Goal: Task Accomplishment & Management: Manage account settings

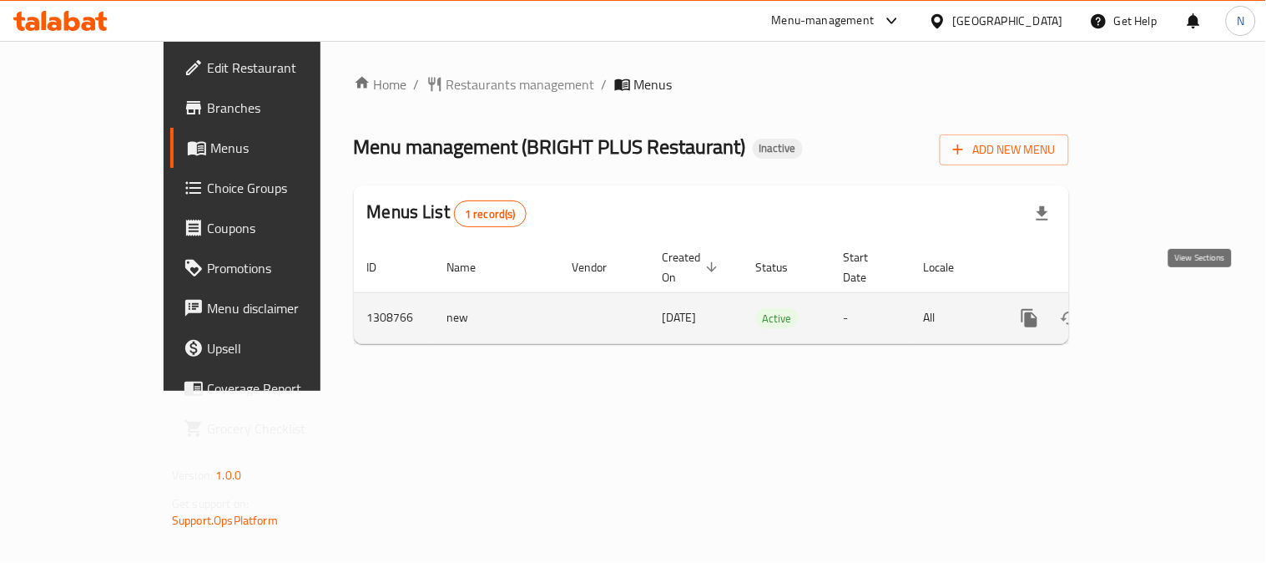
click at [1160, 308] on icon "enhanced table" at bounding box center [1150, 318] width 20 height 20
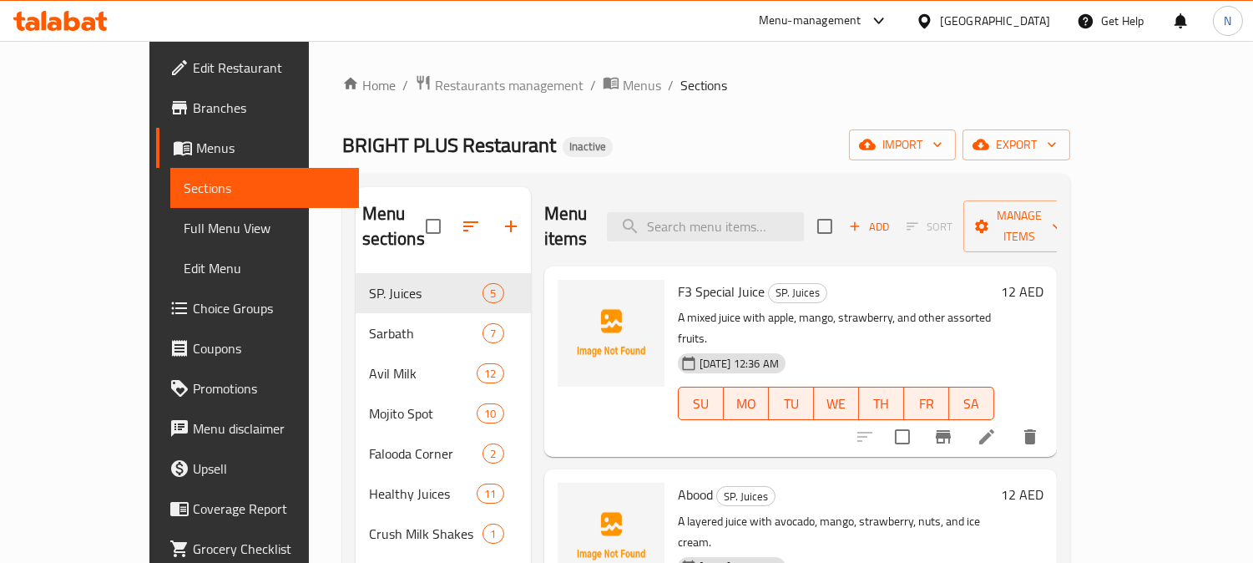
click at [787, 164] on div "Home / Restaurants management / Menus / Sections BRIGHT PLUS Restaurant Inactiv…" at bounding box center [706, 418] width 728 height 689
click at [946, 140] on icon "button" at bounding box center [937, 144] width 17 height 17
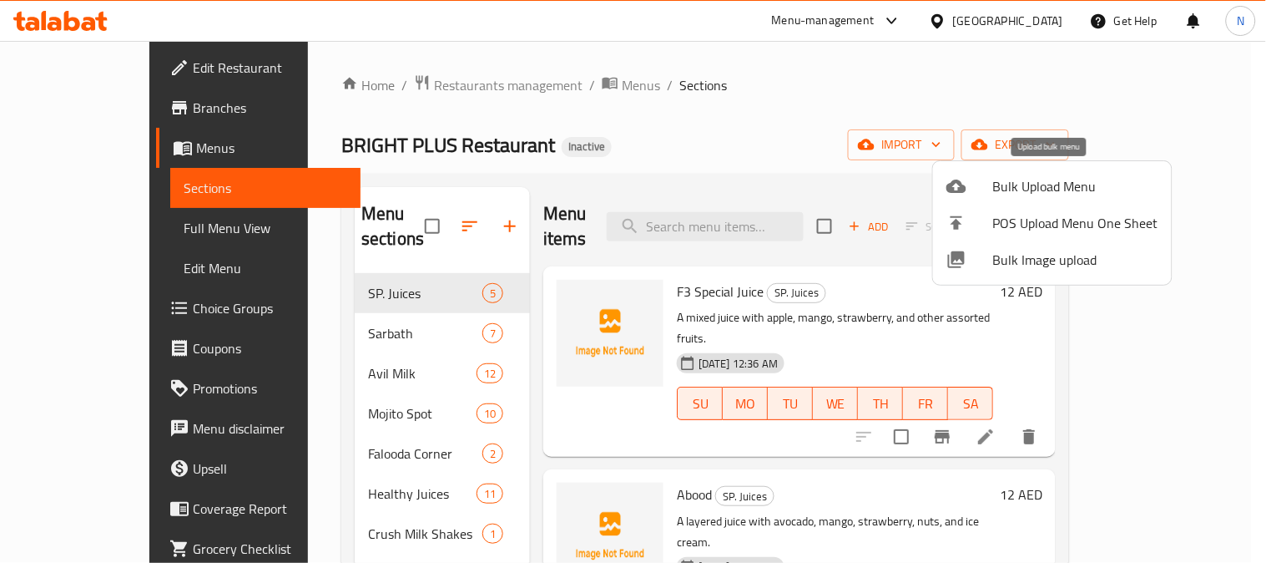
click at [1069, 172] on li "Bulk Upload Menu" at bounding box center [1052, 186] width 239 height 37
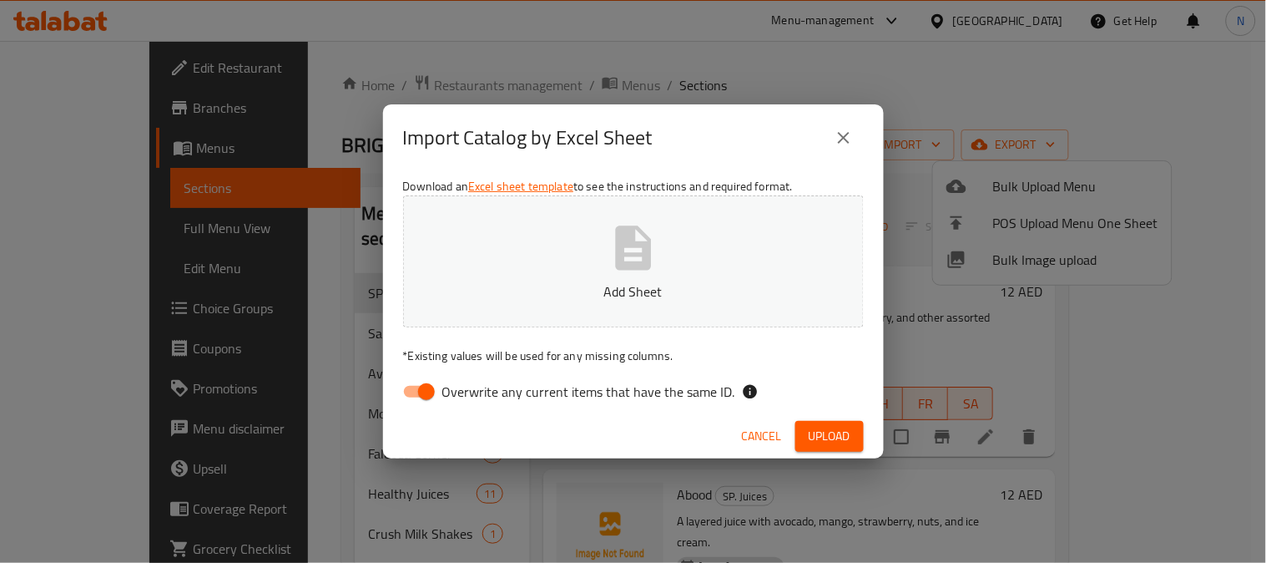
click at [424, 399] on input "Overwrite any current items that have the same ID." at bounding box center [426, 392] width 95 height 32
checkbox input "false"
click at [638, 310] on button "Add Sheet" at bounding box center [633, 261] width 461 height 132
click at [855, 442] on button "Upload" at bounding box center [829, 436] width 68 height 31
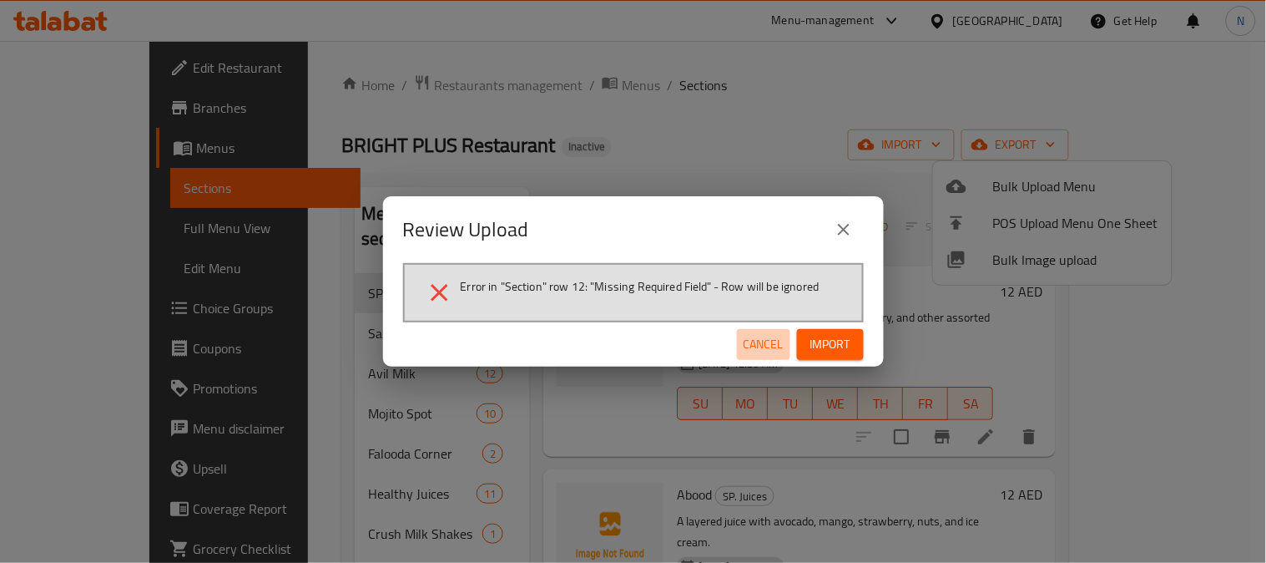
click at [758, 345] on span "Cancel" at bounding box center [764, 344] width 40 height 21
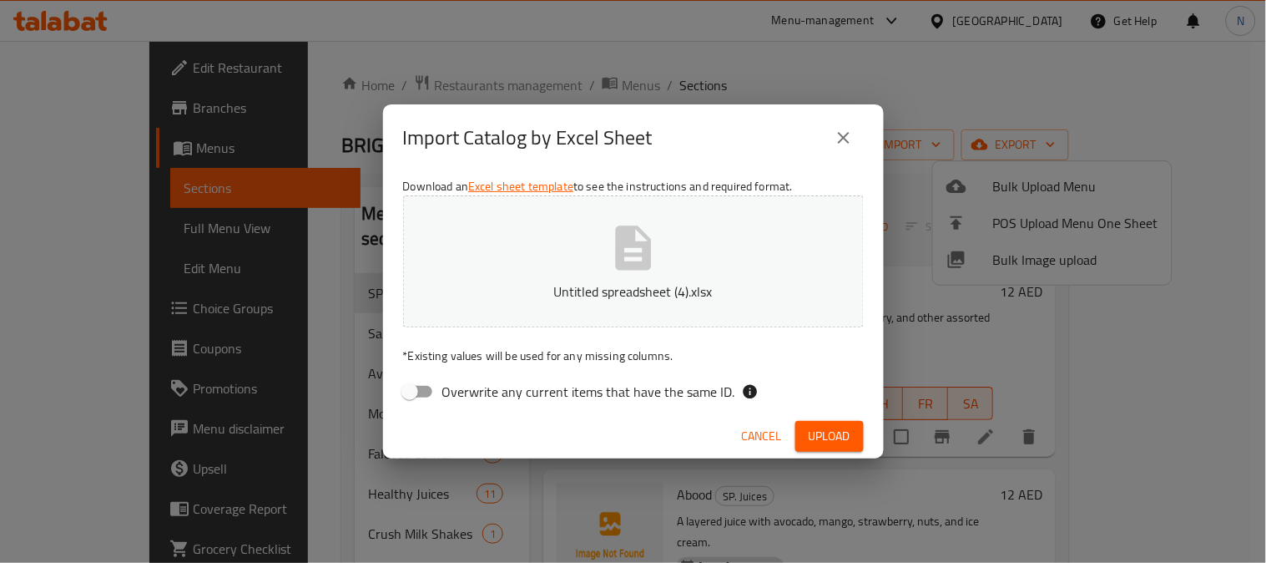
click at [705, 274] on button "Untitled spreadsheet (4).xlsx" at bounding box center [633, 261] width 461 height 132
click at [823, 426] on span "Upload" at bounding box center [830, 436] width 42 height 21
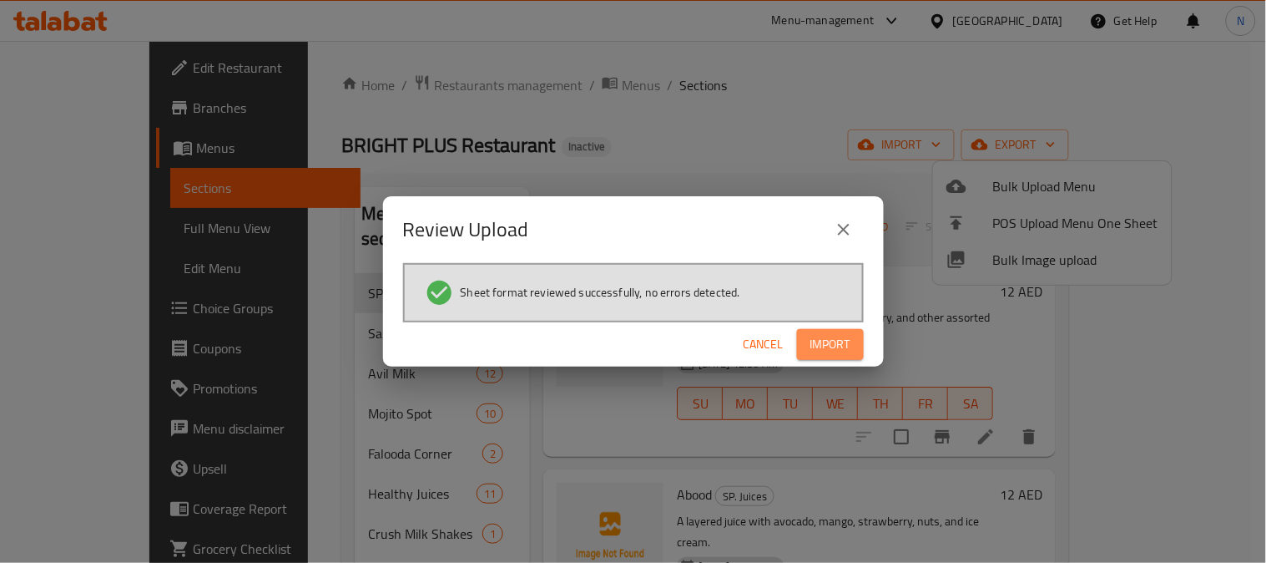
click at [824, 345] on span "Import" at bounding box center [830, 344] width 40 height 21
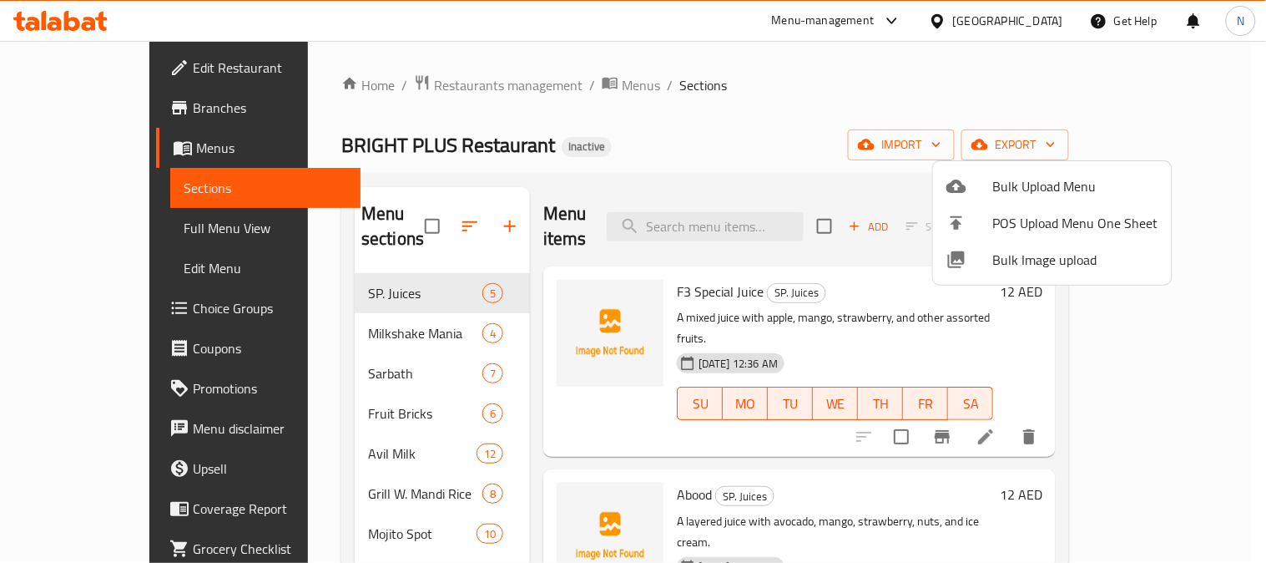
click at [260, 313] on div at bounding box center [633, 281] width 1266 height 563
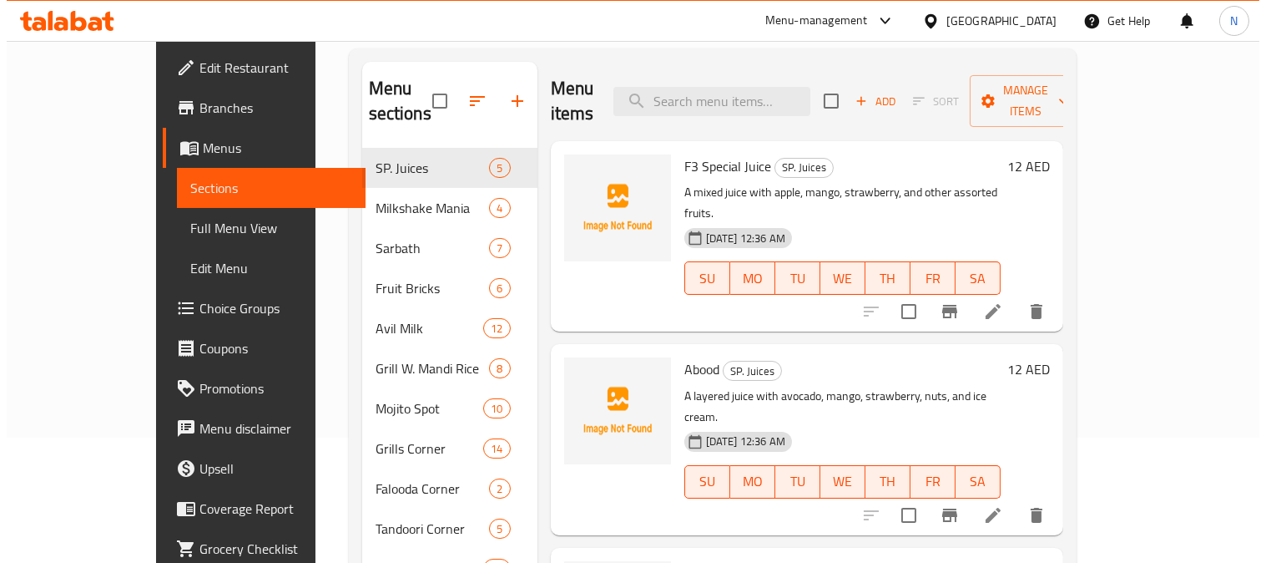
scroll to position [135, 0]
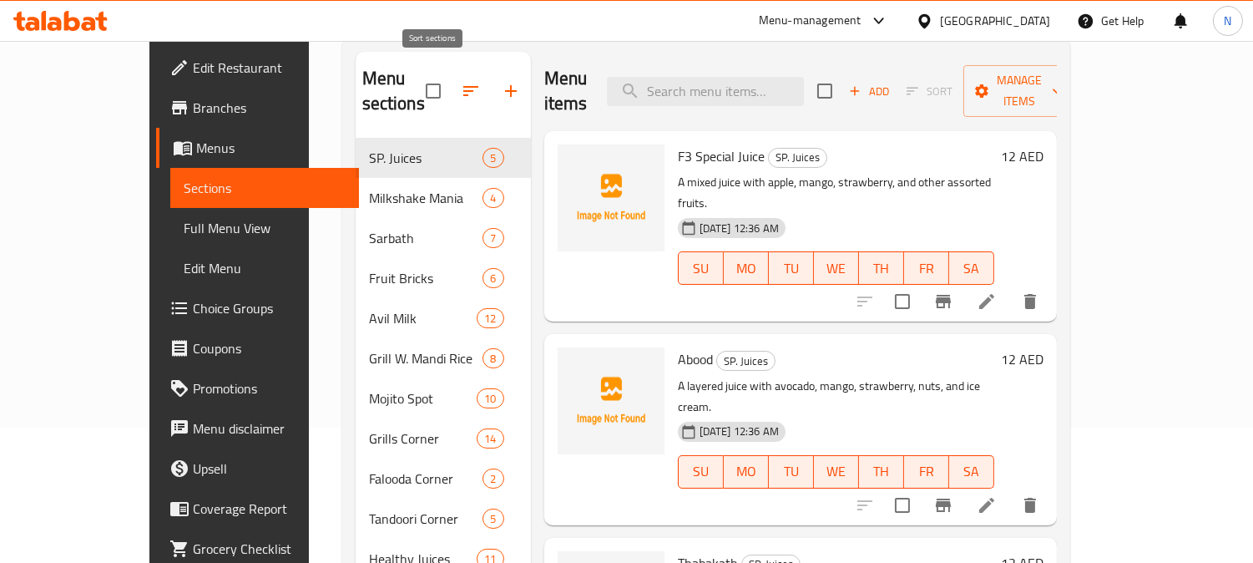
click at [461, 81] on icon "button" at bounding box center [471, 91] width 20 height 20
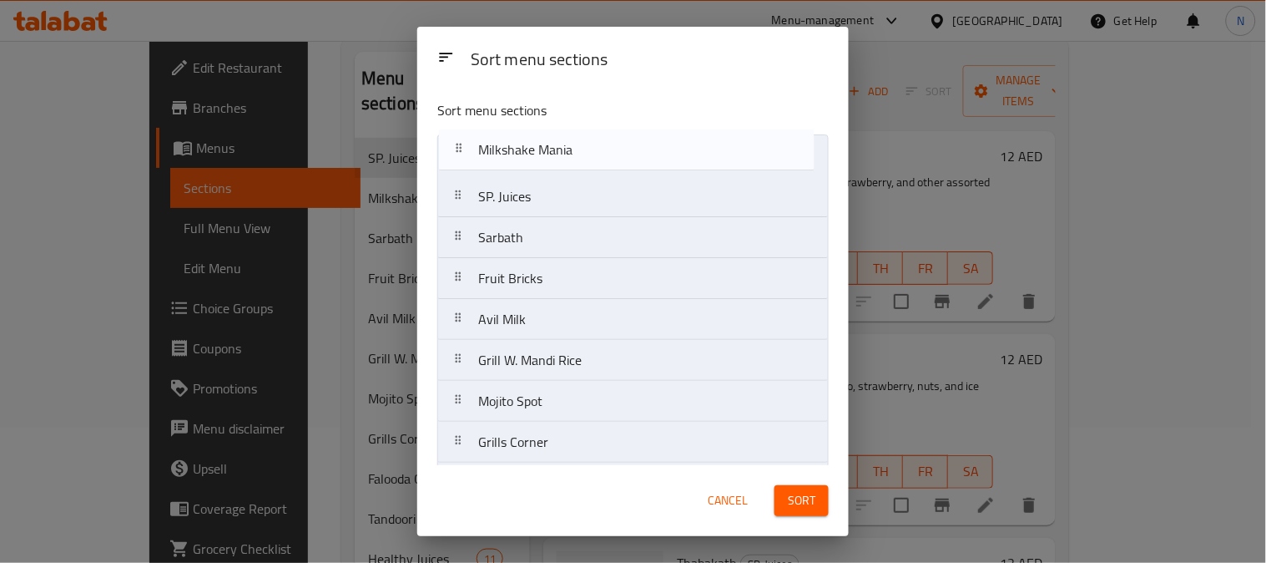
drag, startPoint x: 658, startPoint y: 202, endPoint x: 658, endPoint y: 149, distance: 53.4
click at [658, 149] on nav "SP. Juices Milkshake Mania Sarbath Fruit Bricks Avil Milk Grill W. Mandi Rice M…" at bounding box center [632, 482] width 391 height 697
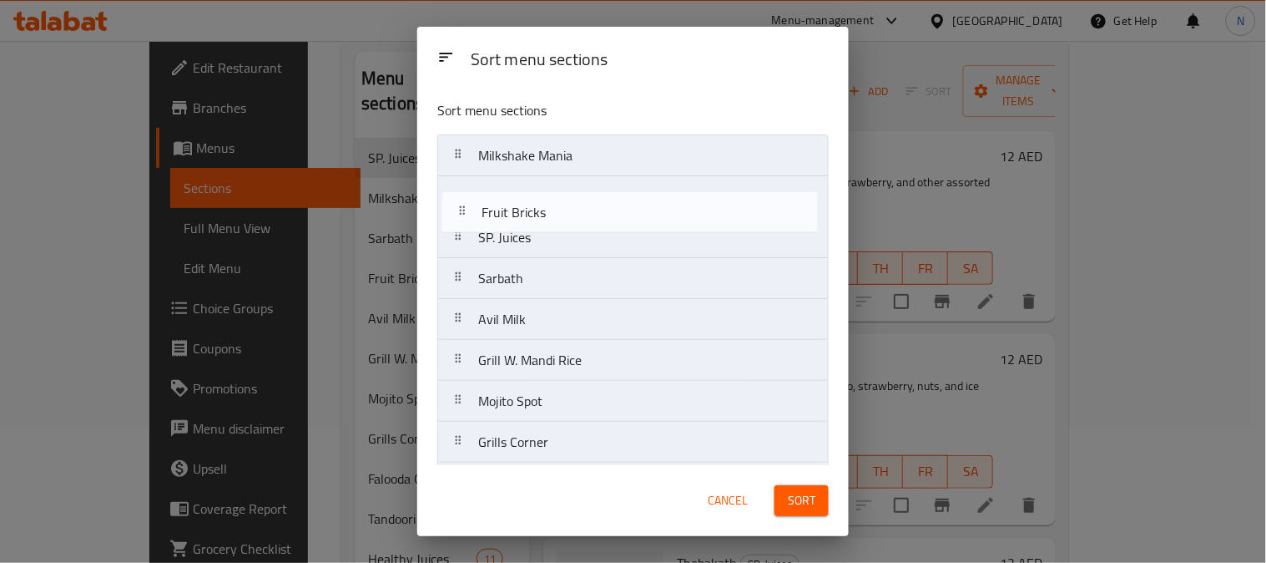
drag, startPoint x: 593, startPoint y: 290, endPoint x: 597, endPoint y: 214, distance: 76.0
click at [597, 214] on nav "Milkshake Mania SP. Juices Sarbath Fruit Bricks Avil Milk Grill W. Mandi Rice M…" at bounding box center [632, 482] width 391 height 697
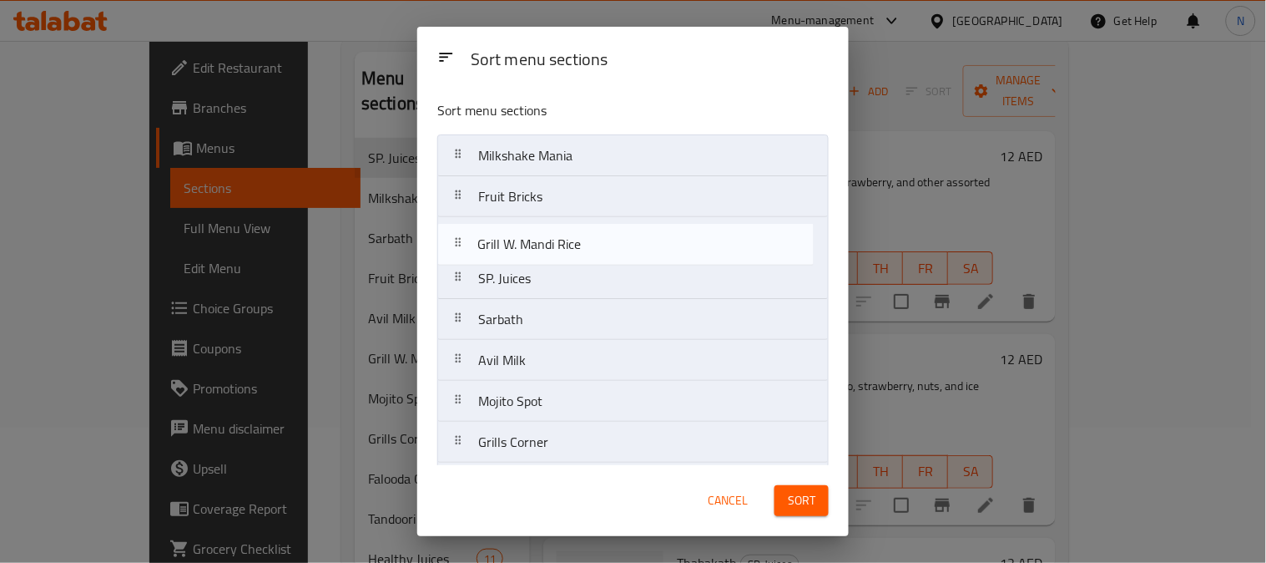
drag, startPoint x: 621, startPoint y: 368, endPoint x: 619, endPoint y: 245, distance: 122.7
click at [619, 245] on nav "Milkshake Mania Fruit Bricks SP. Juices Sarbath Avil Milk Grill W. Mandi Rice M…" at bounding box center [632, 482] width 391 height 697
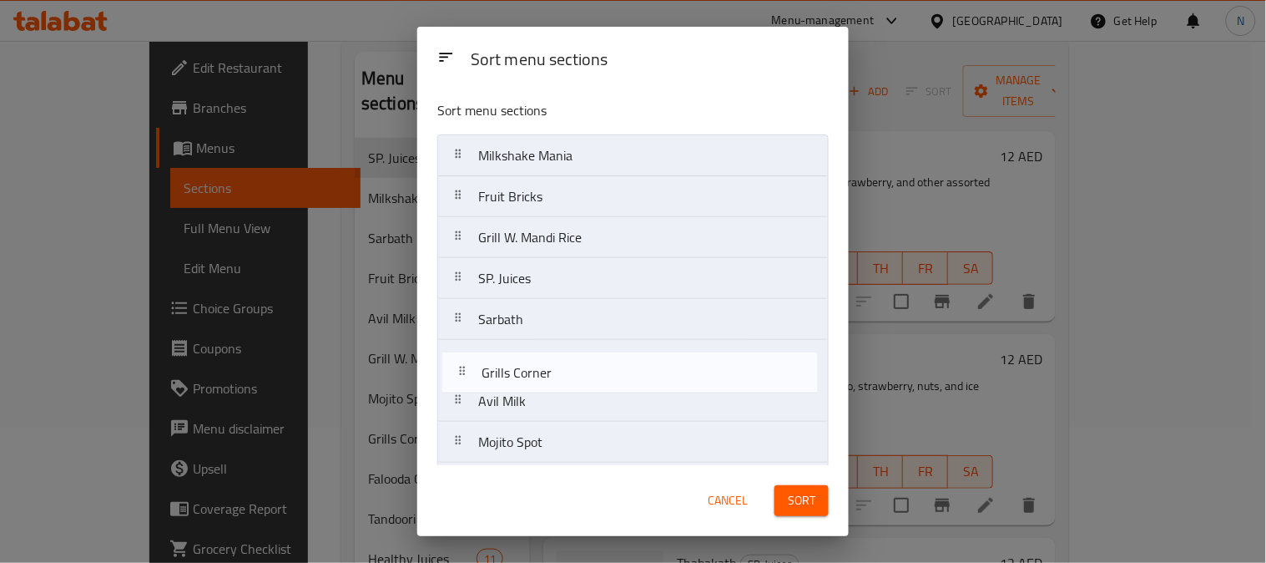
scroll to position [7, 0]
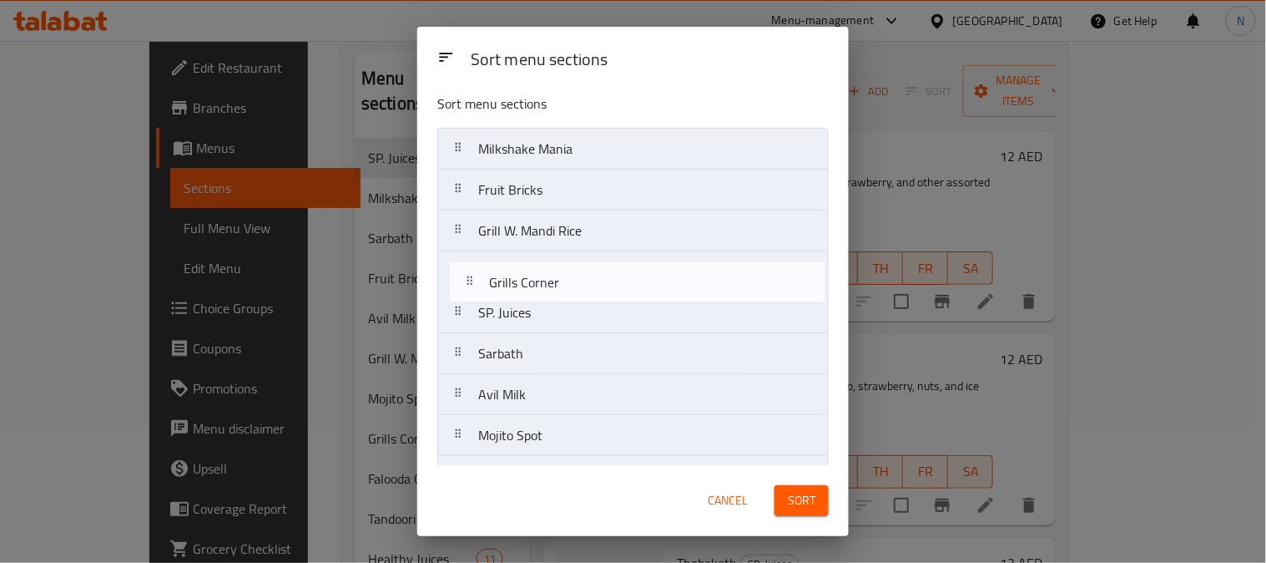
drag, startPoint x: 634, startPoint y: 452, endPoint x: 645, endPoint y: 286, distance: 165.6
click at [645, 286] on nav "Milkshake Mania Fruit Bricks Grill W. Mandi Rice SP. Juices Sarbath Avil Milk M…" at bounding box center [632, 476] width 391 height 697
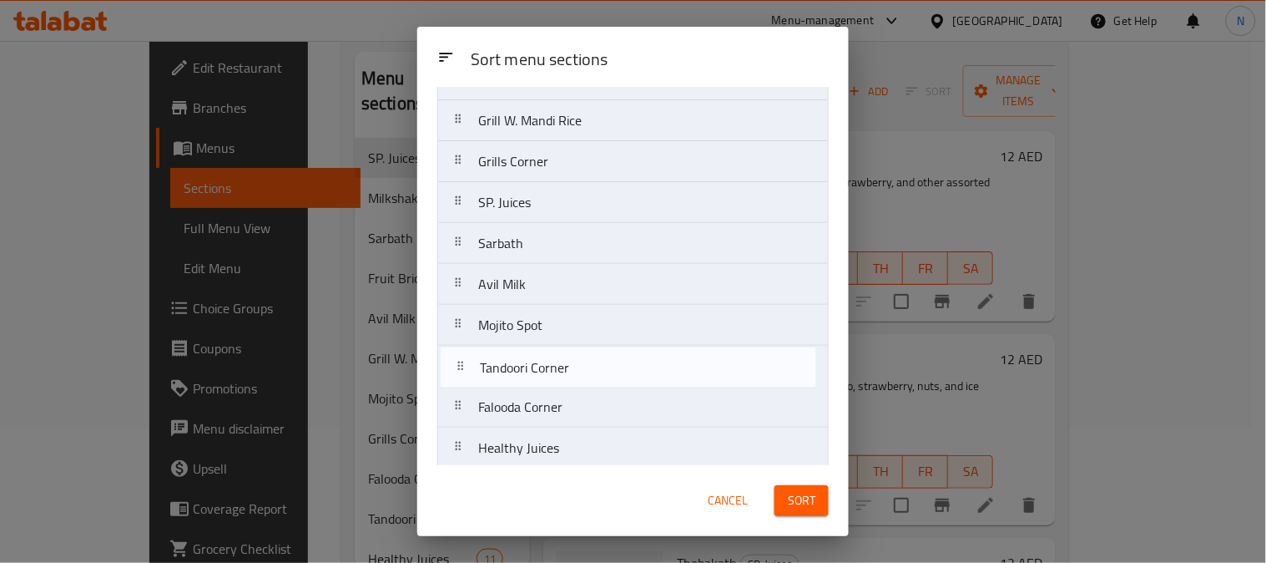
scroll to position [119, 0]
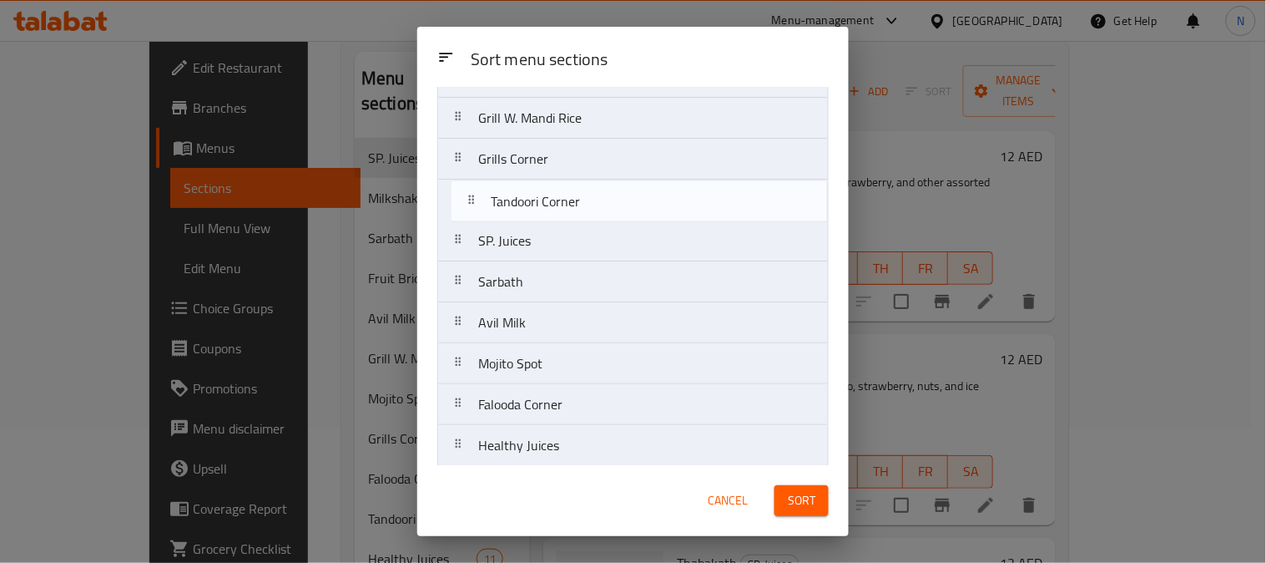
drag, startPoint x: 589, startPoint y: 414, endPoint x: 602, endPoint y: 200, distance: 214.0
click at [602, 200] on nav "Milkshake Mania Fruit Bricks Grill W. Mandi Rice Grills Corner SP. Juices Sarba…" at bounding box center [632, 363] width 391 height 697
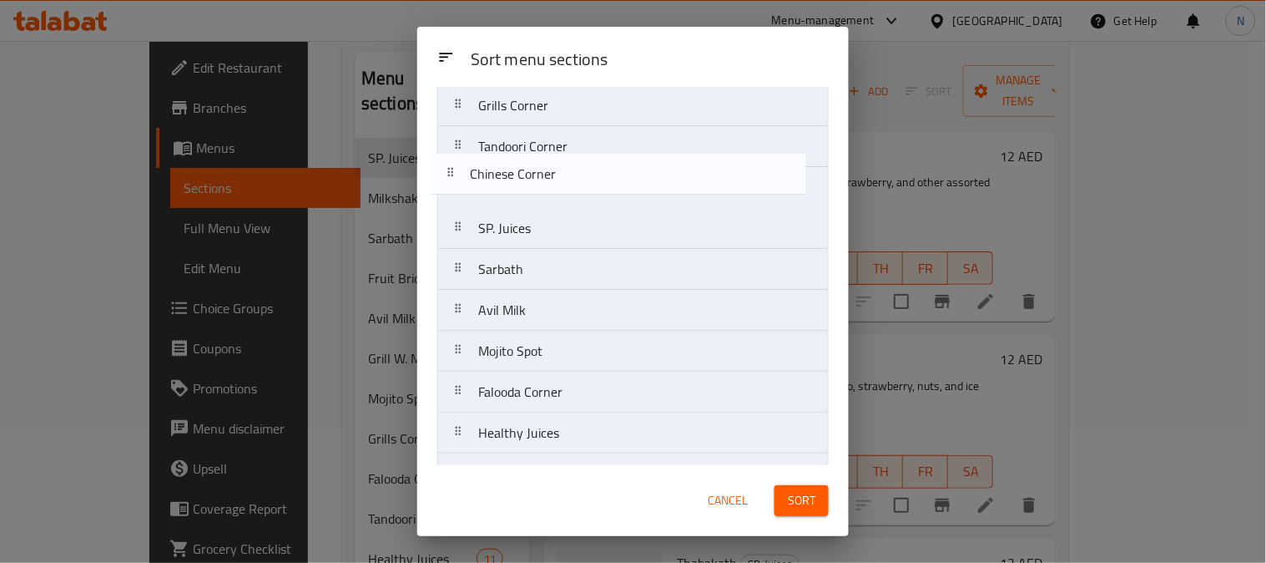
drag, startPoint x: 604, startPoint y: 429, endPoint x: 593, endPoint y: 175, distance: 254.0
click at [593, 175] on nav "Milkshake Mania Fruit Bricks Grill W. Mandi Rice Grills Corner Tandoori Corner …" at bounding box center [632, 310] width 391 height 697
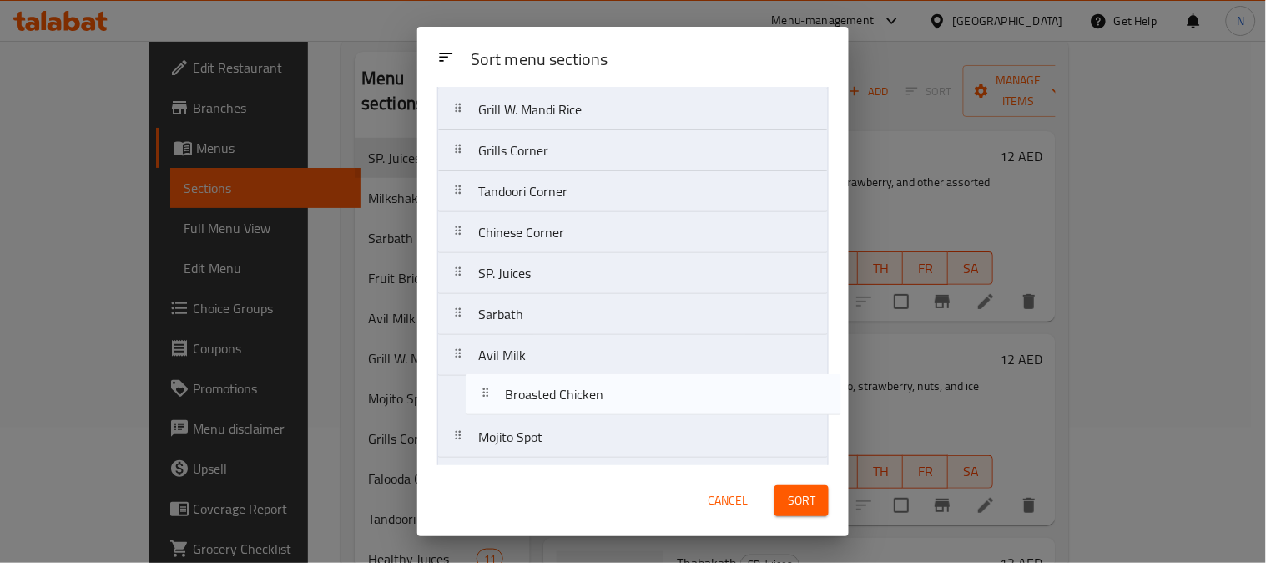
scroll to position [144, 0]
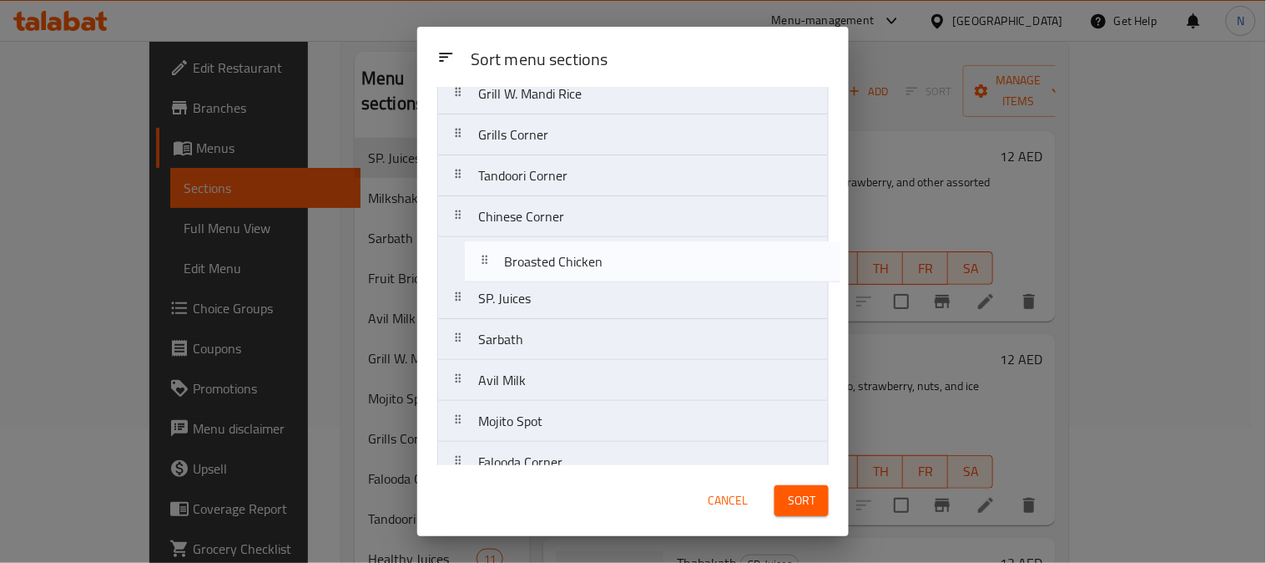
drag, startPoint x: 576, startPoint y: 335, endPoint x: 602, endPoint y: 264, distance: 75.5
click at [602, 264] on nav "Milkshake Mania Fruit Bricks Grill W. Mandi Rice Grills Corner Tandoori Corner …" at bounding box center [632, 339] width 391 height 697
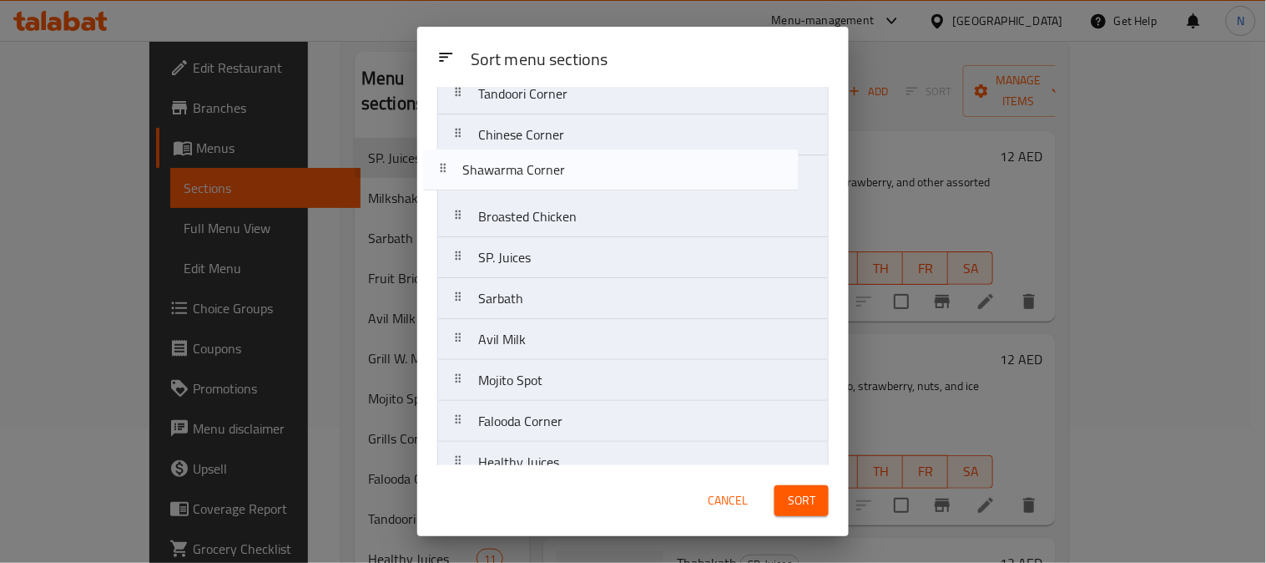
scroll to position [221, 0]
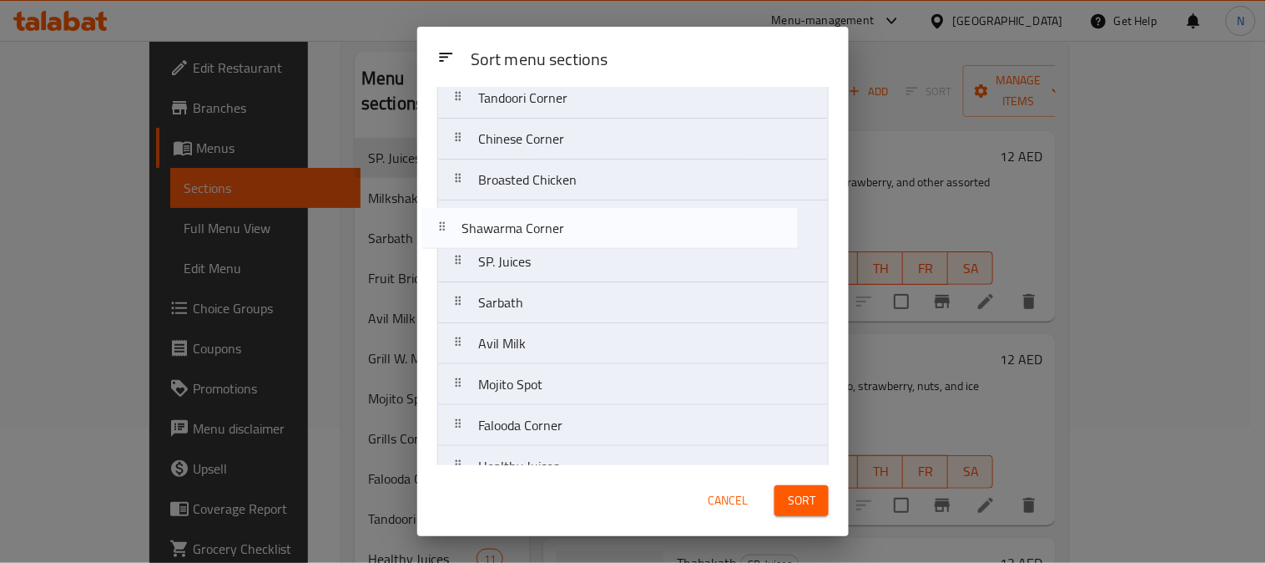
drag, startPoint x: 663, startPoint y: 434, endPoint x: 643, endPoint y: 230, distance: 205.4
click at [643, 230] on nav "Milkshake Mania Fruit Bricks Grill W. Mandi Rice Grills Corner Tandoori Corner …" at bounding box center [632, 261] width 391 height 697
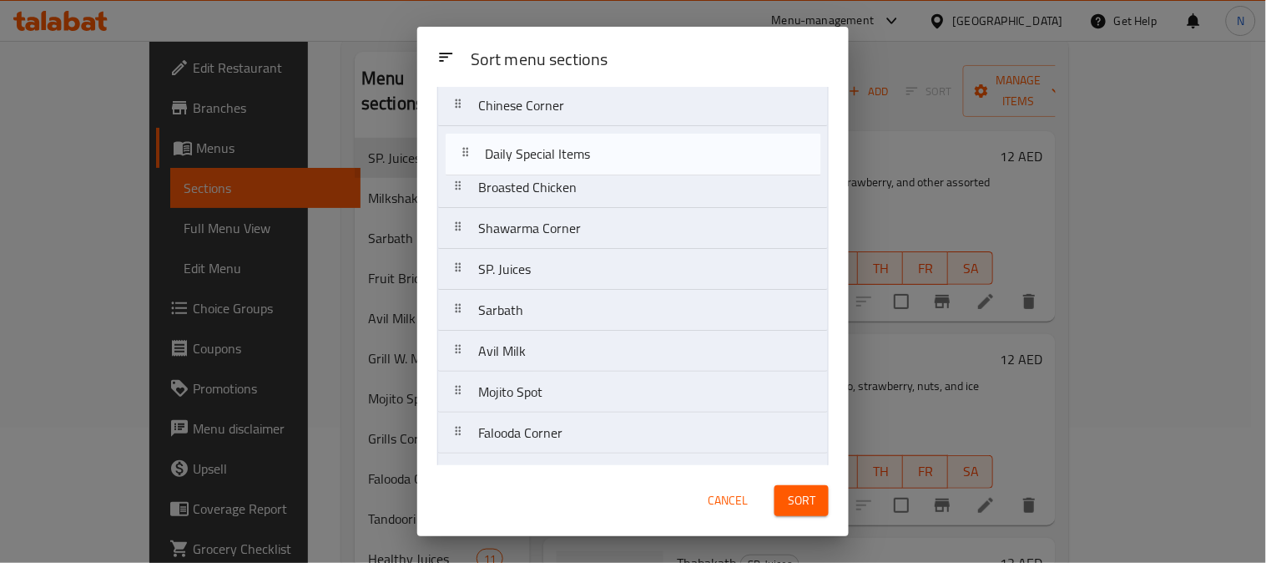
scroll to position [246, 0]
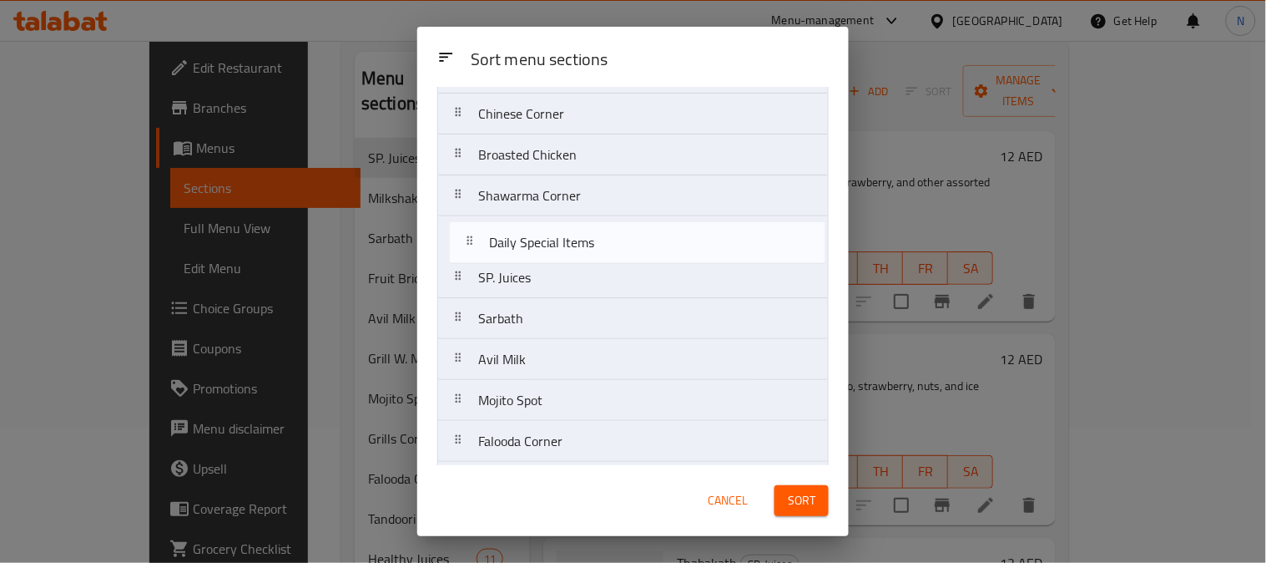
drag, startPoint x: 576, startPoint y: 397, endPoint x: 306, endPoint y: 5, distance: 476.0
click at [584, 234] on nav "Milkshake Mania Fruit Bricks Grill W. Mandi Rice Grills Corner Tandoori Corner …" at bounding box center [632, 236] width 391 height 697
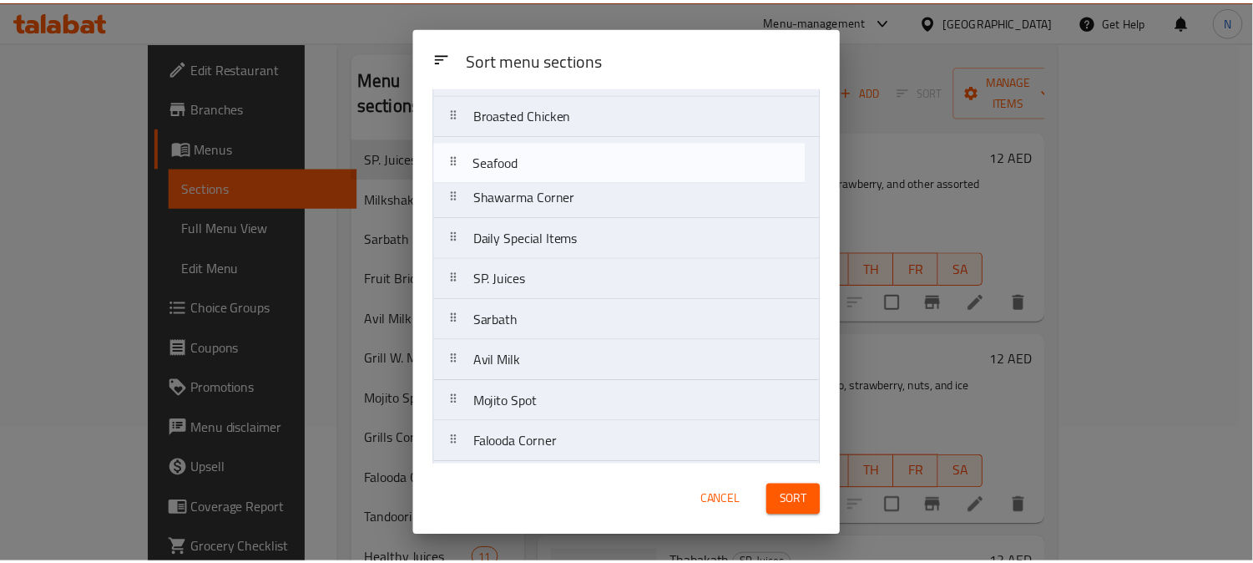
scroll to position [282, 0]
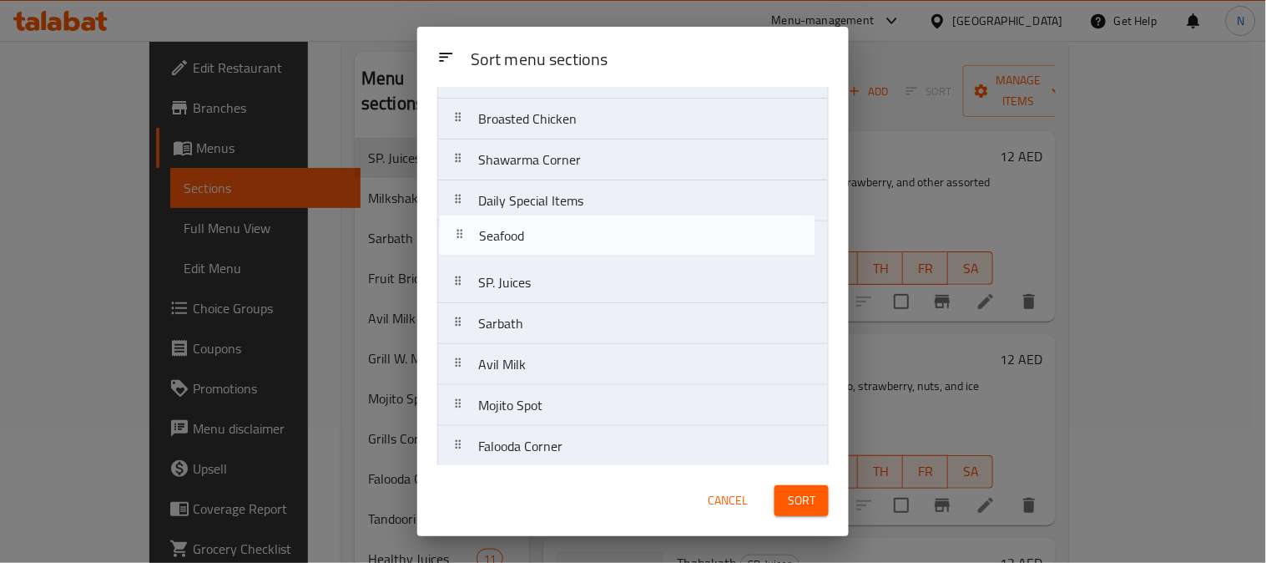
drag, startPoint x: 619, startPoint y: 447, endPoint x: 620, endPoint y: 239, distance: 207.8
click at [620, 239] on nav "Milkshake Mania Fruit Bricks Grill W. Mandi Rice Grills Corner Tandoori Corner …" at bounding box center [632, 200] width 391 height 697
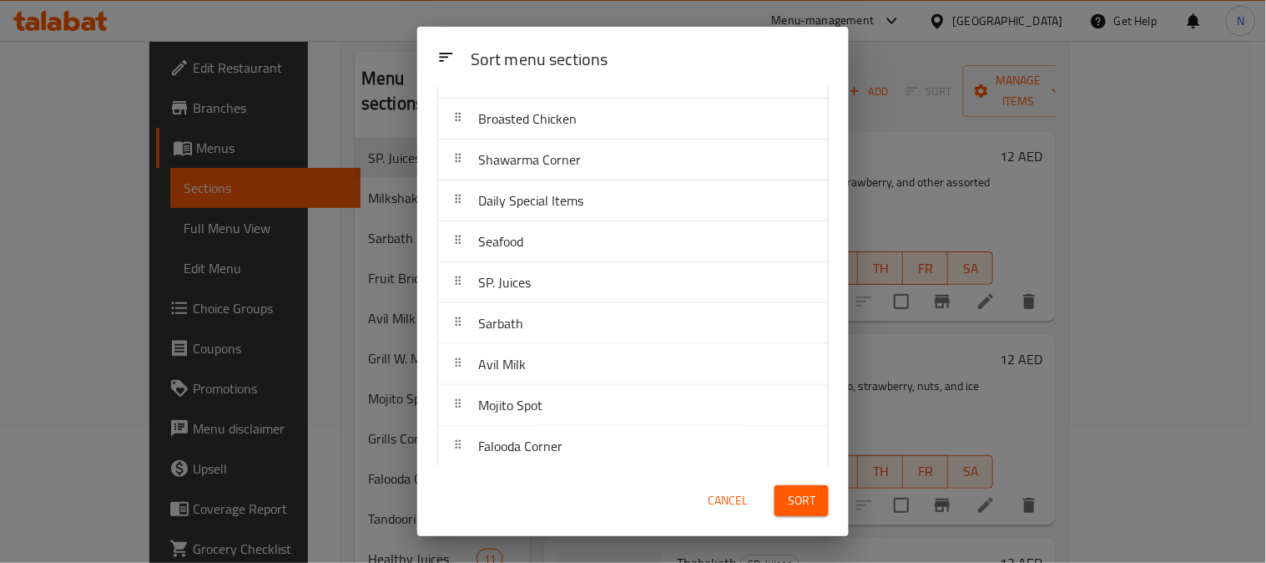
click at [789, 506] on span "Sort" at bounding box center [802, 500] width 28 height 21
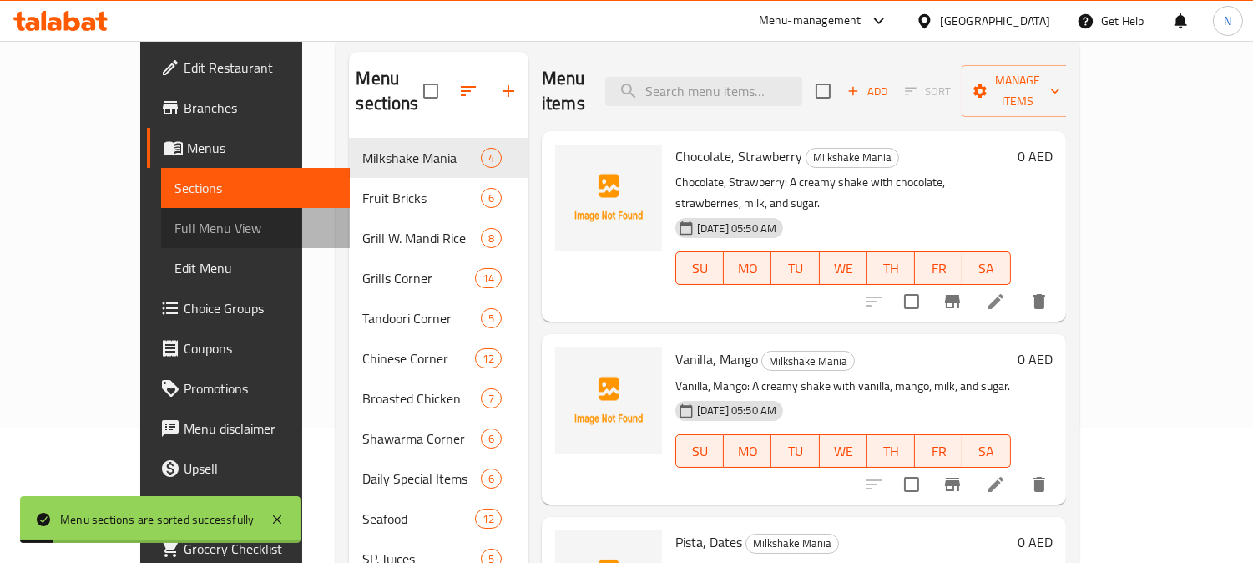
click at [174, 235] on span "Full Menu View" at bounding box center [255, 228] width 162 height 20
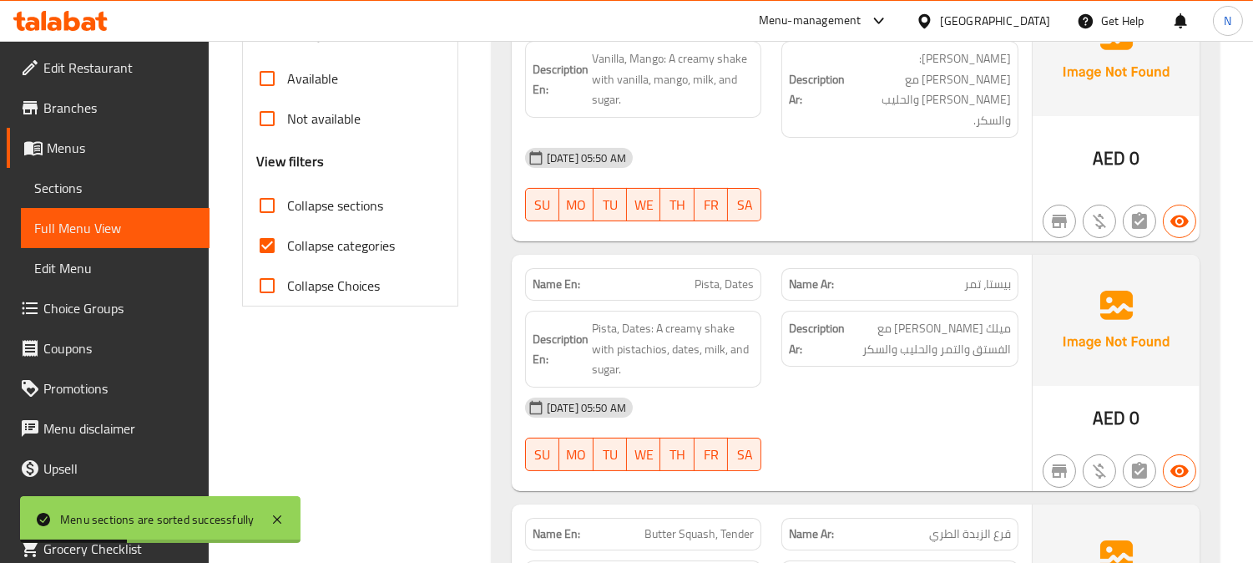
scroll to position [608, 0]
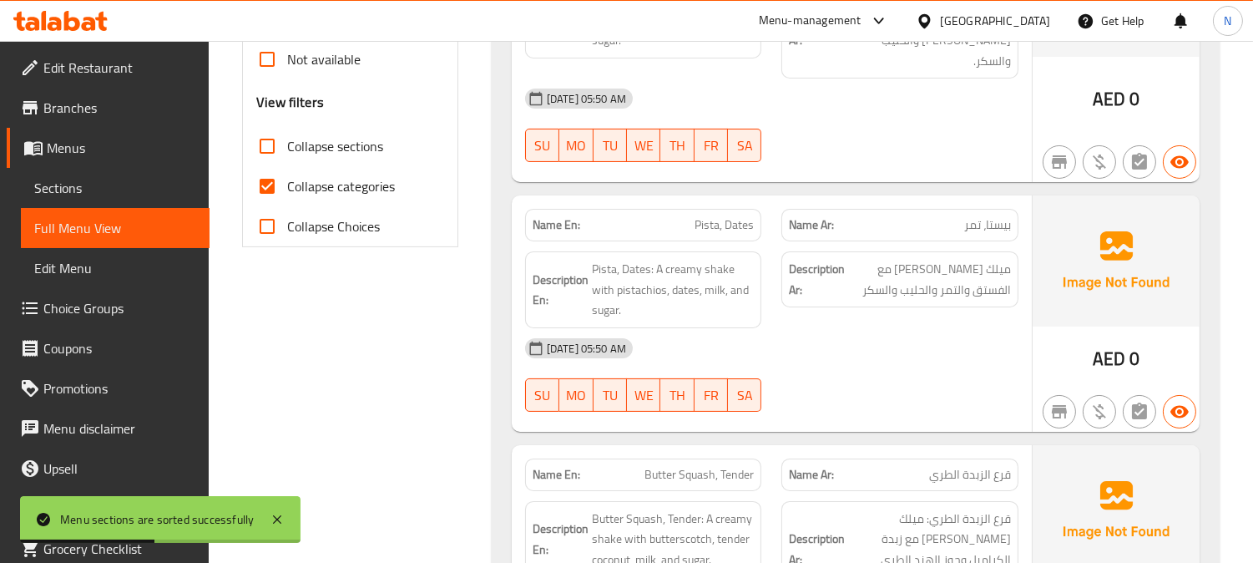
click at [270, 188] on input "Collapse categories" at bounding box center [267, 186] width 40 height 40
checkbox input "false"
click at [270, 148] on input "Collapse sections" at bounding box center [267, 146] width 40 height 40
checkbox input "true"
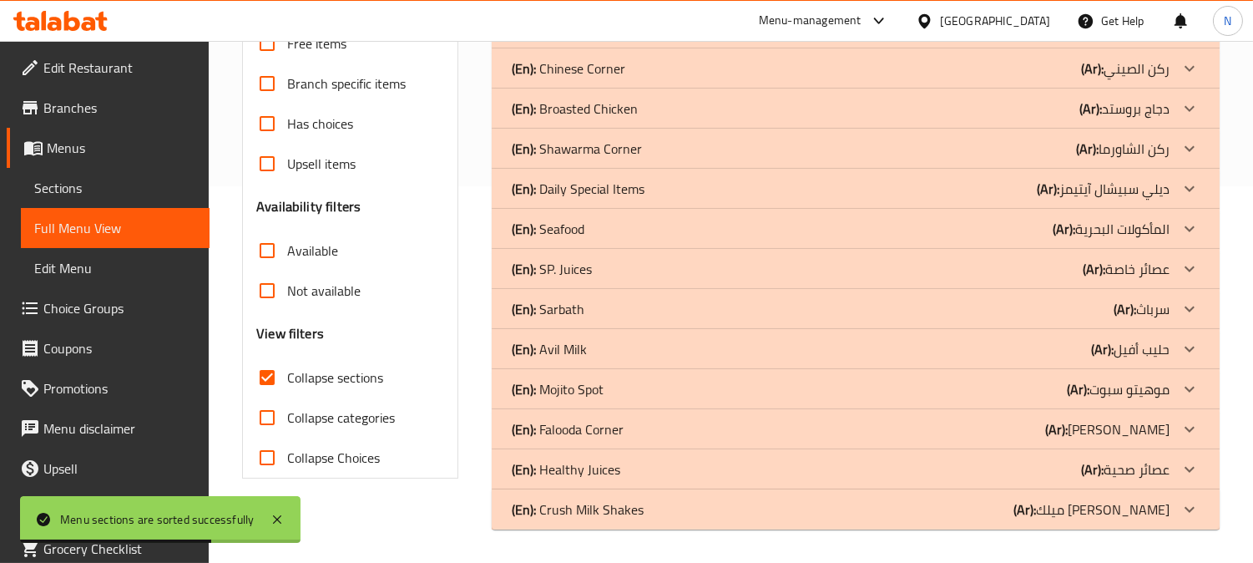
scroll to position [376, 0]
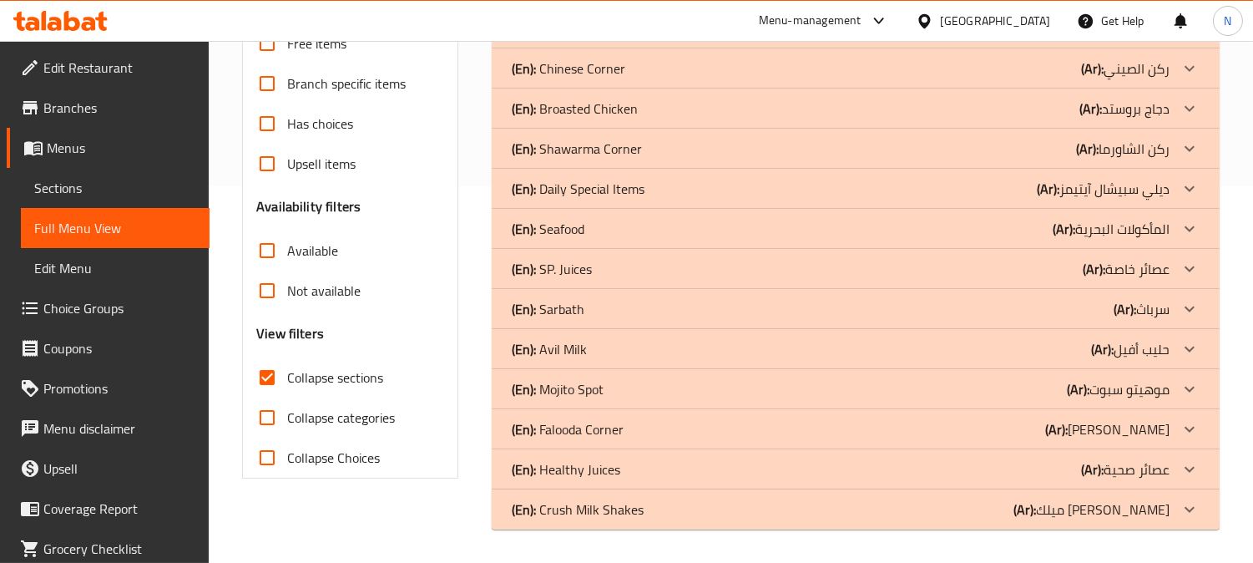
click at [648, 235] on div "(En): Seafood (Ar): المأكولات البحرية" at bounding box center [841, 229] width 658 height 20
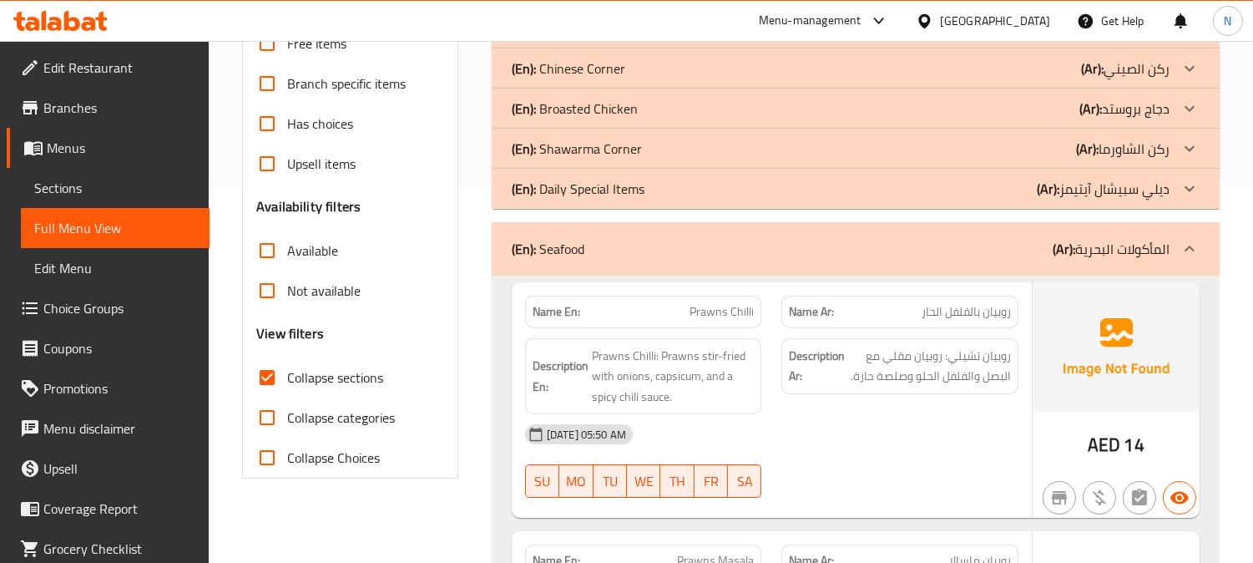
click at [657, 190] on div "(En): Daily Special Items (Ar): ديلي سبيشال آيتيمز" at bounding box center [841, 189] width 658 height 20
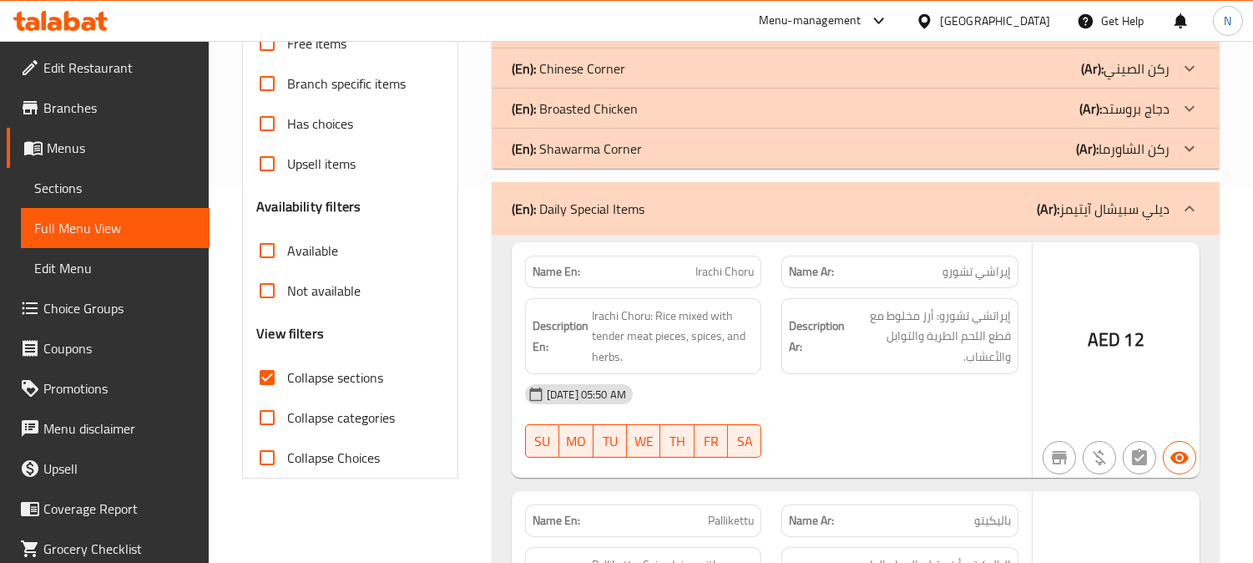
click at [663, 155] on div "(En): Shawarma Corner (Ar): ركن الشاورما" at bounding box center [841, 149] width 658 height 20
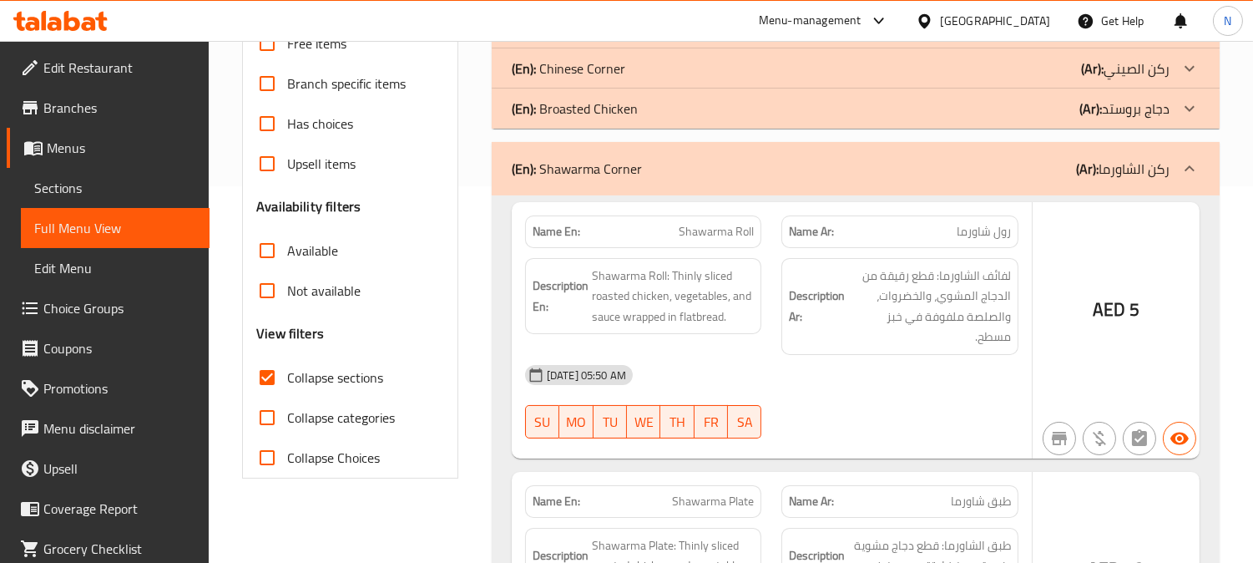
click at [663, 111] on div "(En): Broasted Chicken (Ar): دجاج بروستد" at bounding box center [841, 108] width 658 height 20
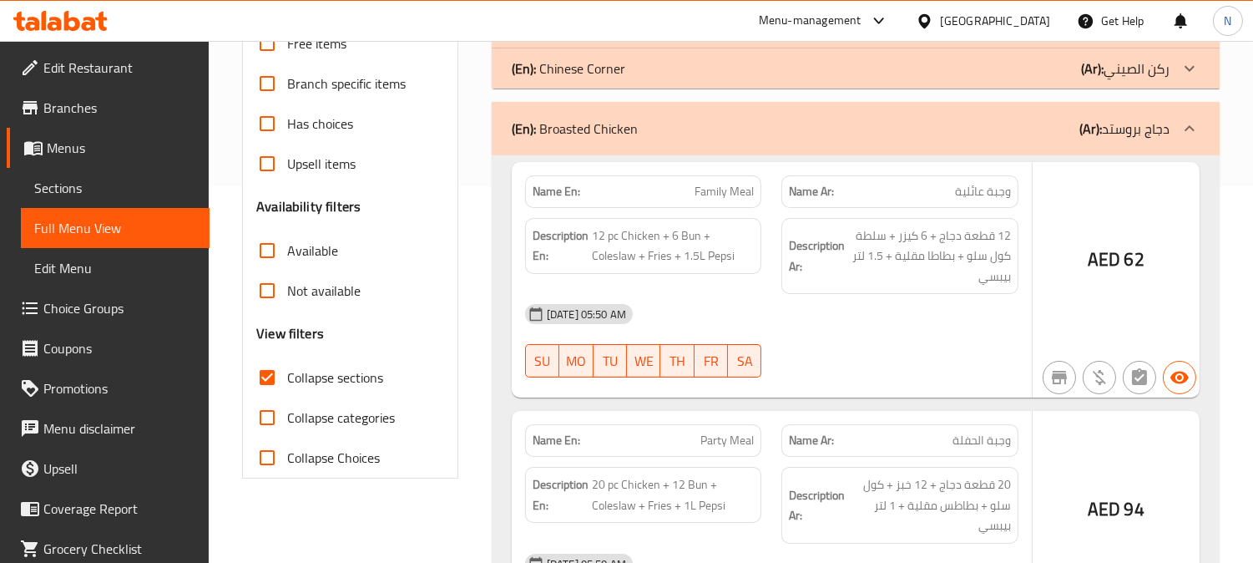
click at [679, 72] on div "(En): Chinese Corner (Ar): ركن الصيني" at bounding box center [841, 68] width 658 height 20
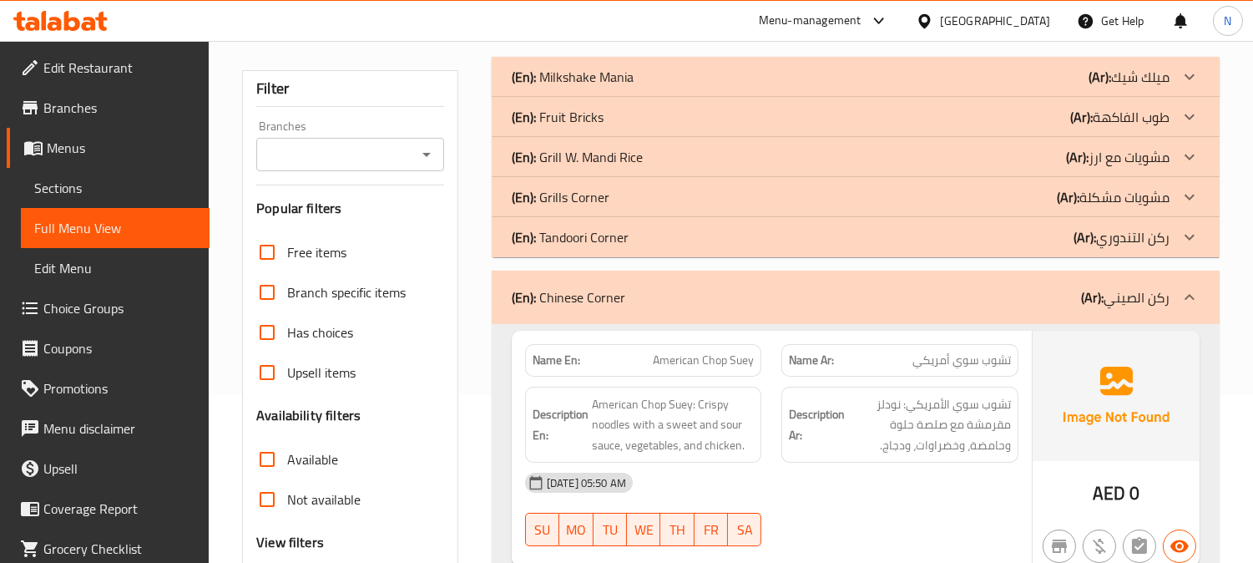
scroll to position [126, 0]
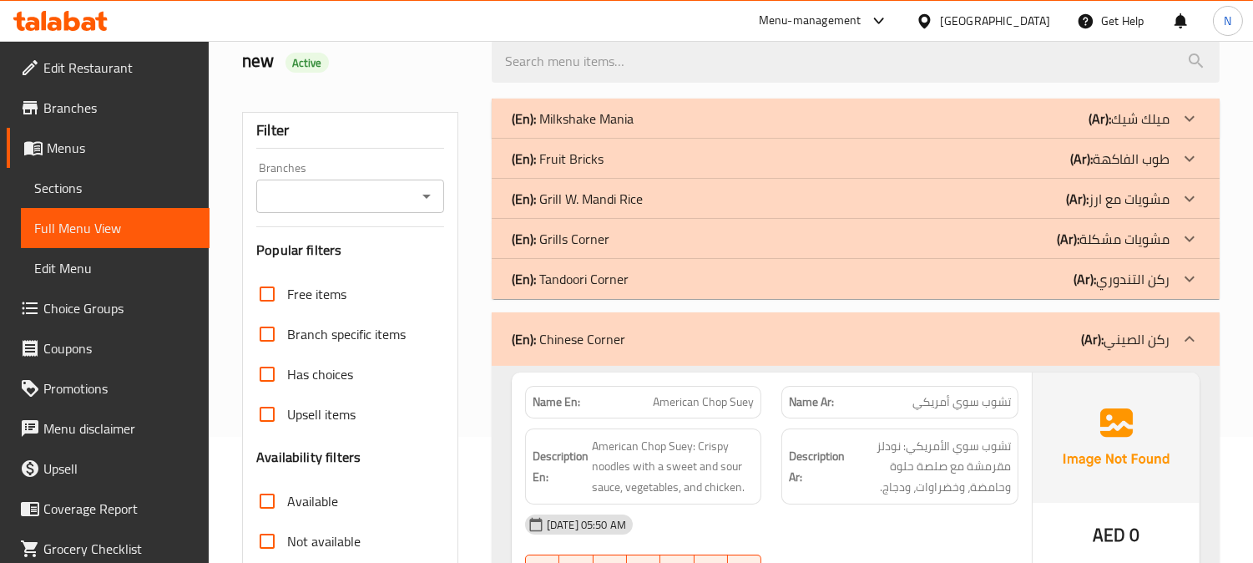
click at [762, 270] on div "(En): Tandoori Corner (Ar): ركن التندوري" at bounding box center [841, 279] width 658 height 20
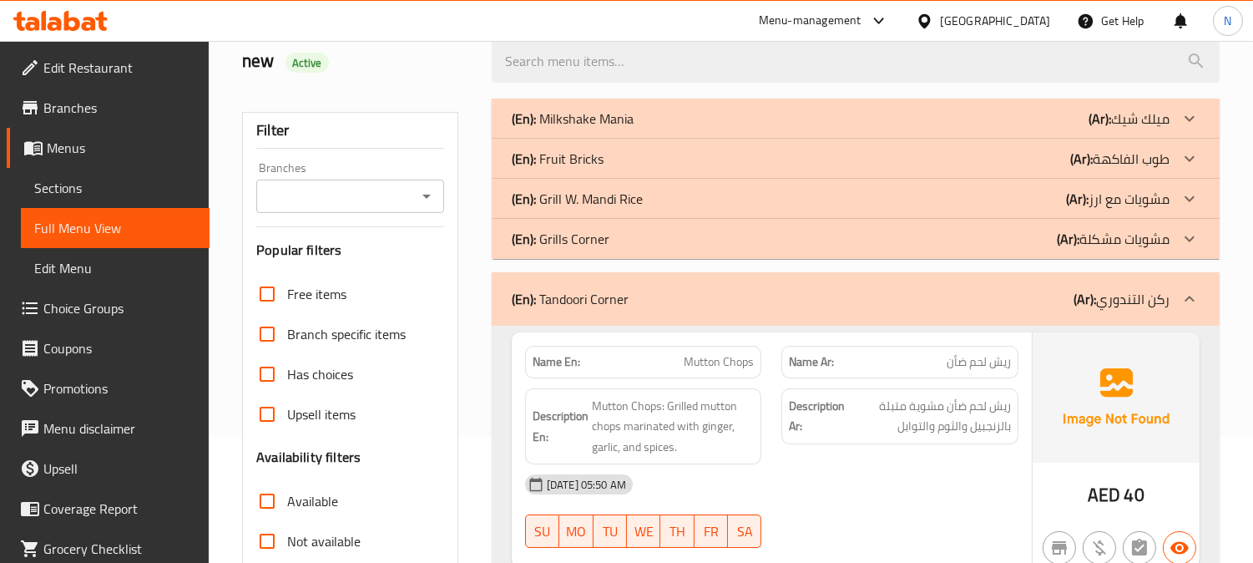
click at [754, 242] on div "(En): Grills Corner (Ar): مشويات مشكلة" at bounding box center [841, 239] width 658 height 20
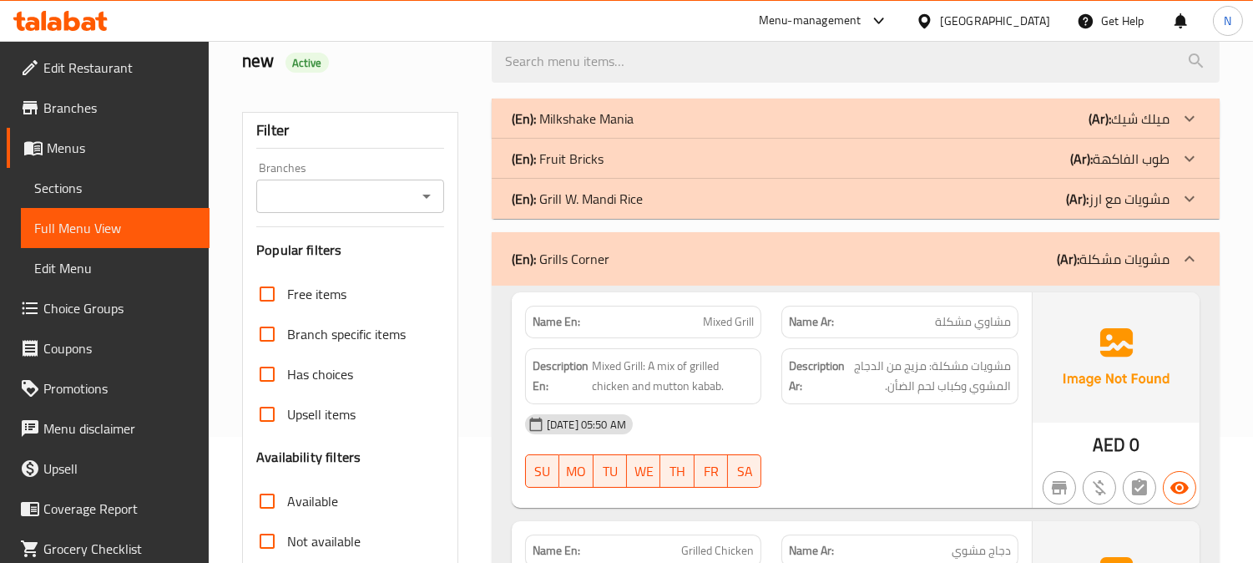
click at [741, 201] on div "(En): Grill W. Mandi Rice (Ar): مشويات مع ارز" at bounding box center [841, 199] width 658 height 20
click at [739, 163] on div "(En): Fruit Bricks (Ar): طوب الفاكهة" at bounding box center [841, 159] width 658 height 20
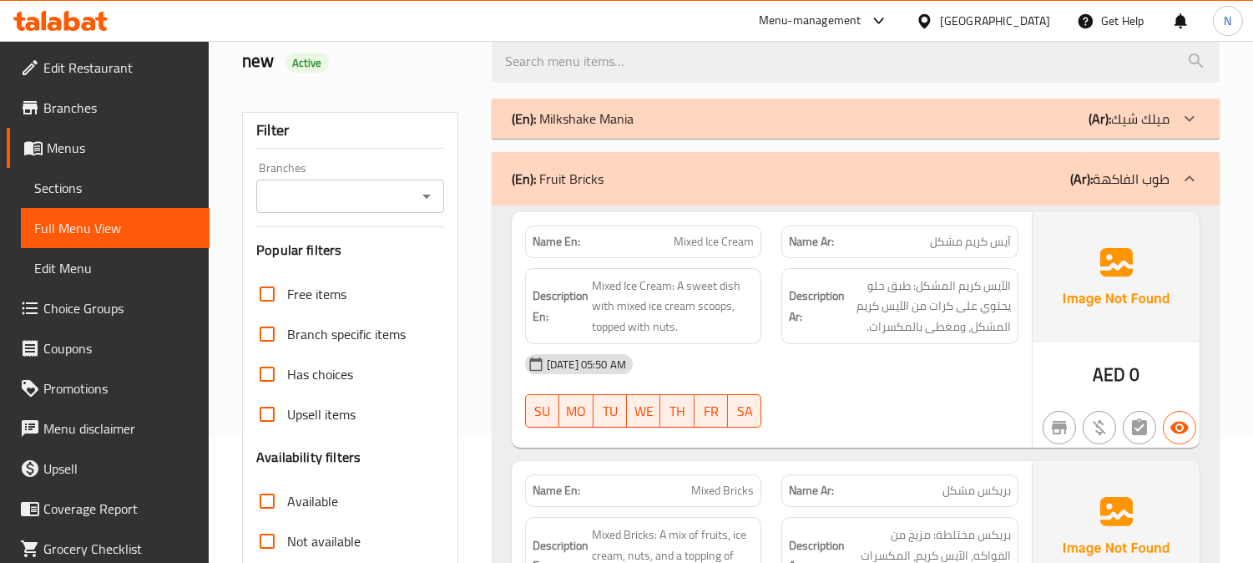
click at [740, 119] on div "(En): Milkshake Mania (Ar): ميلك شيك" at bounding box center [841, 118] width 658 height 20
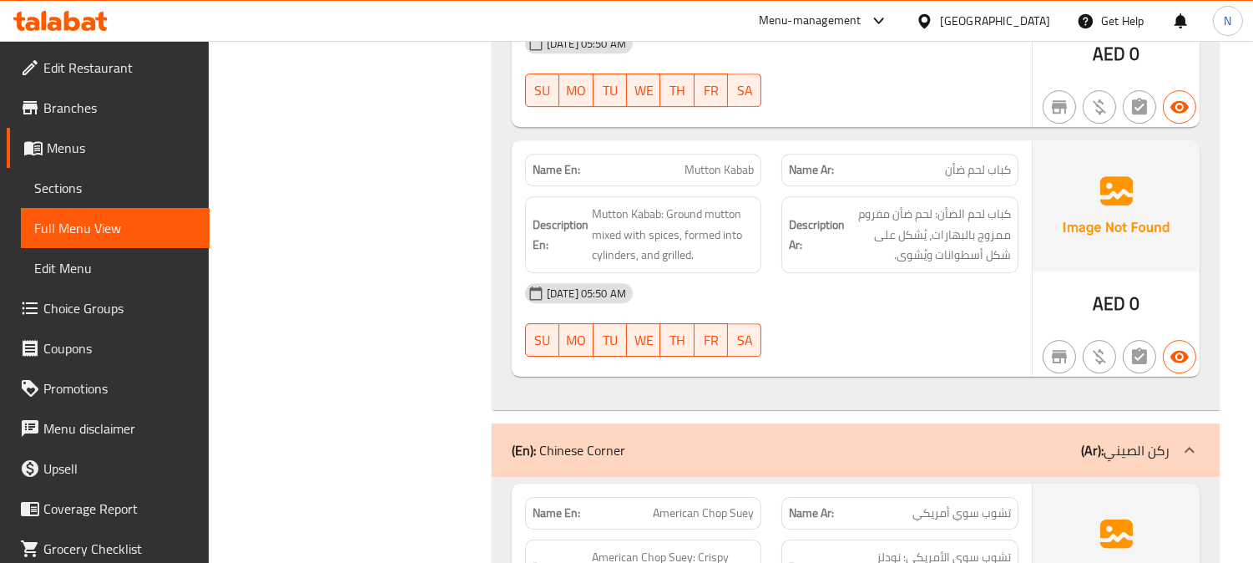
scroll to position [9726, 0]
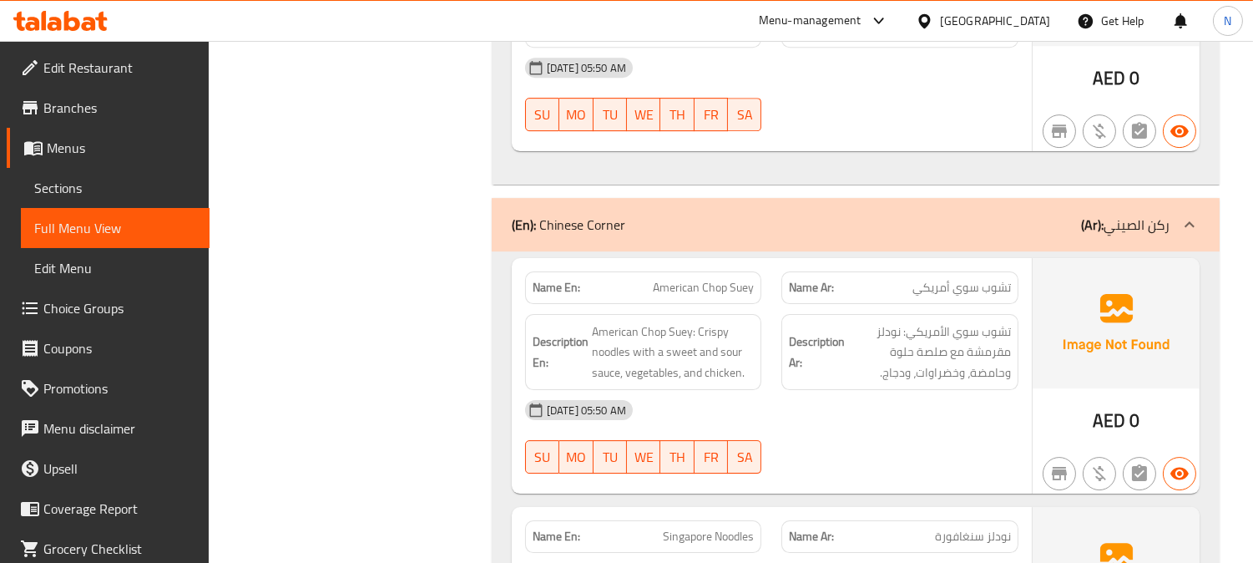
drag, startPoint x: 1265, startPoint y: 262, endPoint x: 635, endPoint y: 260, distance: 630.1
click at [613, 321] on span "American Chop Suey: Crispy noodles with a sweet and sour sauce, vegetables, and…" at bounding box center [673, 352] width 163 height 62
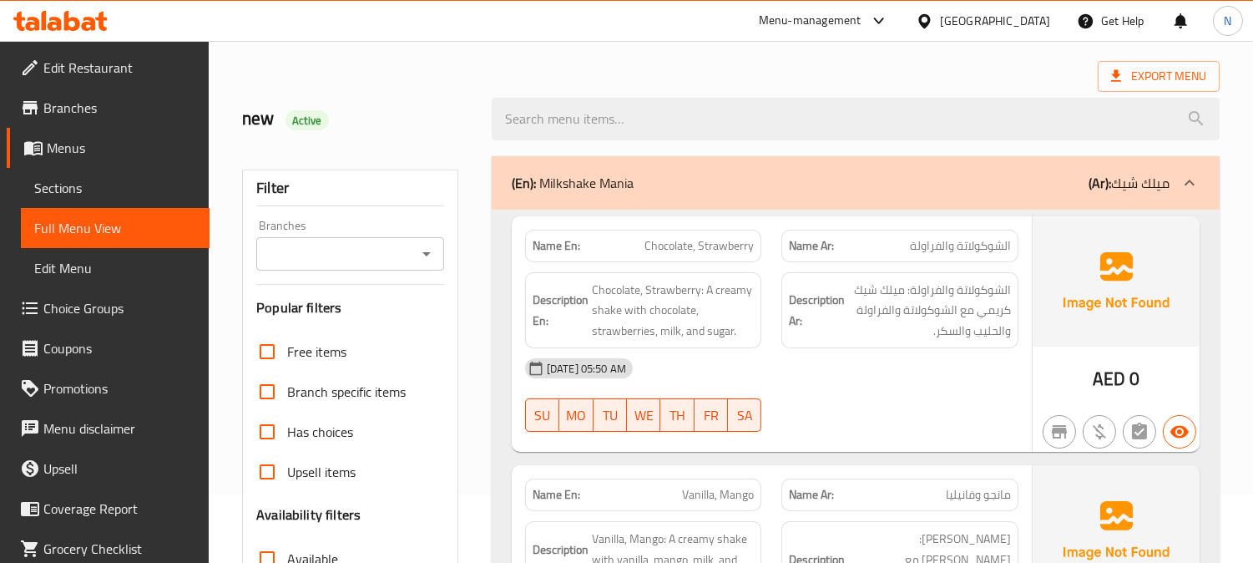
scroll to position [0, 0]
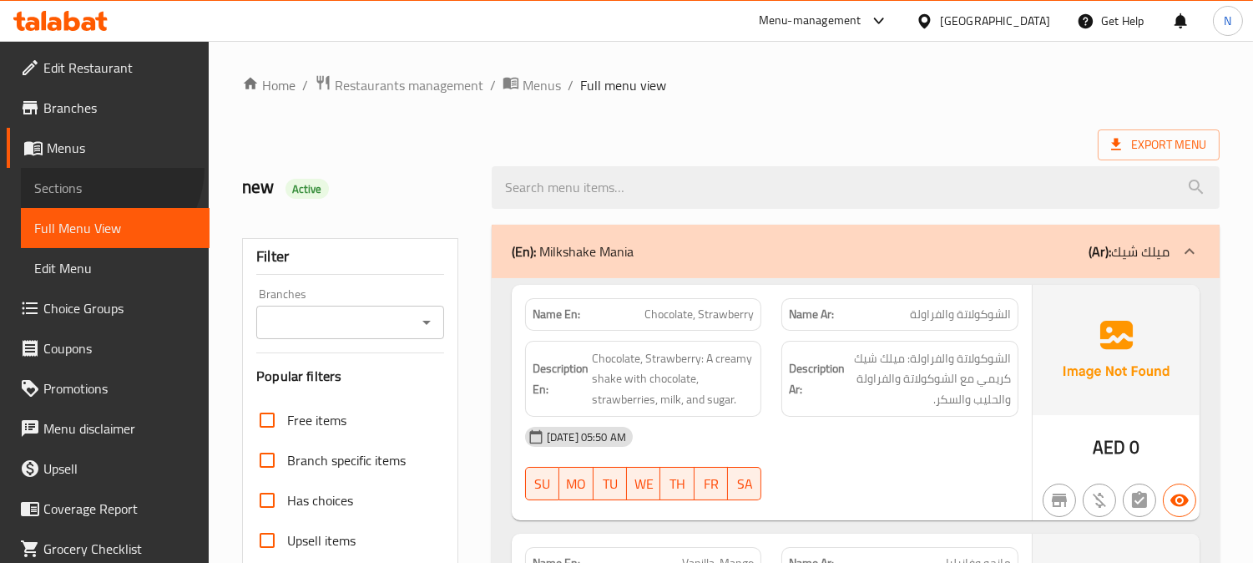
click at [102, 168] on link "Sections" at bounding box center [115, 188] width 189 height 40
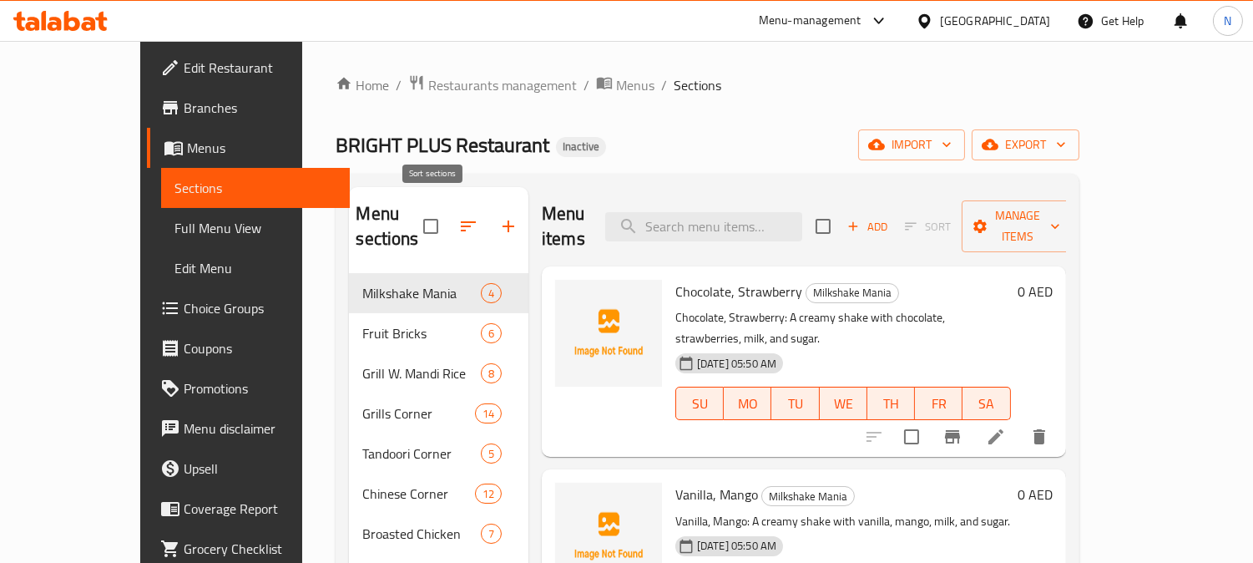
click at [458, 220] on icon "button" at bounding box center [468, 226] width 20 height 20
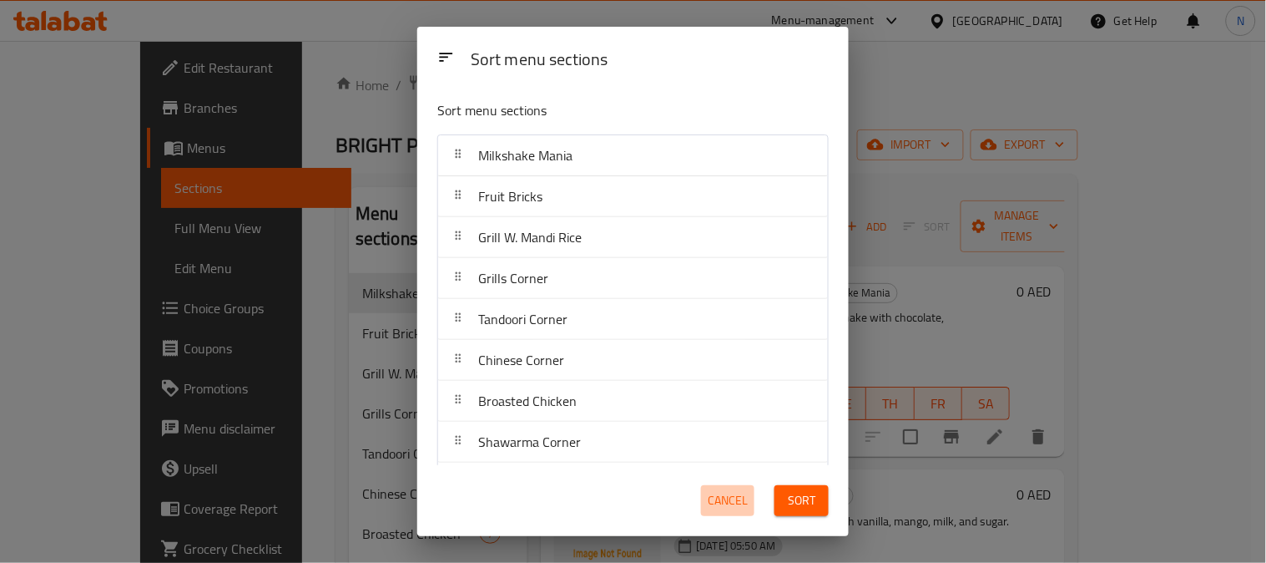
click at [736, 503] on span "Cancel" at bounding box center [728, 500] width 40 height 21
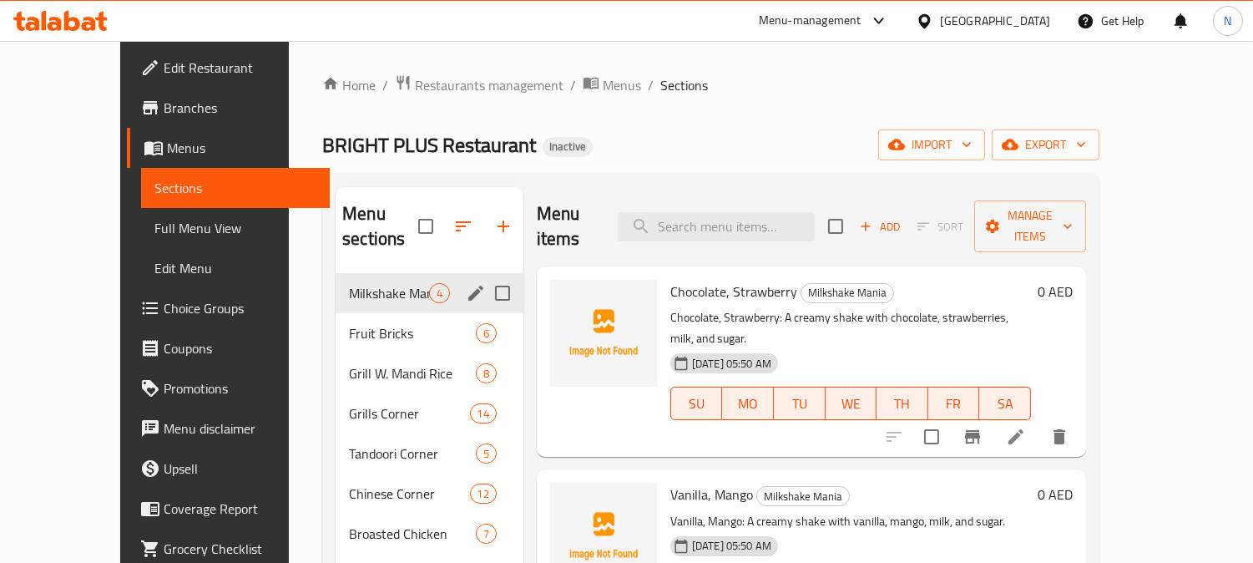
click at [485, 275] on input "Menu sections" at bounding box center [502, 292] width 35 height 35
checkbox input "true"
click at [485, 325] on input "Menu sections" at bounding box center [502, 332] width 35 height 35
checkbox input "true"
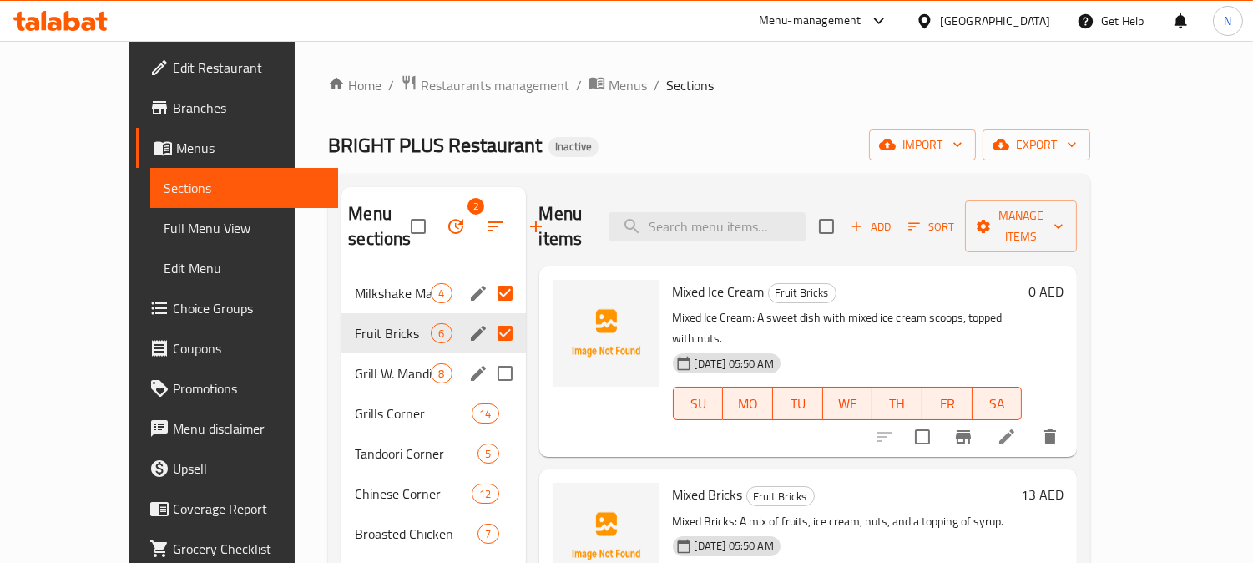
click at [487, 378] on input "Menu sections" at bounding box center [504, 373] width 35 height 35
checkbox input "true"
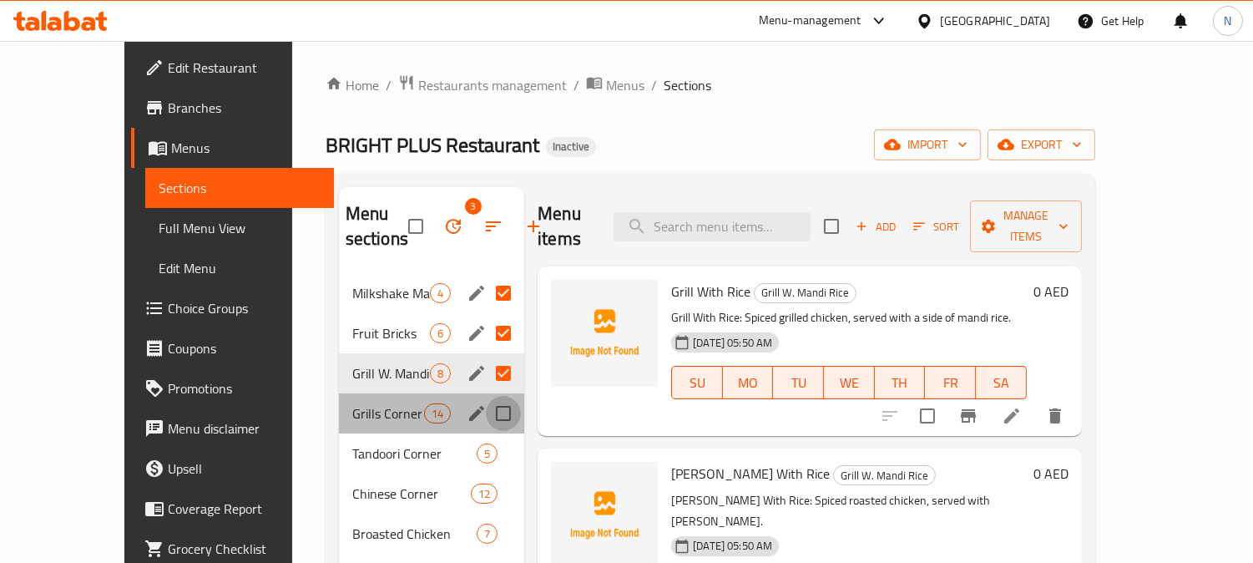
click at [486, 419] on input "Menu sections" at bounding box center [503, 413] width 35 height 35
checkbox input "true"
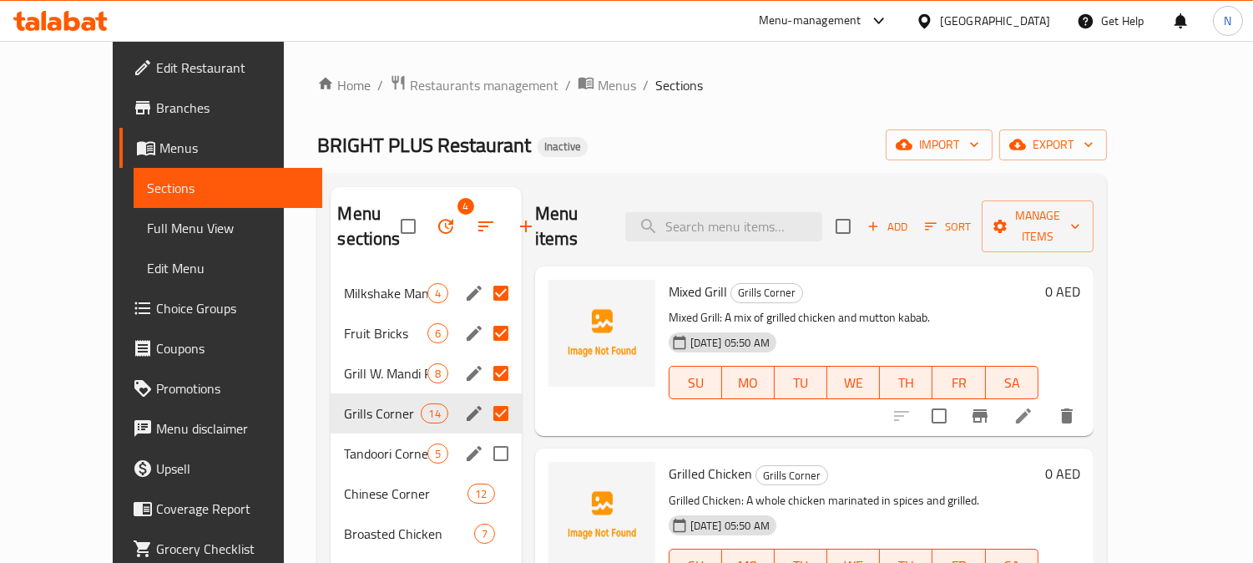
click at [483, 446] on input "Menu sections" at bounding box center [500, 453] width 35 height 35
checkbox input "true"
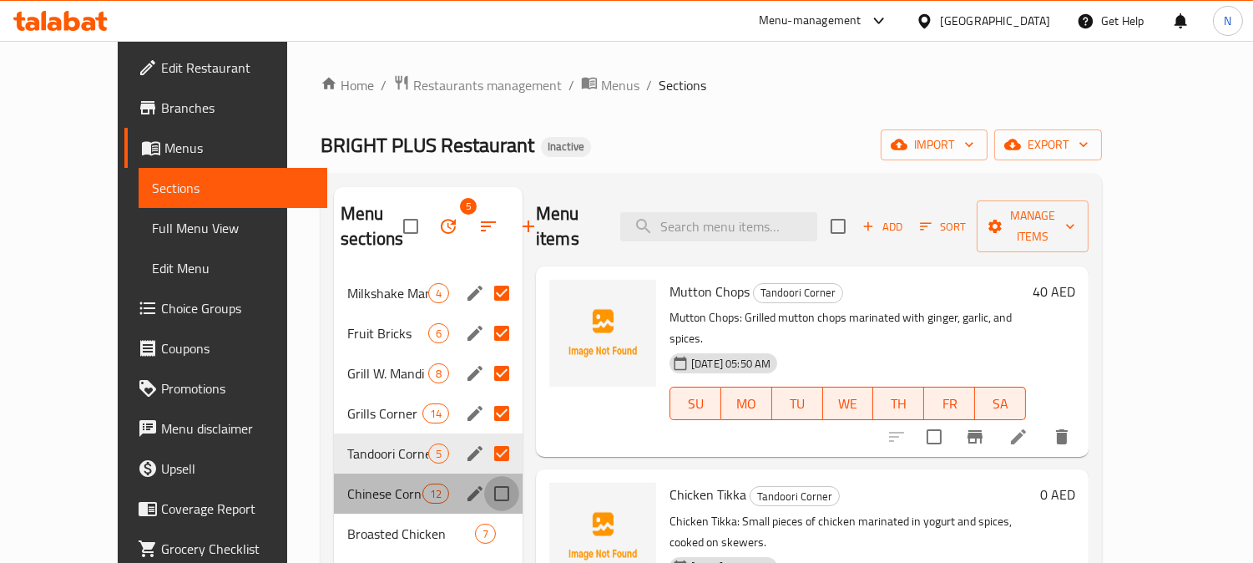
click at [484, 484] on input "Menu sections" at bounding box center [501, 493] width 35 height 35
checkbox input "true"
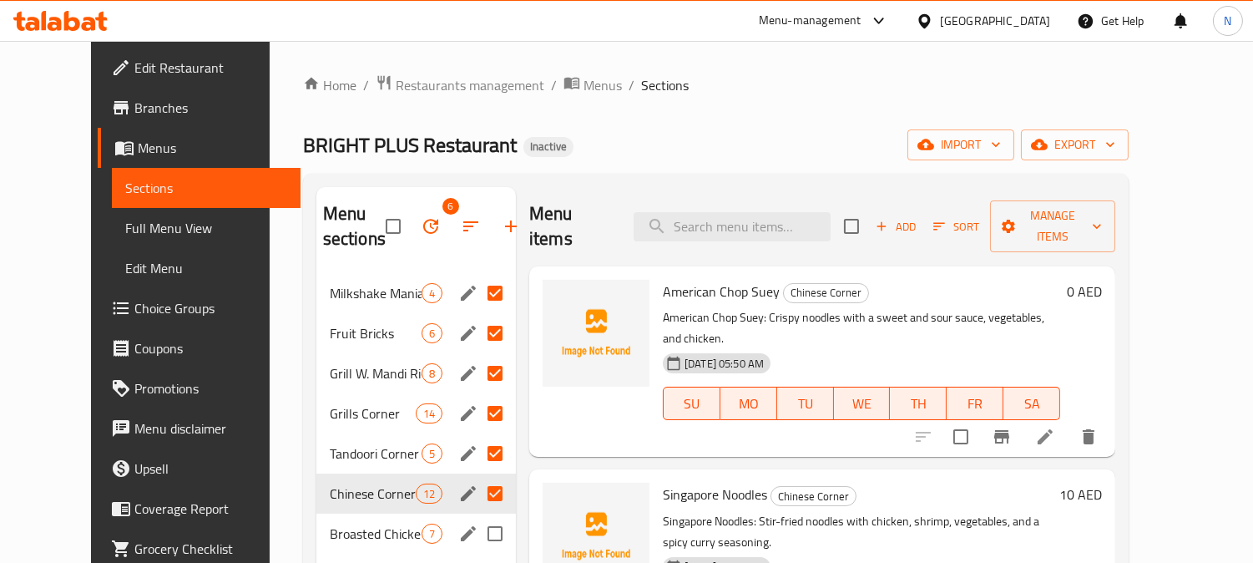
click at [477, 536] on input "Menu sections" at bounding box center [494, 533] width 35 height 35
checkbox input "true"
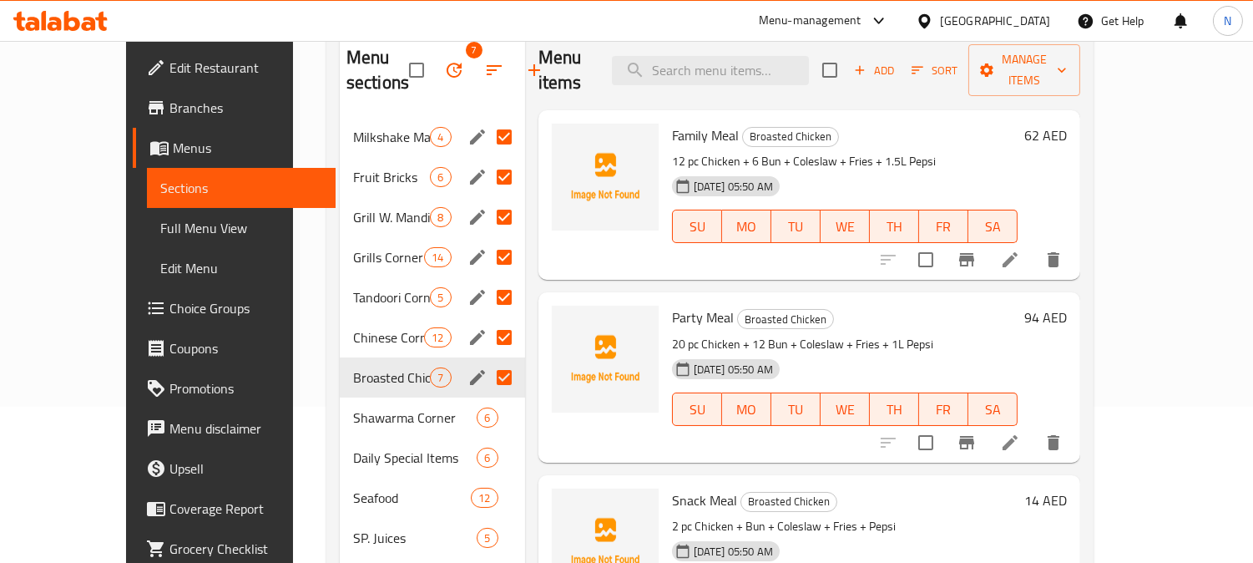
scroll to position [160, 0]
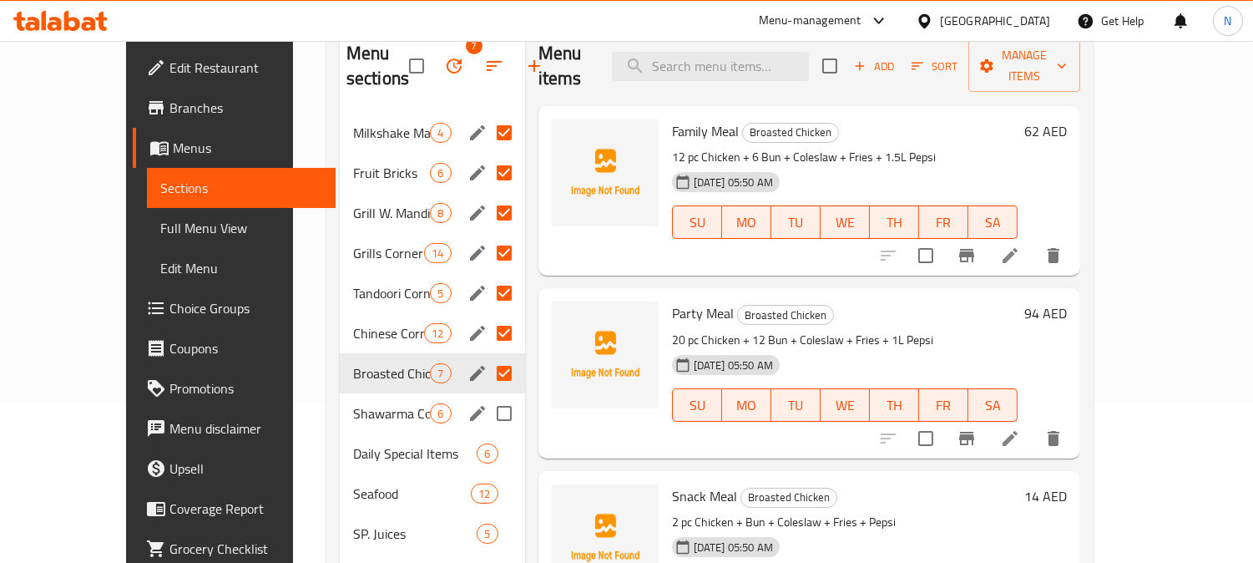
click at [487, 415] on input "Menu sections" at bounding box center [504, 413] width 35 height 35
checkbox input "true"
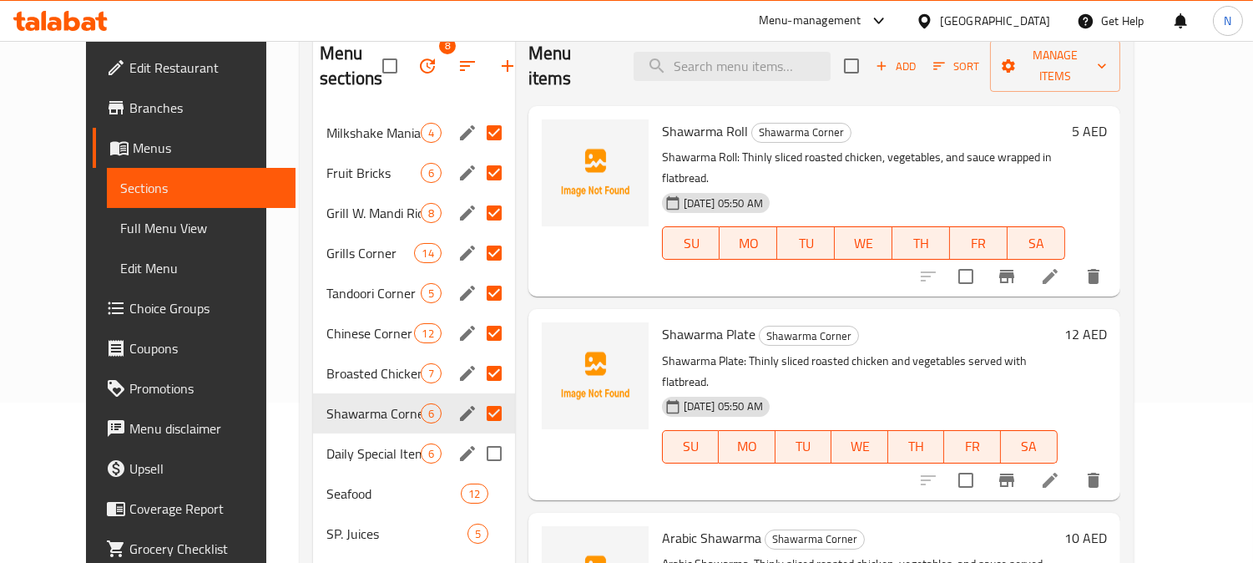
click at [477, 444] on input "Menu sections" at bounding box center [494, 453] width 35 height 35
checkbox input "true"
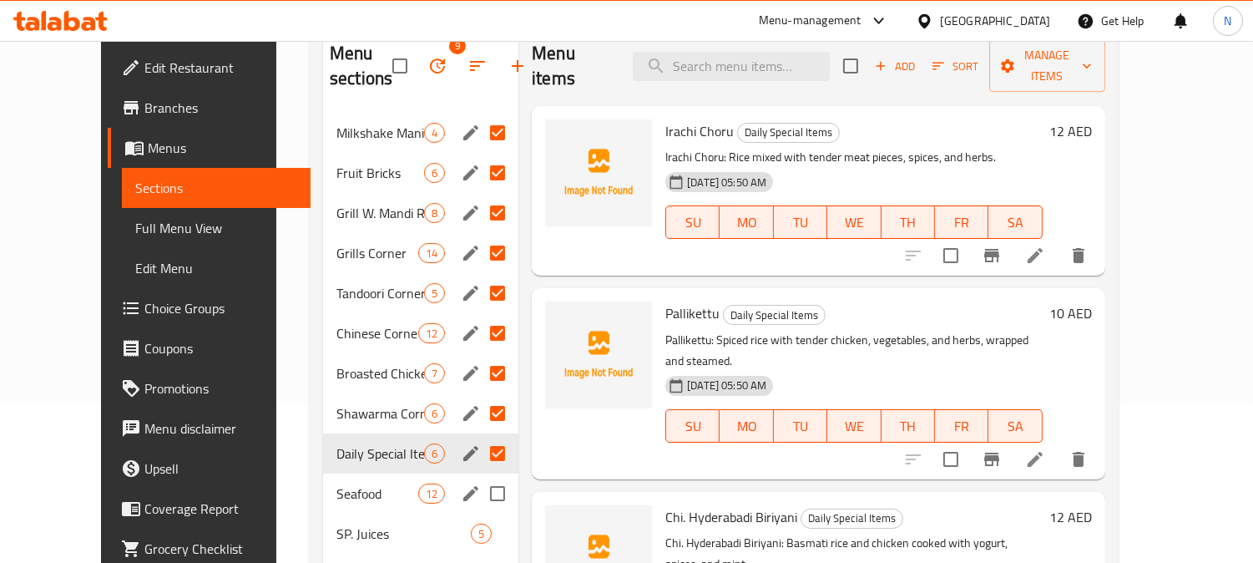
click at [480, 489] on input "Menu sections" at bounding box center [497, 493] width 35 height 35
checkbox input "true"
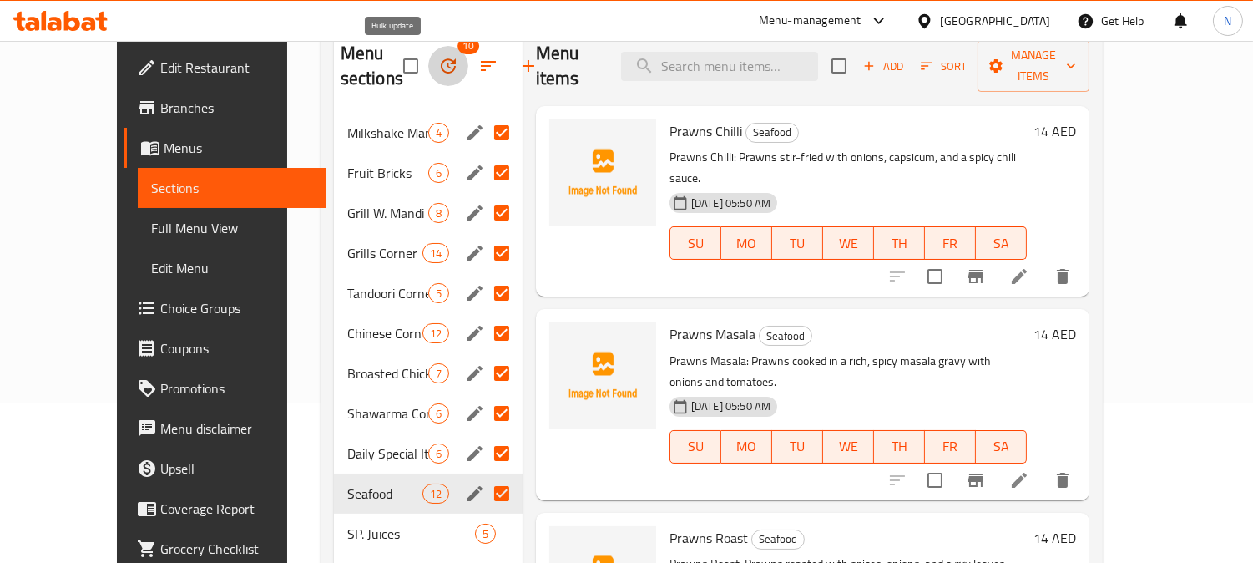
click at [438, 68] on icon "button" at bounding box center [448, 66] width 20 height 20
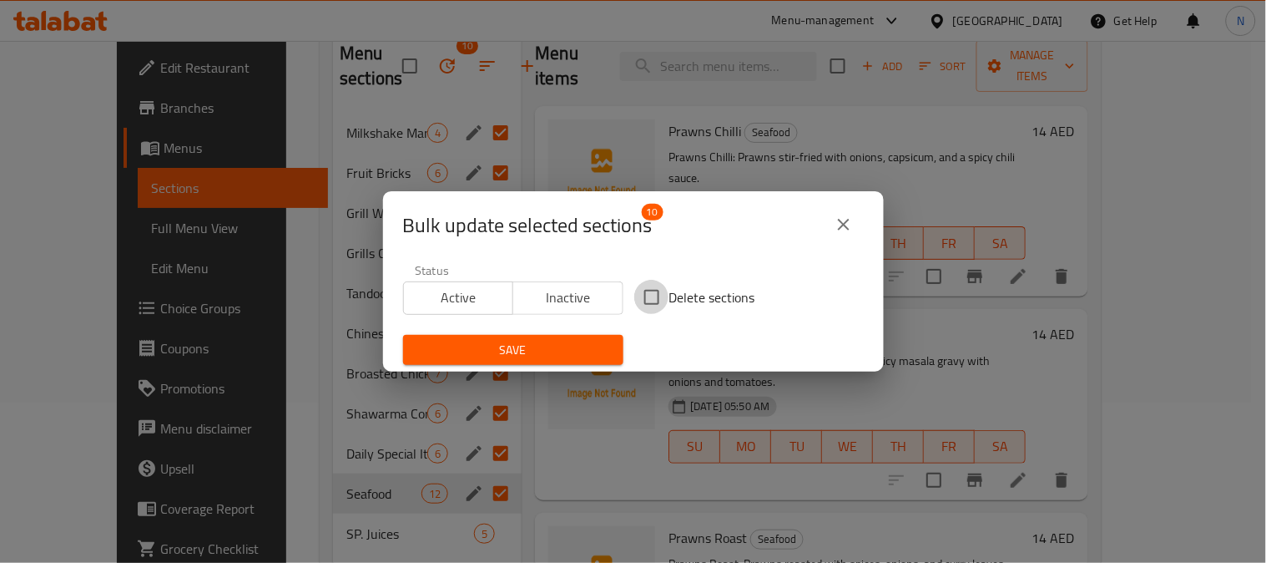
click at [648, 297] on input "Delete sections" at bounding box center [651, 297] width 35 height 35
checkbox input "true"
click at [580, 355] on span "Save" at bounding box center [513, 350] width 194 height 21
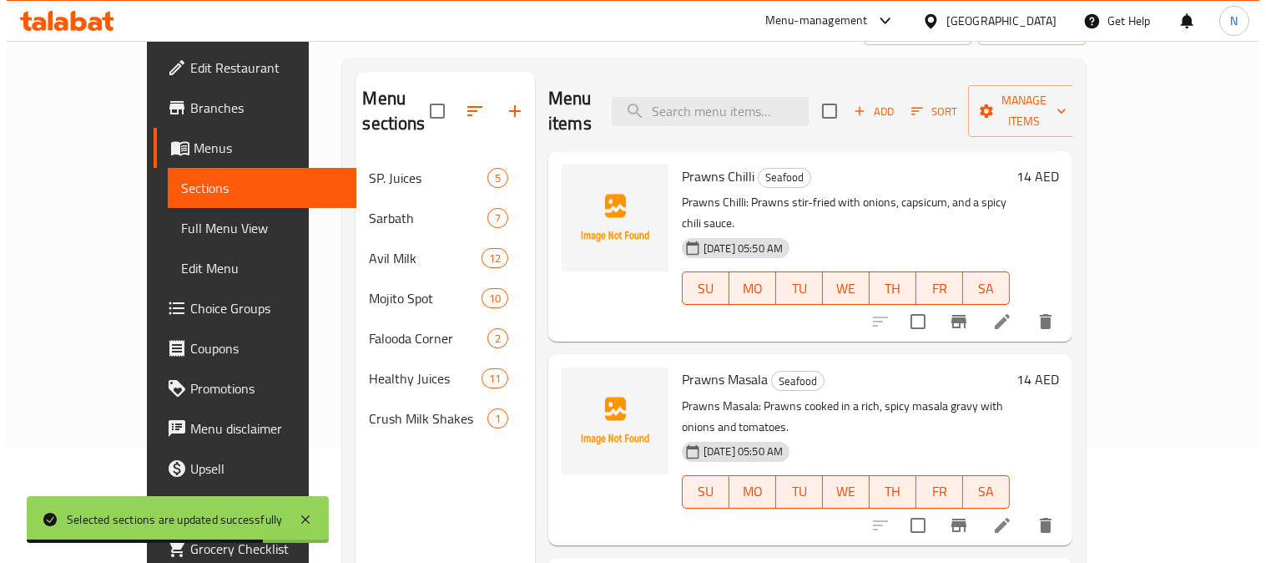
scroll to position [98, 0]
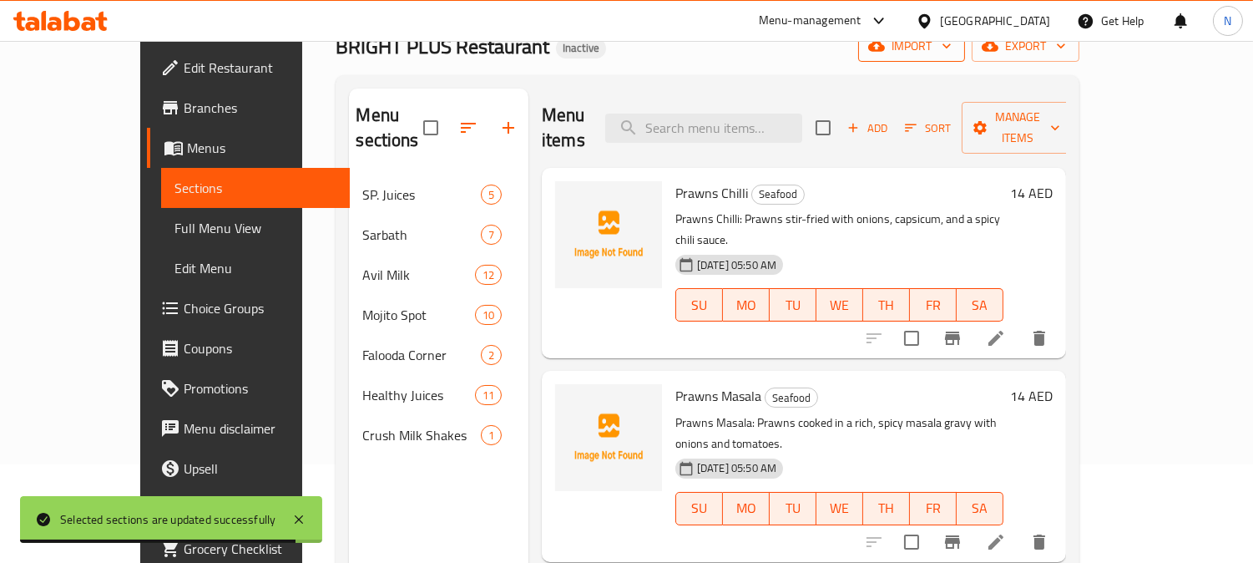
click at [951, 48] on span "import" at bounding box center [911, 46] width 80 height 21
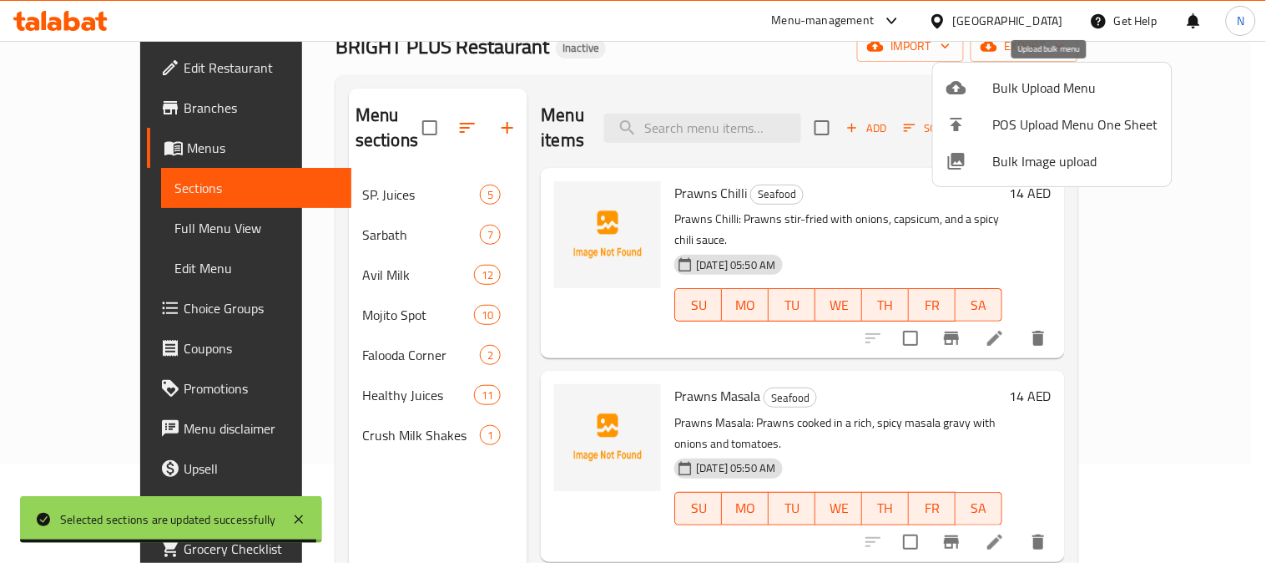
click at [1035, 83] on span "Bulk Upload Menu" at bounding box center [1075, 88] width 165 height 20
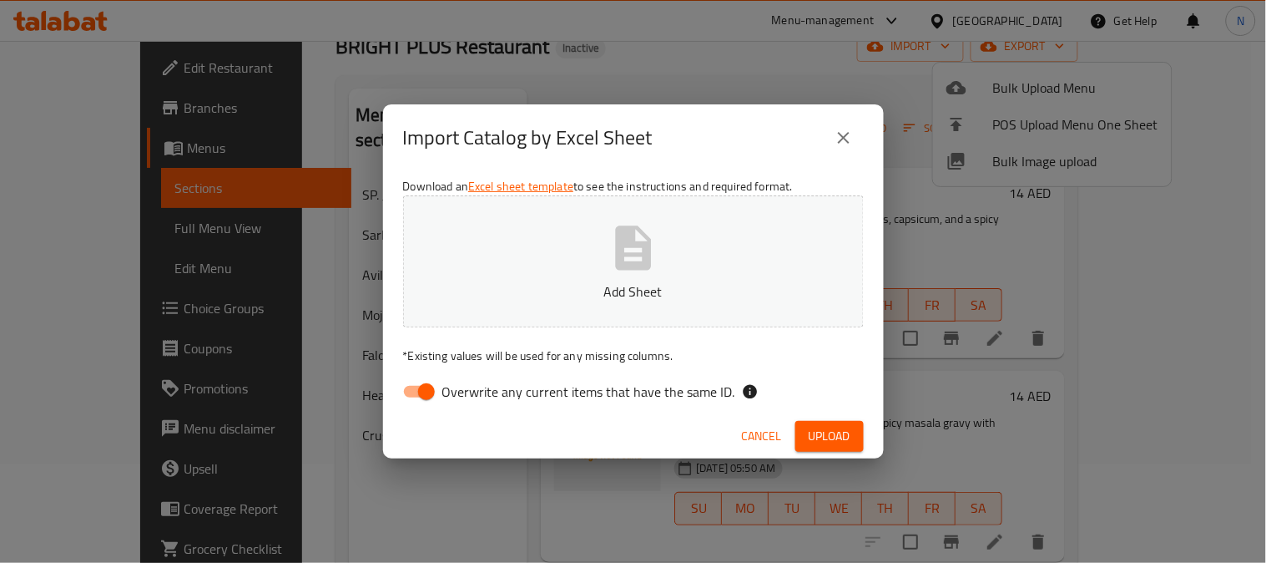
drag, startPoint x: 421, startPoint y: 389, endPoint x: 1022, endPoint y: 224, distance: 622.4
click at [421, 381] on input "Overwrite any current items that have the same ID." at bounding box center [426, 392] width 95 height 32
checkbox input "false"
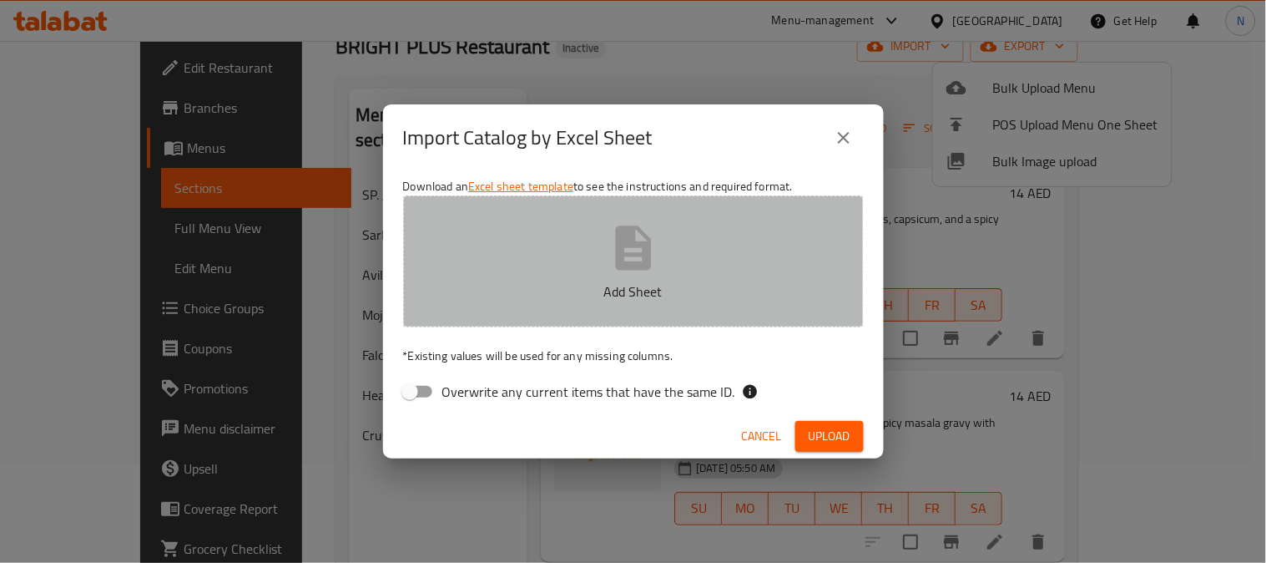
click at [620, 318] on button "Add Sheet" at bounding box center [633, 261] width 461 height 132
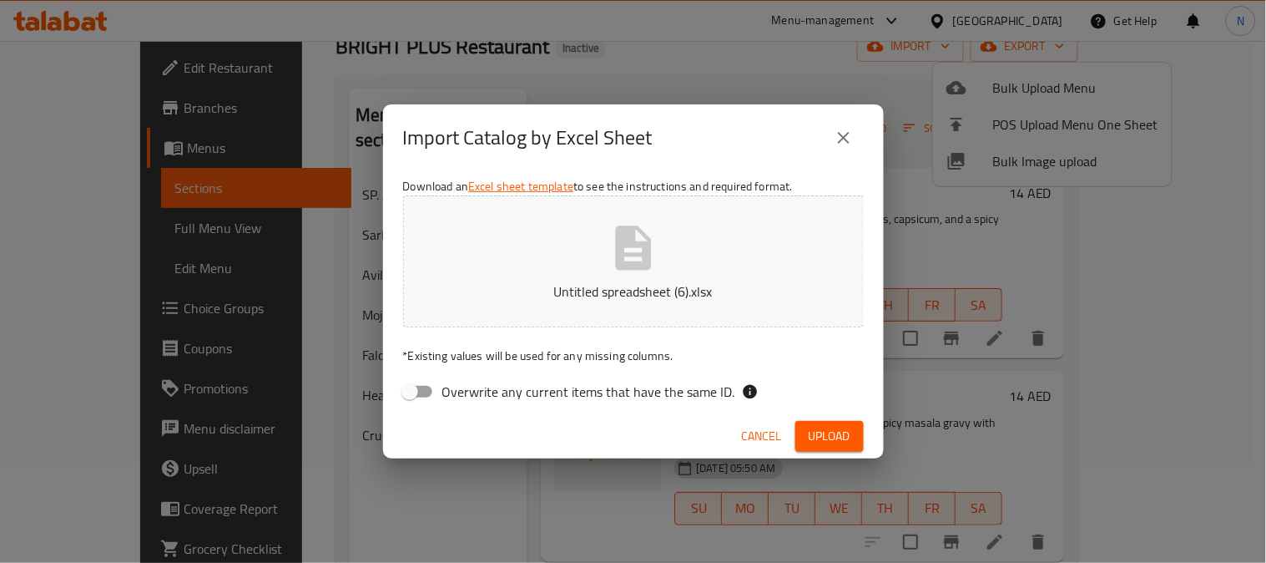
click at [810, 429] on span "Upload" at bounding box center [830, 436] width 42 height 21
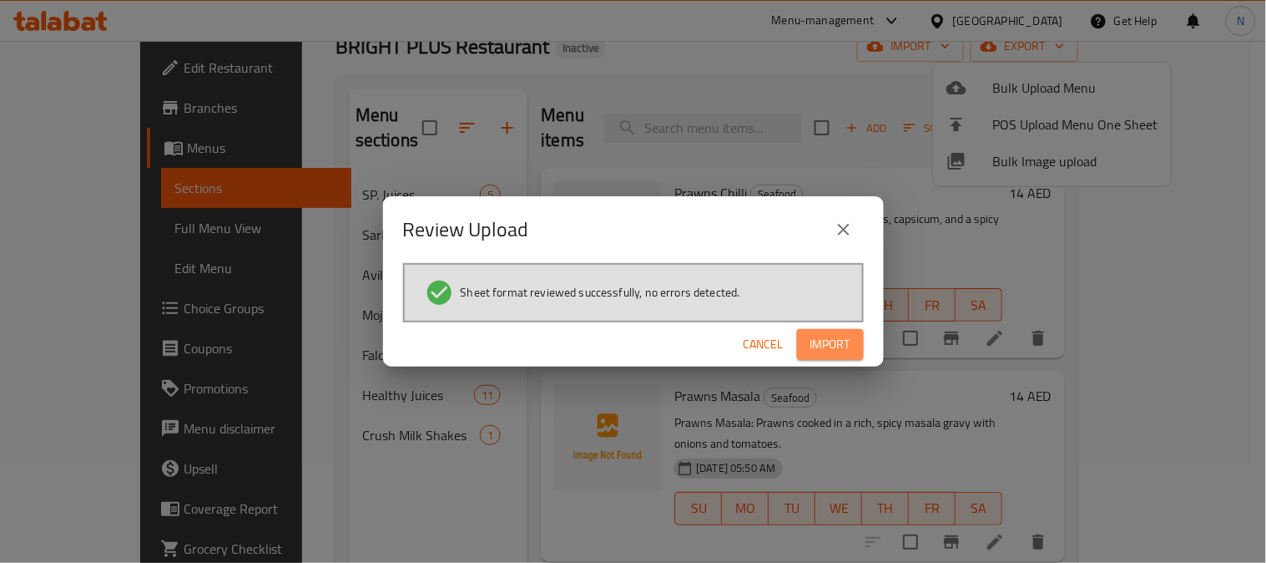
click at [844, 344] on span "Import" at bounding box center [830, 344] width 40 height 21
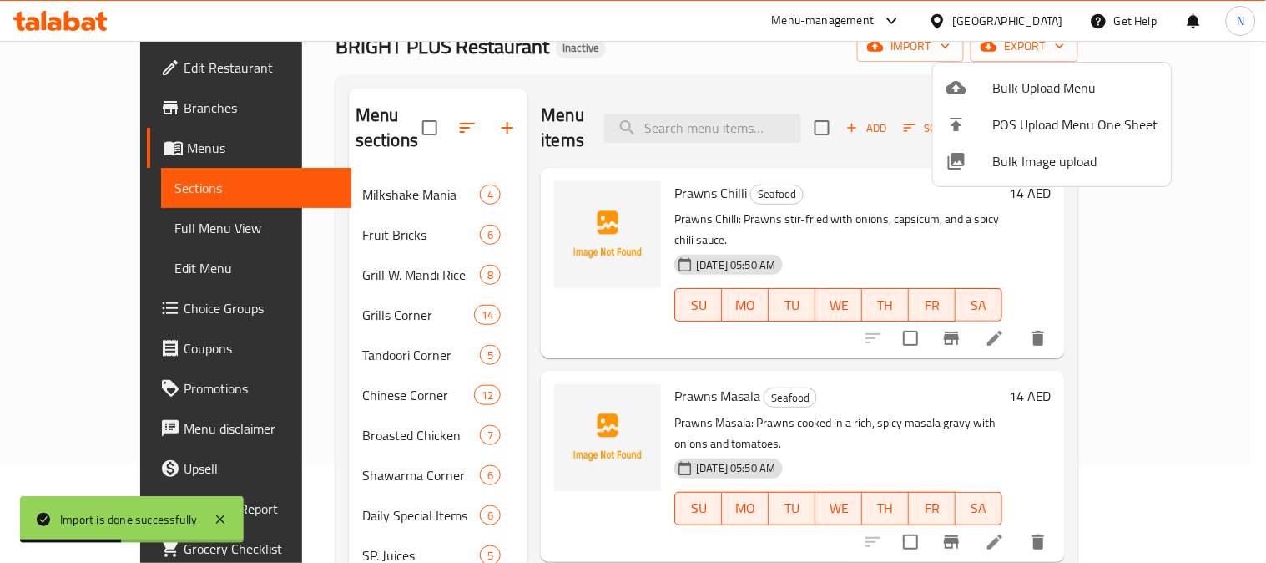
click at [429, 111] on div at bounding box center [633, 281] width 1266 height 563
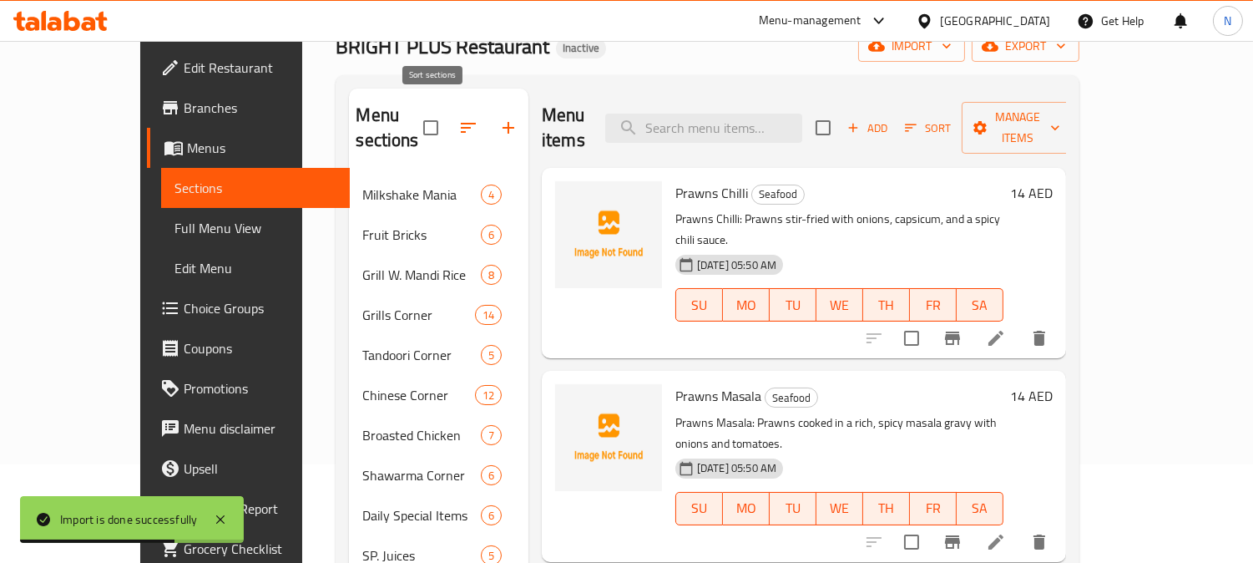
click at [458, 118] on icon "button" at bounding box center [468, 128] width 20 height 20
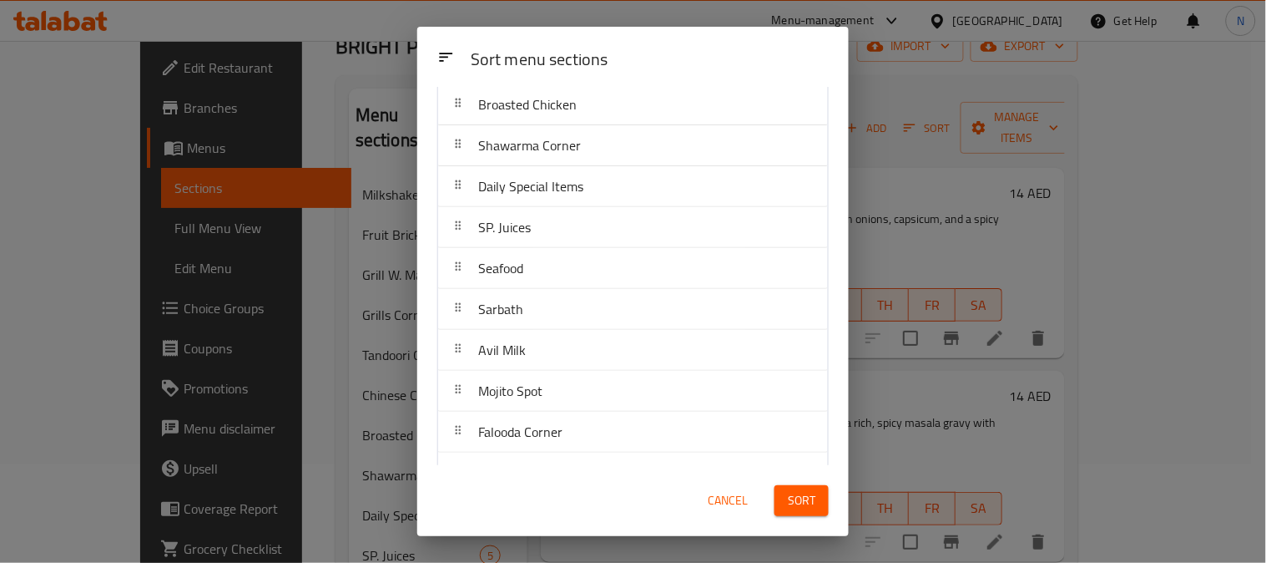
scroll to position [298, 0]
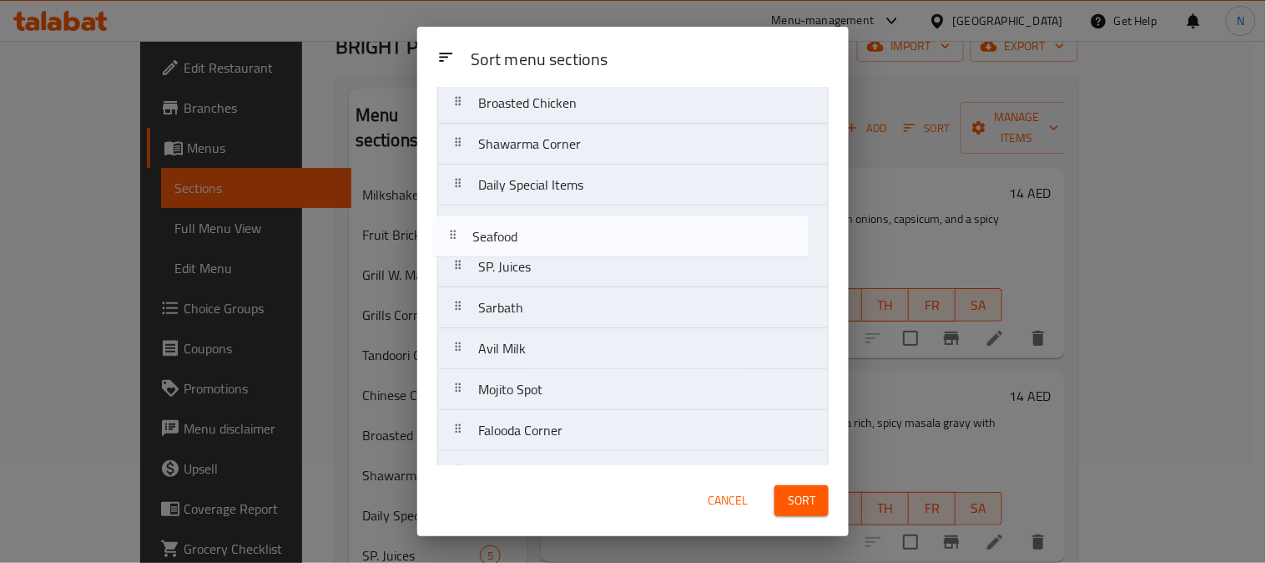
drag, startPoint x: 628, startPoint y: 279, endPoint x: 622, endPoint y: 243, distance: 36.5
click at [622, 243] on nav "Milkshake Mania Fruit Bricks Grill W. Mandi Rice Grills Corner Tandoori Corner …" at bounding box center [632, 184] width 391 height 697
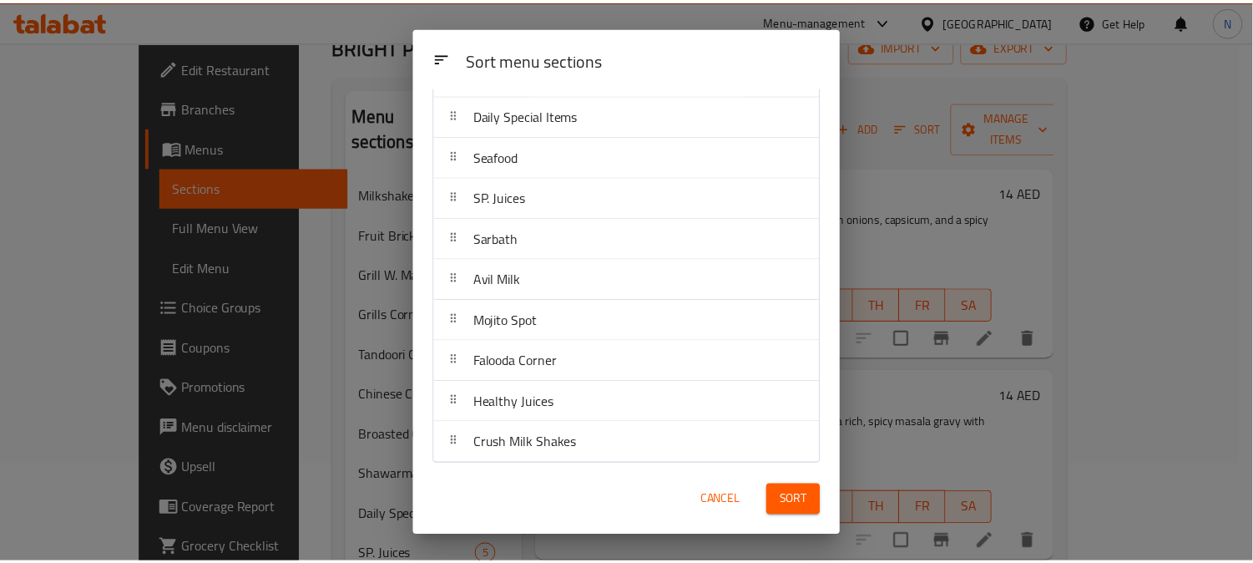
scroll to position [373, 0]
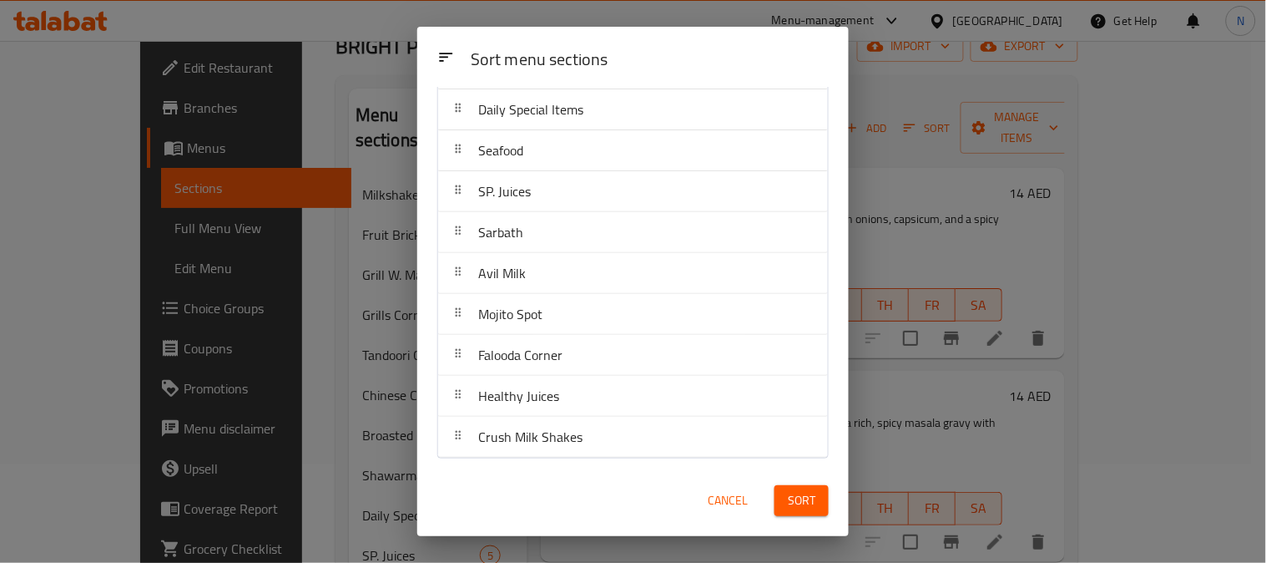
click at [805, 507] on span "Sort" at bounding box center [802, 500] width 28 height 21
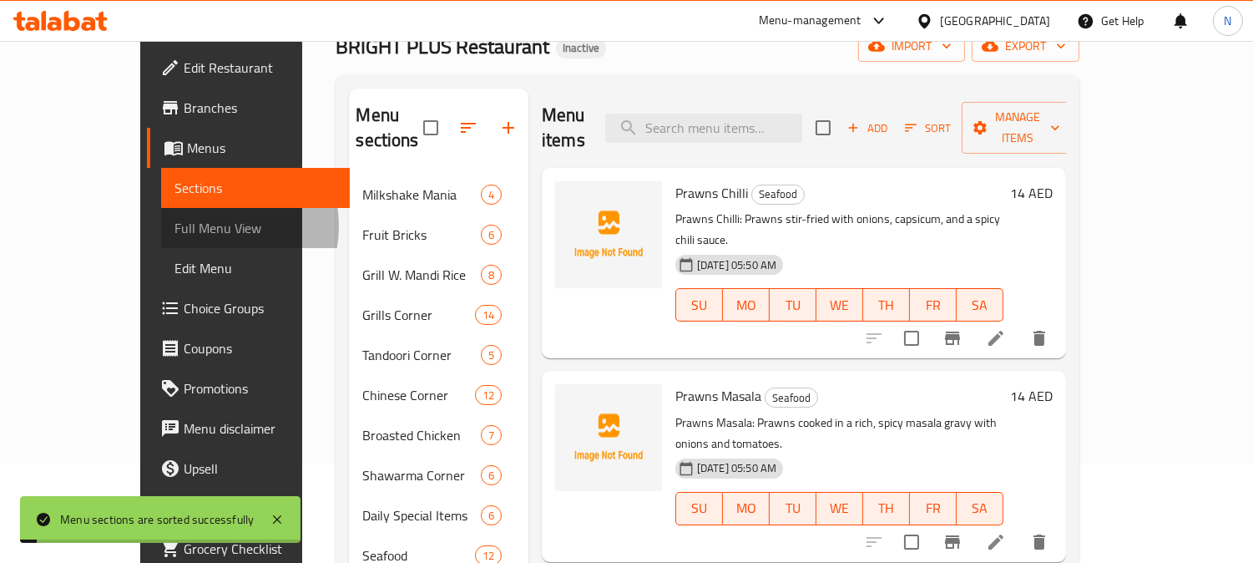
click at [174, 226] on span "Full Menu View" at bounding box center [255, 228] width 162 height 20
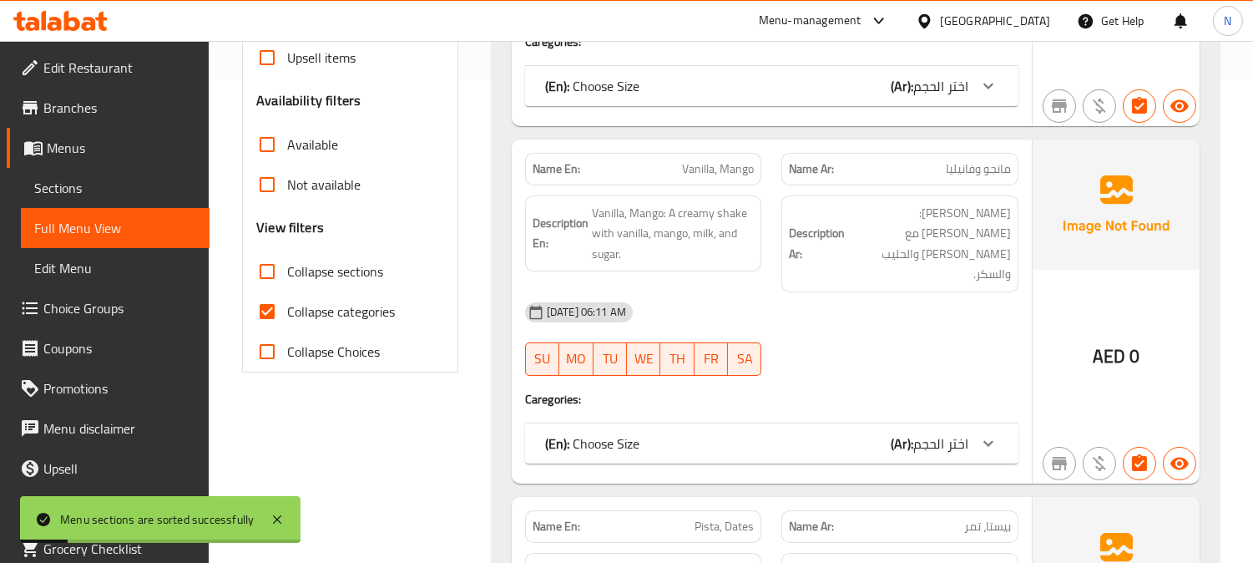
scroll to position [419, 0]
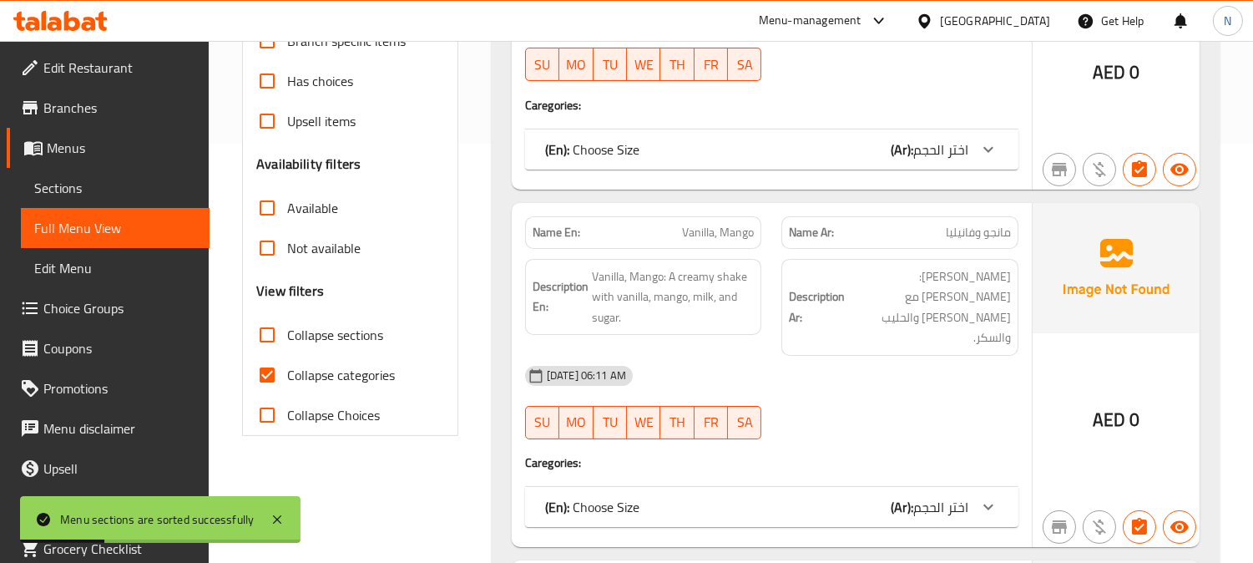
click at [265, 372] on input "Collapse categories" at bounding box center [267, 375] width 40 height 40
checkbox input "false"
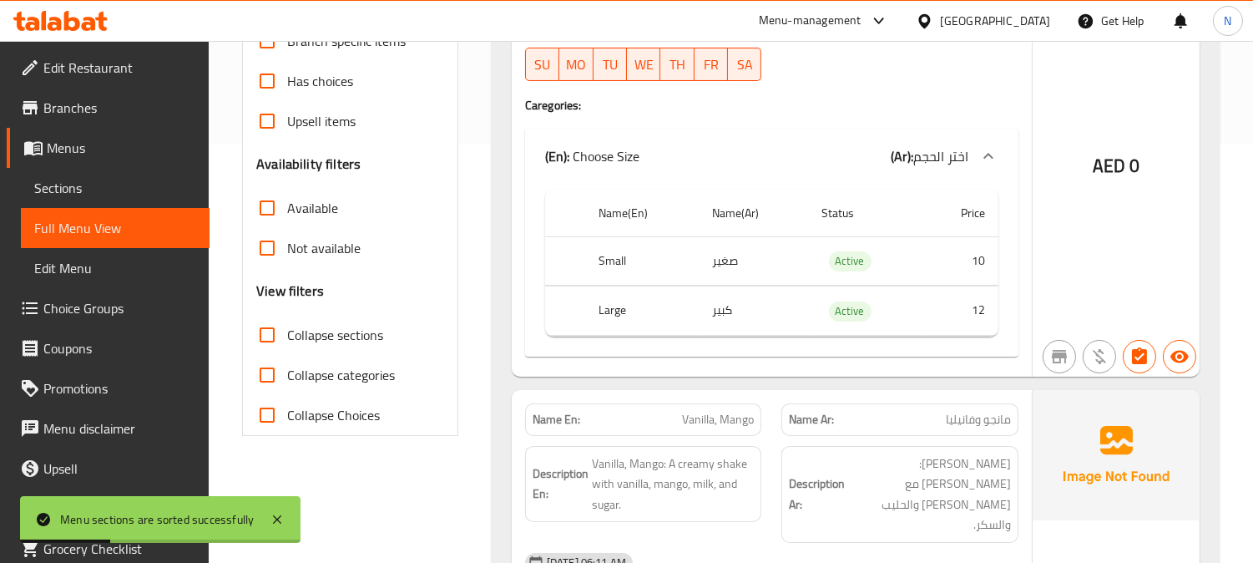
click at [271, 331] on input "Collapse sections" at bounding box center [267, 335] width 40 height 40
checkbox input "true"
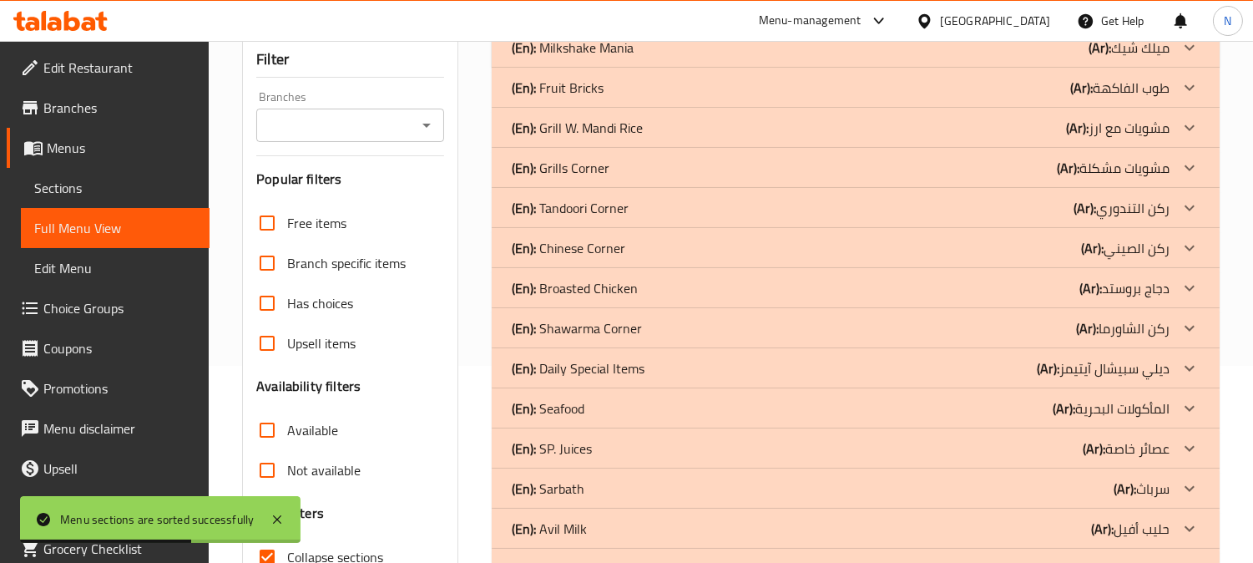
scroll to position [194, 0]
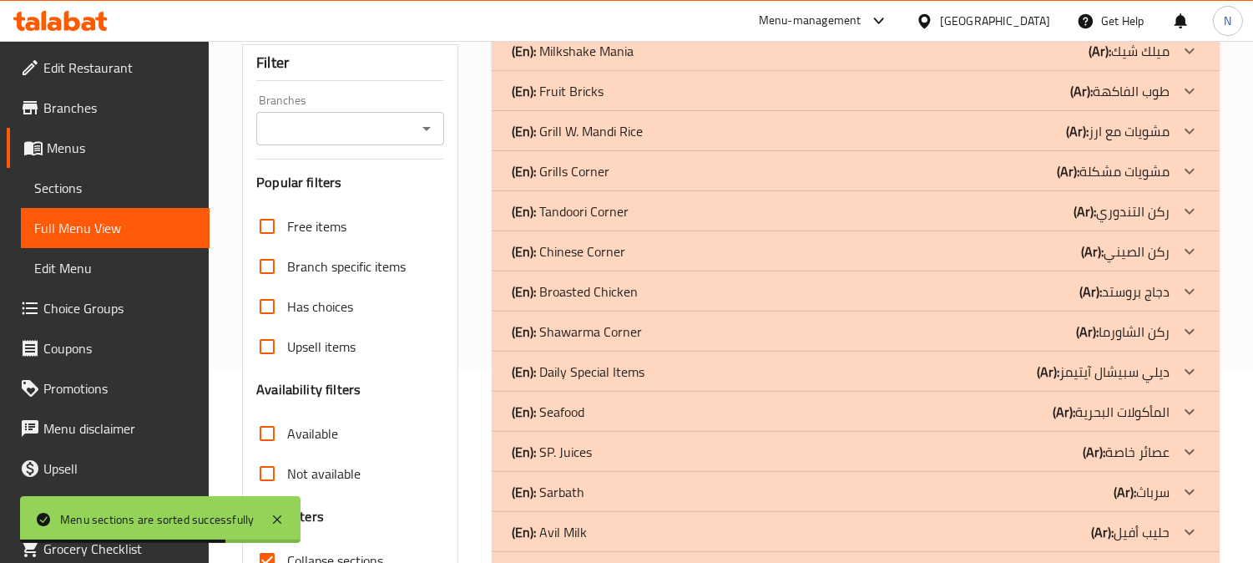
click at [673, 410] on div "(En): Seafood (Ar): المأكولات البحرية" at bounding box center [841, 411] width 658 height 20
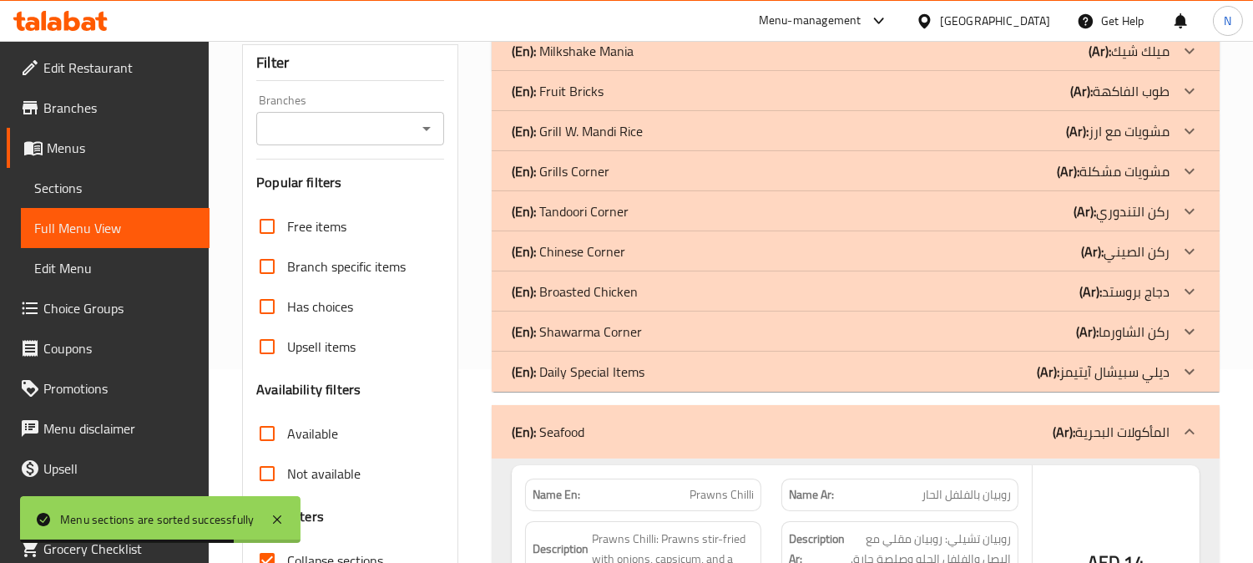
click at [641, 376] on p "(En): Daily Special Items" at bounding box center [578, 371] width 133 height 20
click at [637, 326] on p "(En): Shawarma Corner" at bounding box center [577, 331] width 130 height 20
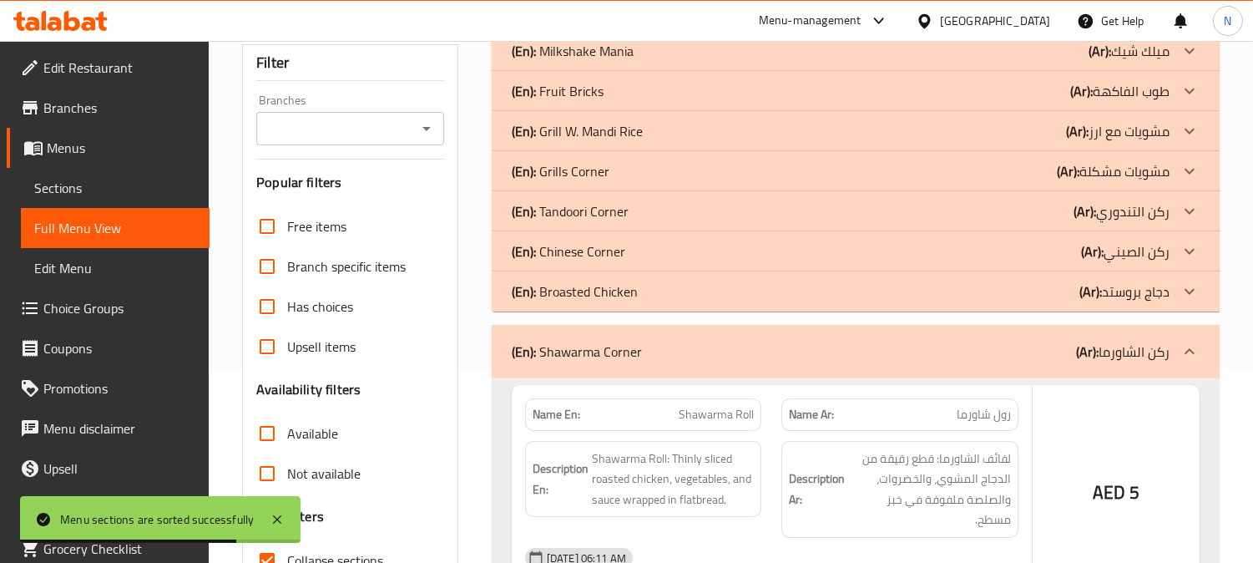
click at [641, 293] on div "(En): Broasted Chicken (Ar): دجاج بروستد" at bounding box center [841, 291] width 658 height 20
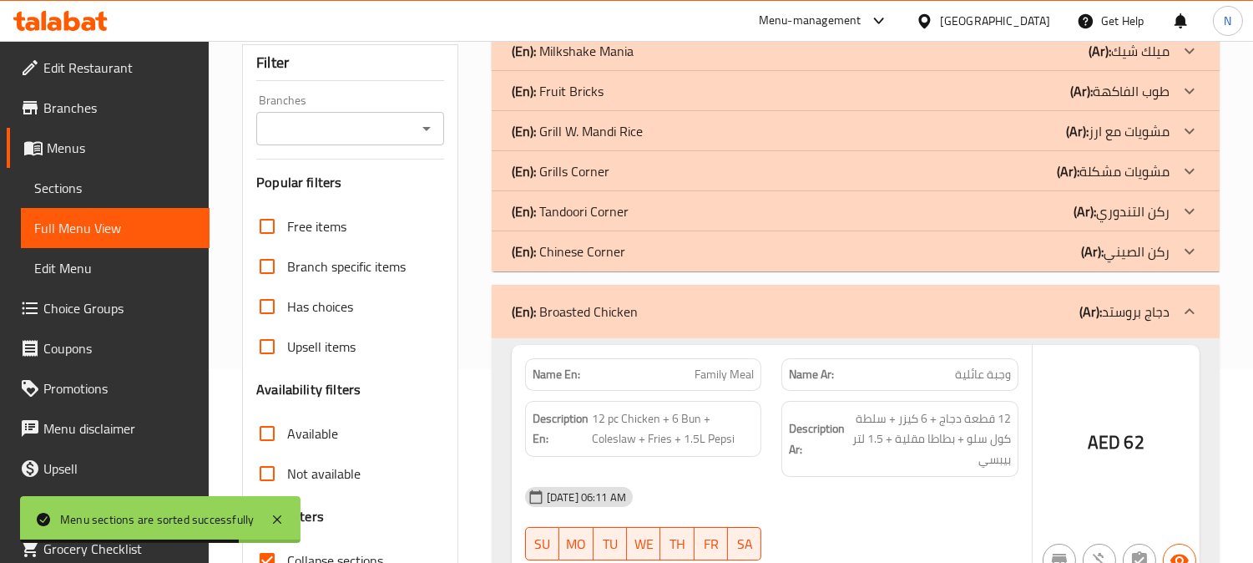
click at [643, 256] on div "(En): Chinese Corner (Ar): ركن الصيني" at bounding box center [841, 251] width 658 height 20
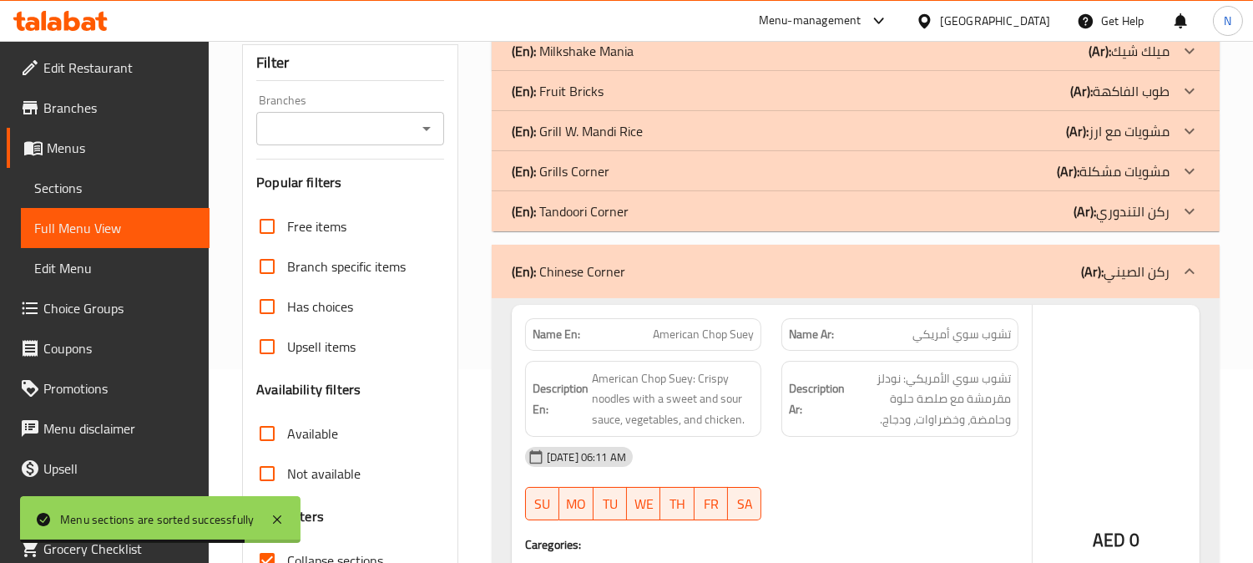
click at [628, 204] on div "(En): Tandoori Corner (Ar): ركن التندوري" at bounding box center [841, 211] width 658 height 20
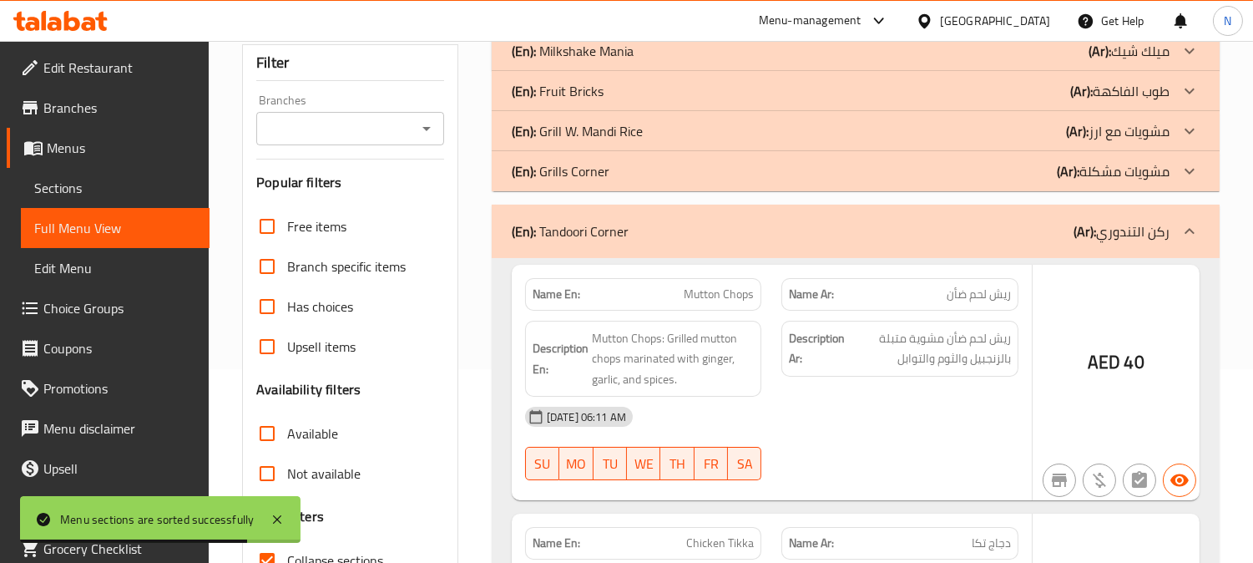
click at [620, 173] on div "(En): Grills Corner (Ar): مشويات مشكلة" at bounding box center [841, 171] width 658 height 20
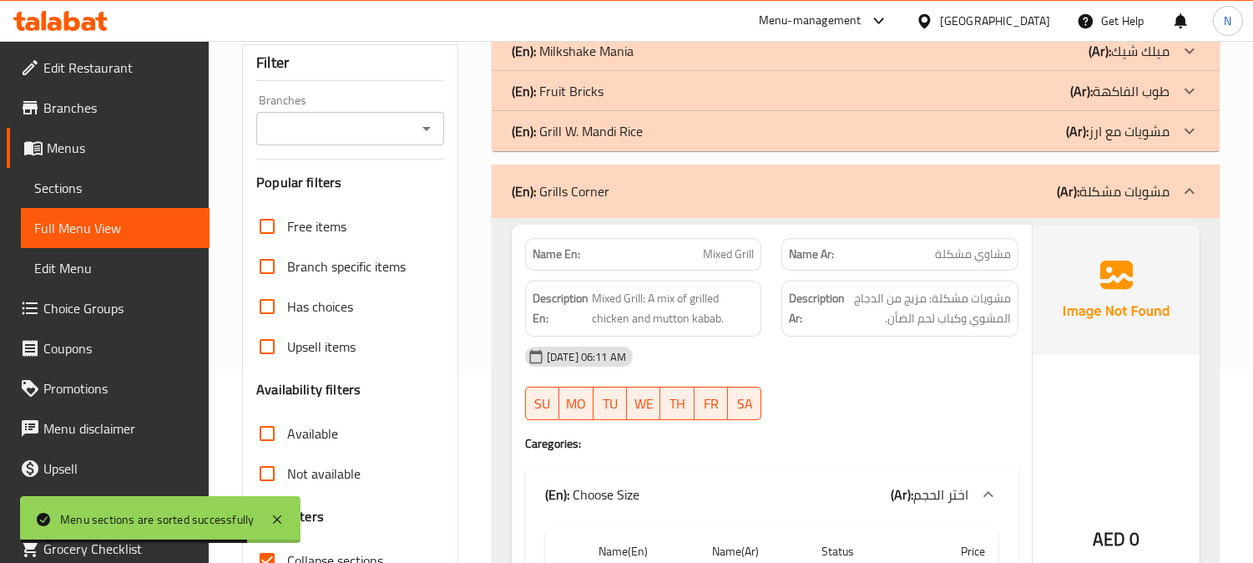
click at [636, 131] on p "(En): Grill W. Mandi Rice" at bounding box center [577, 131] width 131 height 20
click at [648, 89] on div "(En): Fruit Bricks (Ar): طوب الفاكهة" at bounding box center [841, 91] width 658 height 20
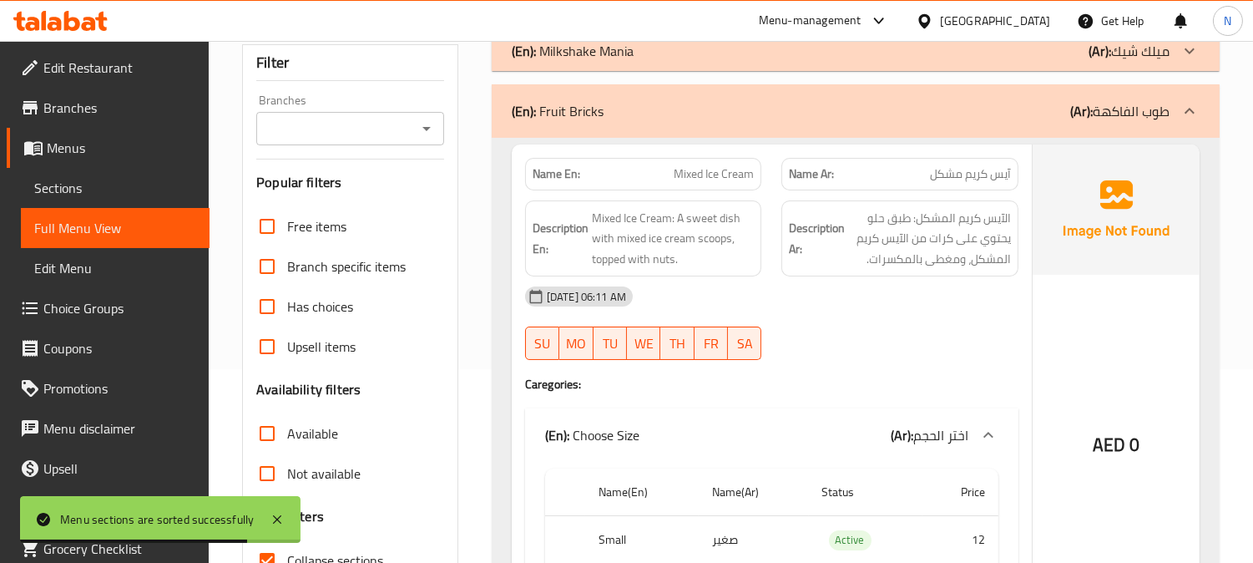
click at [671, 56] on div "(En): Milkshake Mania (Ar): ميلك شيك" at bounding box center [841, 51] width 658 height 20
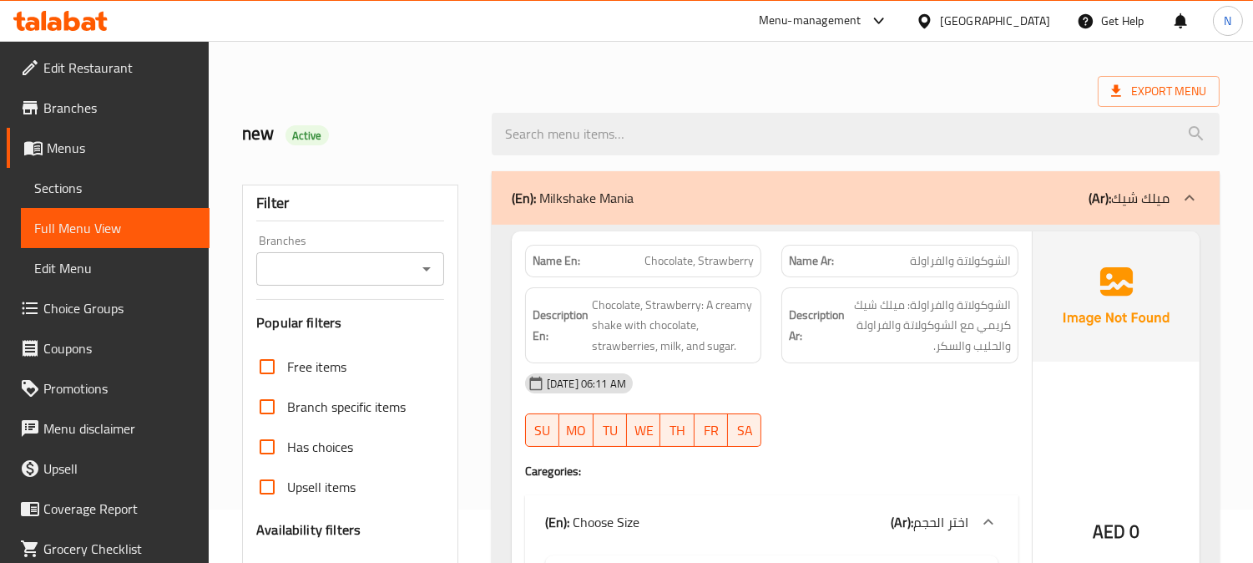
scroll to position [0, 0]
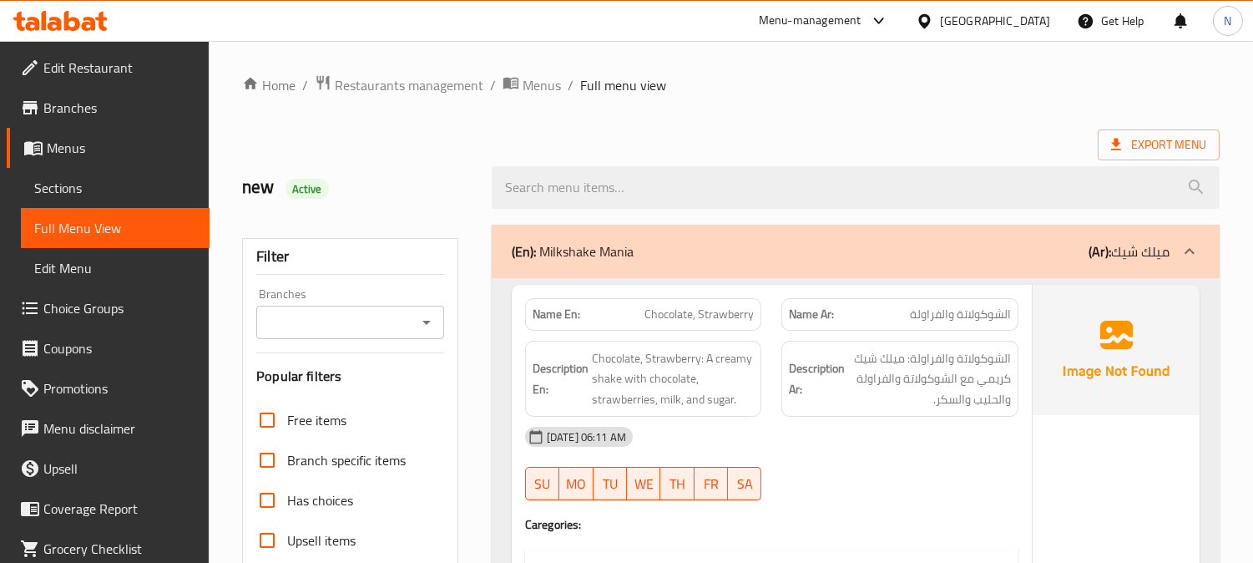
click at [67, 188] on span "Sections" at bounding box center [115, 188] width 162 height 20
click at [95, 196] on span "Sections" at bounding box center [115, 188] width 162 height 20
click at [134, 188] on span "Sections" at bounding box center [115, 188] width 162 height 20
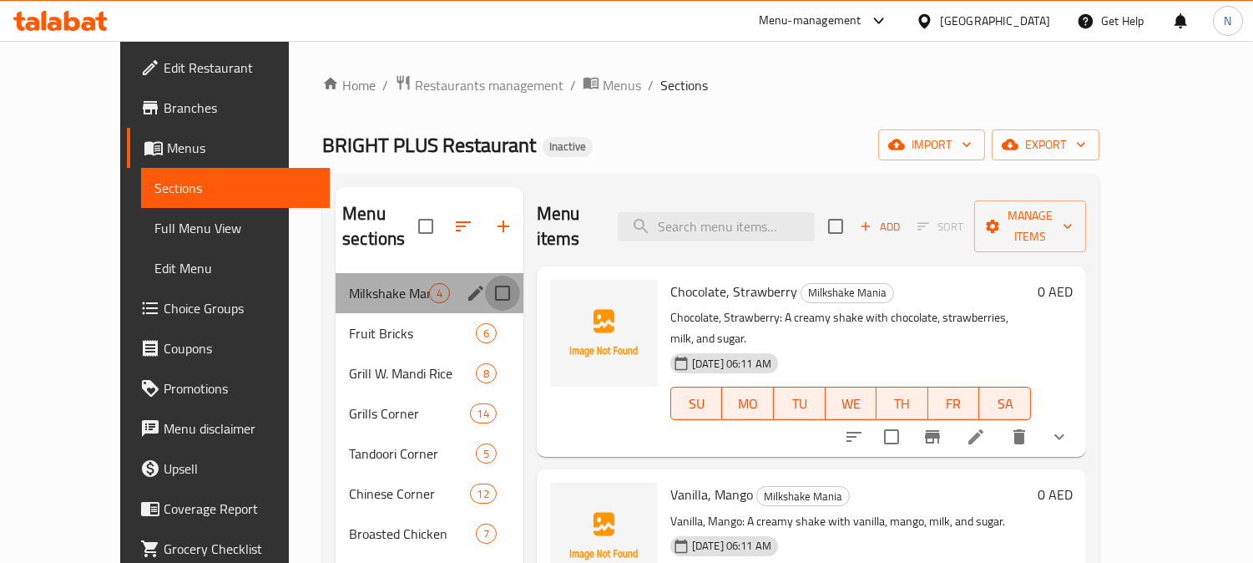
click at [485, 275] on input "Menu sections" at bounding box center [502, 292] width 35 height 35
checkbox input "true"
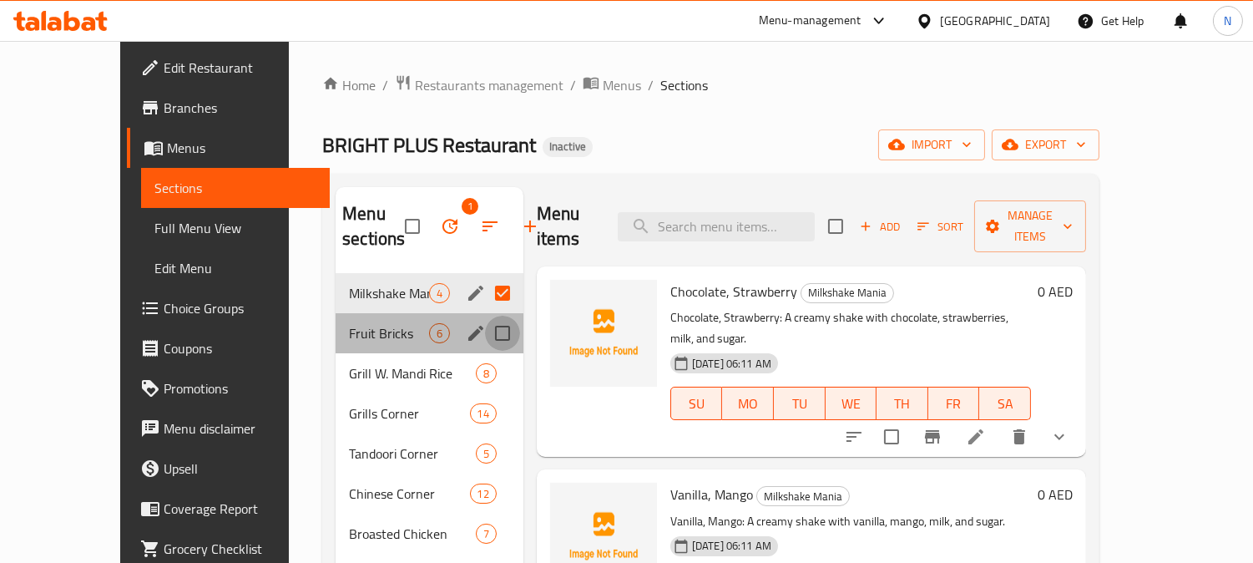
click at [485, 322] on input "Menu sections" at bounding box center [502, 332] width 35 height 35
checkbox input "true"
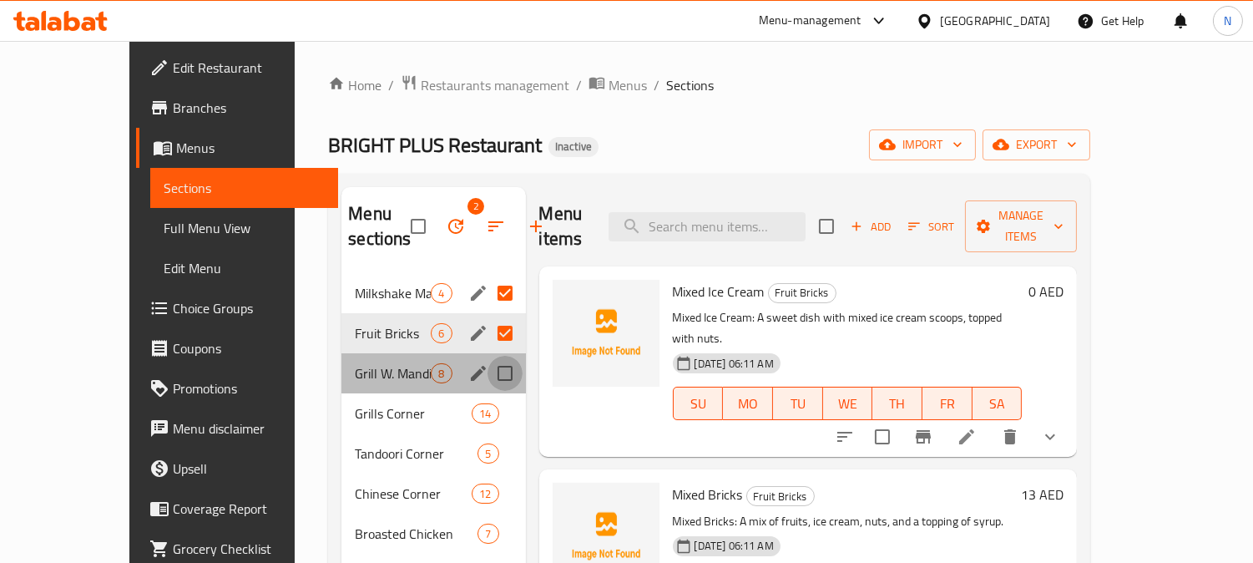
click at [487, 381] on input "Menu sections" at bounding box center [504, 373] width 35 height 35
checkbox input "true"
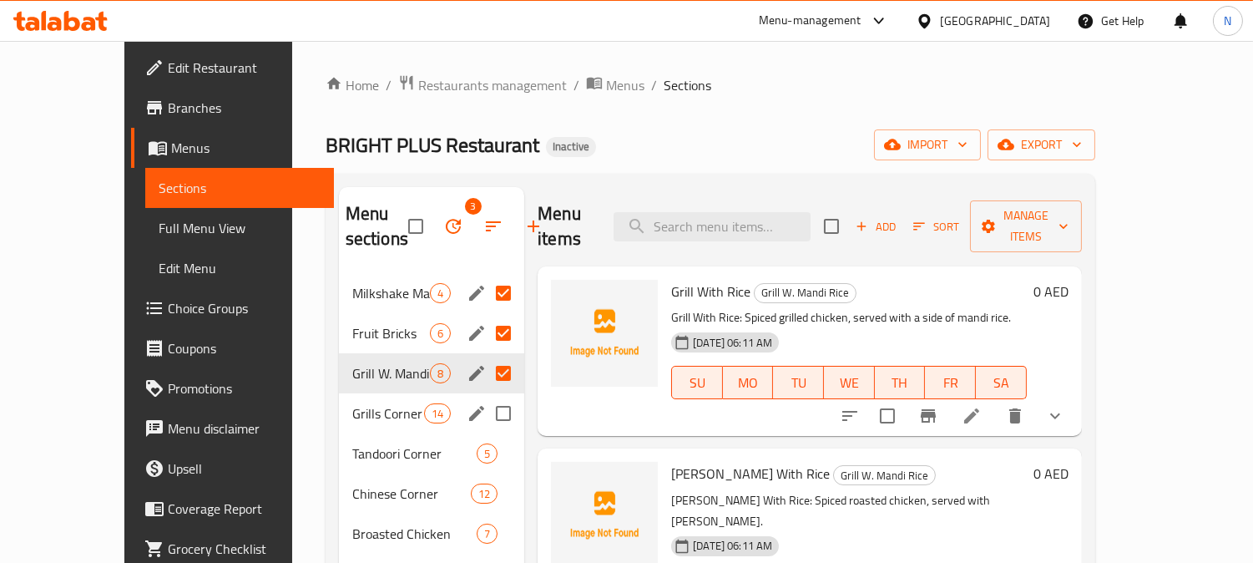
click at [486, 418] on input "Menu sections" at bounding box center [503, 413] width 35 height 35
checkbox input "true"
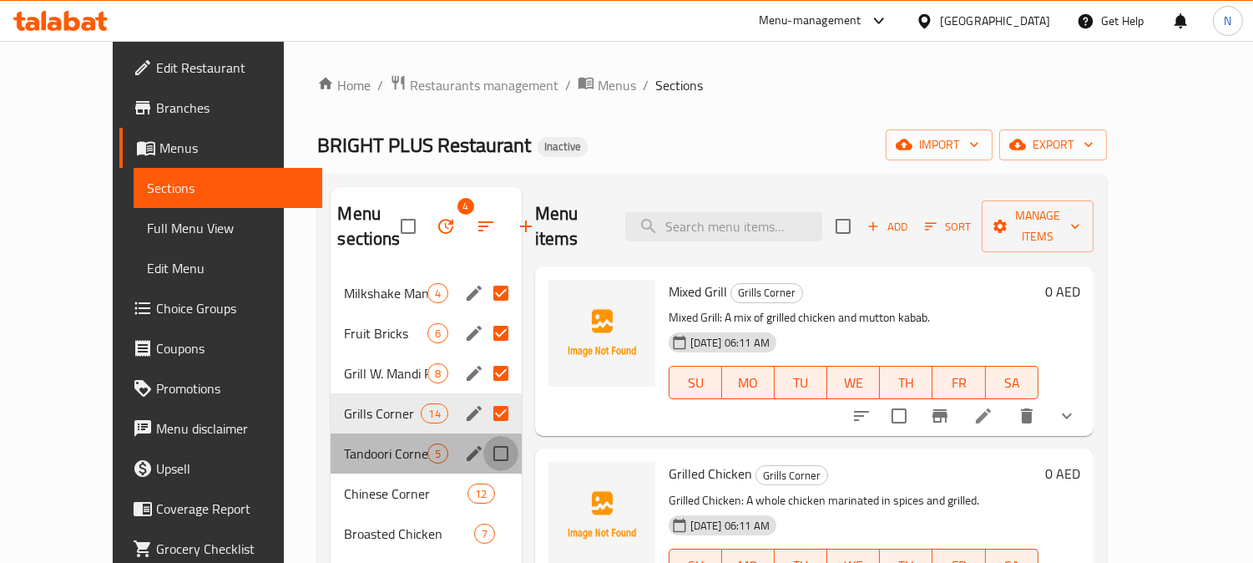
click at [483, 448] on input "Menu sections" at bounding box center [500, 453] width 35 height 35
checkbox input "true"
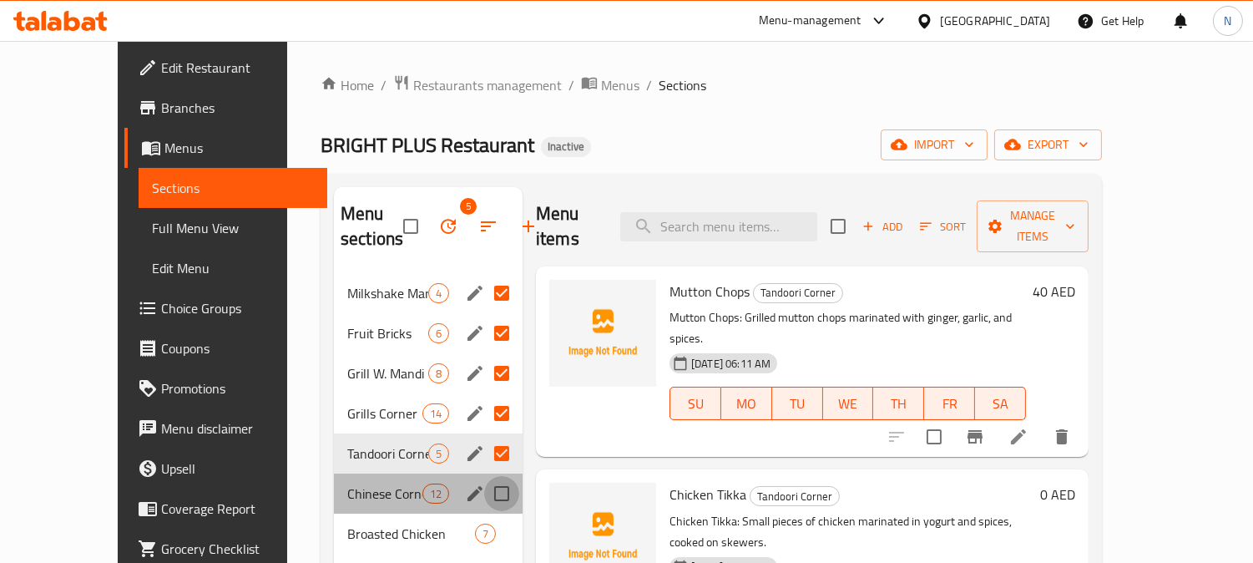
click at [484, 497] on input "Menu sections" at bounding box center [501, 493] width 35 height 35
checkbox input "true"
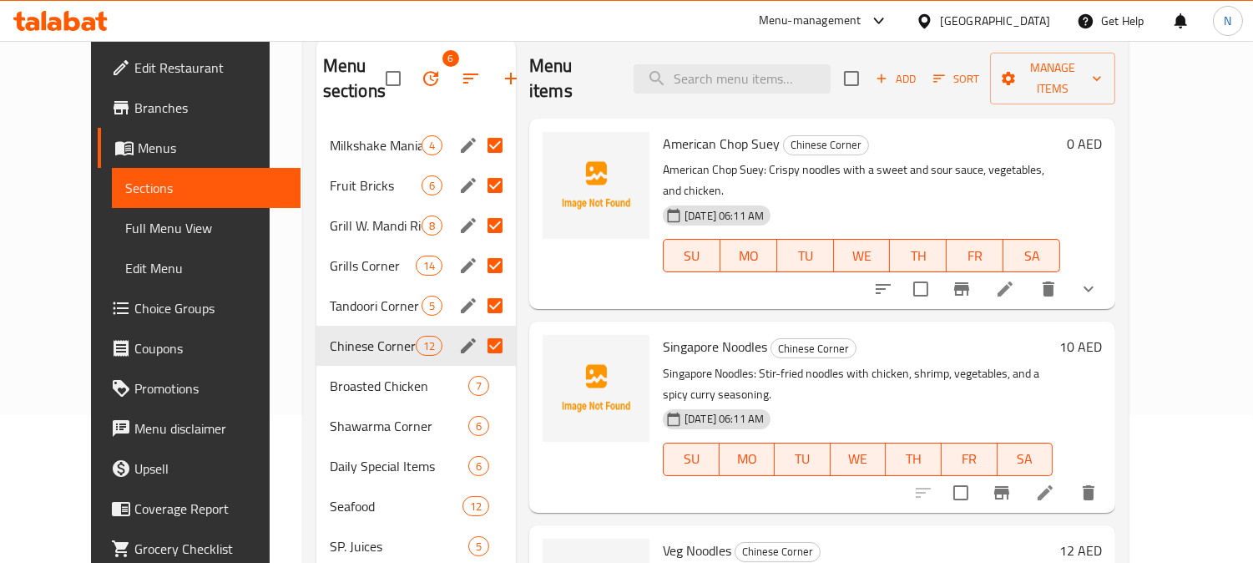
scroll to position [151, 0]
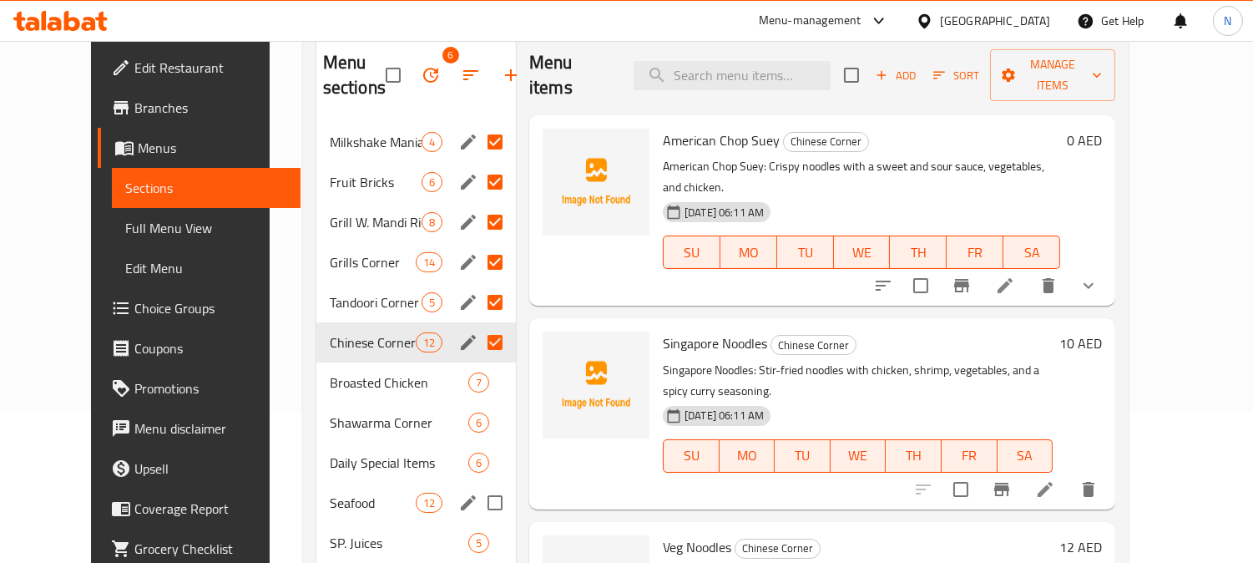
click at [477, 503] on input "Menu sections" at bounding box center [494, 502] width 35 height 35
checkbox input "true"
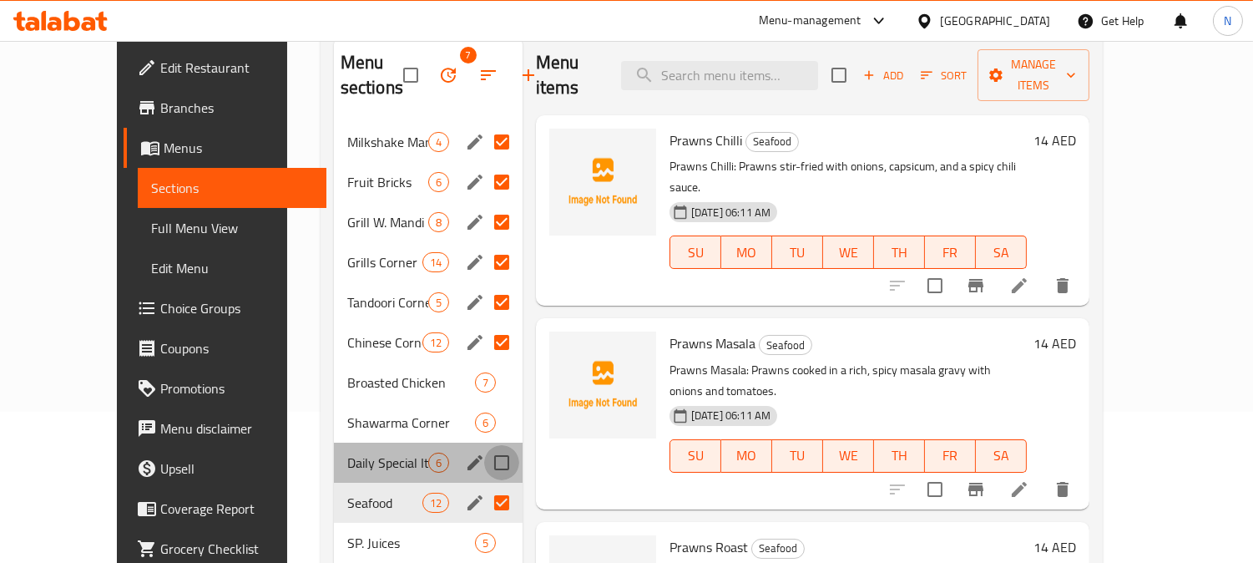
click at [484, 463] on input "Menu sections" at bounding box center [501, 462] width 35 height 35
checkbox input "true"
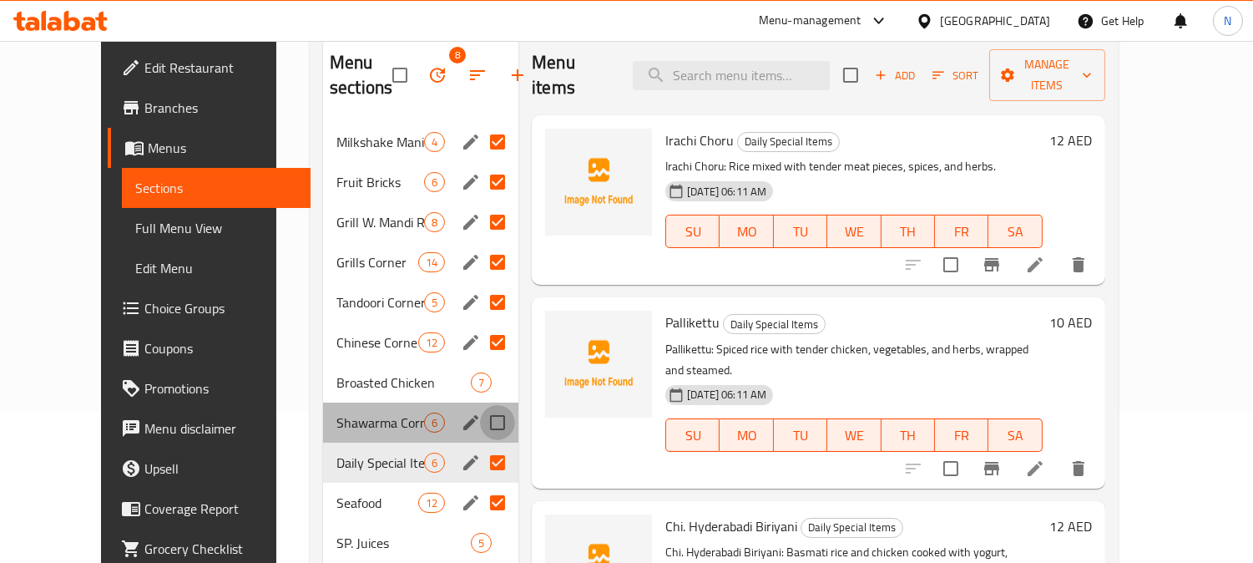
click at [480, 417] on input "Menu sections" at bounding box center [497, 422] width 35 height 35
checkbox input "true"
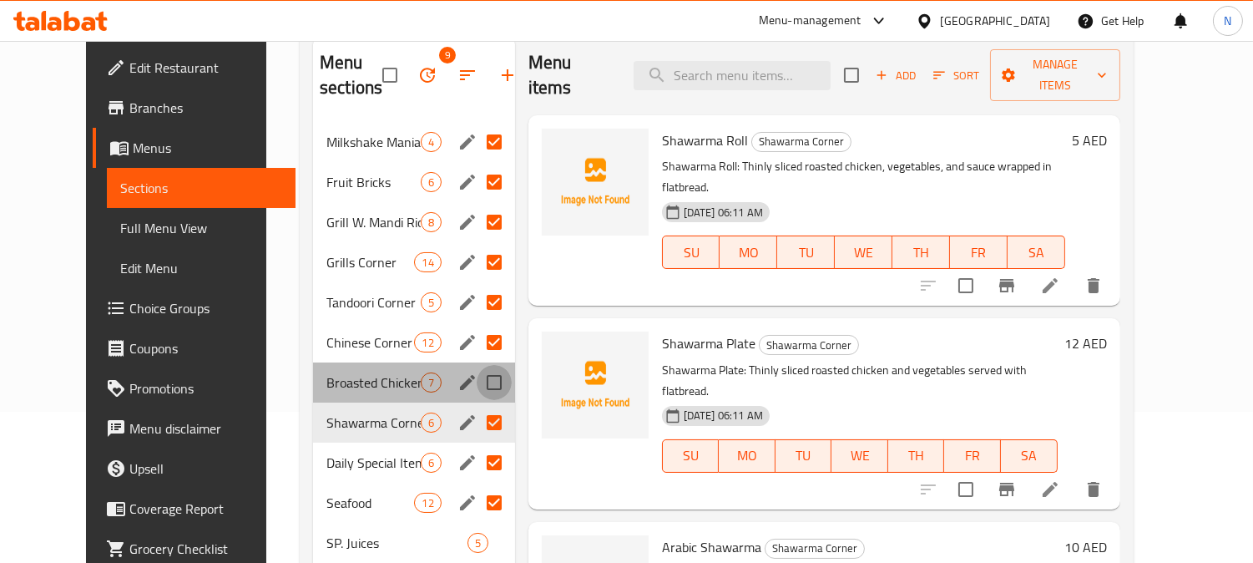
click at [477, 379] on input "Menu sections" at bounding box center [494, 382] width 35 height 35
checkbox input "true"
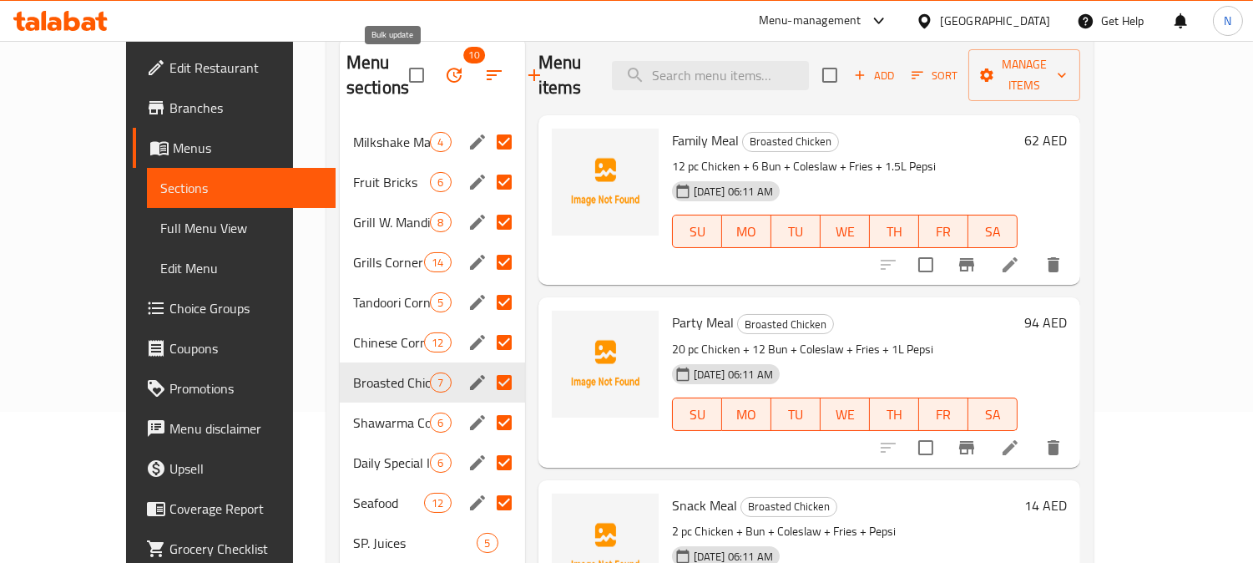
click at [434, 63] on button "button" at bounding box center [454, 75] width 40 height 40
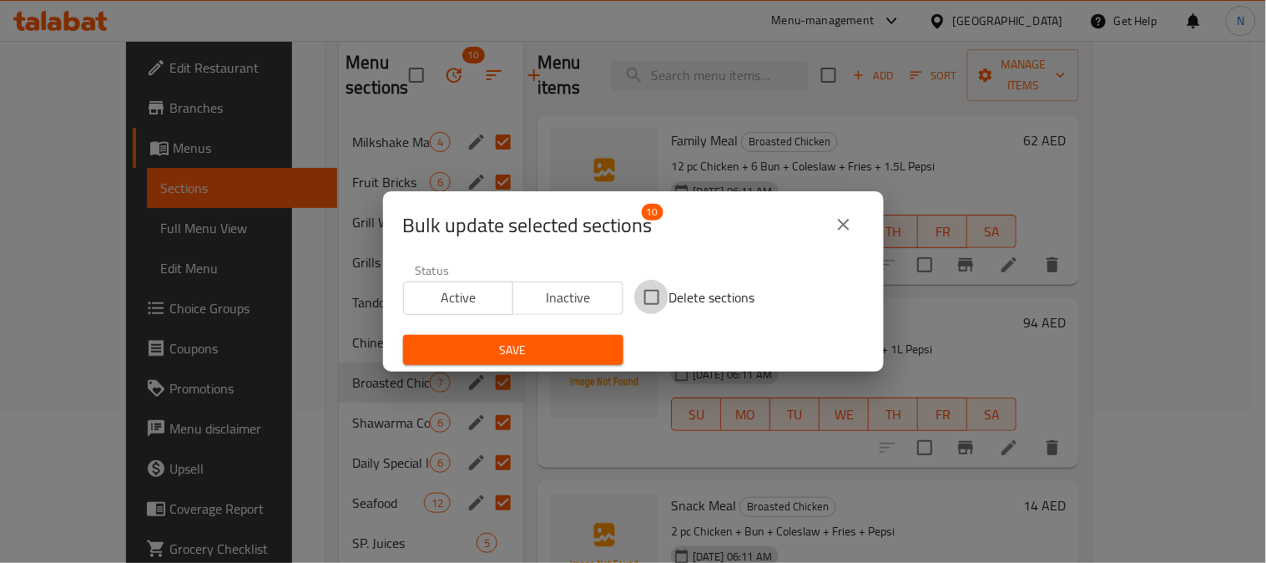
click at [653, 295] on input "Delete sections" at bounding box center [651, 297] width 35 height 35
checkbox input "true"
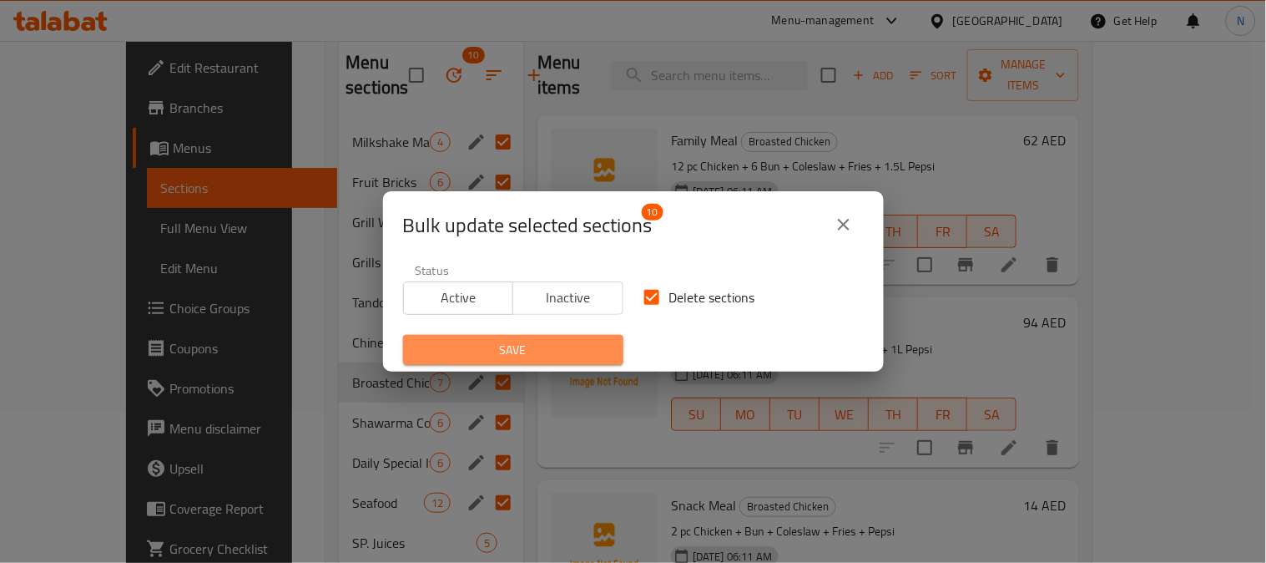
click at [520, 347] on span "Save" at bounding box center [513, 350] width 194 height 21
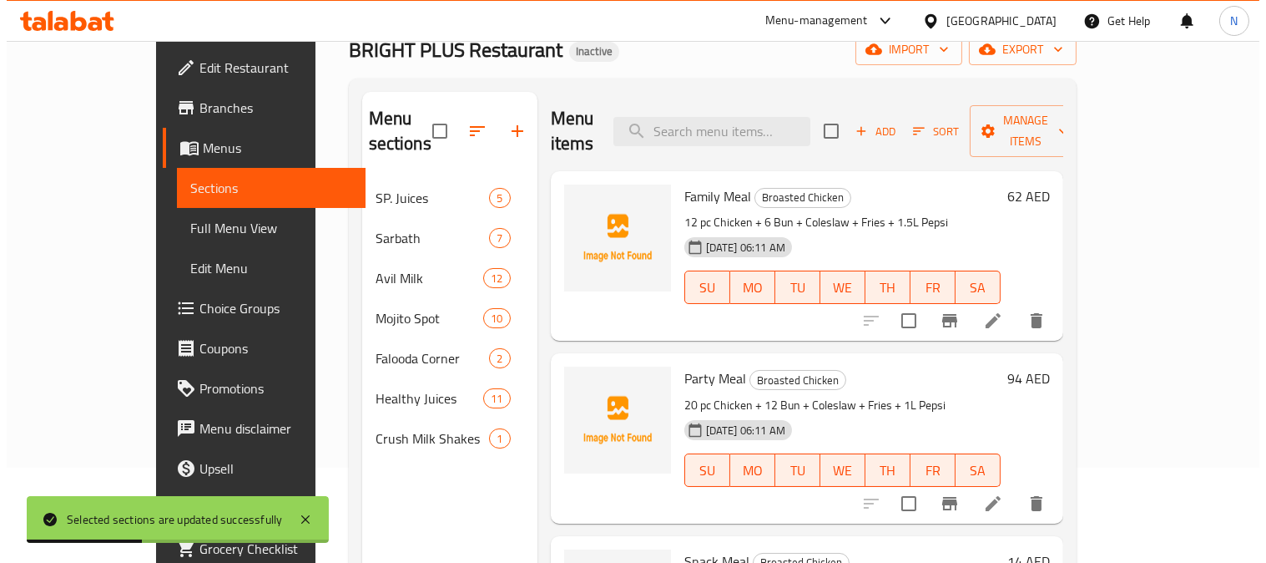
scroll to position [94, 0]
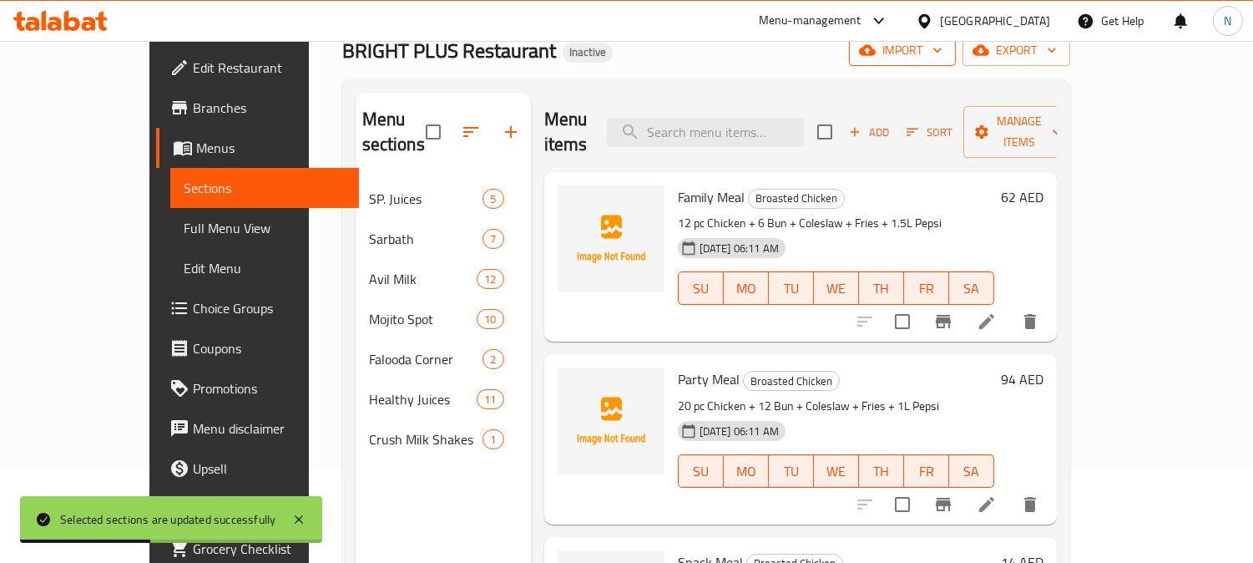
click at [942, 53] on span "import" at bounding box center [902, 50] width 80 height 21
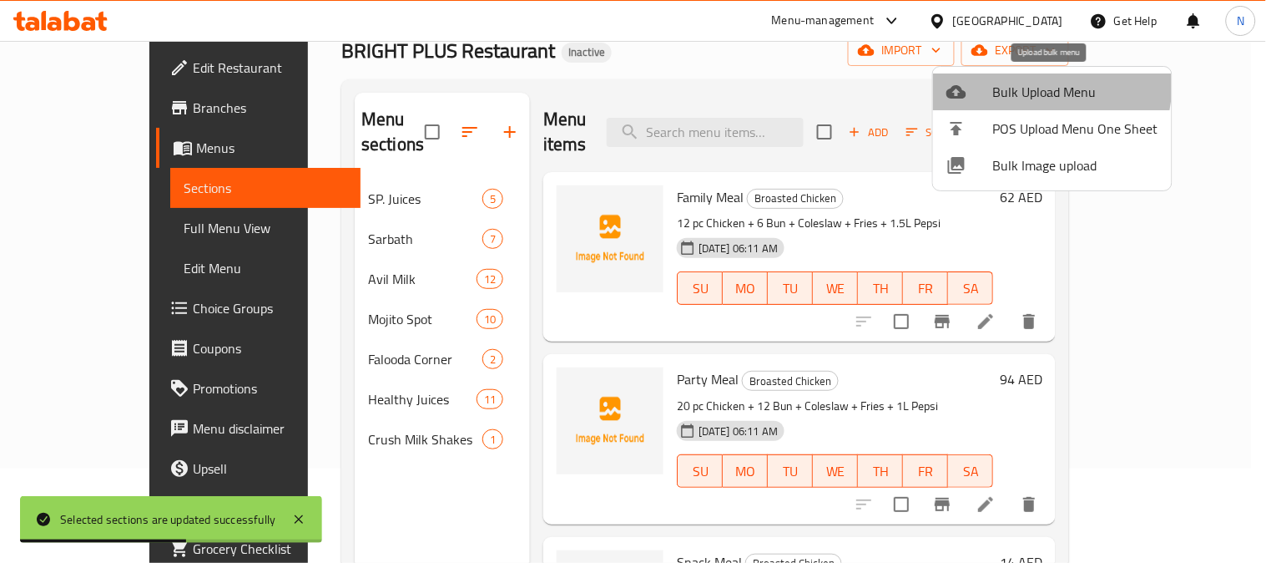
click at [1029, 84] on span "Bulk Upload Menu" at bounding box center [1075, 92] width 165 height 20
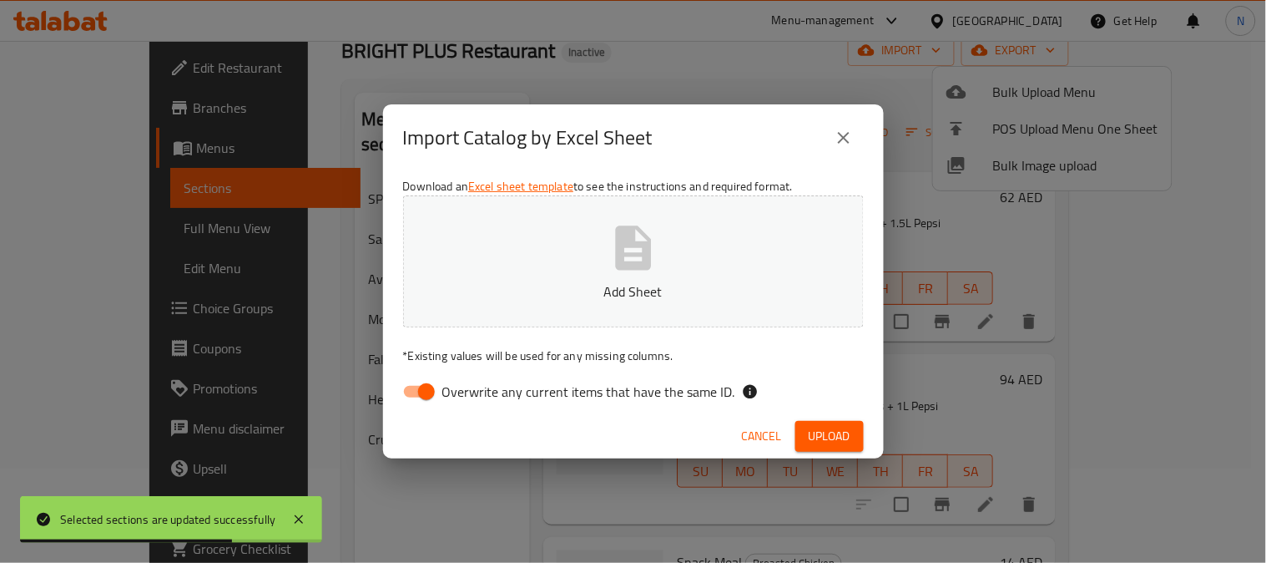
click at [420, 389] on input "Overwrite any current items that have the same ID." at bounding box center [426, 392] width 95 height 32
checkbox input "false"
click at [566, 288] on p "Add Sheet" at bounding box center [633, 291] width 409 height 20
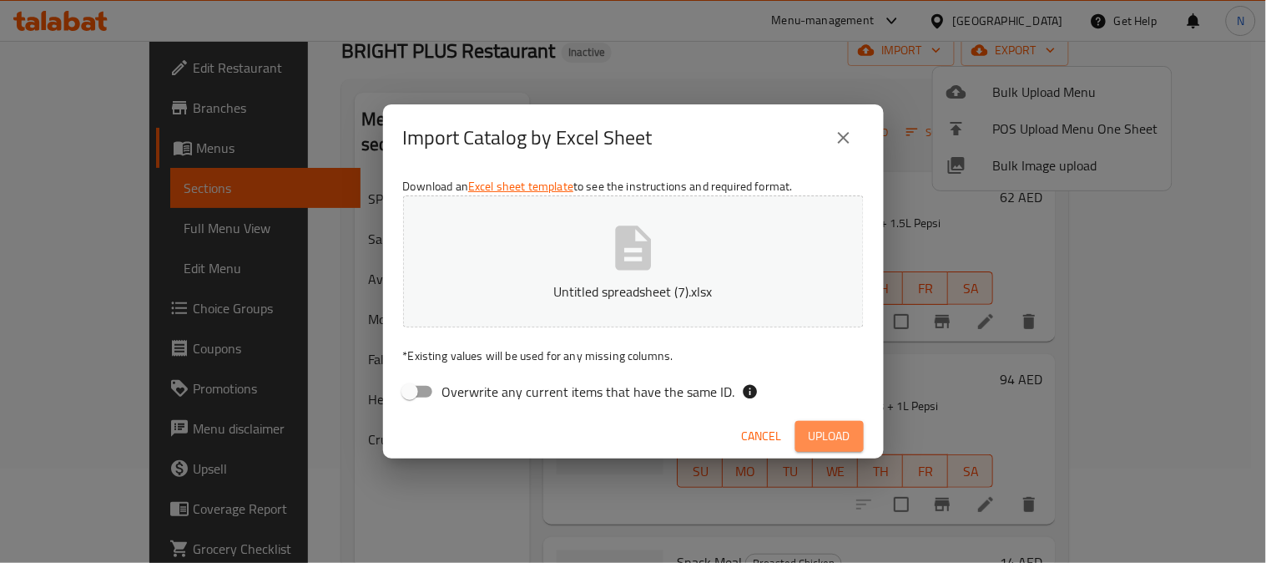
click at [826, 431] on span "Upload" at bounding box center [830, 436] width 42 height 21
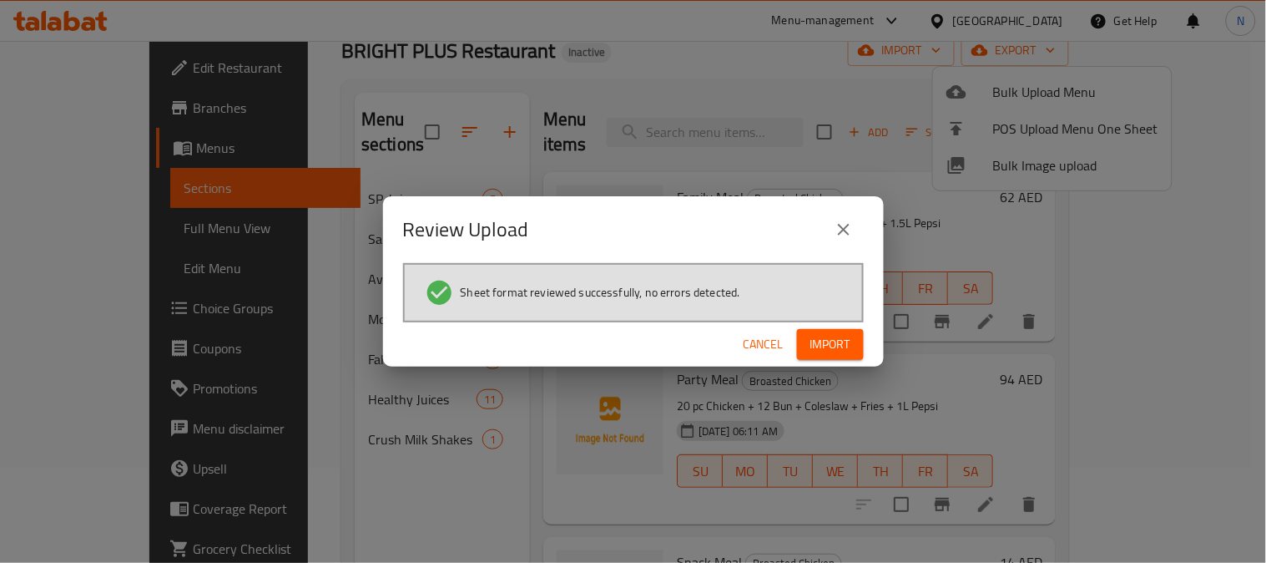
click at [828, 338] on span "Import" at bounding box center [830, 344] width 40 height 21
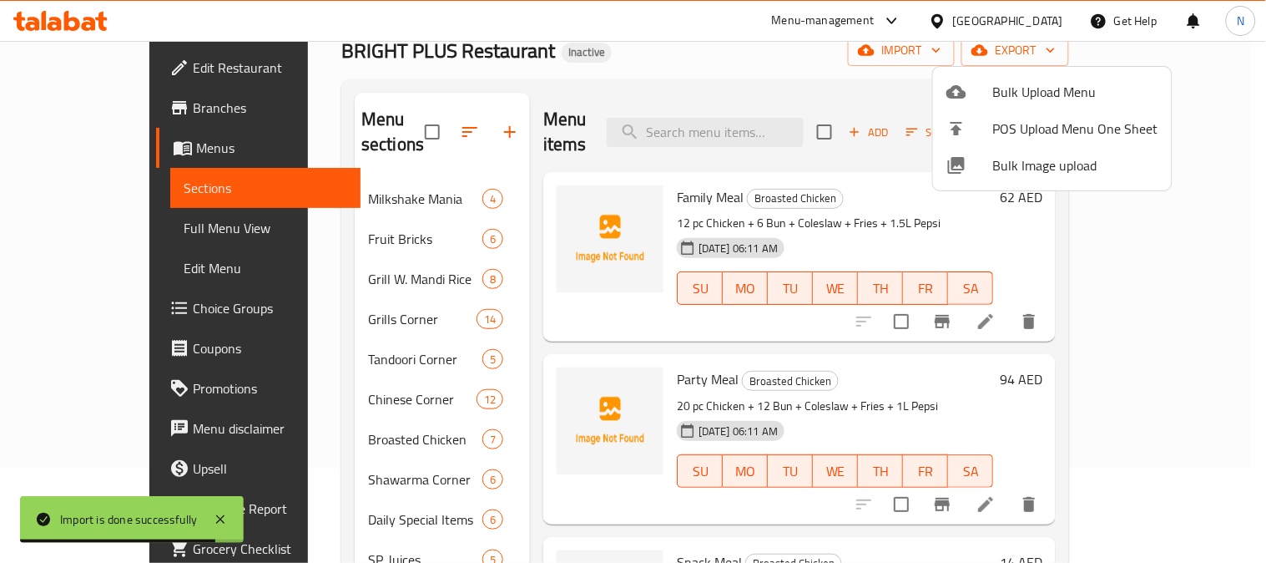
click at [426, 117] on div at bounding box center [633, 281] width 1266 height 563
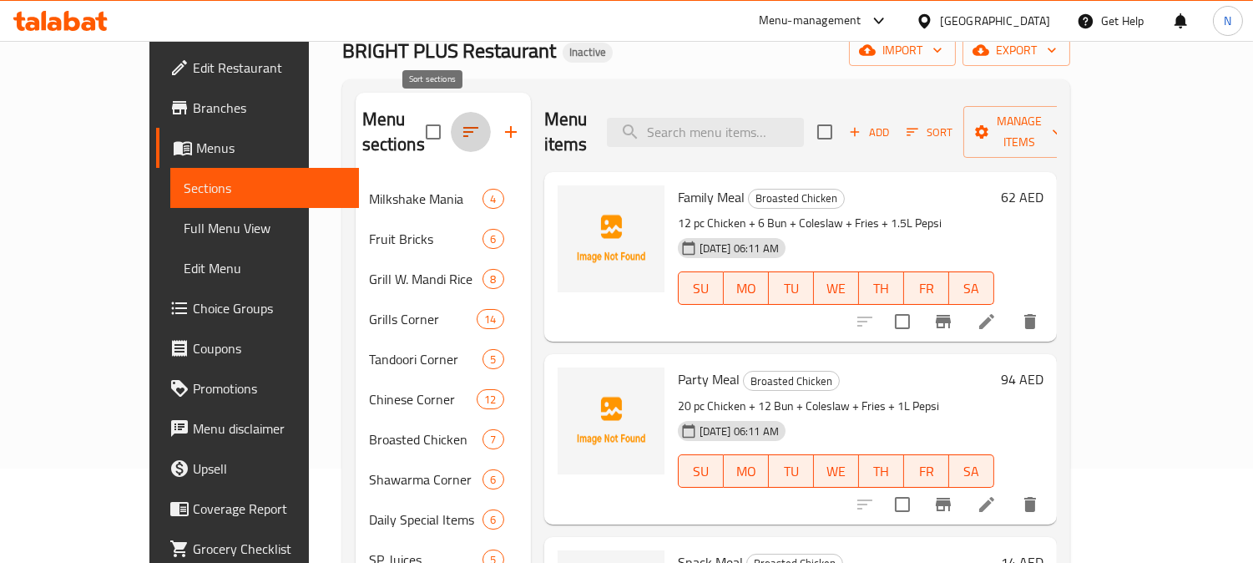
click at [461, 122] on icon "button" at bounding box center [471, 132] width 20 height 20
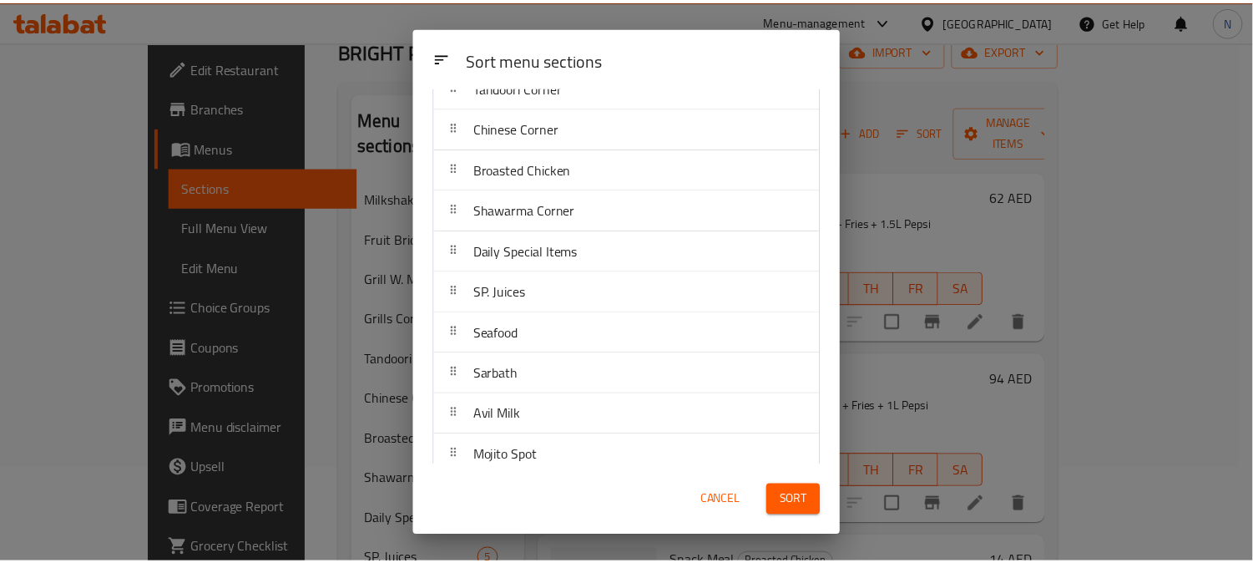
scroll to position [235, 0]
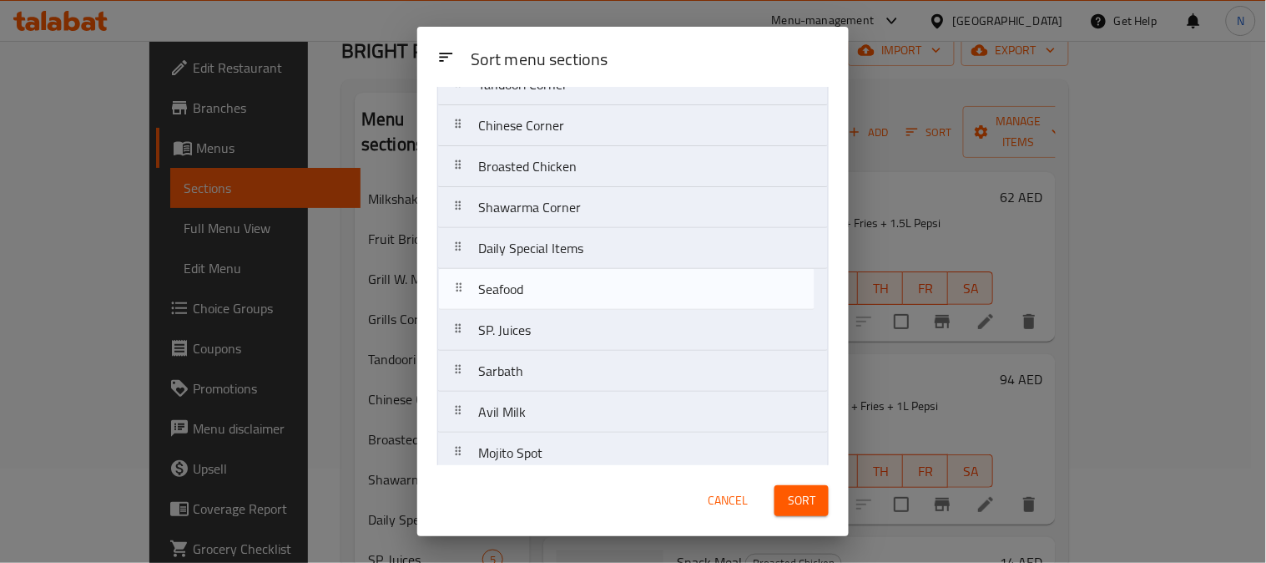
drag, startPoint x: 658, startPoint y: 344, endPoint x: 660, endPoint y: 298, distance: 46.0
click at [657, 293] on nav "Milkshake Mania Fruit Bricks Grill W. Mandi Rice Grills Corner Tandoori Corner …" at bounding box center [632, 248] width 391 height 697
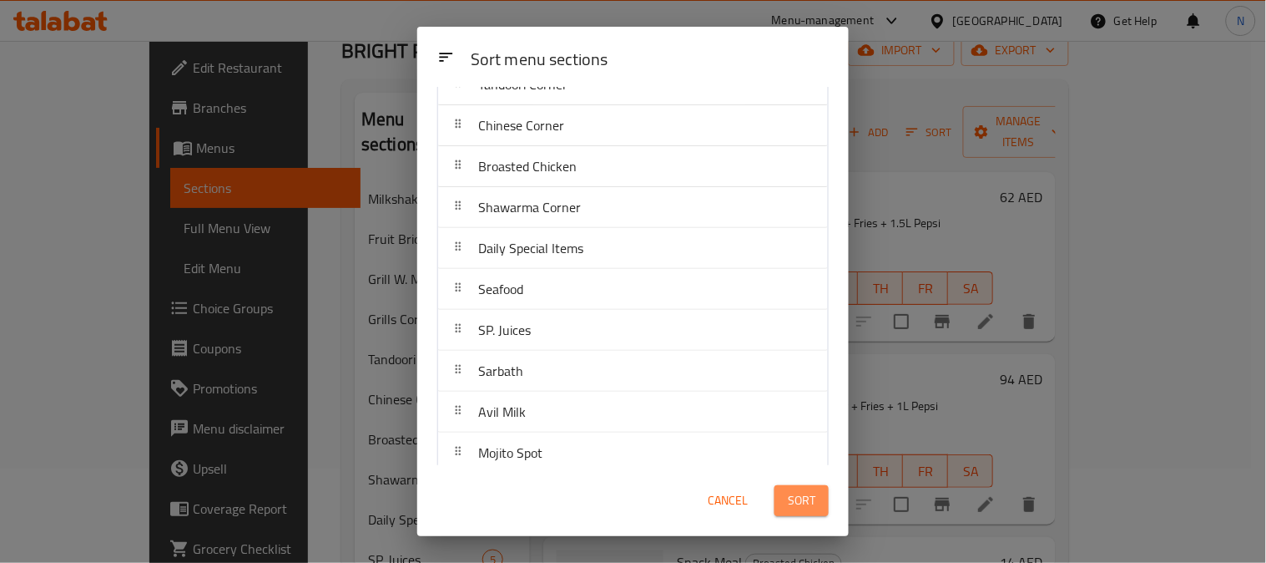
click at [789, 502] on span "Sort" at bounding box center [802, 500] width 28 height 21
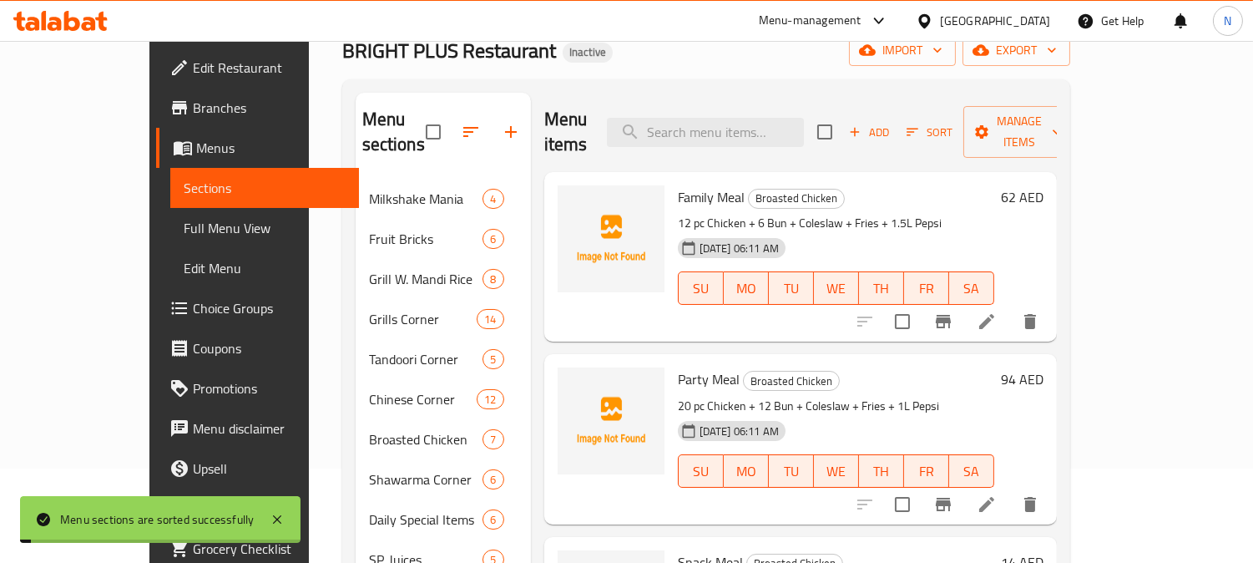
click at [184, 232] on span "Full Menu View" at bounding box center [265, 228] width 162 height 20
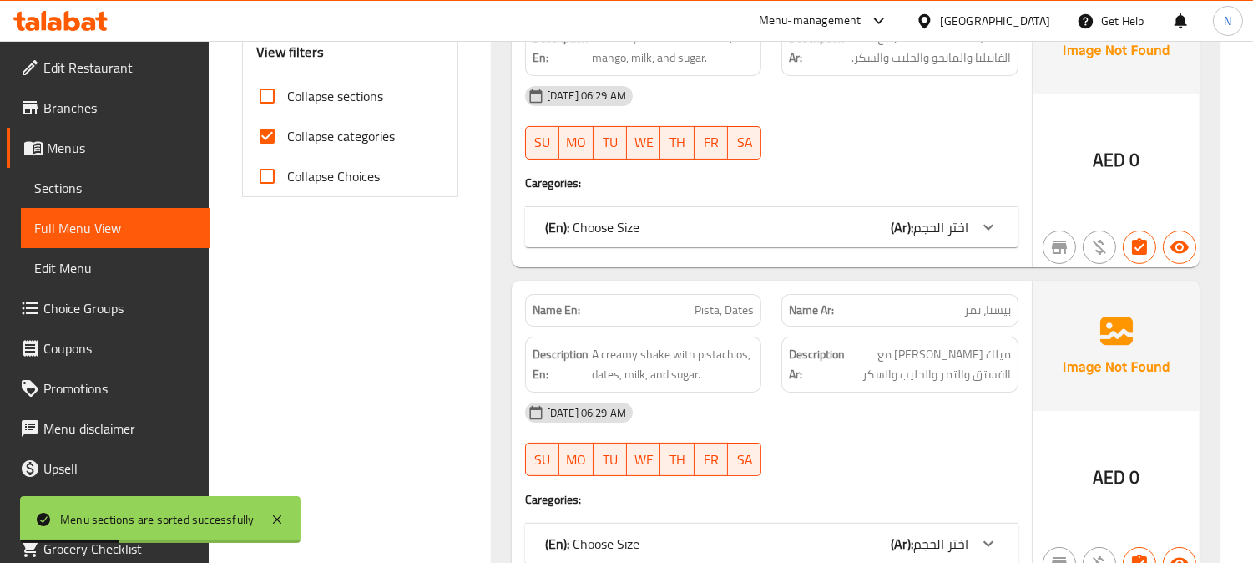
scroll to position [407, 0]
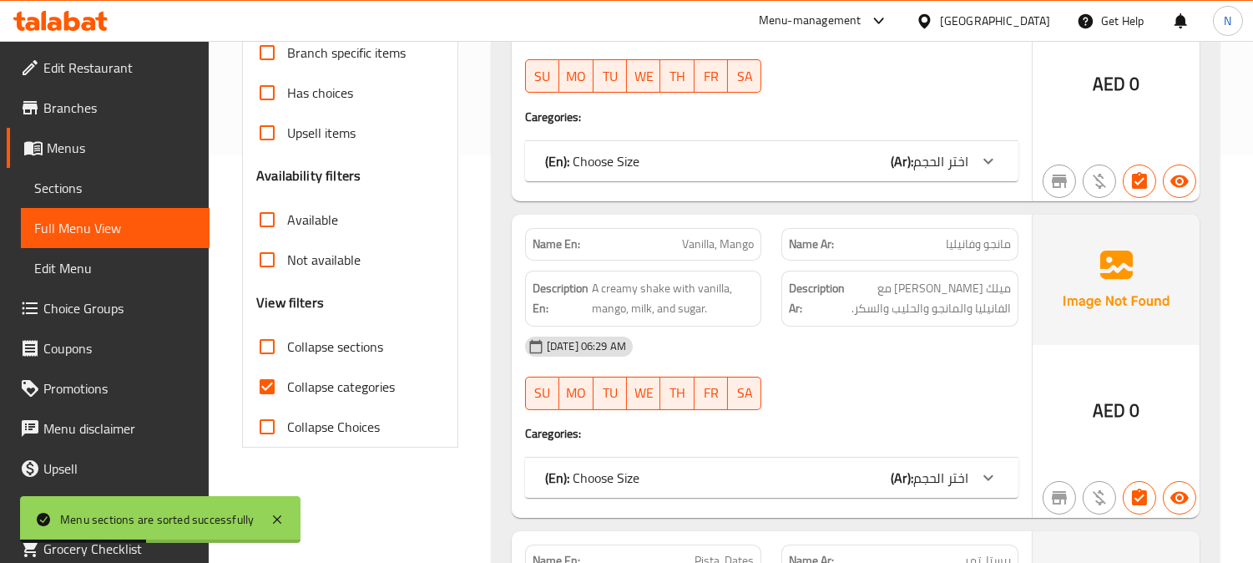
click at [262, 374] on input "Collapse categories" at bounding box center [267, 386] width 40 height 40
checkbox input "false"
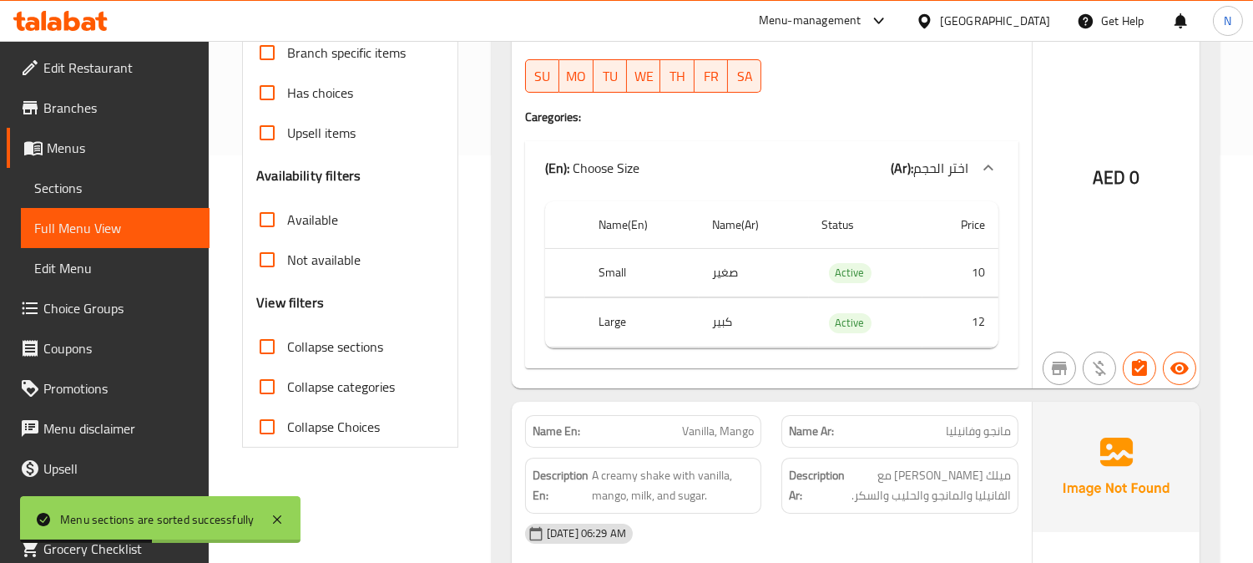
click at [265, 344] on input "Collapse sections" at bounding box center [267, 346] width 40 height 40
checkbox input "true"
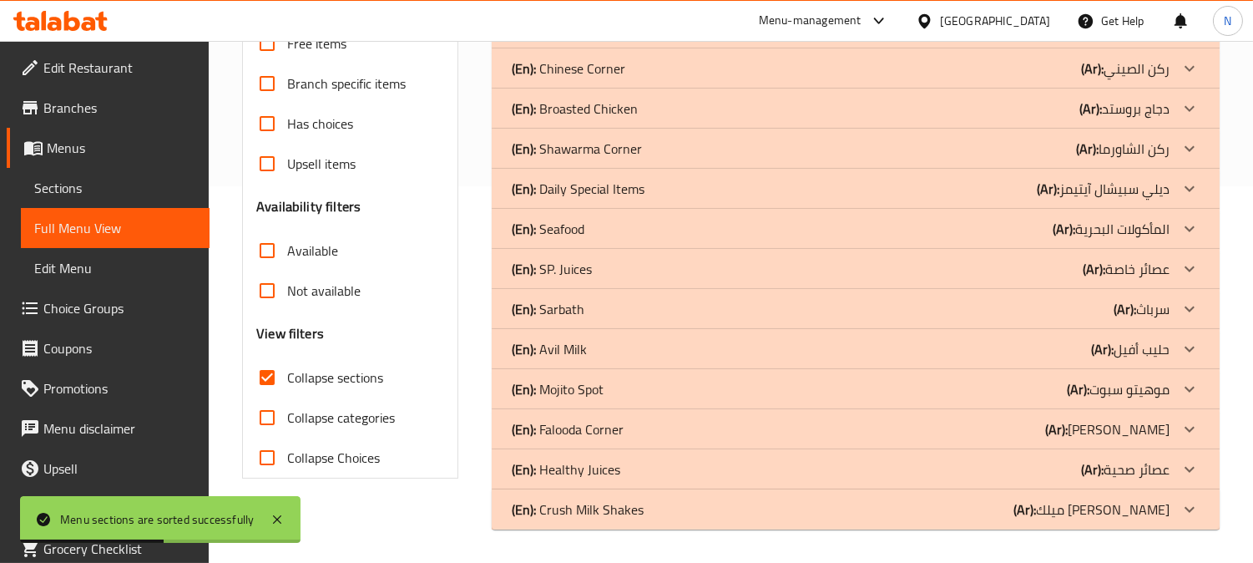
scroll to position [376, 0]
click at [731, 230] on div "(En): Seafood (Ar): المأكولات البحرية" at bounding box center [841, 229] width 658 height 20
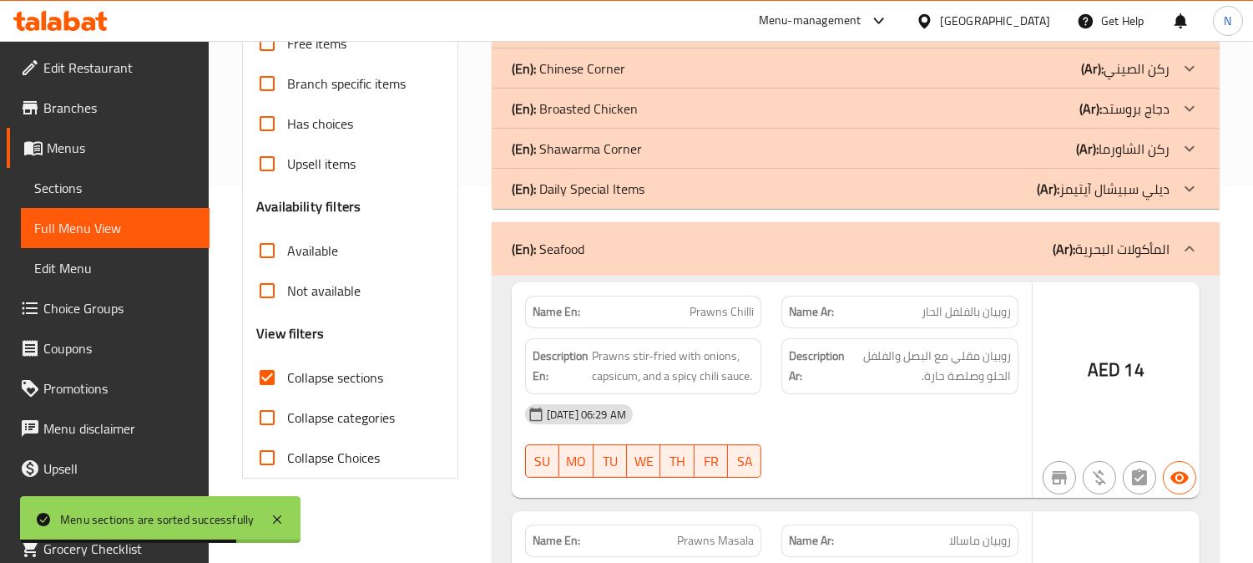
click at [743, 184] on div "(En): Daily Special Items (Ar): ديلي سبيشال آيتيمز" at bounding box center [841, 189] width 658 height 20
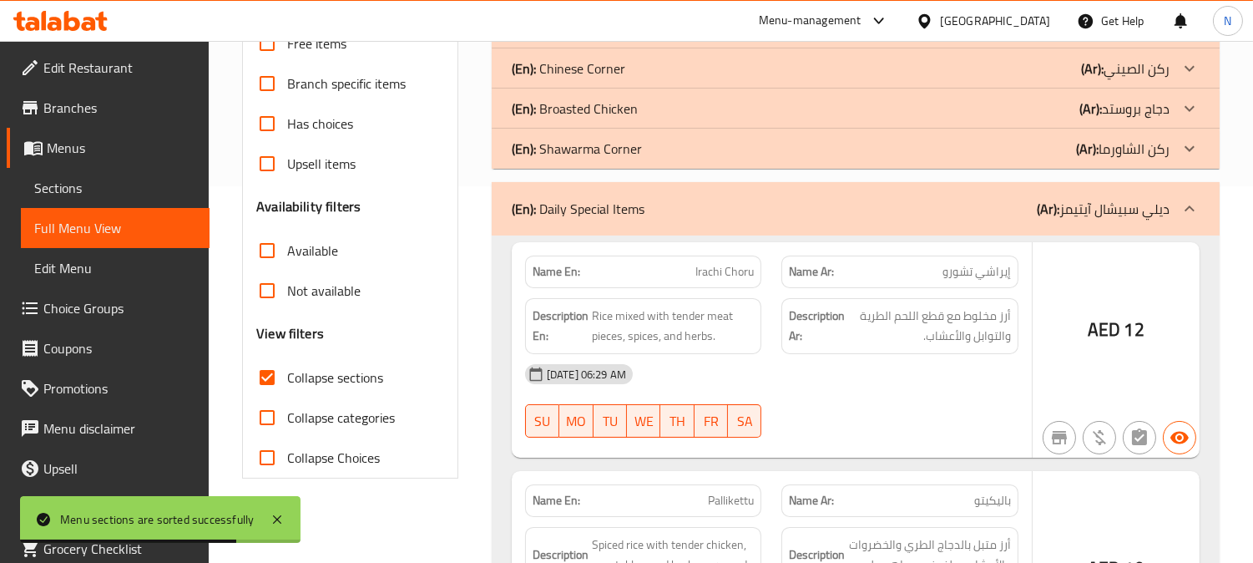
click at [745, 144] on div "(En): Shawarma Corner (Ar): ركن الشاورما" at bounding box center [841, 149] width 658 height 20
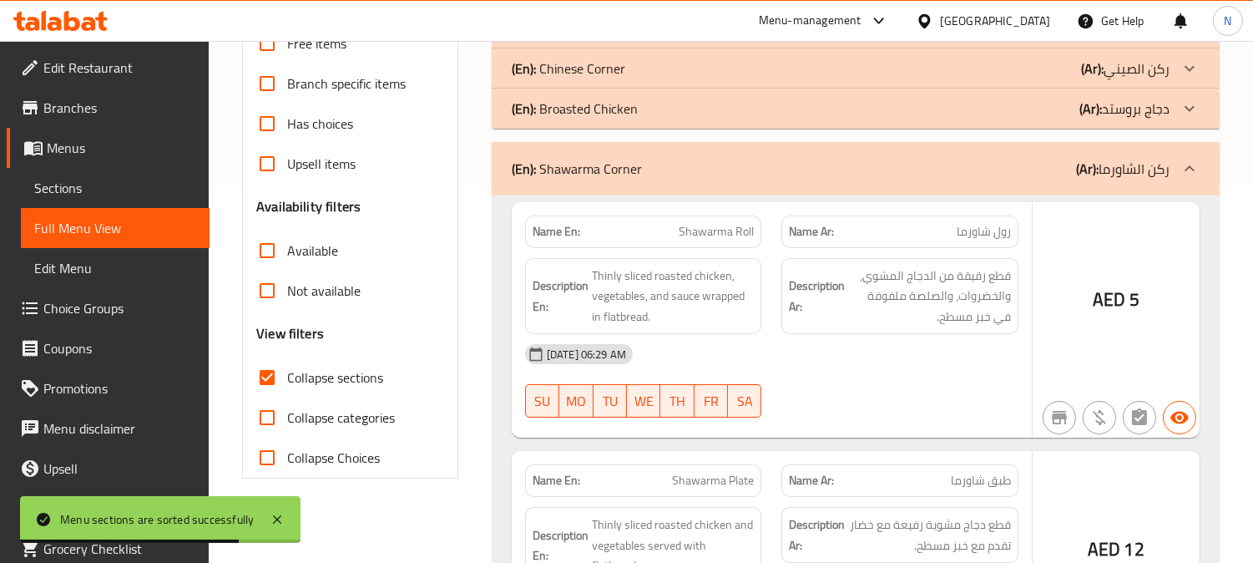
click at [756, 101] on div "(En): Broasted Chicken (Ar): دجاج بروستد" at bounding box center [841, 108] width 658 height 20
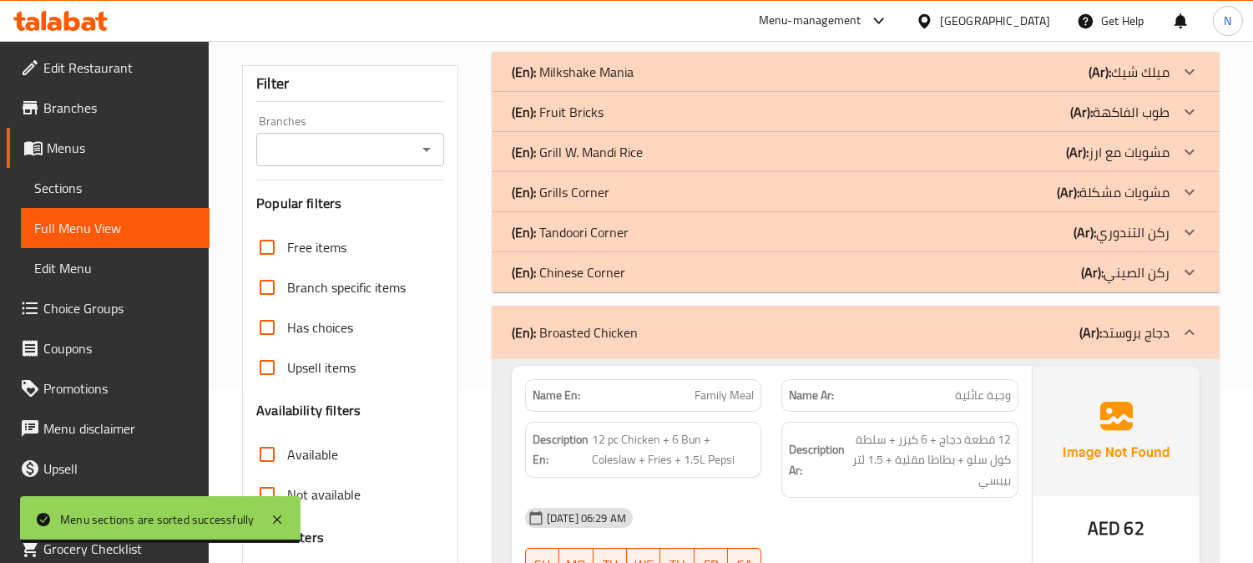
scroll to position [157, 0]
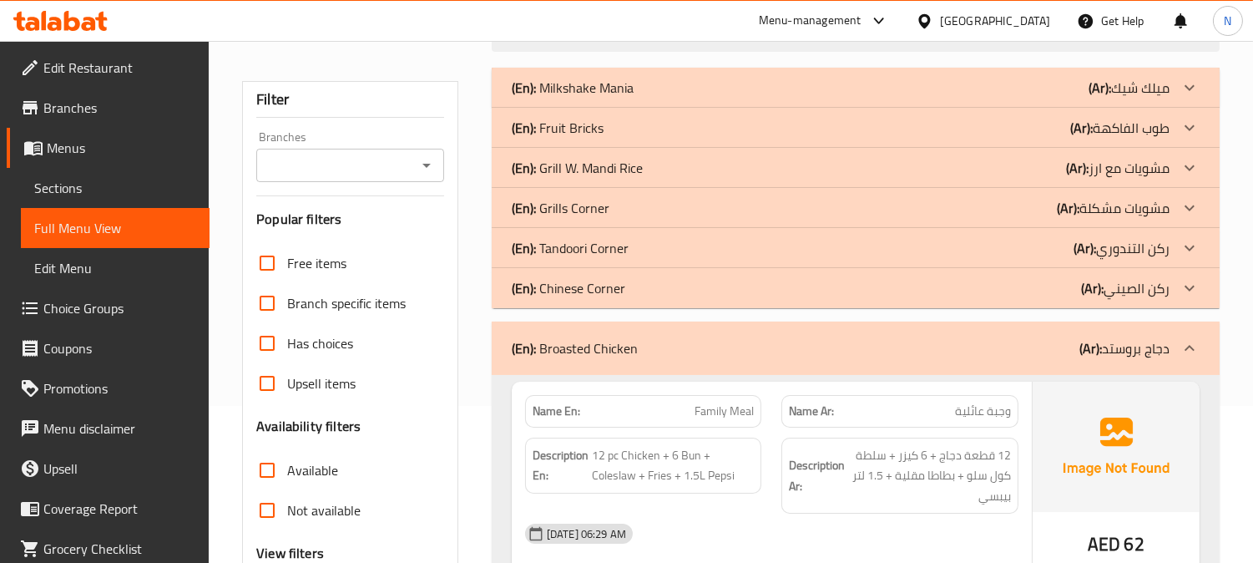
click at [684, 285] on div "(En): Chinese Corner (Ar): ركن الصيني" at bounding box center [841, 288] width 658 height 20
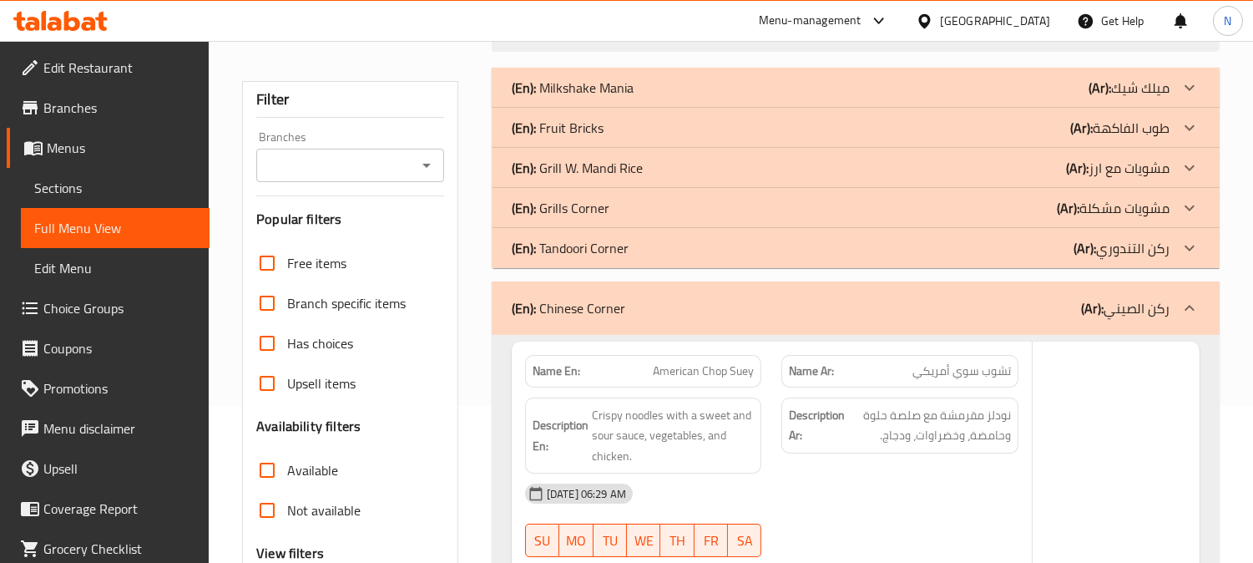
click at [683, 240] on div "(En): Tandoori Corner (Ar): ركن التندوري" at bounding box center [841, 248] width 658 height 20
click at [686, 206] on div "(En): Grills Corner (Ar): مشويات مشكلة" at bounding box center [841, 208] width 658 height 20
click at [691, 164] on div "(En): [PERSON_NAME] [PERSON_NAME] (Ar): مشويات مع ارز" at bounding box center [841, 168] width 658 height 20
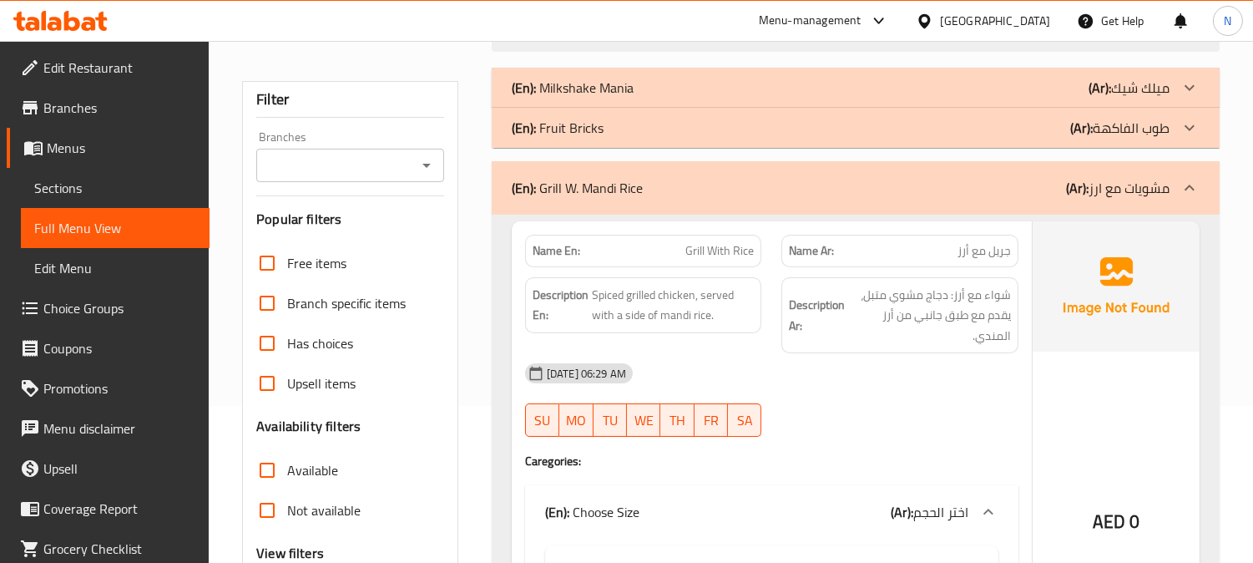
click at [697, 131] on div "(En): Fruit Bricks (Ar): طوب الفاكهة" at bounding box center [841, 128] width 658 height 20
click at [713, 87] on div "(En): Milkshake Mania (Ar): ميلك شيك" at bounding box center [841, 88] width 658 height 20
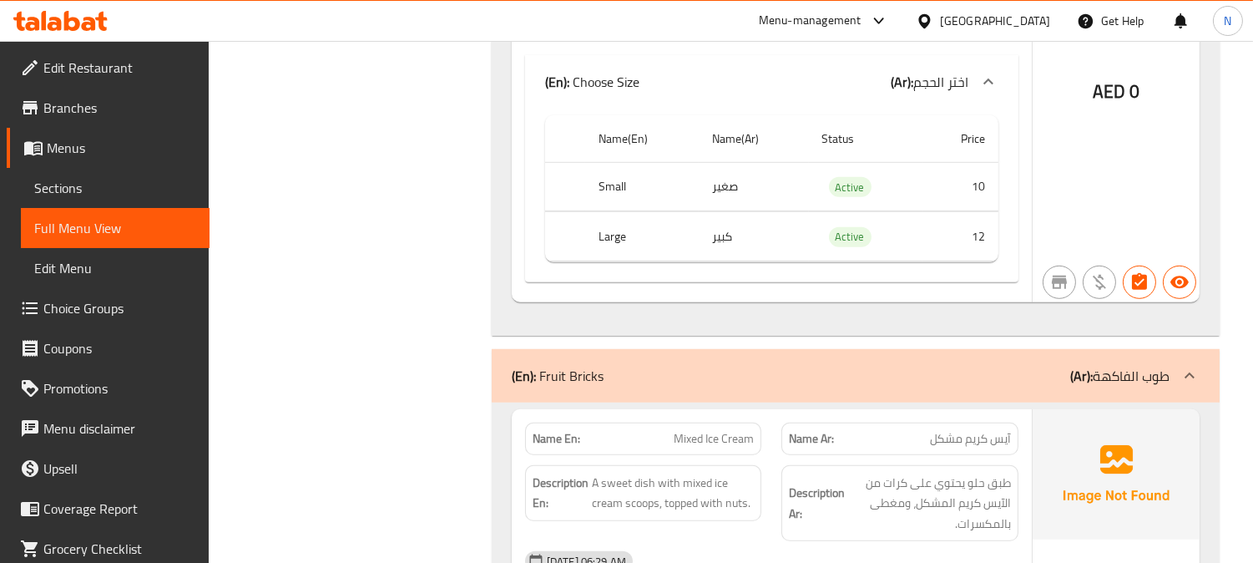
scroll to position [2037, 0]
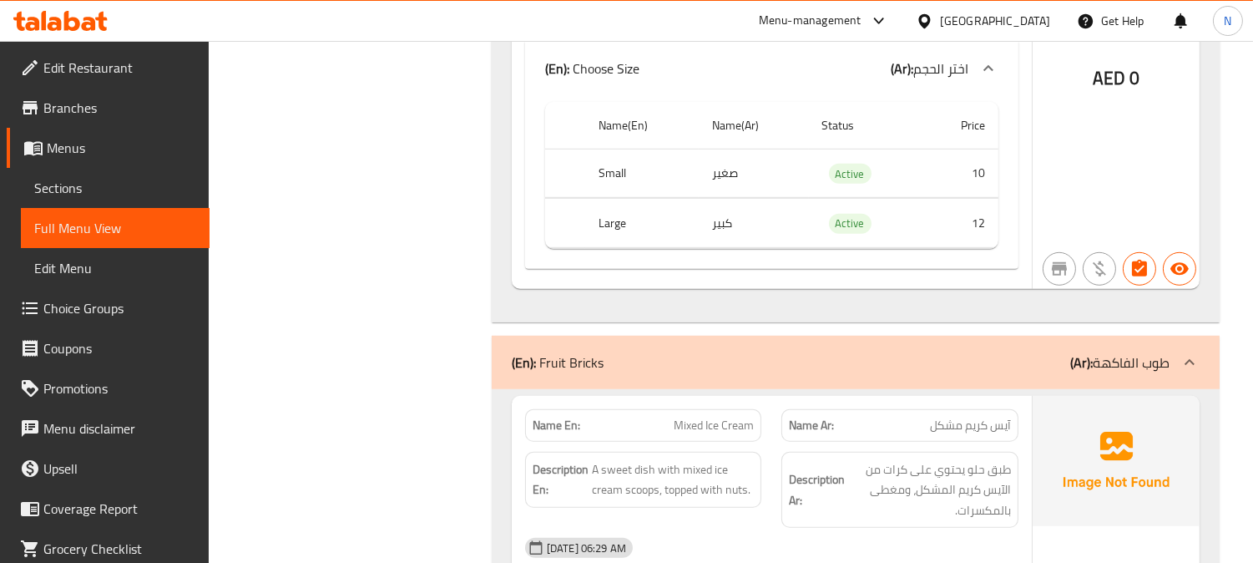
click at [1131, 264] on div at bounding box center [1139, 269] width 40 height 40
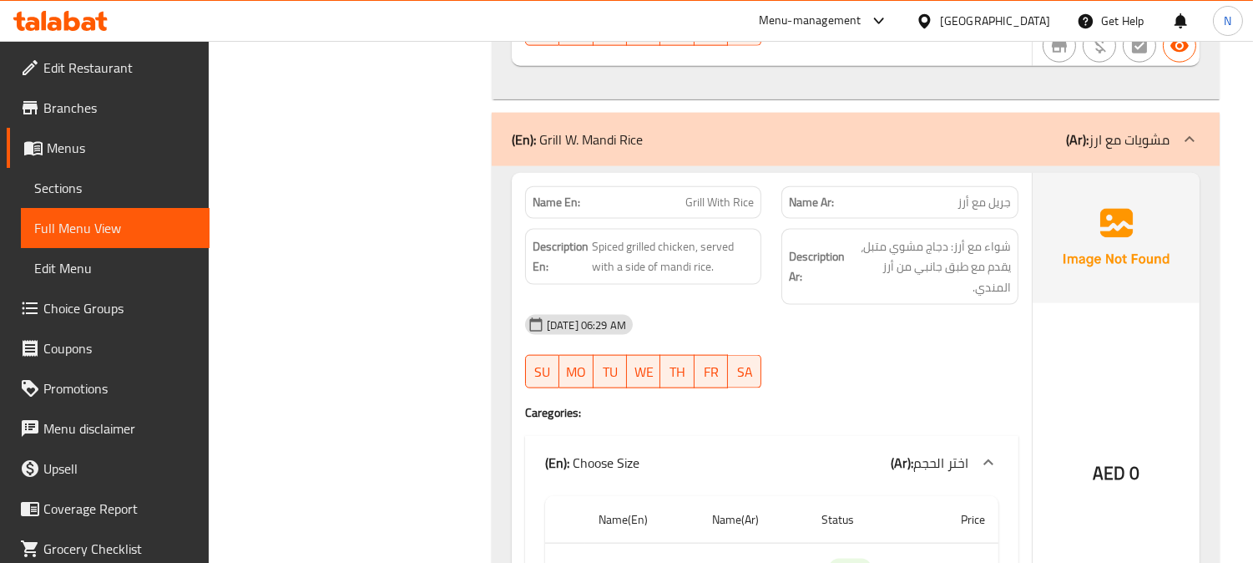
scroll to position [4115, 0]
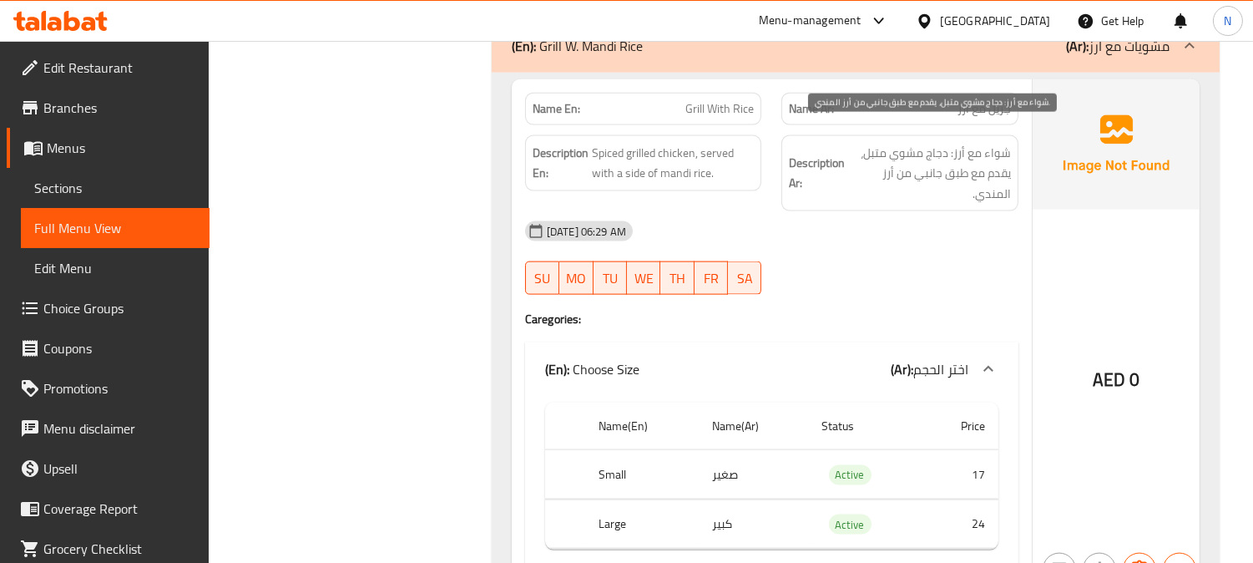
drag, startPoint x: 1000, startPoint y: 173, endPoint x: 684, endPoint y: 53, distance: 337.3
click at [1000, 173] on span "شواء مع أرز: دجاج مشوي متبل، يقدم مع طبق جانبي من أرز المندي." at bounding box center [929, 174] width 163 height 62
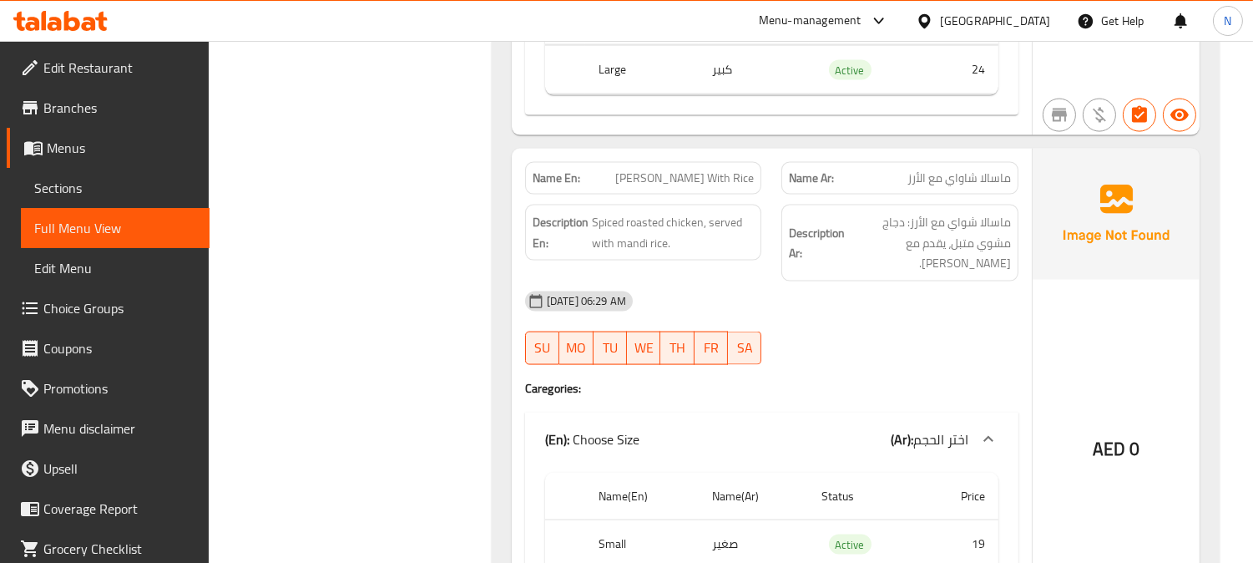
scroll to position [4578, 0]
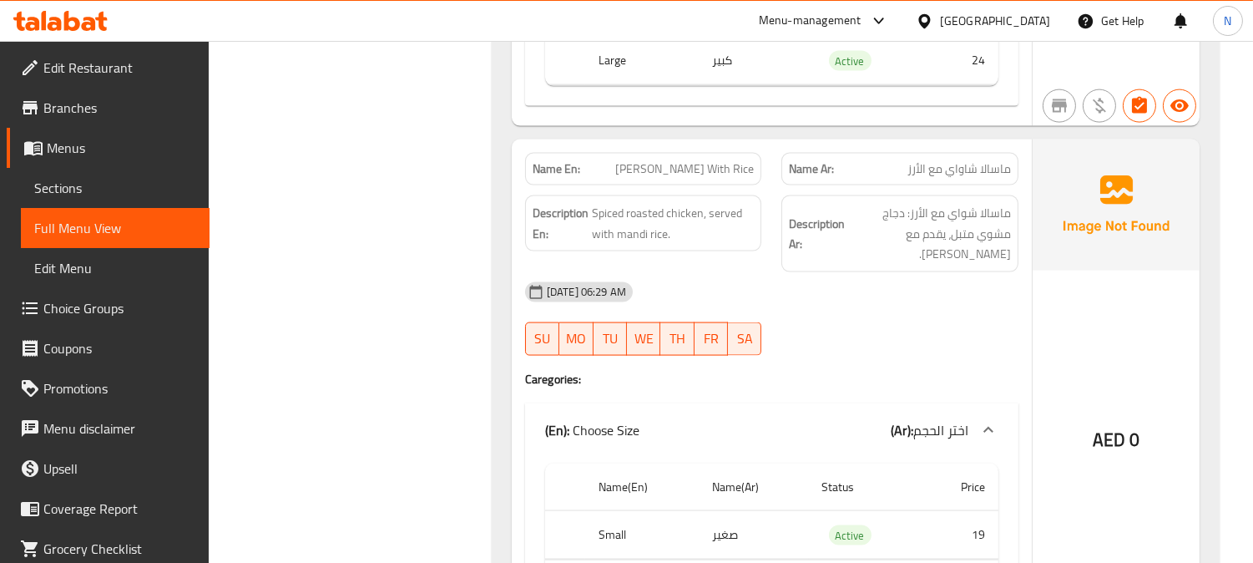
click at [1006, 272] on div "[DATE] 06:29 AM" at bounding box center [771, 292] width 513 height 40
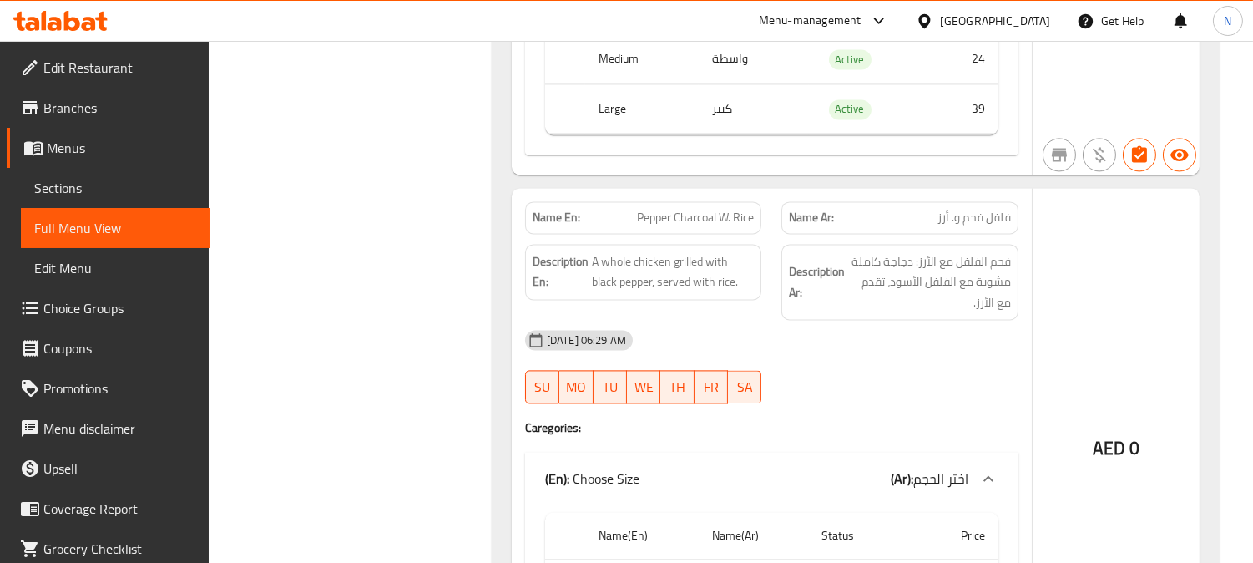
scroll to position [6519, 0]
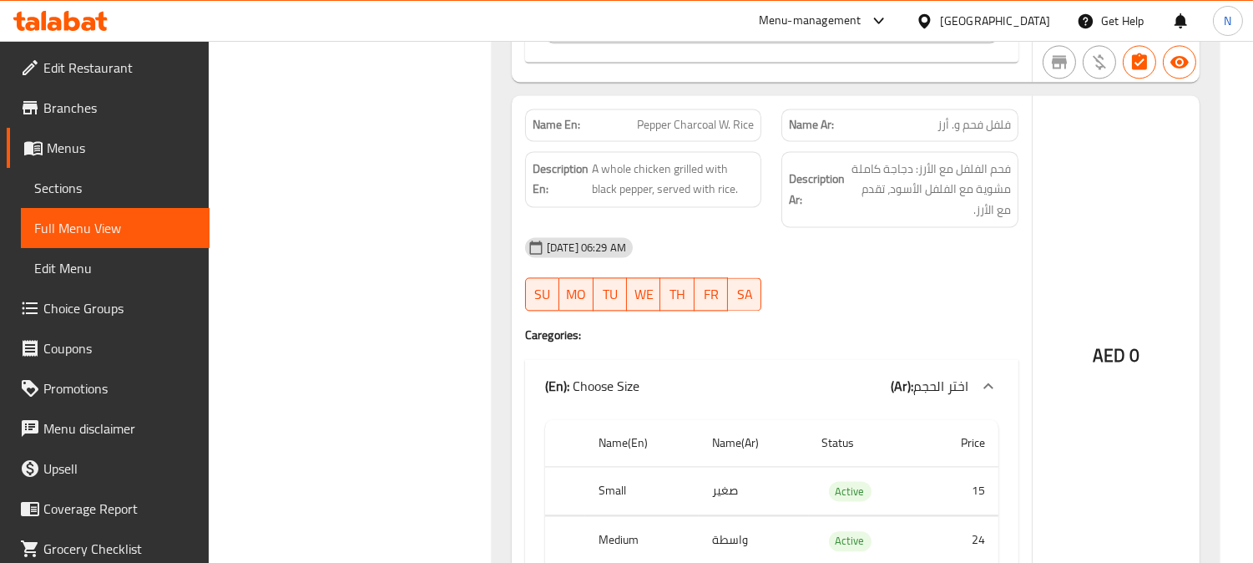
drag, startPoint x: 1211, startPoint y: 386, endPoint x: 1120, endPoint y: 320, distance: 111.9
click at [722, 116] on span "Pepper Charcoal W. Rice" at bounding box center [695, 125] width 117 height 18
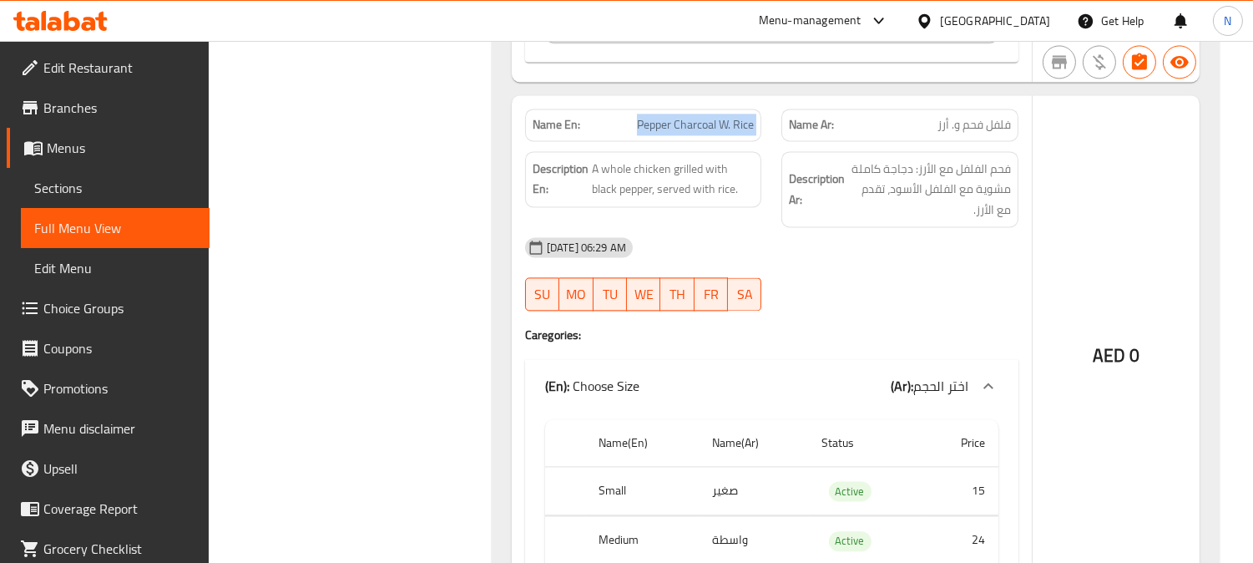
copy span "Pepper Charcoal W. Rice"
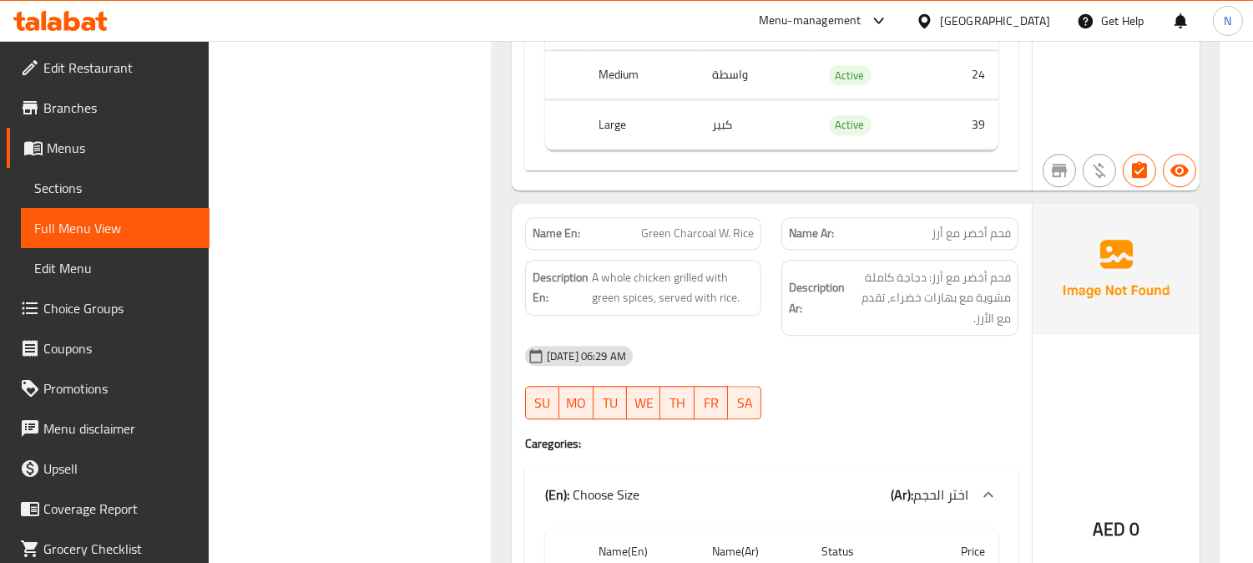
scroll to position [7539, 0]
drag, startPoint x: 987, startPoint y: 179, endPoint x: 772, endPoint y: 177, distance: 215.3
click at [987, 223] on span "فحم أخضر مع أرز" at bounding box center [970, 232] width 79 height 18
click at [704, 223] on span "Green Charcoal W. Rice" at bounding box center [697, 232] width 113 height 18
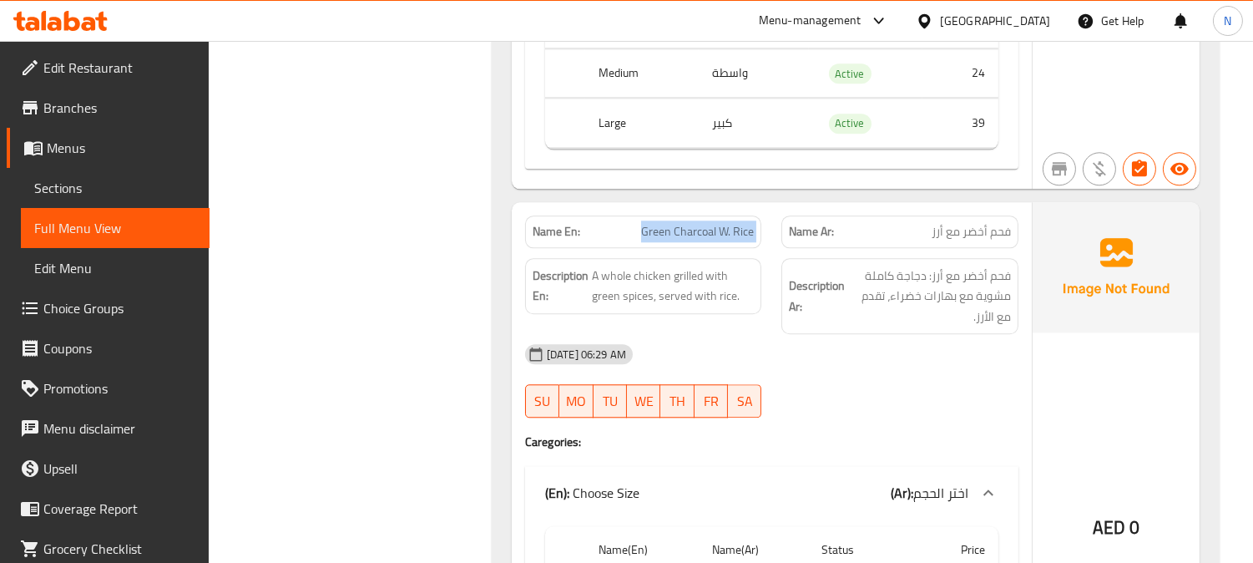
click at [704, 223] on span "Green Charcoal W. Rice" at bounding box center [697, 232] width 113 height 18
copy span "Green Charcoal W. Rice"
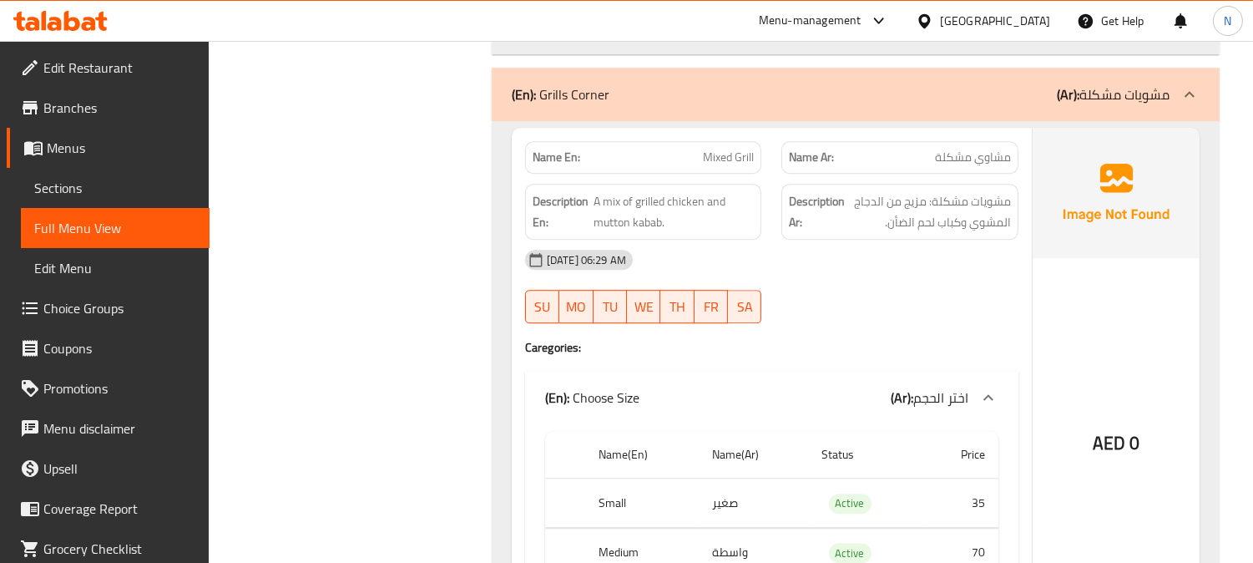
scroll to position [8281, 0]
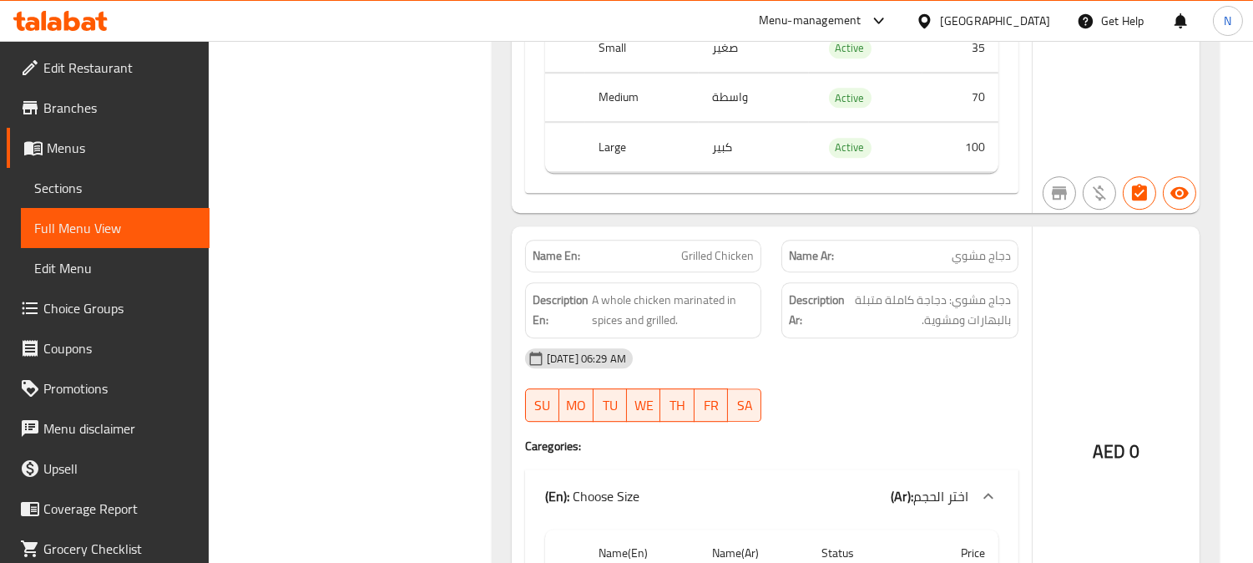
scroll to position [8744, 0]
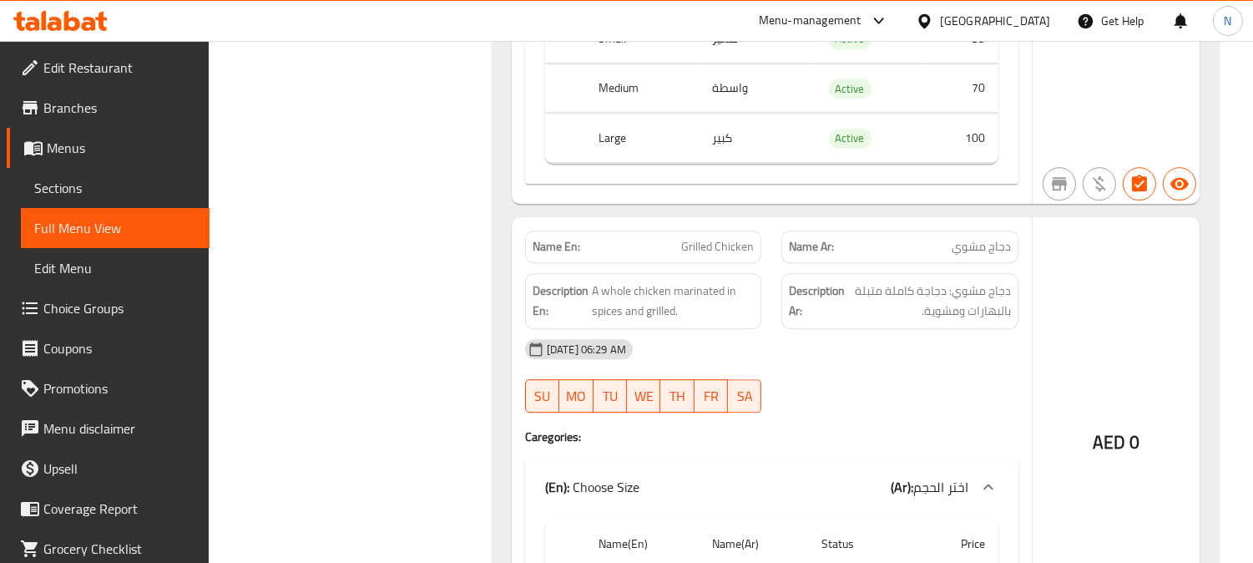
click at [943, 238] on p "Name Ar: دجاج مشوي" at bounding box center [900, 247] width 222 height 18
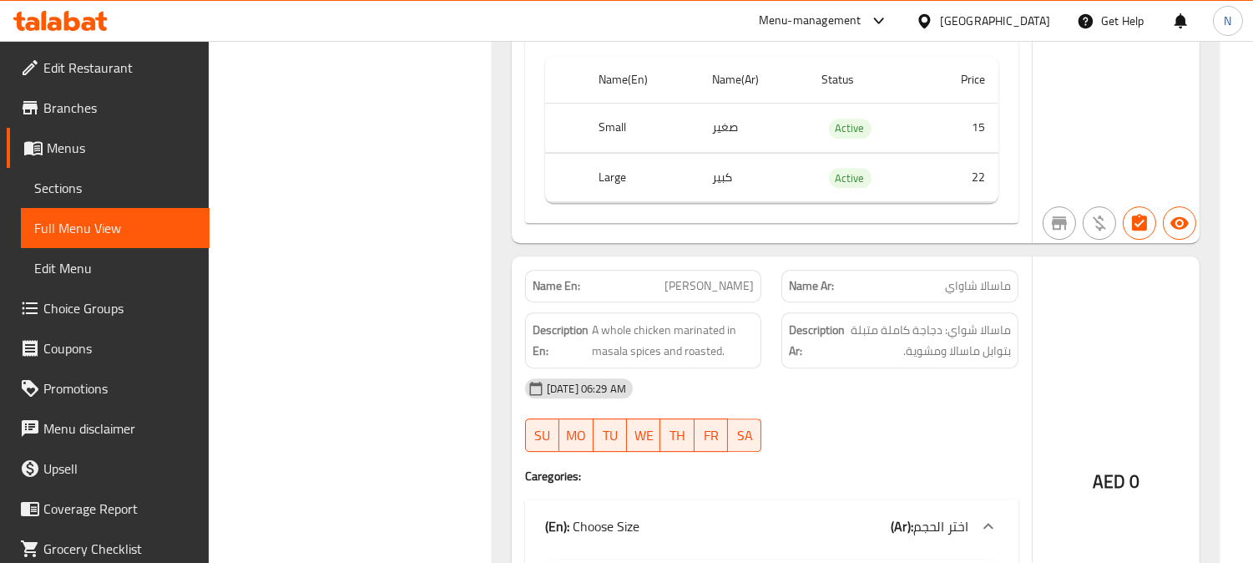
scroll to position [9301, 0]
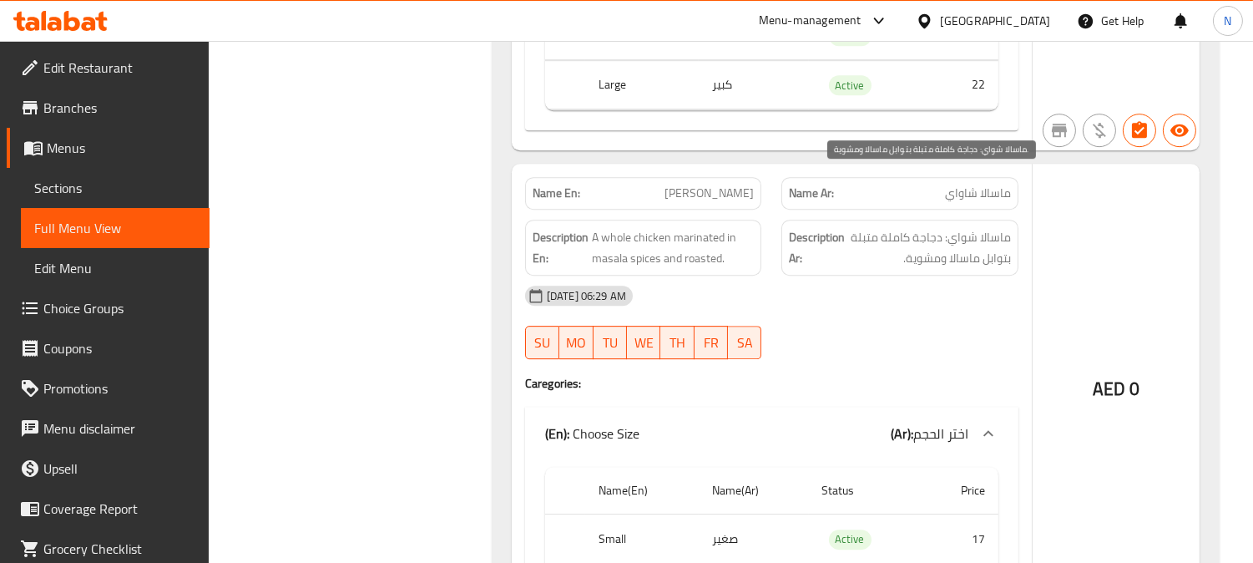
click at [950, 227] on span "ماسالا شواي: دجاجة كاملة متبلة بتوابل ماسالا ومشوية." at bounding box center [929, 247] width 163 height 41
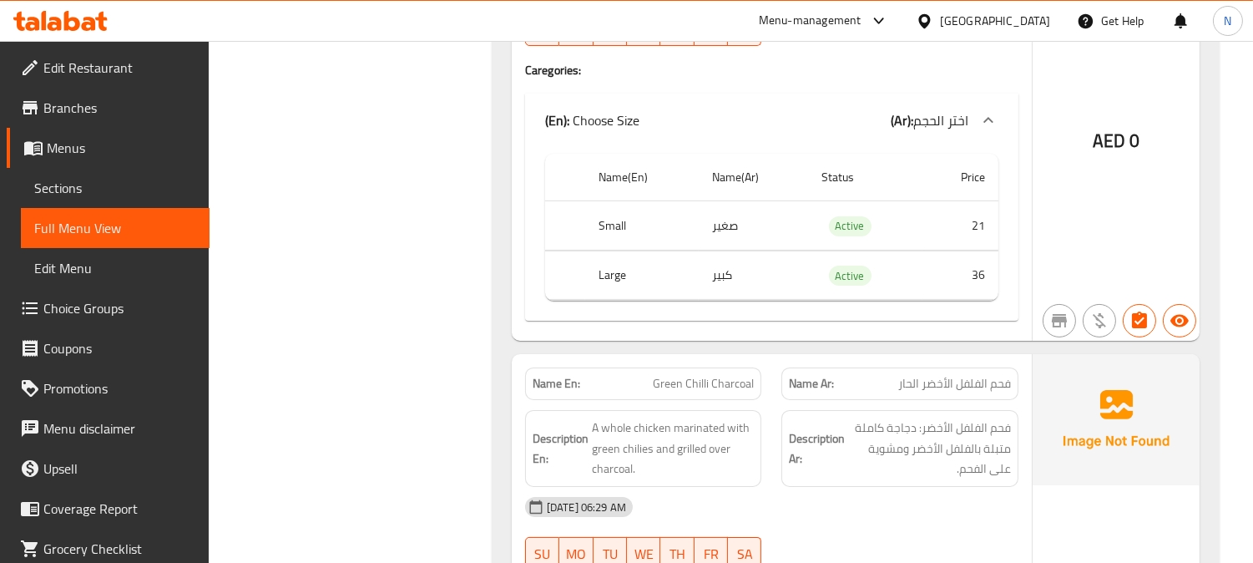
scroll to position [12083, 0]
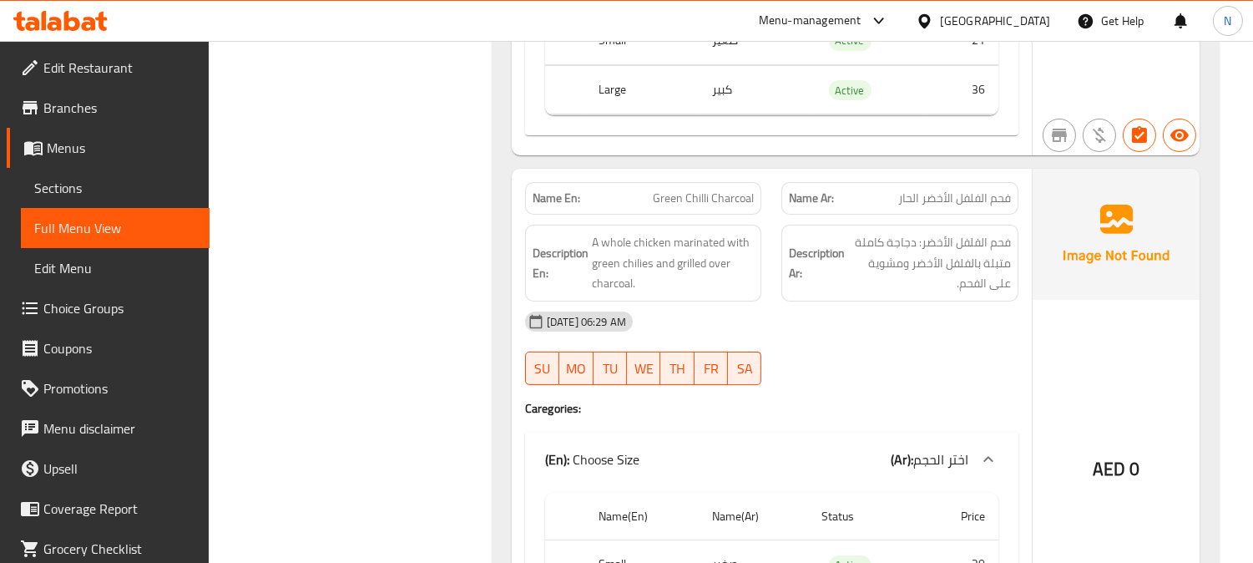
click at [975, 301] on div "29-08-2025 06:29 AM SU MO TU WE TH FR SA" at bounding box center [771, 347] width 513 height 93
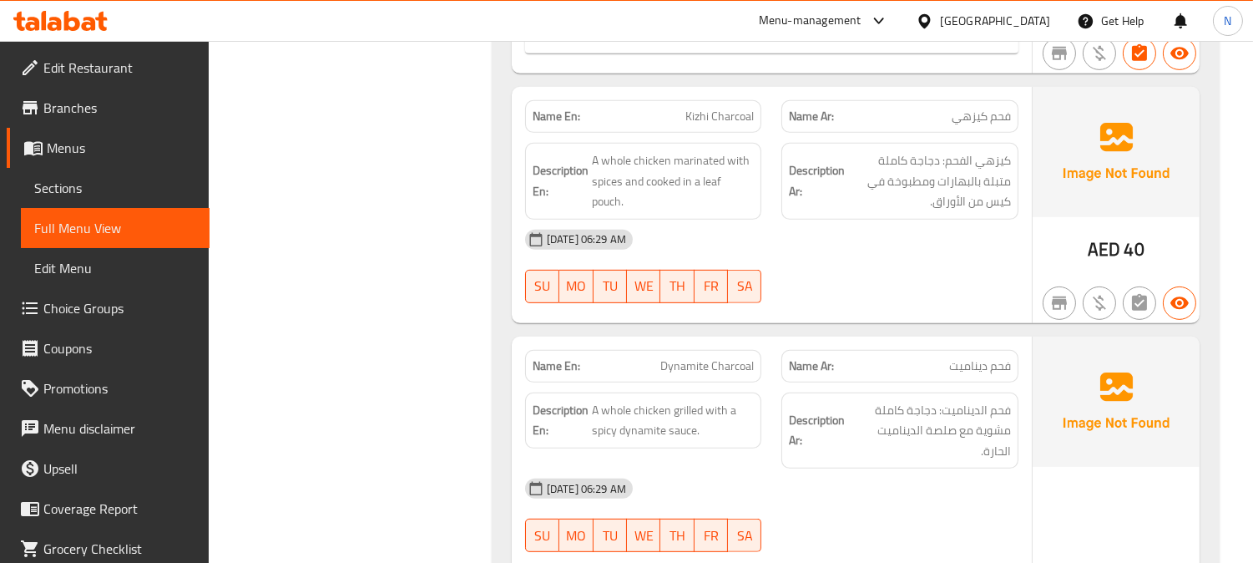
scroll to position [12732, 0]
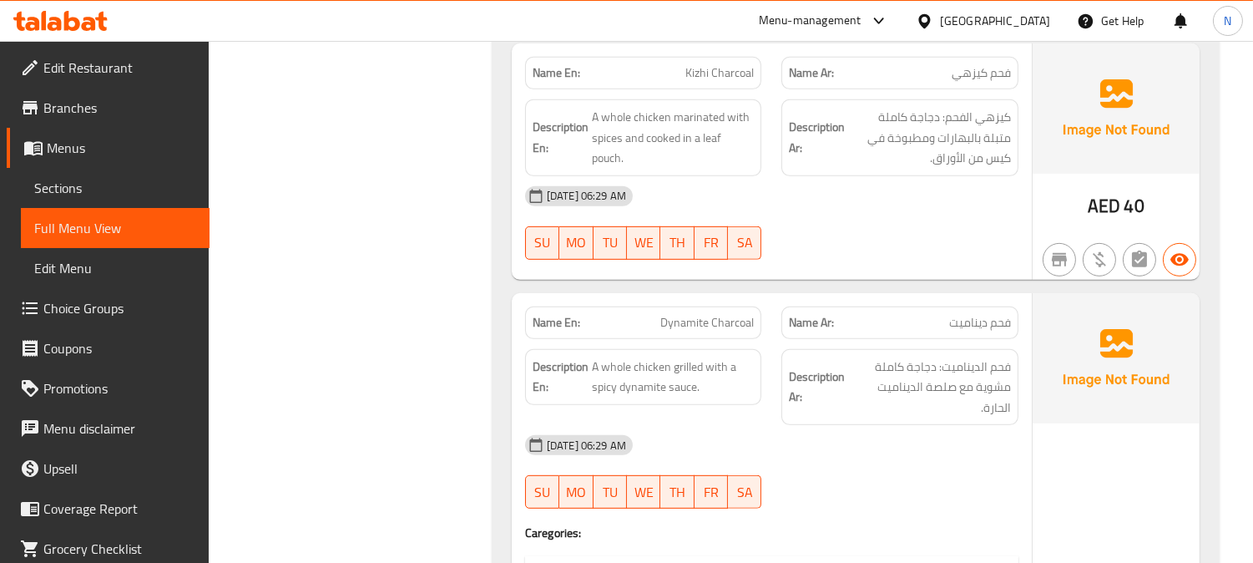
click at [869, 176] on div "[DATE] 06:29 AM" at bounding box center [771, 196] width 513 height 40
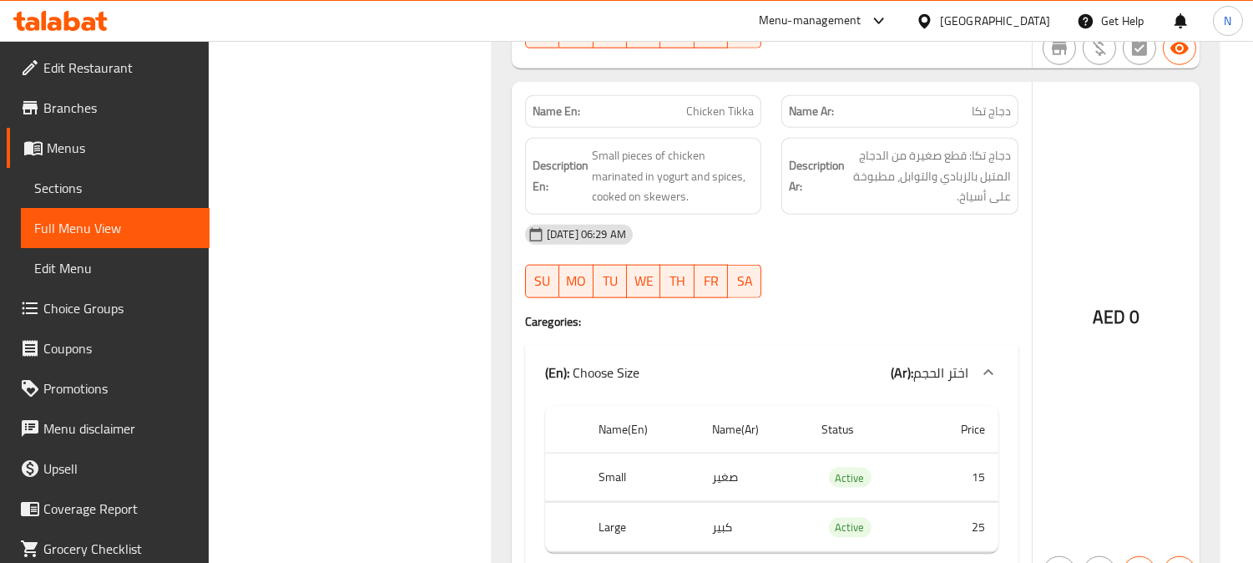
scroll to position [15236, 0]
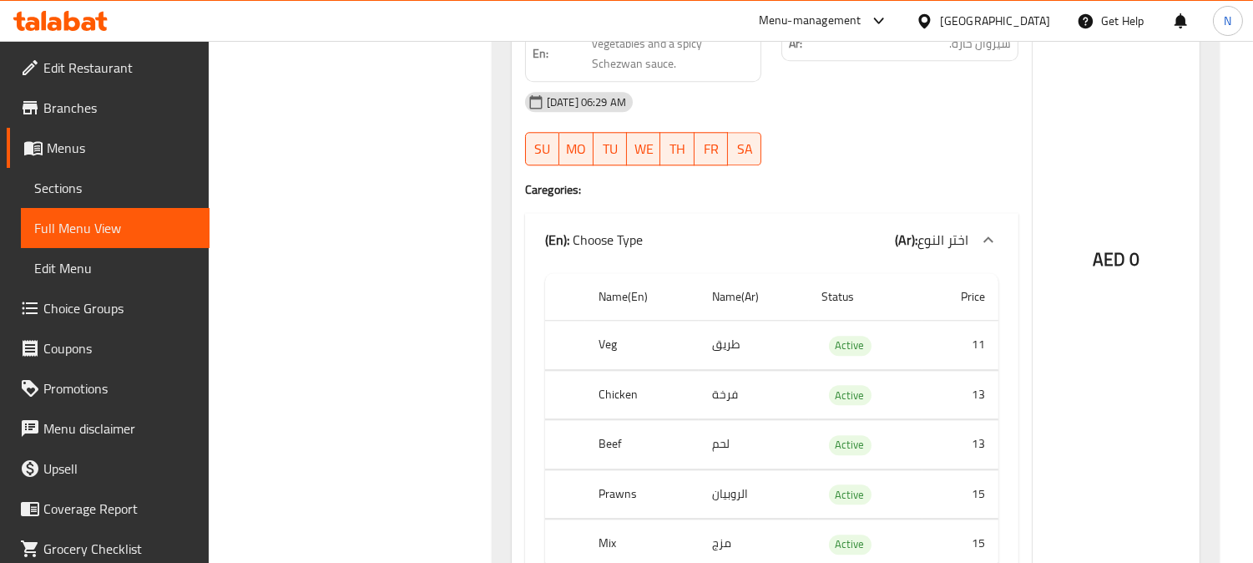
scroll to position [19087, 0]
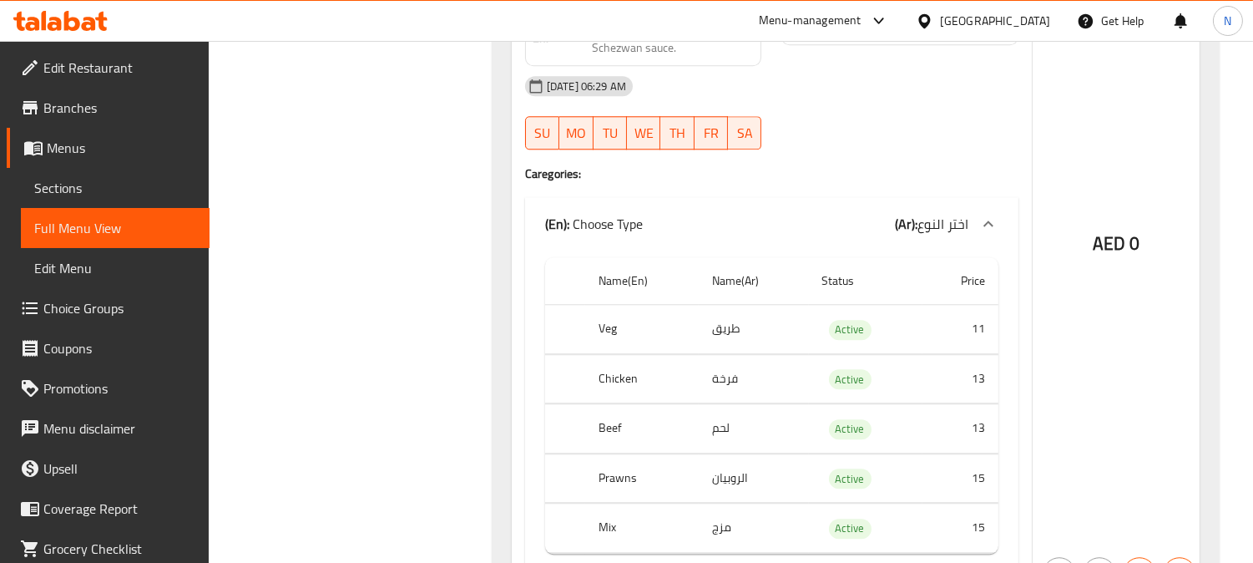
click at [815, 165] on h4 "Caregories:" at bounding box center [771, 173] width 493 height 17
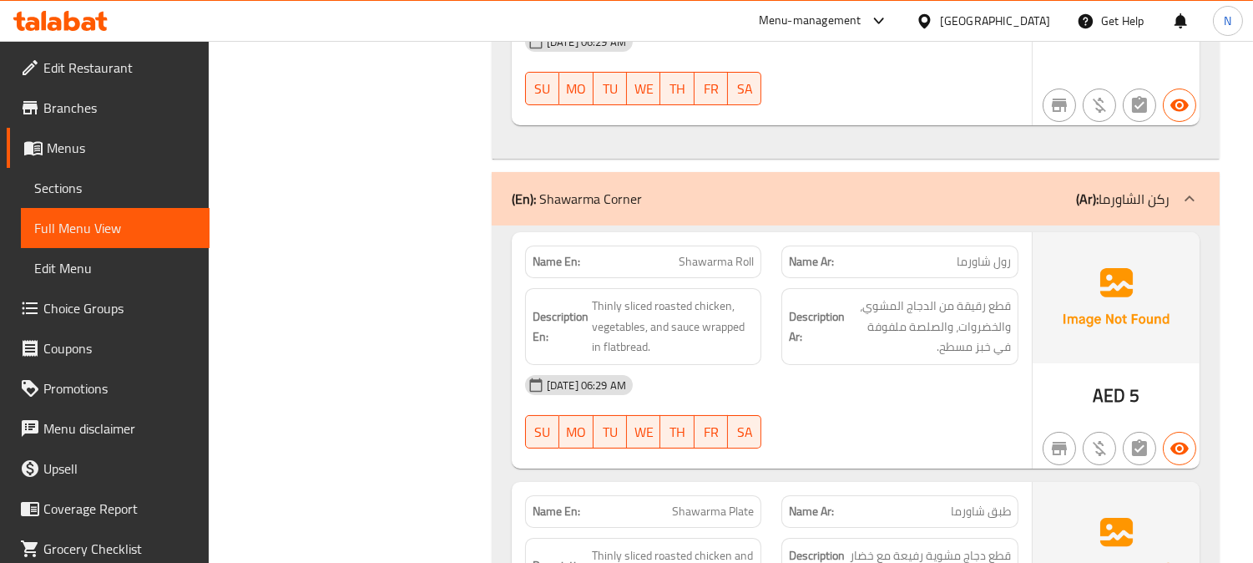
scroll to position [22991, 0]
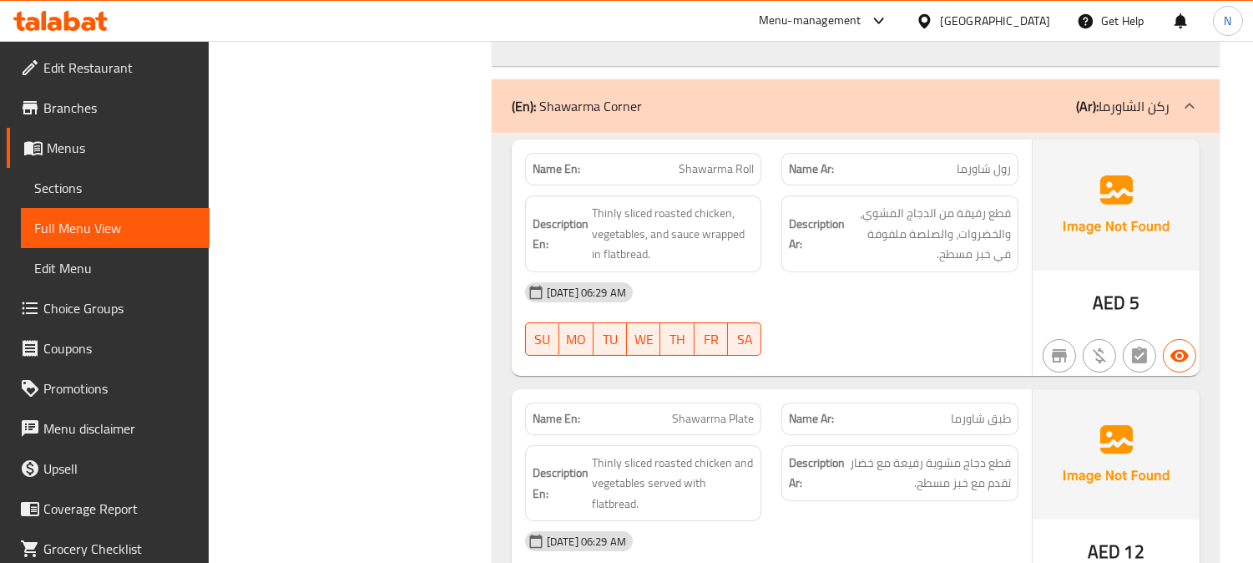
click at [940, 272] on div "29-08-2025 06:29 AM SU MO TU WE TH FR SA" at bounding box center [771, 318] width 513 height 93
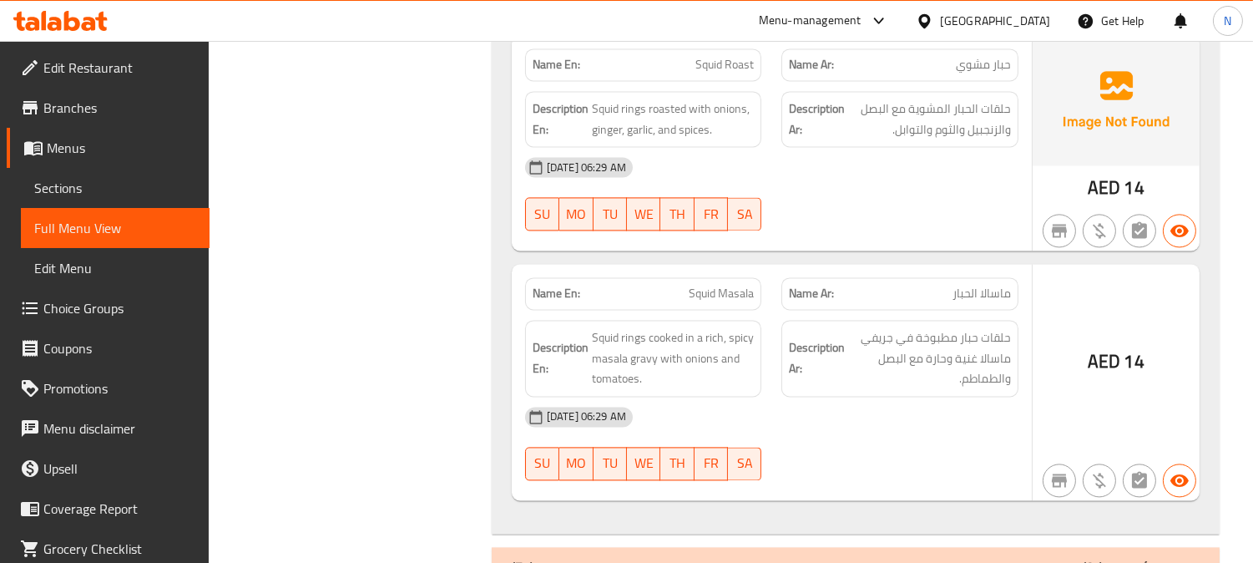
scroll to position [28926, 0]
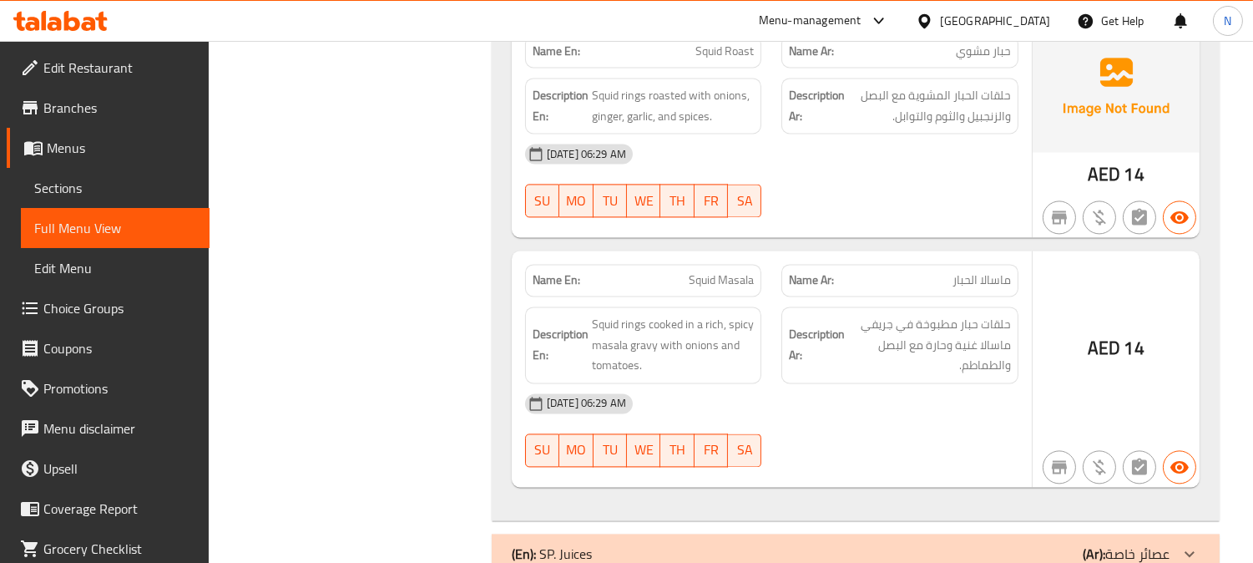
drag, startPoint x: 1216, startPoint y: 250, endPoint x: 1133, endPoint y: 261, distance: 83.3
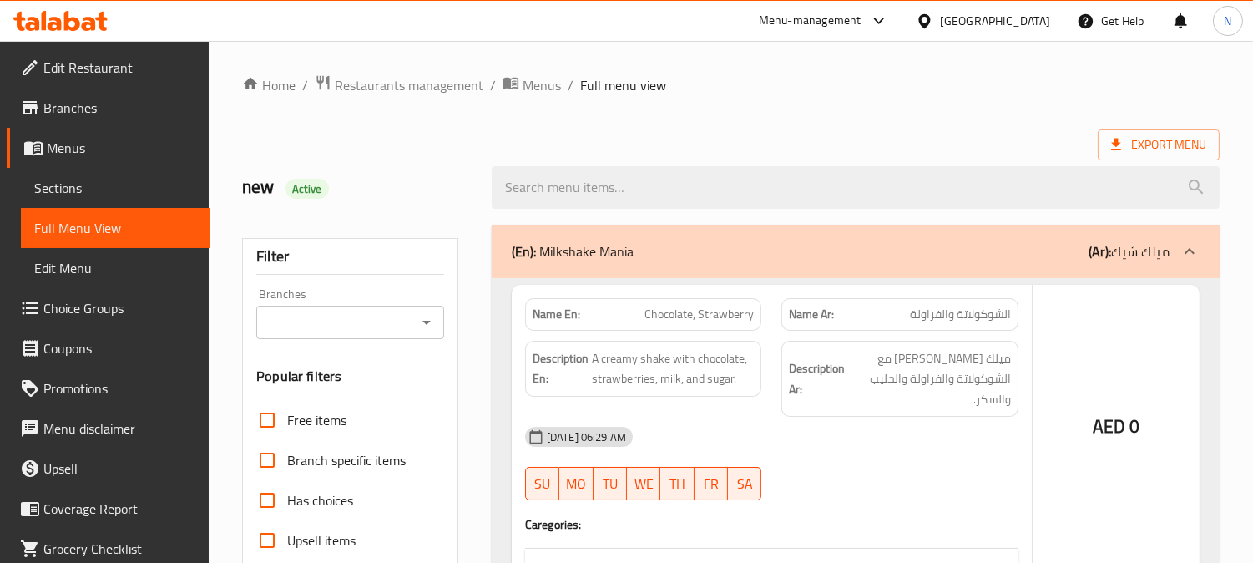
click at [117, 196] on div at bounding box center [626, 281] width 1253 height 563
click at [102, 189] on div at bounding box center [626, 281] width 1253 height 563
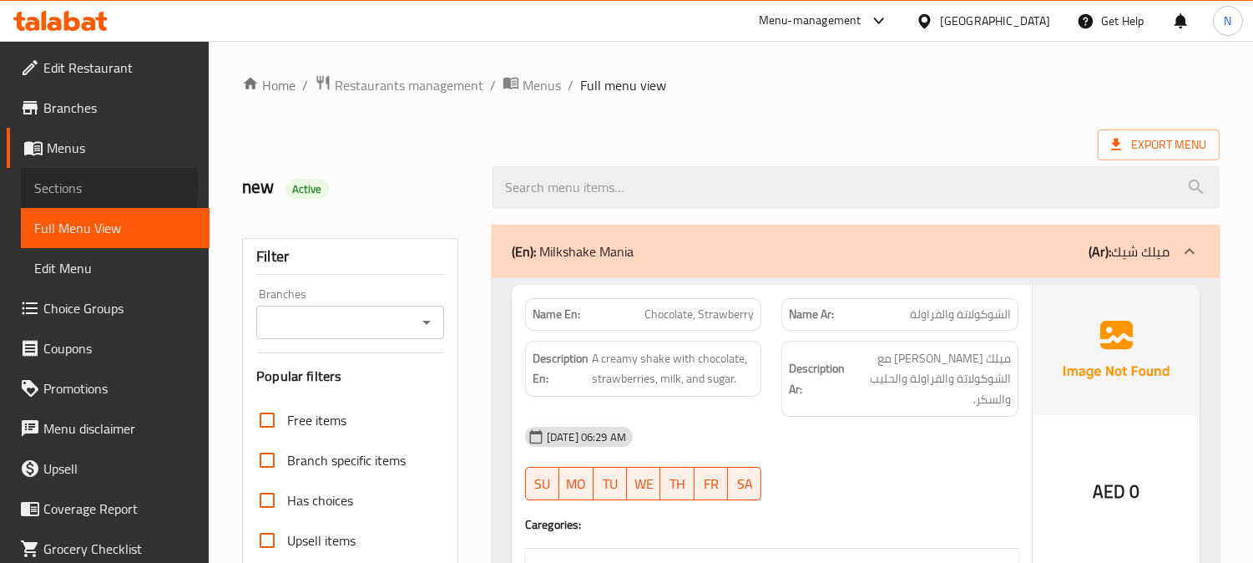
click at [102, 188] on span "Sections" at bounding box center [115, 188] width 162 height 20
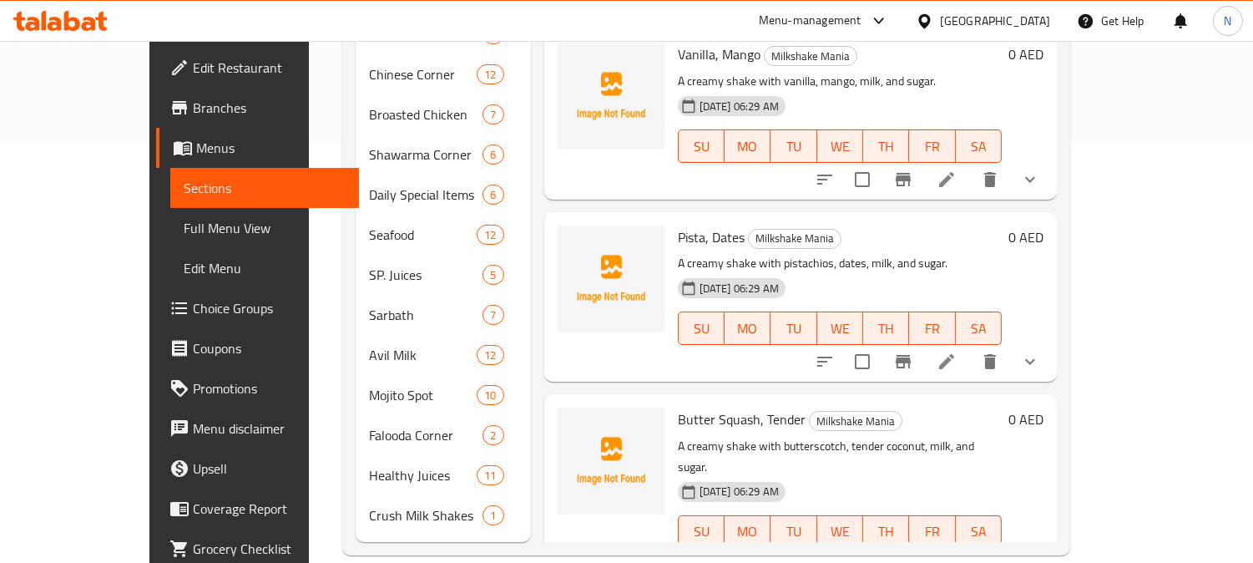
scroll to position [22, 0]
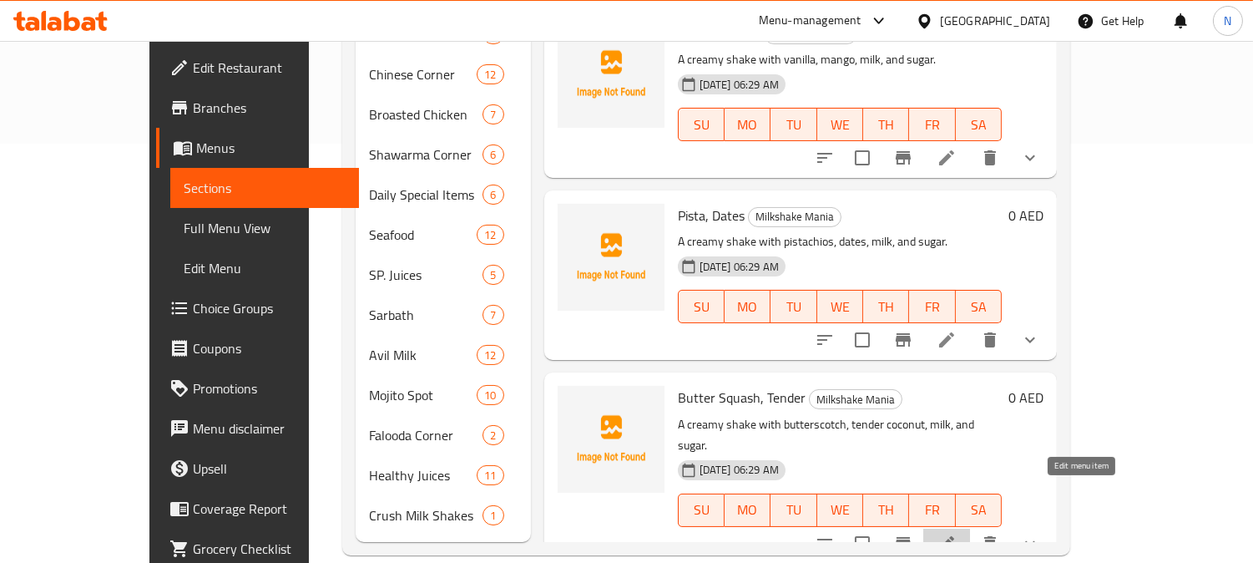
click at [956, 533] on icon at bounding box center [946, 543] width 20 height 20
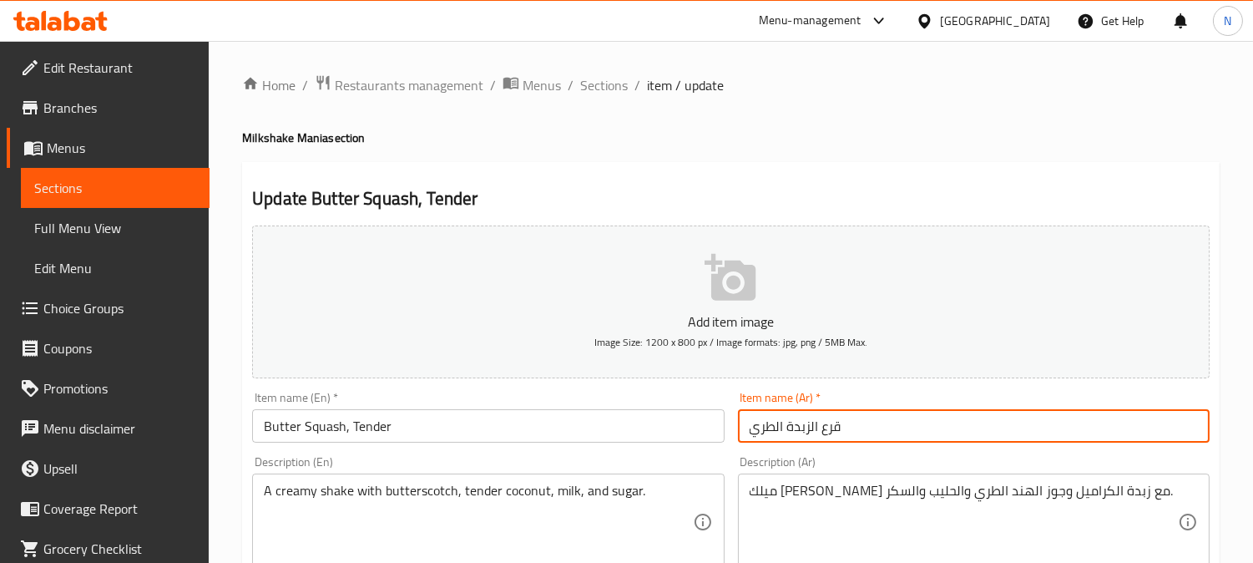
click at [766, 436] on input "قرع الزبدة الطري" at bounding box center [974, 425] width 472 height 33
click at [752, 424] on input "قرع الزبدة الطري" at bounding box center [974, 425] width 472 height 33
click at [762, 424] on input "قرع الزبدة الطري" at bounding box center [974, 425] width 472 height 33
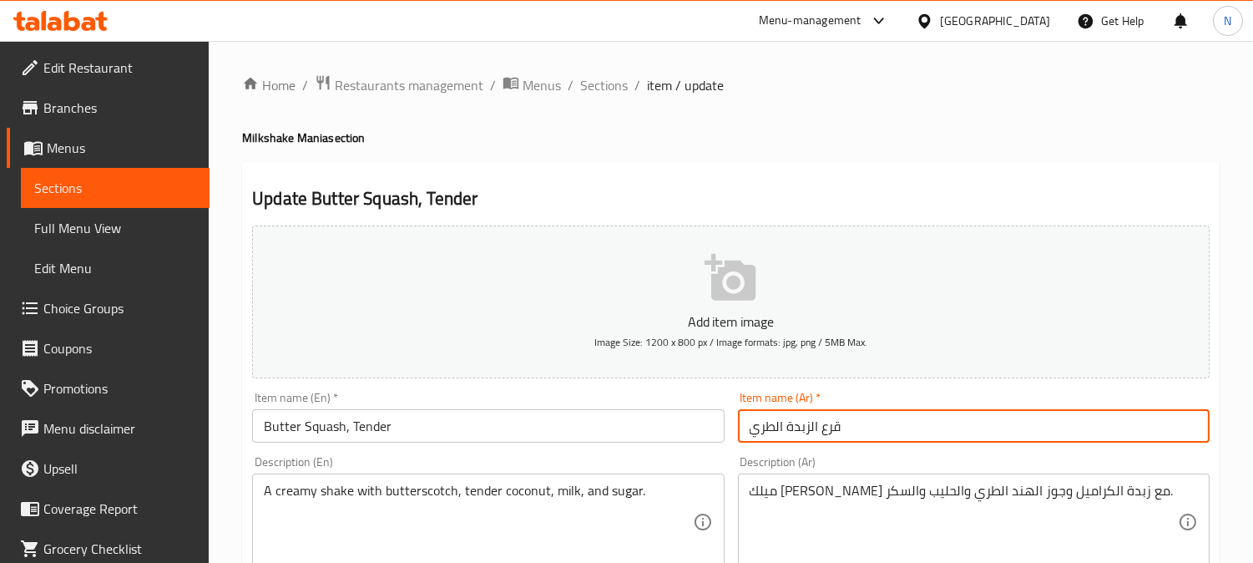
click at [762, 424] on input "قرع الزبدة الطري" at bounding box center [974, 425] width 472 height 33
type input "قرع الزبدة تندر"
click at [862, 497] on textarea "ميلك شيك كريمي مع زبدة الكراميل وجوز الهند الطري والحليب والسكر." at bounding box center [963, 521] width 428 height 79
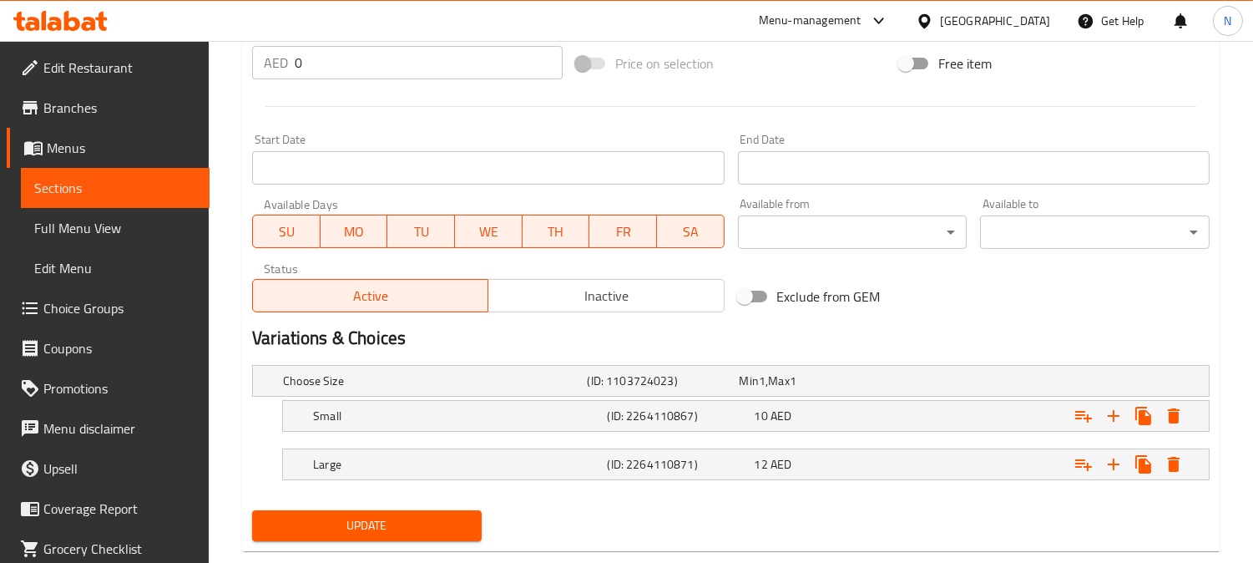
scroll to position [653, 0]
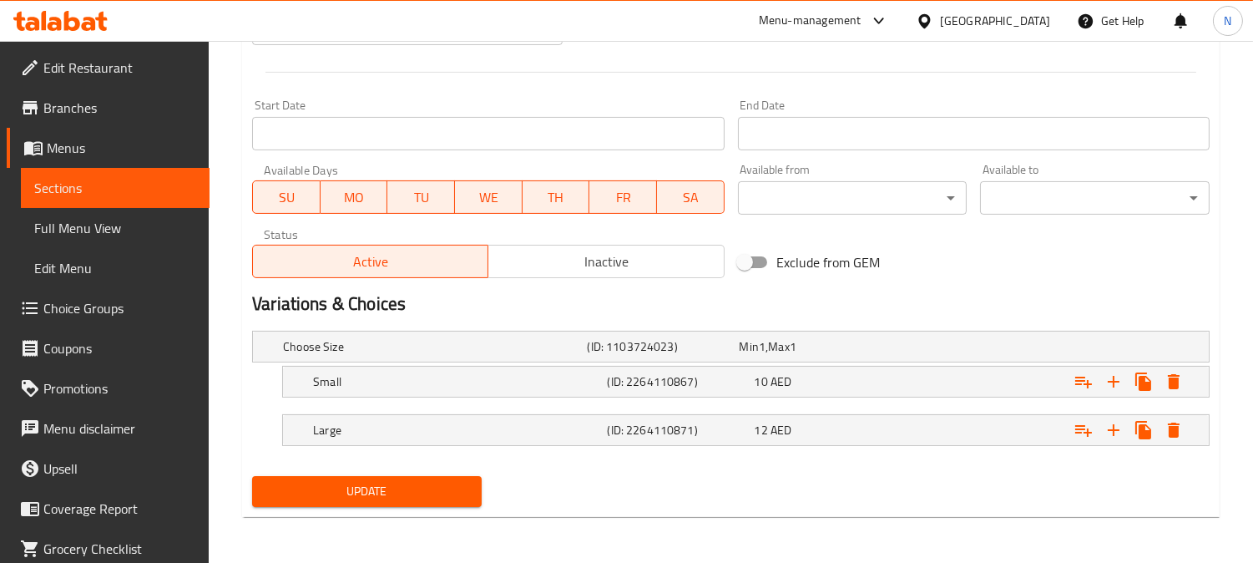
type textarea "ميلك شيك كريمي مع زبدة الكراميل وجوز الهند تندر والحليب والسكر."
click at [397, 499] on span "Update" at bounding box center [366, 491] width 203 height 21
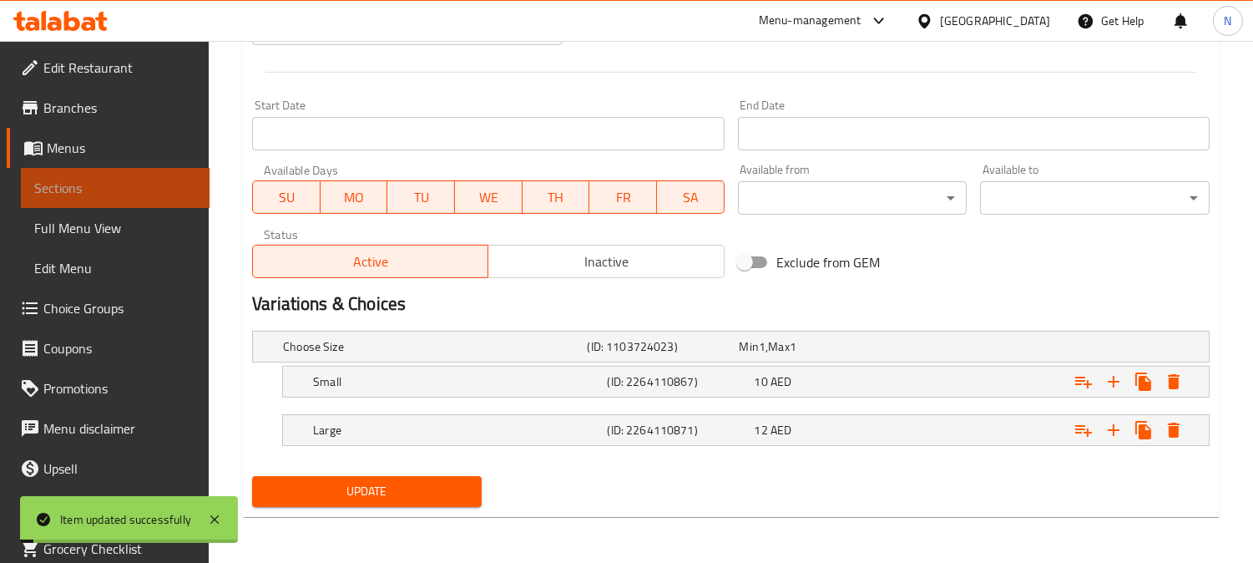
click at [137, 189] on span "Sections" at bounding box center [115, 188] width 162 height 20
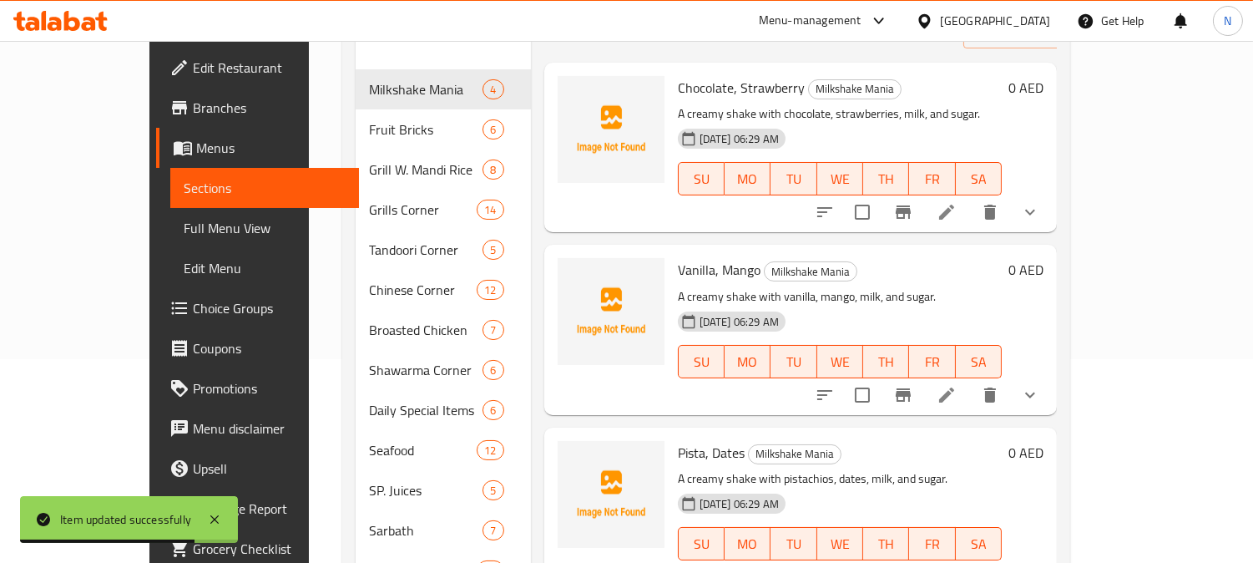
scroll to position [192, 0]
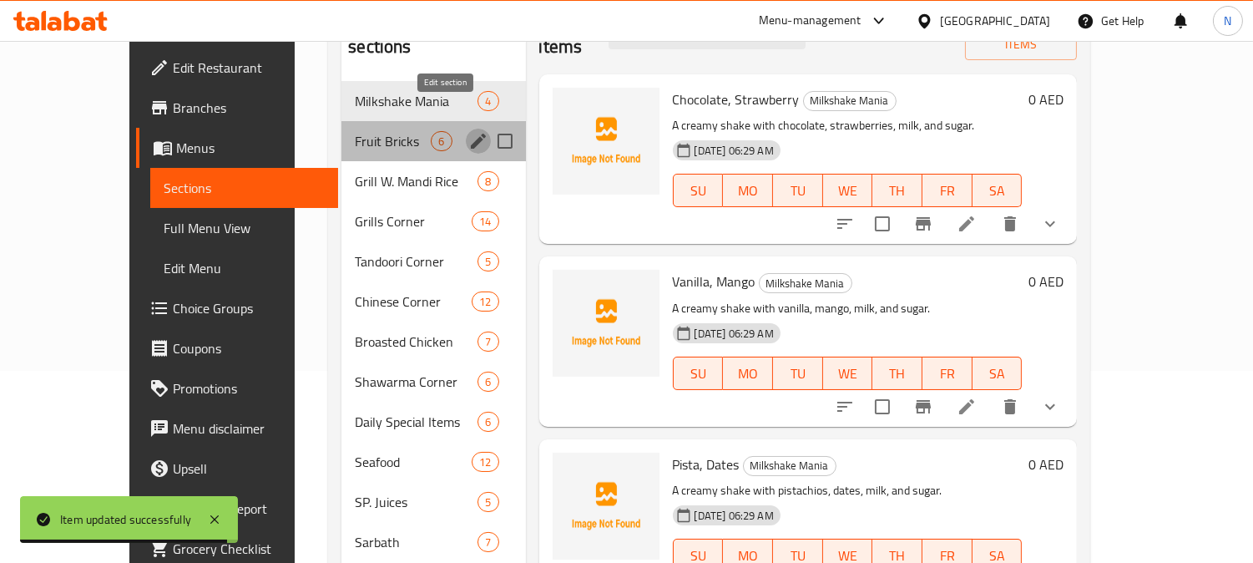
click at [468, 131] on icon "edit" at bounding box center [478, 141] width 20 height 20
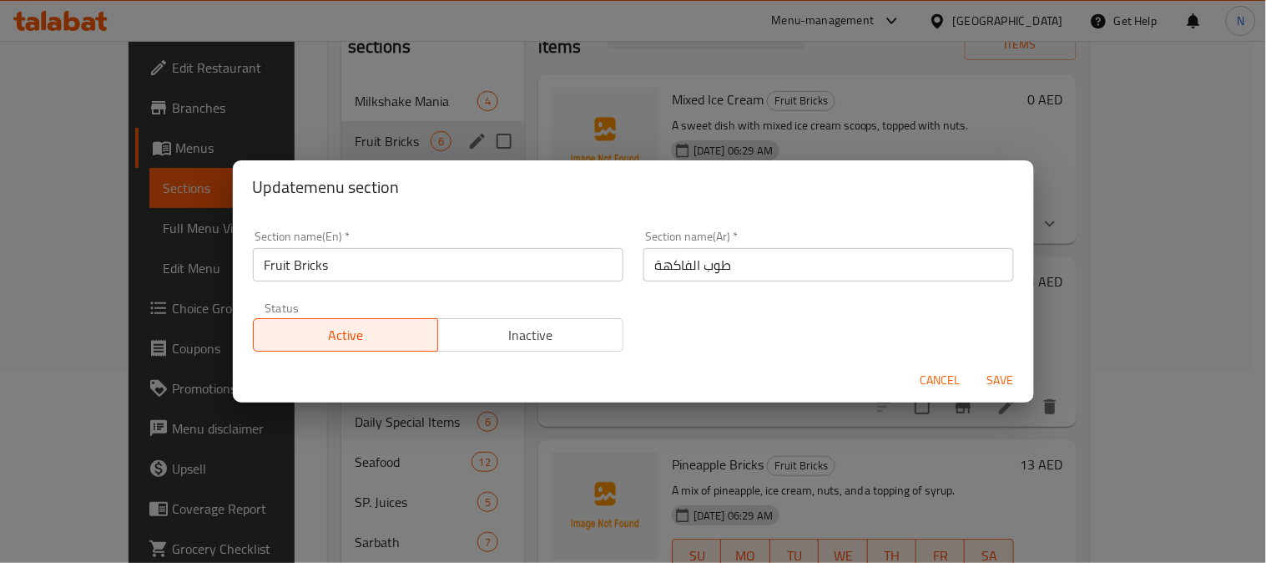
click at [707, 273] on input "طوب الفاكهة" at bounding box center [828, 264] width 371 height 33
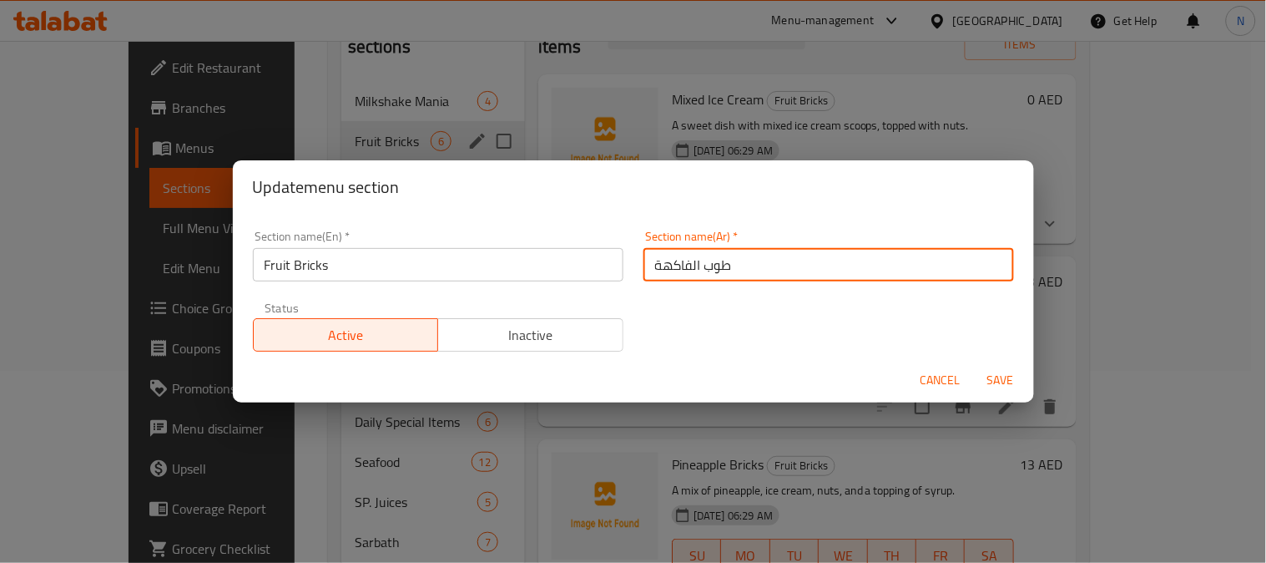
click at [707, 273] on input "طوب الفاكهة" at bounding box center [828, 264] width 371 height 33
type input "بيركس الفاكهة"
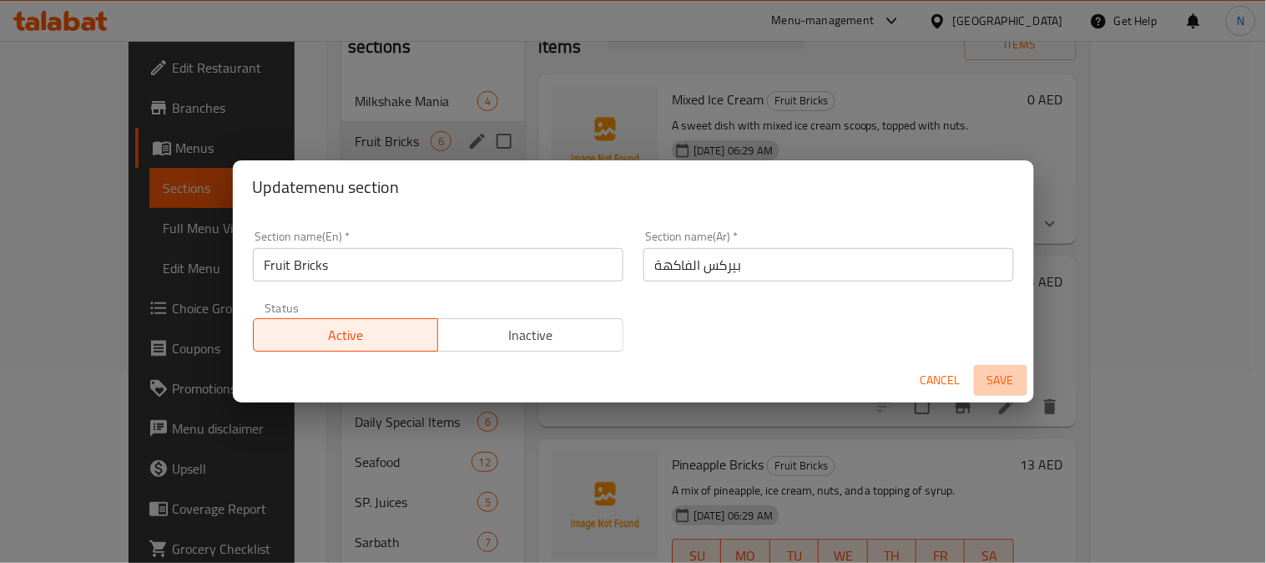
click at [993, 381] on span "Save" at bounding box center [1001, 380] width 40 height 21
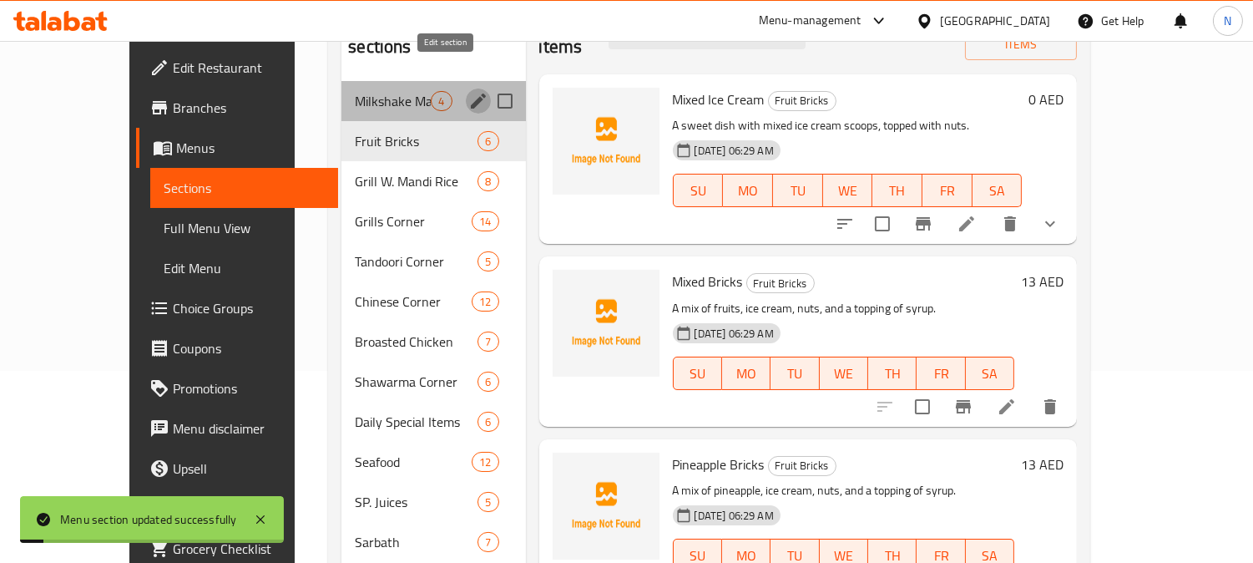
click at [471, 93] on icon "edit" at bounding box center [478, 100] width 15 height 15
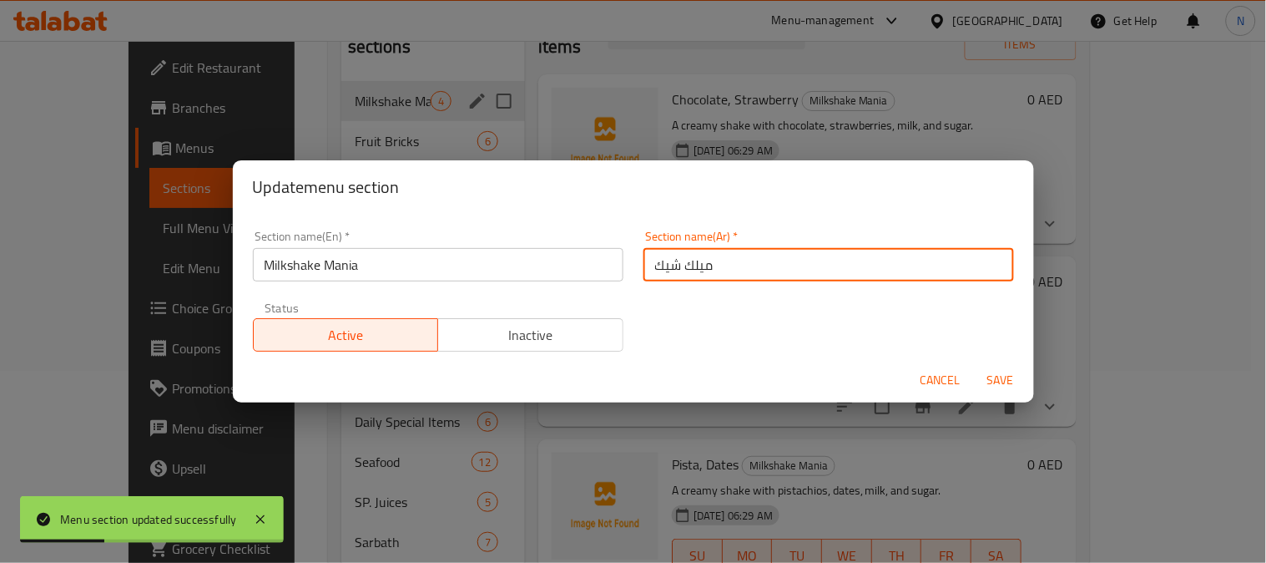
click at [763, 268] on input "ميلك شيك" at bounding box center [828, 264] width 371 height 33
type input "ميلك شيك مانيا"
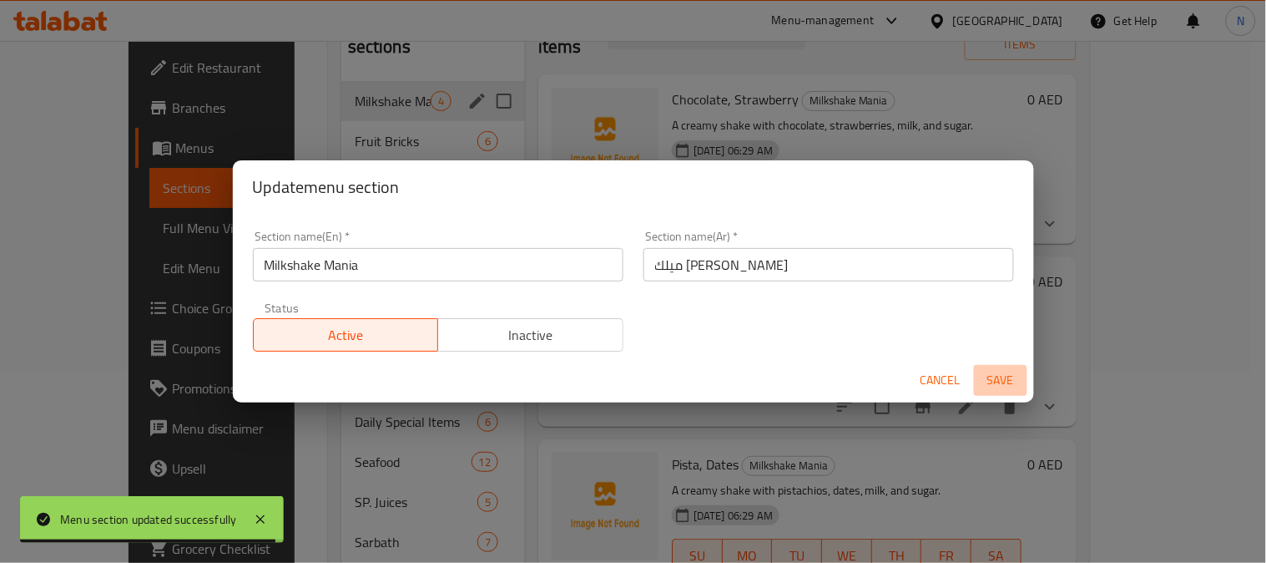
click at [995, 384] on span "Save" at bounding box center [1001, 380] width 40 height 21
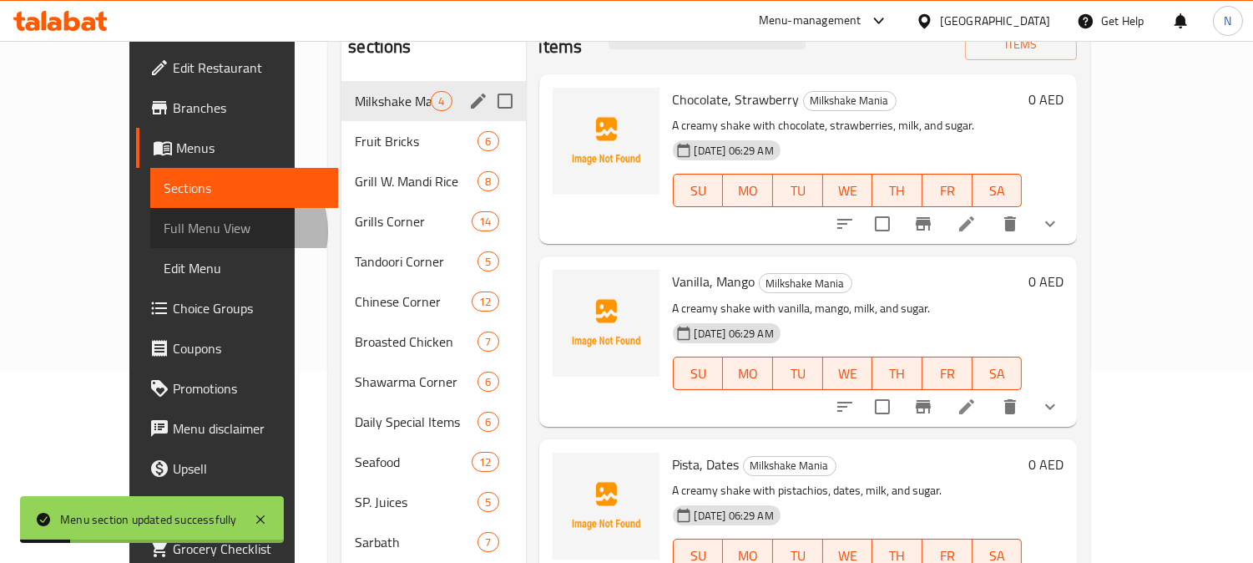
click at [164, 231] on span "Full Menu View" at bounding box center [245, 228] width 162 height 20
click at [164, 197] on span "Sections" at bounding box center [245, 188] width 162 height 20
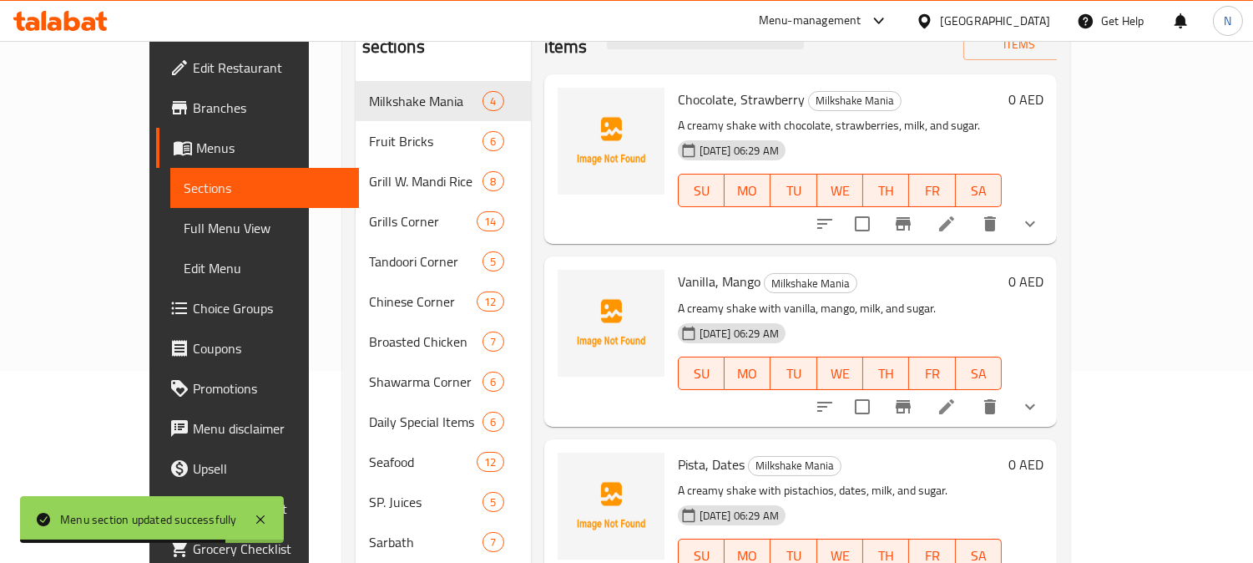
click at [196, 138] on span "Menus" at bounding box center [270, 148] width 149 height 20
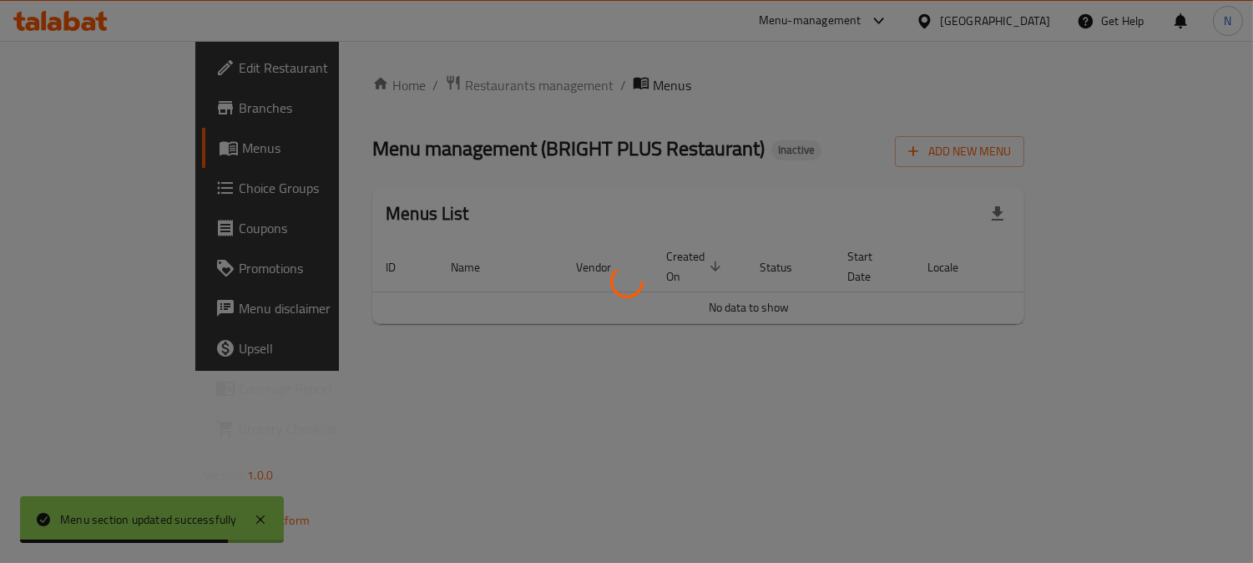
click at [81, 179] on div at bounding box center [626, 281] width 1253 height 563
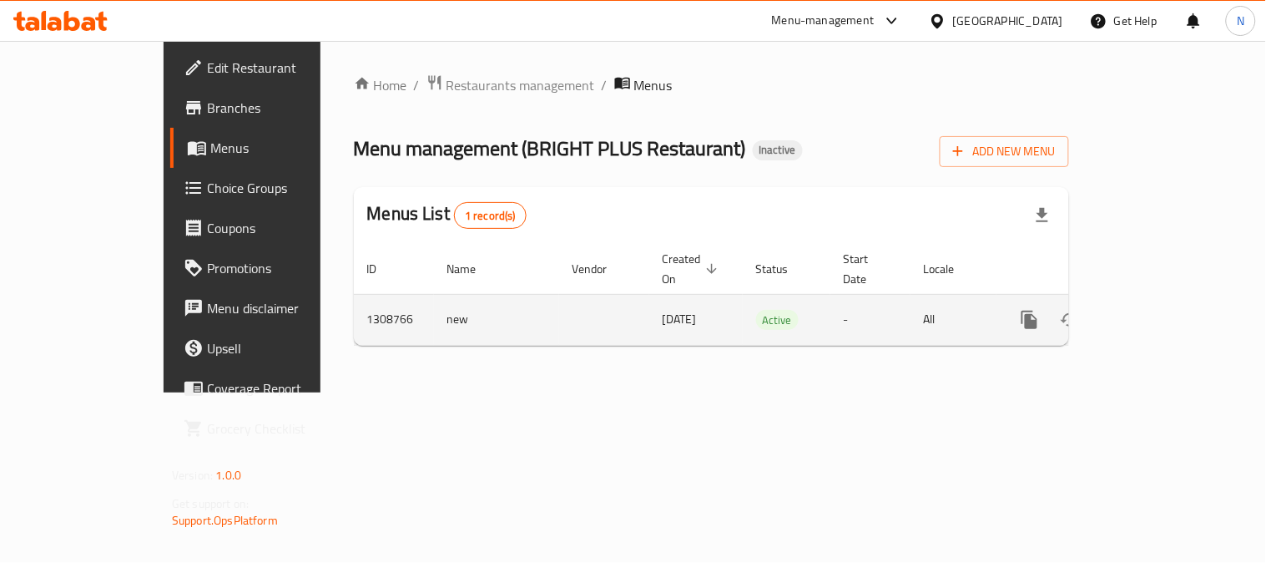
click at [1160, 310] on icon "enhanced table" at bounding box center [1150, 320] width 20 height 20
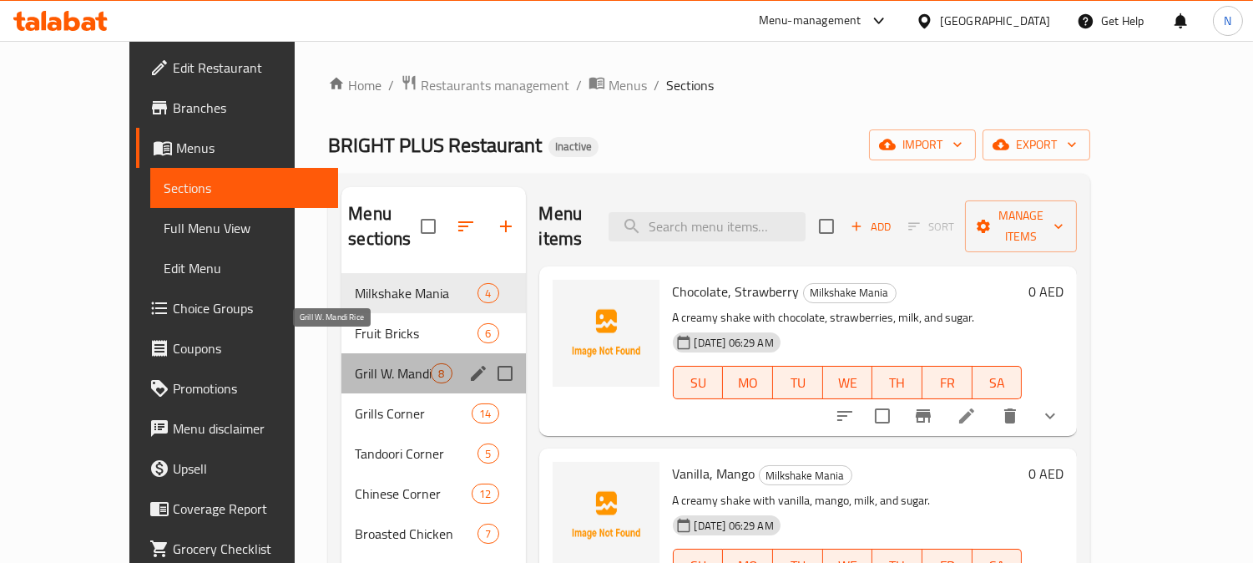
click at [371, 363] on span "Grill W. Mandi Rice" at bounding box center [393, 373] width 76 height 20
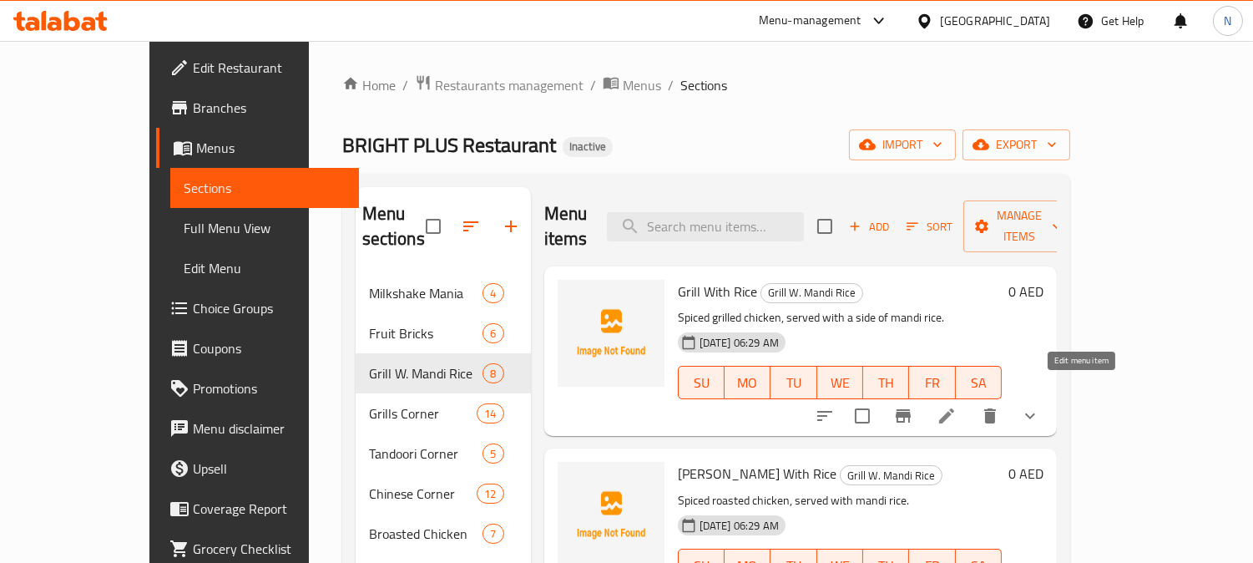
click at [956, 406] on icon at bounding box center [946, 416] width 20 height 20
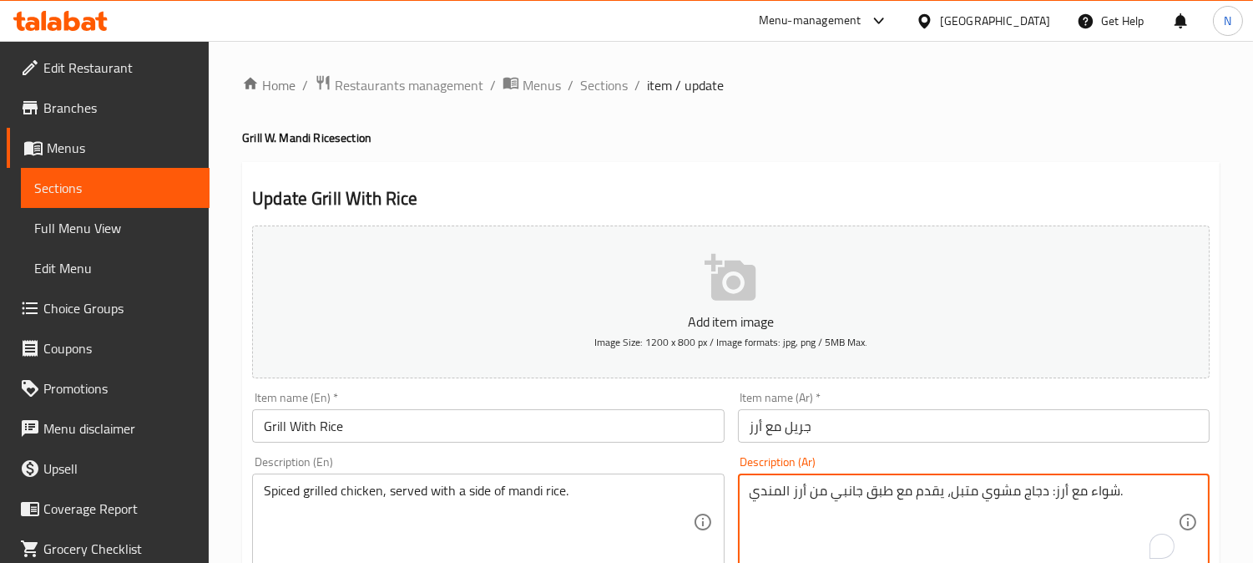
click at [1106, 499] on textarea "شواء مع أرز: دجاج مشوي متبل، يقدم مع طبق جانبي من أرز المندي." at bounding box center [963, 521] width 428 height 79
drag, startPoint x: 1043, startPoint y: 496, endPoint x: 1111, endPoint y: 499, distance: 67.7
click at [1111, 499] on textarea "شواء مع أرز: دجاج مشوي متبل، يقدم مع طبق جانبي من أرز المندي." at bounding box center [963, 521] width 428 height 79
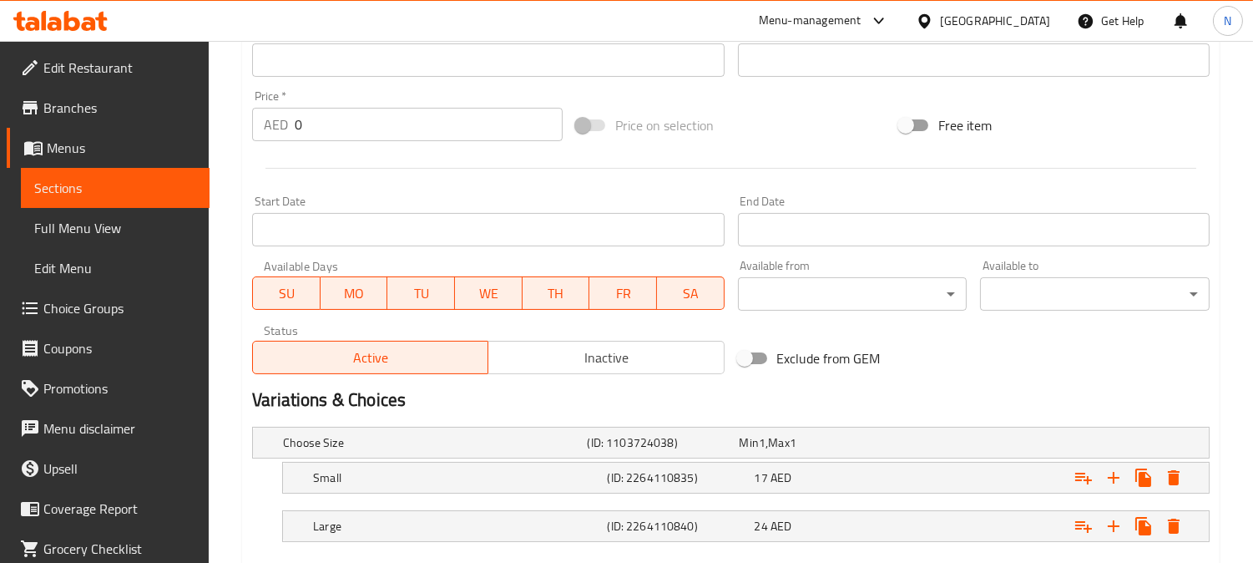
scroll to position [653, 0]
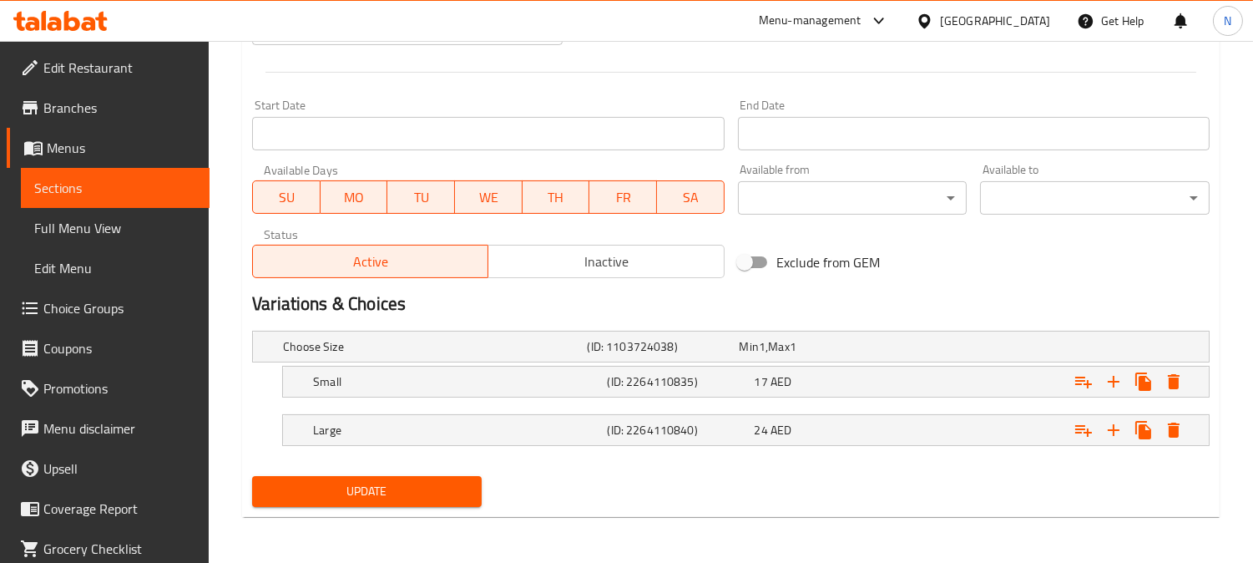
type textarea "دجاج مشوي متبل، يقدم مع طبق جانبي من أرز المندي."
click at [410, 485] on span "Update" at bounding box center [366, 491] width 203 height 21
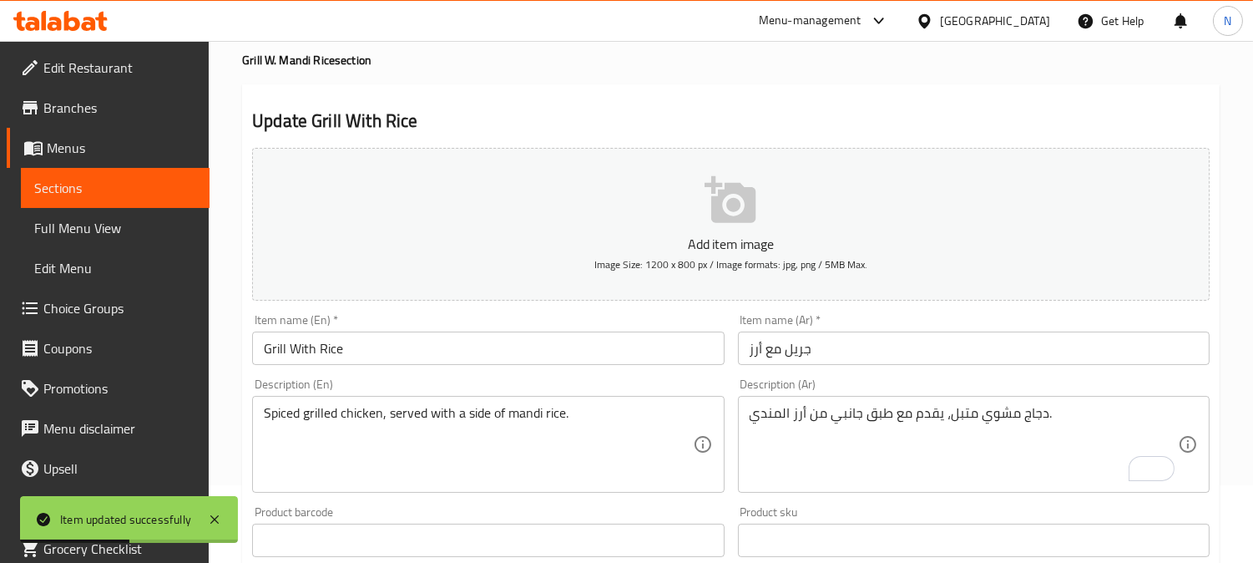
scroll to position [0, 0]
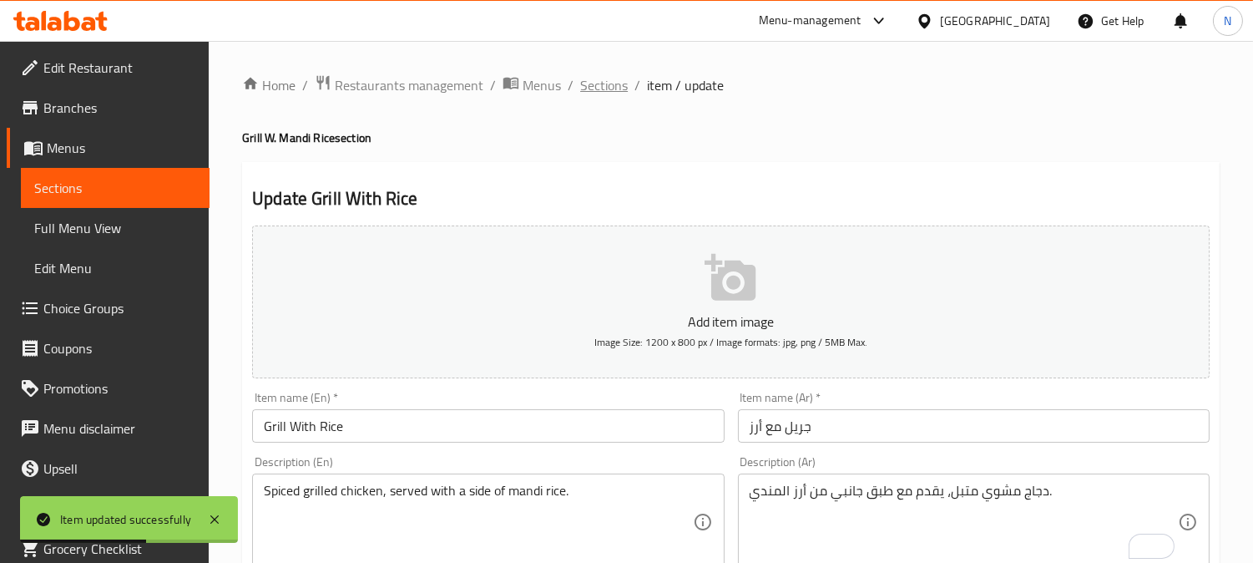
click at [587, 87] on span "Sections" at bounding box center [604, 85] width 48 height 20
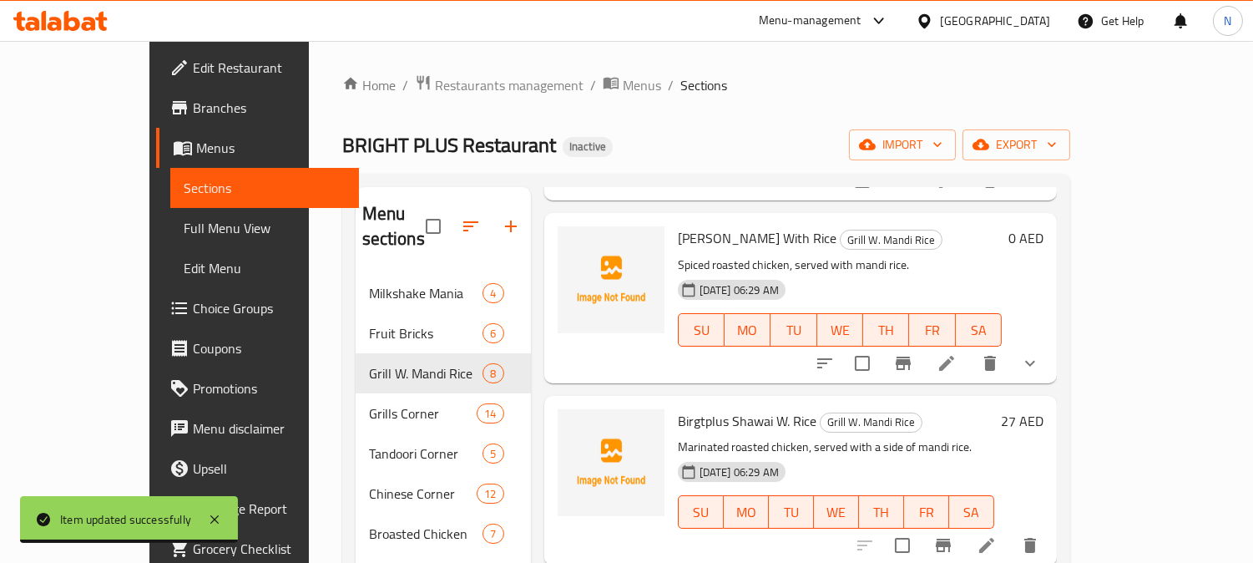
scroll to position [240, 0]
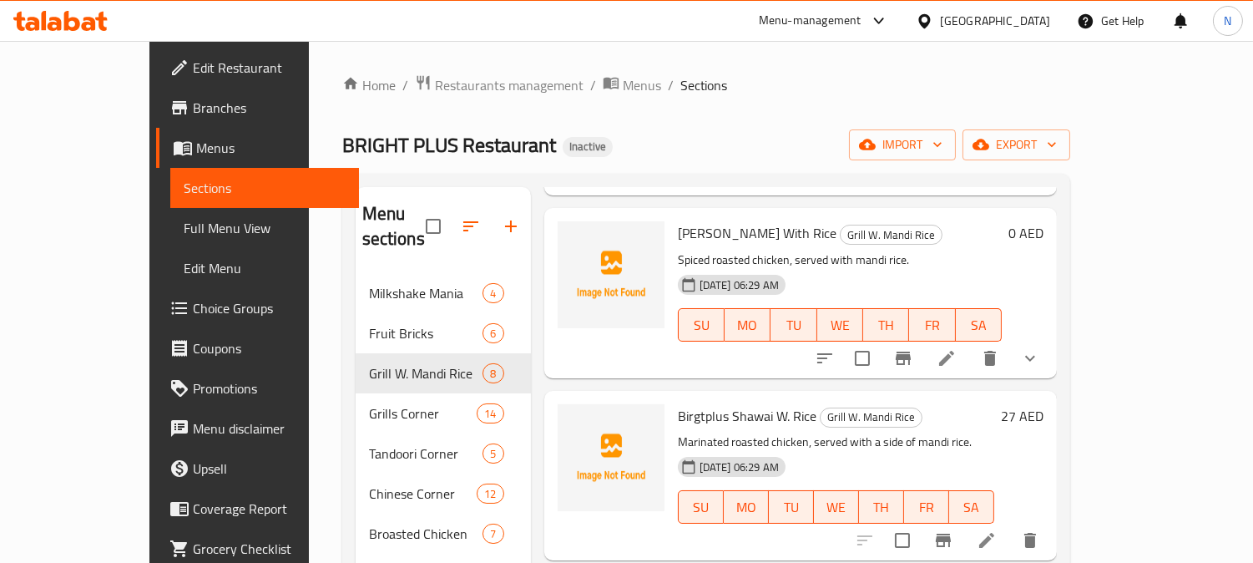
click at [956, 348] on icon at bounding box center [946, 358] width 20 height 20
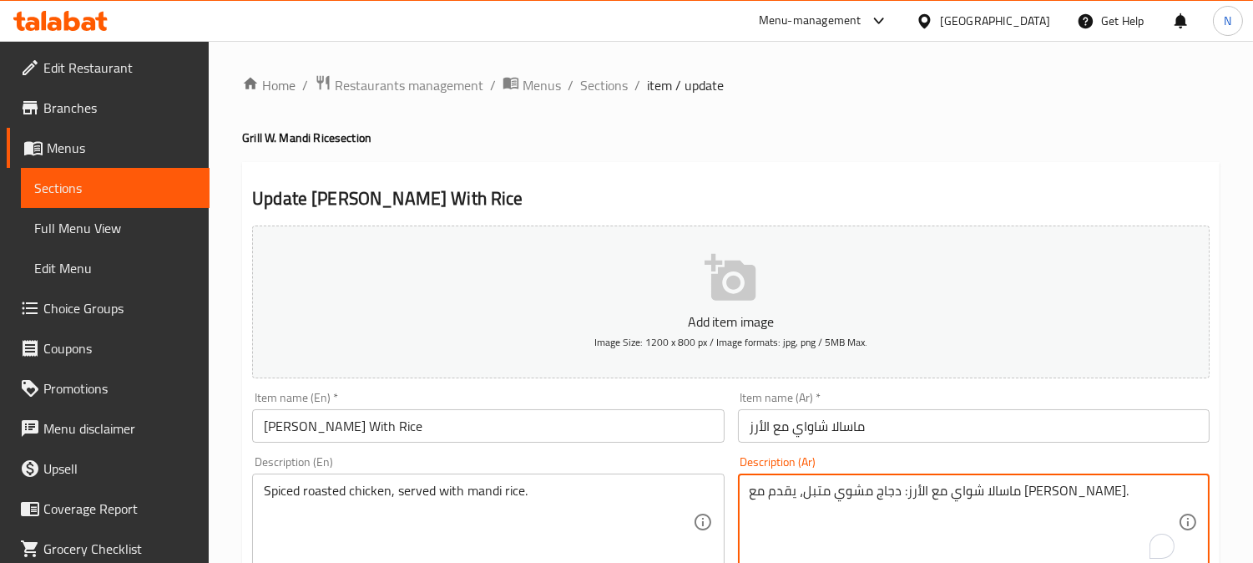
drag, startPoint x: 961, startPoint y: 495, endPoint x: 1142, endPoint y: 499, distance: 180.3
click at [1124, 497] on textarea "ماسالا شواي مع الأرز: دجاج مشوي متبل، يقدم مع أرز المندي." at bounding box center [963, 521] width 428 height 79
drag, startPoint x: 957, startPoint y: 495, endPoint x: 1072, endPoint y: 493, distance: 115.2
click at [1072, 493] on textarea "ماسالا شواي مع الأرز: دجاج مشوي متبل، يقدم مع أرز المندي." at bounding box center [963, 521] width 428 height 79
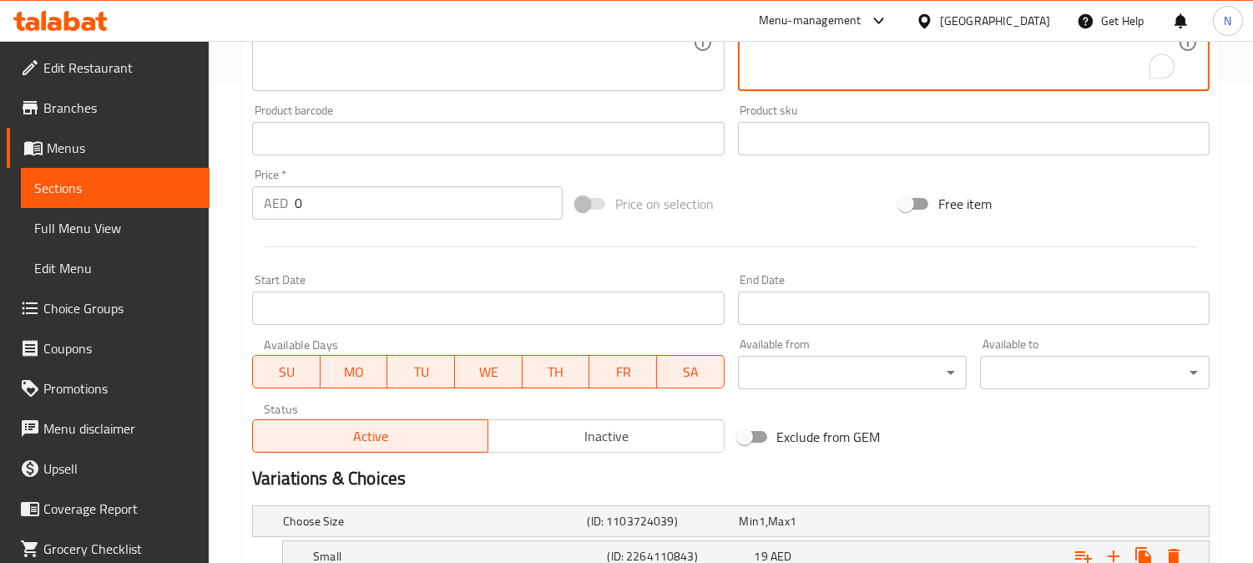
scroll to position [653, 0]
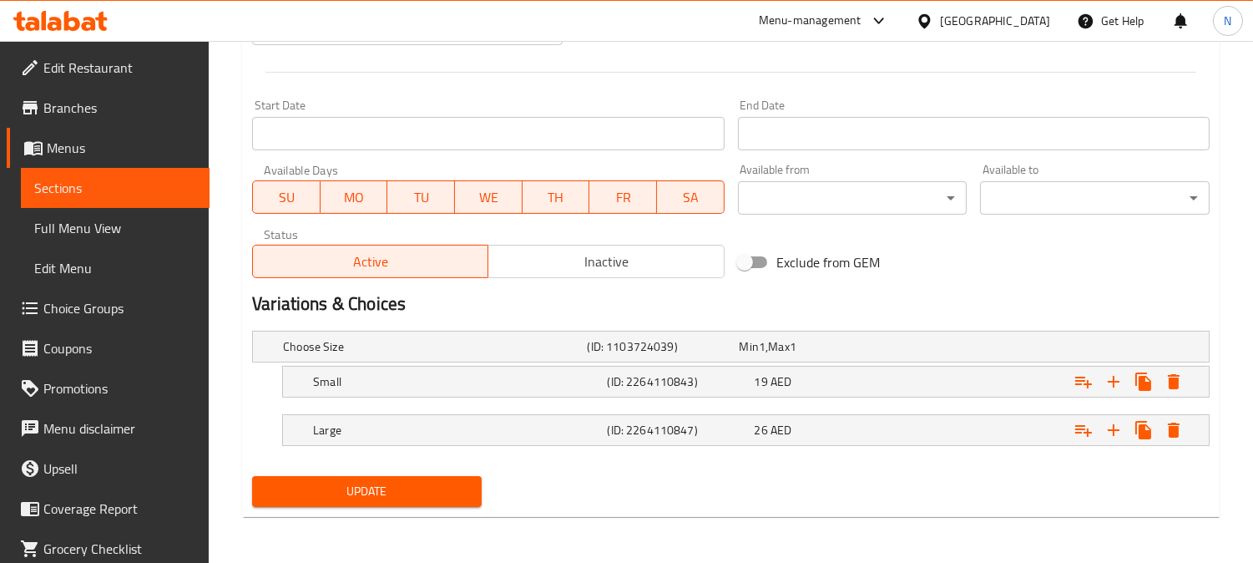
type textarea "دجاج مشوي متبل، يقدم مع أرز المندي."
click at [413, 487] on span "Update" at bounding box center [366, 491] width 203 height 21
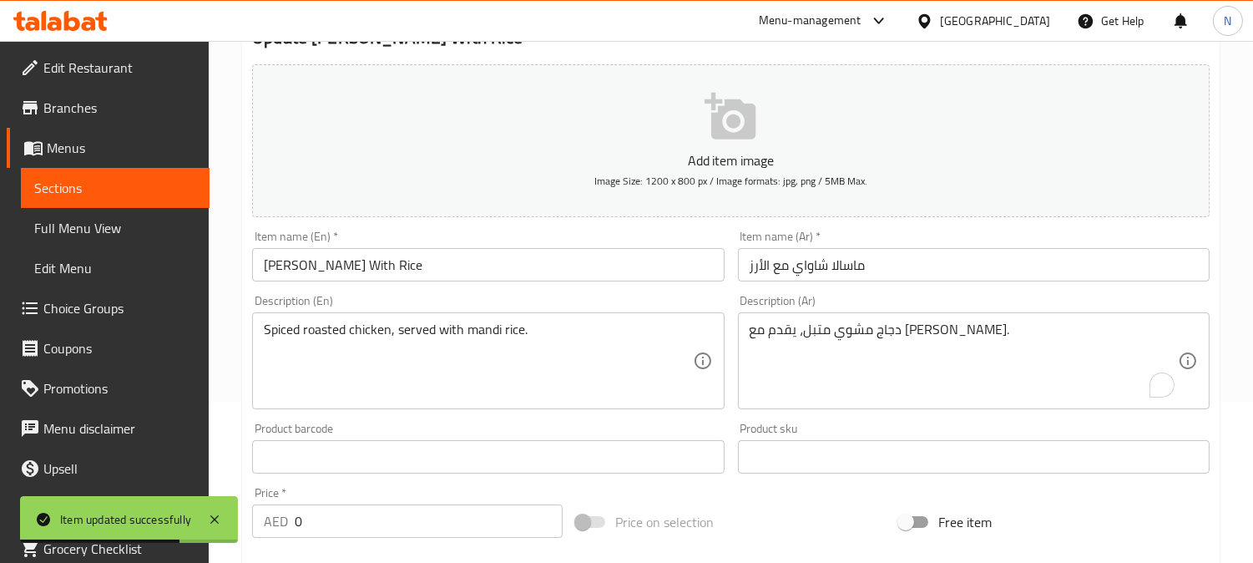
scroll to position [20, 0]
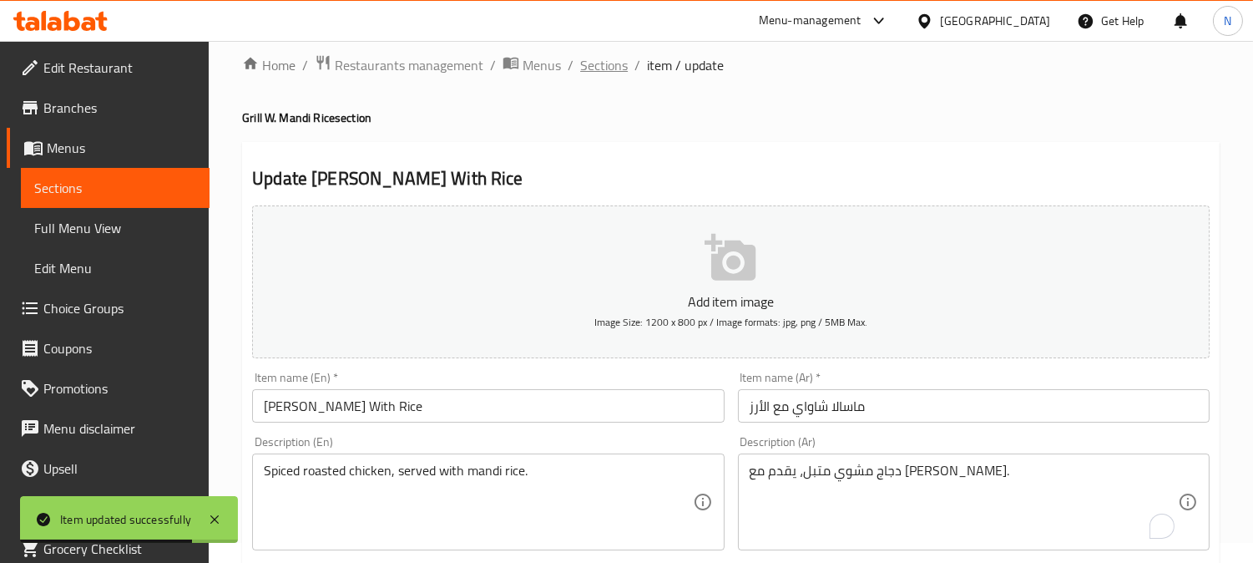
click at [598, 68] on span "Sections" at bounding box center [604, 65] width 48 height 20
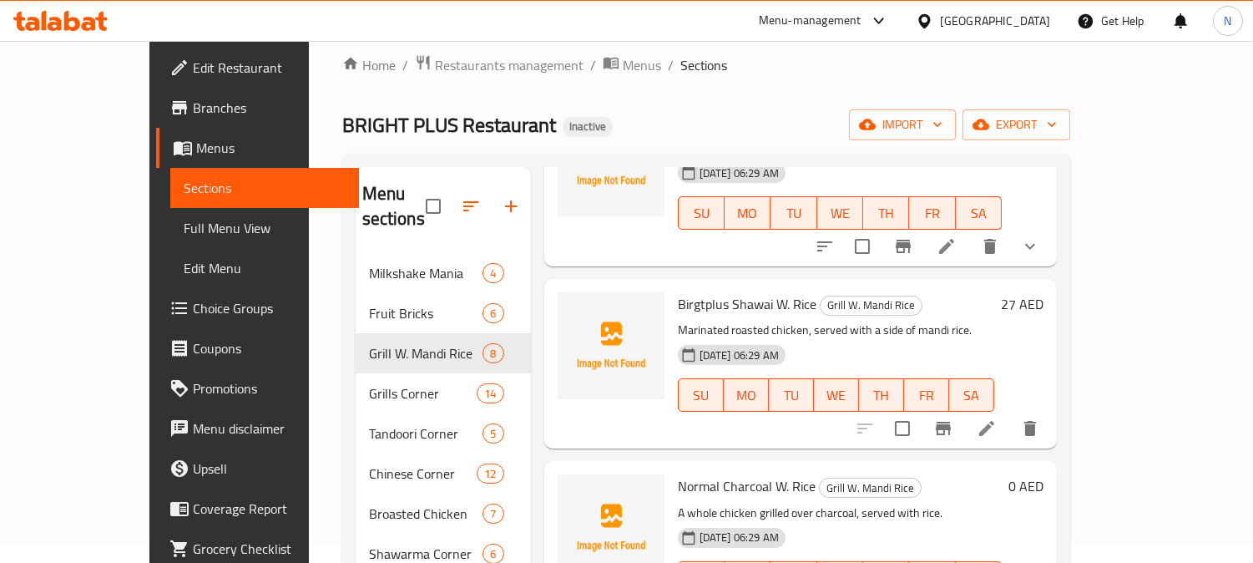
scroll to position [377, 0]
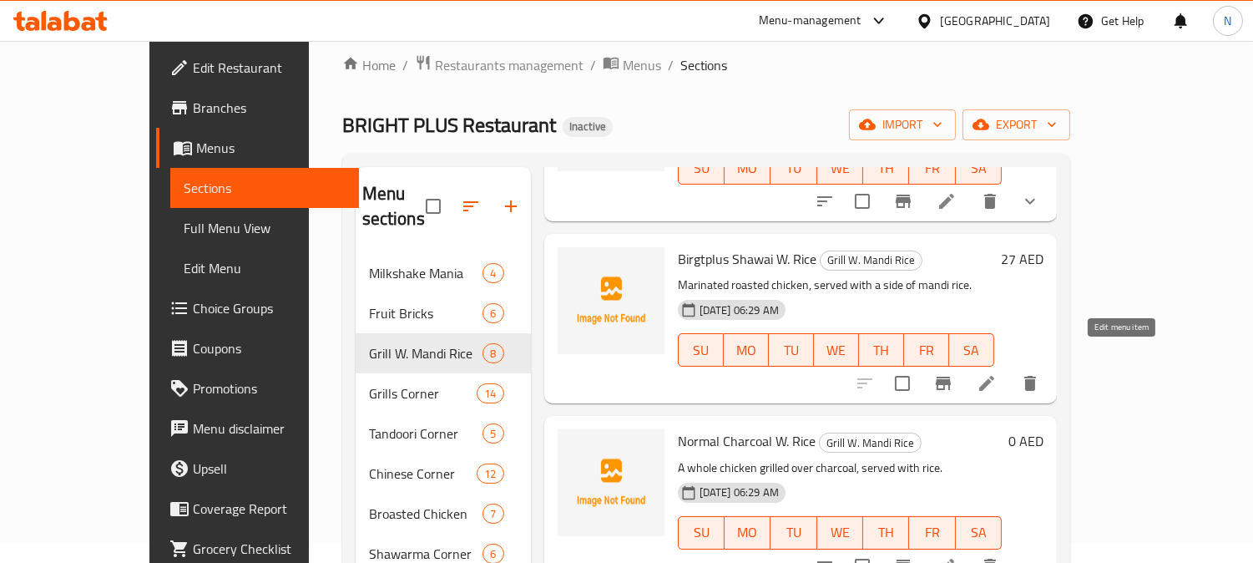
click at [997, 373] on icon at bounding box center [986, 383] width 20 height 20
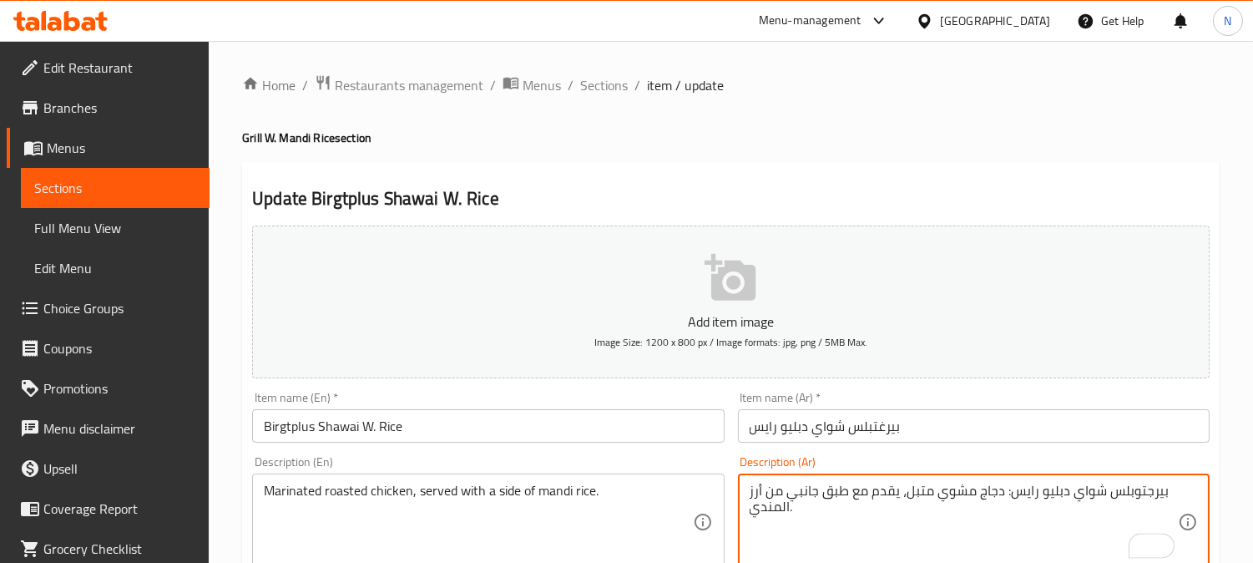
drag, startPoint x: 1000, startPoint y: 496, endPoint x: 1160, endPoint y: 497, distance: 160.2
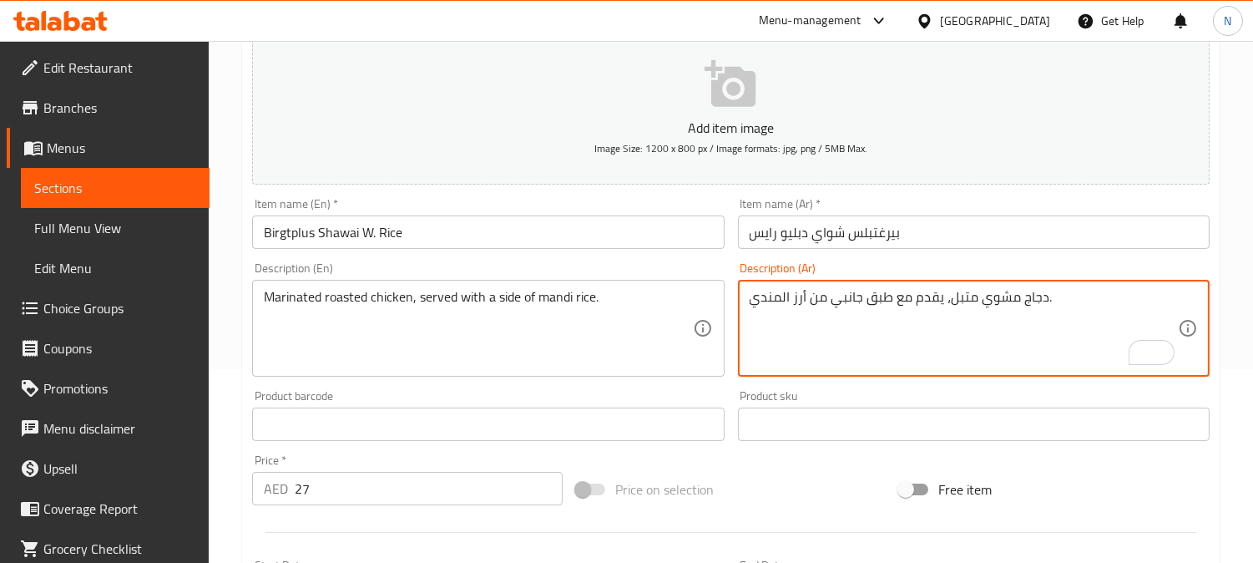
scroll to position [197, 0]
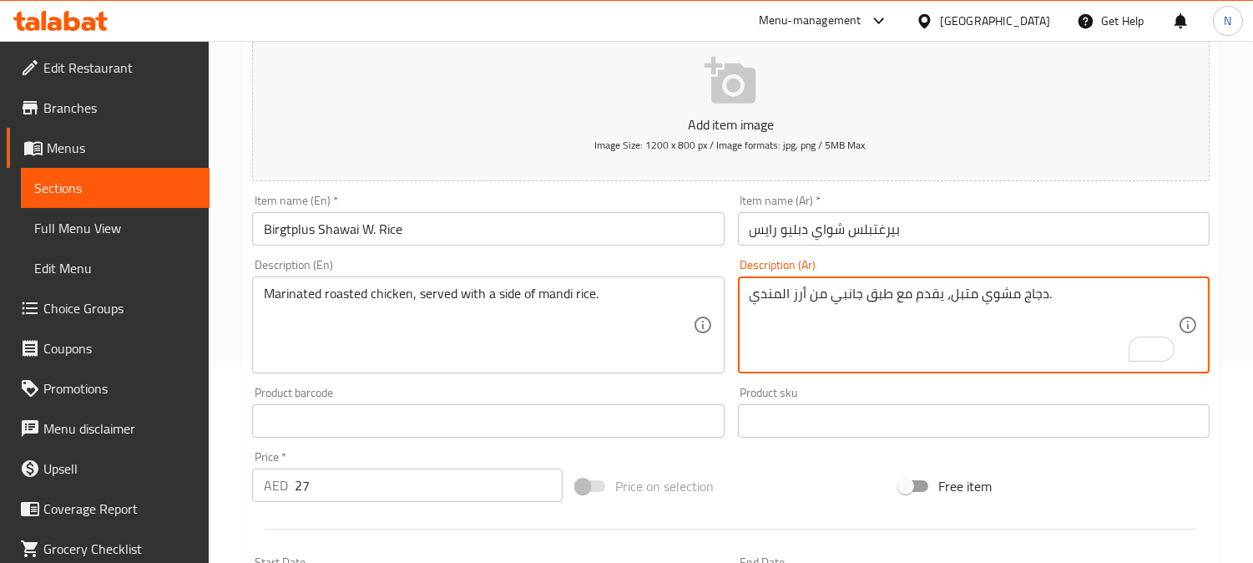
type textarea "دجاج مشوي متبل، يقدم مع طبق جانبي من أرز المندي."
click at [501, 230] on input "Birgtplus Shawai W. Rice" at bounding box center [488, 228] width 472 height 33
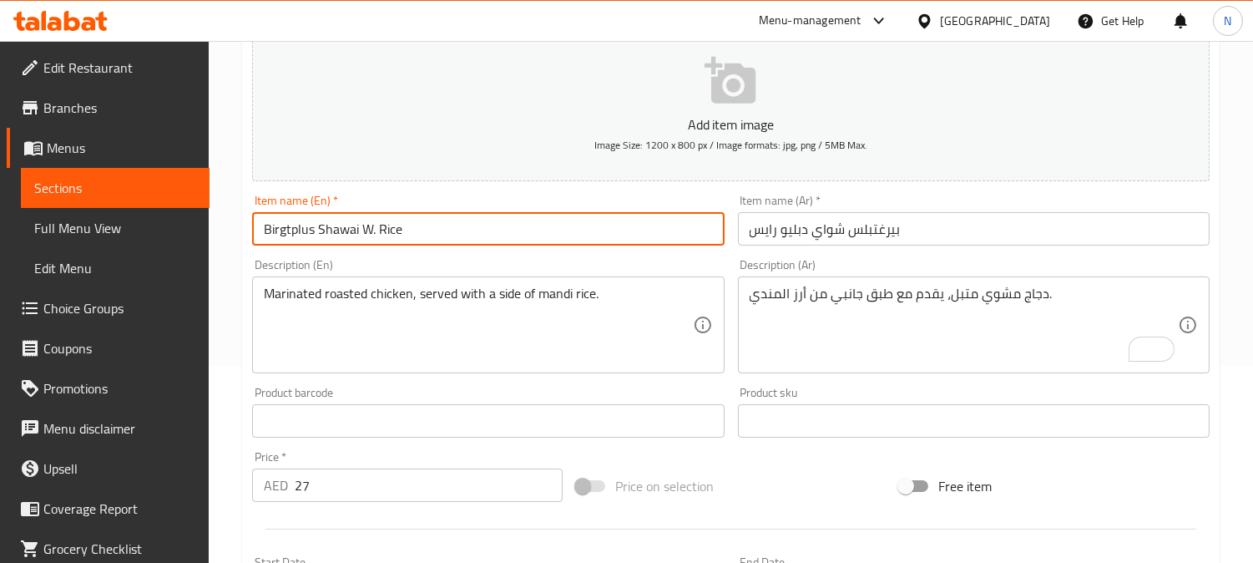
click at [501, 230] on input "Birgtplus Shawai W. Rice" at bounding box center [488, 228] width 472 height 33
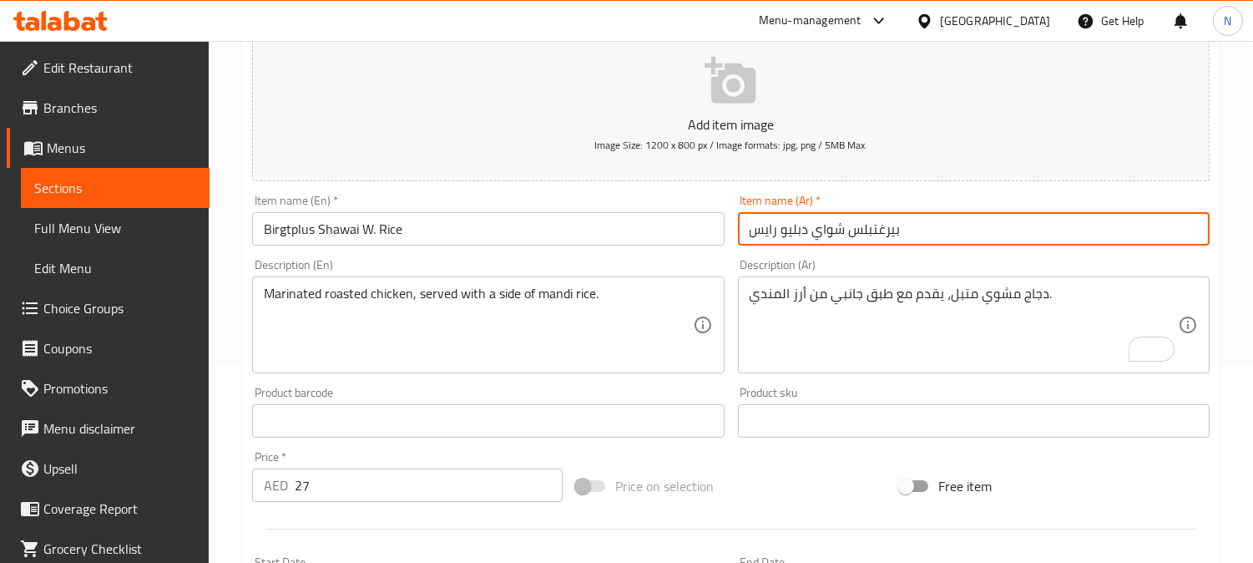
click at [915, 232] on input "بيرغتبلس شواي دبليو رايس" at bounding box center [974, 228] width 472 height 33
paste input "رايت بلس شوايا مع الأرز"
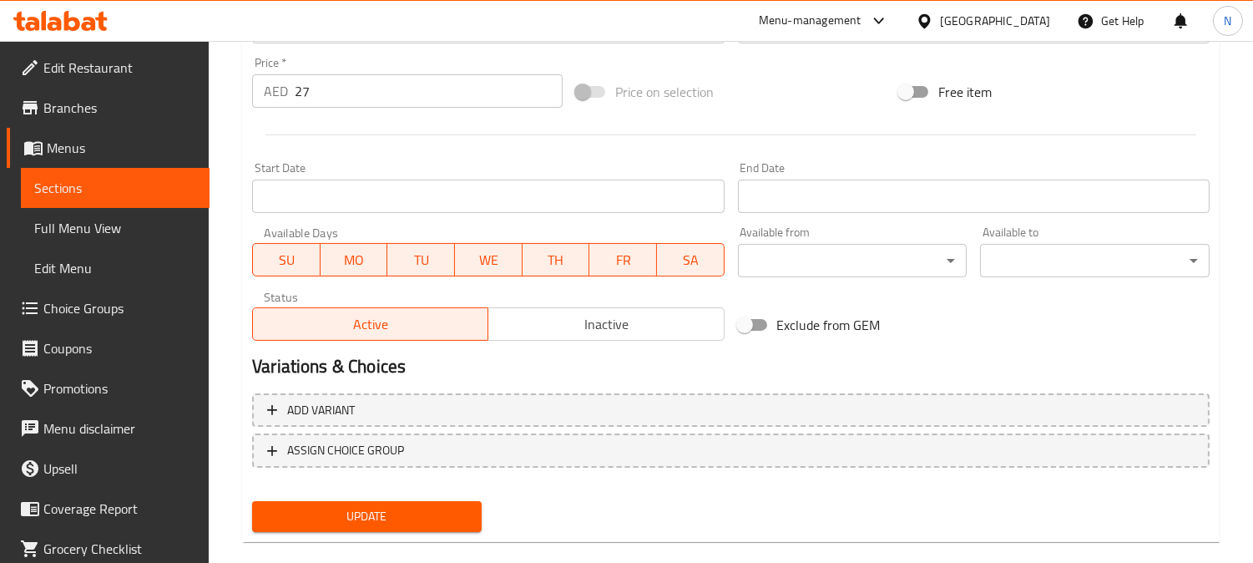
scroll to position [613, 0]
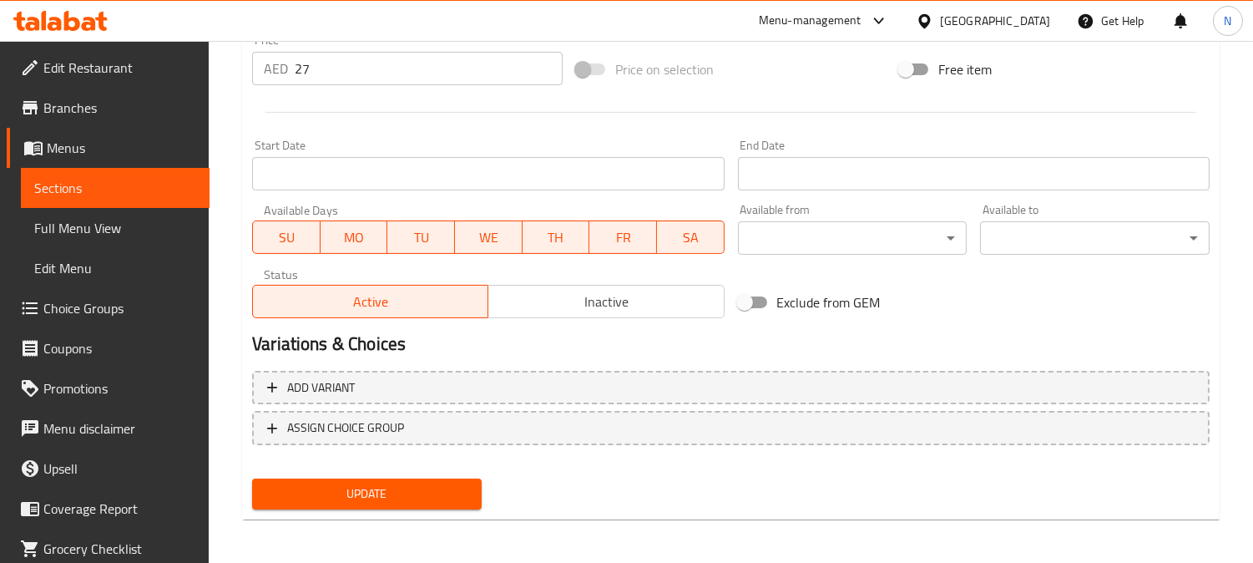
type input "برايت بلس شوايا مع الأرز"
click at [426, 492] on span "Update" at bounding box center [366, 493] width 203 height 21
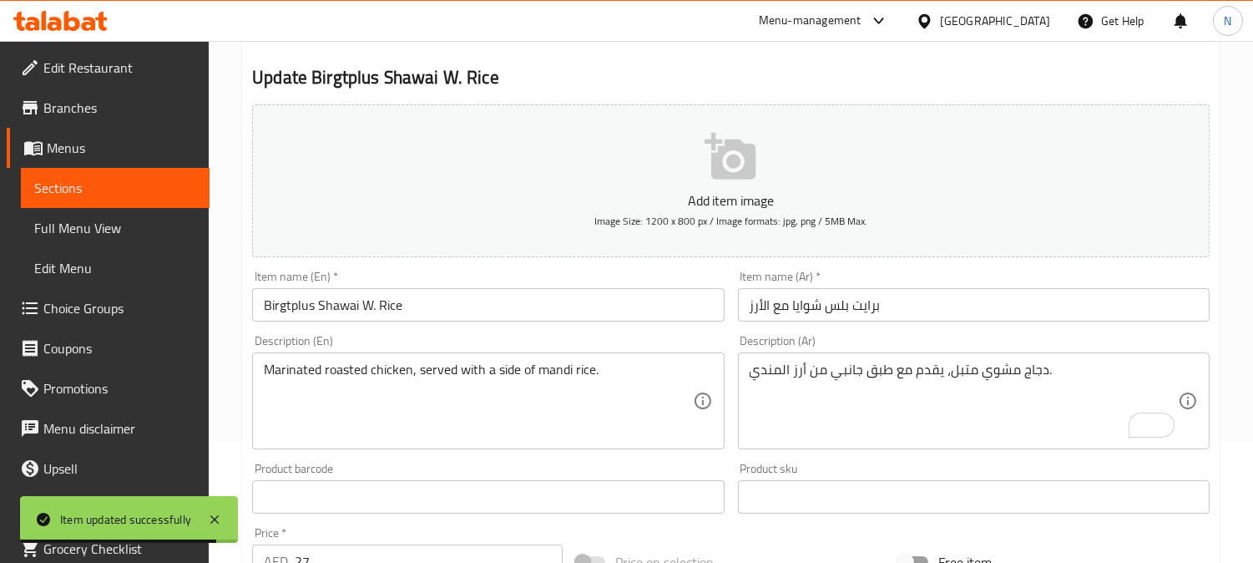
scroll to position [0, 0]
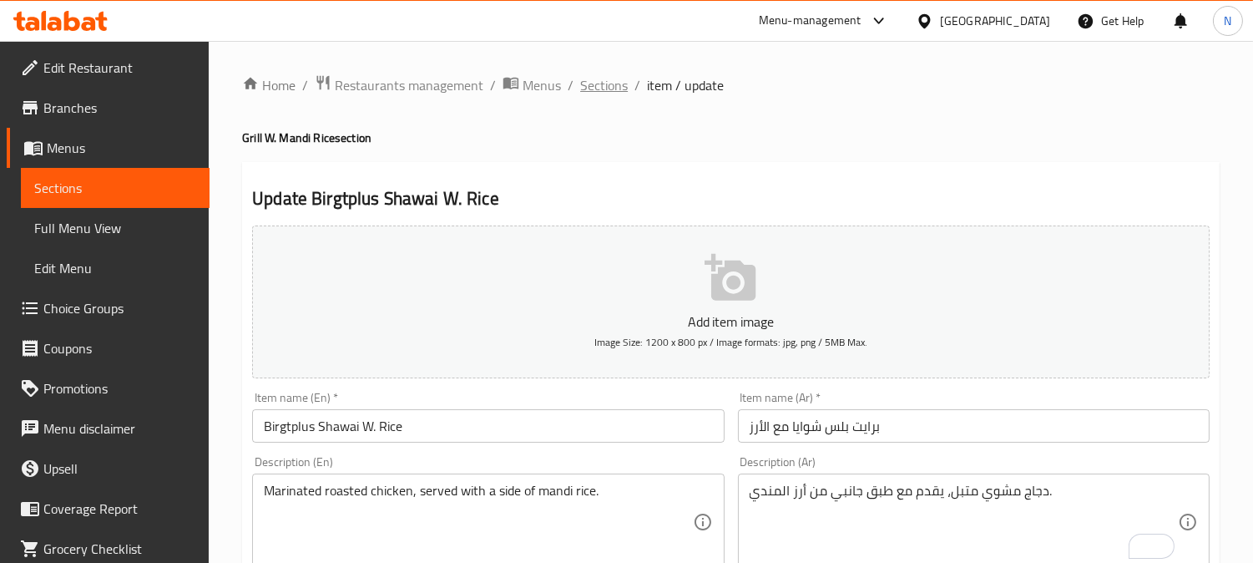
click at [589, 87] on span "Sections" at bounding box center [604, 85] width 48 height 20
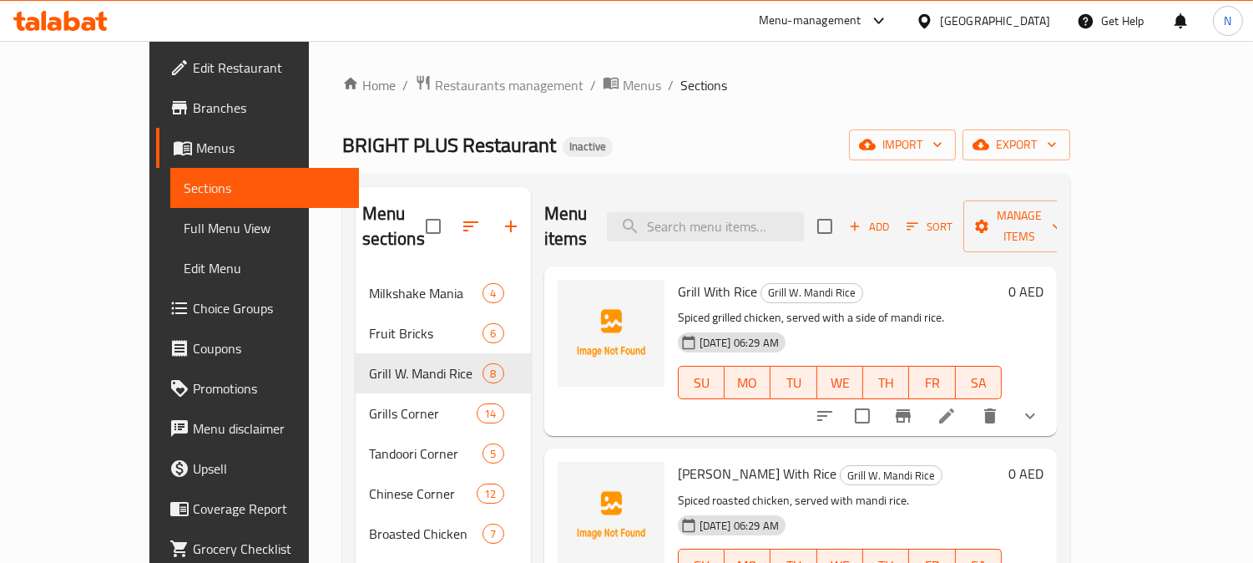
paste input "Pepper Charcoal W. Rice"
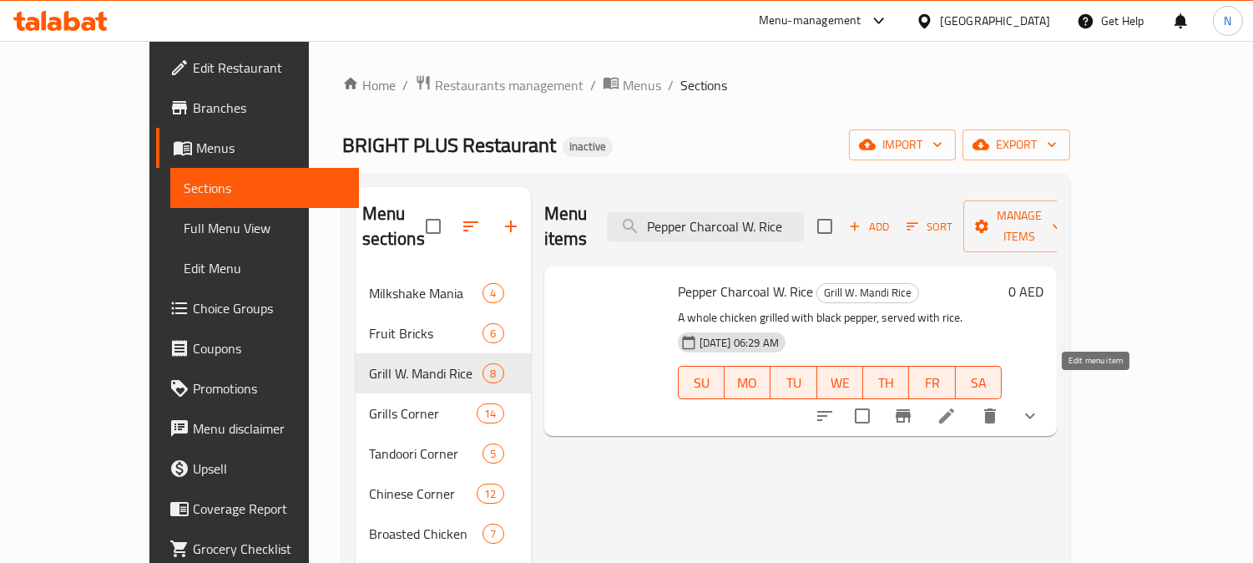
type input "Pepper Charcoal W. Rice"
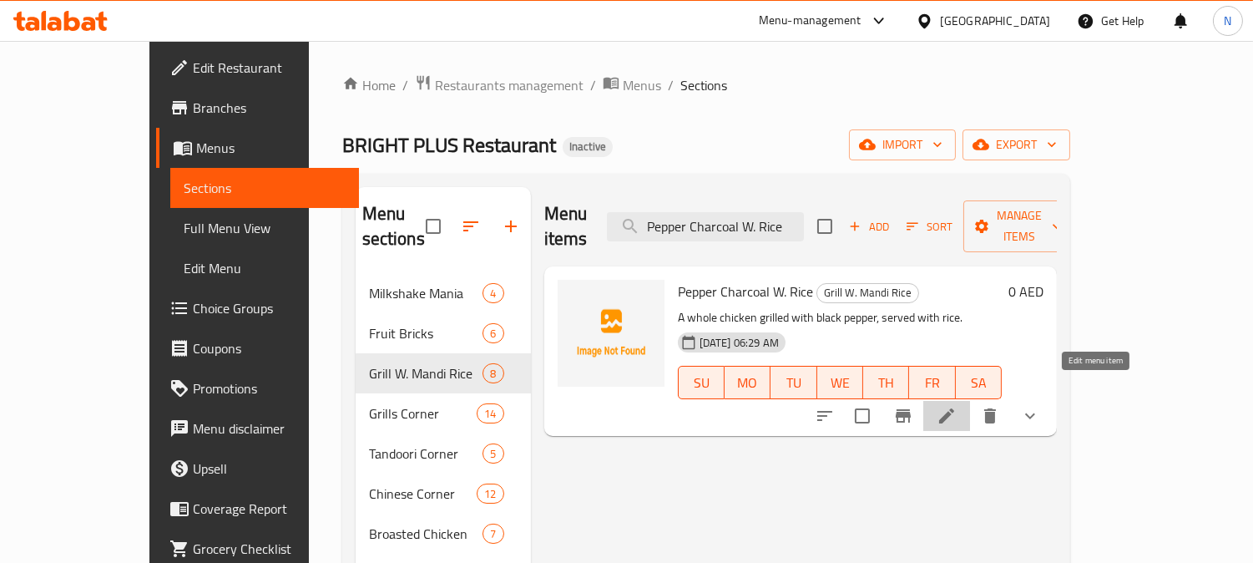
click at [954, 408] on icon at bounding box center [946, 415] width 15 height 15
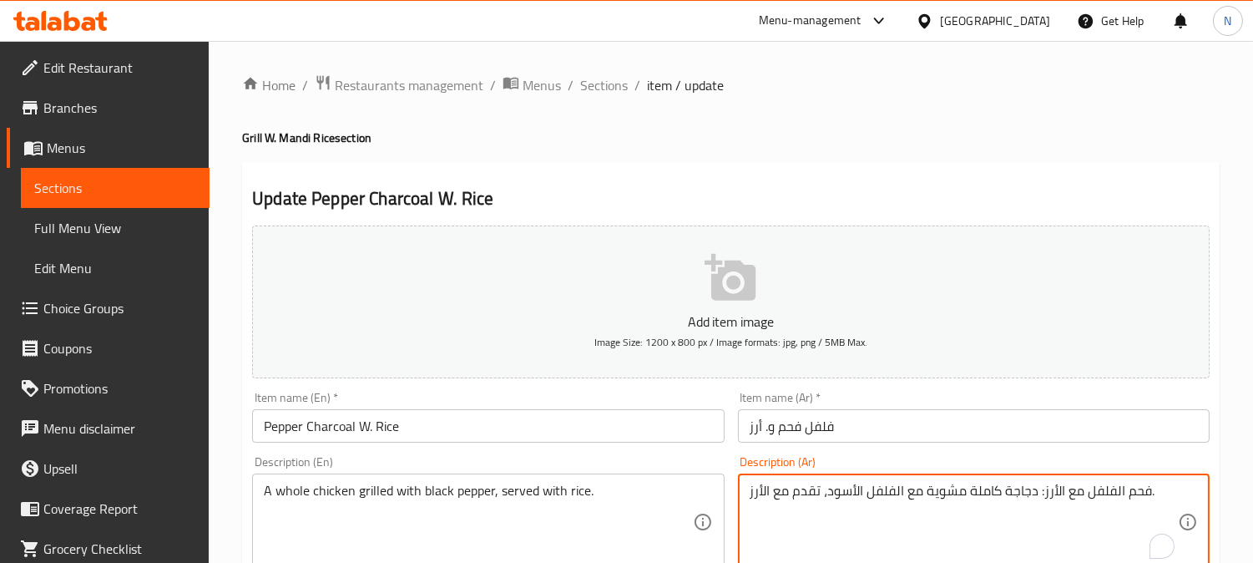
drag, startPoint x: 1037, startPoint y: 496, endPoint x: 1148, endPoint y: 491, distance: 111.1
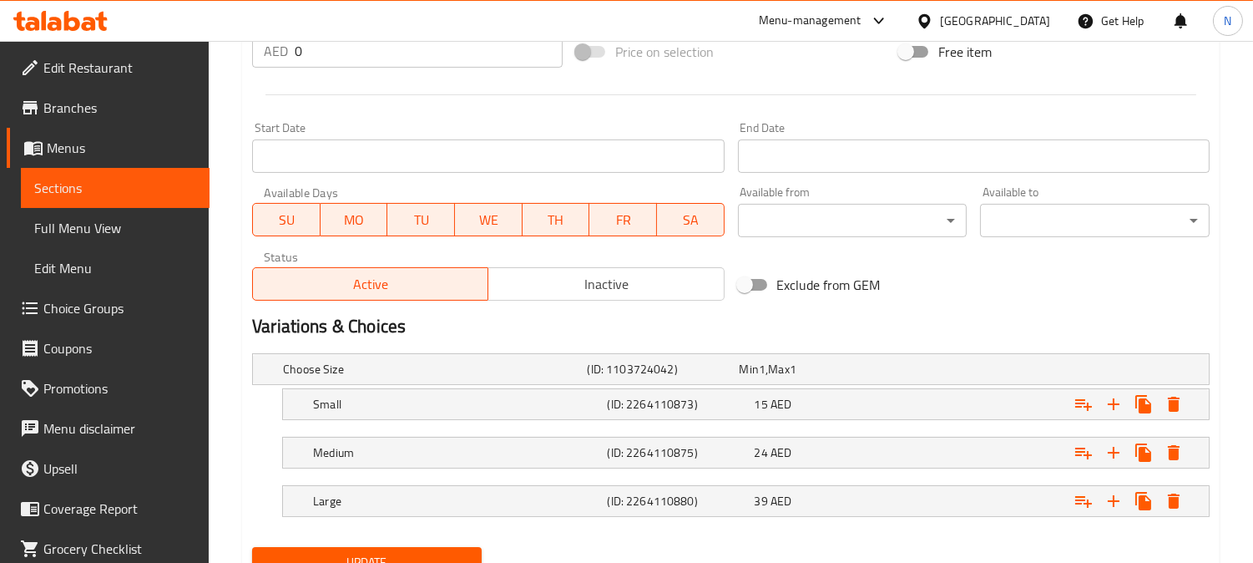
scroll to position [703, 0]
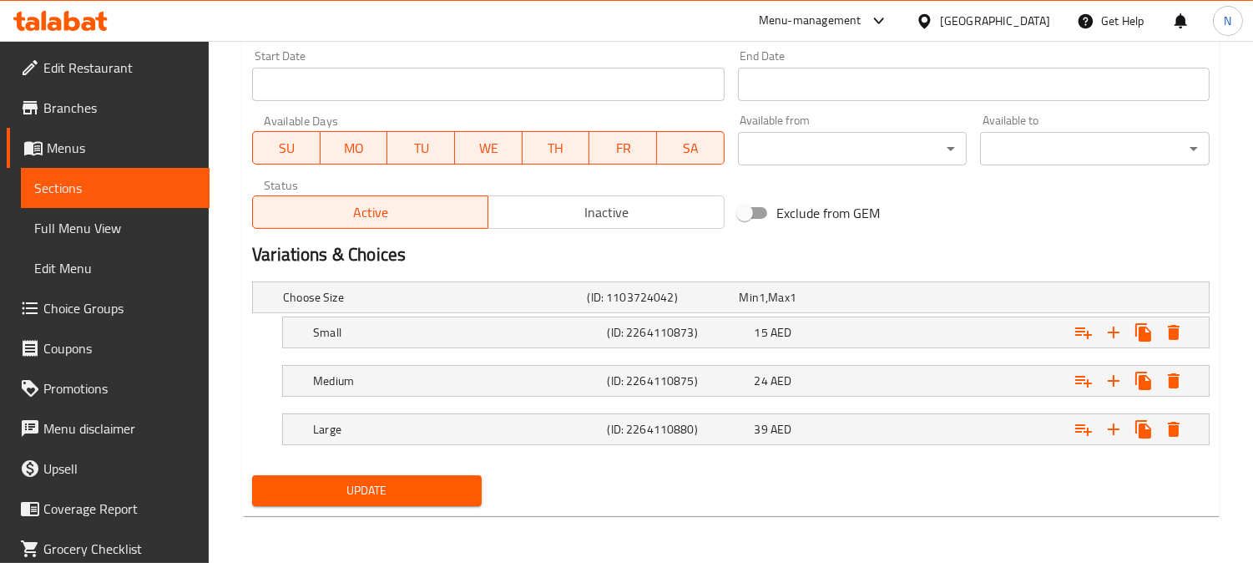
type textarea "دجاجة كاملة مشوية مع الفلفل الأسود، تقدم مع الأرز."
click at [444, 485] on span "Update" at bounding box center [366, 490] width 203 height 21
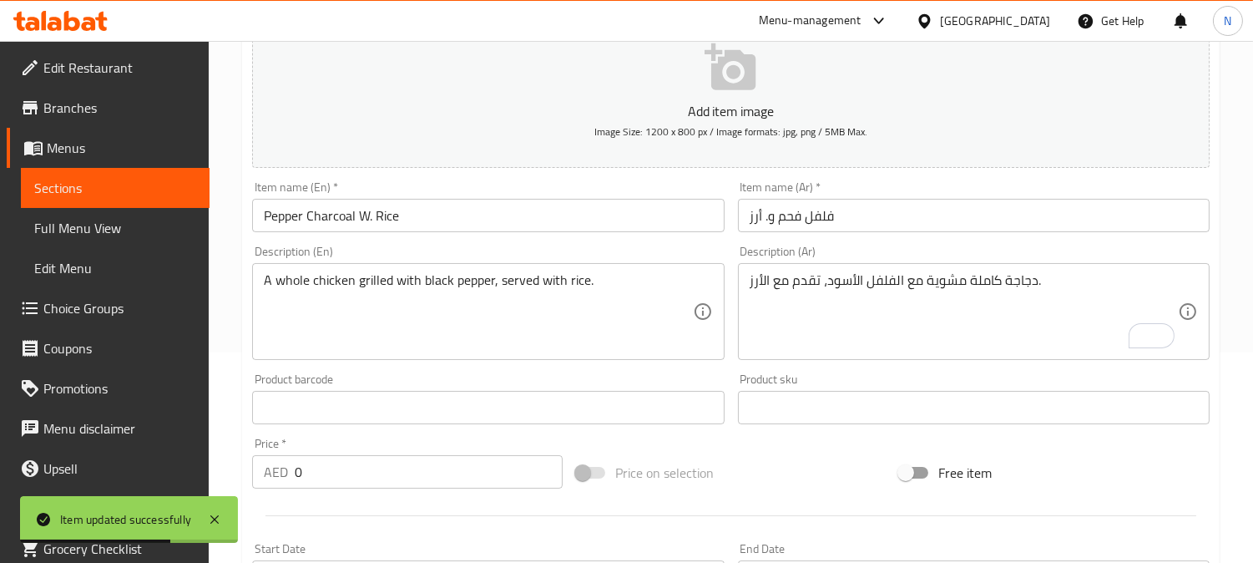
scroll to position [0, 0]
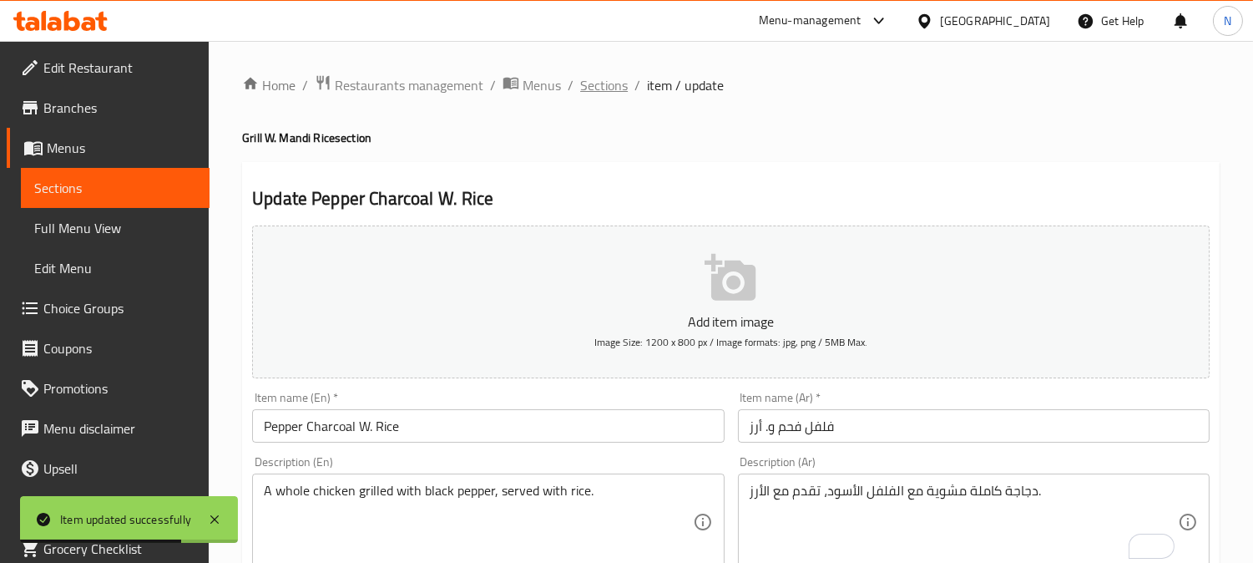
click at [593, 87] on span "Sections" at bounding box center [604, 85] width 48 height 20
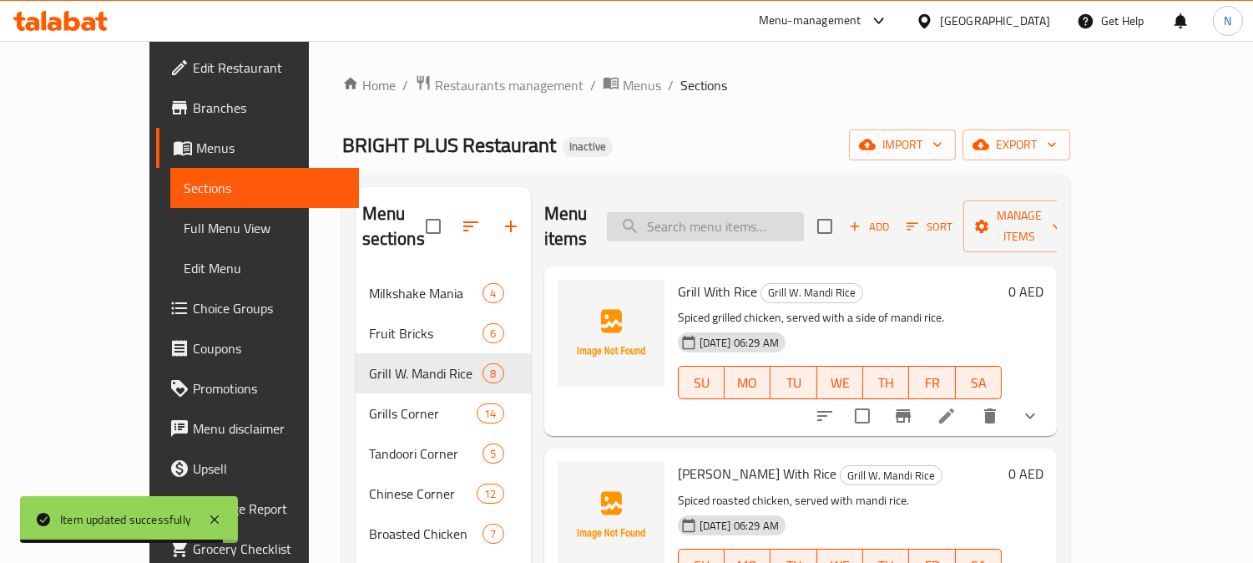
paste input "Green Charcoal W. Rice"
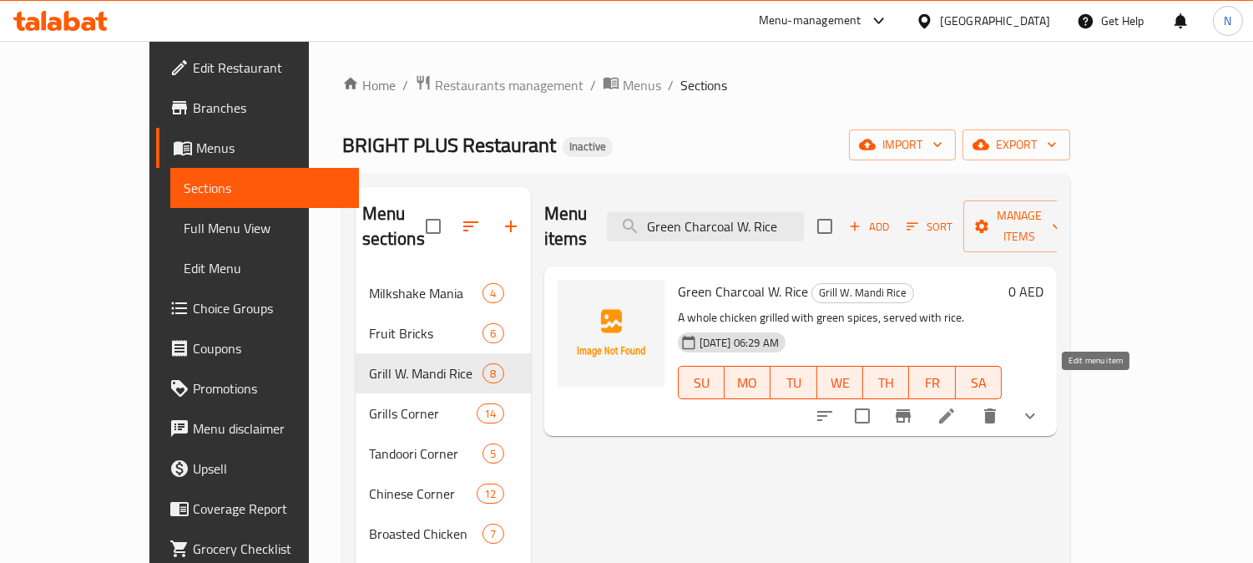
type input "Green Charcoal W. Rice"
click at [956, 406] on icon at bounding box center [946, 416] width 20 height 20
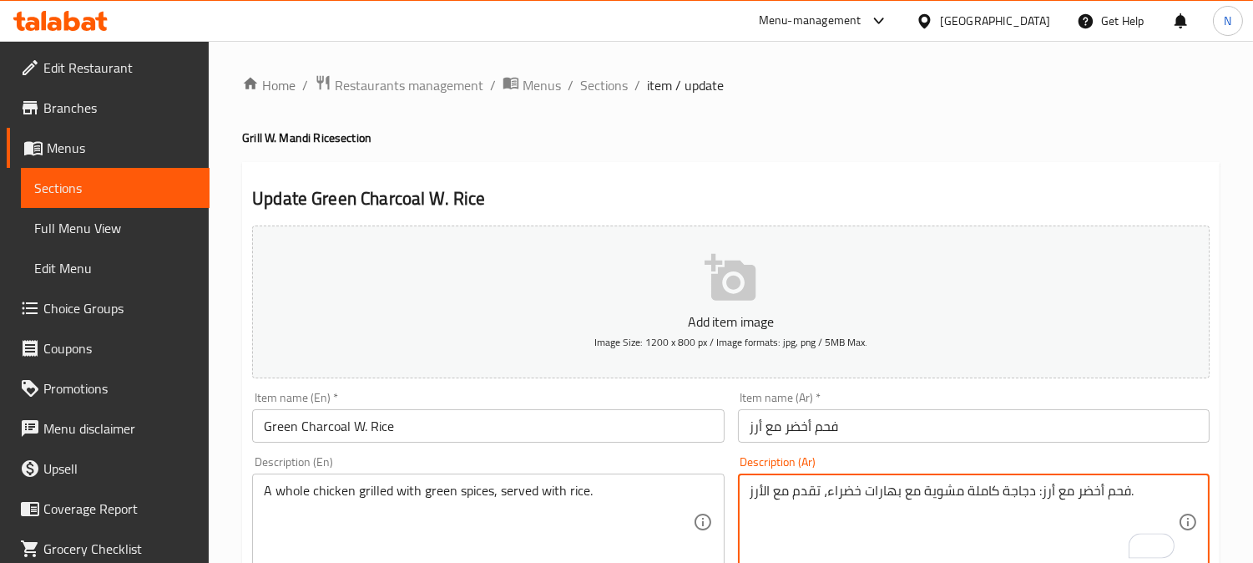
drag, startPoint x: 1036, startPoint y: 492, endPoint x: 1125, endPoint y: 497, distance: 89.4
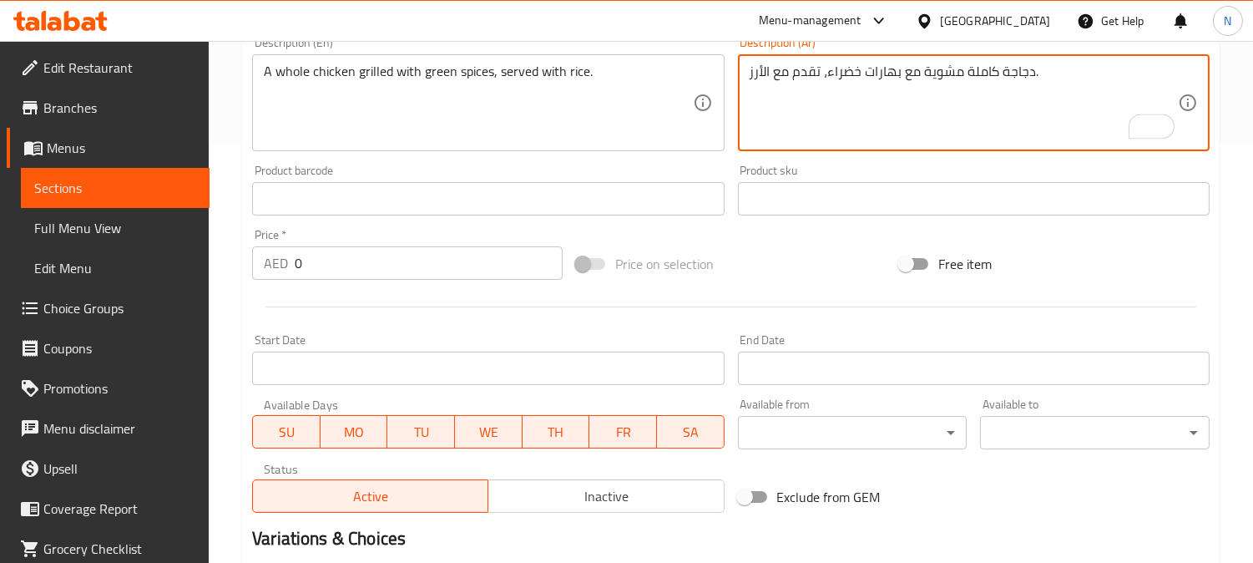
scroll to position [703, 0]
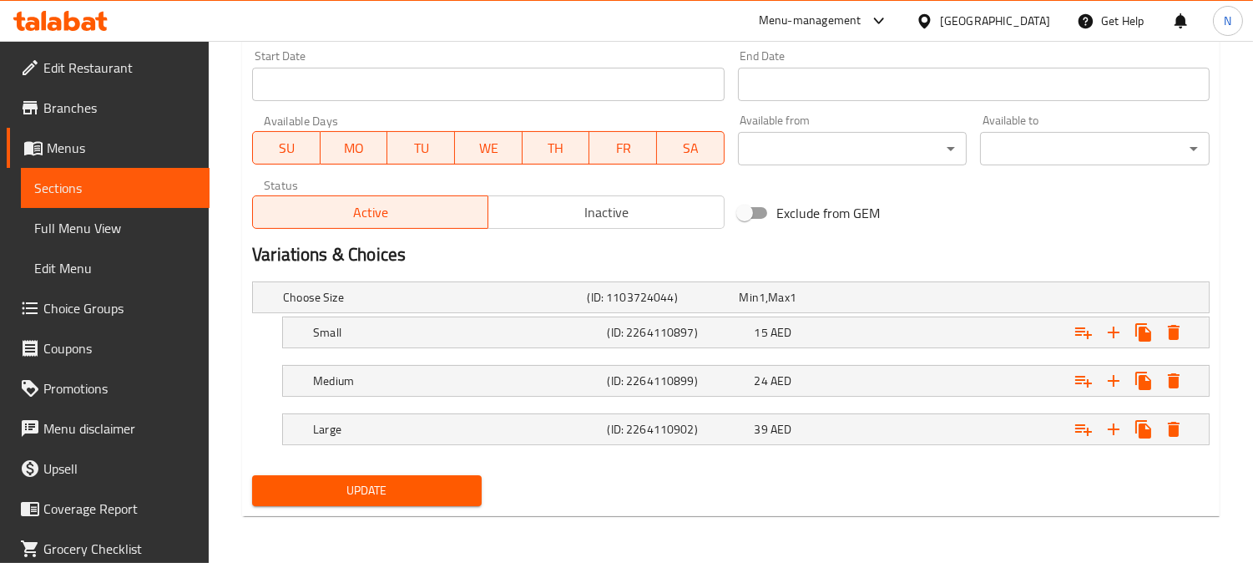
type textarea "دجاجة كاملة مشوية مع بهارات خضراء، تقدم مع الأرز."
click at [448, 481] on span "Update" at bounding box center [366, 490] width 203 height 21
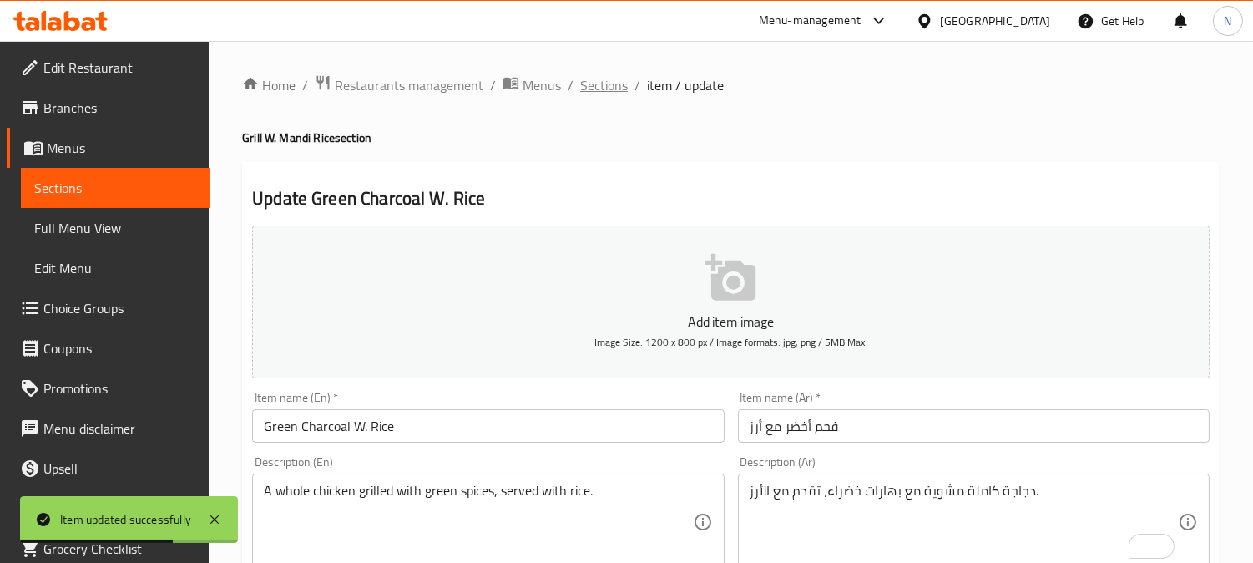
click at [598, 88] on span "Sections" at bounding box center [604, 85] width 48 height 20
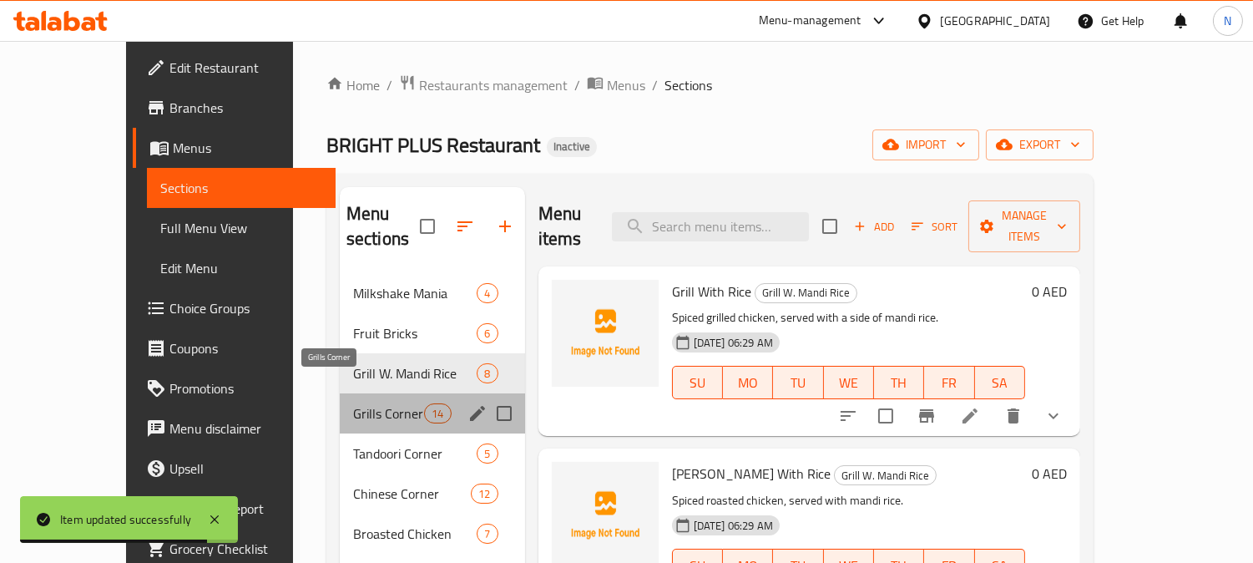
click at [354, 403] on span "Grills Corner" at bounding box center [388, 413] width 71 height 20
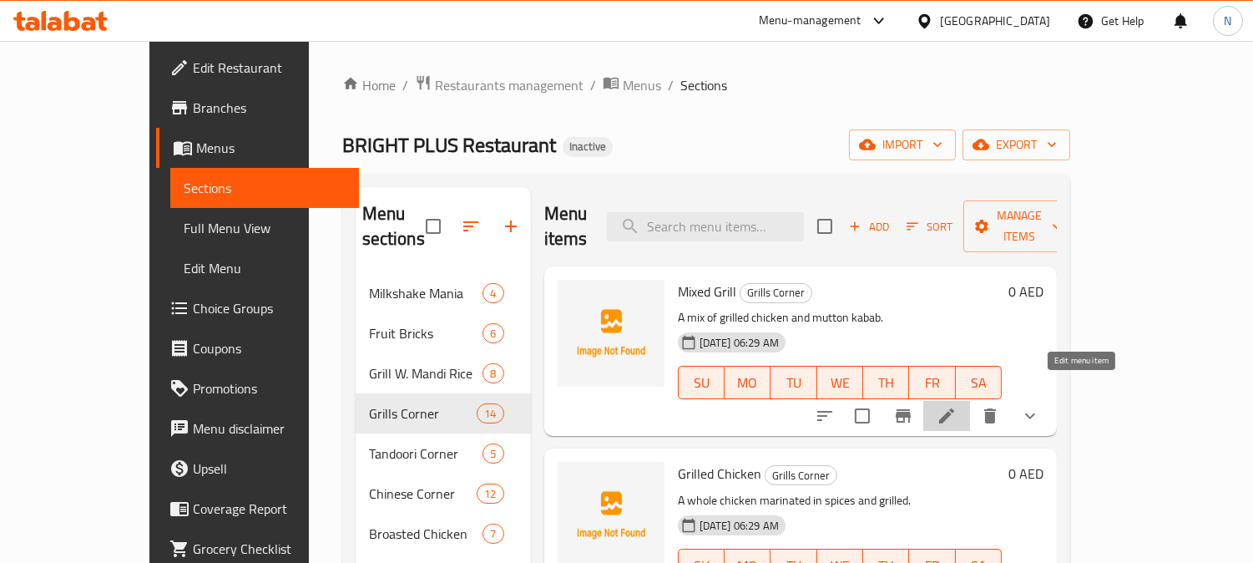
click at [956, 406] on icon at bounding box center [946, 416] width 20 height 20
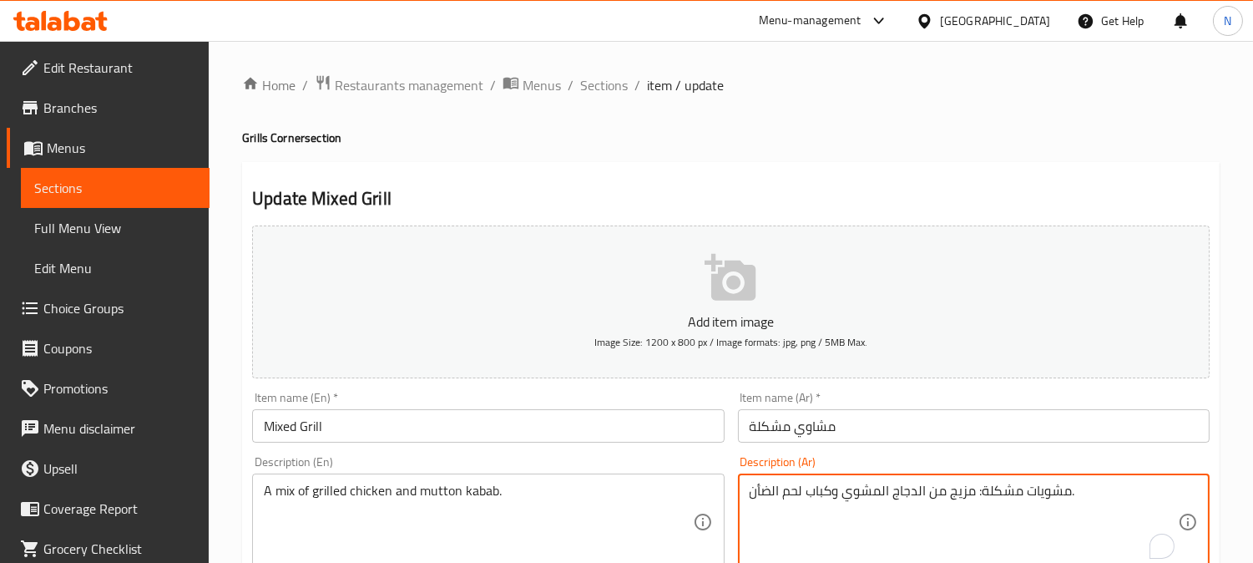
drag, startPoint x: 975, startPoint y: 497, endPoint x: 1138, endPoint y: 497, distance: 163.6
click at [1135, 497] on textarea "مشويات مشكلة: مزيج من الدجاج المشوي وكباب لحم الضأن." at bounding box center [963, 521] width 428 height 79
click at [1035, 496] on textarea "مشويات مشكلة: مزيج من الدجاج المشوي وكباب لحم الضأن." at bounding box center [963, 521] width 428 height 79
drag, startPoint x: 976, startPoint y: 497, endPoint x: 1069, endPoint y: 496, distance: 92.7
click at [1069, 496] on textarea "مشويات مشكلة: مزيج من الدجاج المشوي وكباب لحم الضأن." at bounding box center [963, 521] width 428 height 79
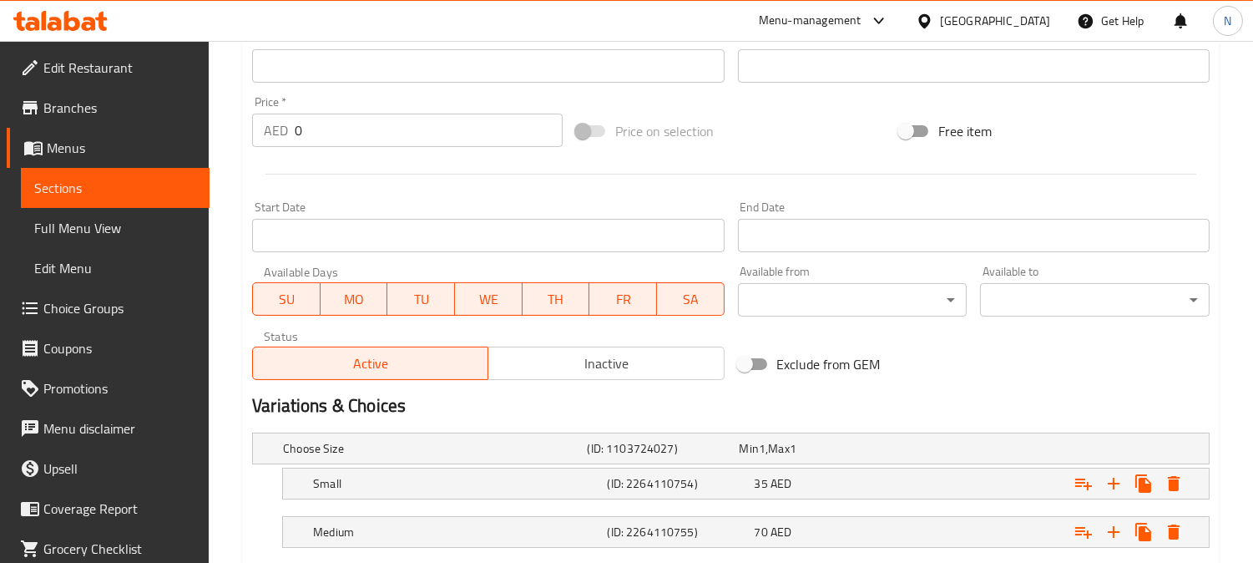
scroll to position [703, 0]
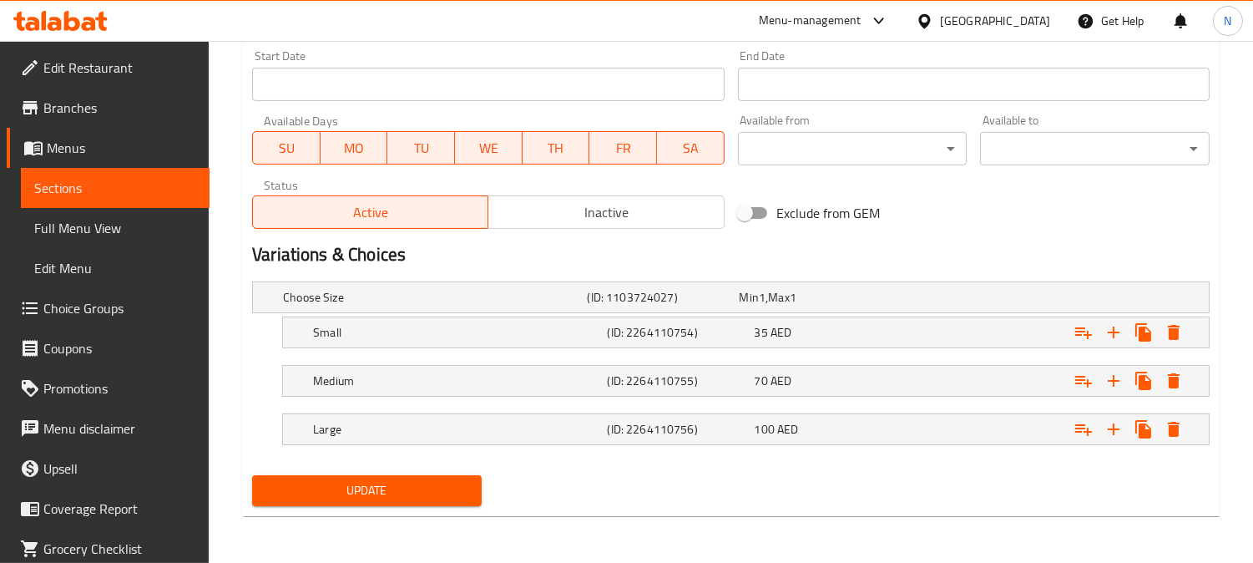
type textarea "مزيج من الدجاج المشوي وكباب لحم الضأن."
click at [453, 496] on span "Update" at bounding box center [366, 490] width 203 height 21
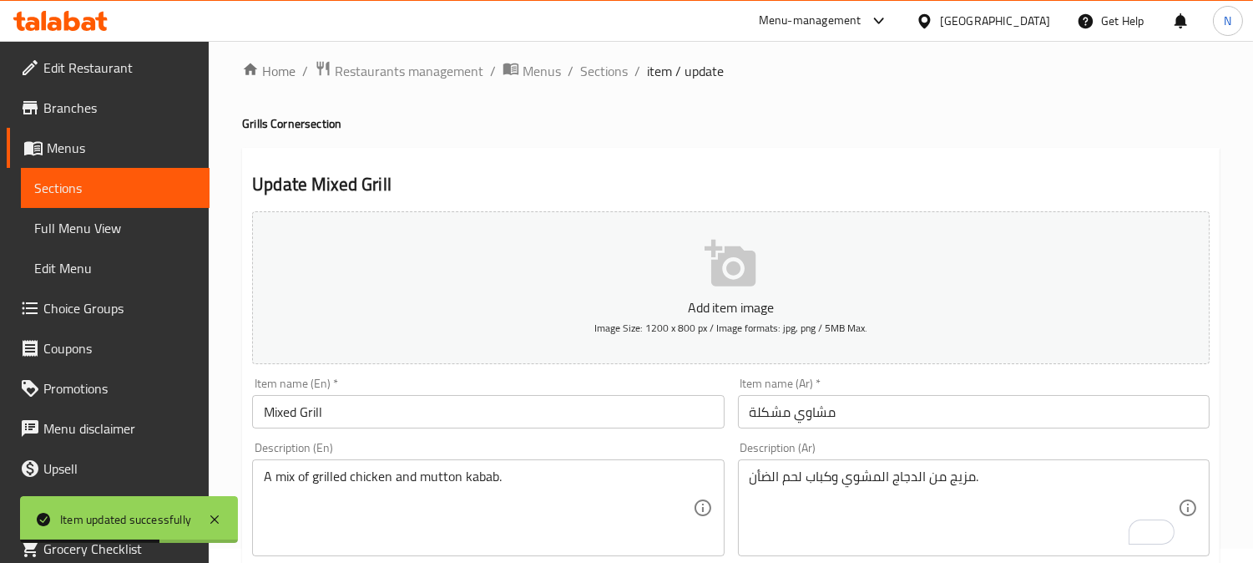
scroll to position [0, 0]
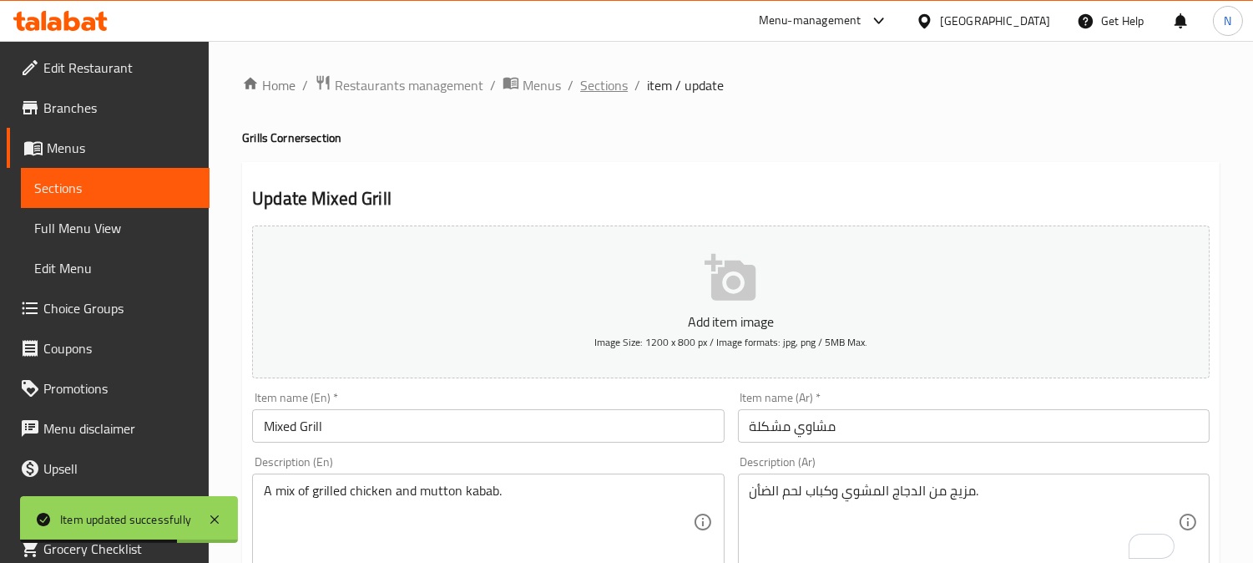
click at [583, 84] on span "Sections" at bounding box center [604, 85] width 48 height 20
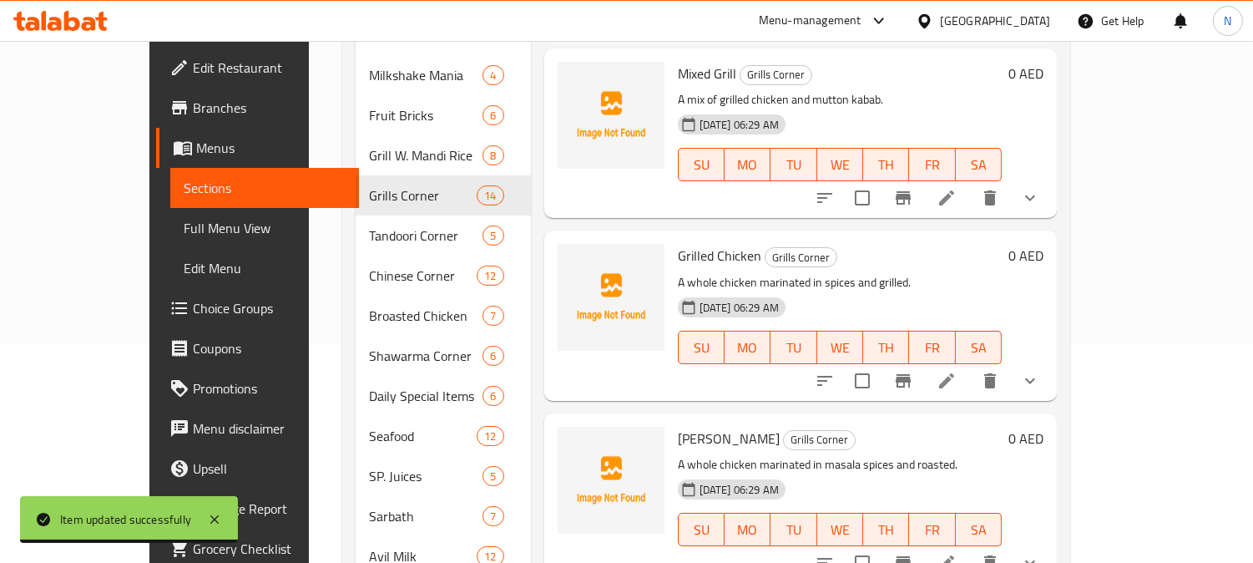
scroll to position [227, 0]
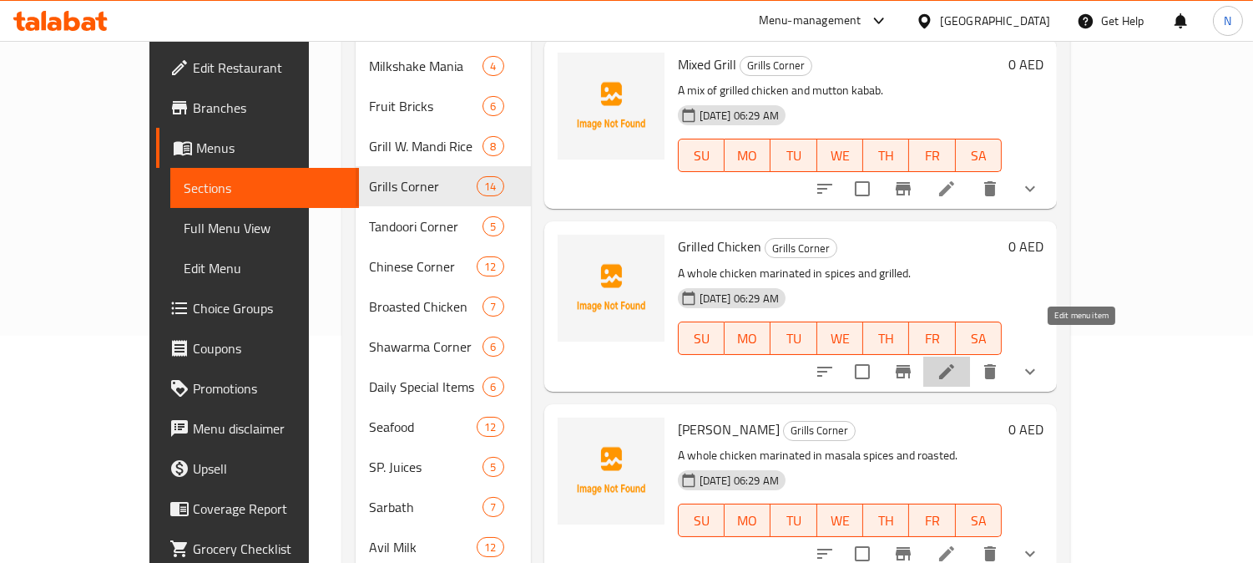
click at [954, 364] on icon at bounding box center [946, 371] width 15 height 15
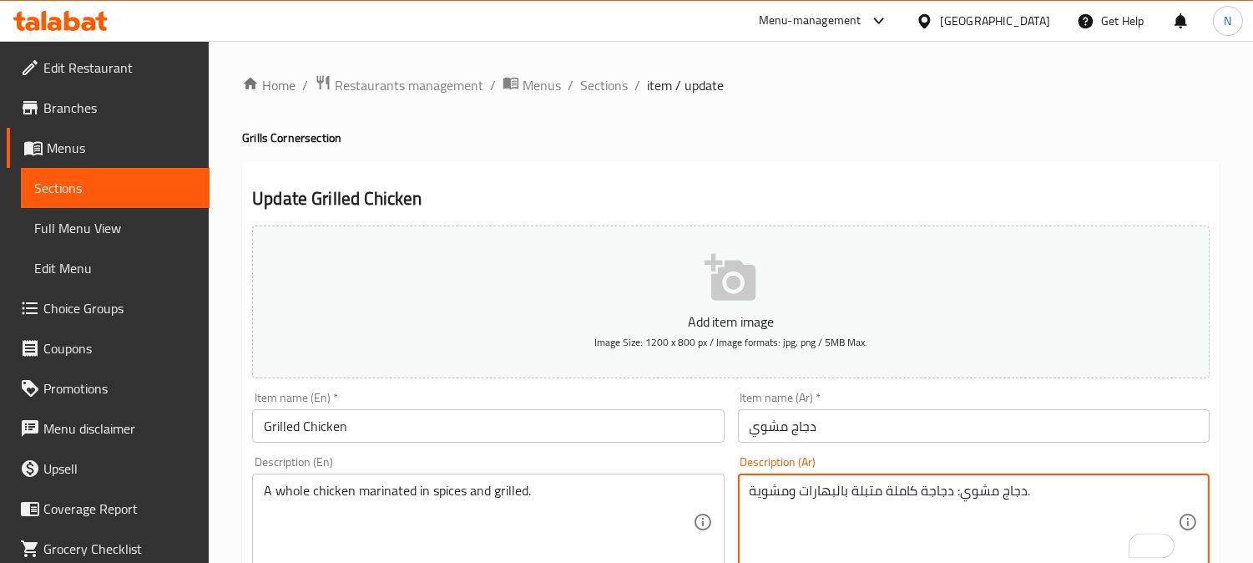
drag, startPoint x: 952, startPoint y: 497, endPoint x: 1023, endPoint y: 498, distance: 70.9
type textarea "دجاجة كاملة متبلة بالبهارات ومشوية."
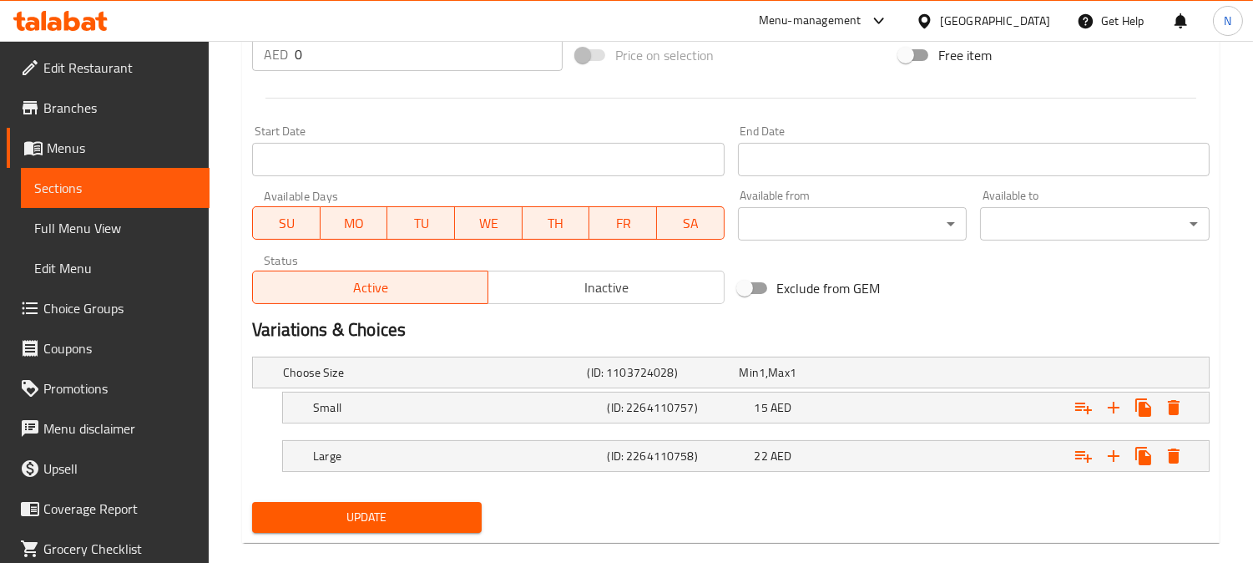
scroll to position [653, 0]
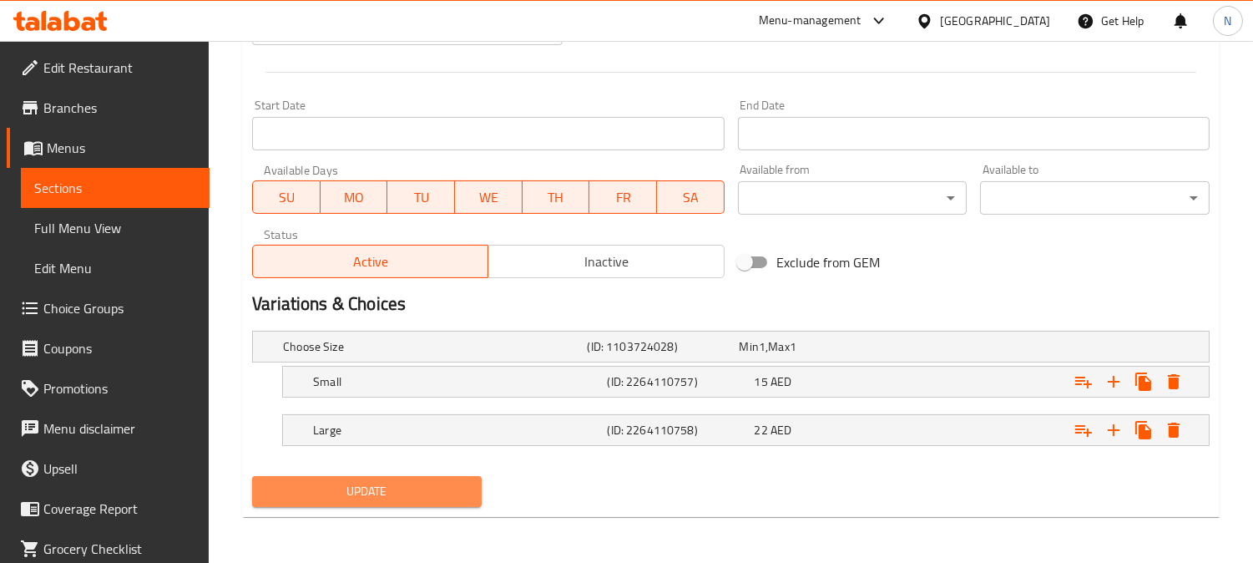
click at [412, 493] on span "Update" at bounding box center [366, 491] width 203 height 21
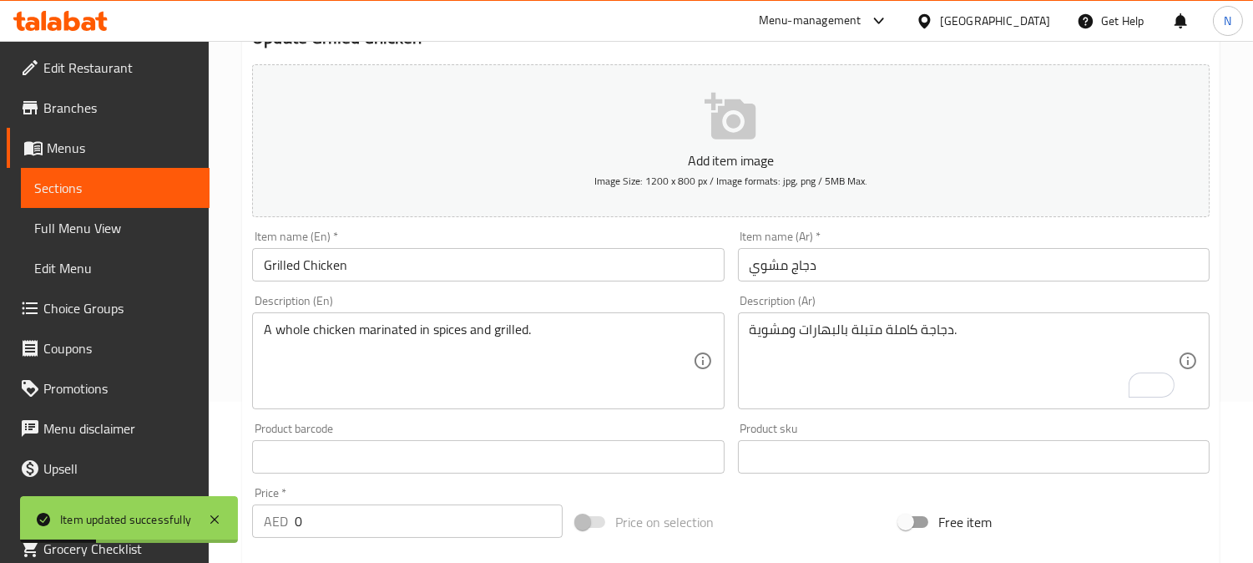
scroll to position [7, 0]
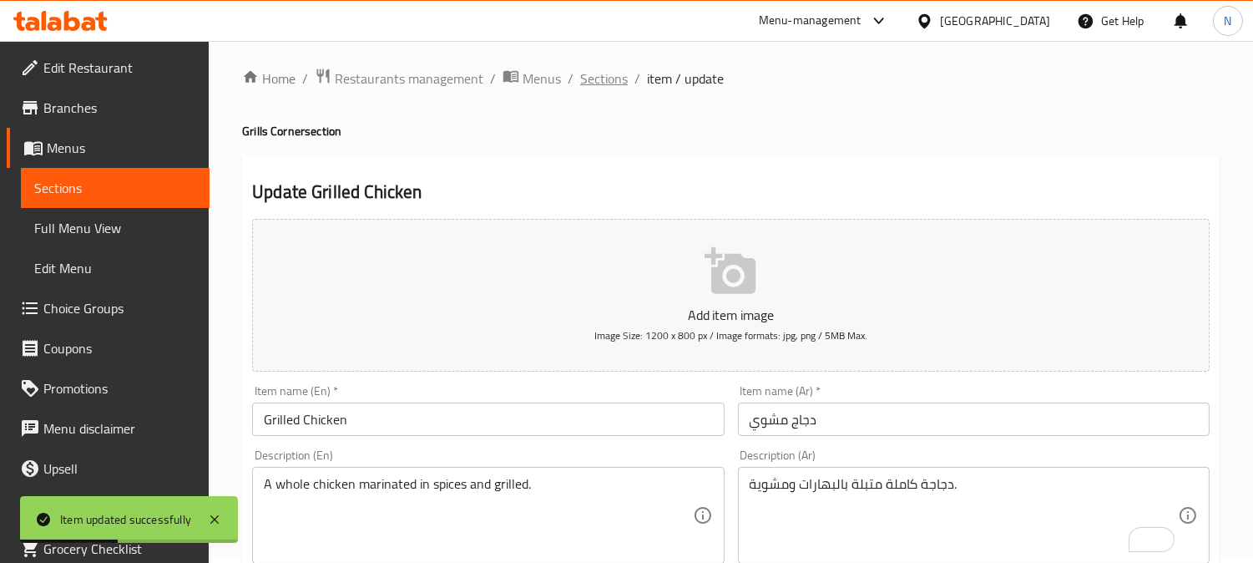
click at [593, 76] on span "Sections" at bounding box center [604, 78] width 48 height 20
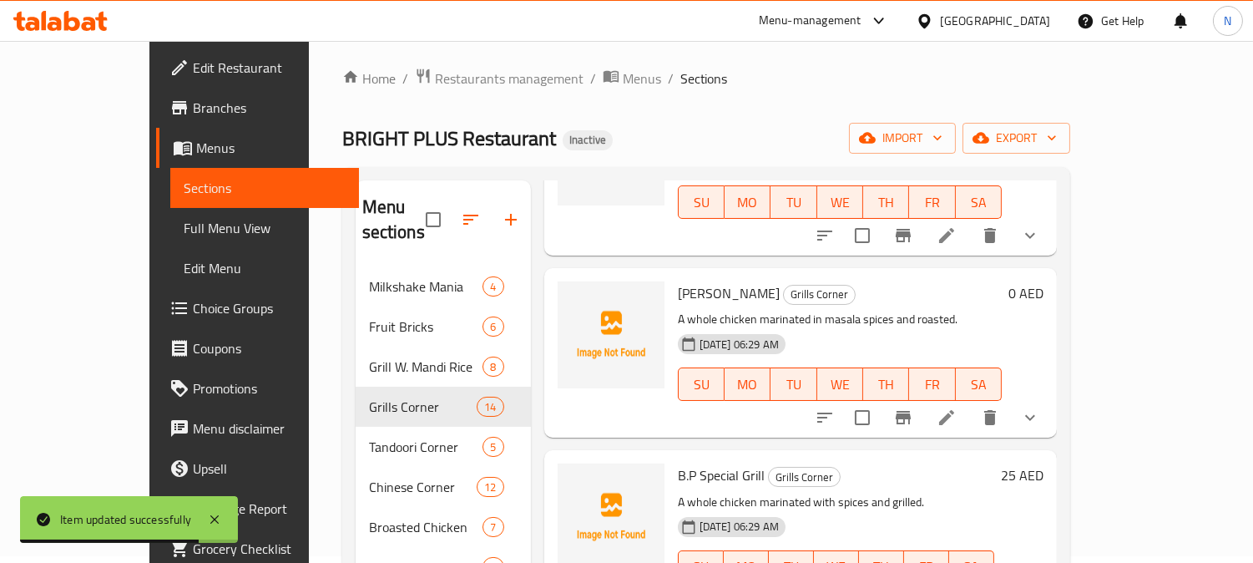
scroll to position [394, 0]
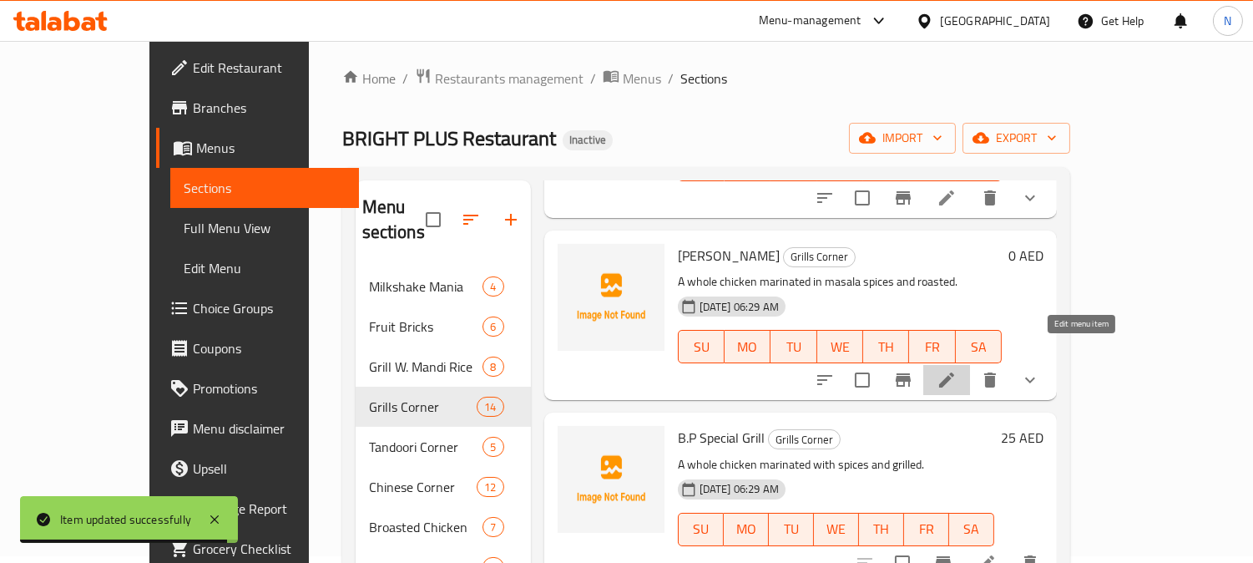
click at [956, 370] on icon at bounding box center [946, 380] width 20 height 20
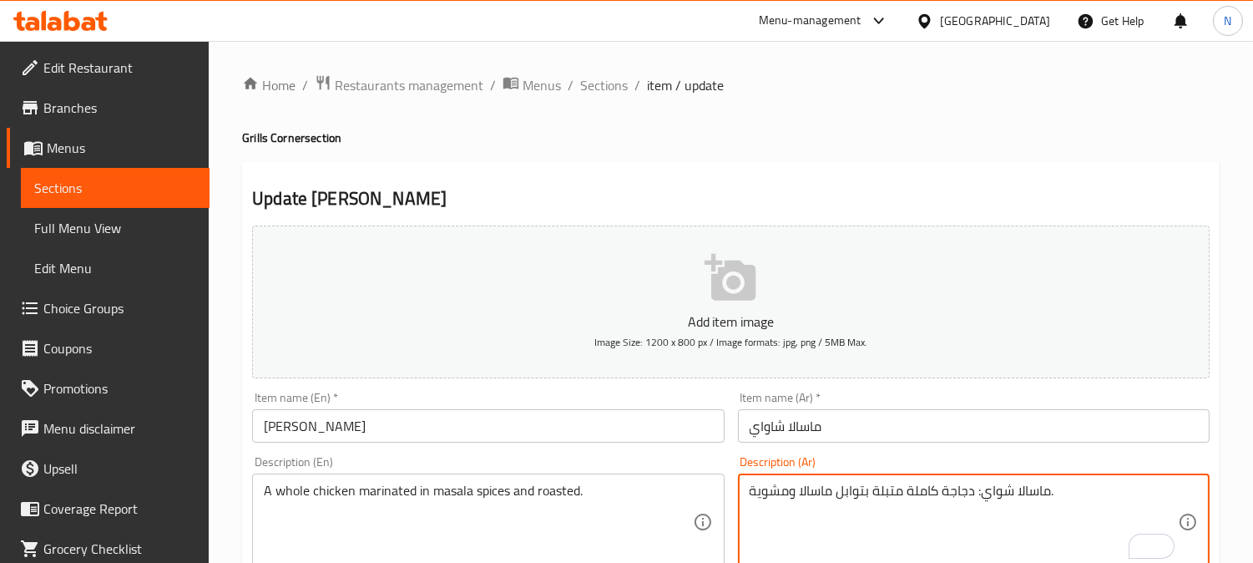
drag, startPoint x: 974, startPoint y: 495, endPoint x: 1049, endPoint y: 492, distance: 75.2
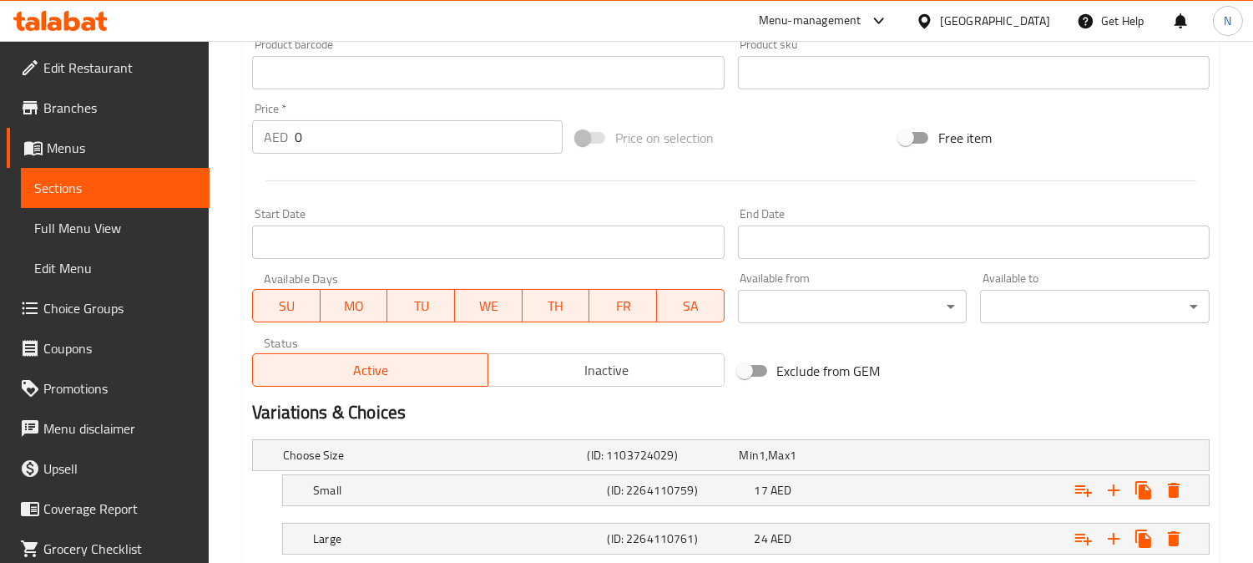
scroll to position [591, 0]
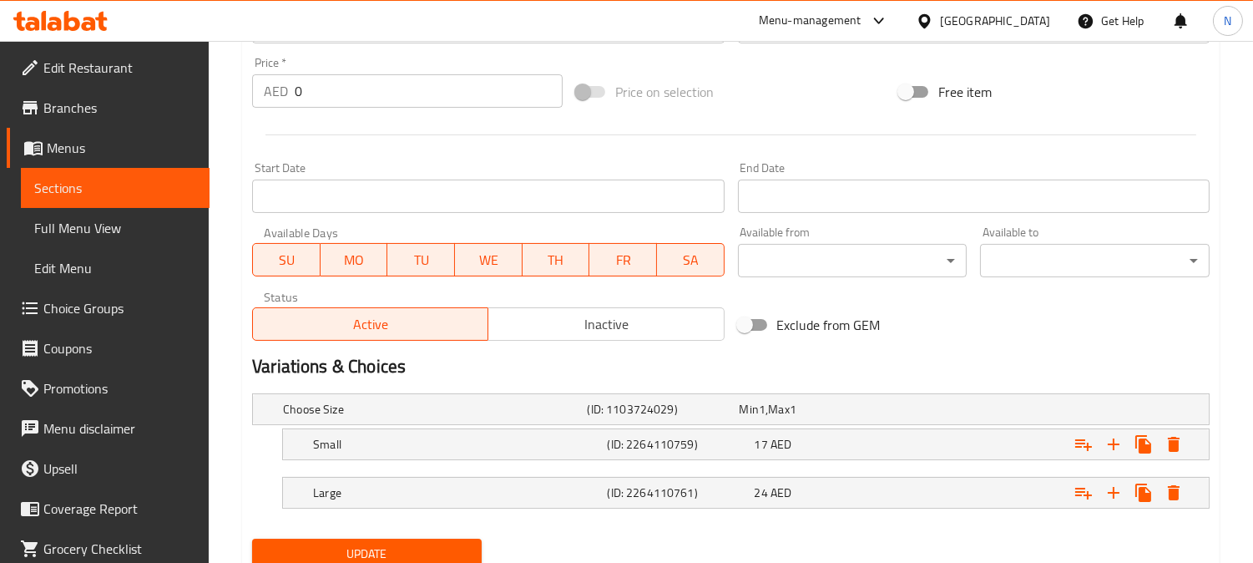
type textarea "دجاجة كاملة متبلة بتوابل ماسالا ومشوية."
click at [331, 553] on span "Update" at bounding box center [366, 553] width 203 height 21
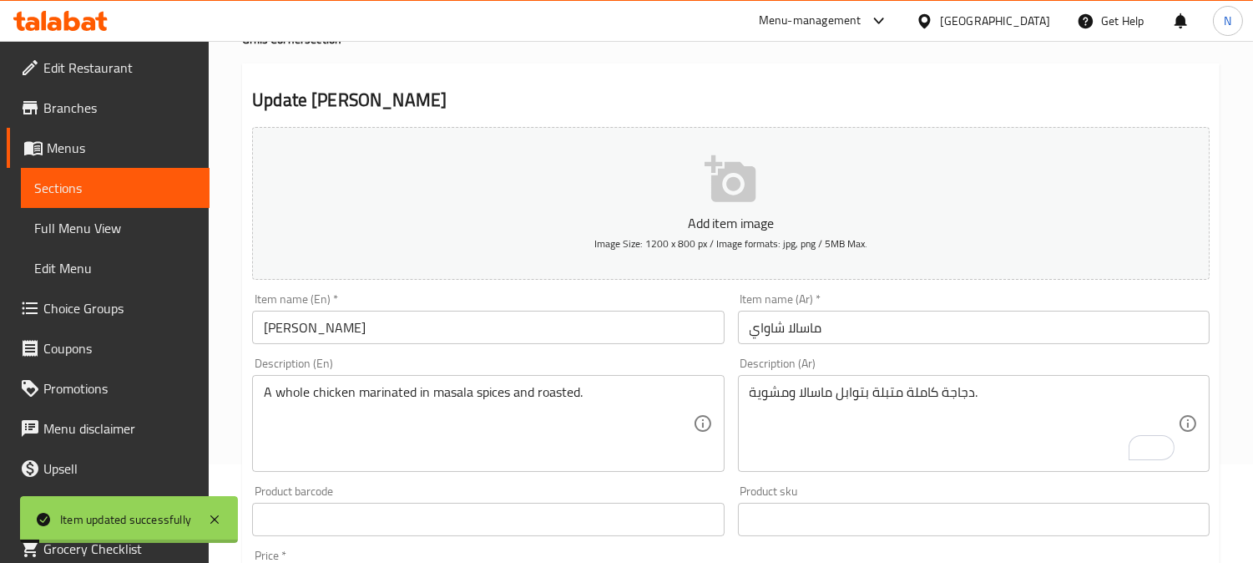
scroll to position [0, 0]
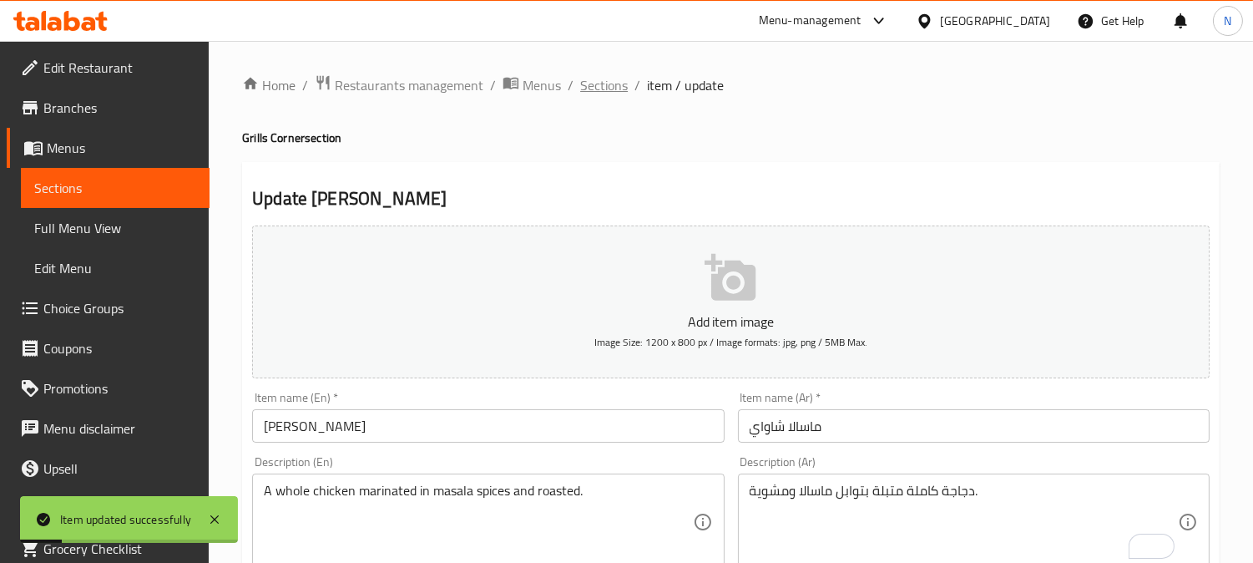
click at [613, 92] on span "Sections" at bounding box center [604, 85] width 48 height 20
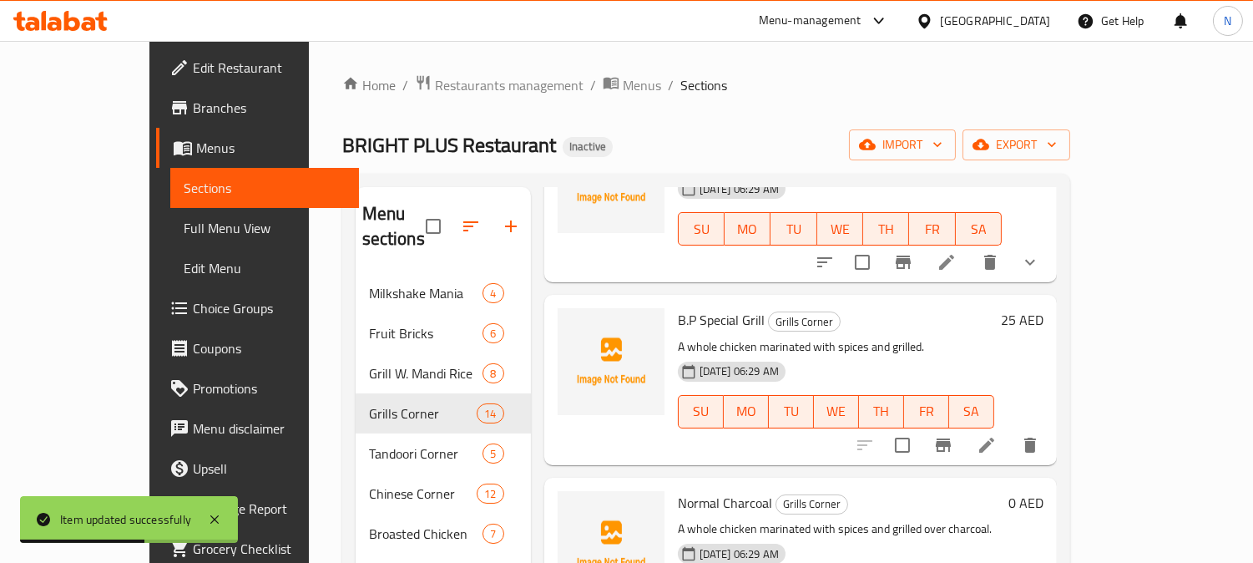
scroll to position [531, 0]
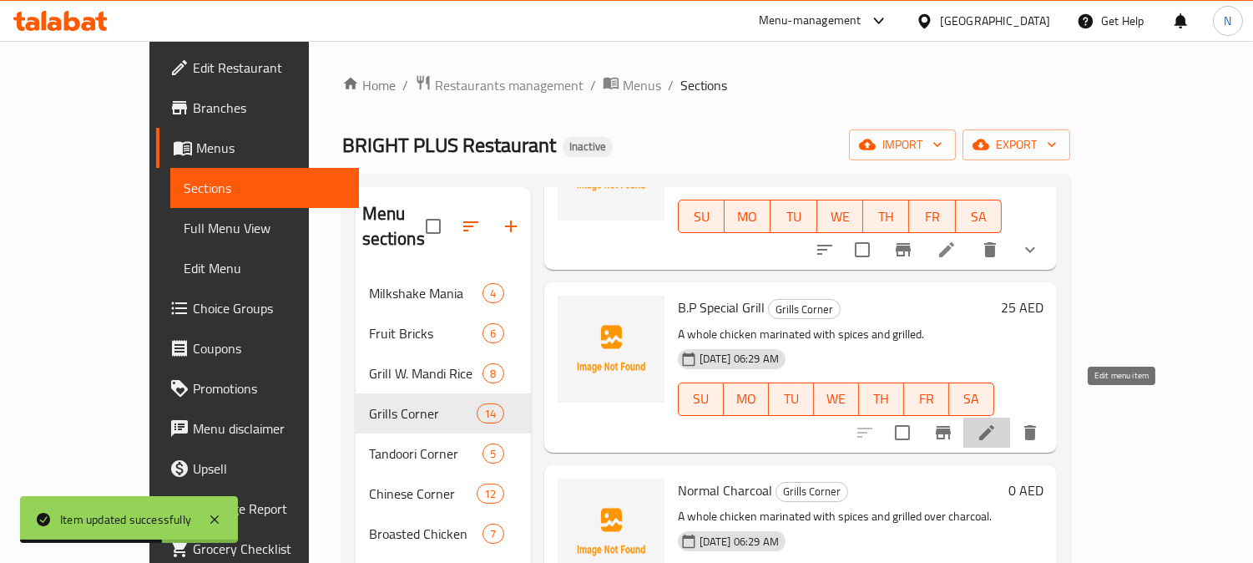
click at [994, 425] on icon at bounding box center [986, 432] width 15 height 15
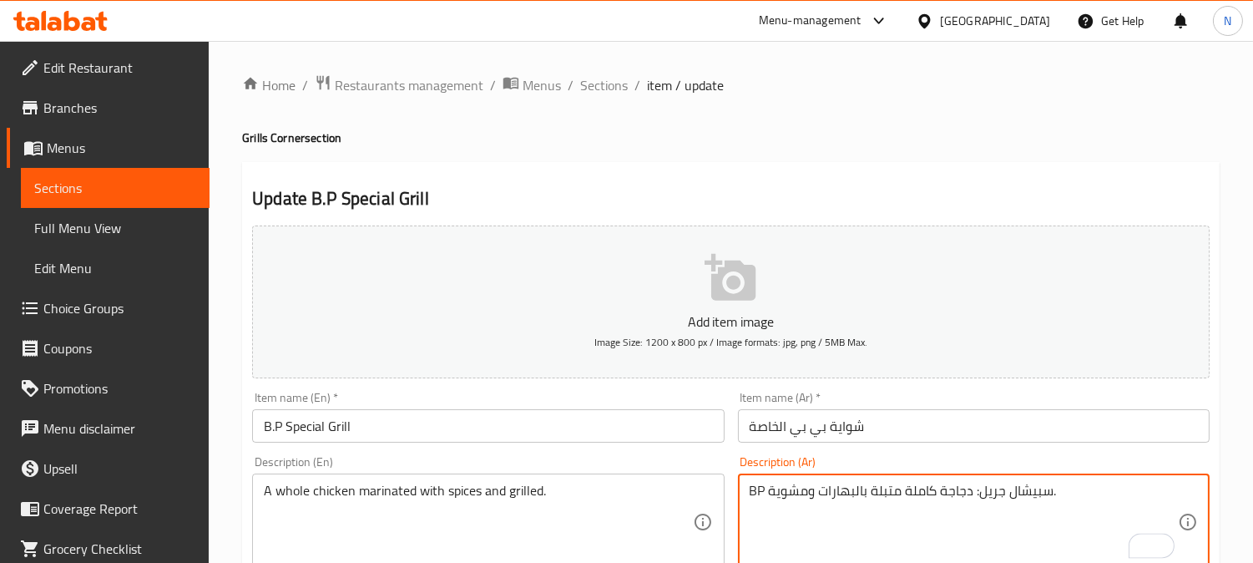
drag, startPoint x: 974, startPoint y: 498, endPoint x: 1049, endPoint y: 497, distance: 75.1
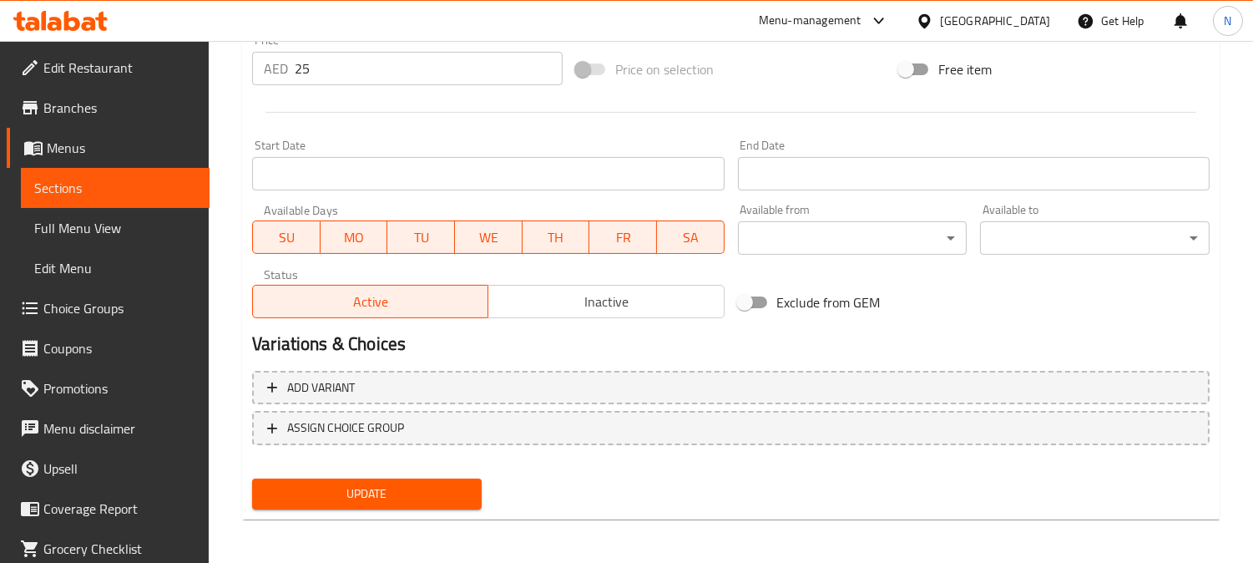
click at [371, 489] on span "Update" at bounding box center [366, 493] width 203 height 21
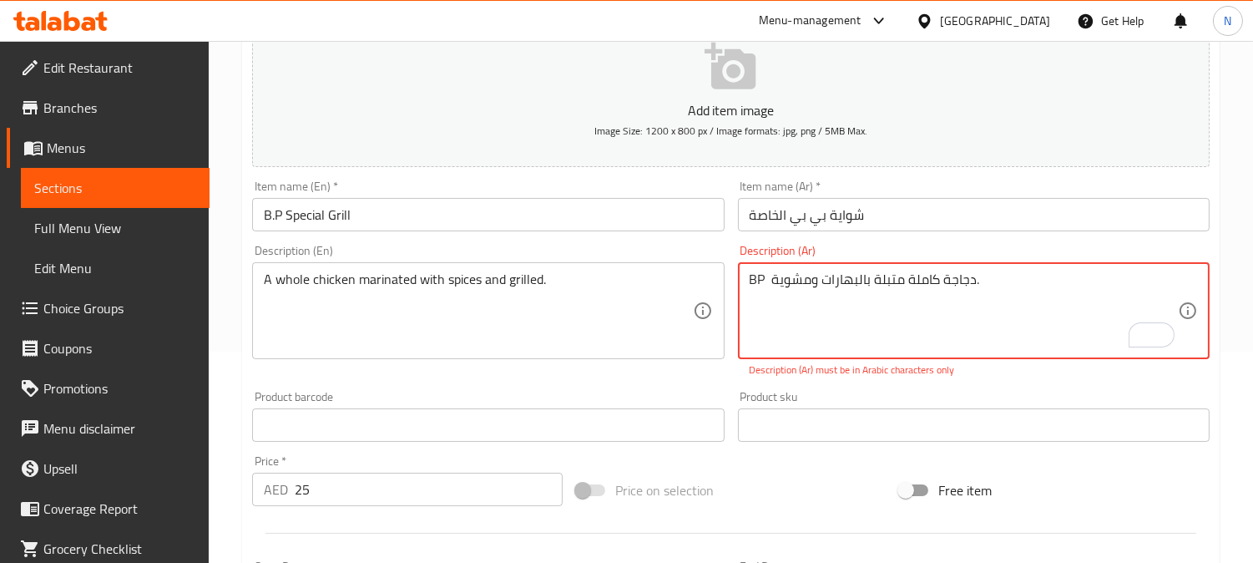
drag, startPoint x: 761, startPoint y: 285, endPoint x: 744, endPoint y: 288, distance: 17.7
click at [744, 288] on div "BP دجاجة كاملة متبلة بالبهارات ومشوية. Description (Ar)" at bounding box center [974, 310] width 472 height 97
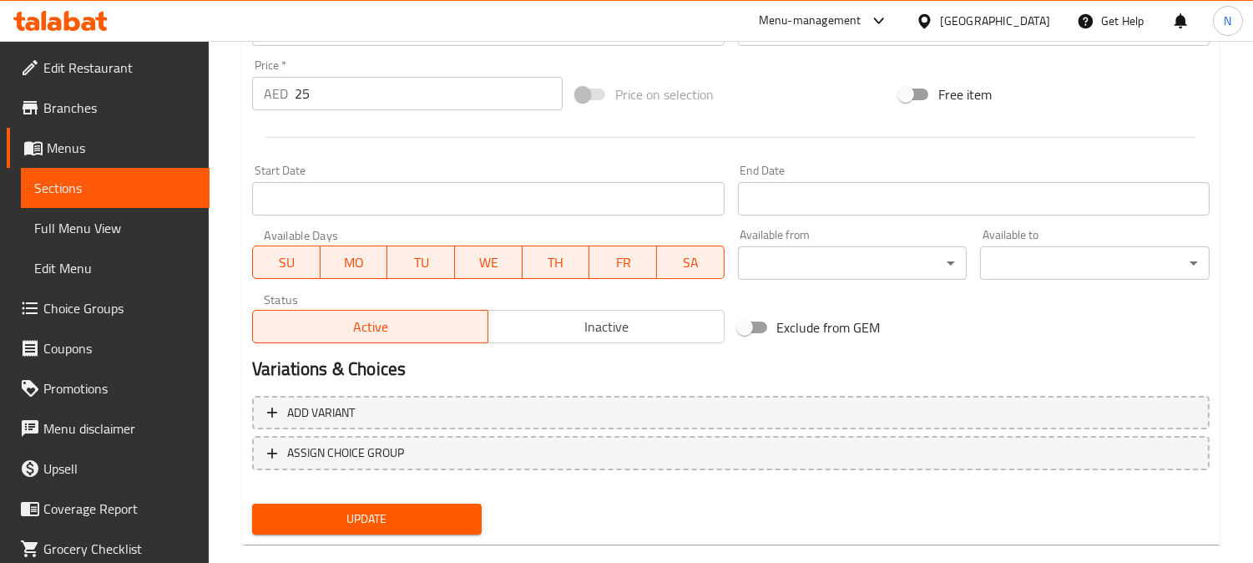
scroll to position [613, 0]
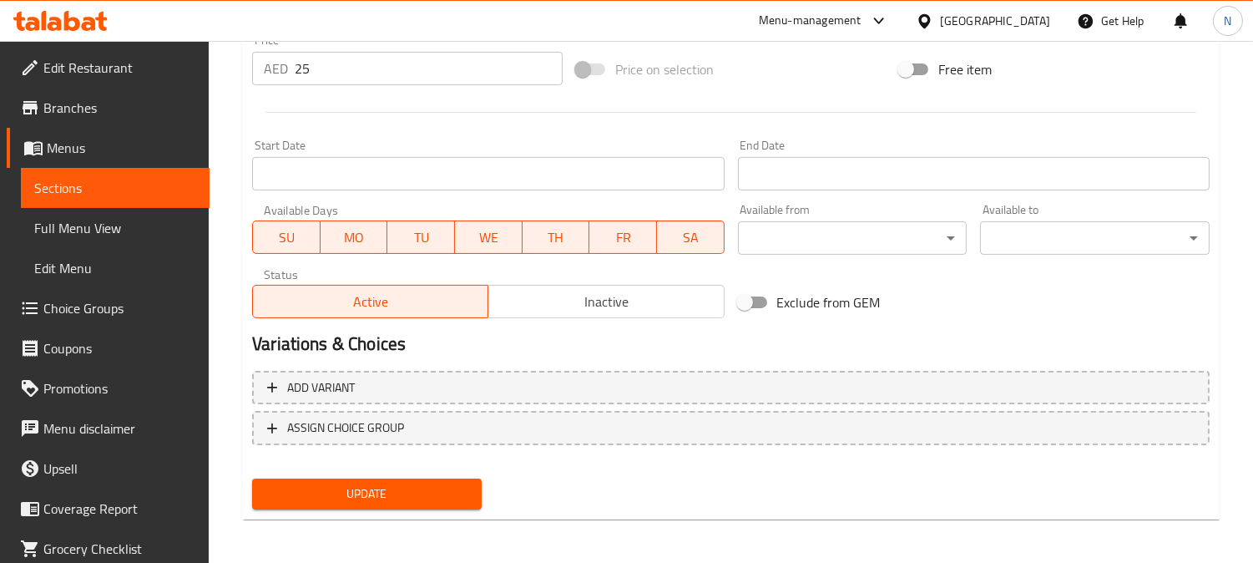
type textarea "دجاجة كاملة متبلة بالبهارات ومشوية."
click at [440, 484] on span "Update" at bounding box center [366, 493] width 203 height 21
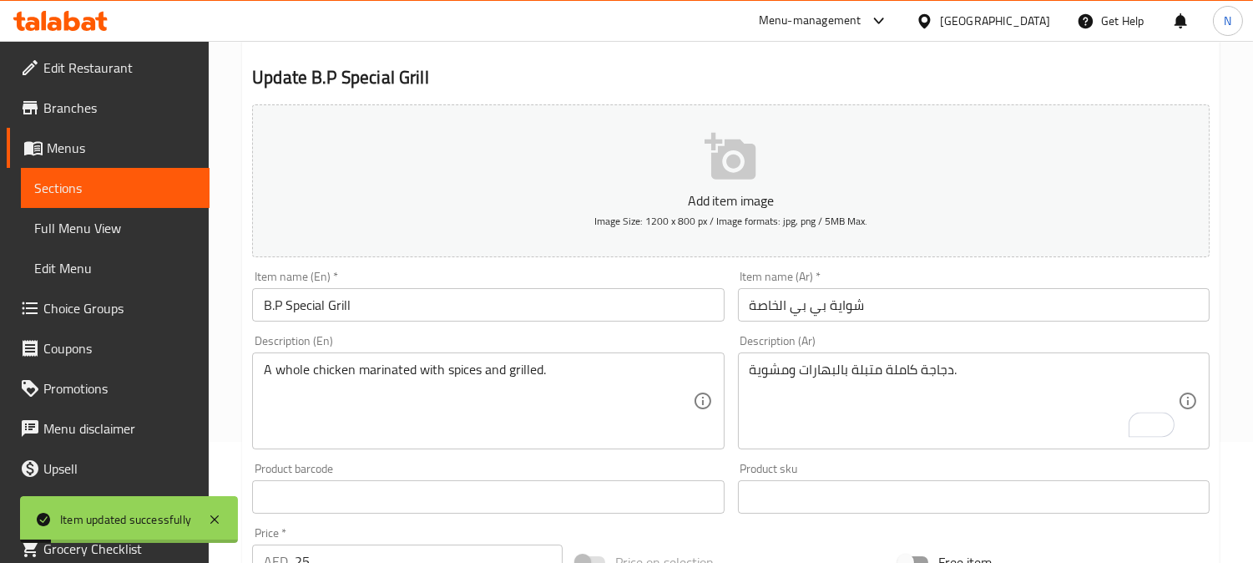
scroll to position [0, 0]
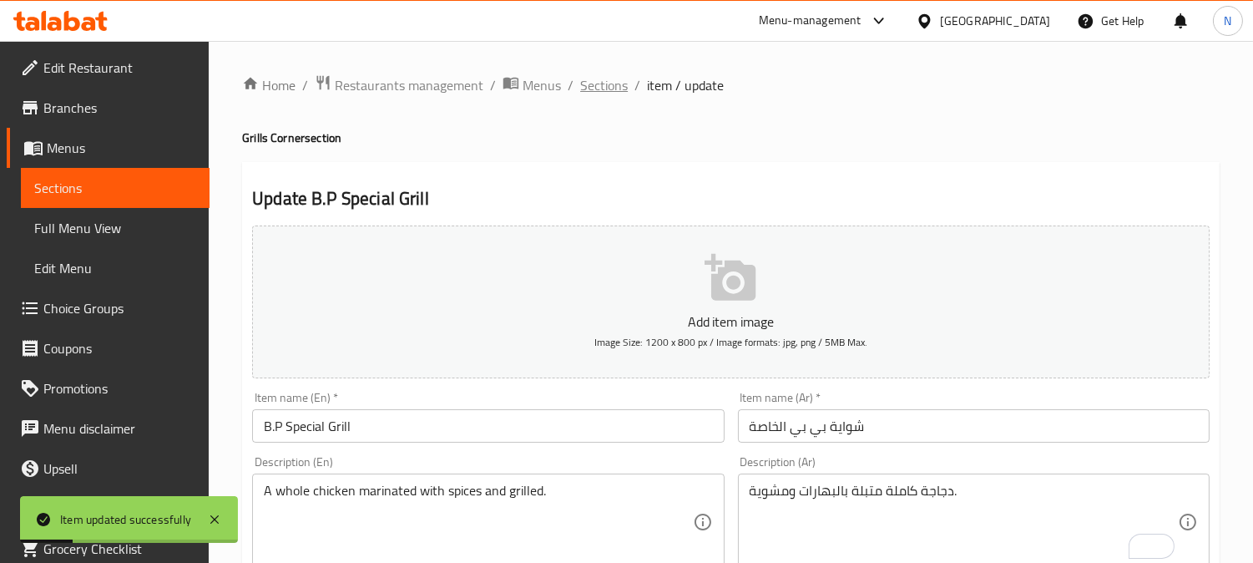
click at [609, 87] on span "Sections" at bounding box center [604, 85] width 48 height 20
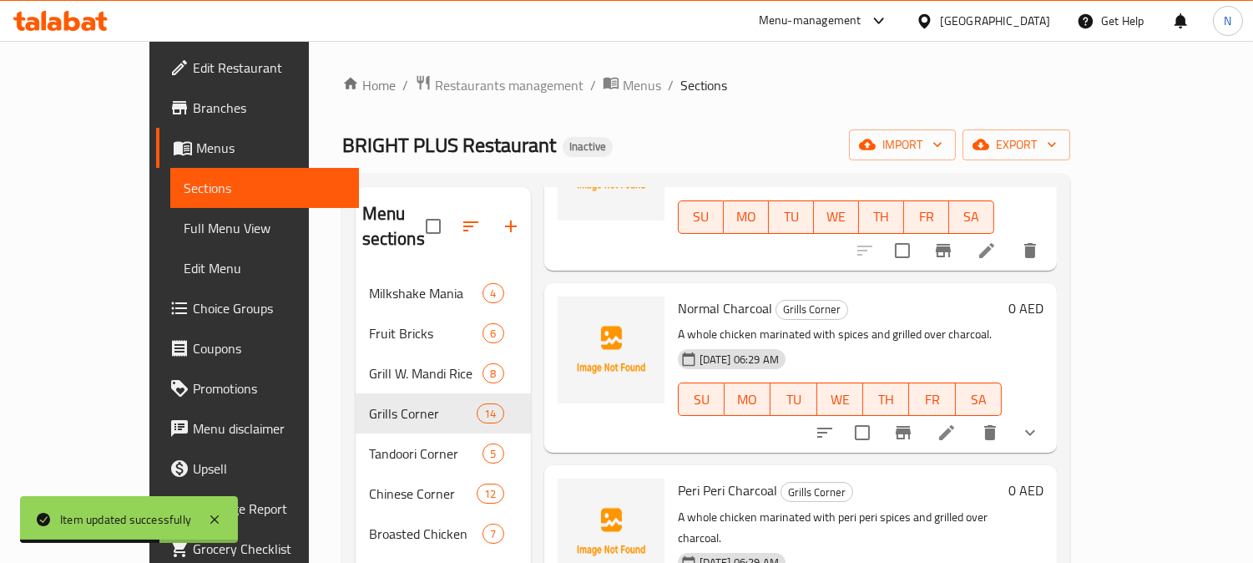
scroll to position [740, 0]
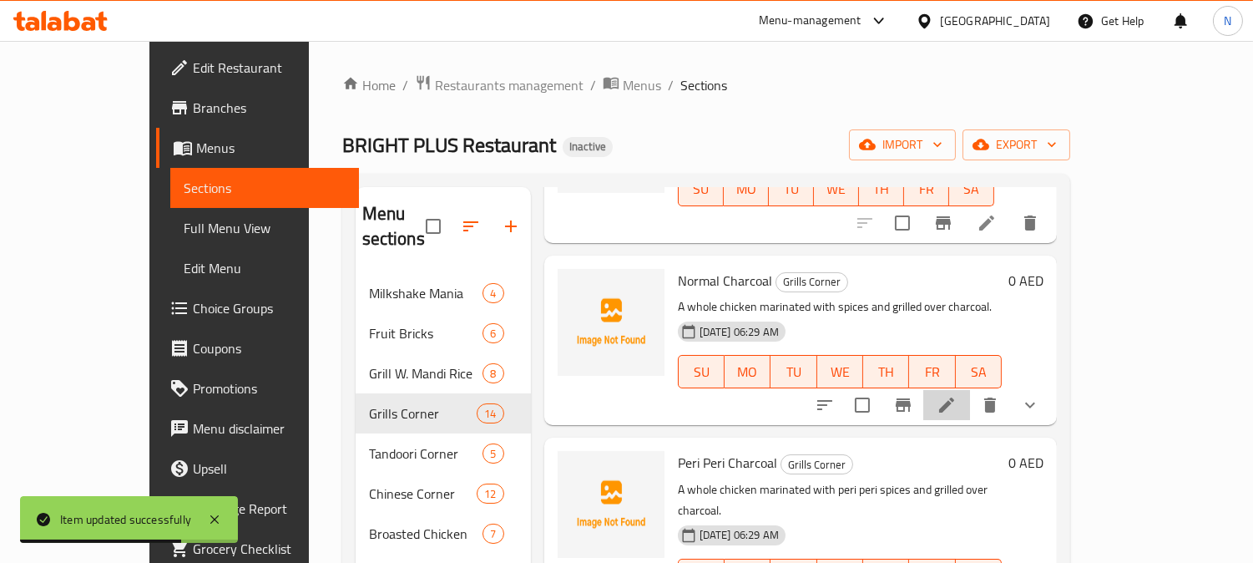
click at [970, 390] on li at bounding box center [946, 405] width 47 height 30
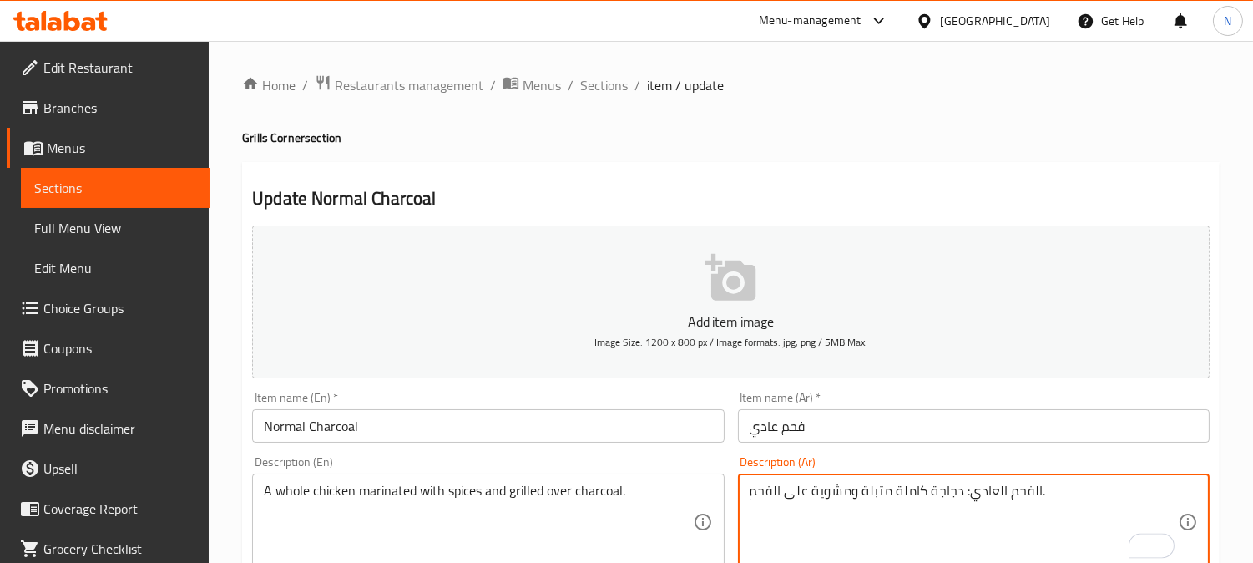
drag, startPoint x: 964, startPoint y: 496, endPoint x: 1039, endPoint y: 497, distance: 75.1
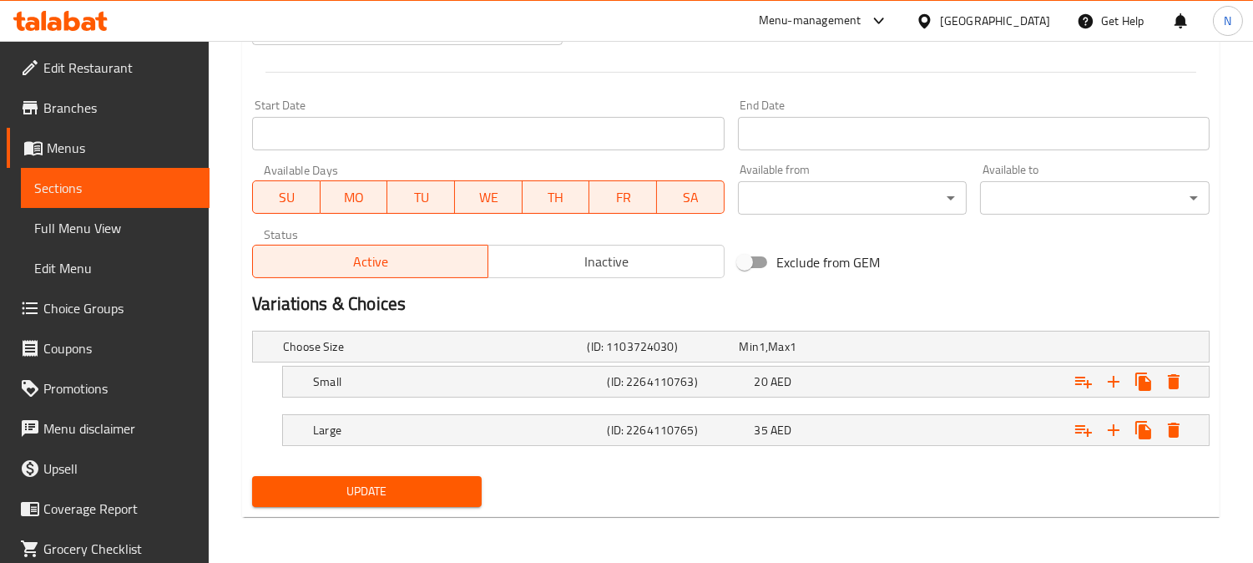
type textarea "دجاجة كاملة متبلة ومشوية على الفحم."
click at [381, 478] on button "Update" at bounding box center [367, 491] width 230 height 31
click at [396, 491] on div at bounding box center [626, 281] width 1253 height 563
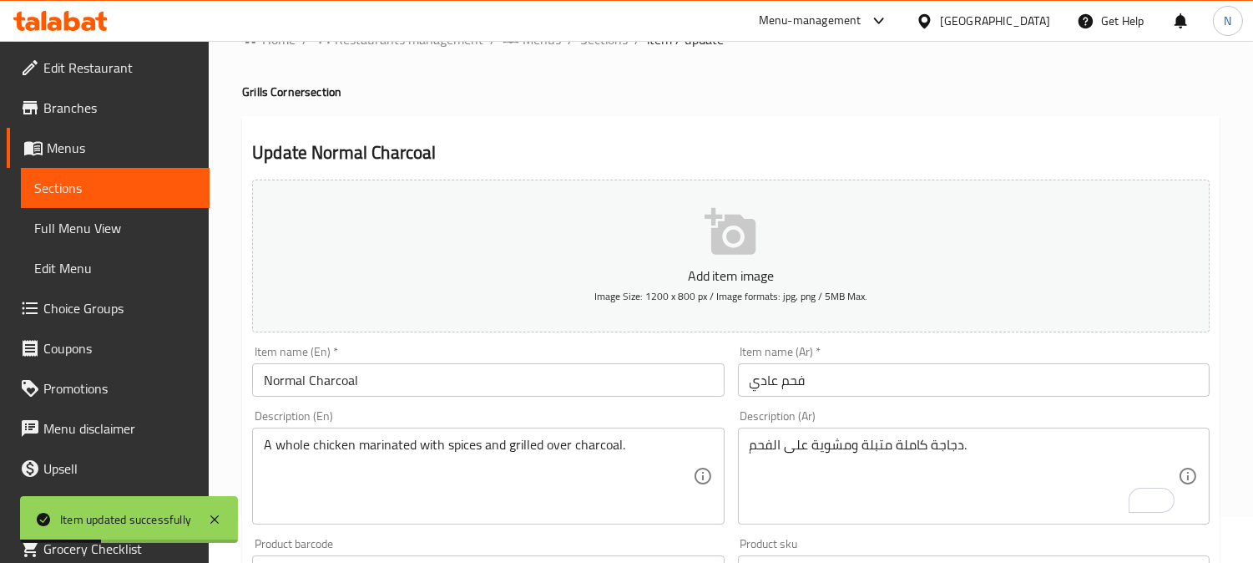
scroll to position [0, 0]
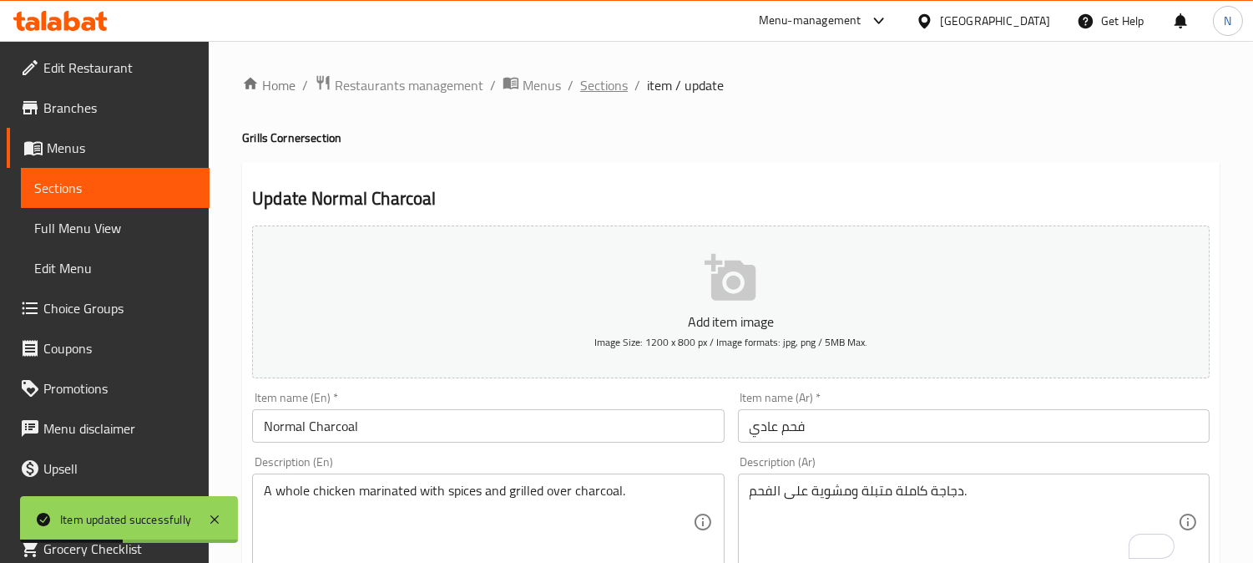
click at [612, 84] on span "Sections" at bounding box center [604, 85] width 48 height 20
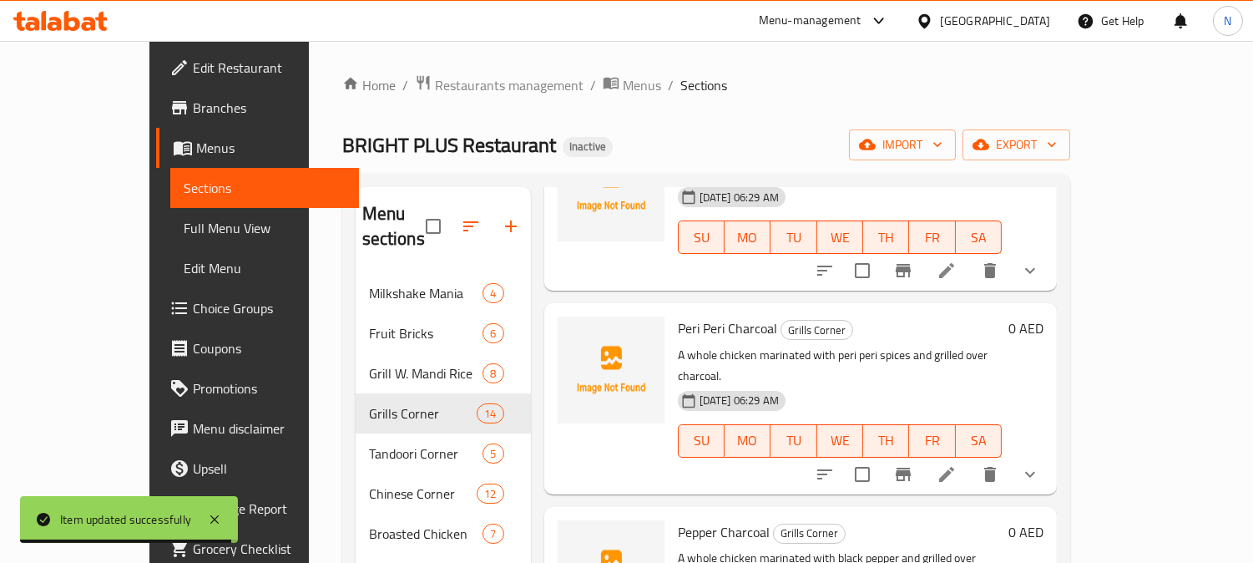
scroll to position [919, 0]
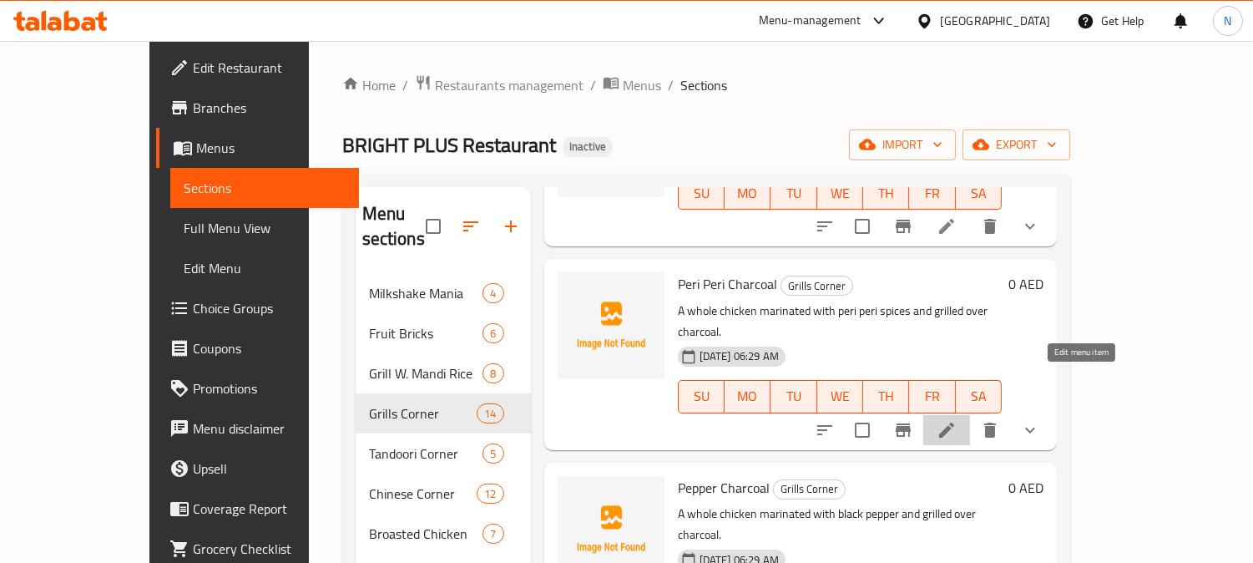
click at [954, 422] on icon at bounding box center [946, 429] width 15 height 15
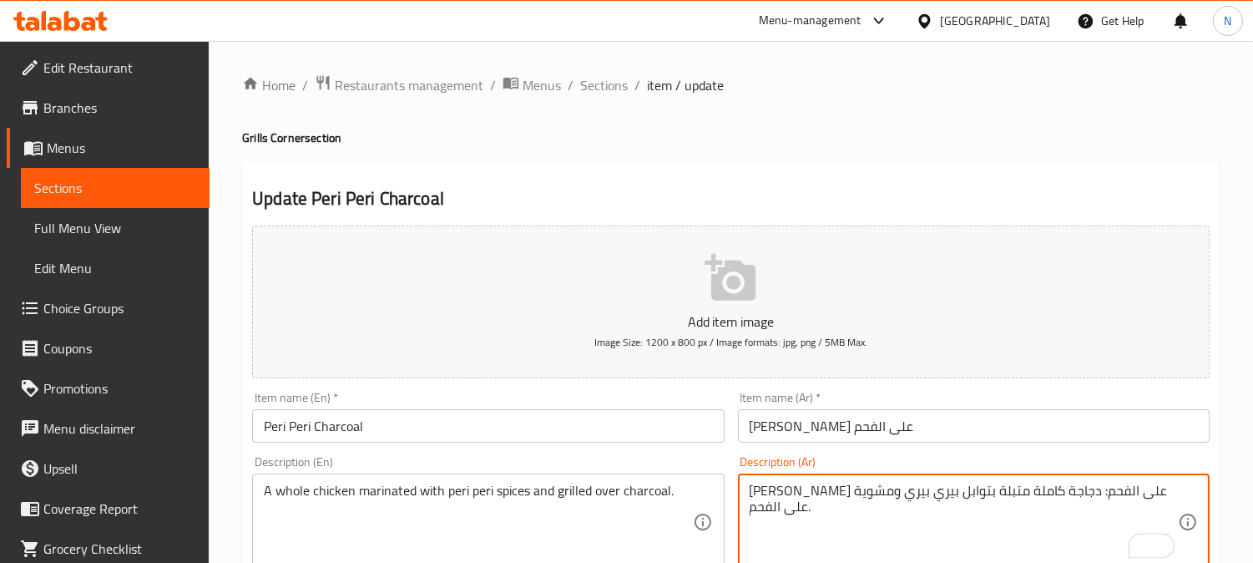
drag, startPoint x: 1021, startPoint y: 497, endPoint x: 1141, endPoint y: 497, distance: 120.2
type textarea "دجاجة كاملة متبلة بتوابل بيري بيري ومشوية على الفحم."
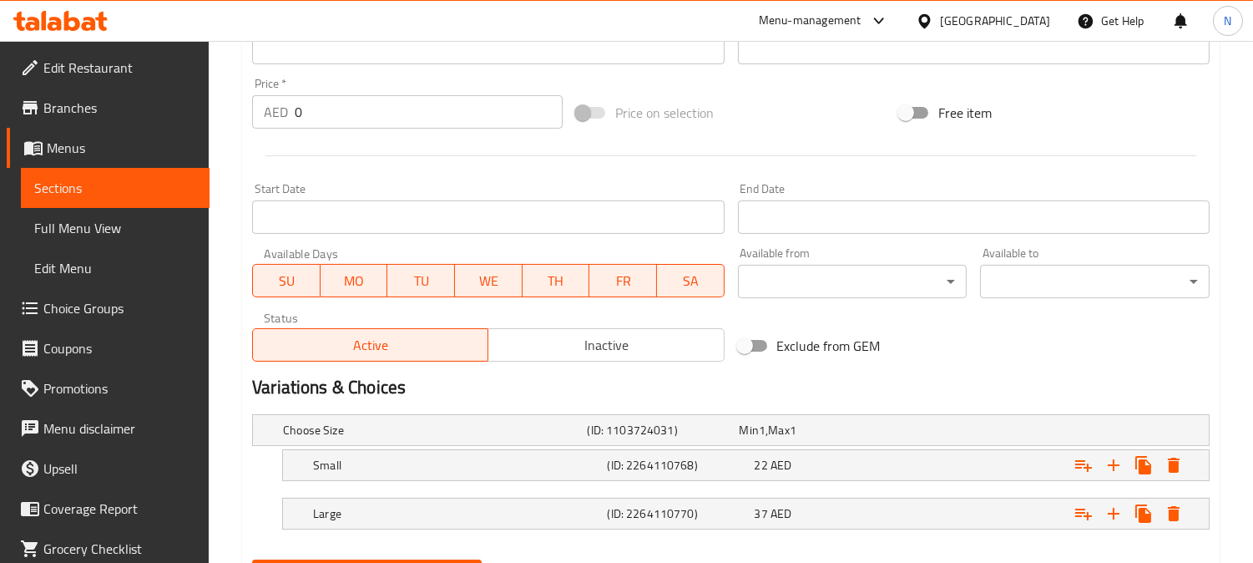
scroll to position [653, 0]
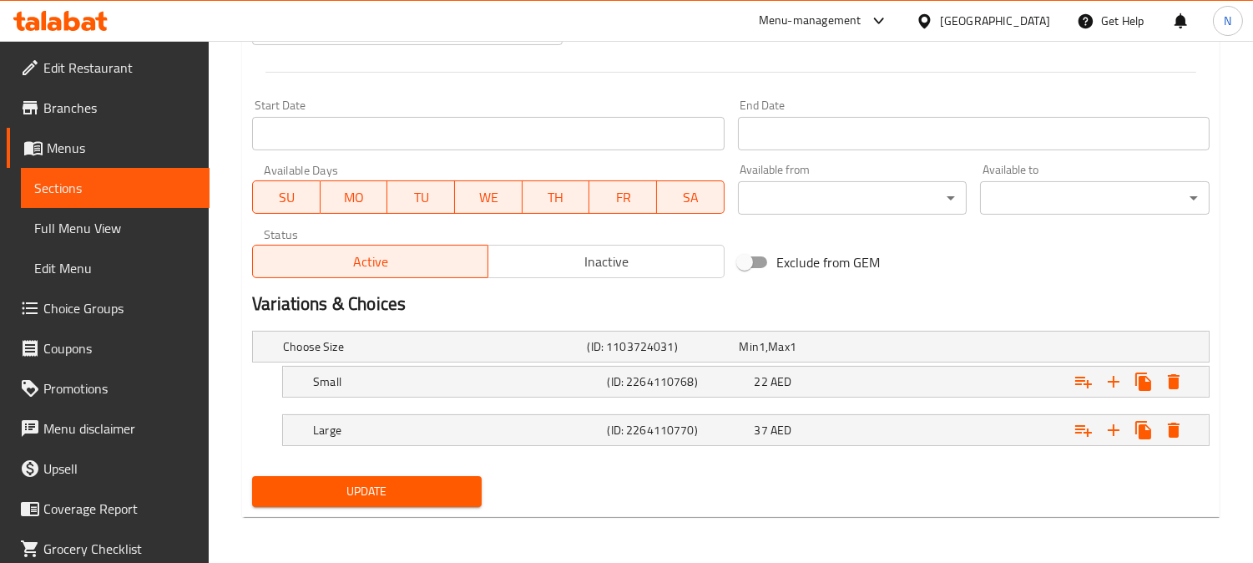
click at [396, 489] on span "Update" at bounding box center [366, 491] width 203 height 21
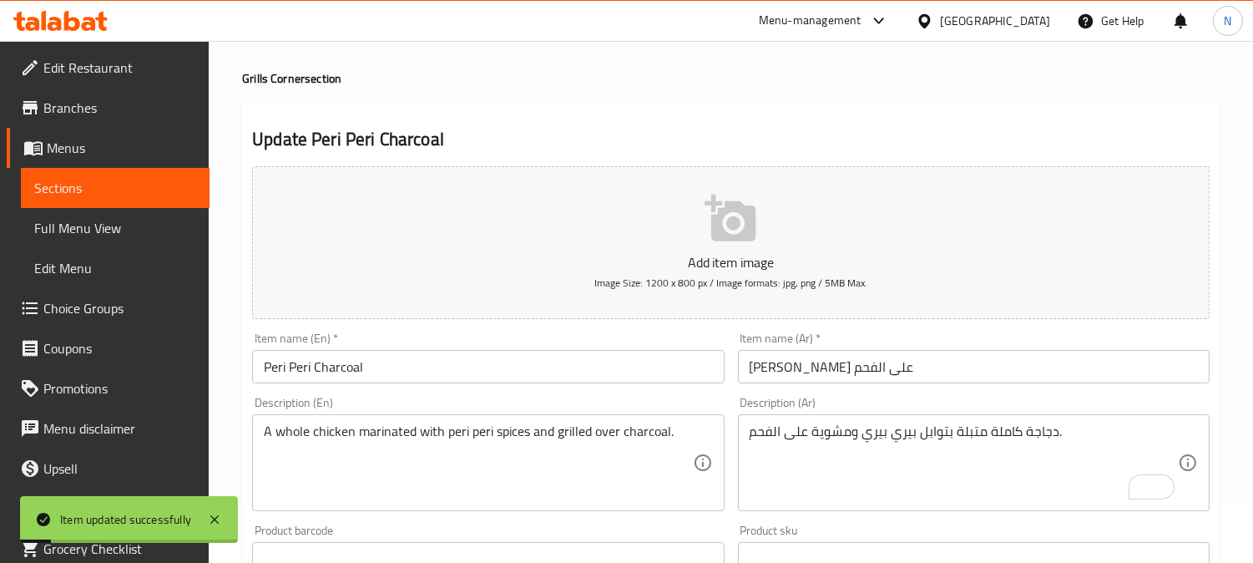
scroll to position [36, 0]
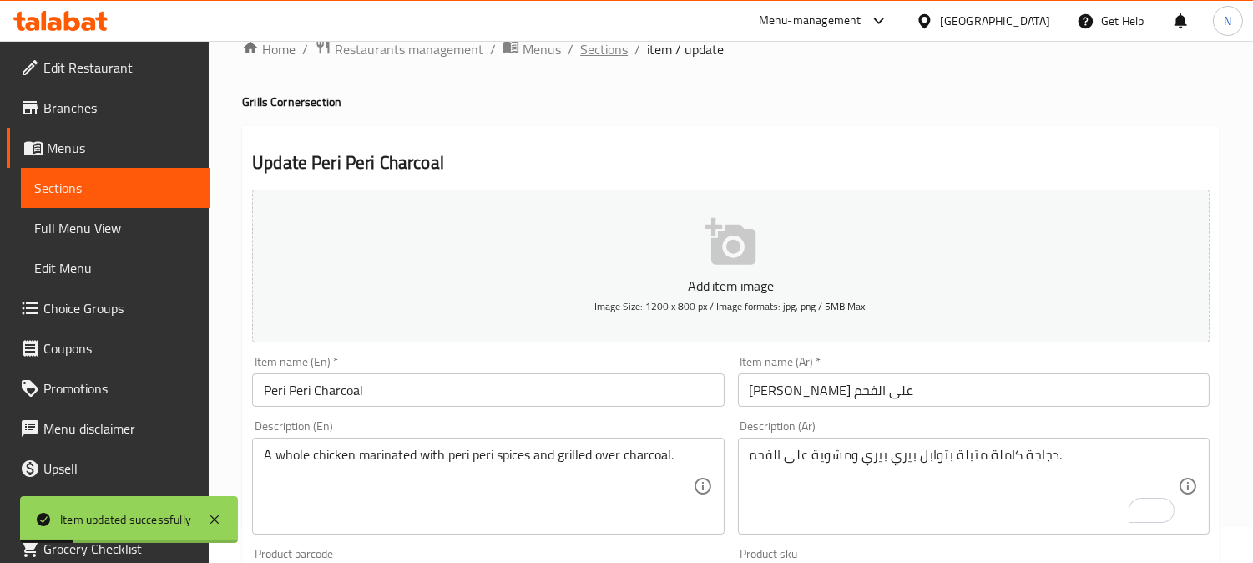
click at [601, 53] on span "Sections" at bounding box center [604, 49] width 48 height 20
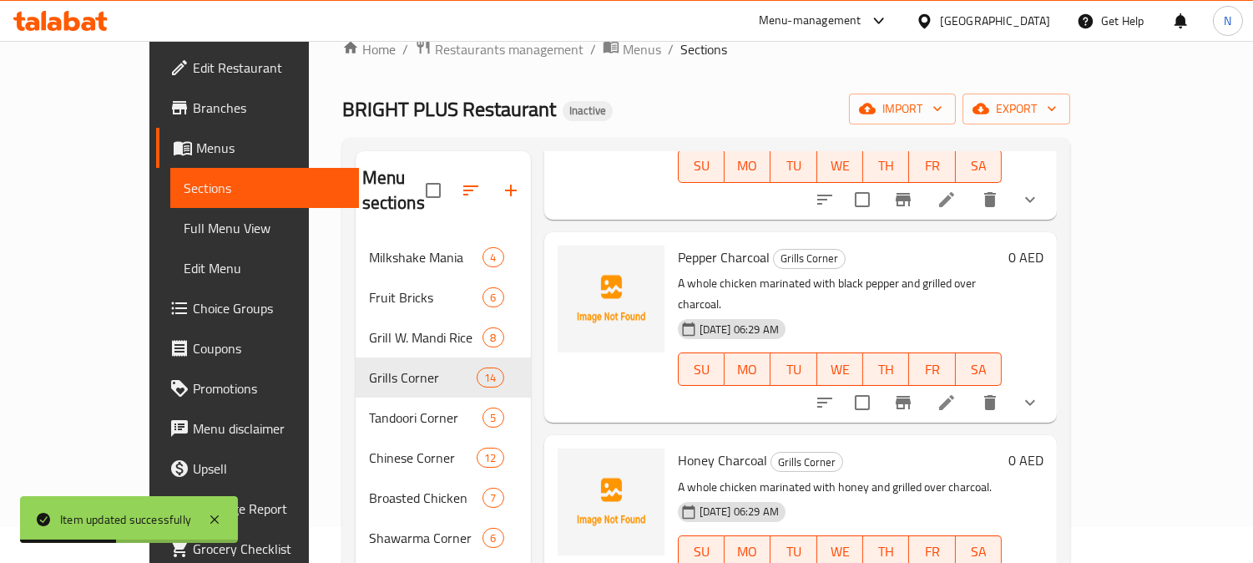
scroll to position [1131, 0]
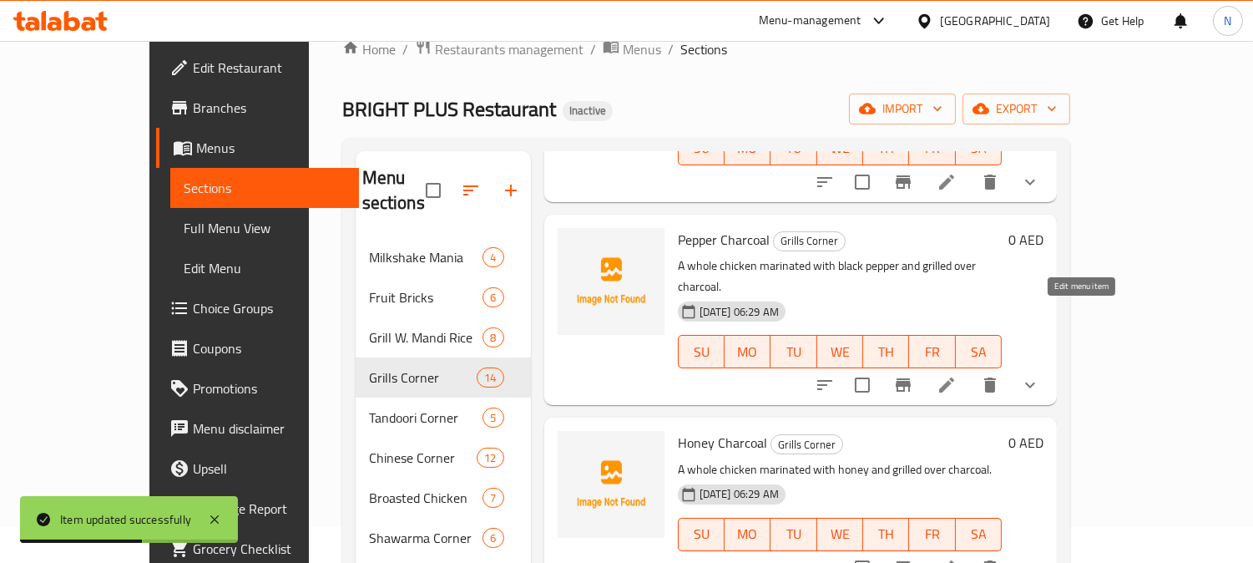
click at [956, 375] on icon at bounding box center [946, 385] width 20 height 20
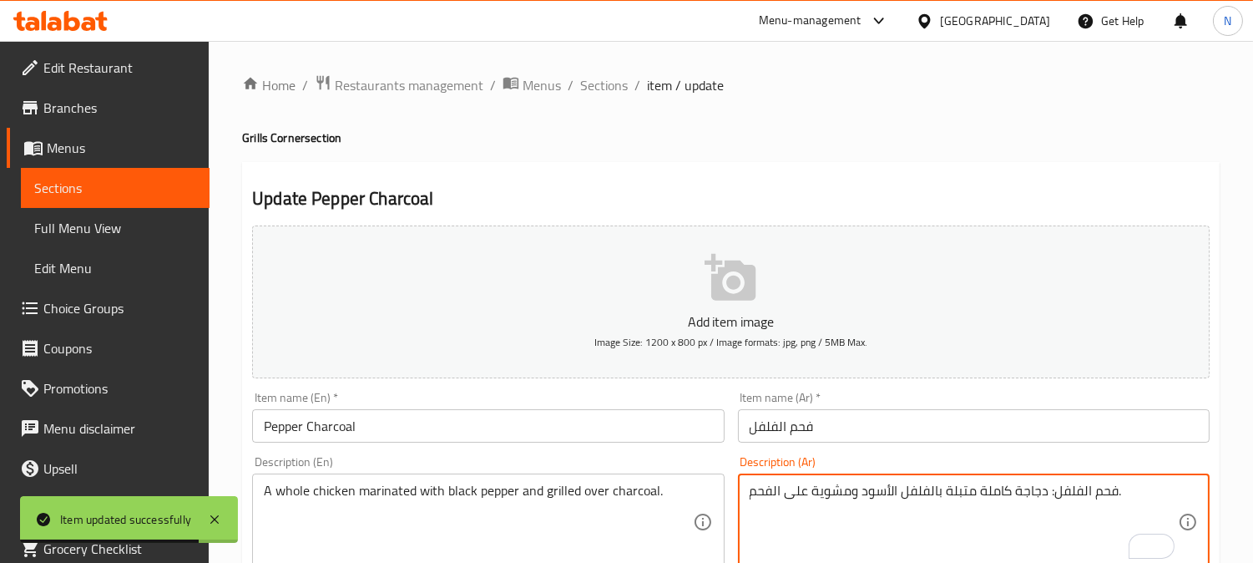
drag, startPoint x: 1047, startPoint y: 494, endPoint x: 1113, endPoint y: 497, distance: 66.0
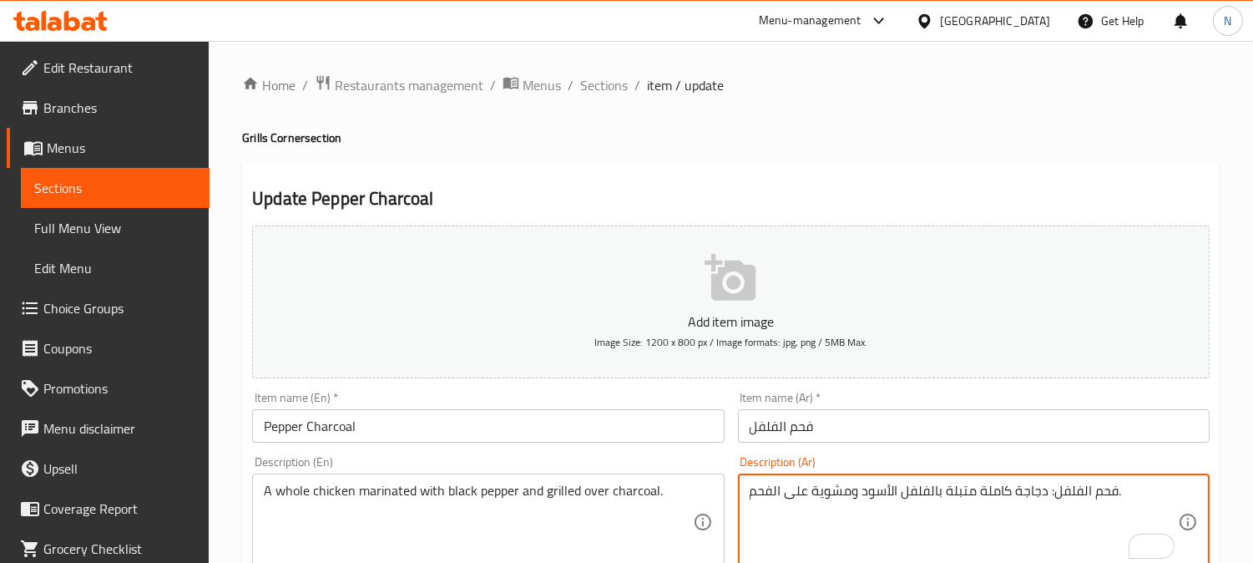
drag, startPoint x: 929, startPoint y: 206, endPoint x: 945, endPoint y: 507, distance: 300.9
click at [945, 507] on textarea "فحم الفلفل: دجاجة كاملة متبلة بالفلفل الأسود ومشوية على الفحم." at bounding box center [963, 521] width 428 height 79
drag, startPoint x: 1048, startPoint y: 495, endPoint x: 1098, endPoint y: 496, distance: 49.2
click at [1117, 497] on textarea "فحم الفلفل: دجاجة كاملة متبلة بالفلفل الأسود ومشوية على الفحم." at bounding box center [963, 521] width 428 height 79
drag, startPoint x: 1098, startPoint y: 496, endPoint x: 1069, endPoint y: 506, distance: 30.1
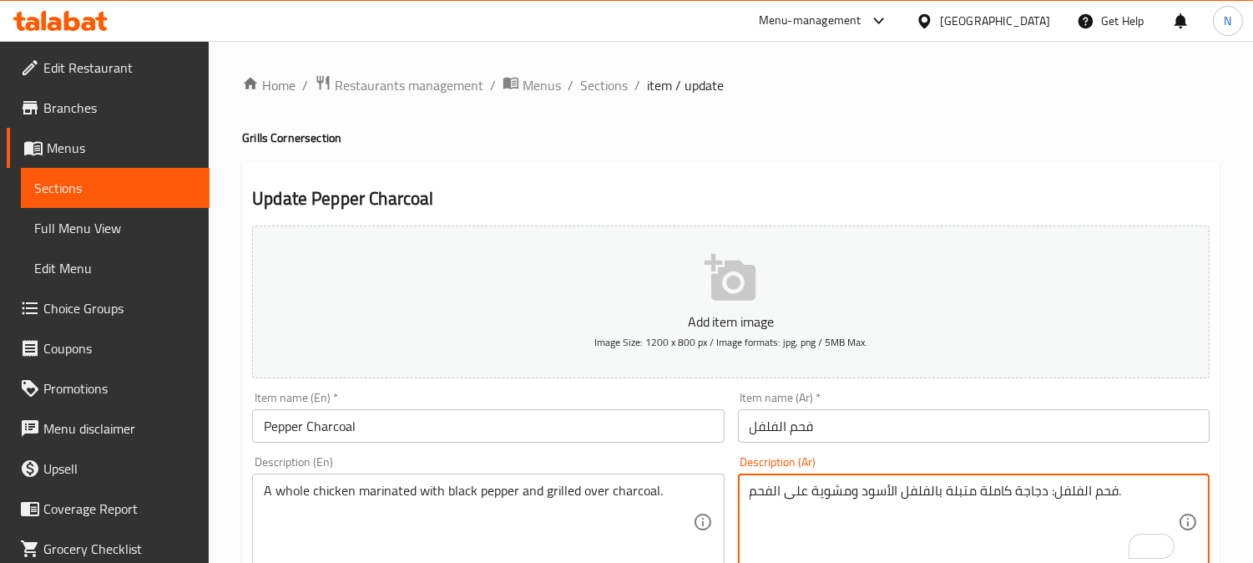
click at [1119, 532] on textarea "فحم الفلفل: دجاجة كاملة متبلة بالفلفل الأسود ومشوية على الفحم." at bounding box center [963, 521] width 428 height 79
drag, startPoint x: 1047, startPoint y: 495, endPoint x: 1113, endPoint y: 497, distance: 66.0
click at [1113, 497] on textarea "فحم الفلفل: دجاجة كاملة متبلة بالفلفل الأسود ومشوية على الفحم." at bounding box center [963, 521] width 428 height 79
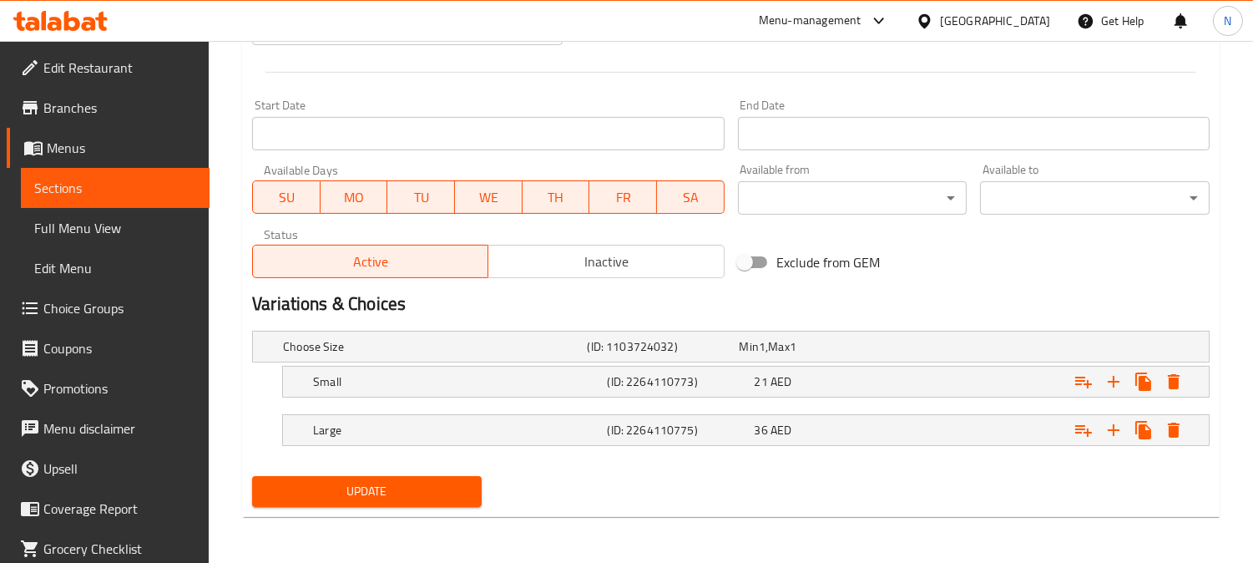
type textarea "دجاجة كاملة متبلة بالفلفل الأسود ومشوية على الفحم."
click at [352, 501] on span "Update" at bounding box center [366, 491] width 203 height 21
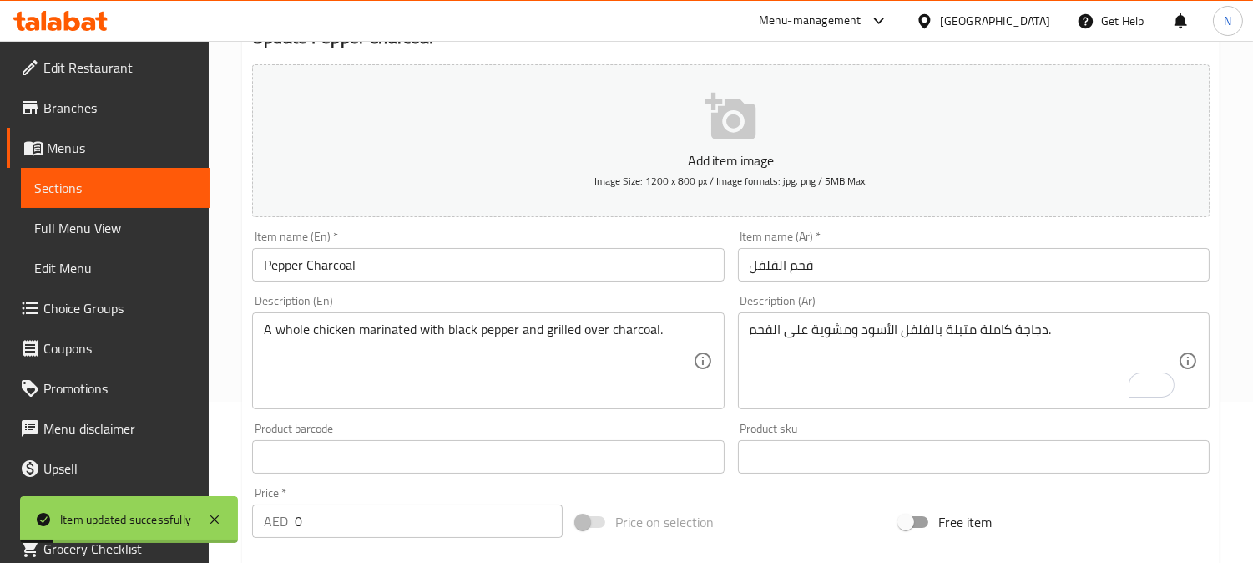
scroll to position [0, 0]
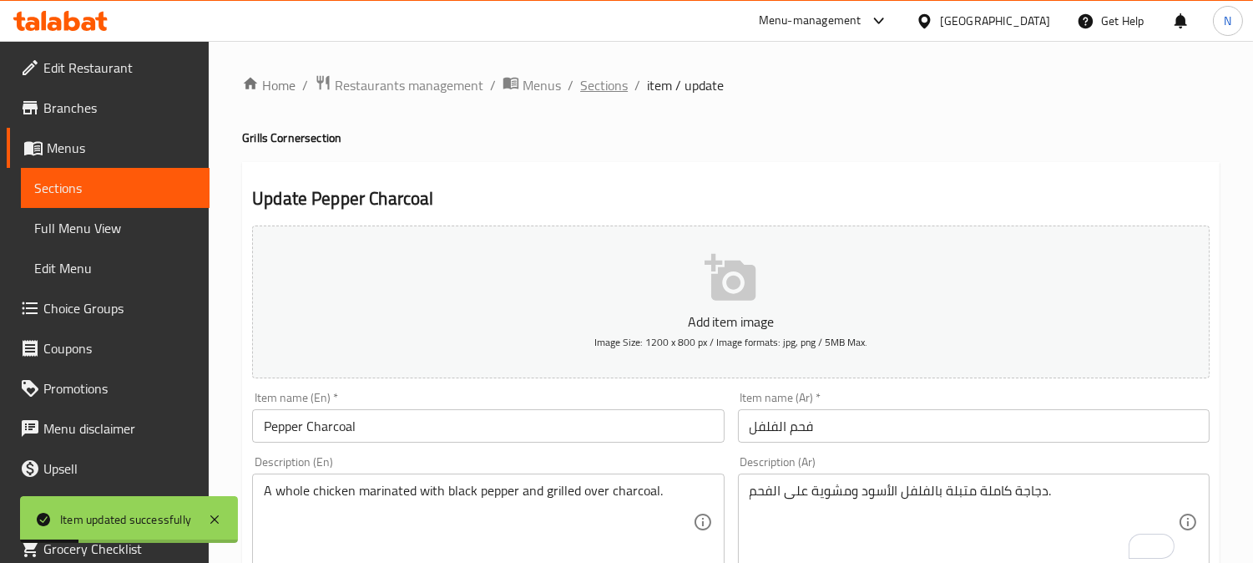
click at [593, 77] on span "Sections" at bounding box center [604, 85] width 48 height 20
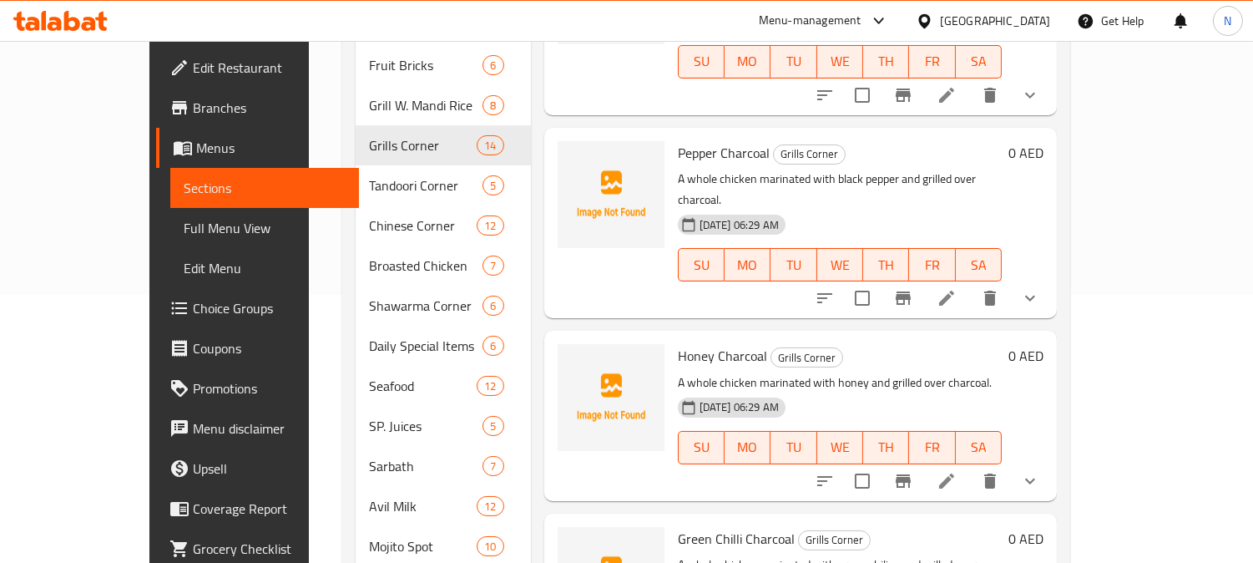
scroll to position [993, 0]
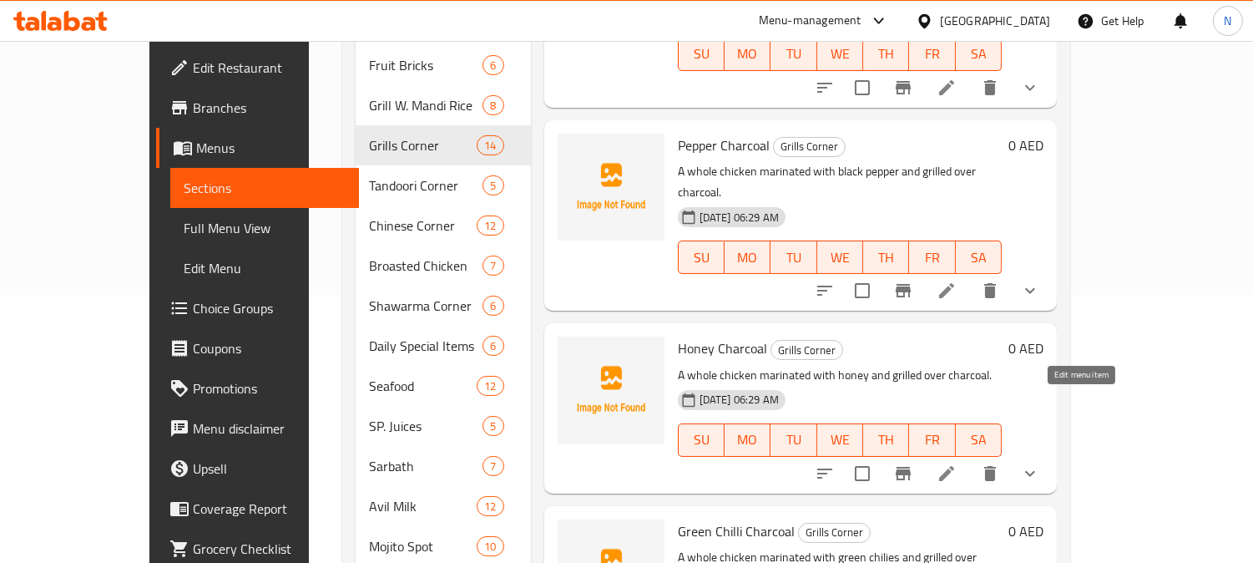
click at [956, 463] on icon at bounding box center [946, 473] width 20 height 20
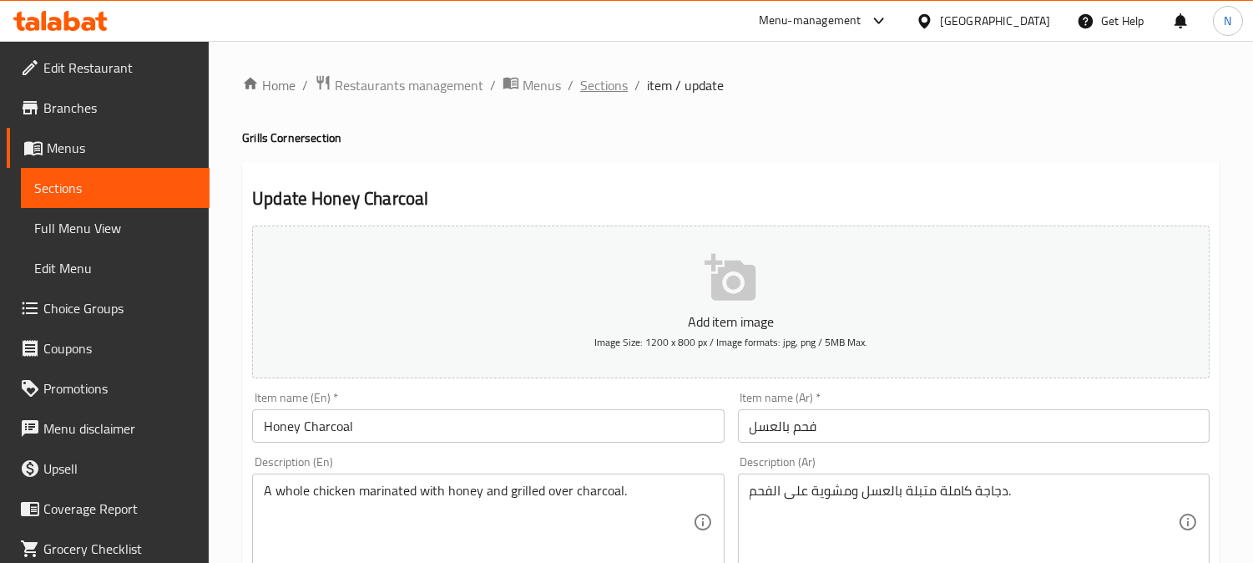
click at [603, 85] on span "Sections" at bounding box center [604, 85] width 48 height 20
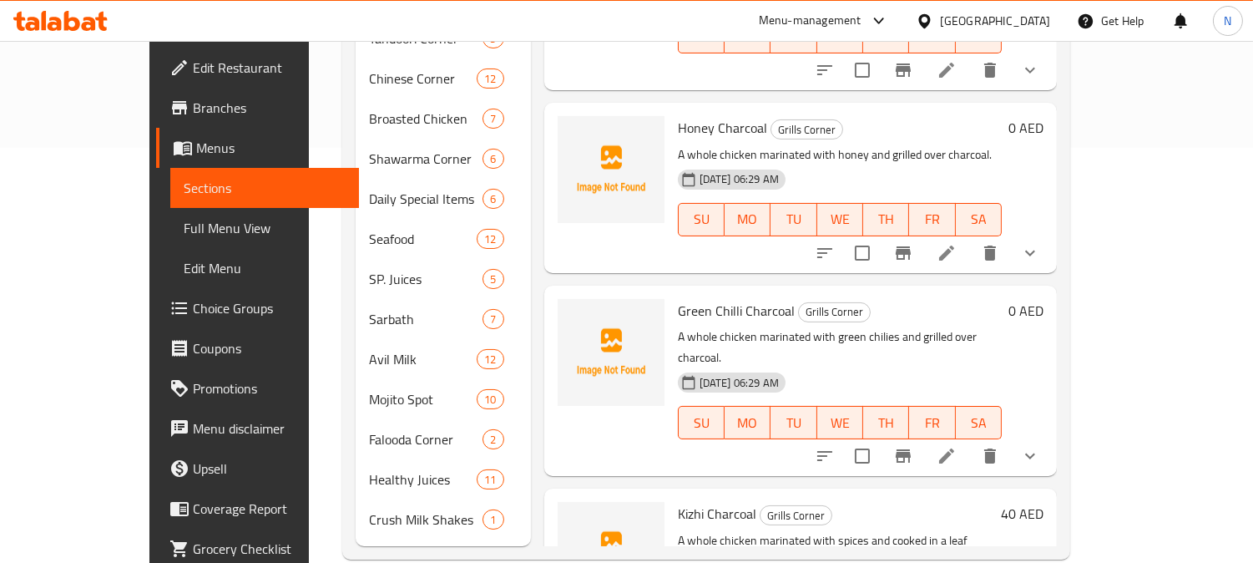
scroll to position [1080, 0]
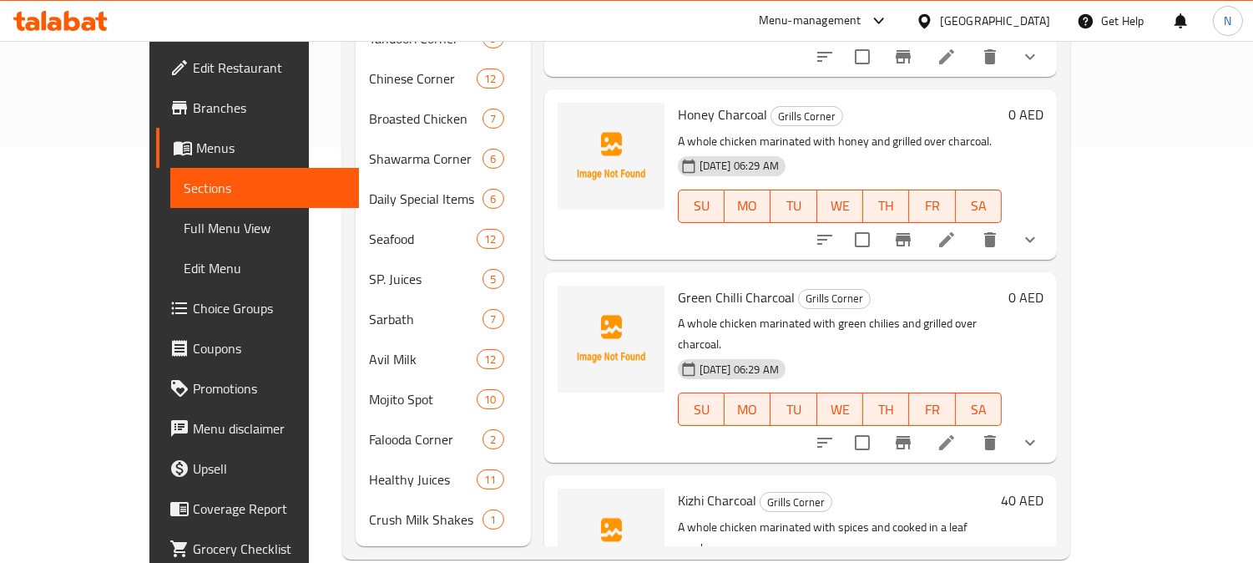
click at [954, 435] on icon at bounding box center [946, 442] width 15 height 15
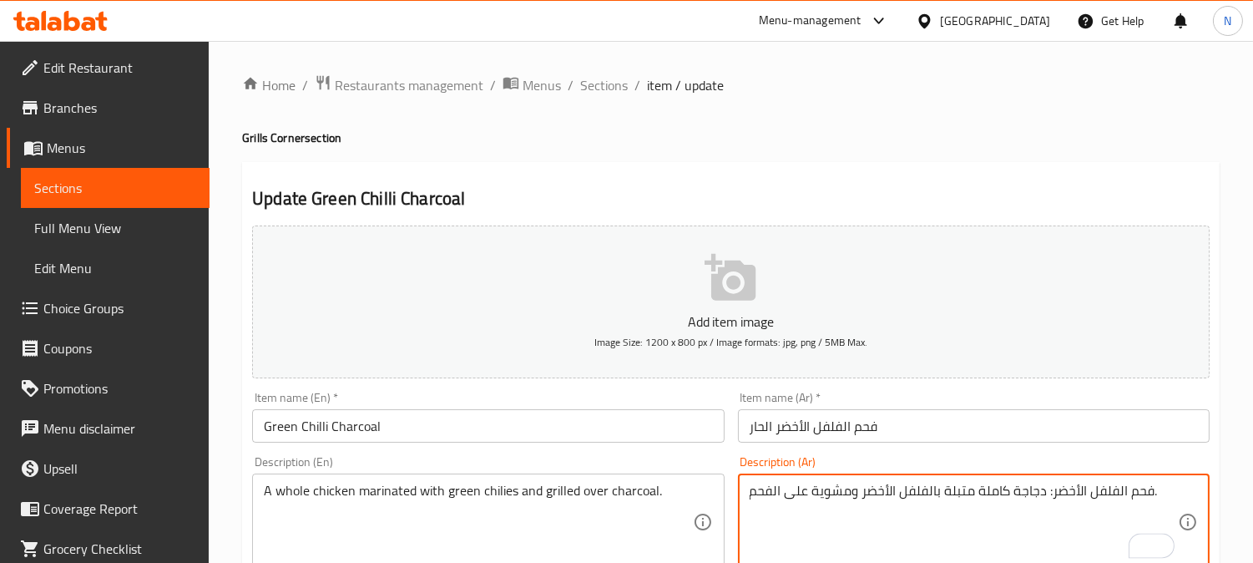
click at [1078, 492] on textarea "فحم الفلفل الأخضر: دجاجة كاملة متبلة بالفلفل الأخضر ومشوية على الفحم." at bounding box center [963, 521] width 428 height 79
drag, startPoint x: 1045, startPoint y: 492, endPoint x: 1153, endPoint y: 486, distance: 107.9
click at [1153, 486] on textarea "فحم الفلفل الأخضر: دجاجة كاملة متبلة بالفلفل الأخضر ومشوية على الفحم." at bounding box center [963, 521] width 428 height 79
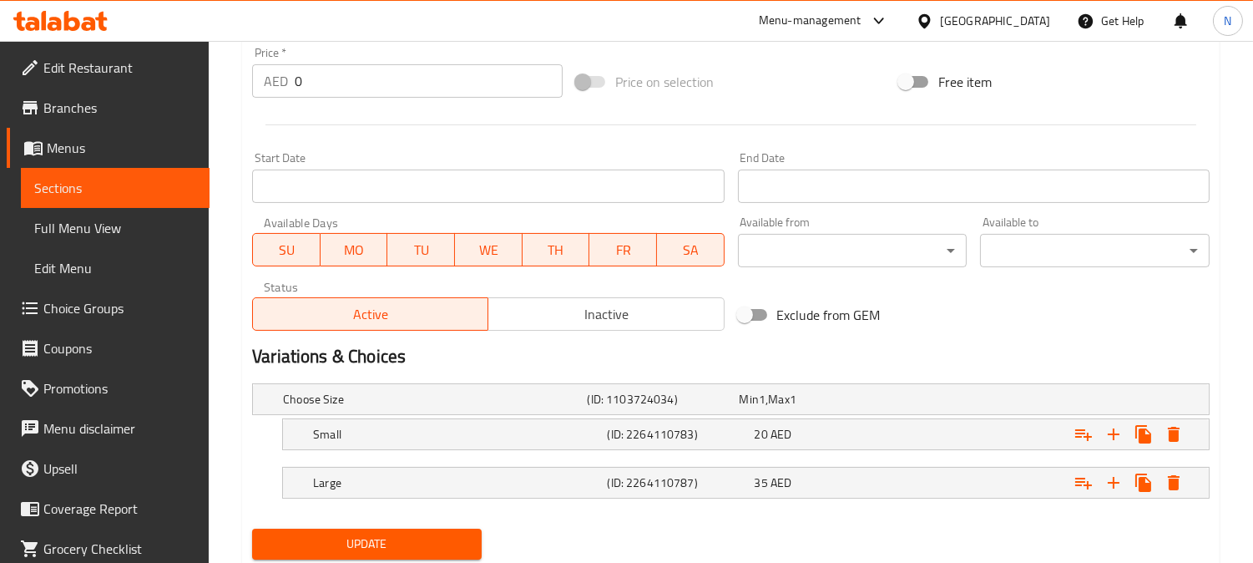
scroll to position [653, 0]
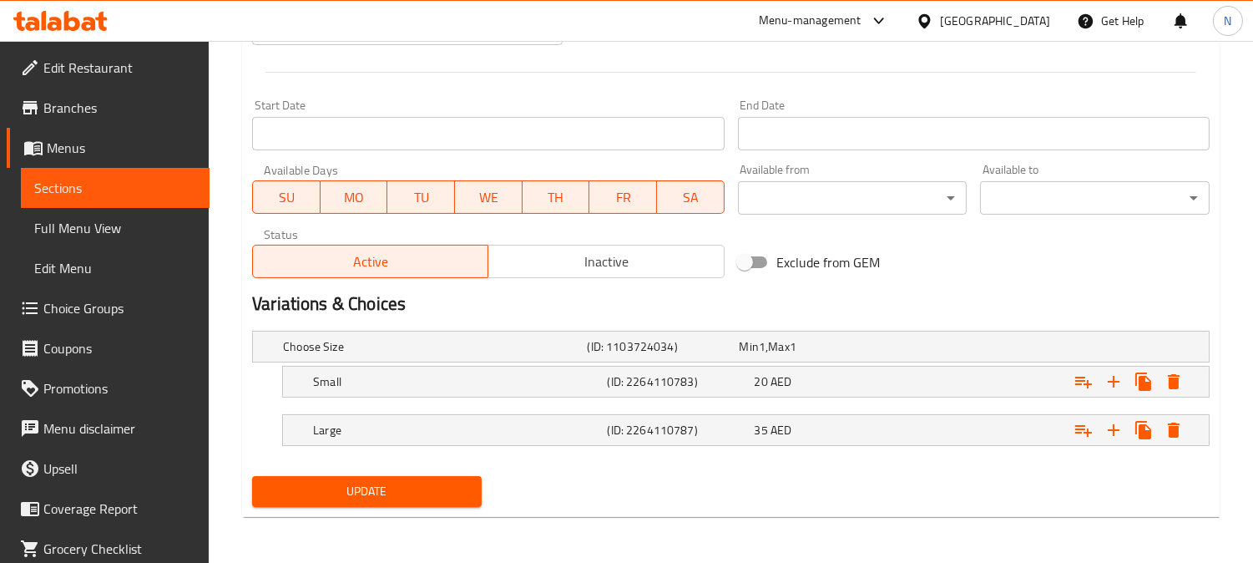
type textarea "دجاجة كاملة متبلة بالفلفل الأخضر ومشوية على الفحم."
click at [390, 494] on span "Update" at bounding box center [366, 491] width 203 height 21
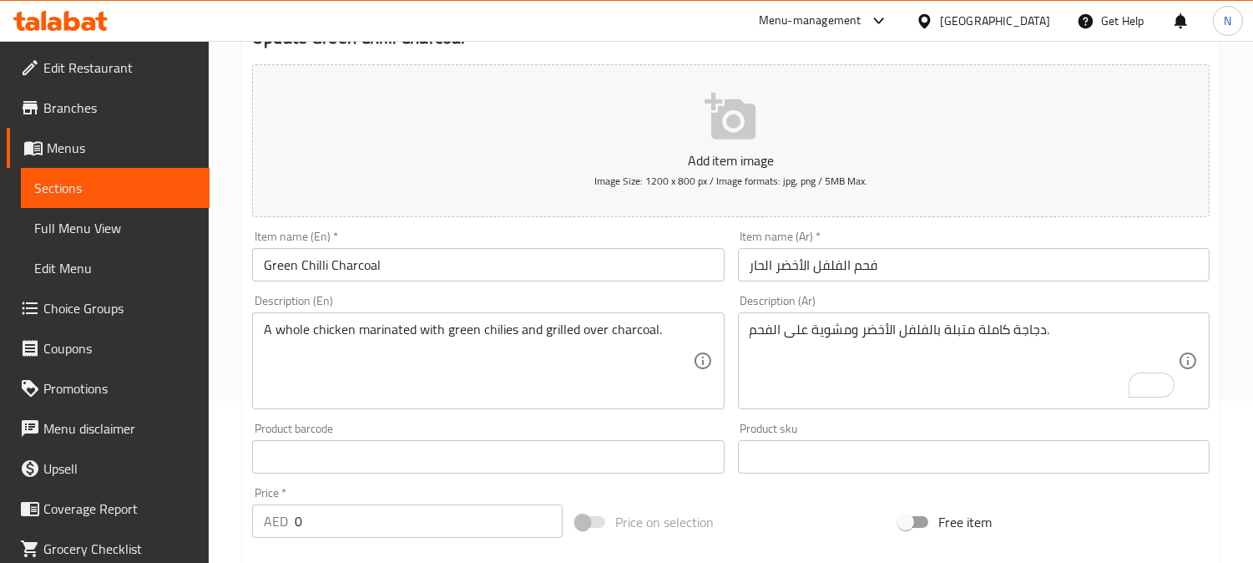
scroll to position [7, 0]
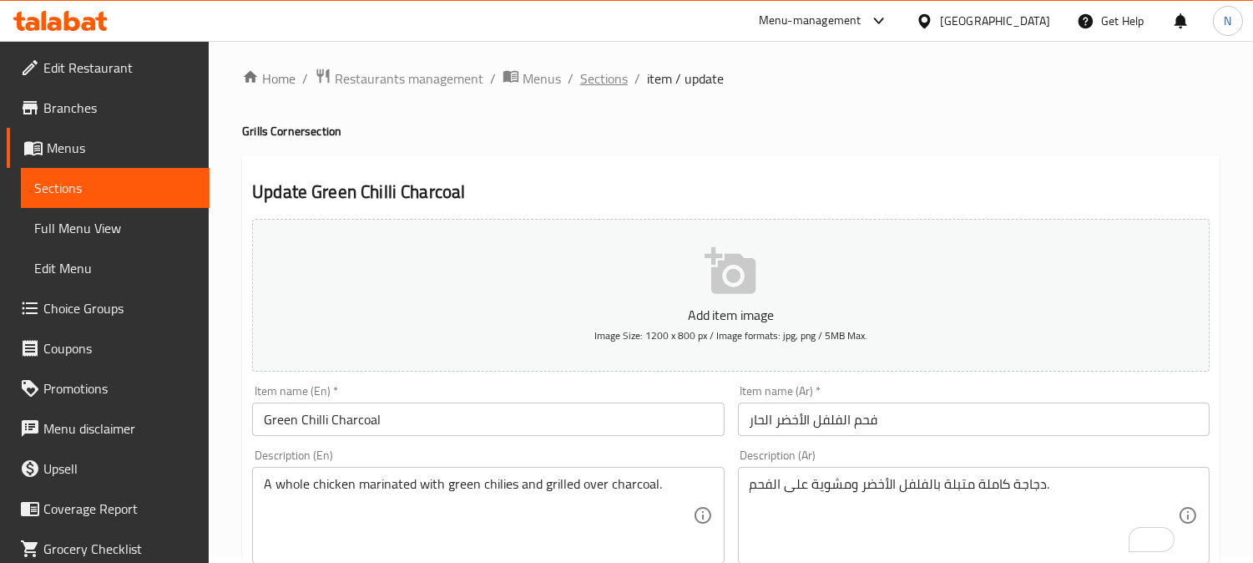
click at [608, 83] on span "Sections" at bounding box center [604, 78] width 48 height 20
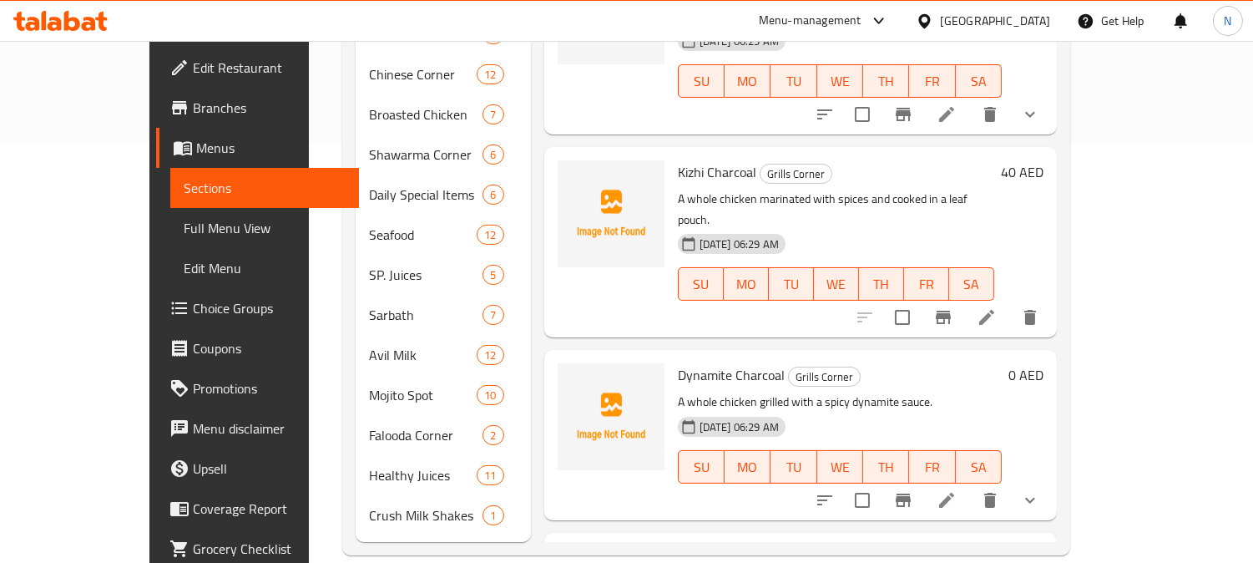
scroll to position [1416, 0]
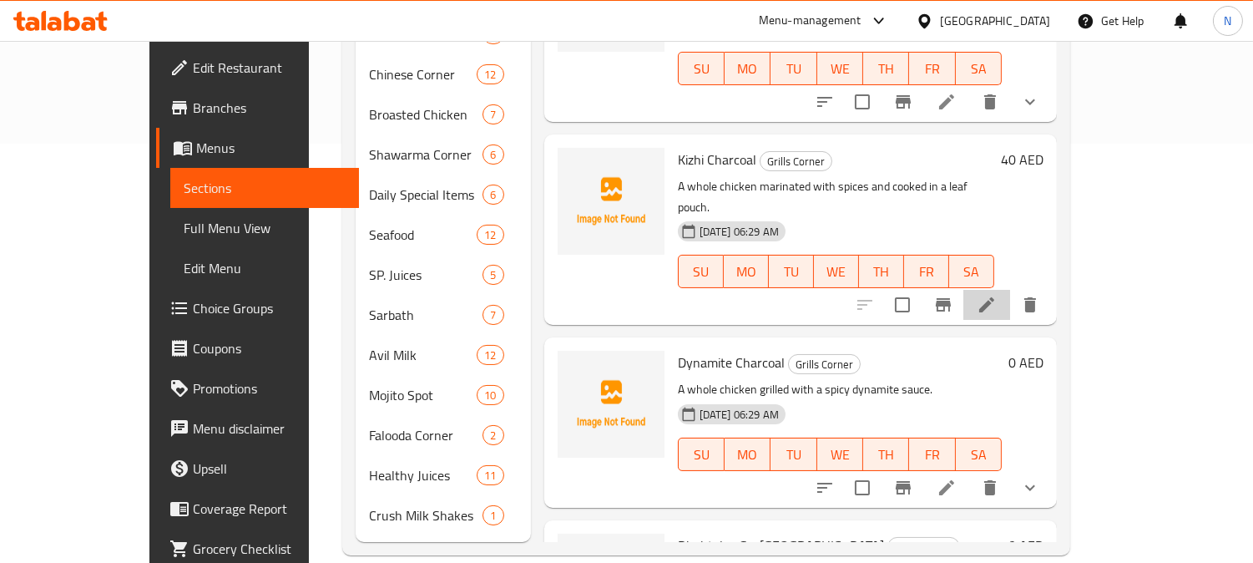
click at [1010, 290] on li at bounding box center [986, 305] width 47 height 30
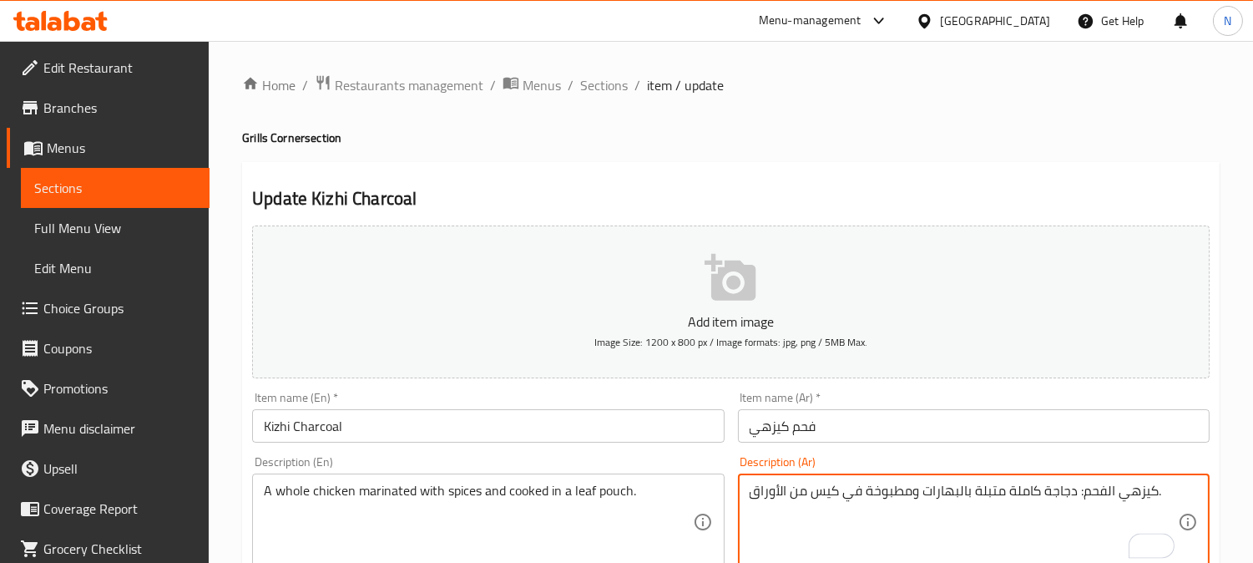
drag, startPoint x: 1077, startPoint y: 495, endPoint x: 1156, endPoint y: 498, distance: 78.5
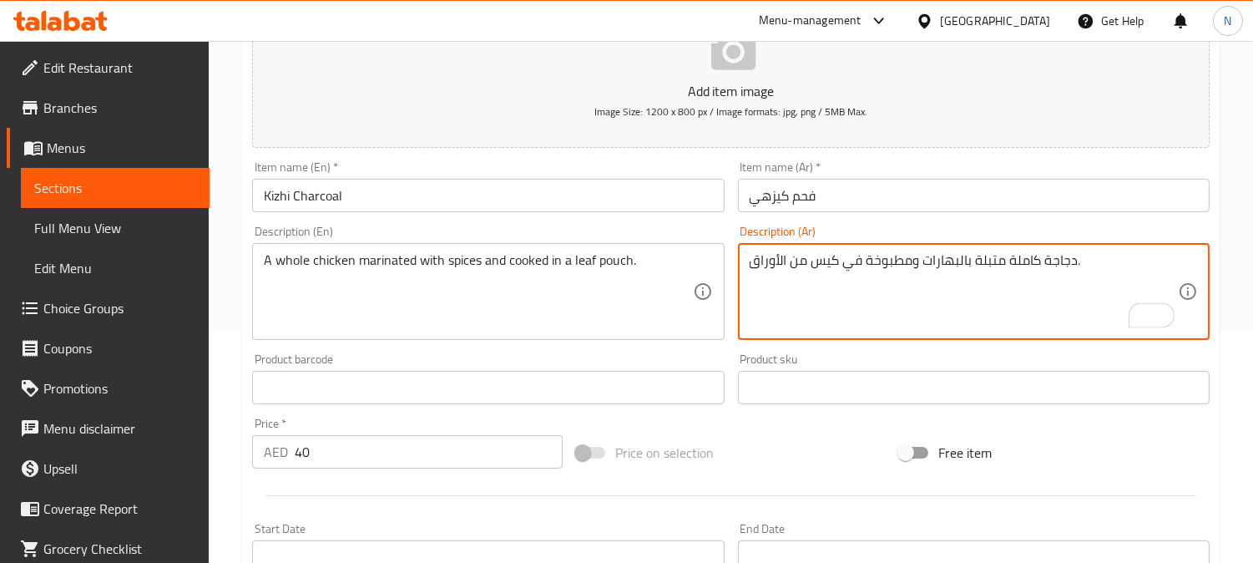
scroll to position [613, 0]
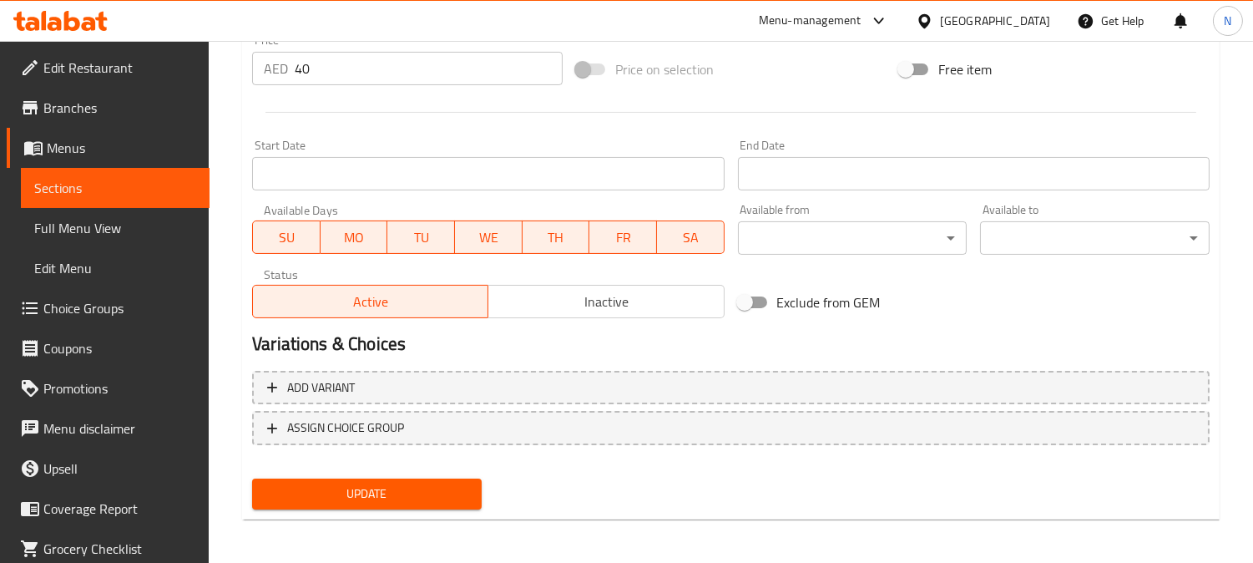
type textarea "دجاجة كاملة متبلة بالبهارات ومطبوخة في كيس من الأوراق."
click at [426, 483] on span "Update" at bounding box center [366, 493] width 203 height 21
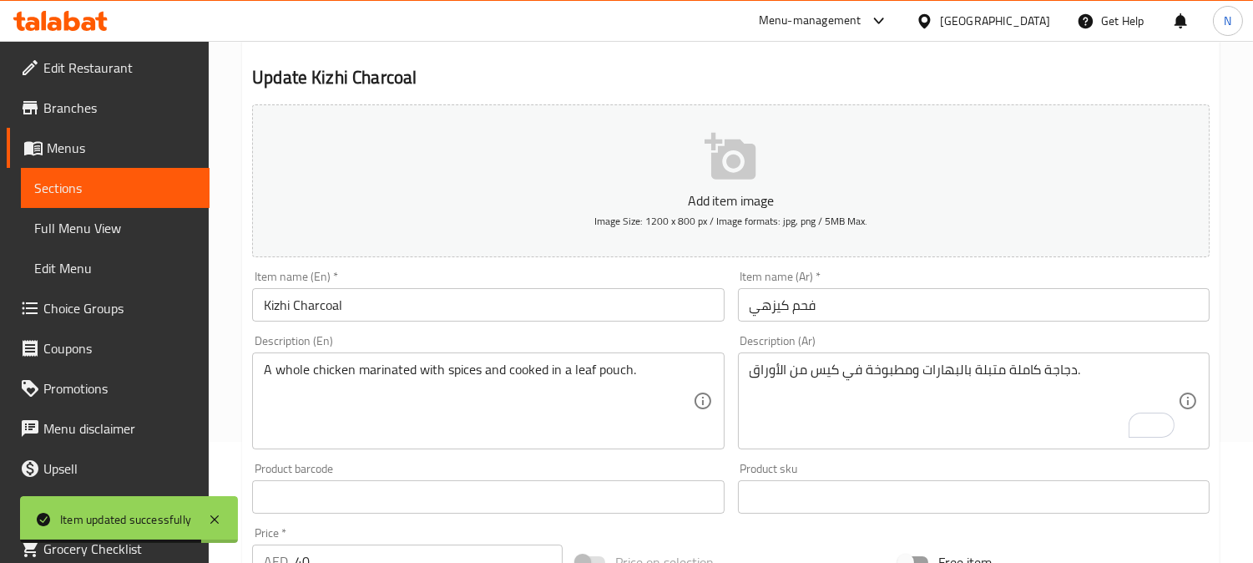
scroll to position [0, 0]
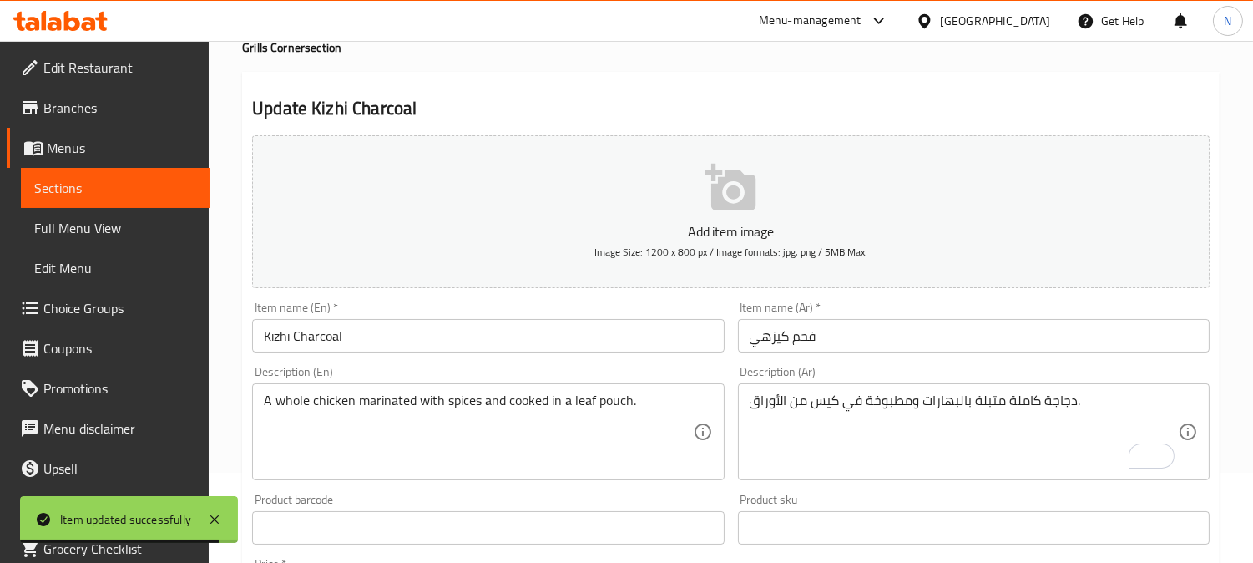
click at [606, 87] on div "Home / Restaurants management / Menus / Sections / item / update Grills Corner …" at bounding box center [730, 520] width 977 height 1072
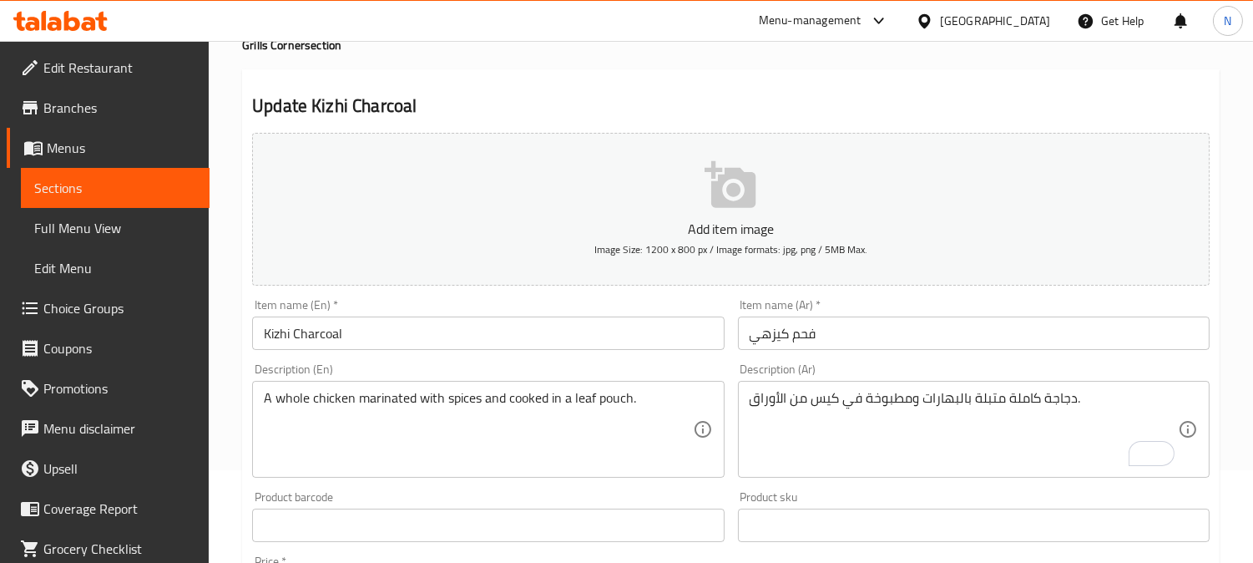
scroll to position [14, 0]
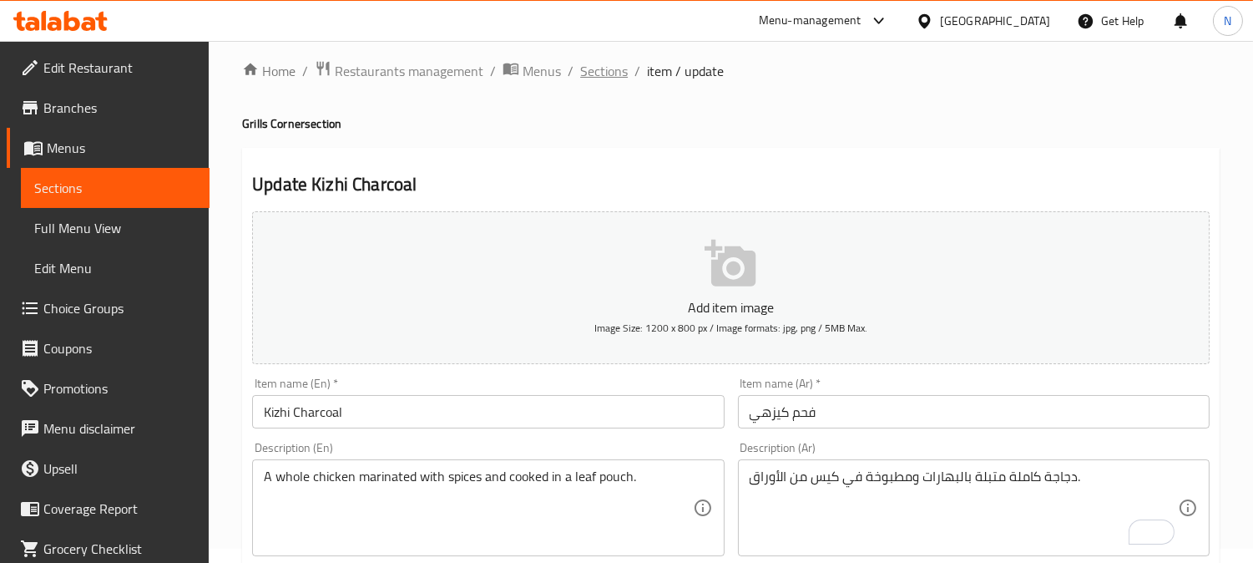
click at [605, 72] on span "Sections" at bounding box center [604, 71] width 48 height 20
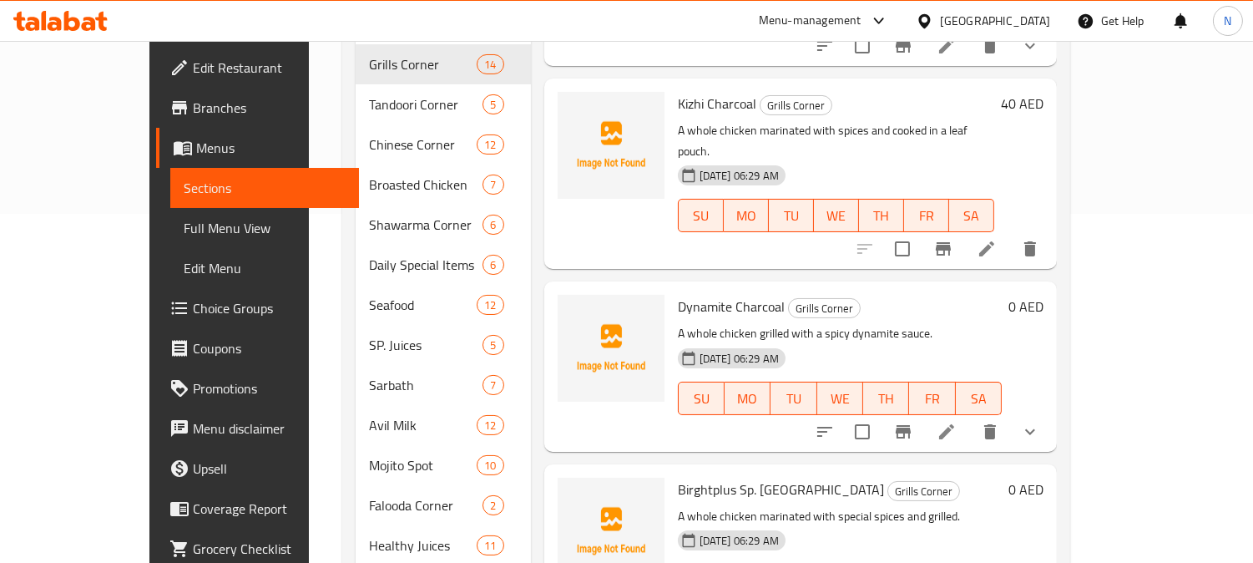
scroll to position [1613, 0]
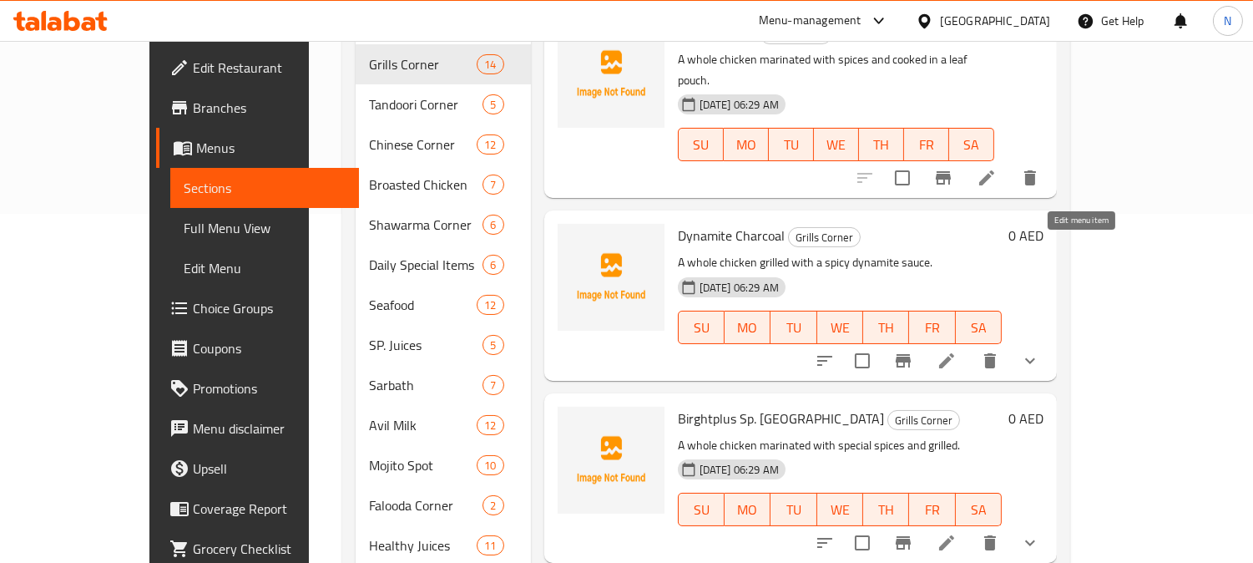
click at [956, 351] on icon at bounding box center [946, 361] width 20 height 20
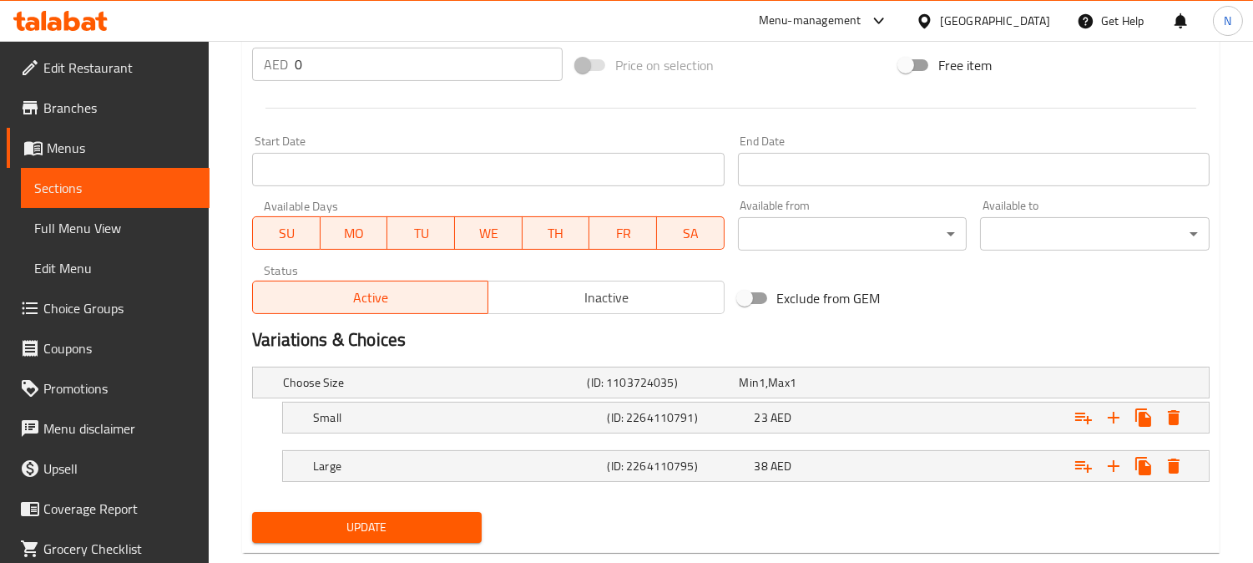
scroll to position [653, 0]
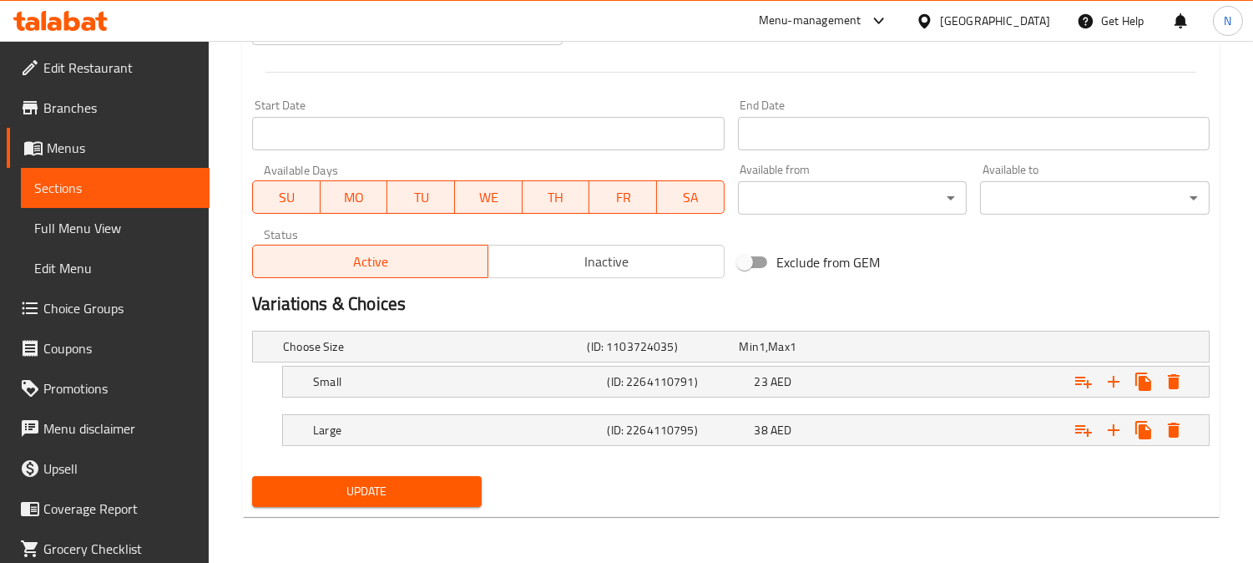
type textarea "دجاجة كاملة مشوية مع صلصة الديناميت الحارة."
click at [438, 477] on button "Update" at bounding box center [367, 491] width 230 height 31
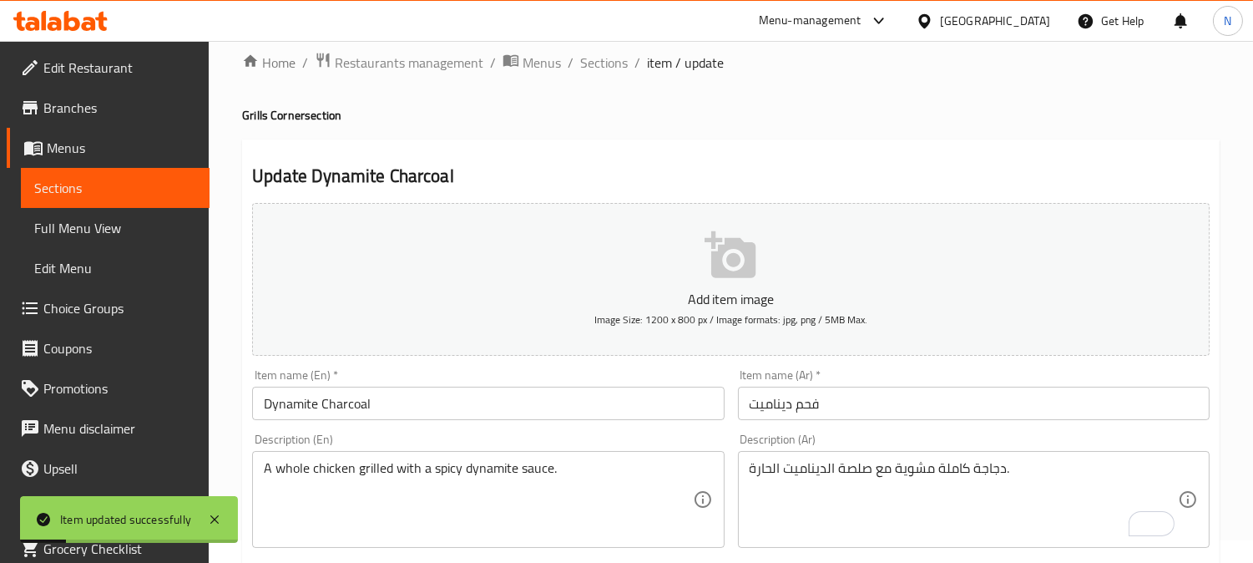
scroll to position [18, 0]
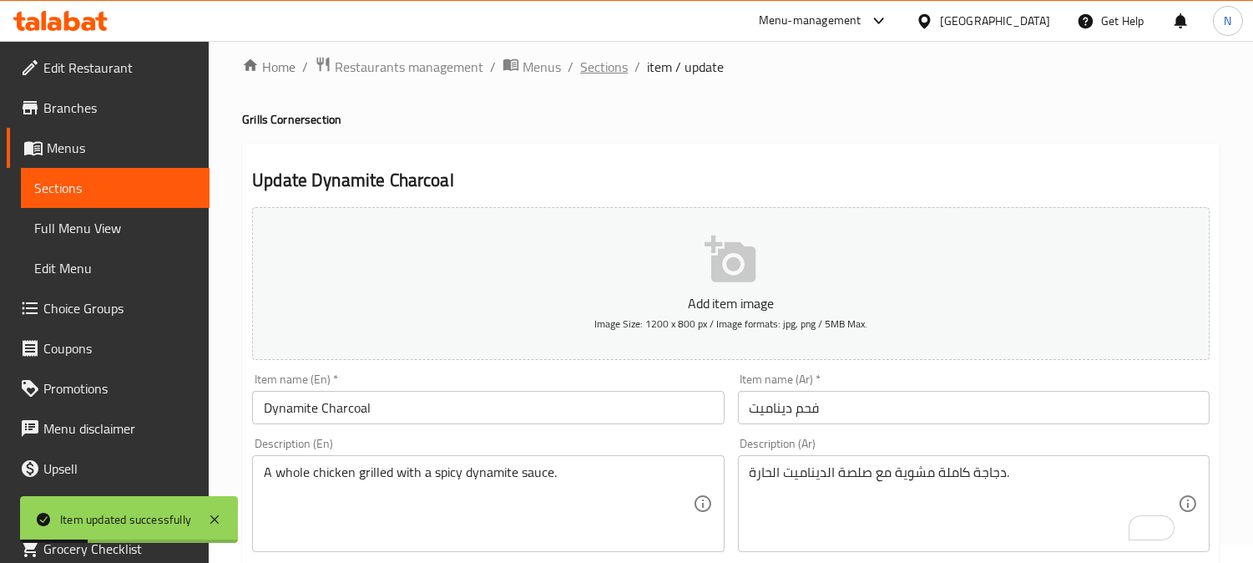
click at [605, 68] on span "Sections" at bounding box center [604, 67] width 48 height 20
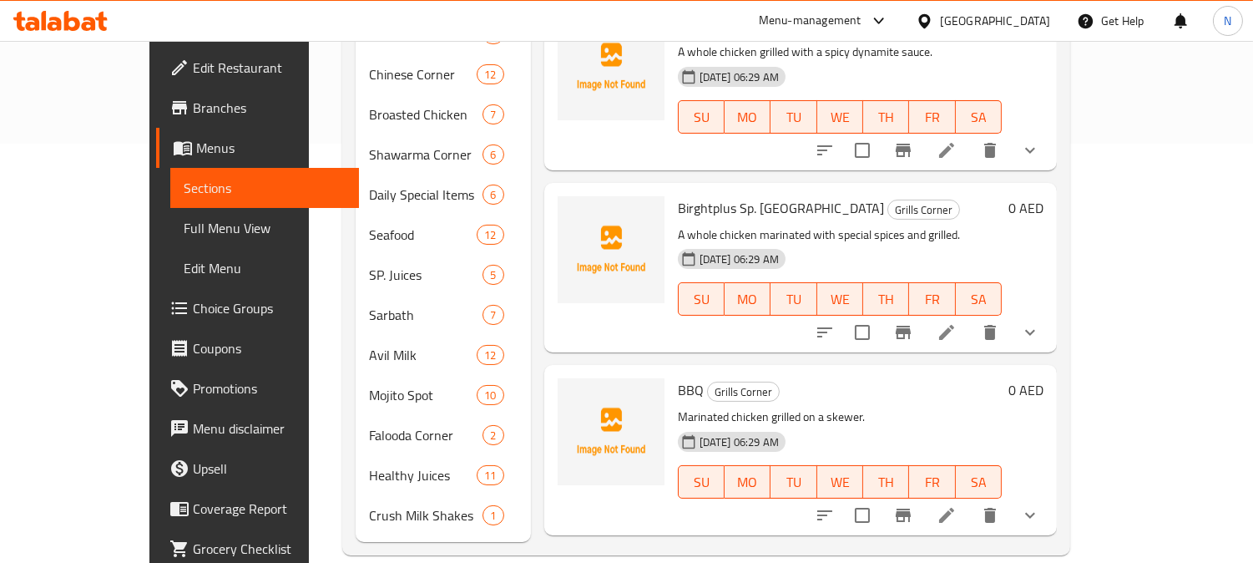
scroll to position [1844, 0]
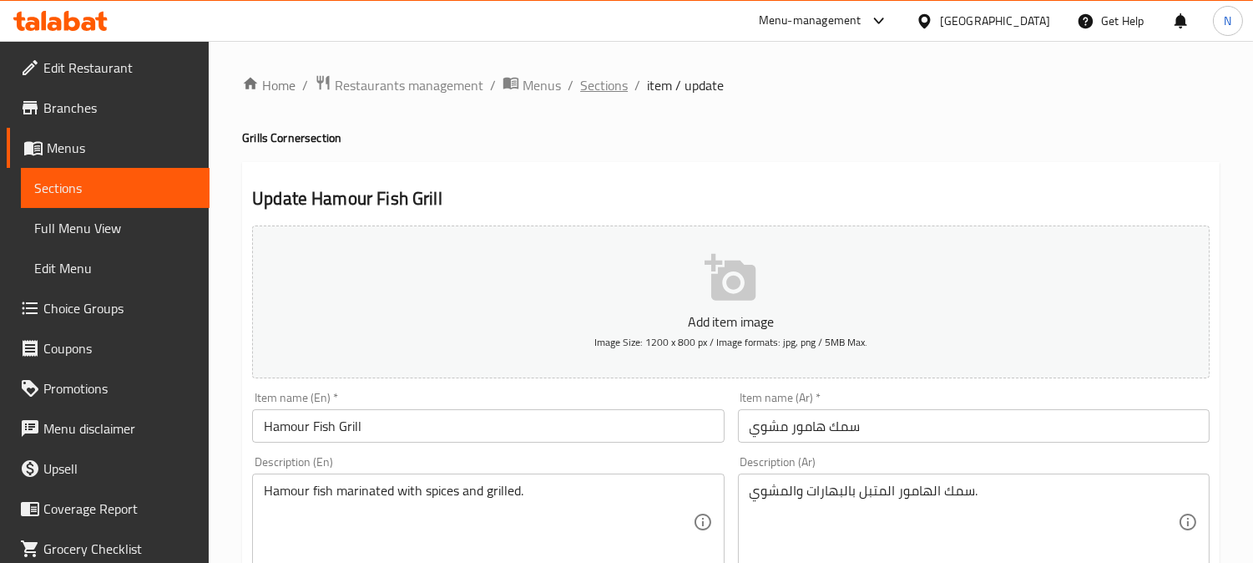
click at [594, 78] on span "Sections" at bounding box center [604, 85] width 48 height 20
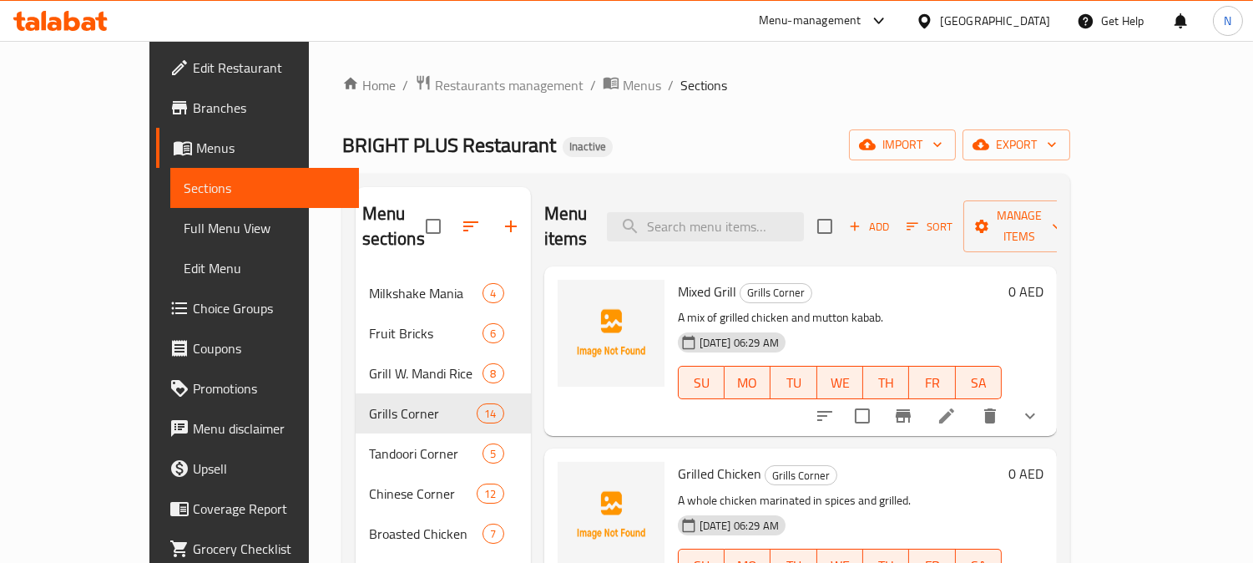
click at [369, 443] on span "Tandoori Corner" at bounding box center [426, 453] width 114 height 20
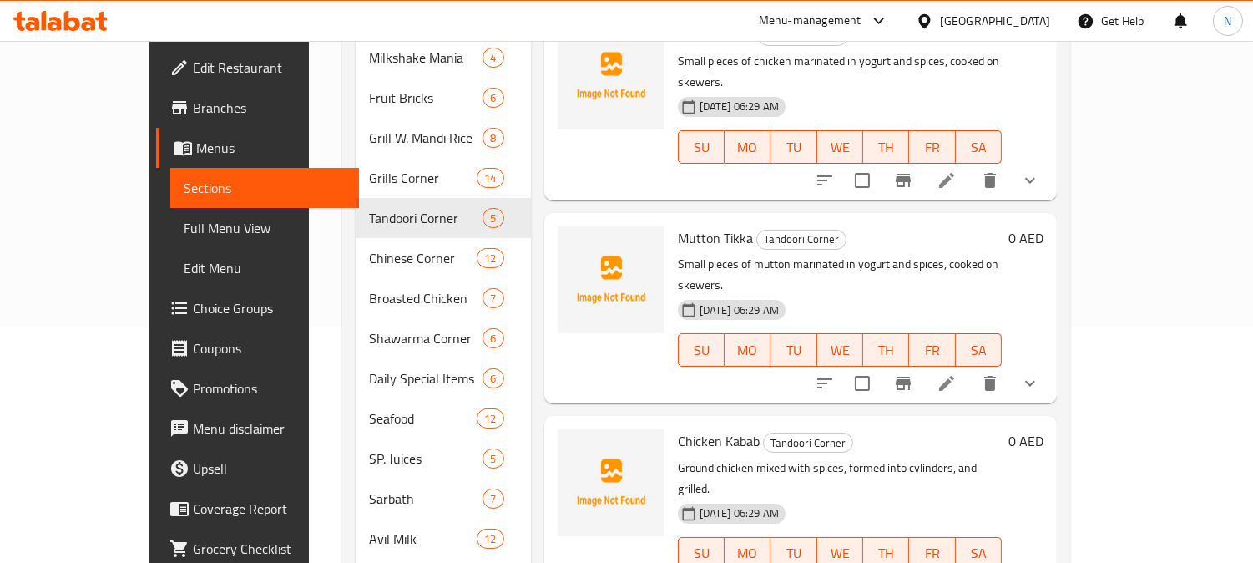
scroll to position [117, 0]
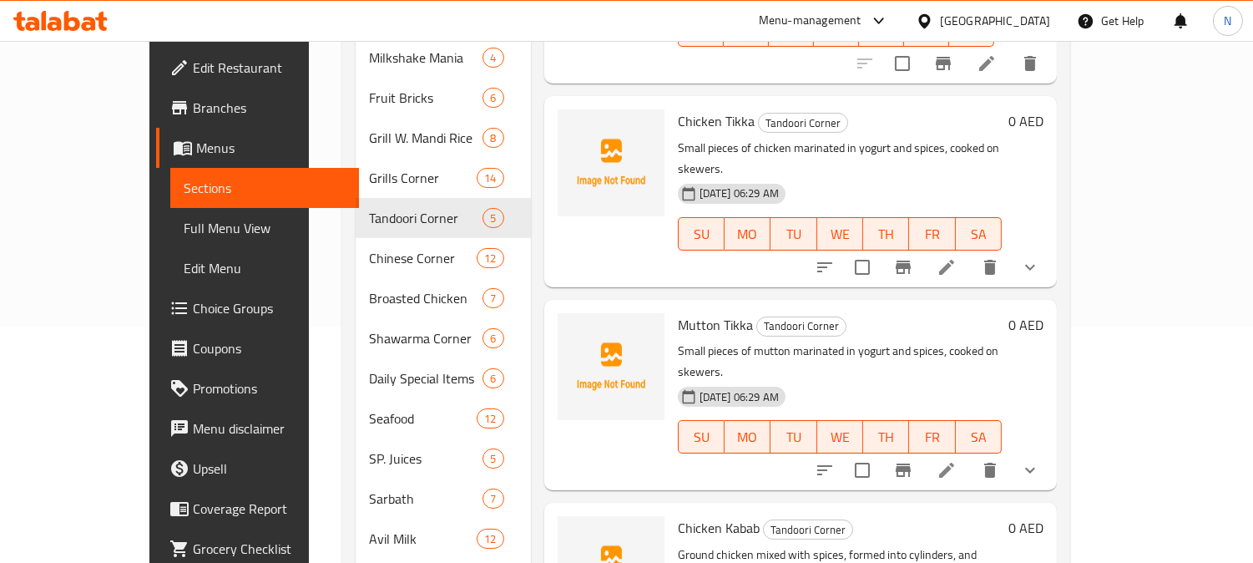
click at [956, 257] on icon at bounding box center [946, 267] width 20 height 20
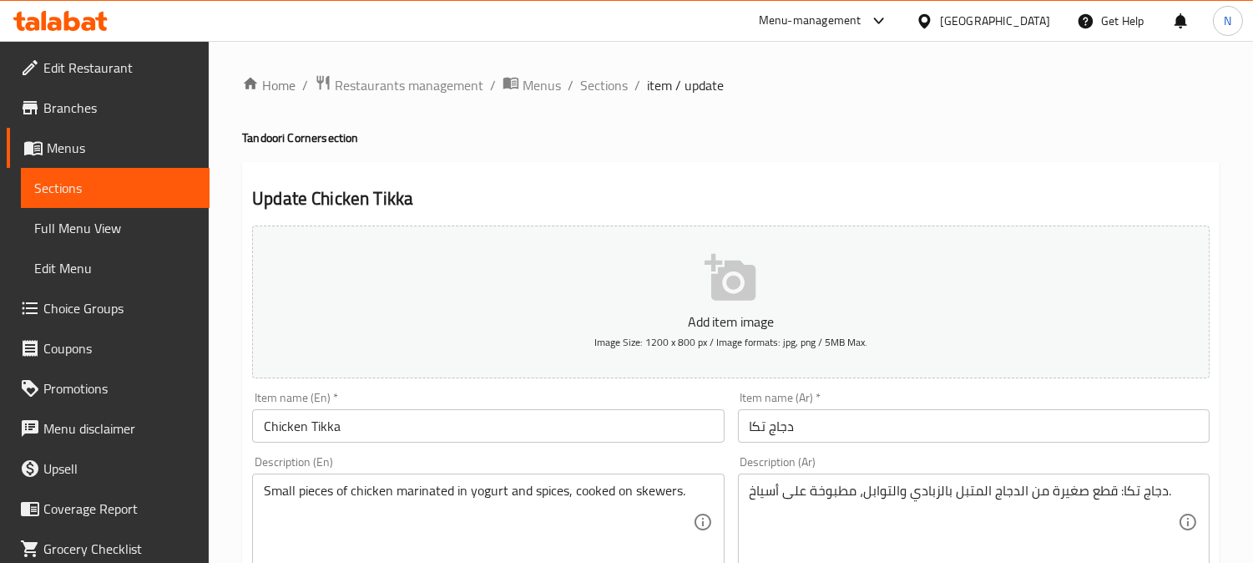
drag, startPoint x: 1114, startPoint y: 496, endPoint x: 1163, endPoint y: 497, distance: 49.3
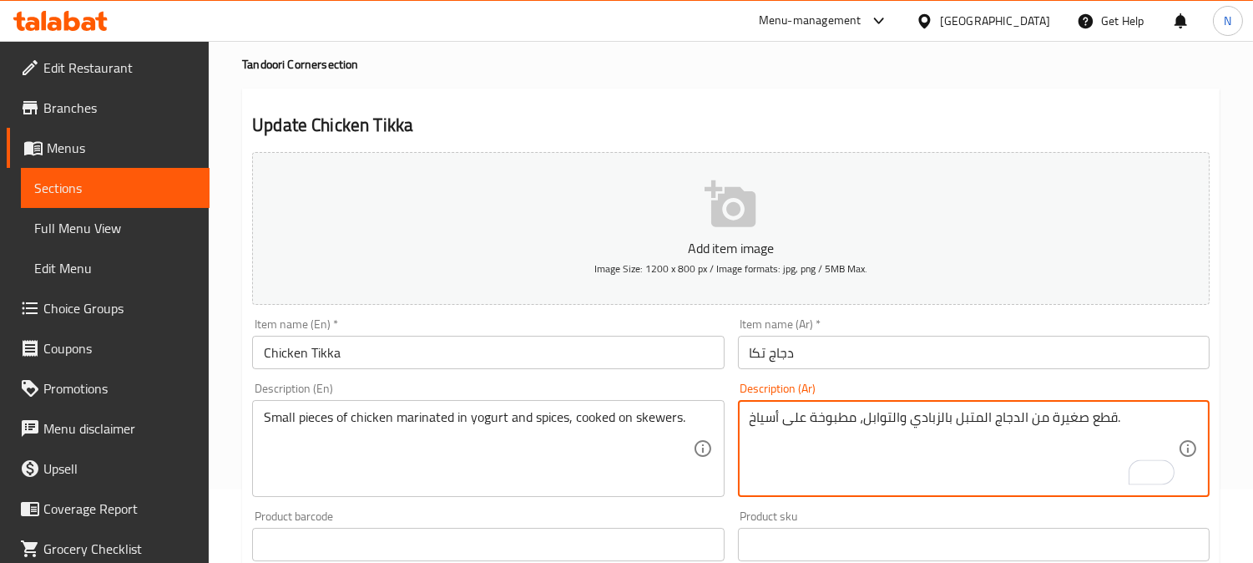
scroll to position [653, 0]
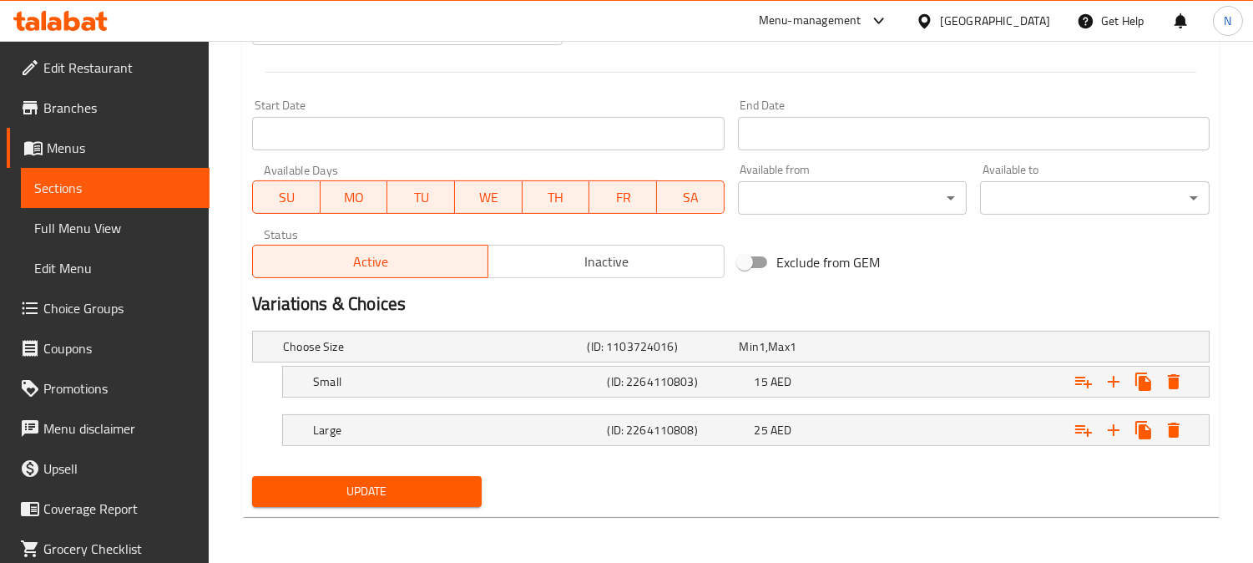
type textarea "قطع صغيرة من الدجاج المتبل بالزبادي والتوابل، مطبوخة على أسياخ."
click at [435, 488] on span "Update" at bounding box center [366, 491] width 203 height 21
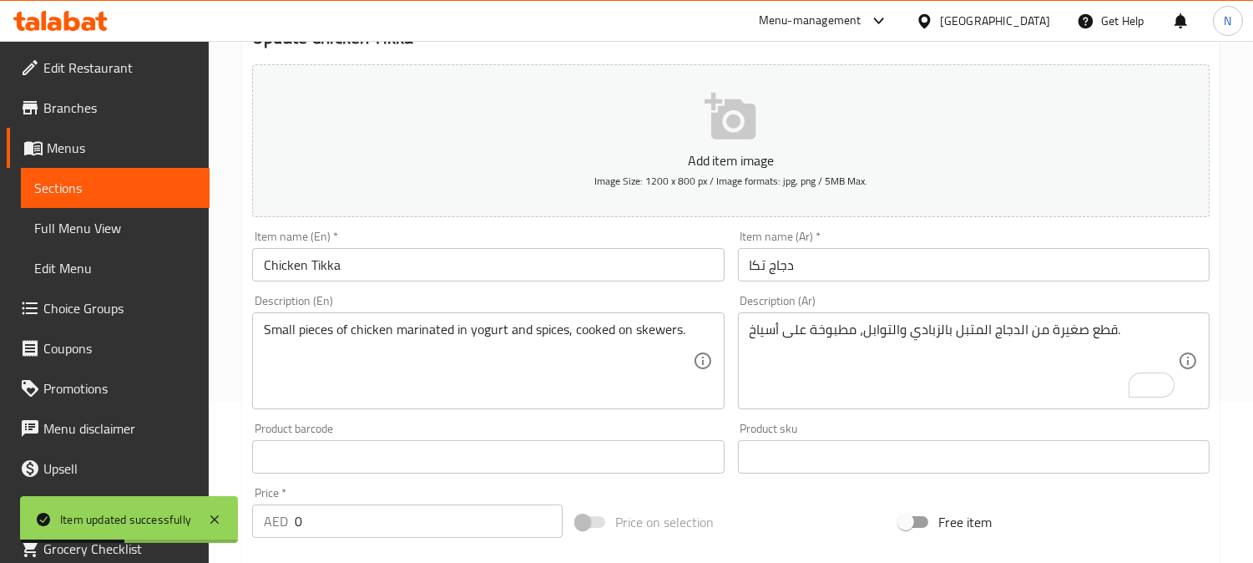
scroll to position [7, 0]
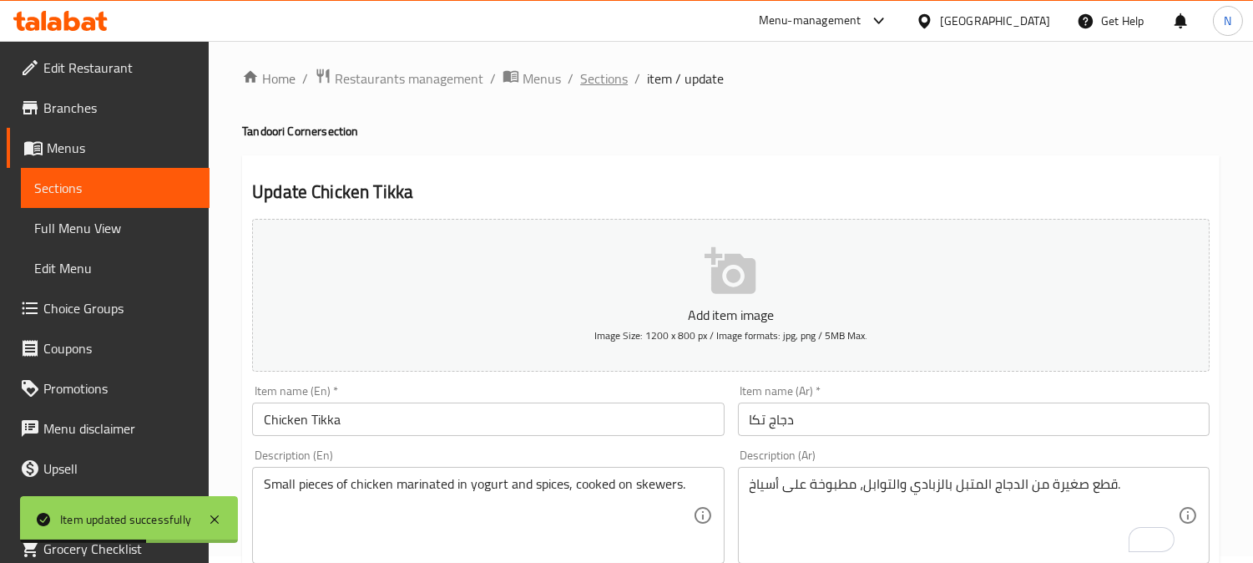
click at [610, 80] on span "Sections" at bounding box center [604, 78] width 48 height 20
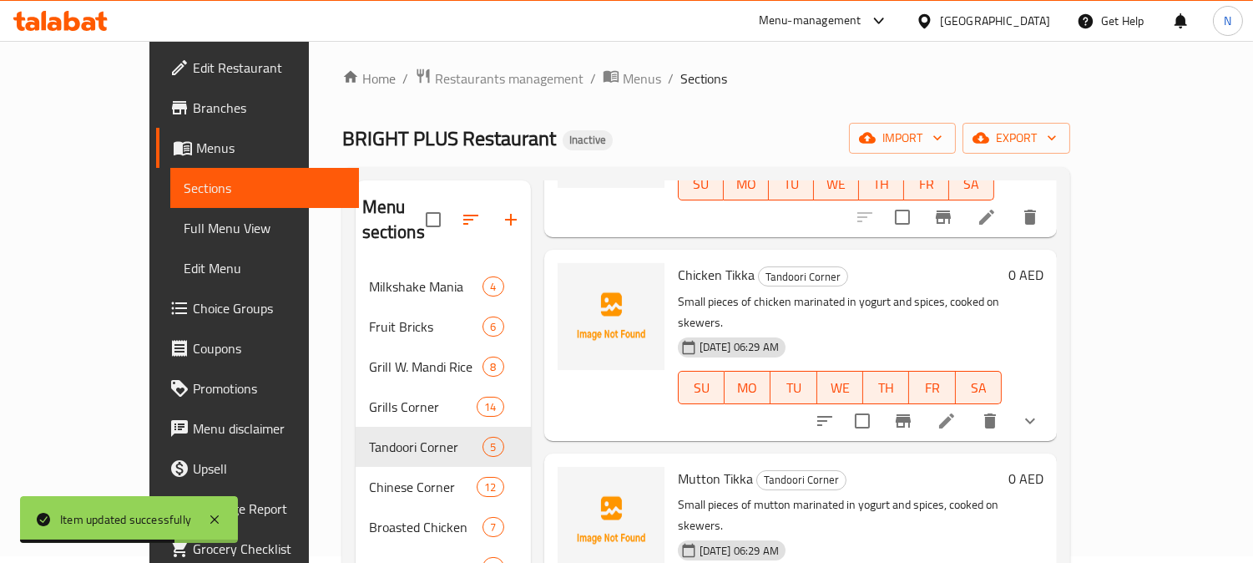
scroll to position [204, 0]
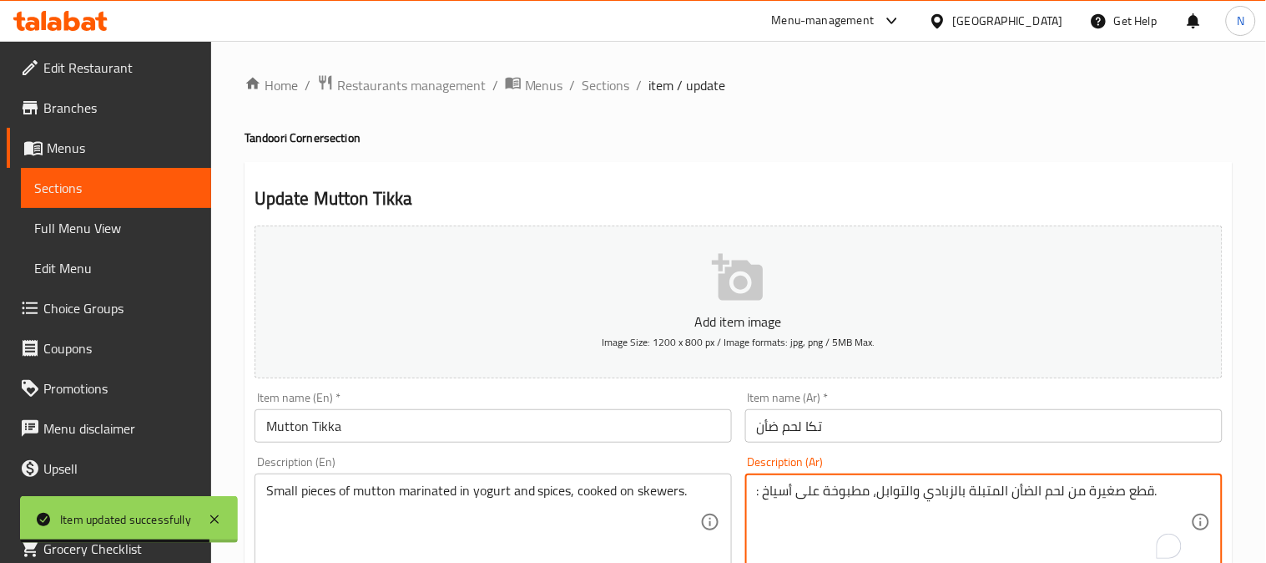
click at [747, 496] on div ": قطع صغيرة من لحم الضأن المتبلة بالزبادي والتوابل، مطبوخة على أسياخ. Descripti…" at bounding box center [974, 521] width 472 height 97
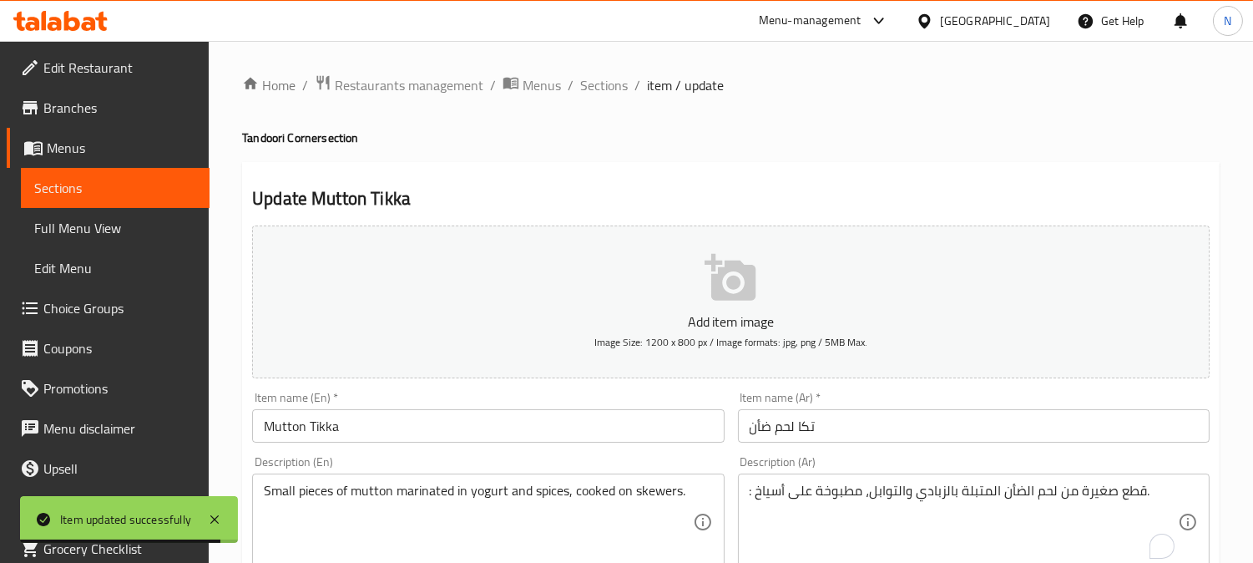
drag, startPoint x: 769, startPoint y: 249, endPoint x: 772, endPoint y: 512, distance: 262.9
drag, startPoint x: 754, startPoint y: 496, endPoint x: 744, endPoint y: 496, distance: 10.0
click at [744, 496] on div ": قطع صغيرة من لحم الضأن المتبلة بالزبادي والتوابل، مطبوخة على أسياخ. Descripti…" at bounding box center [974, 521] width 472 height 97
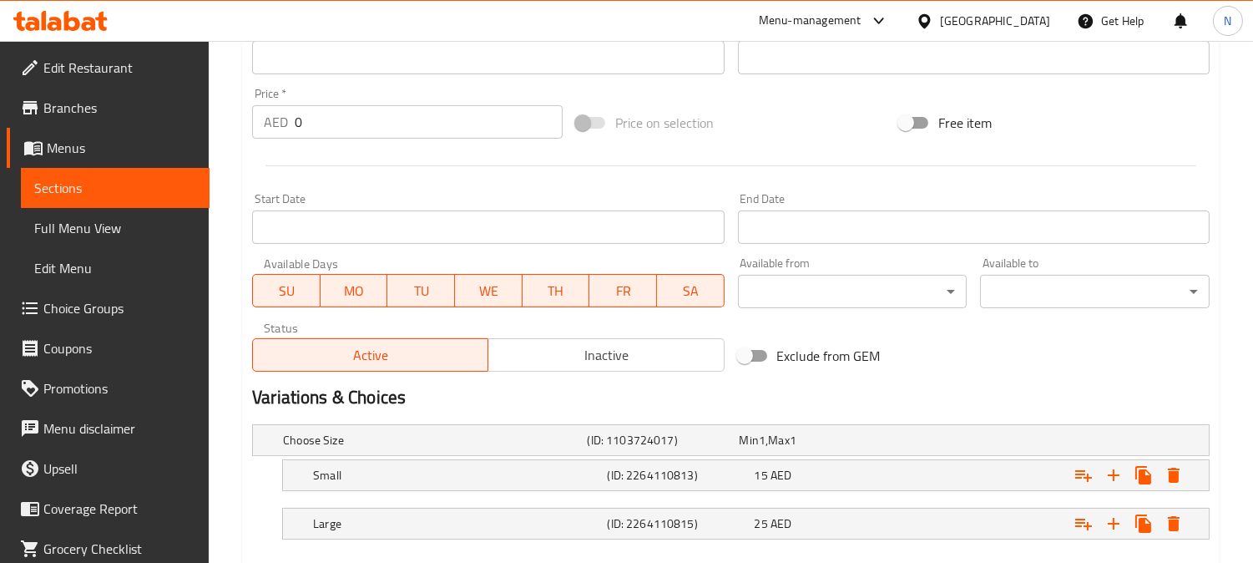
scroll to position [653, 0]
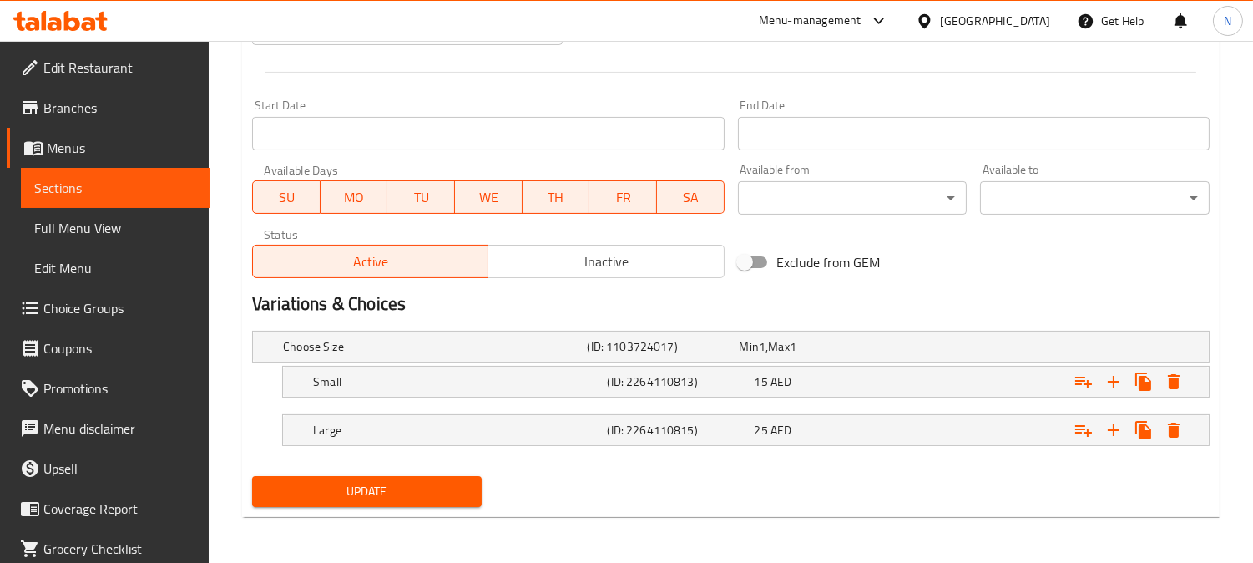
type textarea "قطع صغيرة من لحم الضأن المتبلة بالزبادي والتوابل، مطبوخة على أسياخ."
click at [307, 488] on span "Update" at bounding box center [366, 491] width 203 height 21
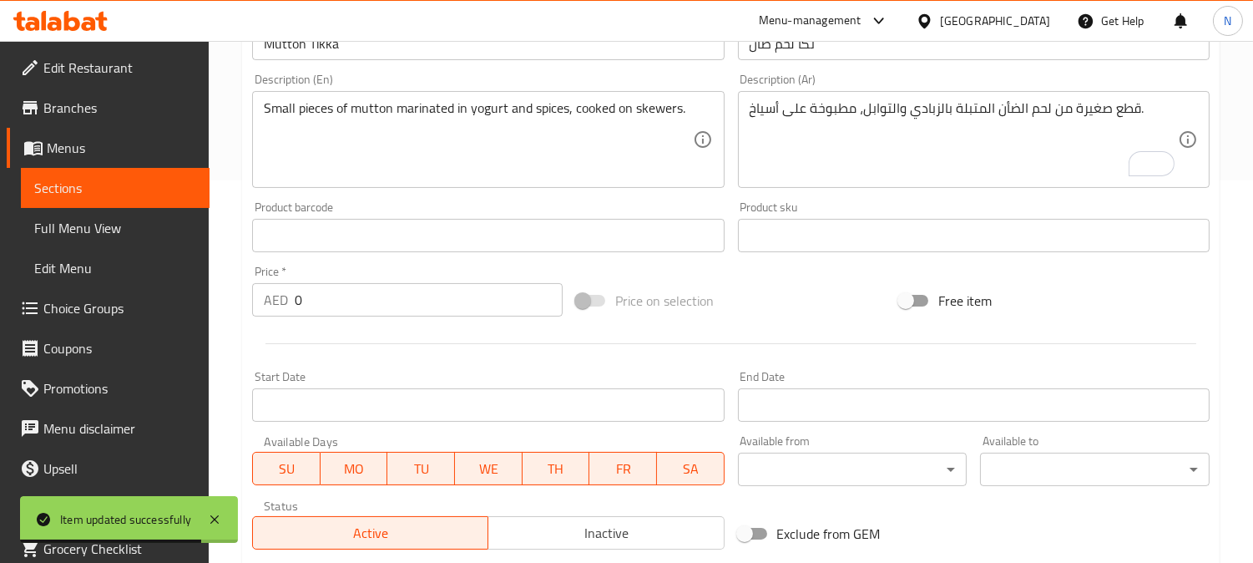
scroll to position [13, 0]
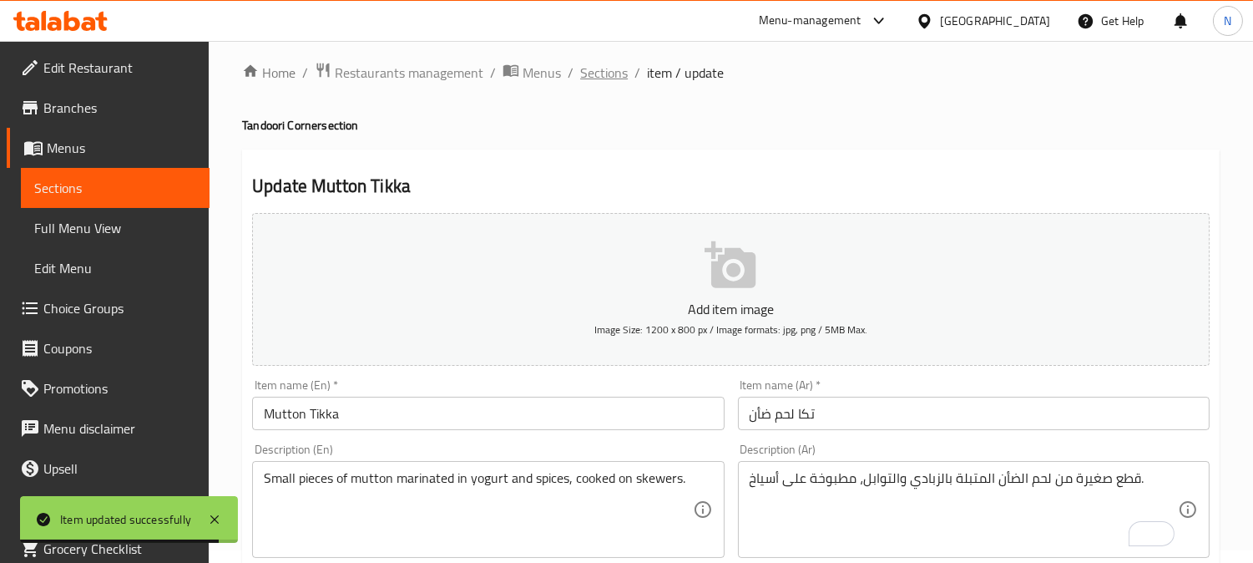
click at [598, 75] on span "Sections" at bounding box center [604, 73] width 48 height 20
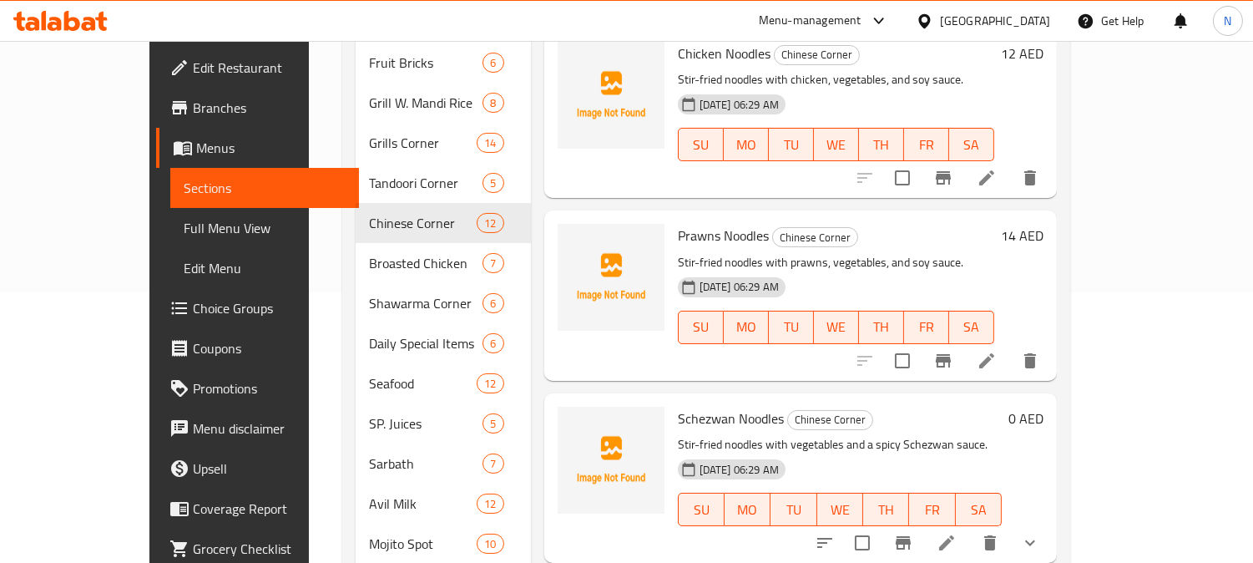
scroll to position [273, 0]
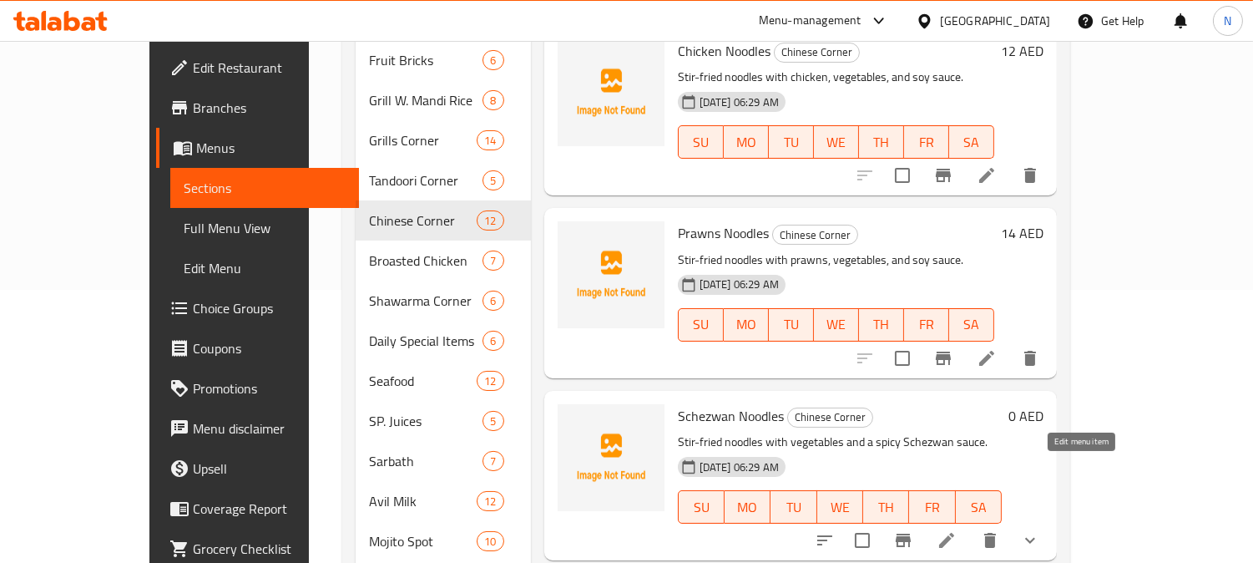
click at [954, 532] on icon at bounding box center [946, 539] width 15 height 15
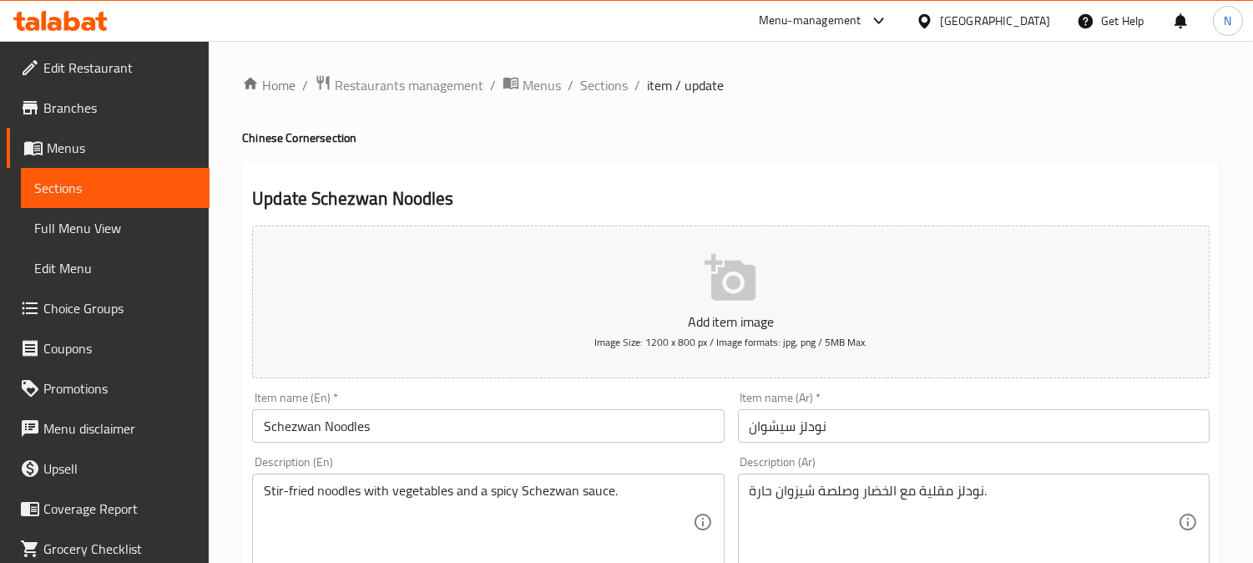
click at [674, 232] on button "Add item image Image Size: 1200 x 800 px / Image formats: jpg, png / 5MB Max." at bounding box center [730, 301] width 957 height 153
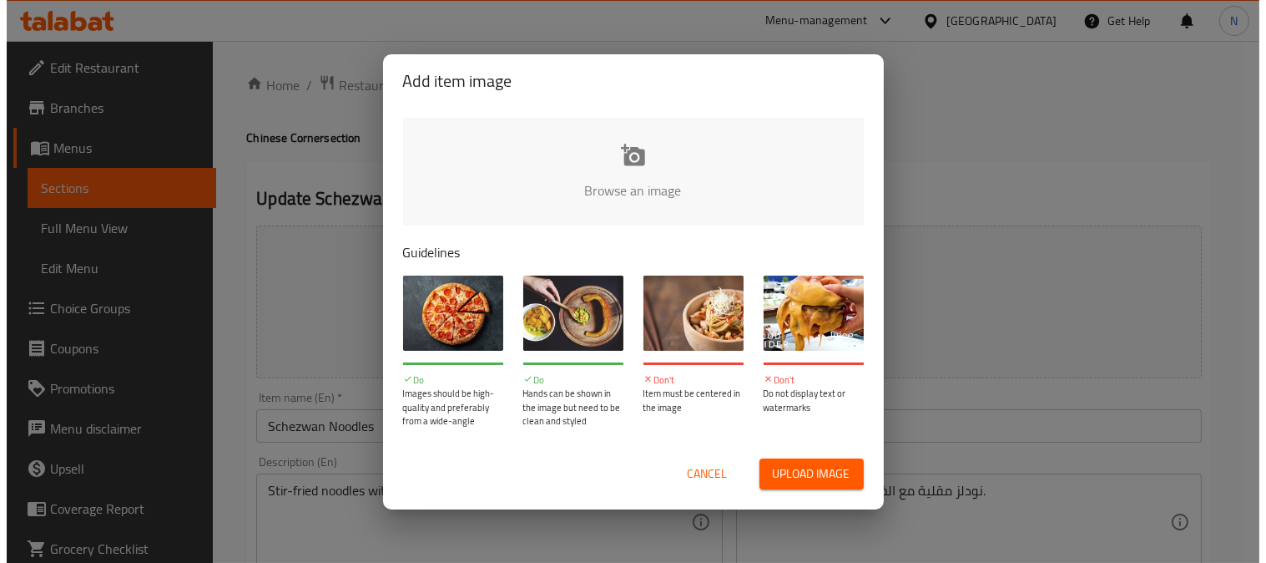
scroll to position [799, 0]
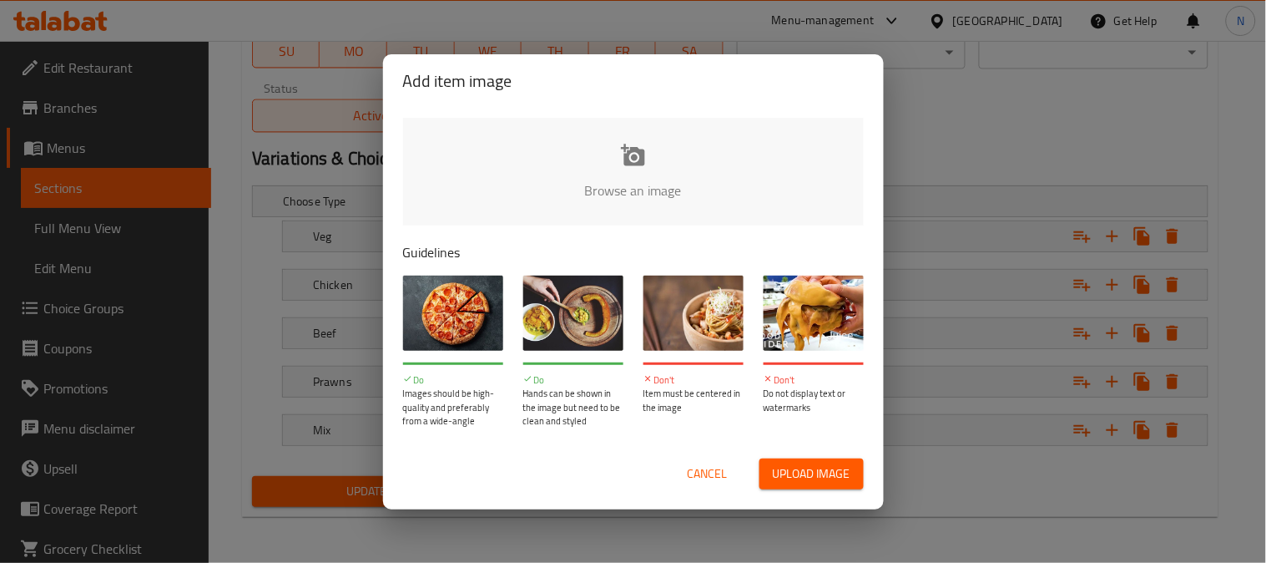
click at [699, 478] on span "Cancel" at bounding box center [708, 473] width 40 height 21
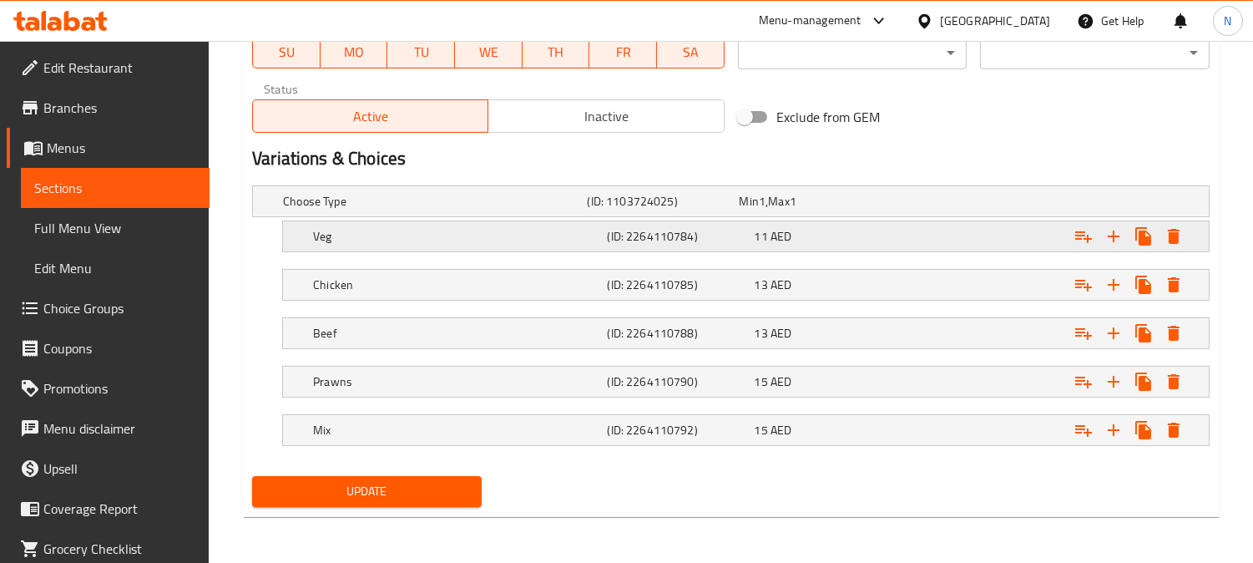
click at [682, 234] on h5 "(ID: 2264110784)" at bounding box center [677, 236] width 140 height 17
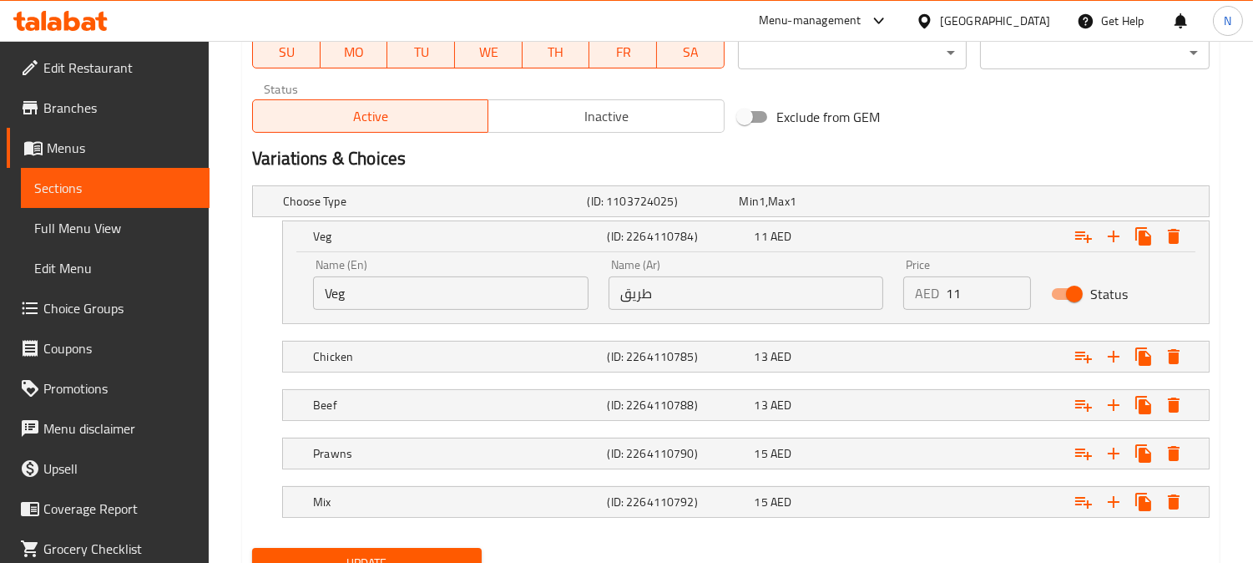
click at [709, 298] on input "طريق" at bounding box center [745, 292] width 275 height 33
type input "خضار"
click at [254, 295] on div "Veg (ID: 2264110784) 11 AED Name (En) Veg Name (En) Name (Ar) خضار Name (Ar) Pr…" at bounding box center [730, 271] width 957 height 103
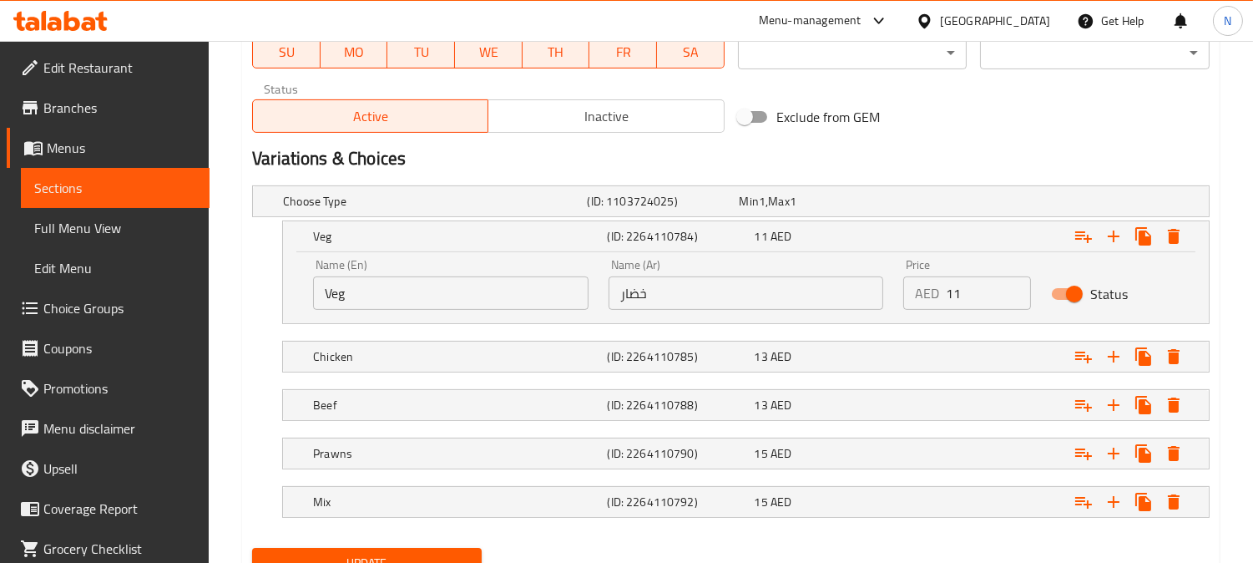
click at [376, 557] on span "Update" at bounding box center [366, 563] width 203 height 21
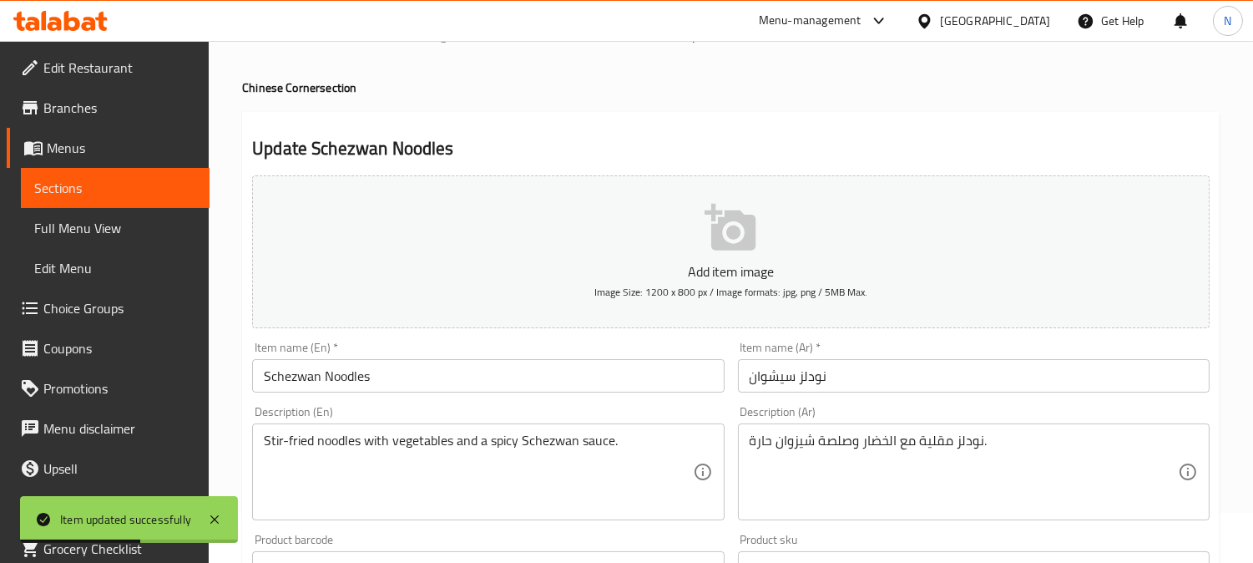
scroll to position [0, 0]
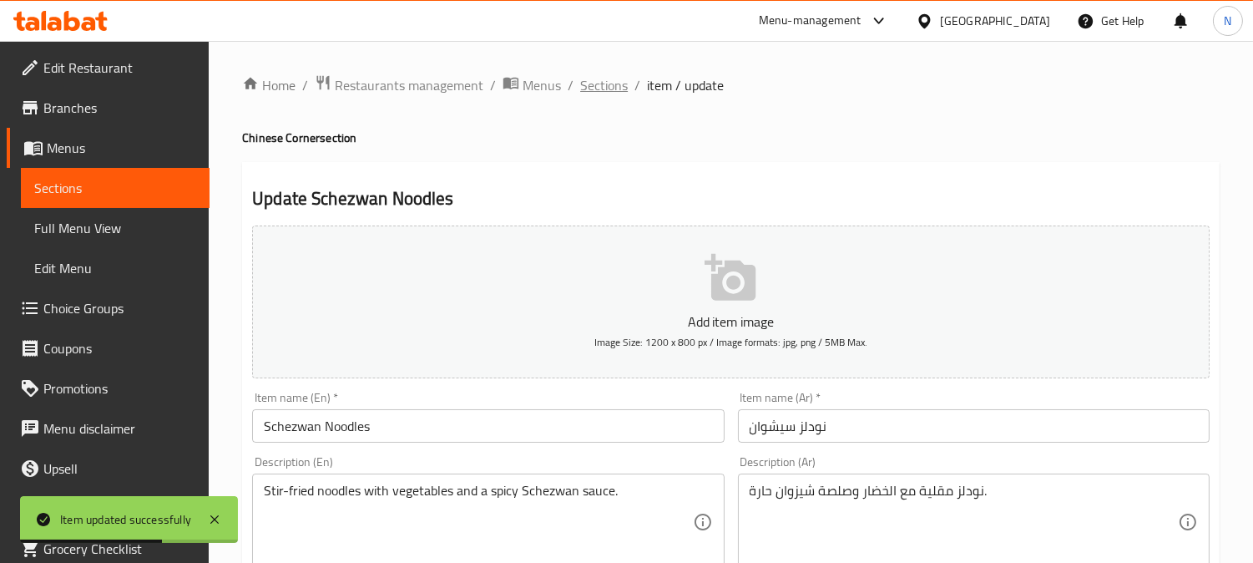
click at [611, 81] on span "Sections" at bounding box center [604, 85] width 48 height 20
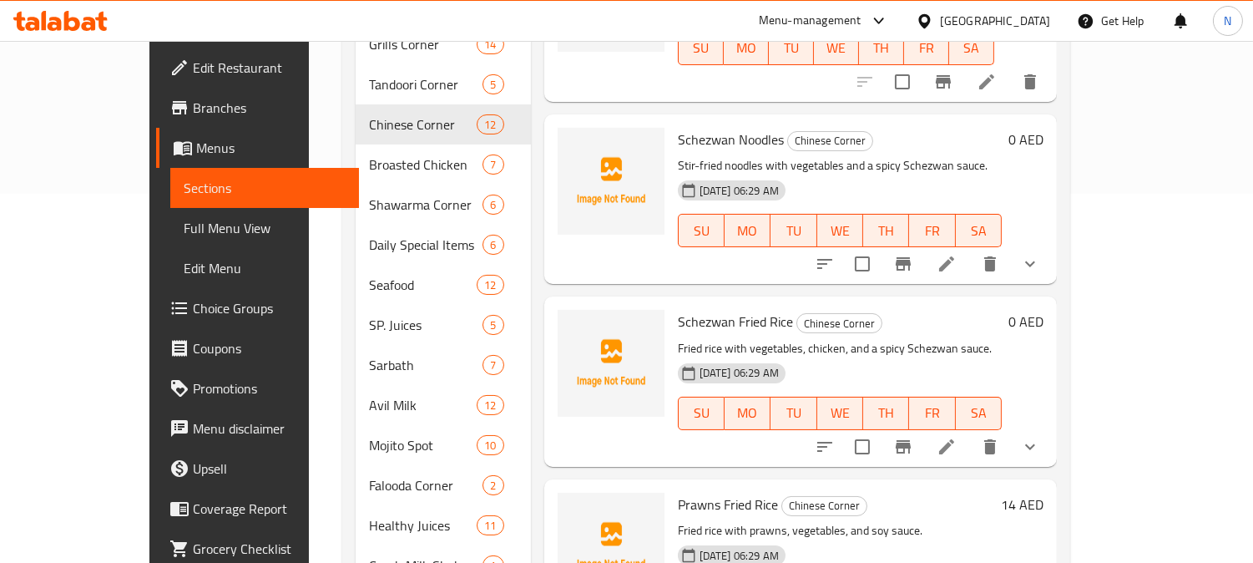
scroll to position [395, 0]
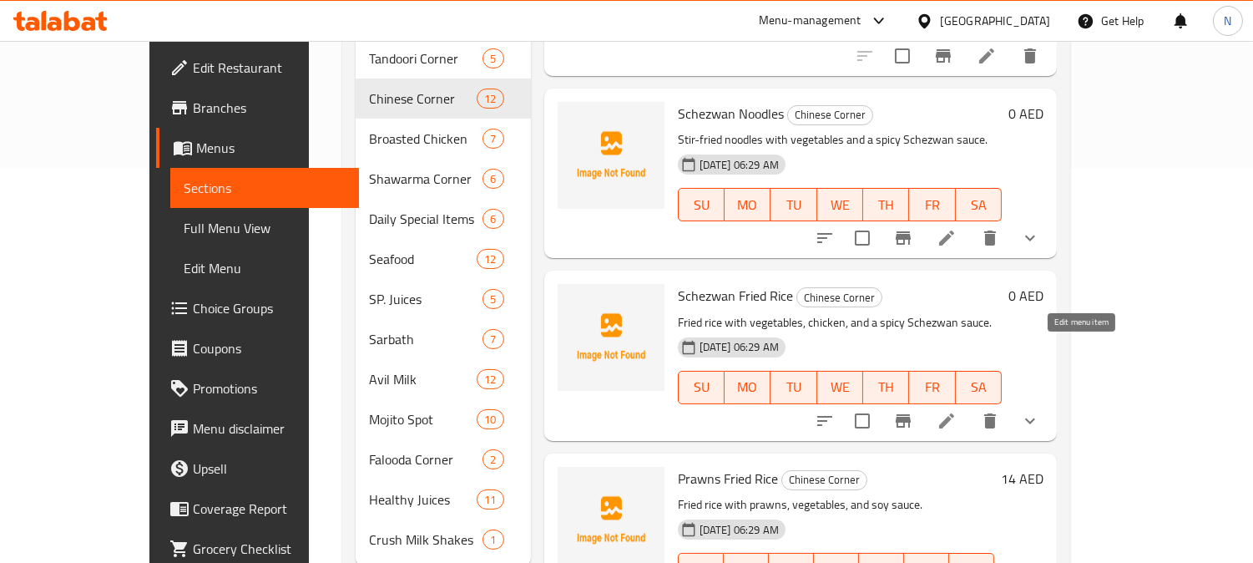
click at [954, 413] on icon at bounding box center [946, 420] width 15 height 15
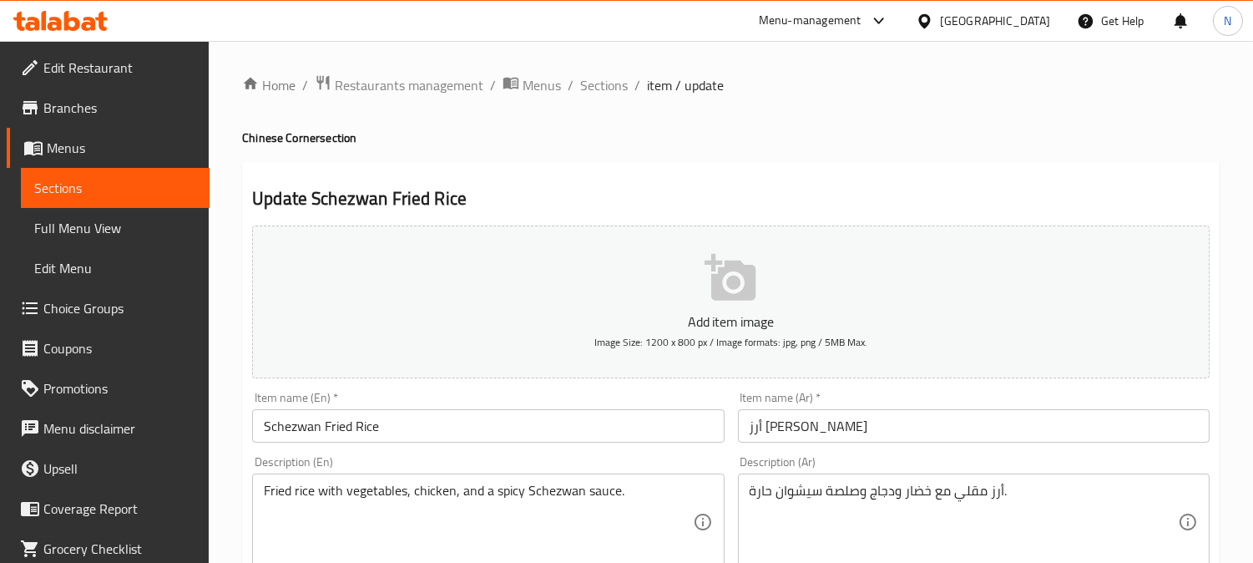
scroll to position [799, 0]
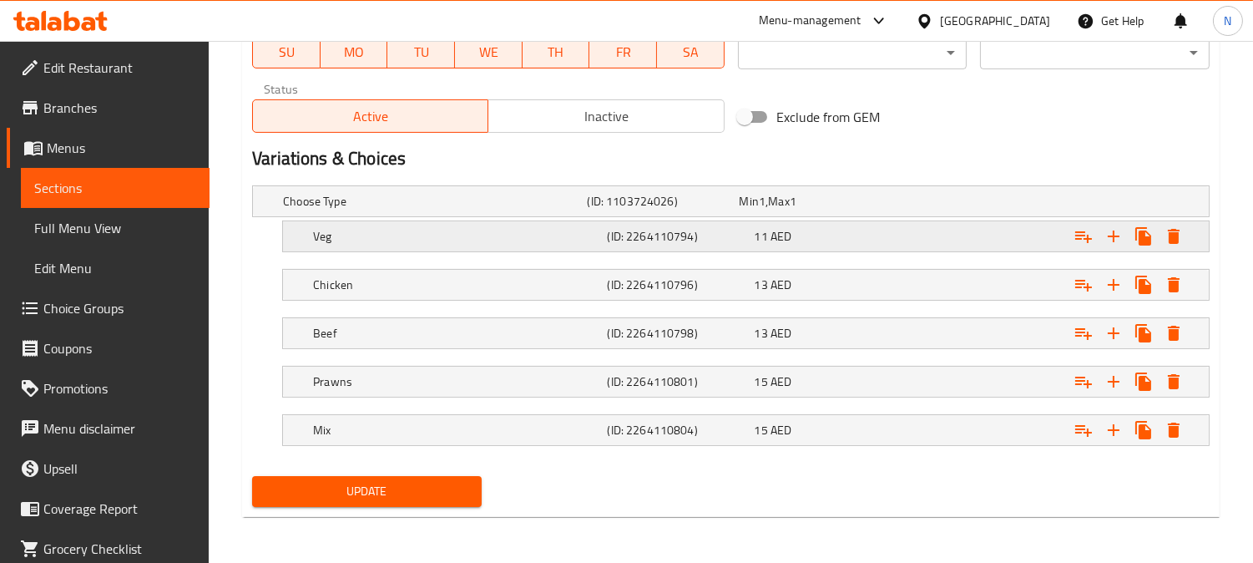
click at [720, 244] on div "(ID: 2264110794)" at bounding box center [676, 236] width 147 height 23
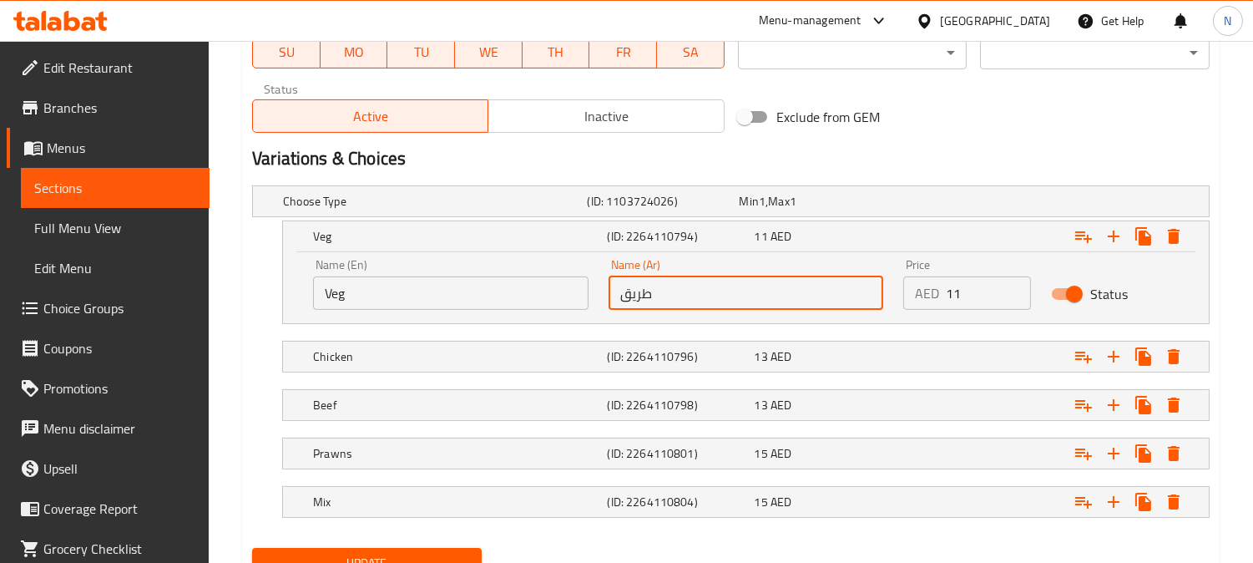
click at [705, 290] on input "طريق" at bounding box center [745, 292] width 275 height 33
drag, startPoint x: 705, startPoint y: 290, endPoint x: 674, endPoint y: 299, distance: 32.8
click at [674, 299] on input "طريق" at bounding box center [745, 292] width 275 height 33
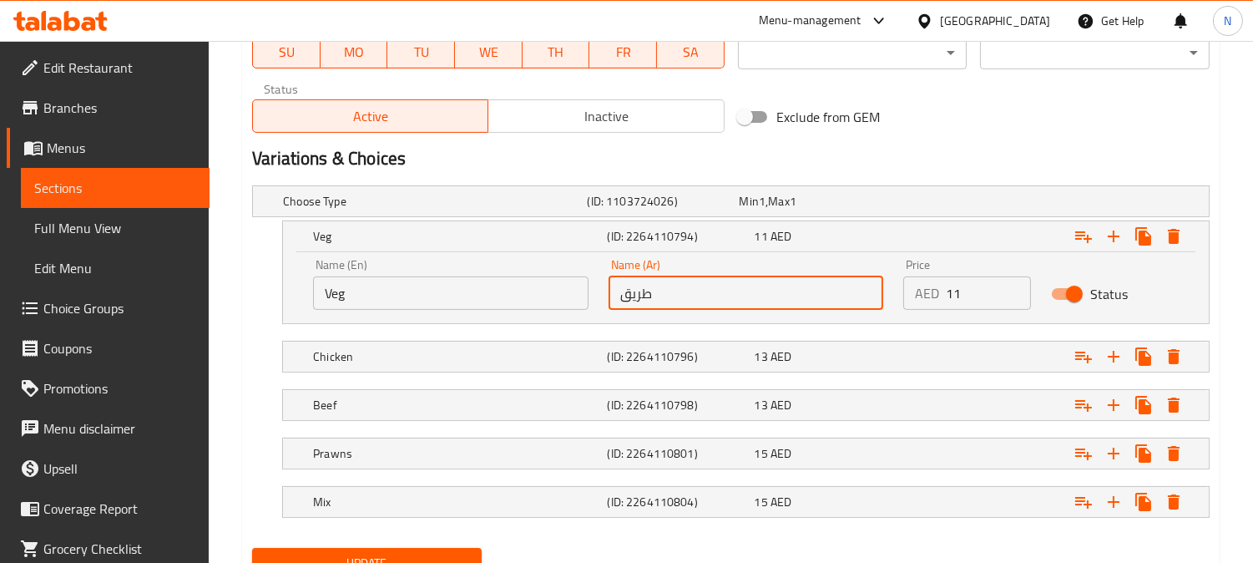
click at [674, 299] on input "طريق" at bounding box center [745, 292] width 275 height 33
type input "خضار"
click at [328, 548] on button "Update" at bounding box center [367, 563] width 230 height 31
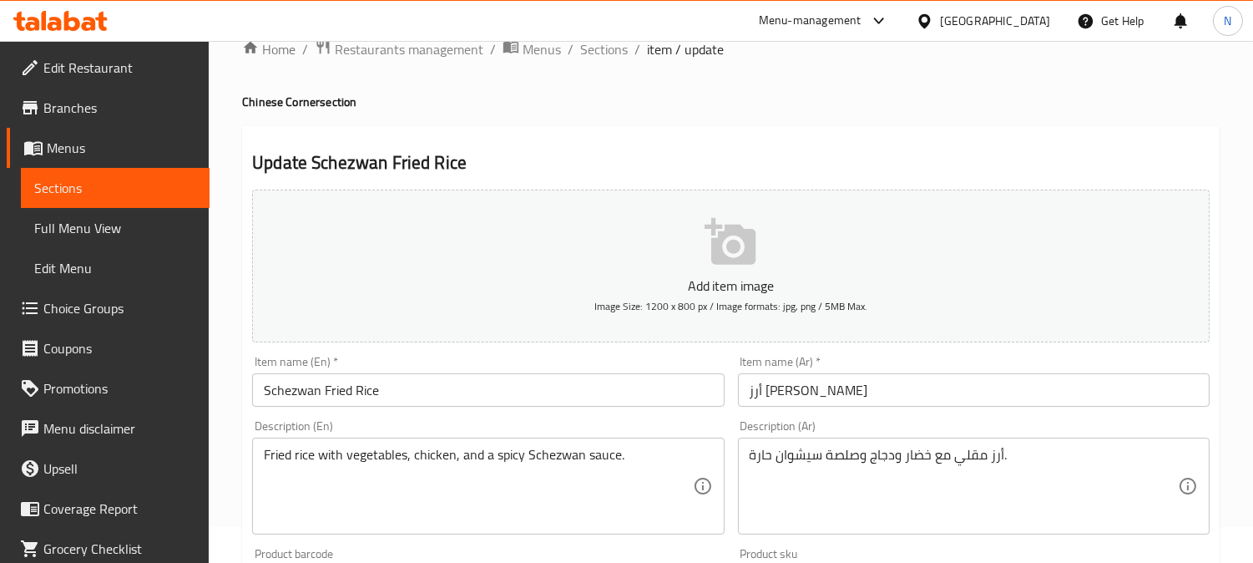
scroll to position [26, 0]
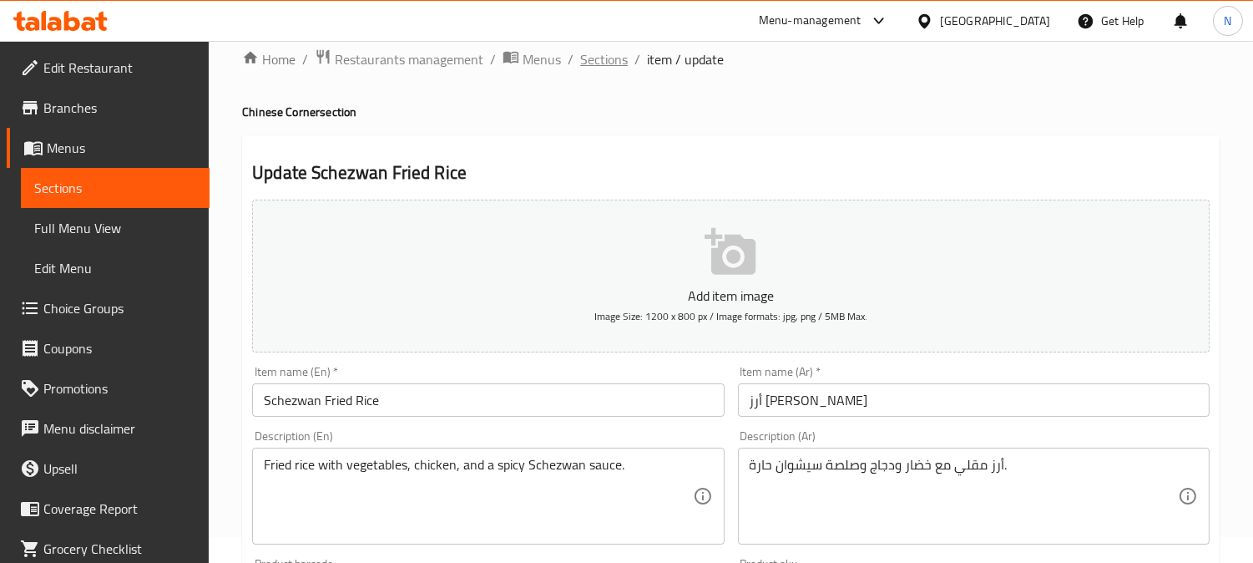
click at [598, 61] on span "Sections" at bounding box center [604, 59] width 48 height 20
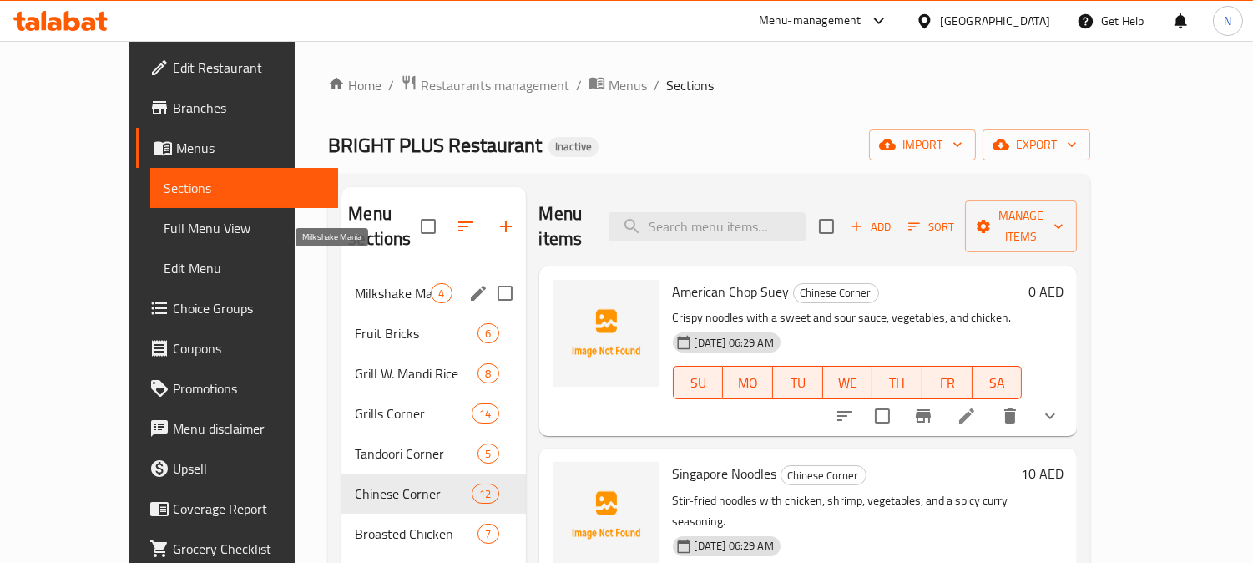
click at [355, 283] on span "Milkshake Mania" at bounding box center [393, 293] width 76 height 20
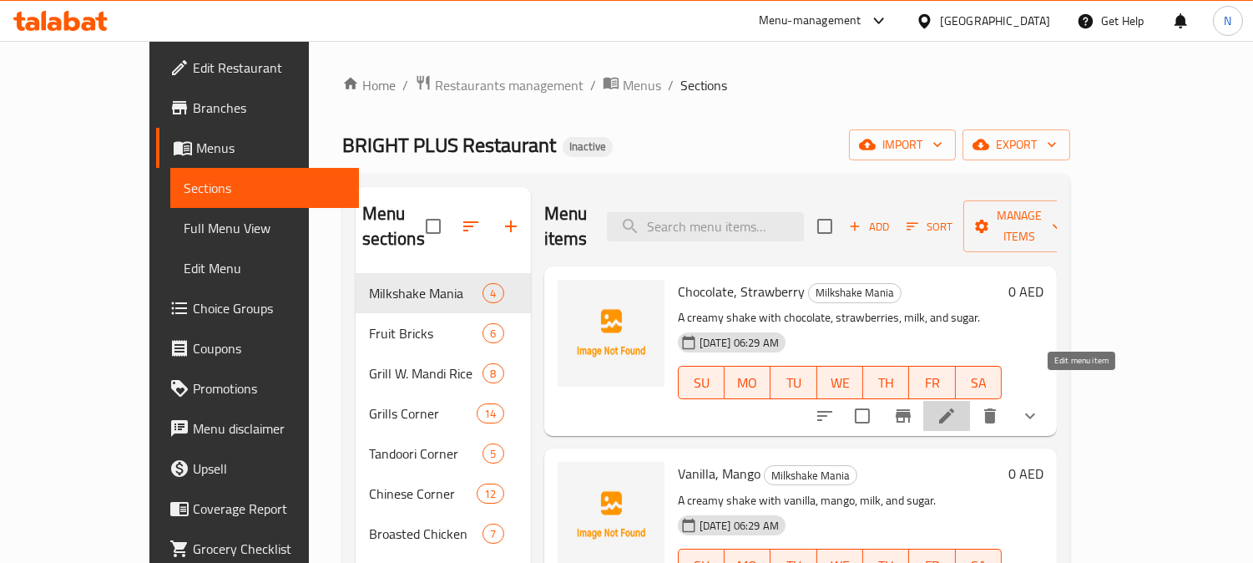
click at [954, 408] on icon at bounding box center [946, 415] width 15 height 15
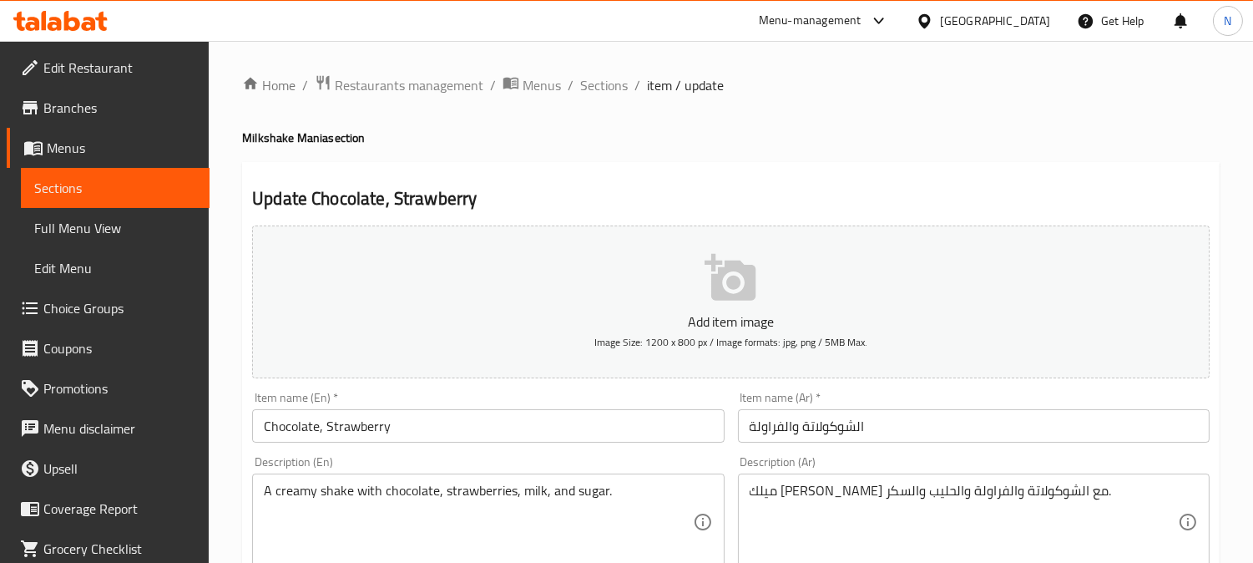
click at [319, 432] on input "Chocolate, Strawberry" at bounding box center [488, 425] width 472 height 33
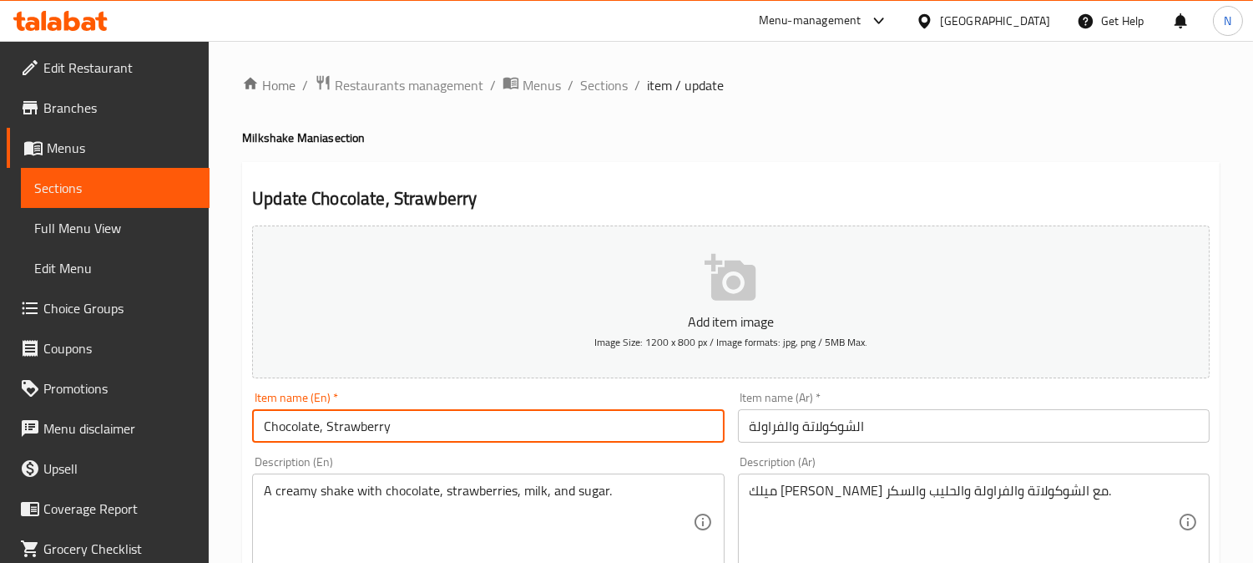
click at [322, 431] on input "Chocolate, Strawberry" at bounding box center [488, 425] width 472 height 33
click at [320, 431] on input "Chocolate& Strawberry" at bounding box center [488, 425] width 472 height 33
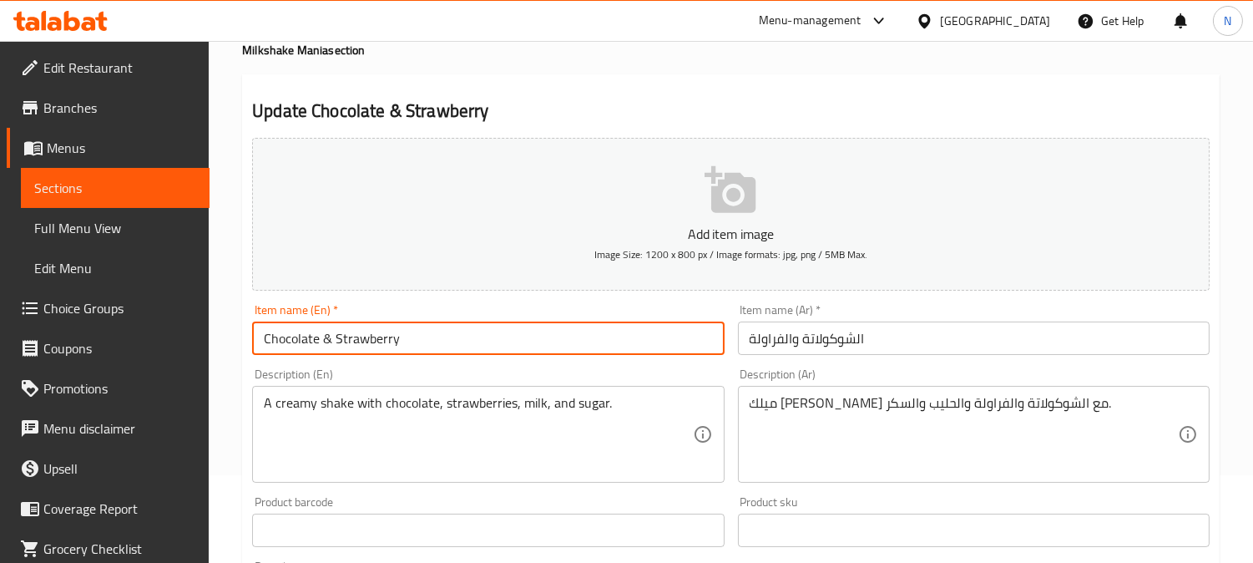
scroll to position [93, 0]
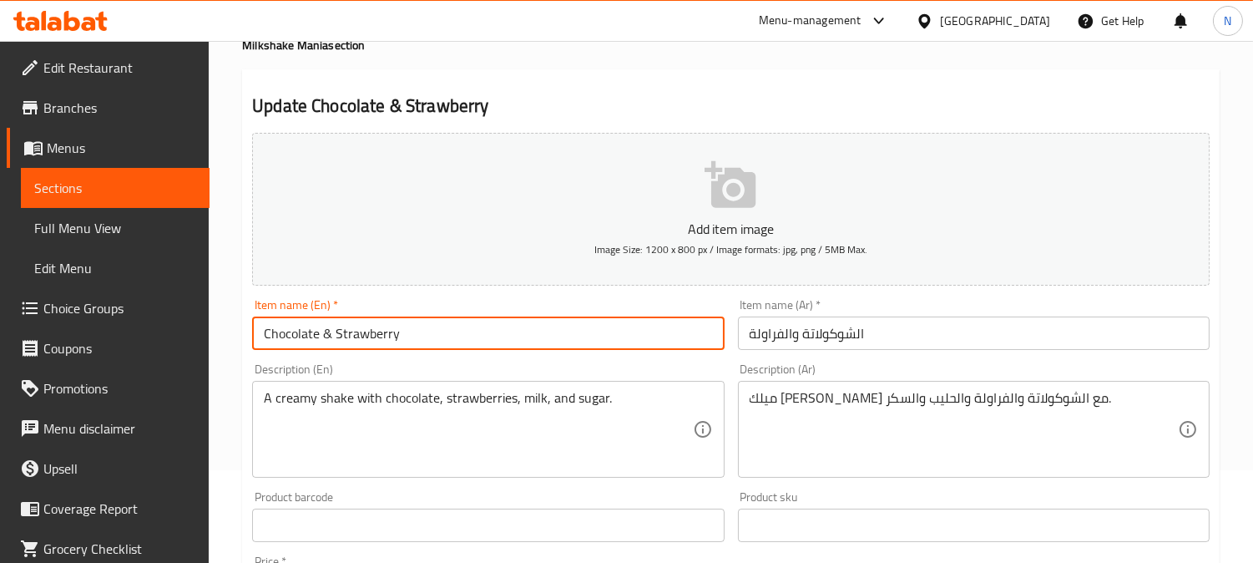
type input "Chocolate & Strawberry"
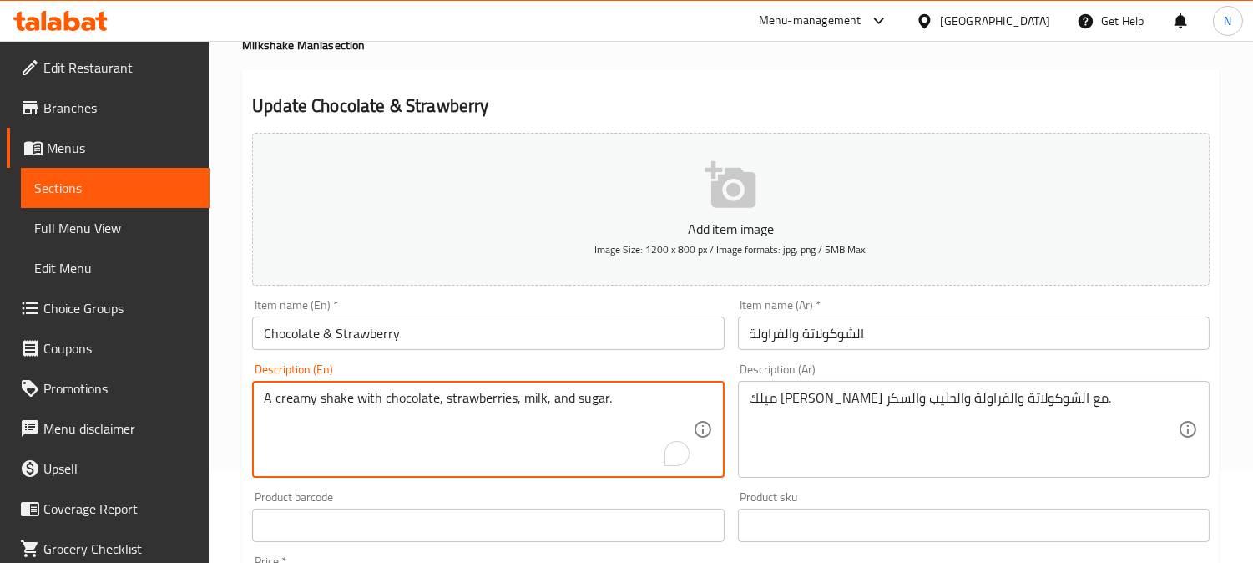
click at [231, 407] on div "Home / Restaurants management / Menus / Sections / item / update Milkshake Mani…" at bounding box center [731, 536] width 1044 height 1176
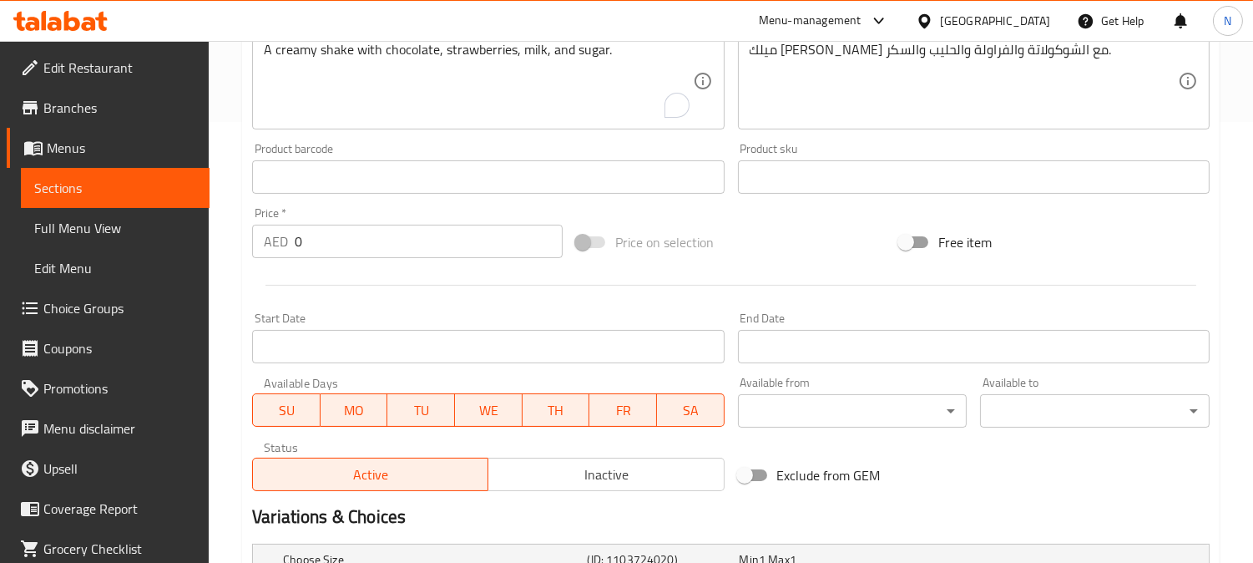
scroll to position [653, 0]
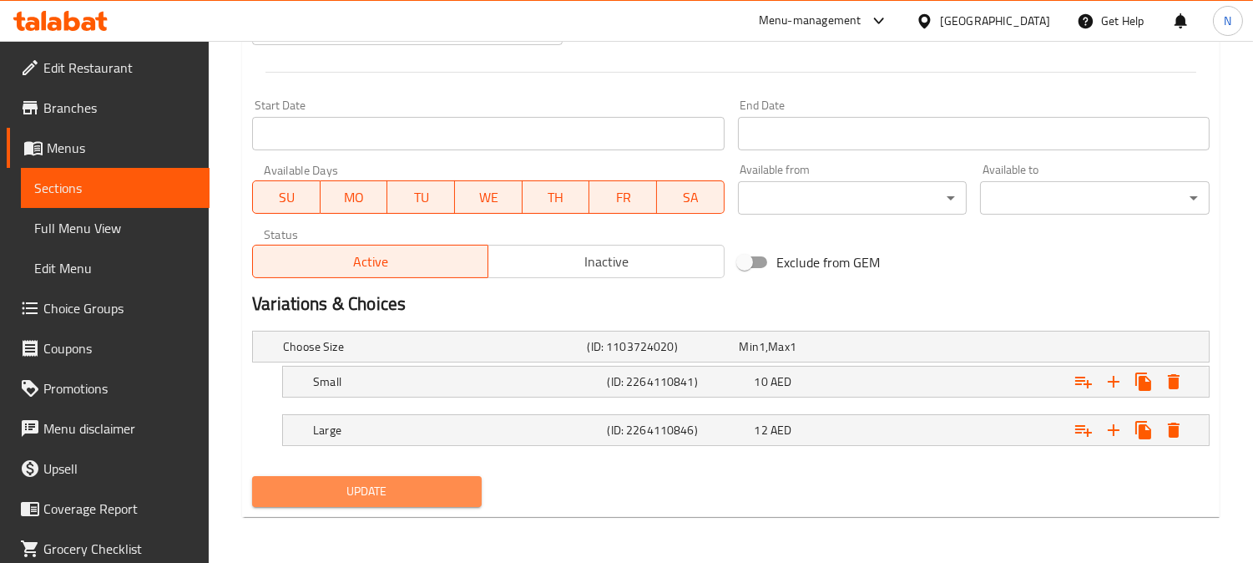
click at [421, 505] on button "Update" at bounding box center [367, 491] width 230 height 31
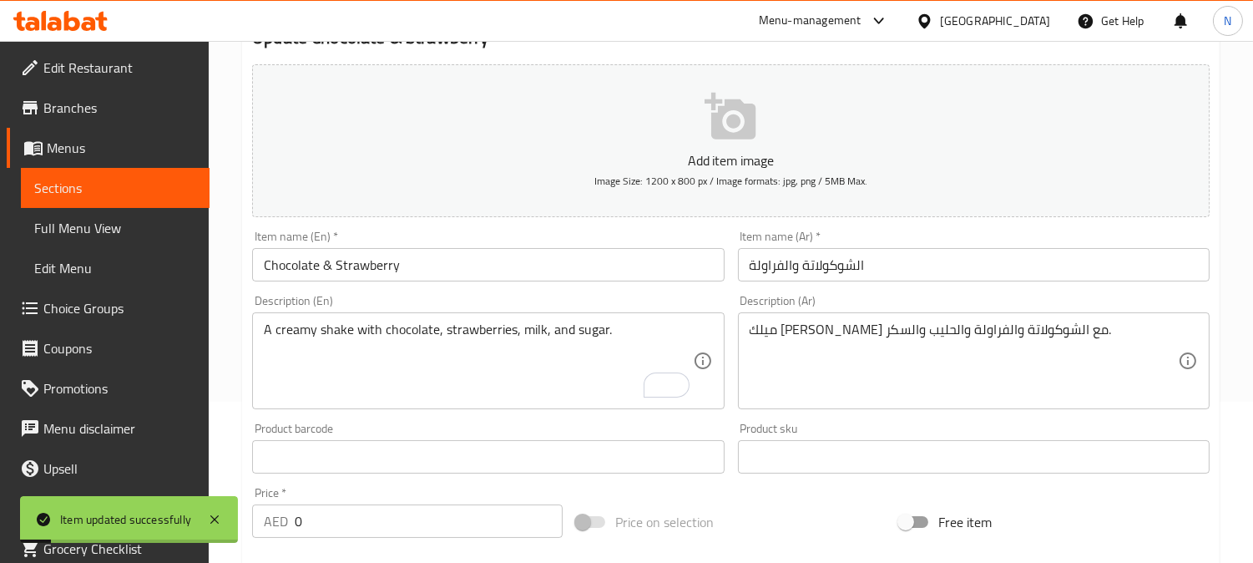
scroll to position [0, 0]
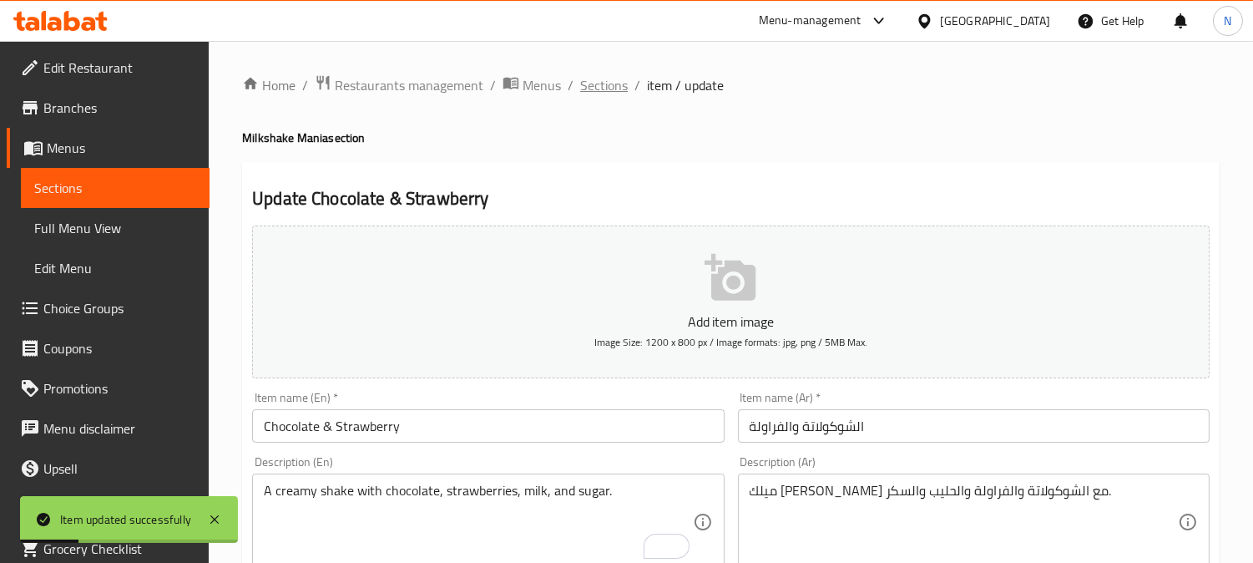
click at [612, 93] on span "Sections" at bounding box center [604, 85] width 48 height 20
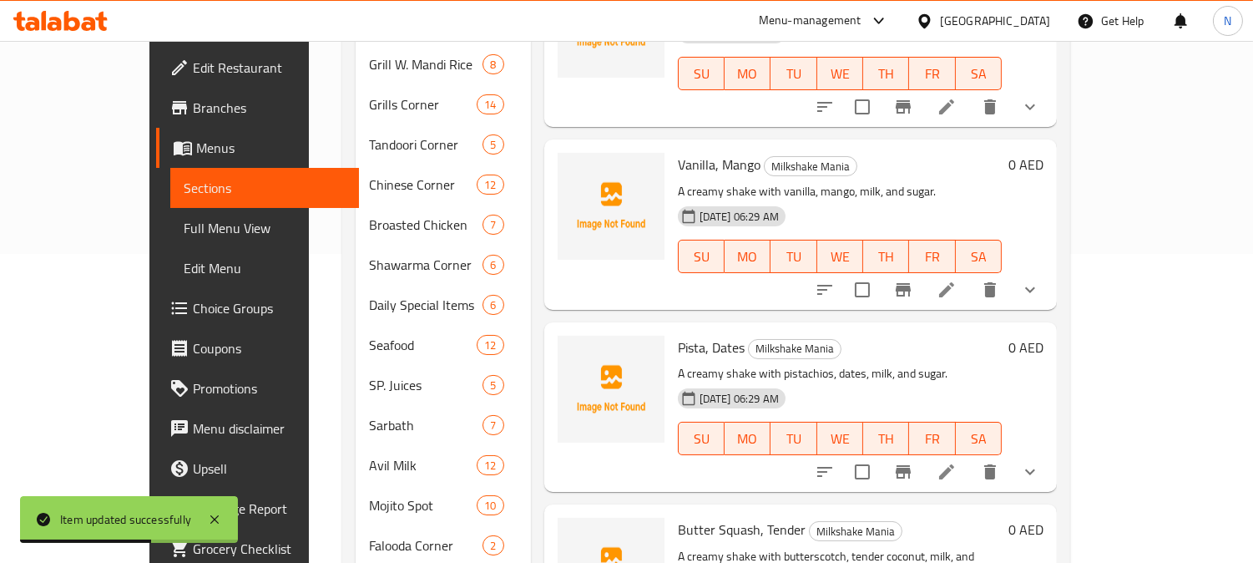
scroll to position [318, 0]
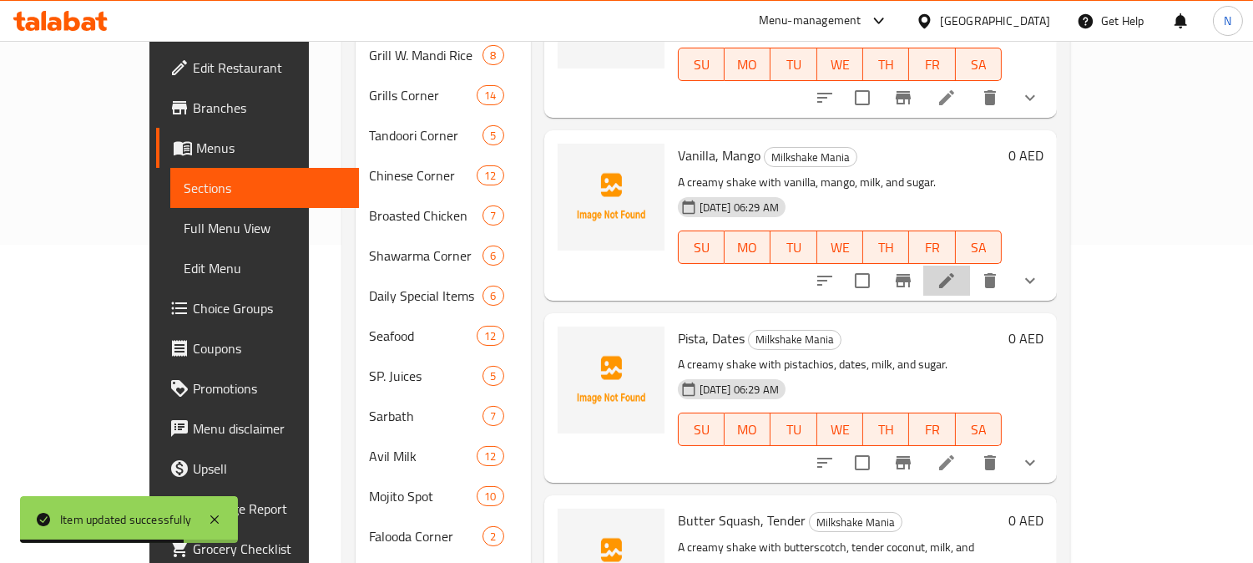
click at [970, 268] on li at bounding box center [946, 280] width 47 height 30
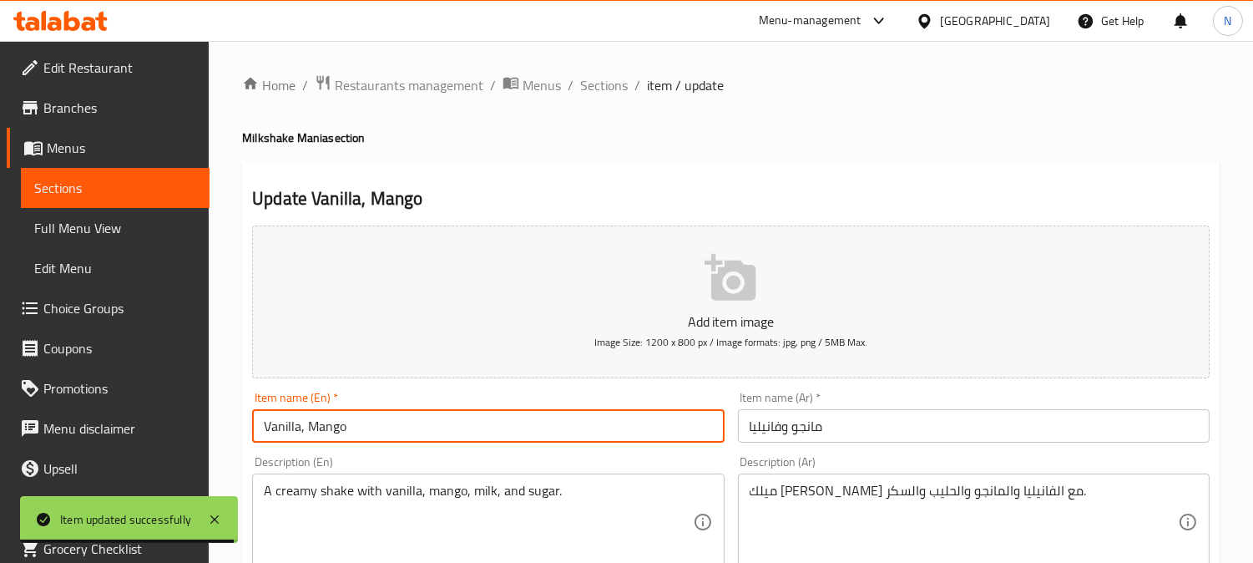
click at [303, 437] on input "Vanilla, Mango" at bounding box center [488, 425] width 472 height 33
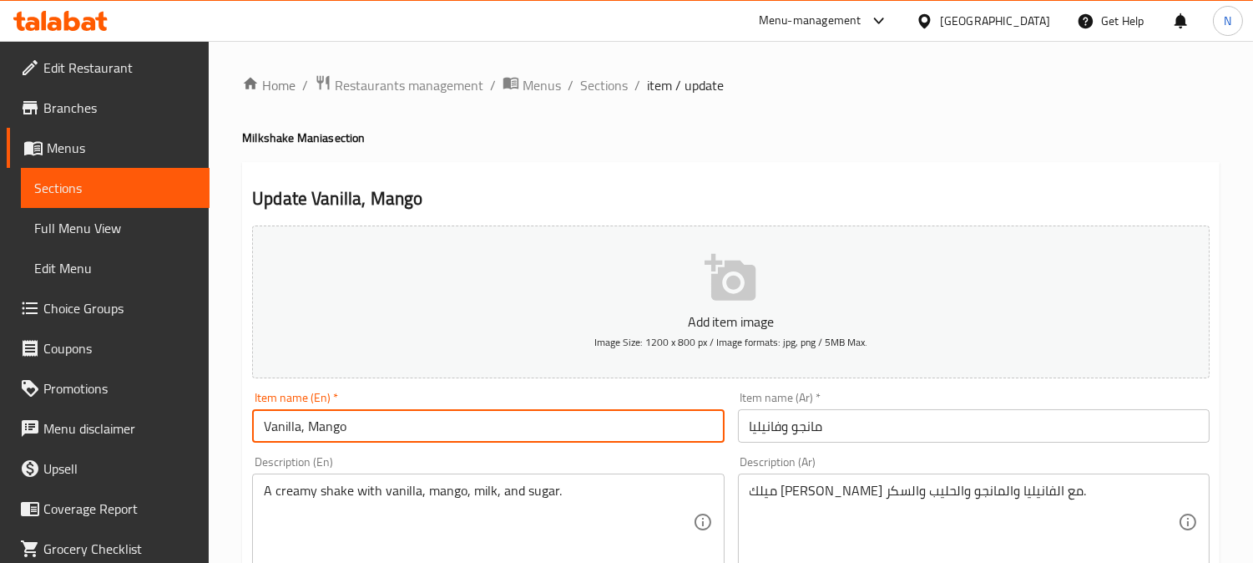
type input "Vanilla, &Mango"
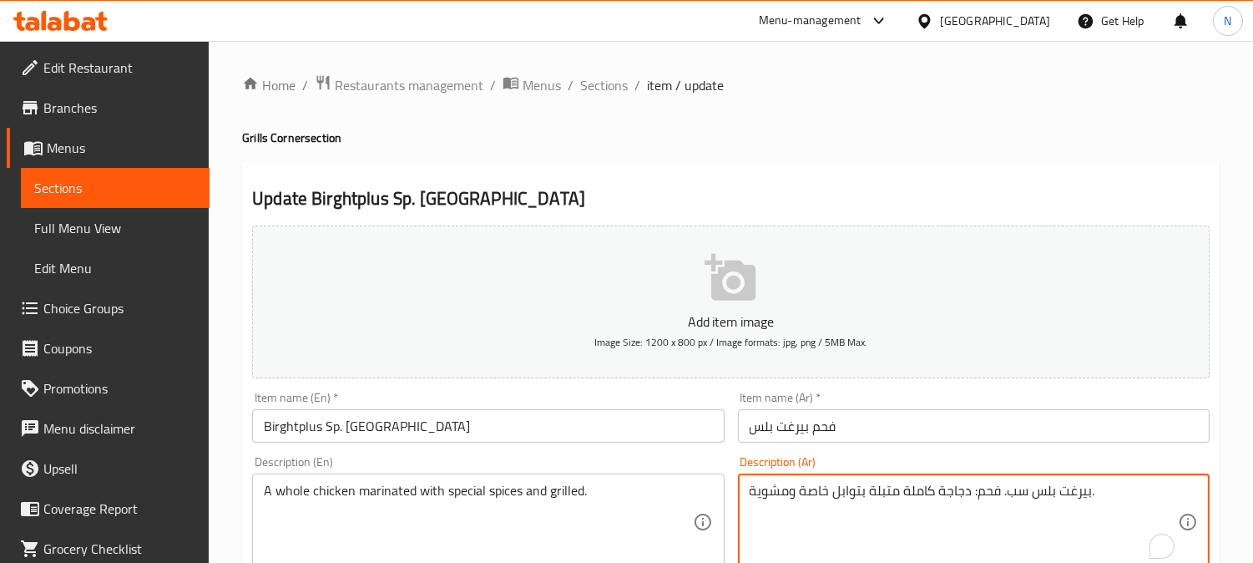
drag, startPoint x: 971, startPoint y: 493, endPoint x: 1089, endPoint y: 497, distance: 118.6
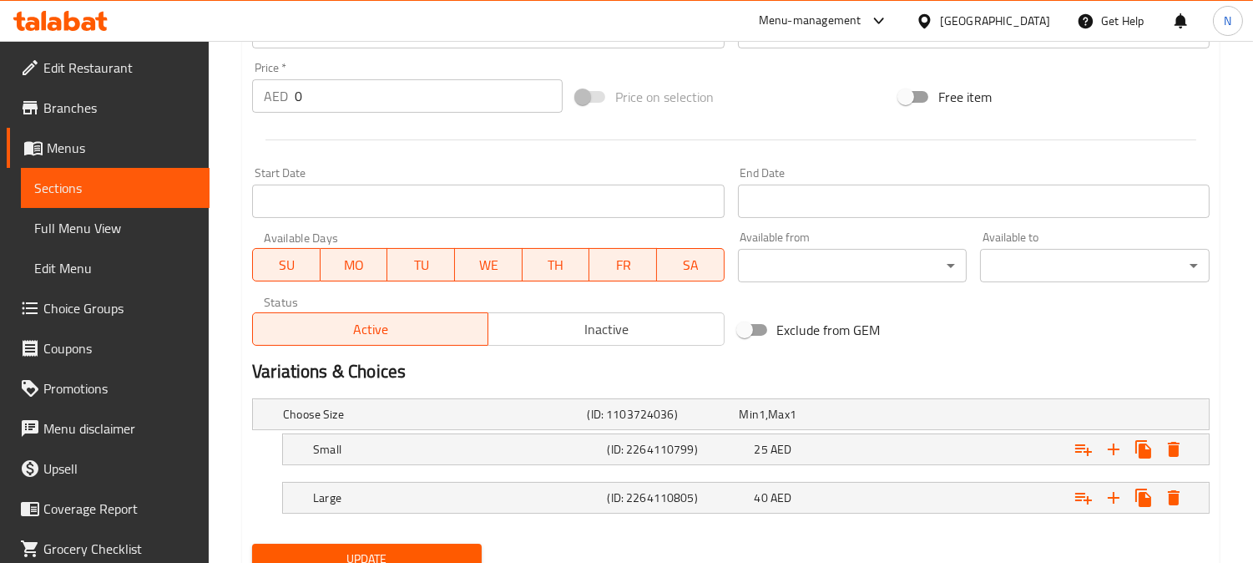
scroll to position [653, 0]
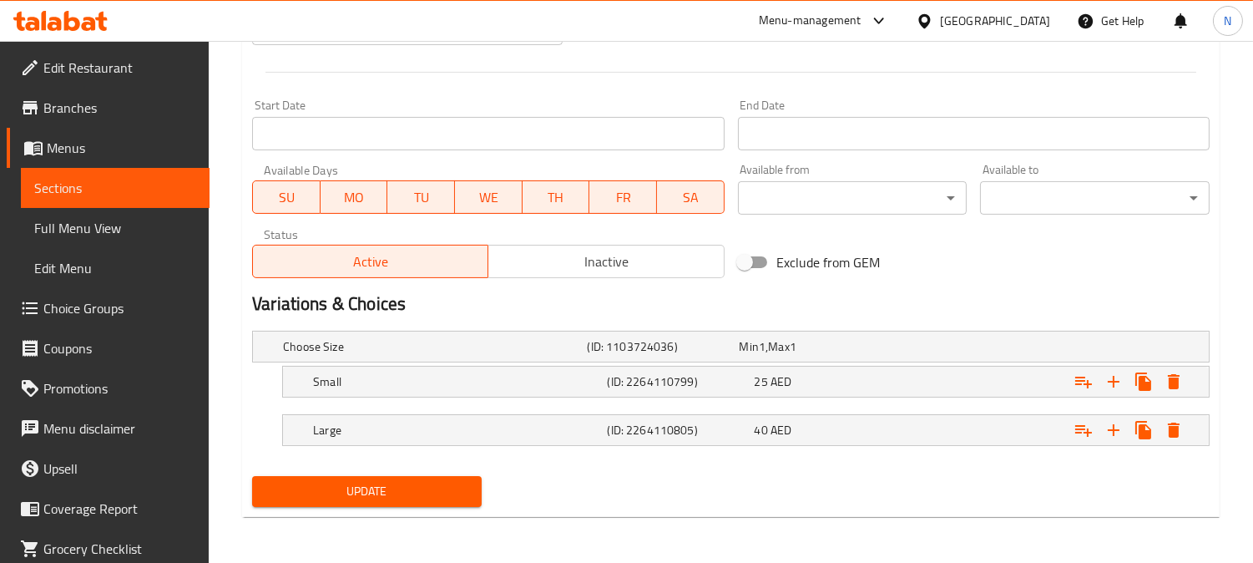
type textarea "دجاجة كاملة متبلة بتوابل خاصة ومشوية."
click at [452, 486] on span "Update" at bounding box center [366, 491] width 203 height 21
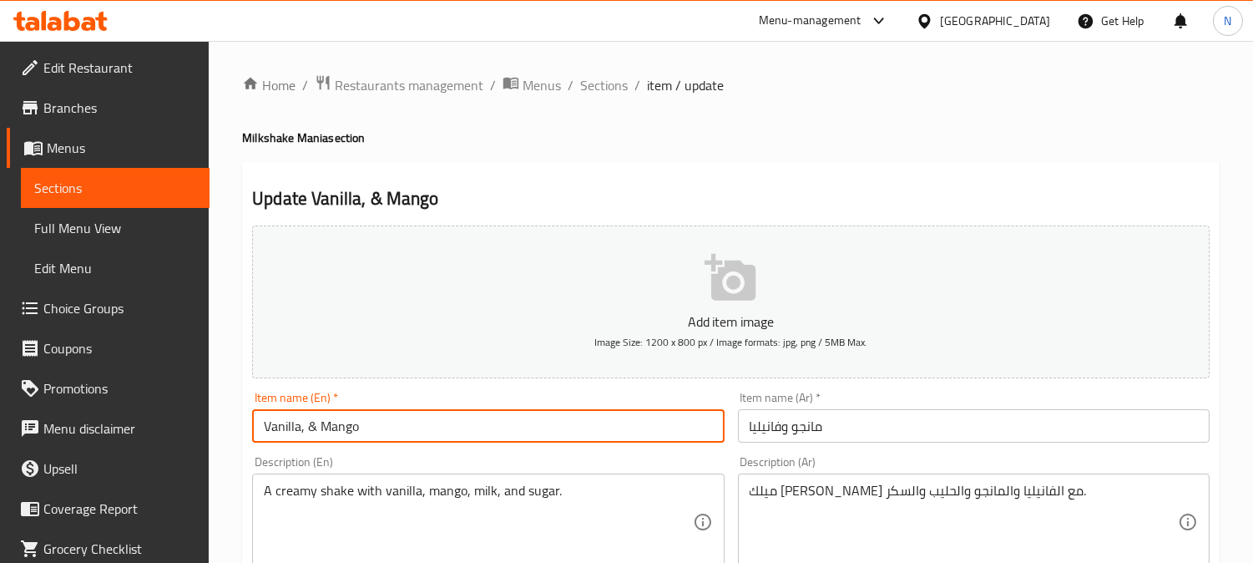
click at [305, 431] on input "Vanilla, & Mango" at bounding box center [488, 425] width 472 height 33
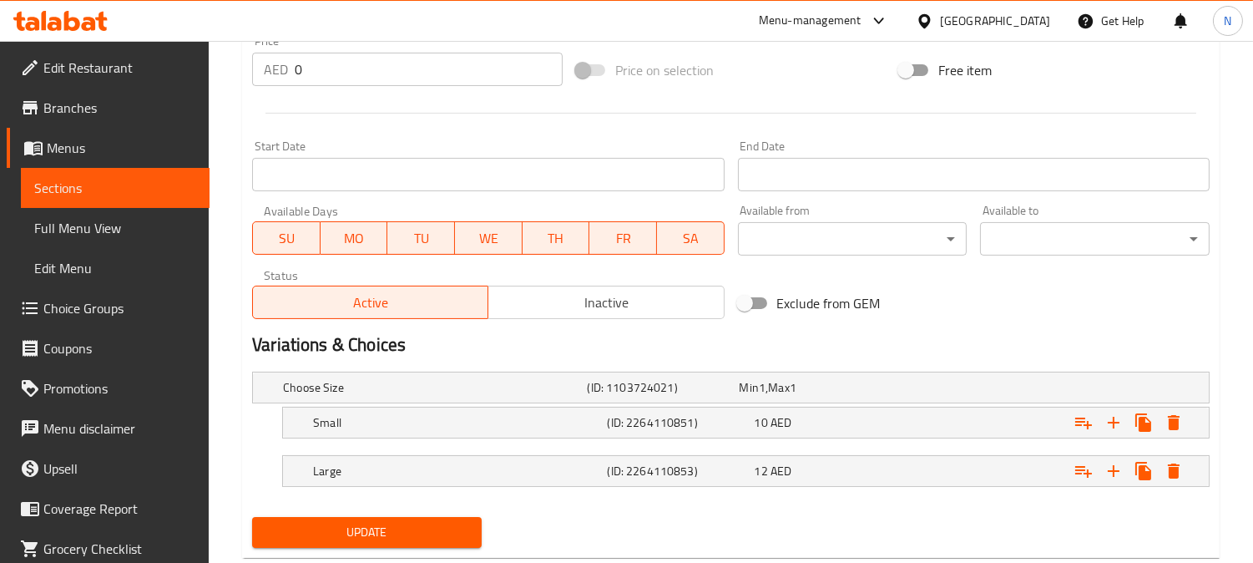
scroll to position [653, 0]
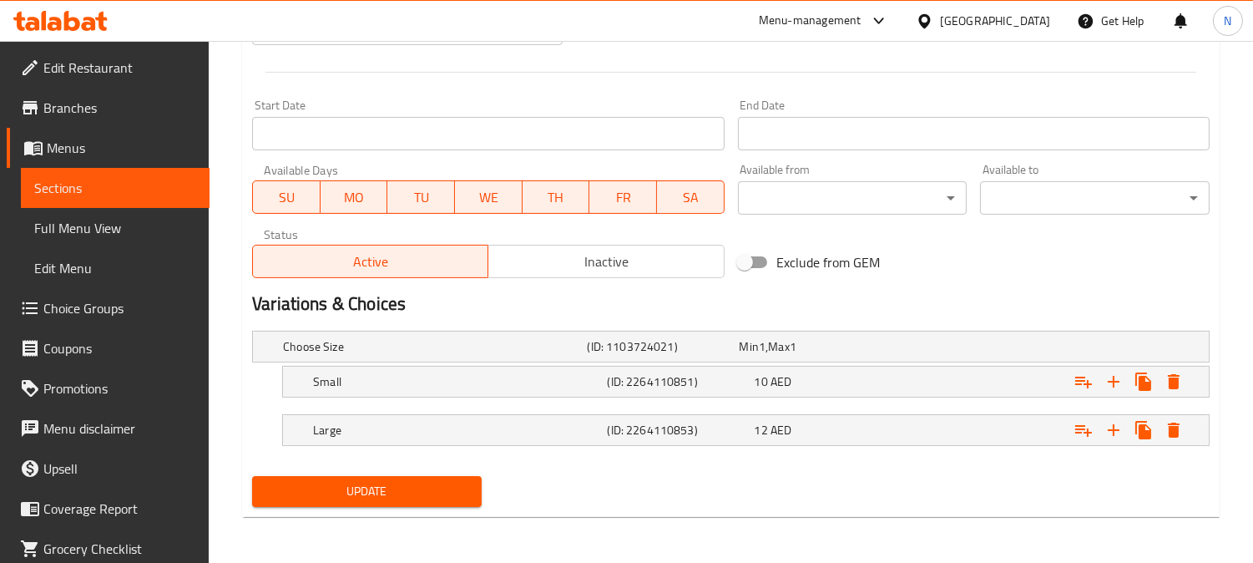
type input "Vanilla & Mango"
click at [454, 497] on span "Update" at bounding box center [366, 491] width 203 height 21
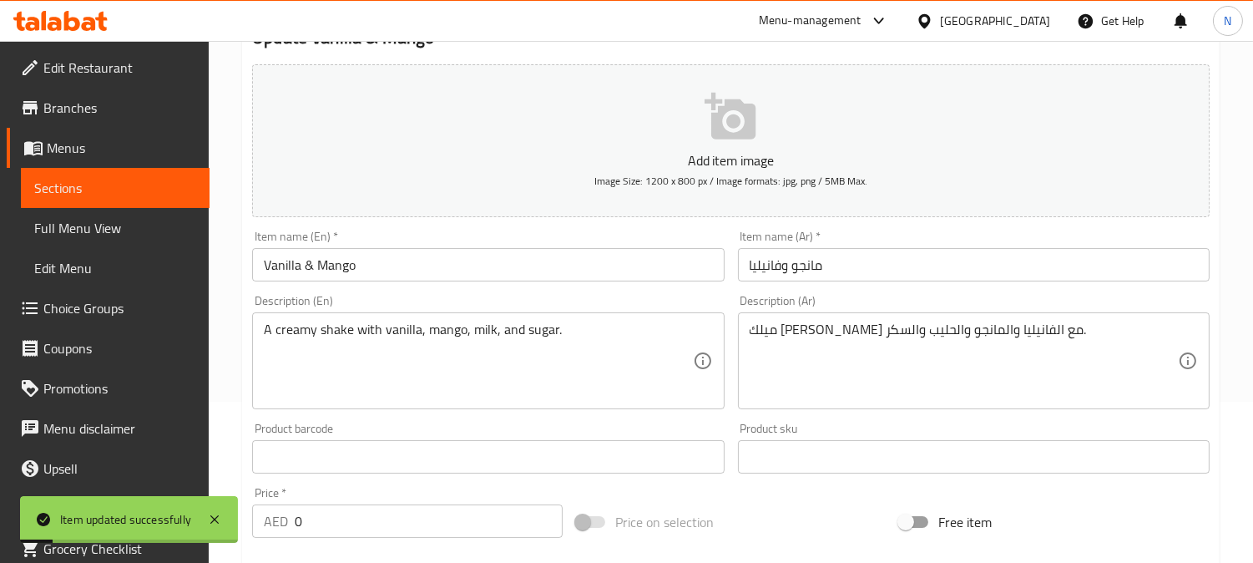
scroll to position [0, 0]
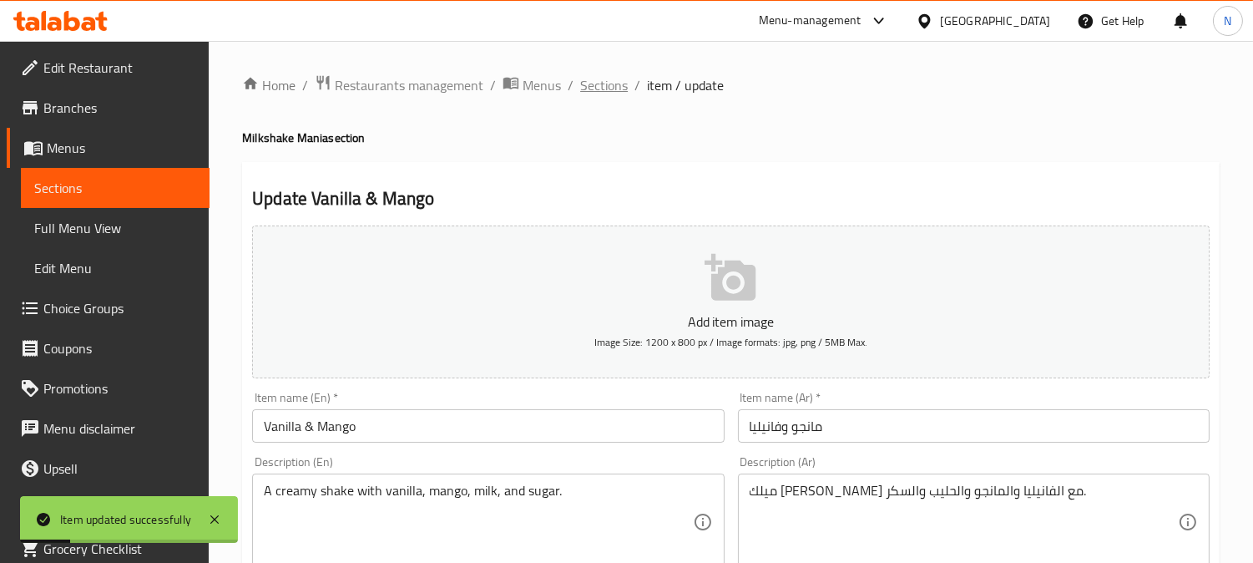
click at [610, 90] on span "Sections" at bounding box center [604, 85] width 48 height 20
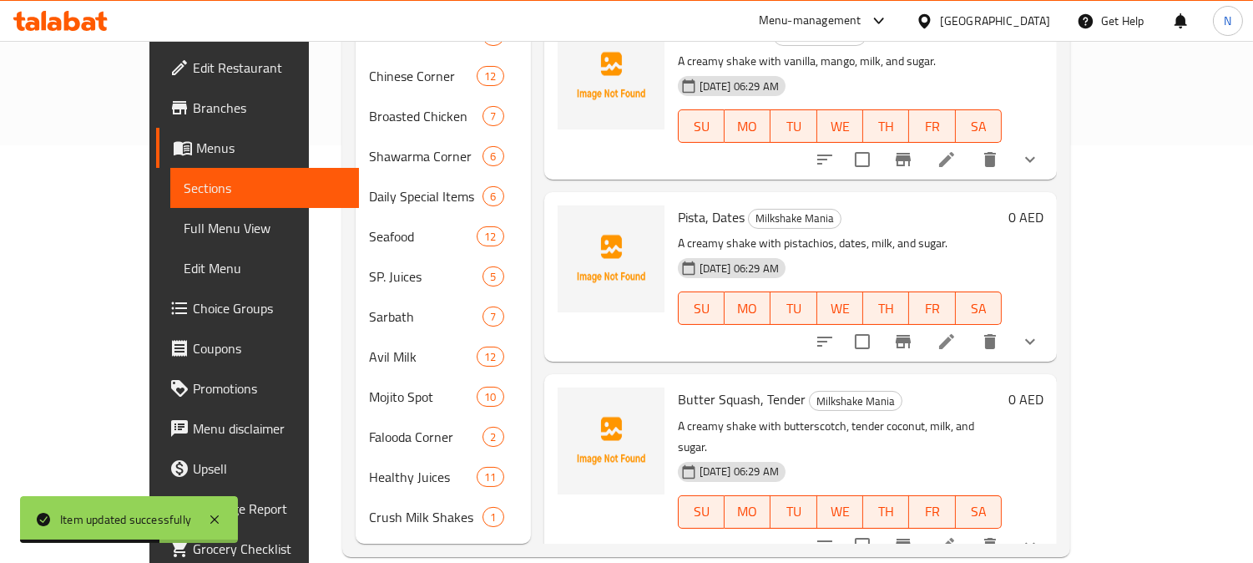
scroll to position [419, 0]
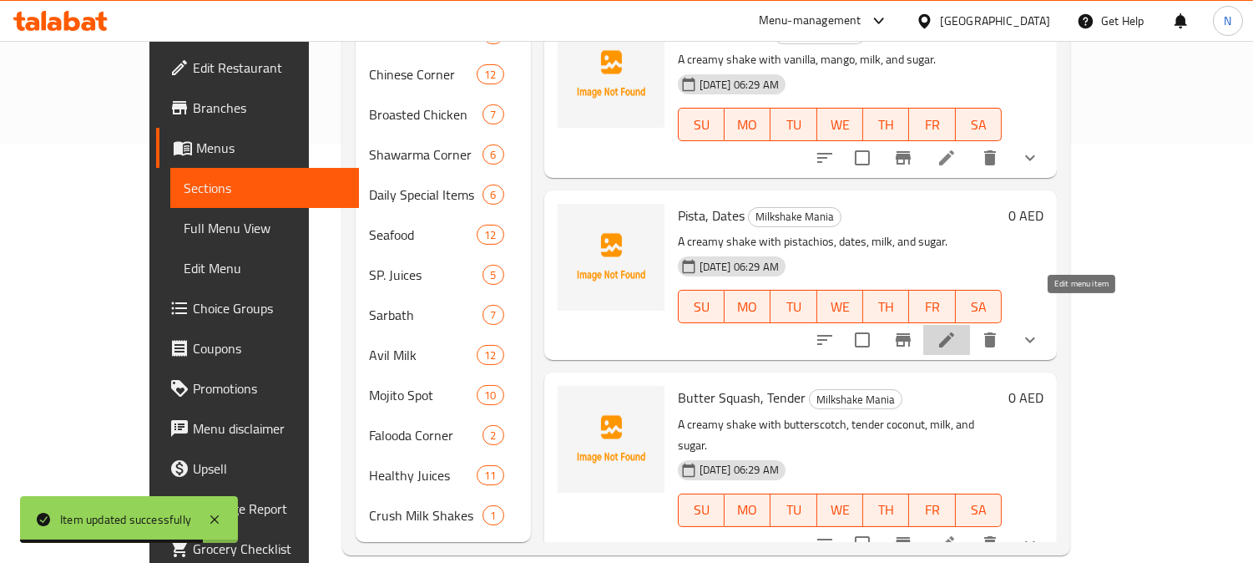
click at [954, 332] on icon at bounding box center [946, 339] width 15 height 15
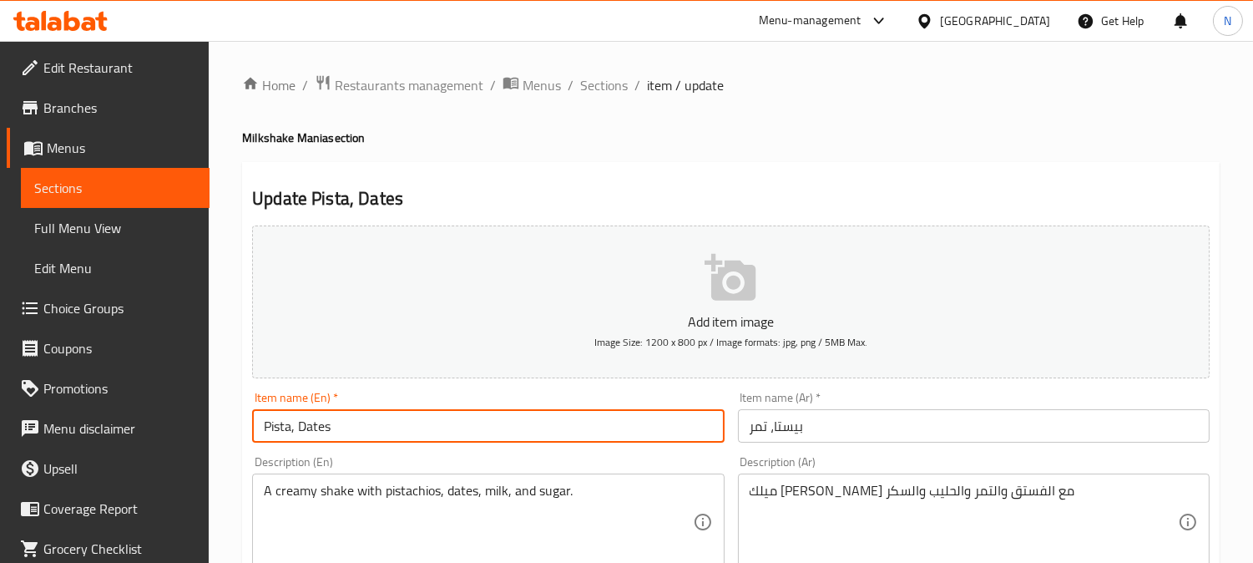
click at [295, 434] on input "Pista, Dates" at bounding box center [488, 425] width 472 height 33
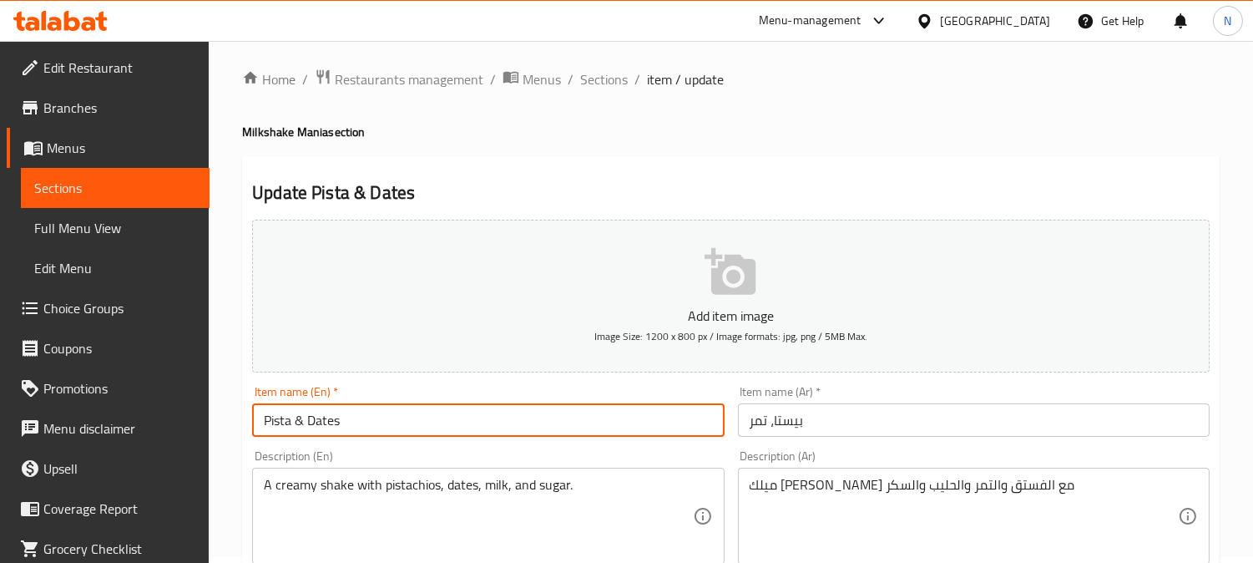
scroll to position [653, 0]
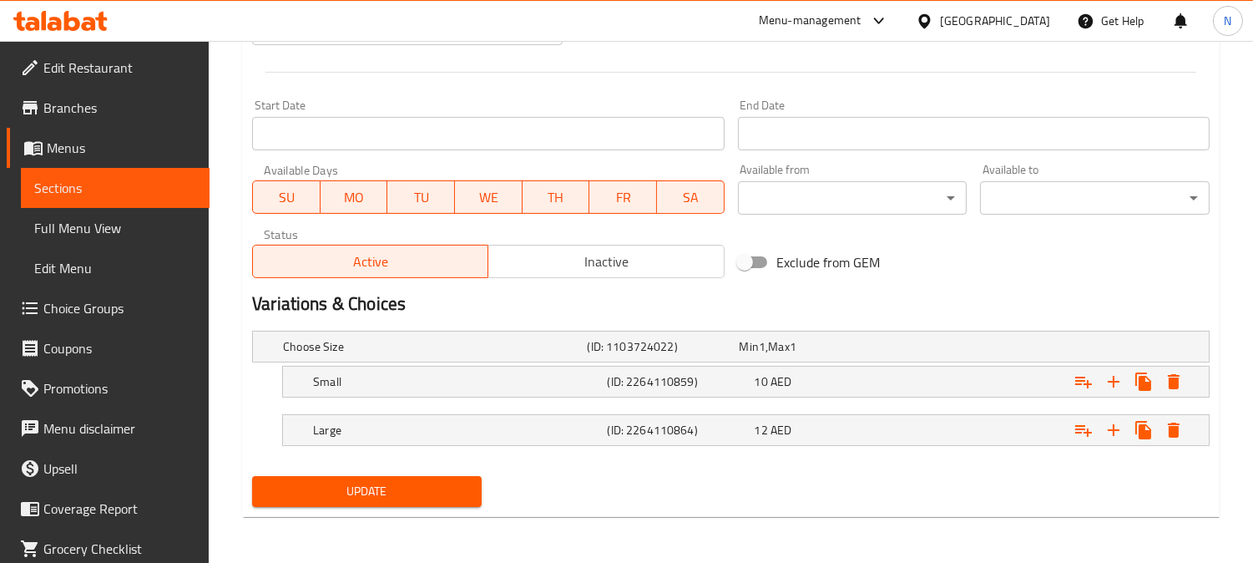
type input "Pista & Dates"
click at [371, 506] on button "Update" at bounding box center [367, 491] width 230 height 31
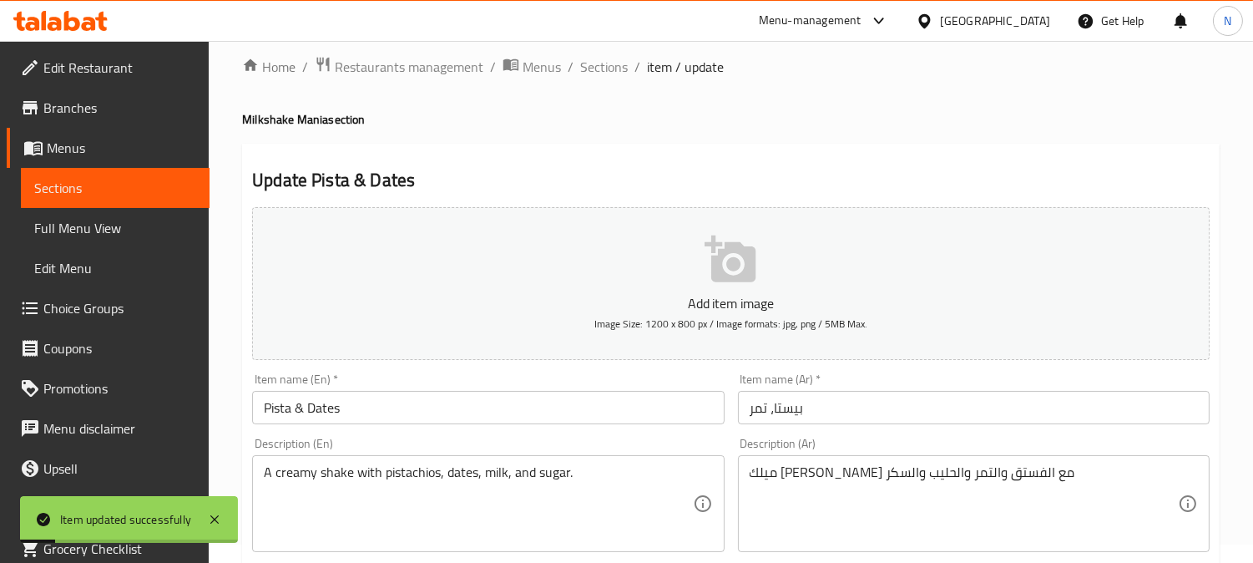
scroll to position [0, 0]
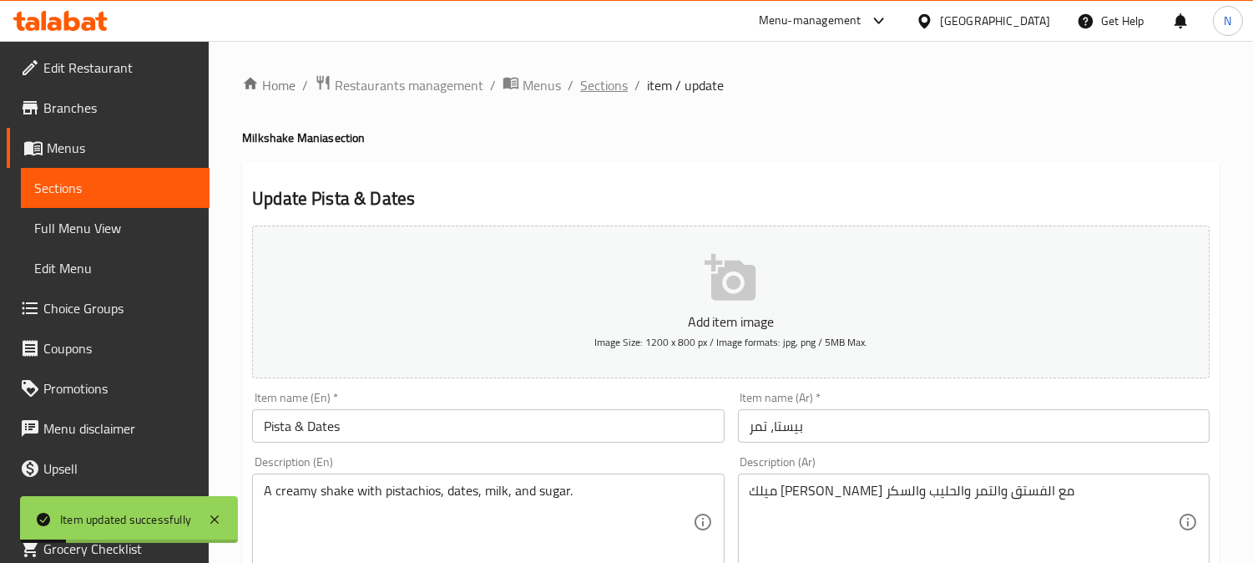
click at [619, 85] on span "Sections" at bounding box center [604, 85] width 48 height 20
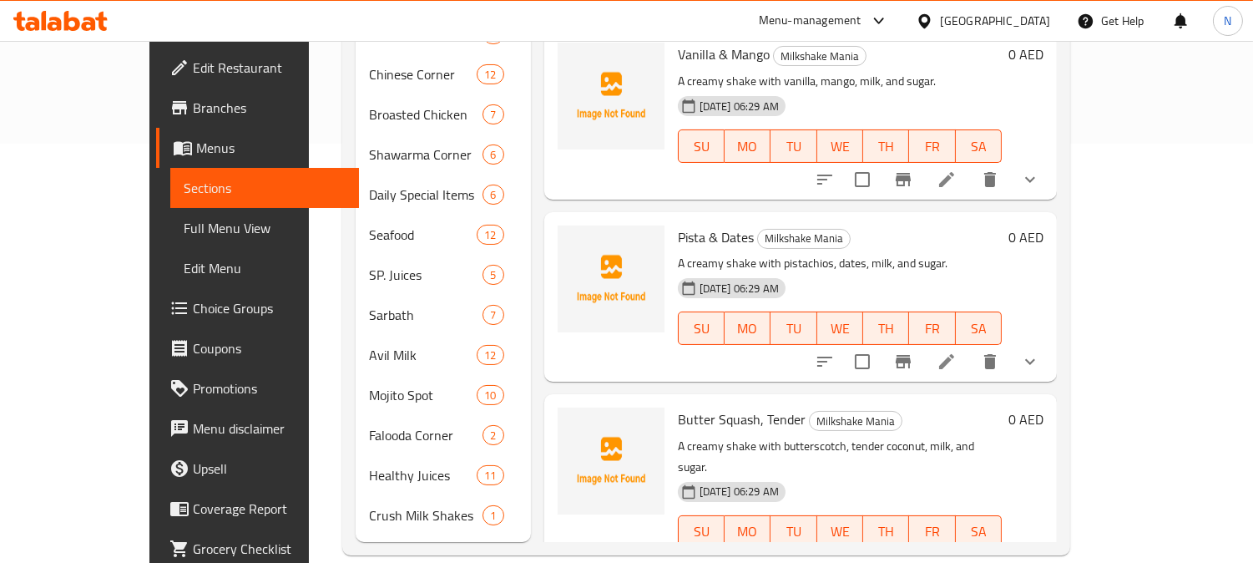
scroll to position [22, 0]
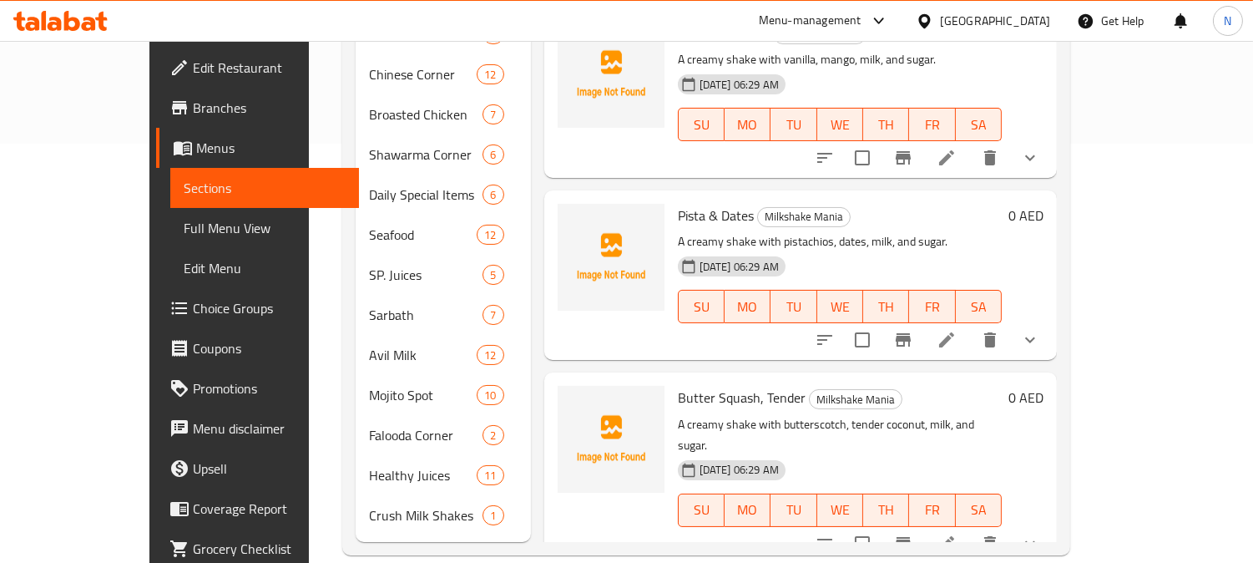
click at [956, 533] on icon at bounding box center [946, 543] width 20 height 20
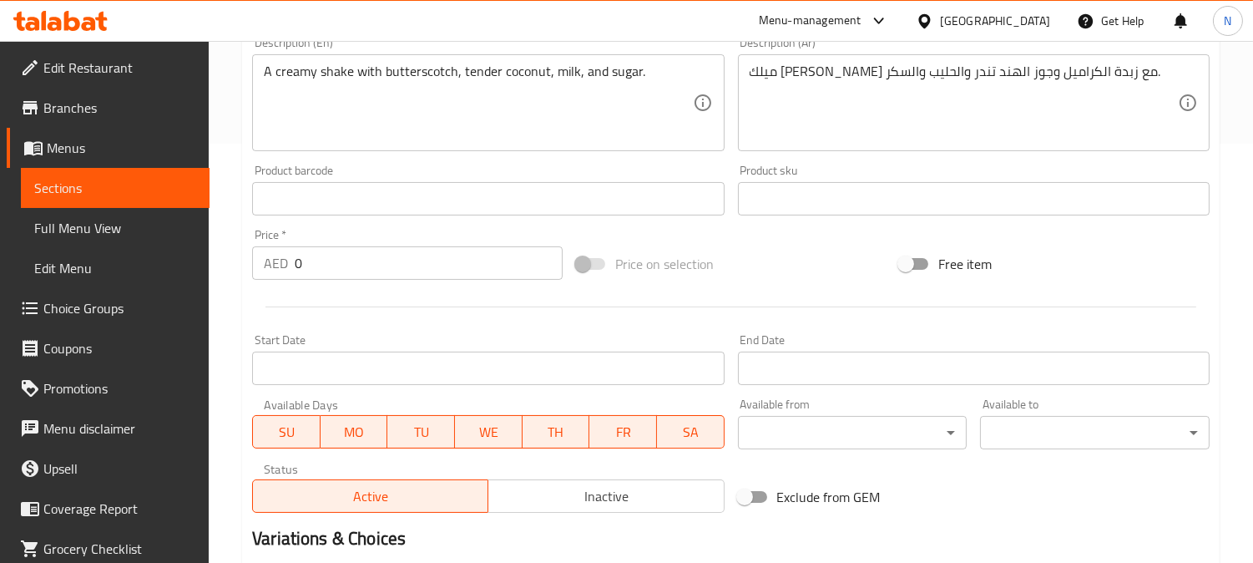
click at [355, 431] on div at bounding box center [626, 281] width 1253 height 563
click at [348, 428] on div at bounding box center [626, 281] width 1253 height 563
click at [348, 431] on div at bounding box center [626, 281] width 1253 height 563
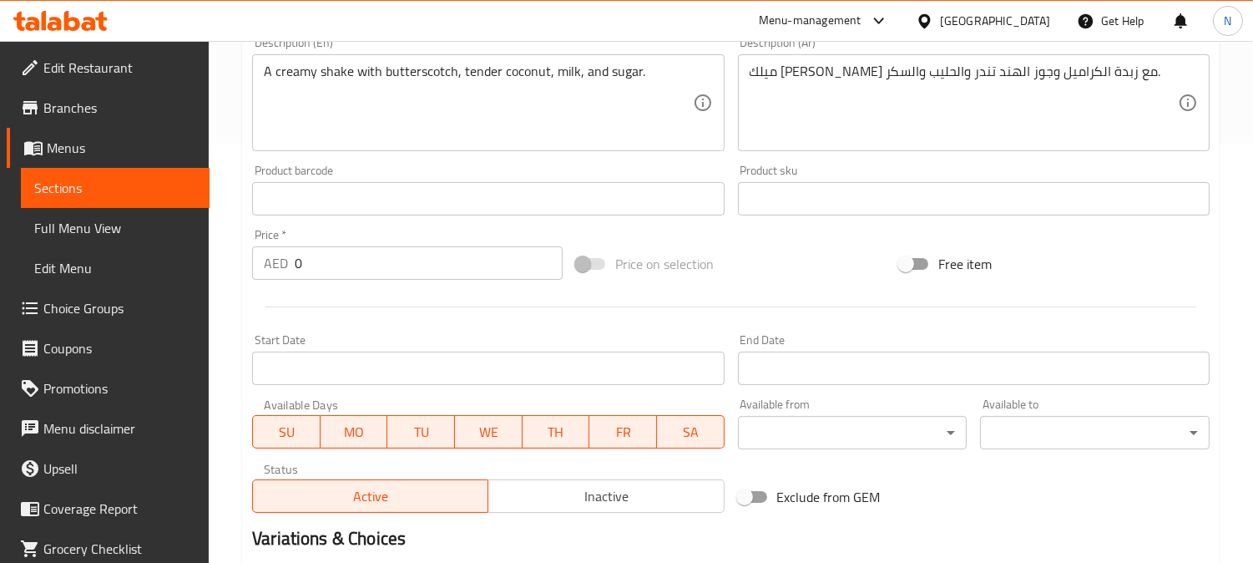
click at [346, 426] on div at bounding box center [626, 281] width 1253 height 563
click at [351, 428] on div at bounding box center [626, 281] width 1253 height 563
click at [346, 426] on div at bounding box center [626, 281] width 1253 height 563
click at [346, 430] on div at bounding box center [626, 281] width 1253 height 563
click at [346, 434] on div at bounding box center [626, 281] width 1253 height 563
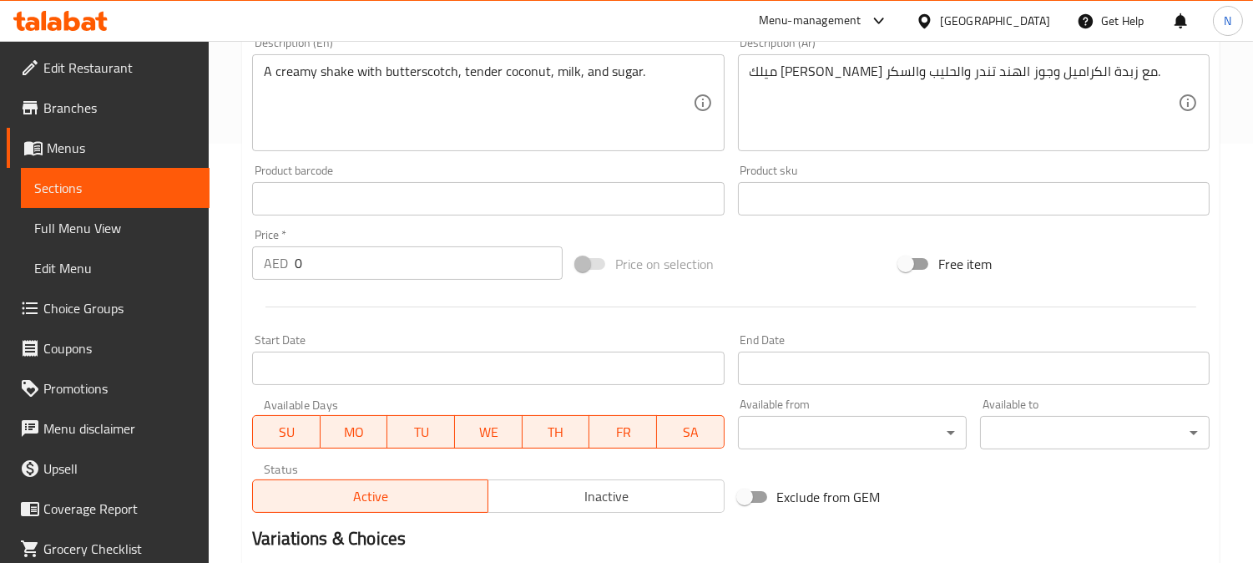
click at [392, 184] on div at bounding box center [626, 281] width 1253 height 563
click at [397, 186] on div at bounding box center [626, 281] width 1253 height 563
click at [368, 186] on div at bounding box center [626, 281] width 1253 height 563
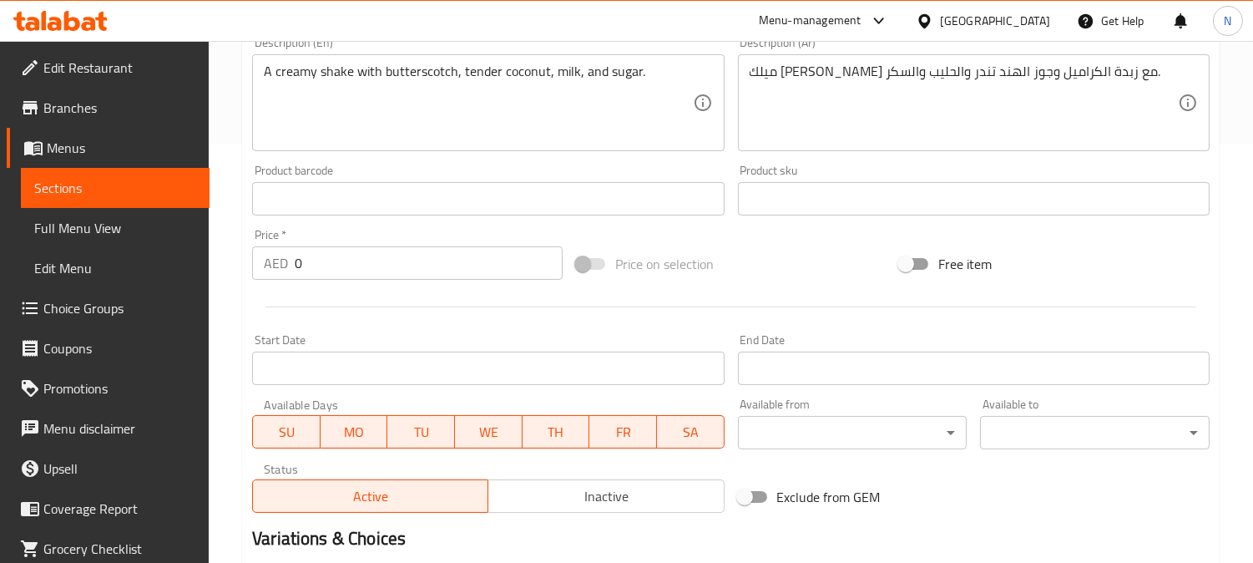
click at [331, 288] on div at bounding box center [626, 281] width 1253 height 563
click at [324, 247] on div at bounding box center [626, 281] width 1253 height 563
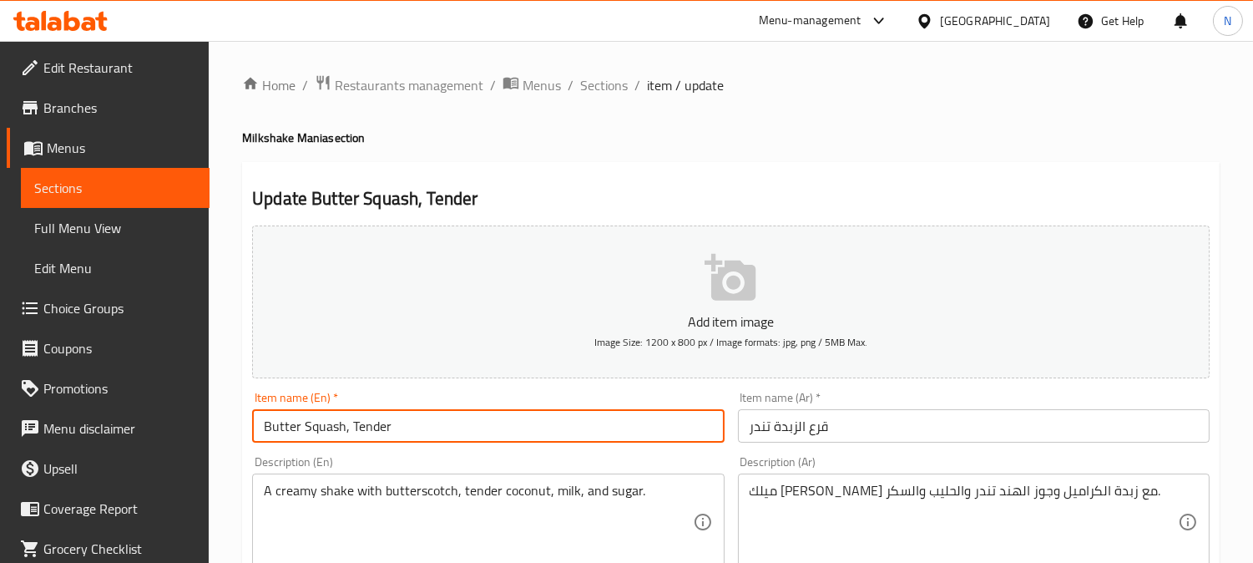
click at [346, 431] on input "Butter Squash, Tender" at bounding box center [488, 425] width 472 height 33
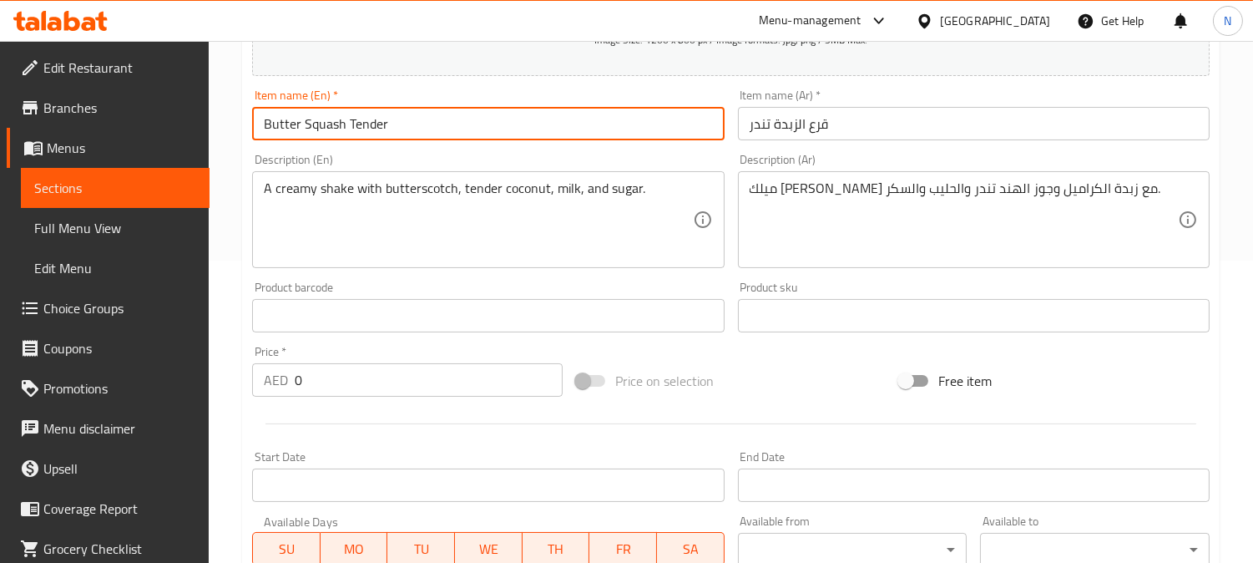
scroll to position [353, 0]
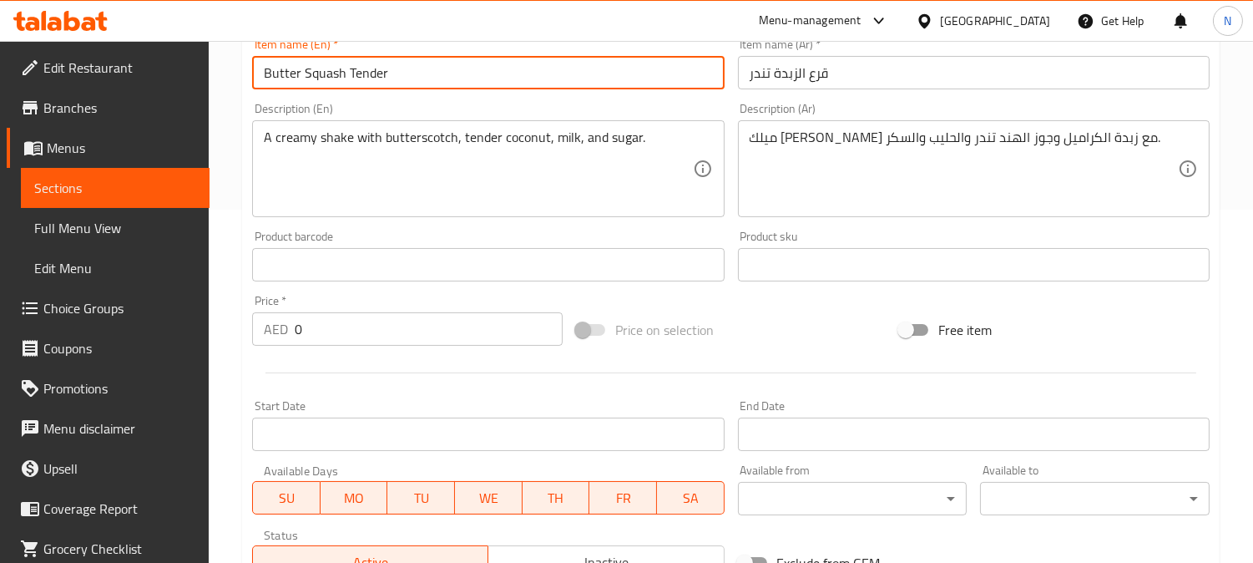
type input "Butter Squash Tender"
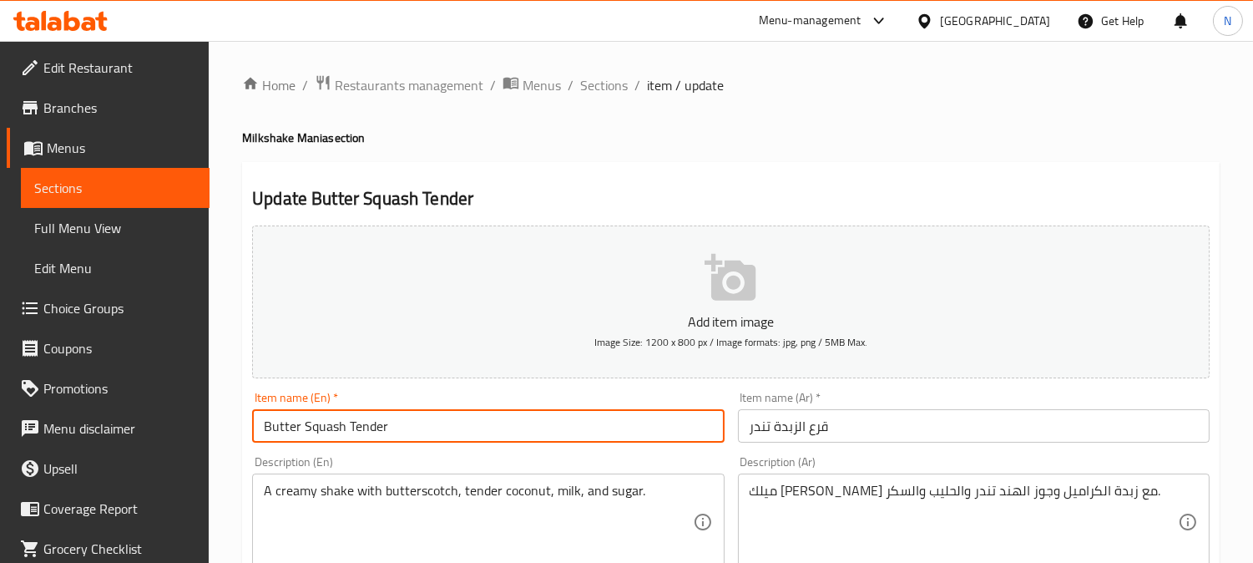
drag, startPoint x: 1265, startPoint y: 172, endPoint x: 542, endPoint y: 330, distance: 739.8
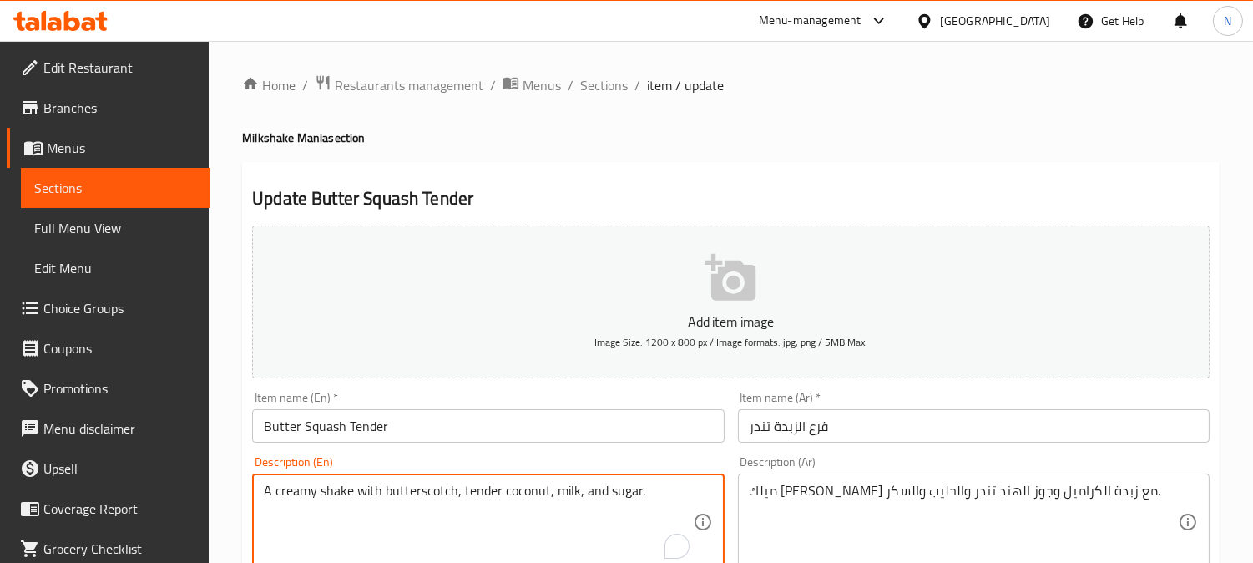
scroll to position [653, 0]
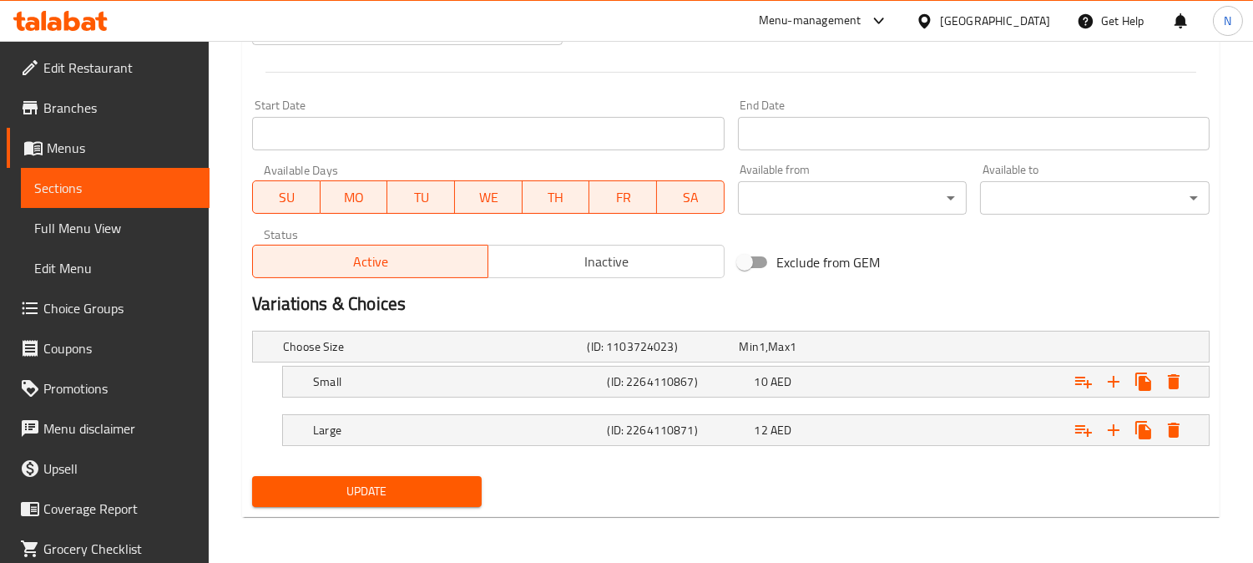
click at [438, 481] on span "Update" at bounding box center [366, 491] width 203 height 21
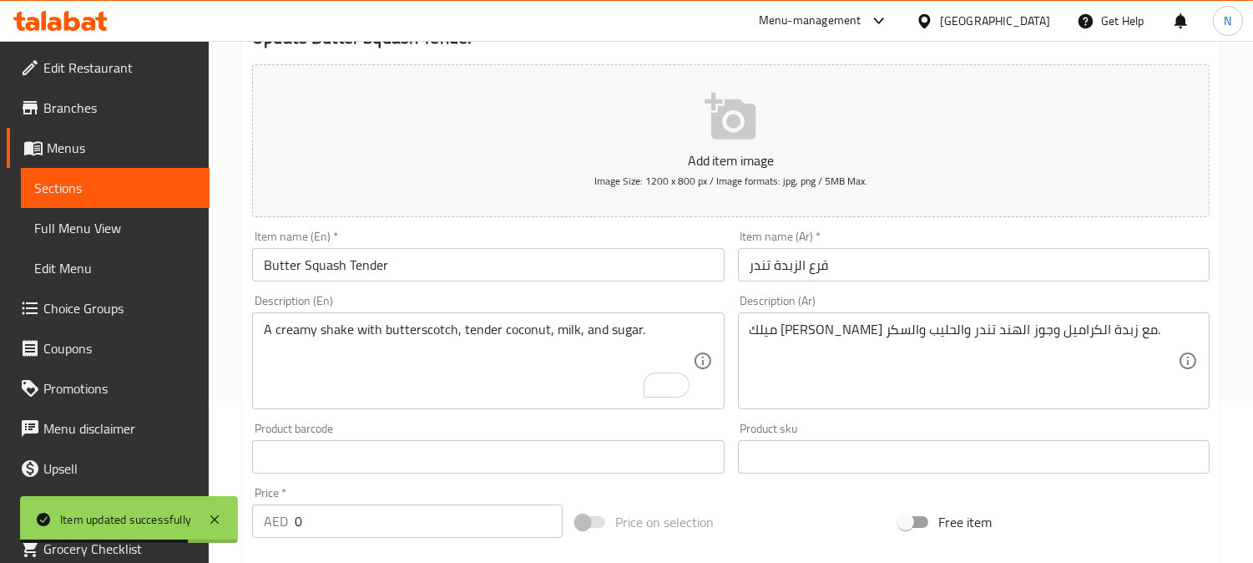
scroll to position [7, 0]
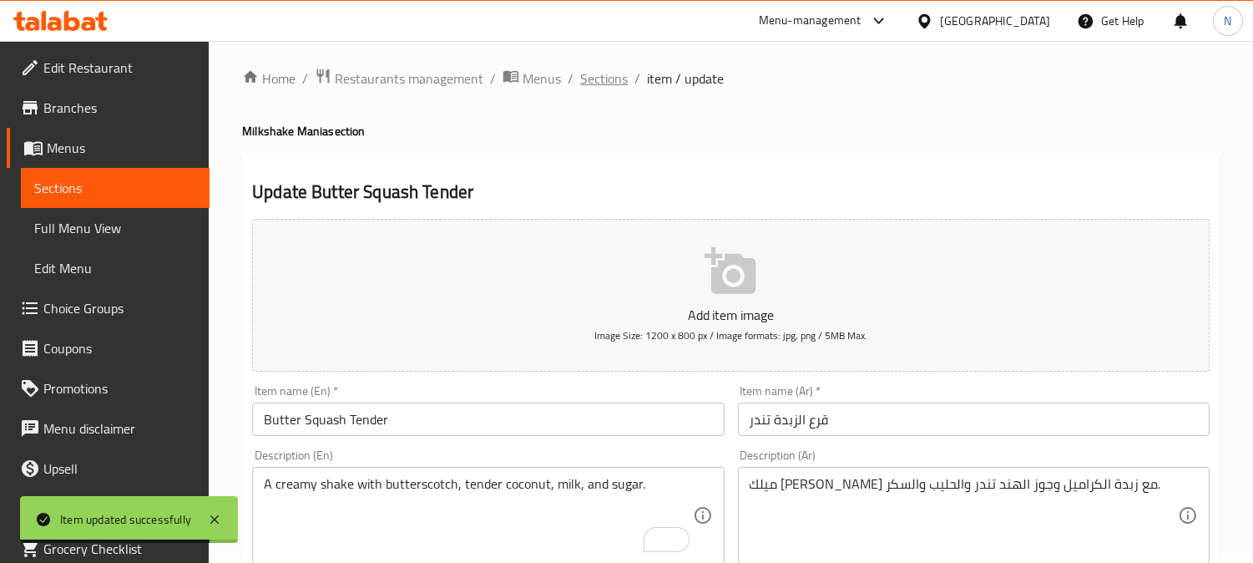
click at [608, 78] on span "Sections" at bounding box center [604, 78] width 48 height 20
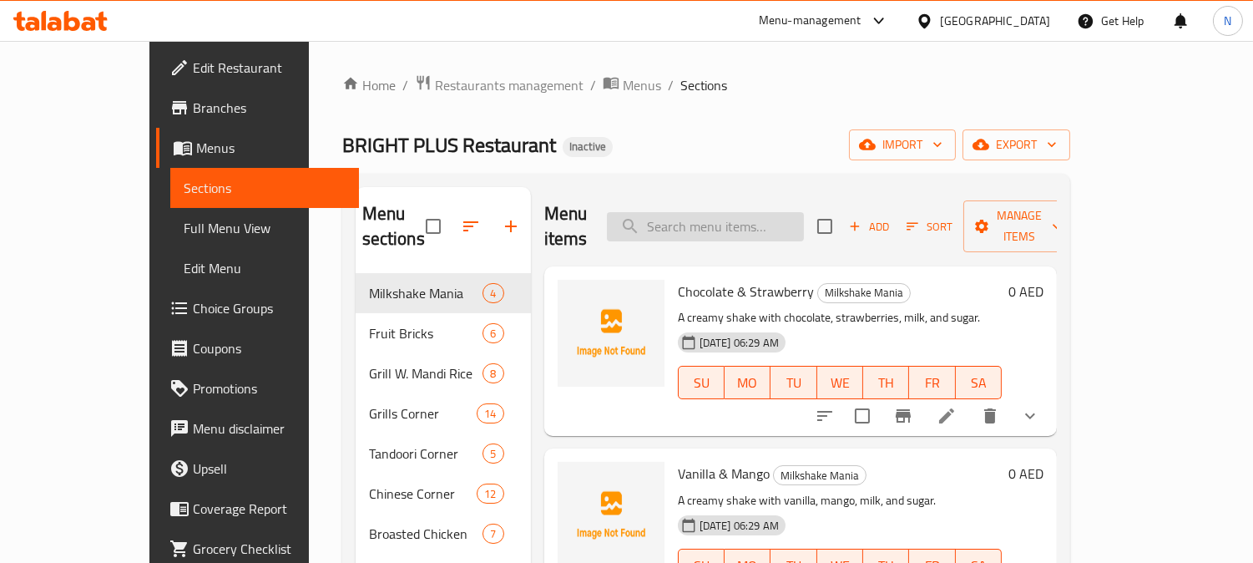
paste input "Normal Charcoal W. Rice"
type input "Normal Charcoal W. Rice"
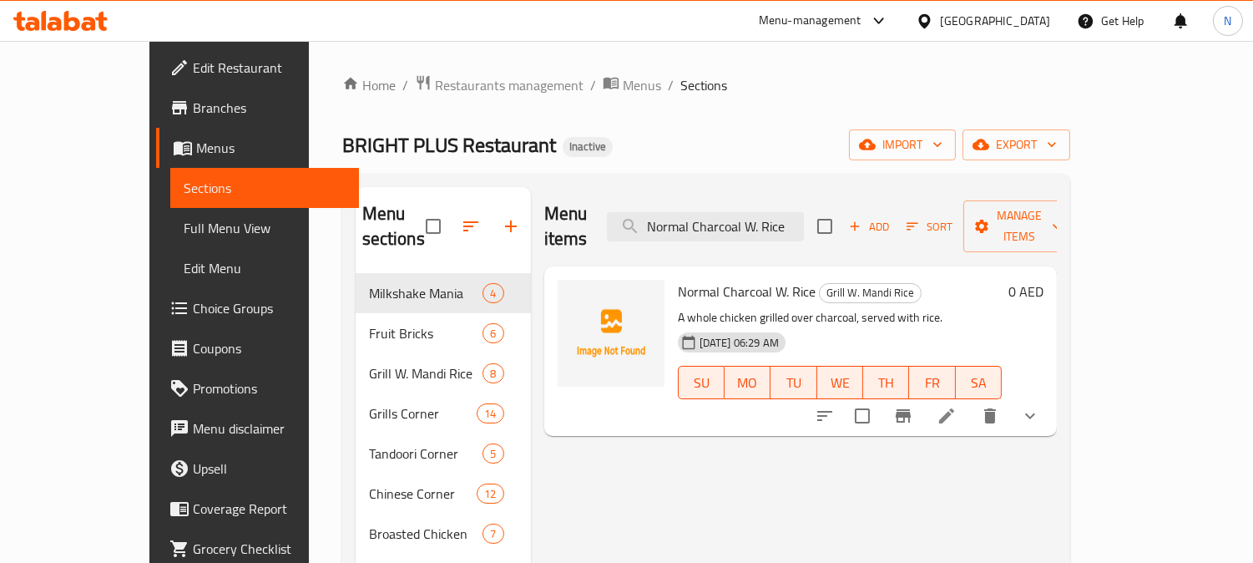
click at [954, 408] on icon at bounding box center [946, 415] width 15 height 15
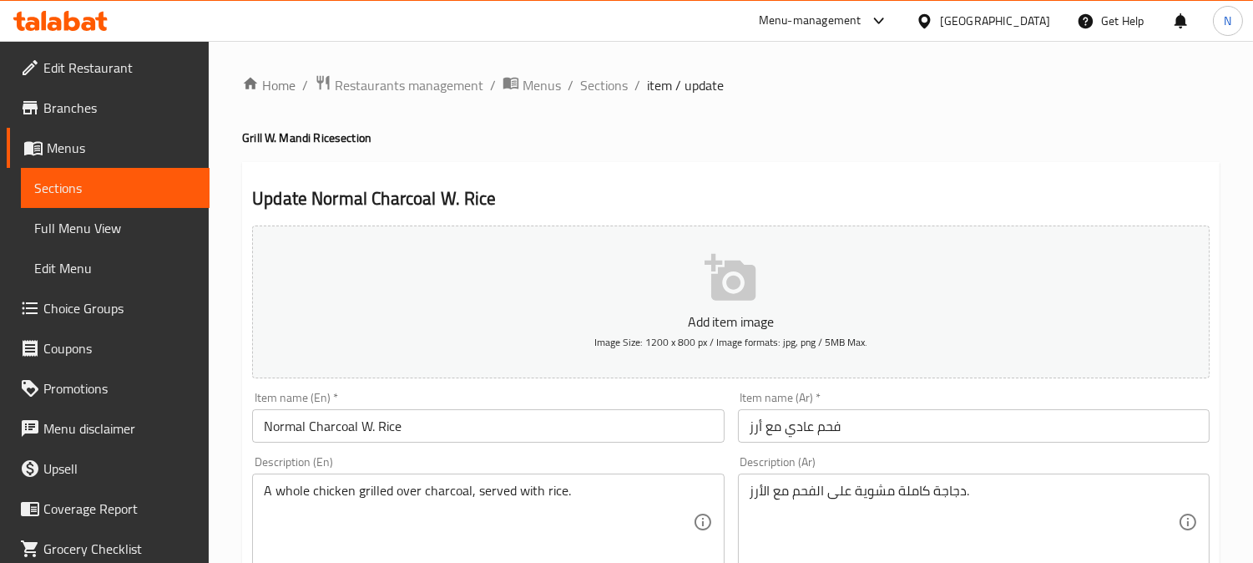
scroll to position [703, 0]
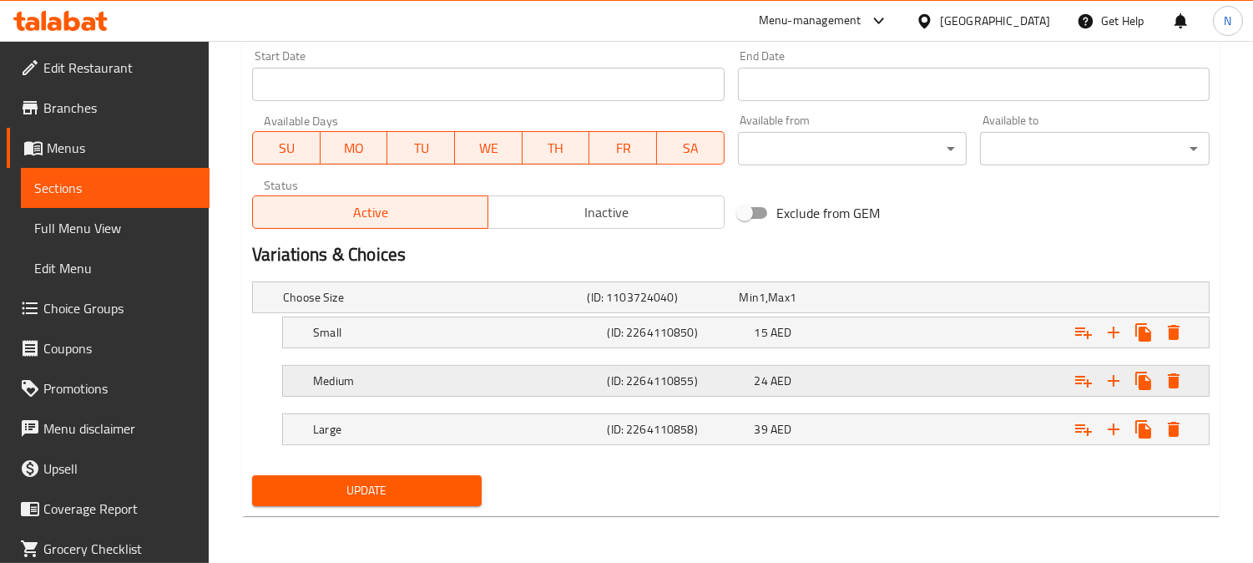
click at [674, 380] on h5 "(ID: 2264110855)" at bounding box center [677, 380] width 140 height 17
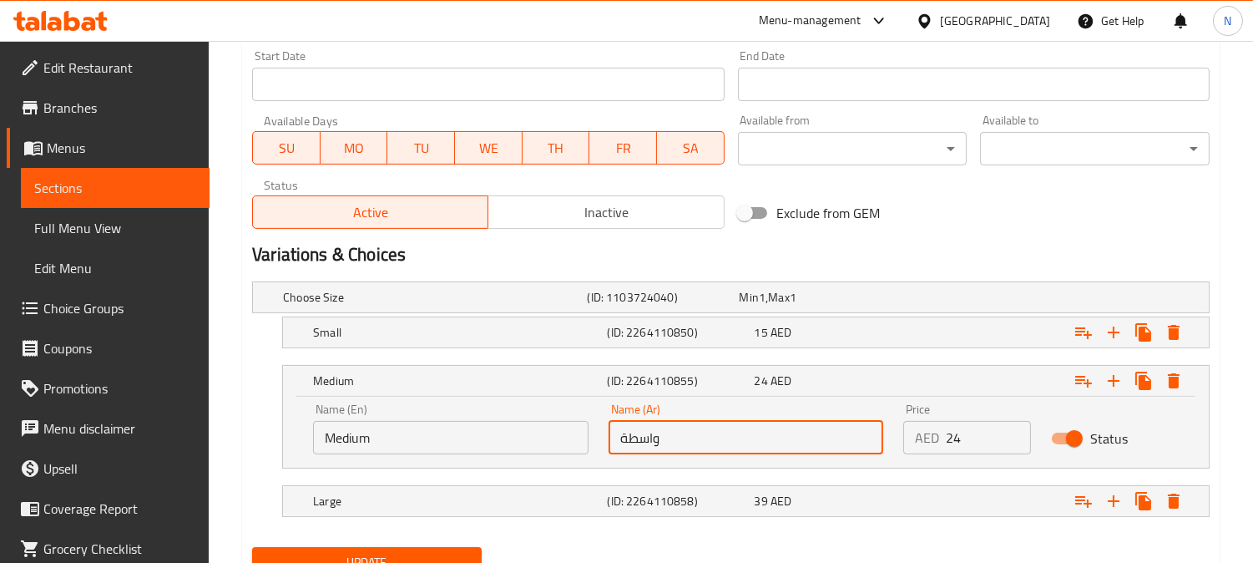
click at [621, 447] on input "واسطة" at bounding box center [745, 437] width 275 height 33
drag, startPoint x: 621, startPoint y: 447, endPoint x: 624, endPoint y: 439, distance: 9.0
click at [624, 439] on input "واسطة" at bounding box center [745, 437] width 275 height 33
type input "واسط"
click at [406, 556] on span "Update" at bounding box center [366, 562] width 203 height 21
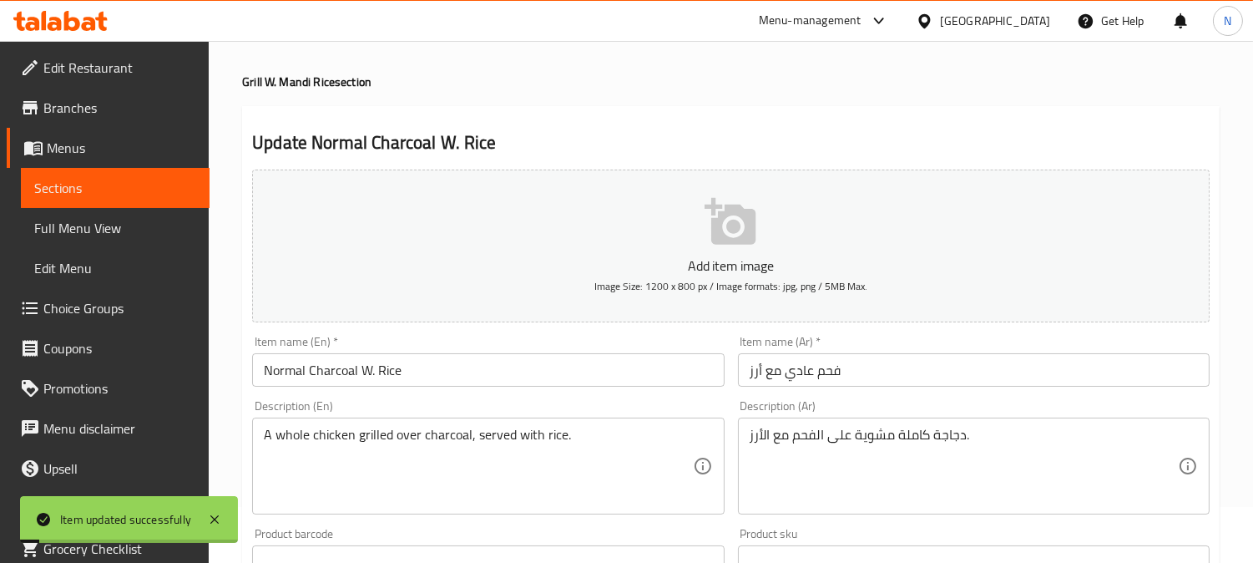
scroll to position [0, 0]
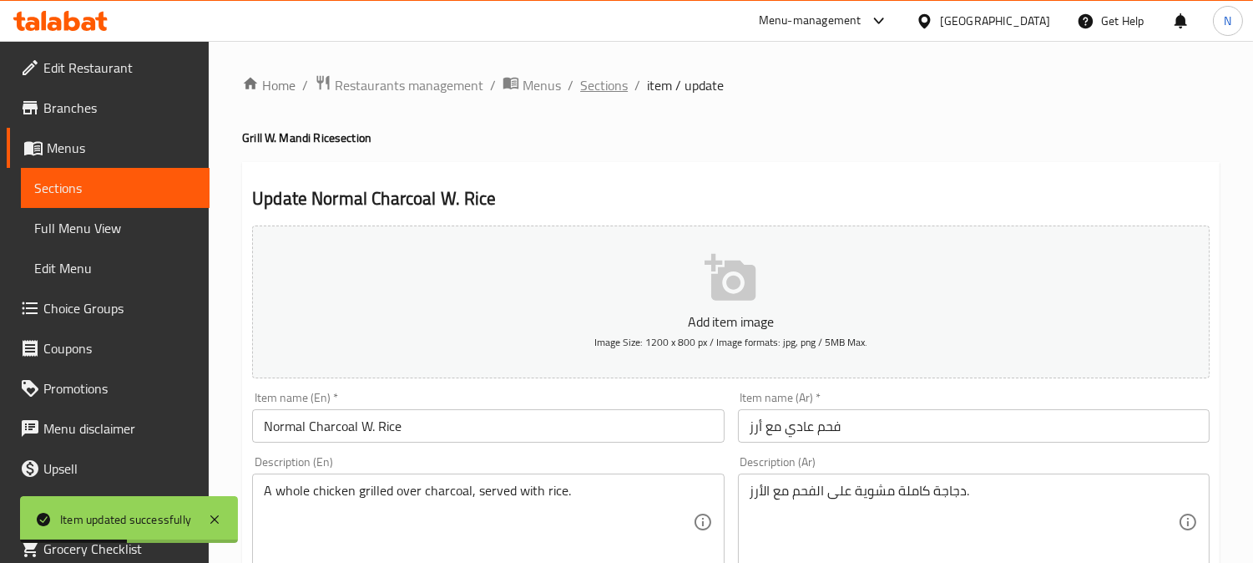
click at [594, 82] on span "Sections" at bounding box center [604, 85] width 48 height 20
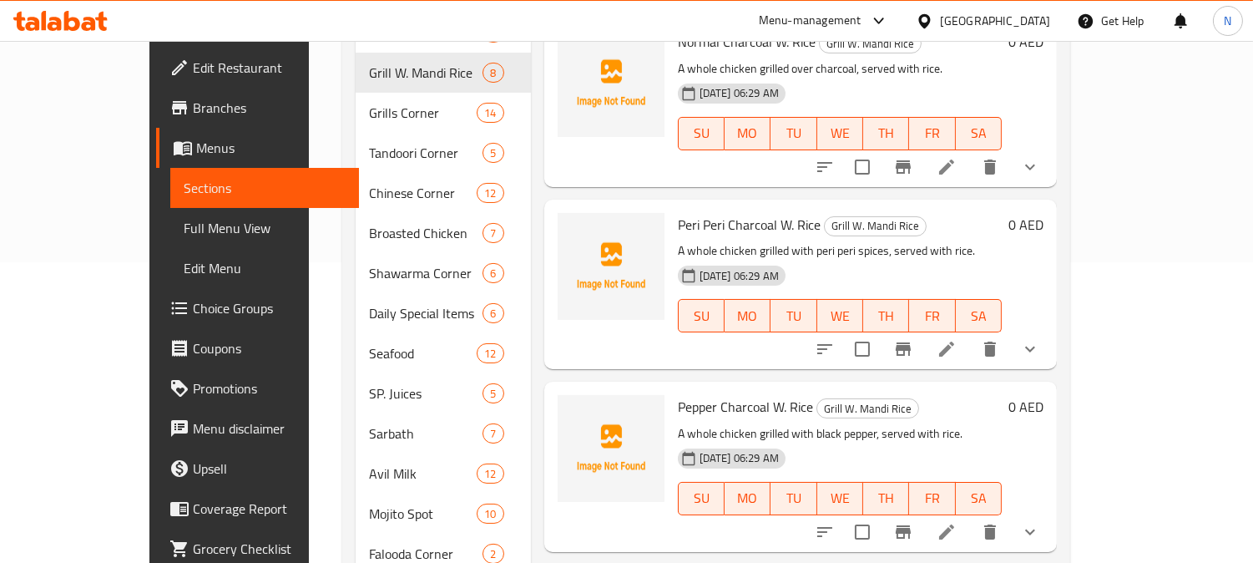
scroll to position [304, 0]
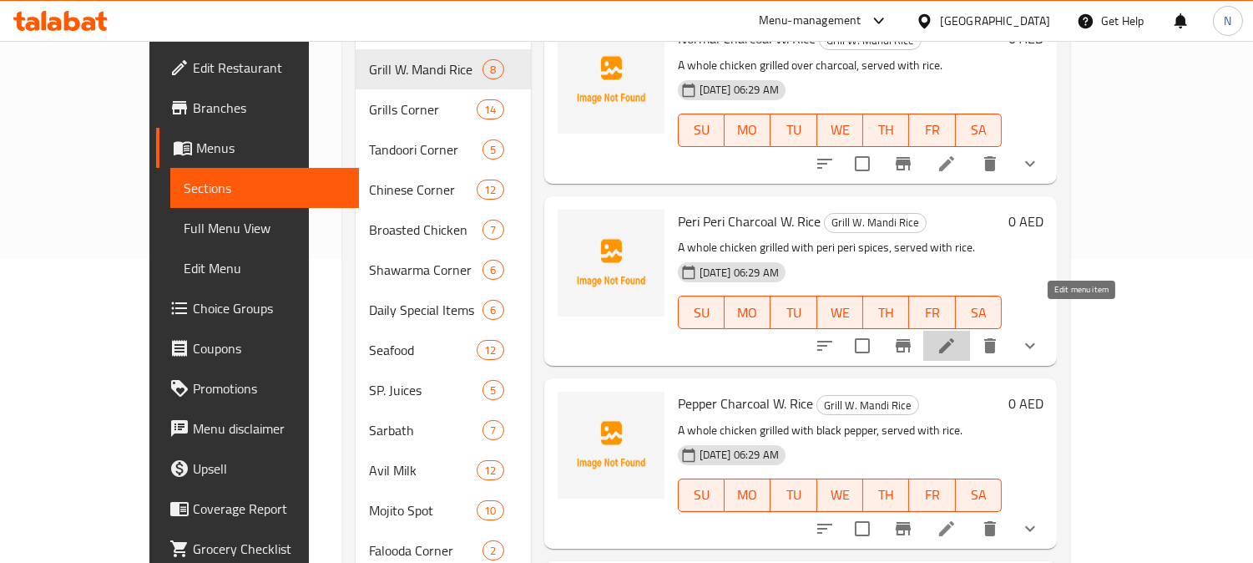
click at [956, 336] on icon at bounding box center [946, 346] width 20 height 20
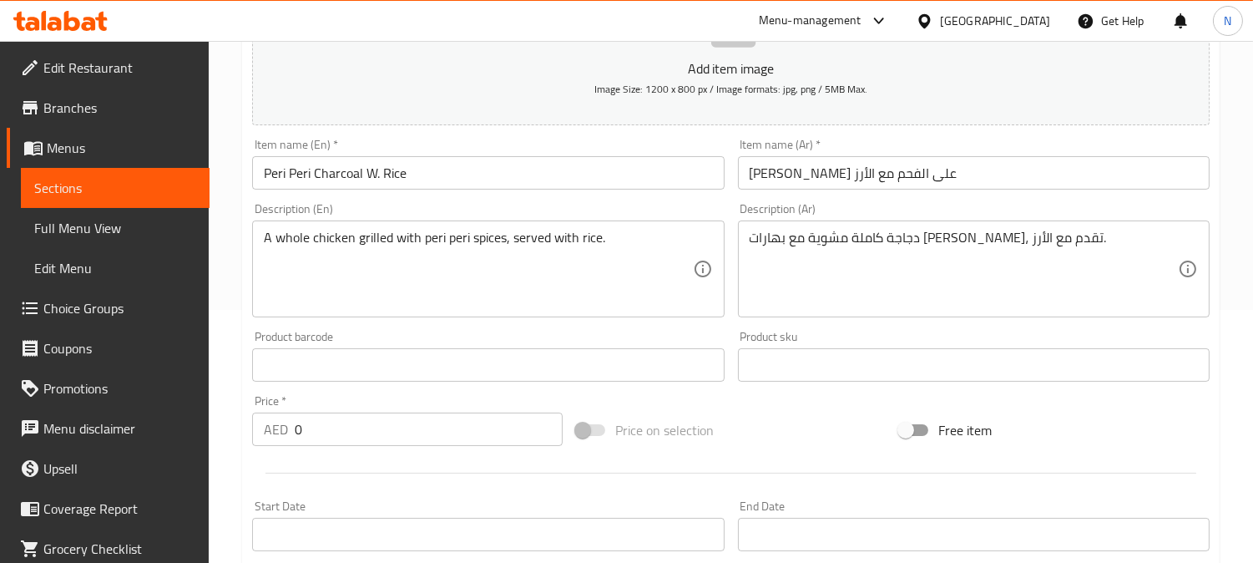
scroll to position [703, 0]
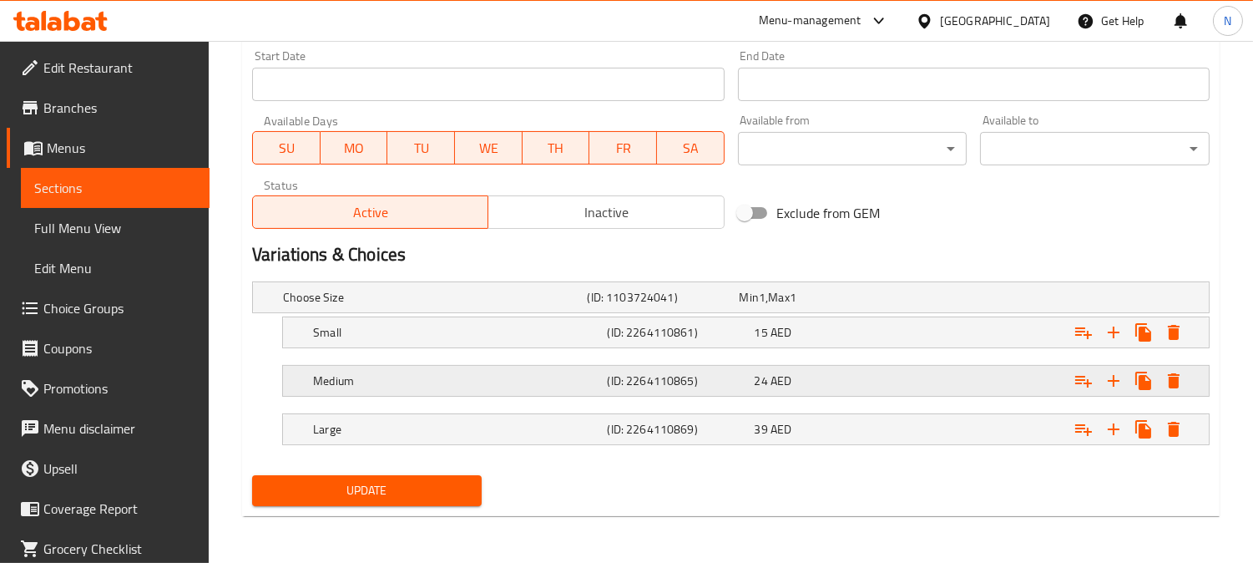
click at [741, 379] on h5 "(ID: 2264110865)" at bounding box center [677, 380] width 140 height 17
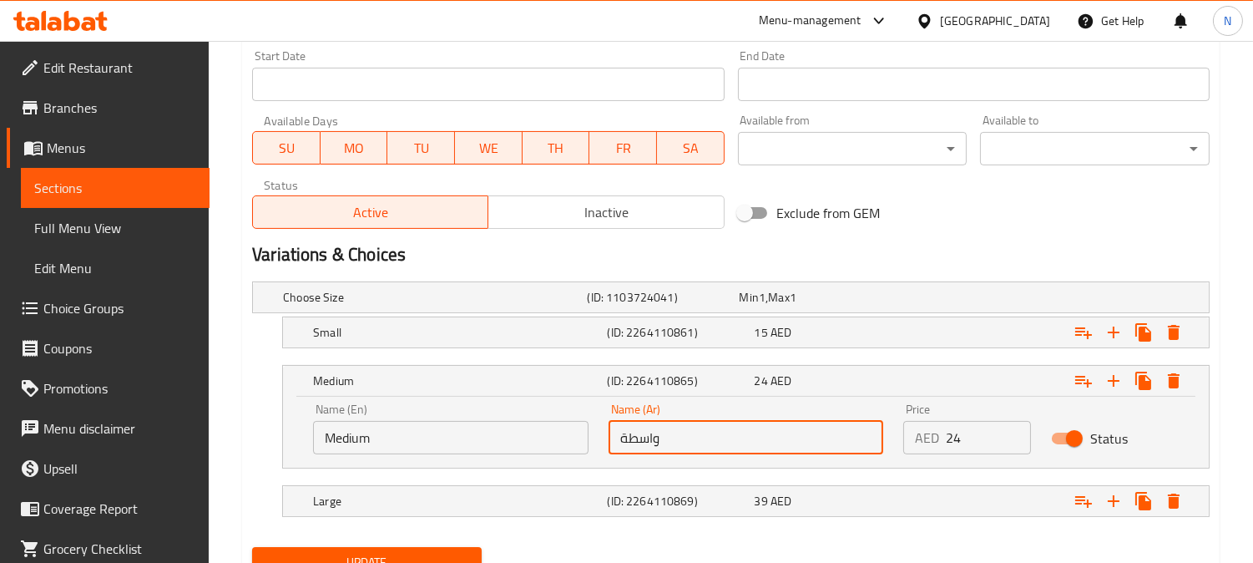
click at [621, 447] on input "واسطة" at bounding box center [745, 437] width 275 height 33
click at [623, 439] on input "واسطة" at bounding box center [745, 437] width 275 height 33
type input "واسط"
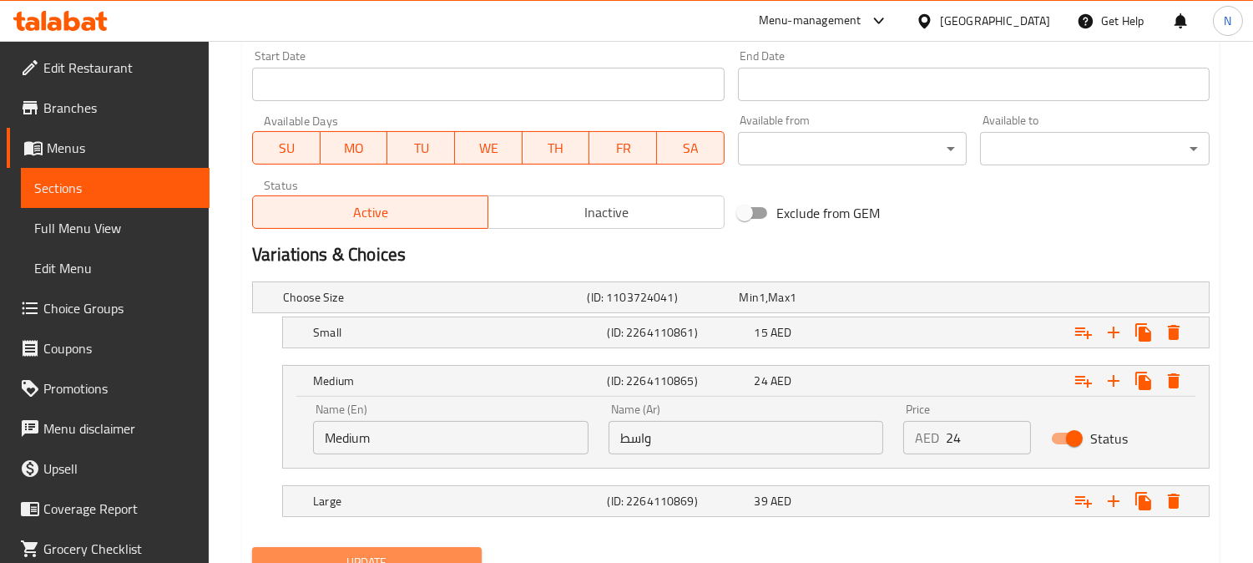
click at [394, 549] on button "Update" at bounding box center [367, 562] width 230 height 31
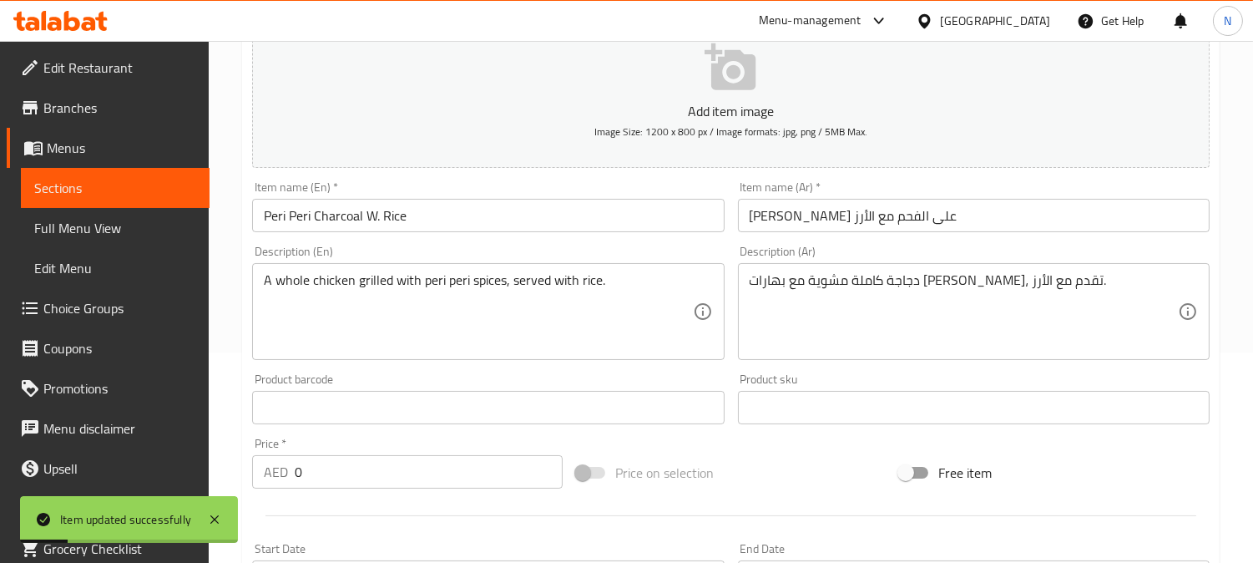
scroll to position [56, 0]
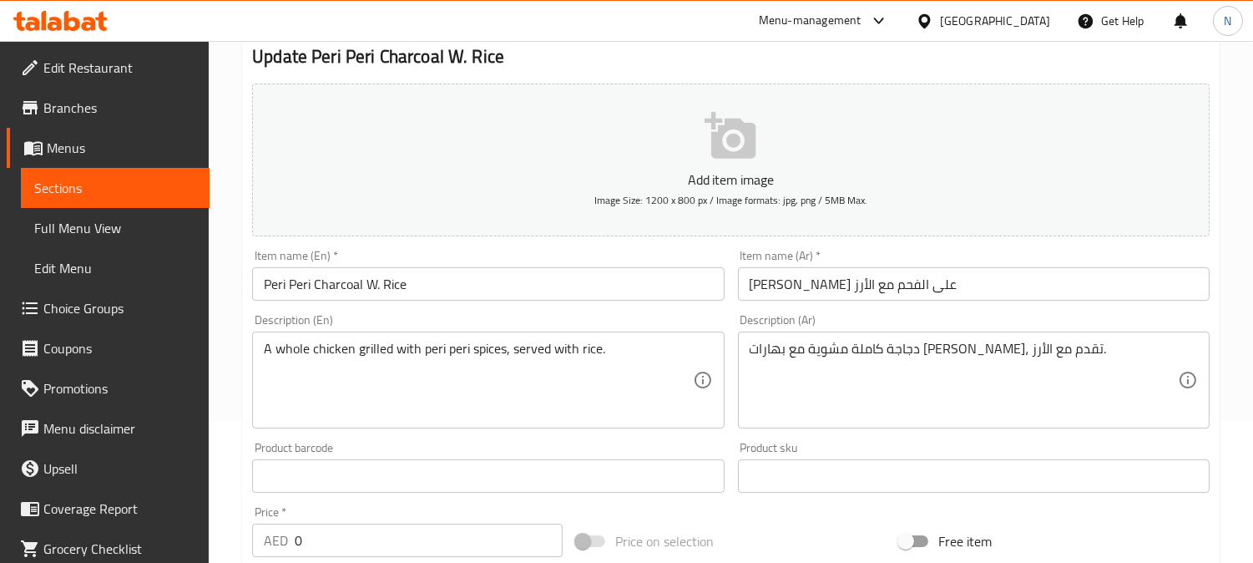
scroll to position [0, 0]
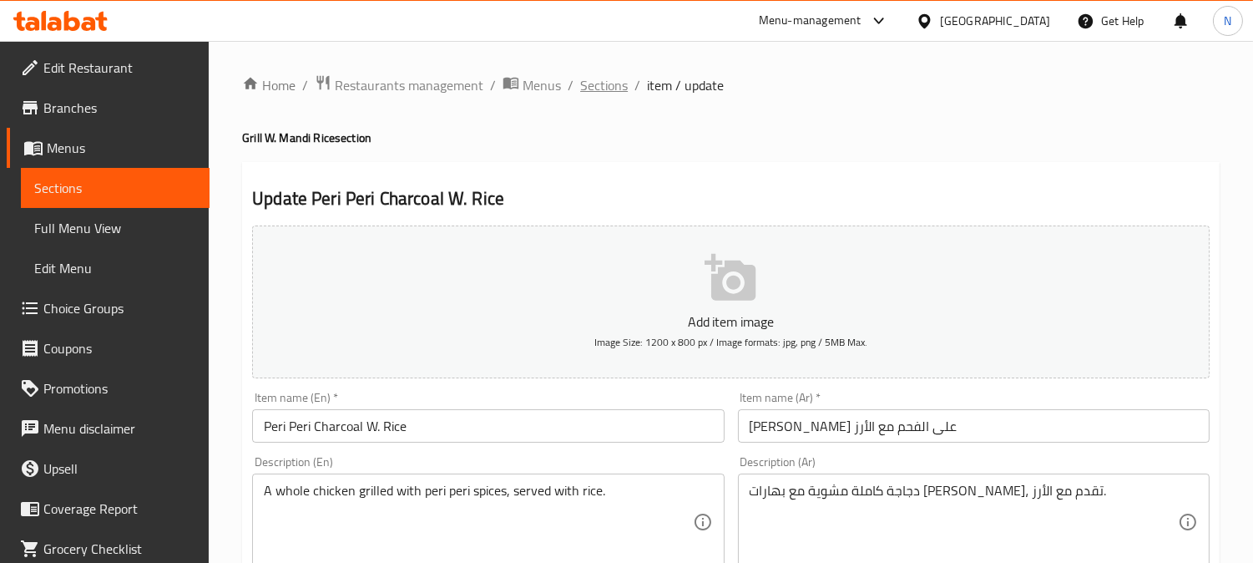
click at [601, 90] on span "Sections" at bounding box center [604, 85] width 48 height 20
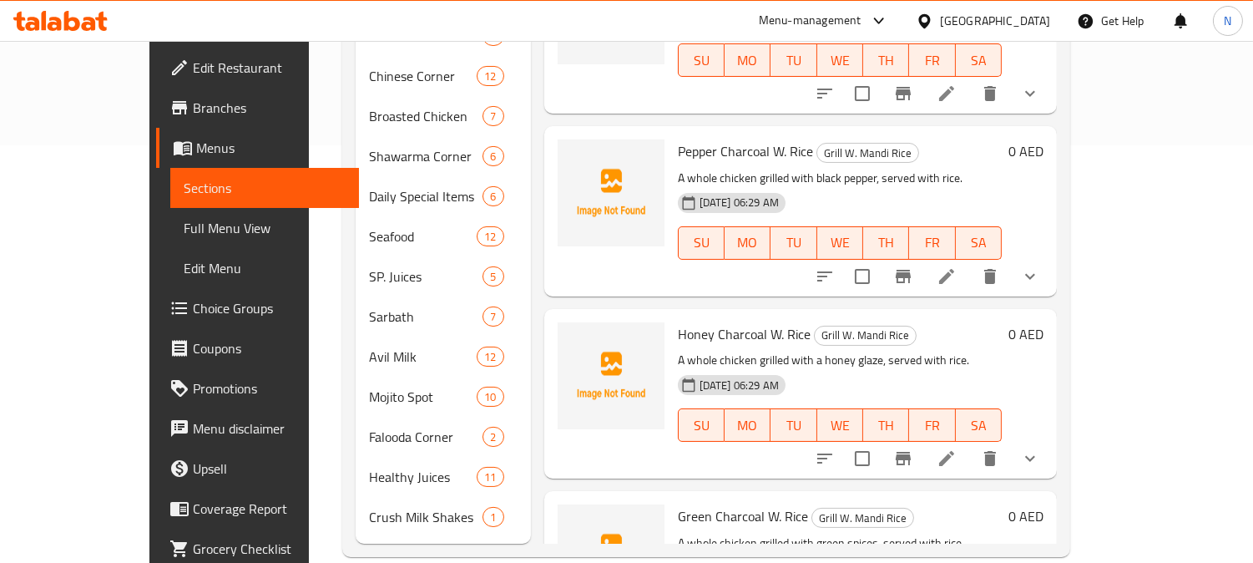
scroll to position [751, 0]
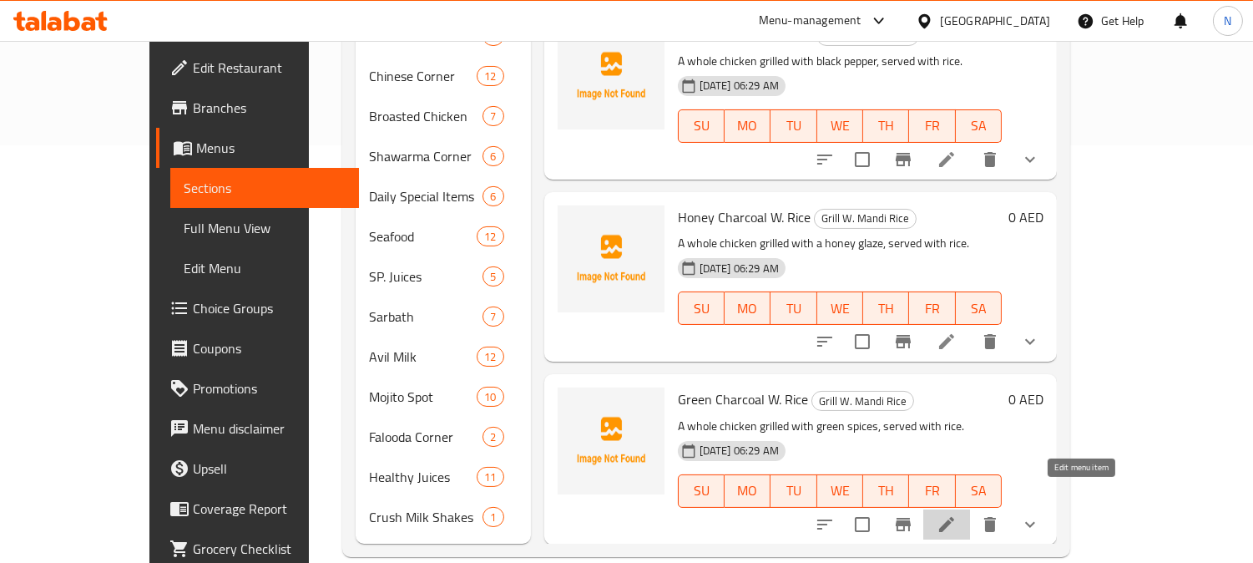
click at [956, 514] on icon at bounding box center [946, 524] width 20 height 20
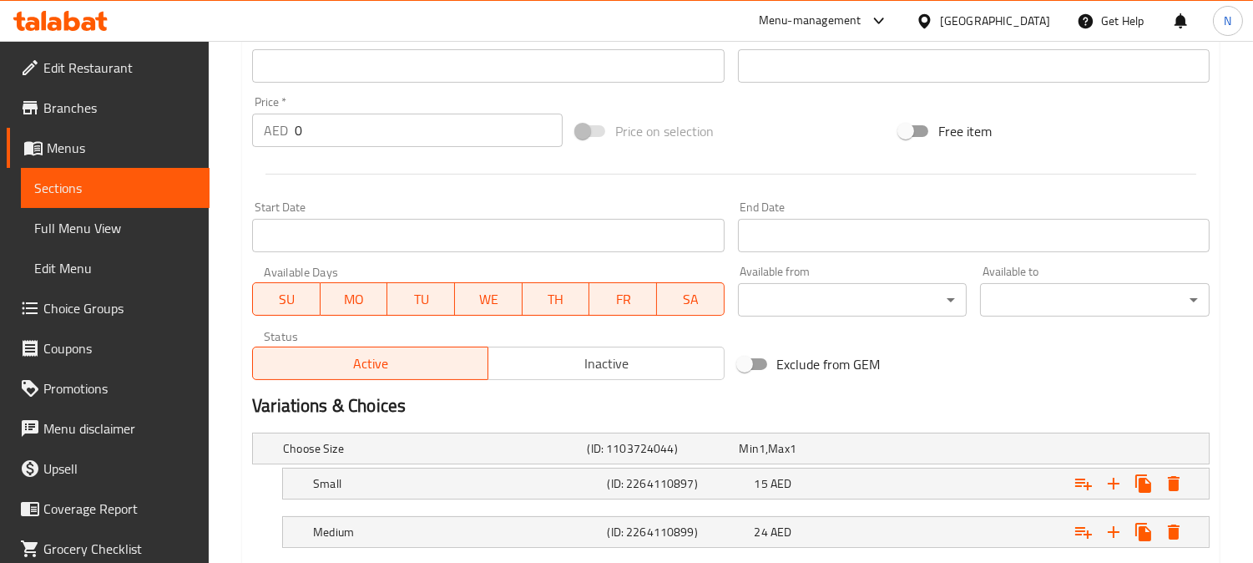
scroll to position [652, 0]
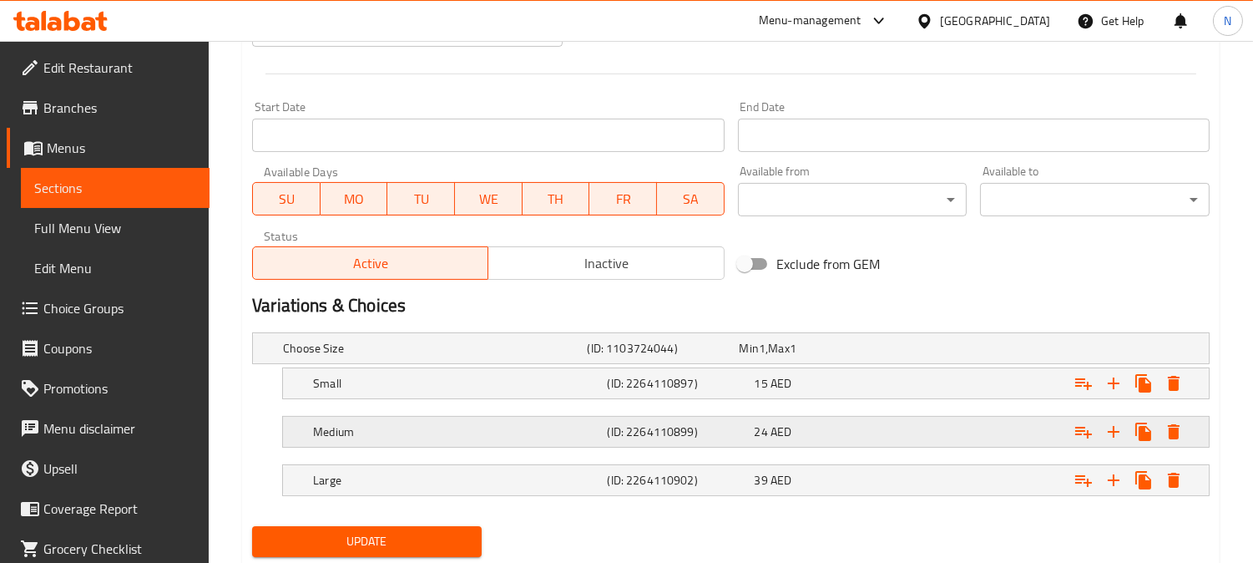
click at [643, 423] on h5 "(ID: 2264110899)" at bounding box center [677, 431] width 140 height 17
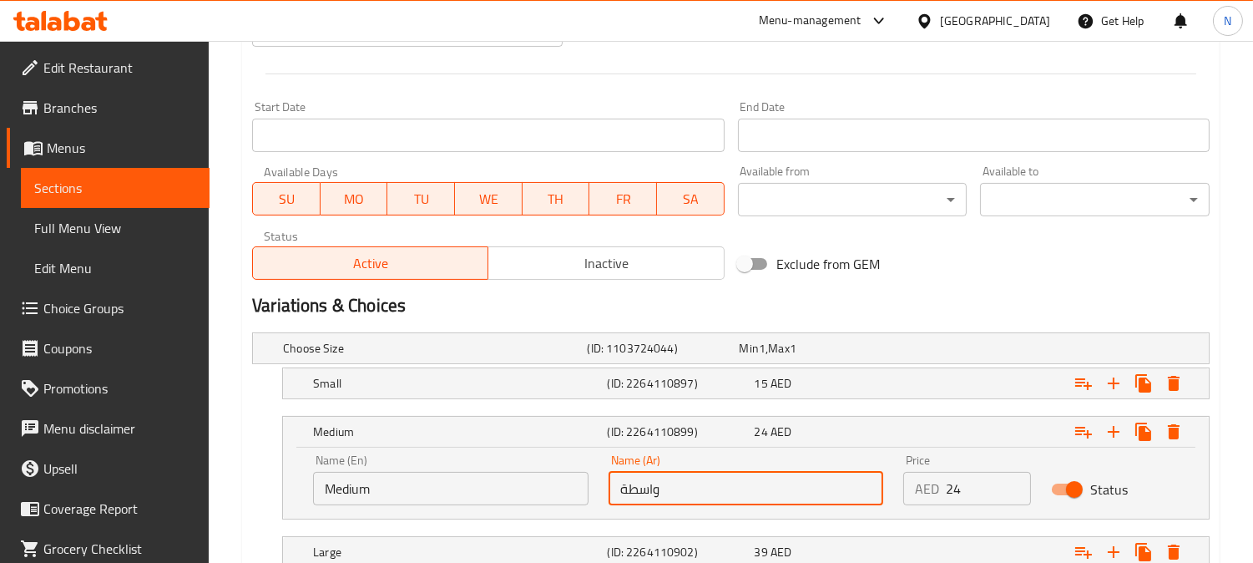
click at [623, 491] on input "واسطة" at bounding box center [745, 488] width 275 height 33
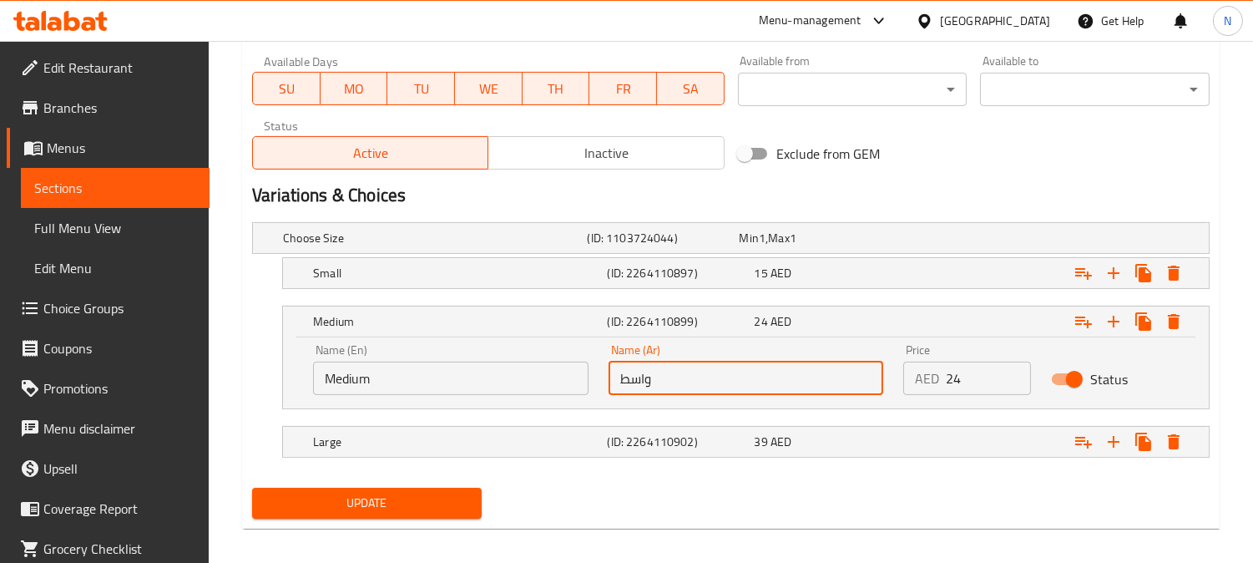
scroll to position [774, 0]
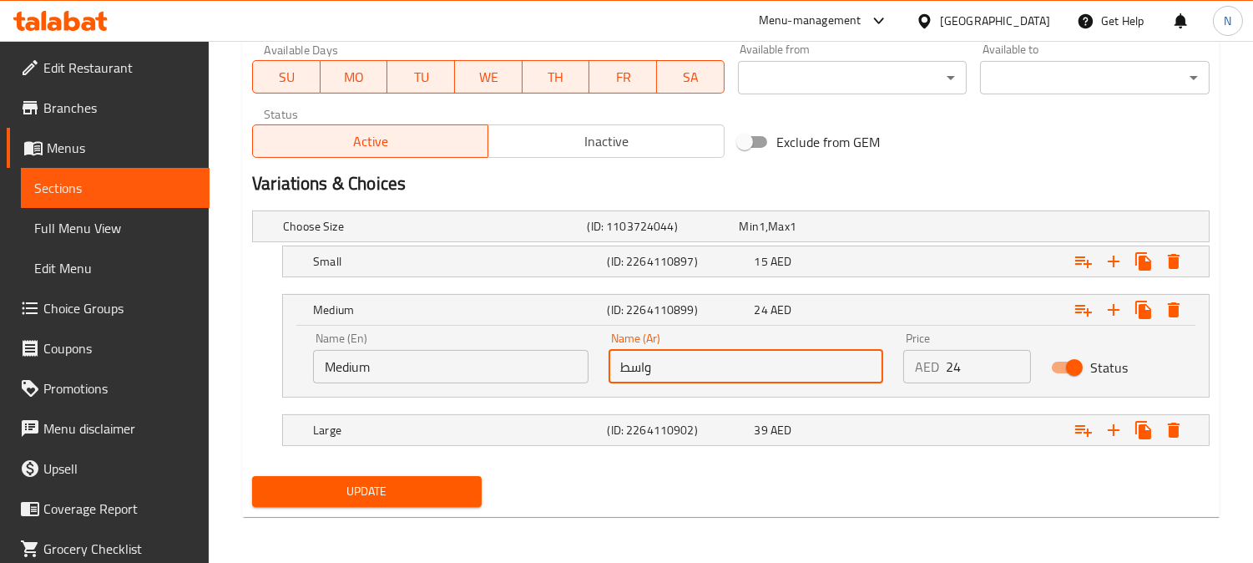
type input "واسط"
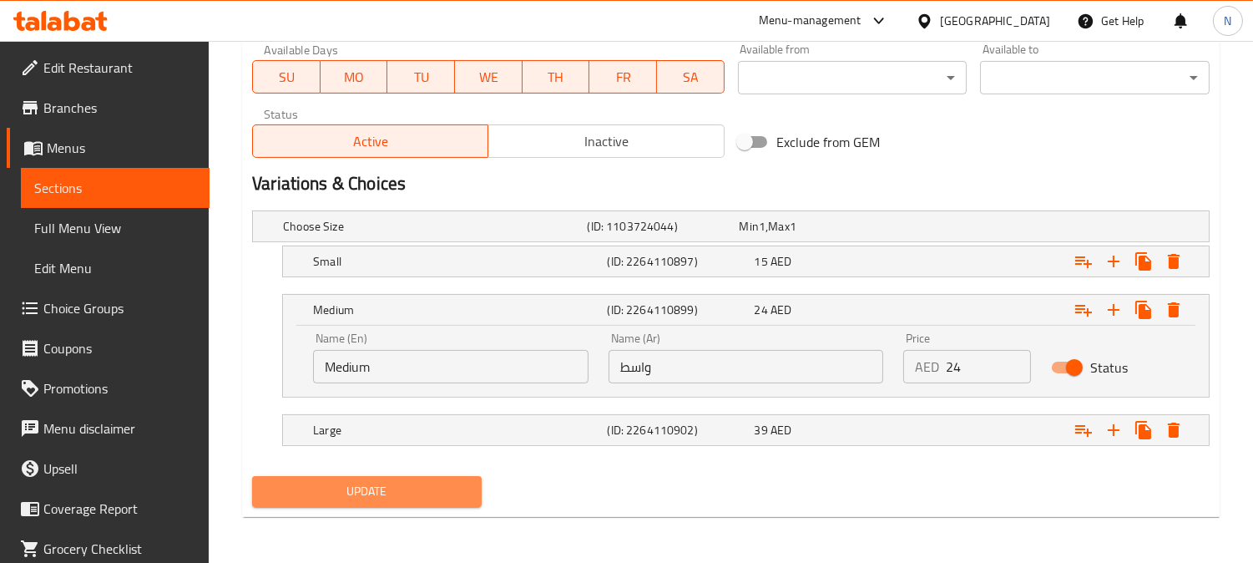
click at [449, 499] on span "Update" at bounding box center [366, 491] width 203 height 21
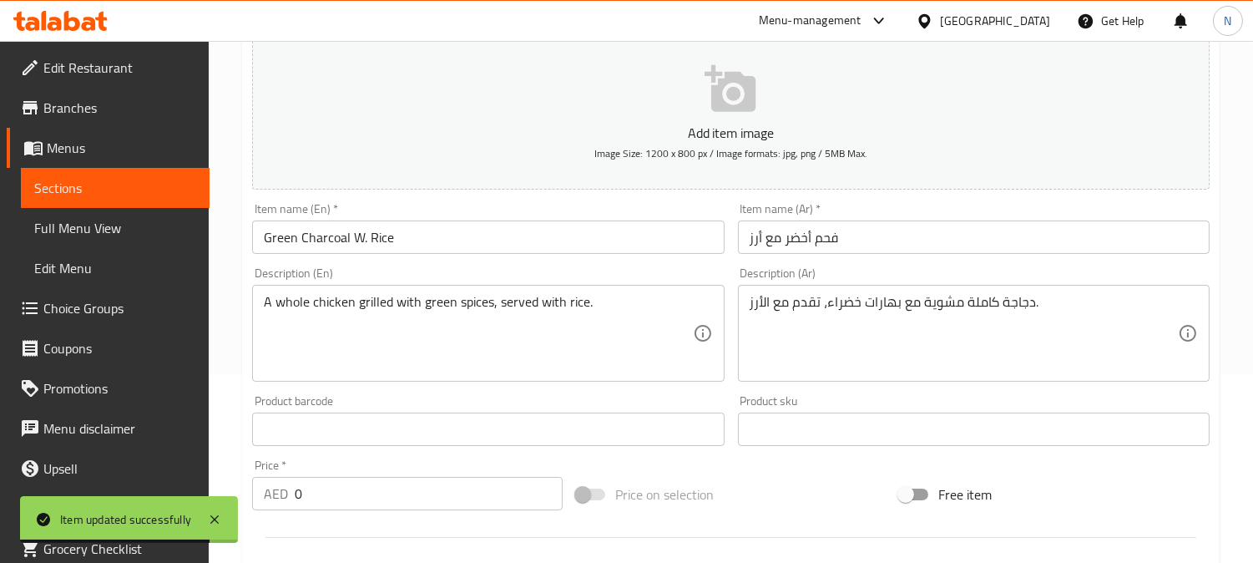
scroll to position [35, 0]
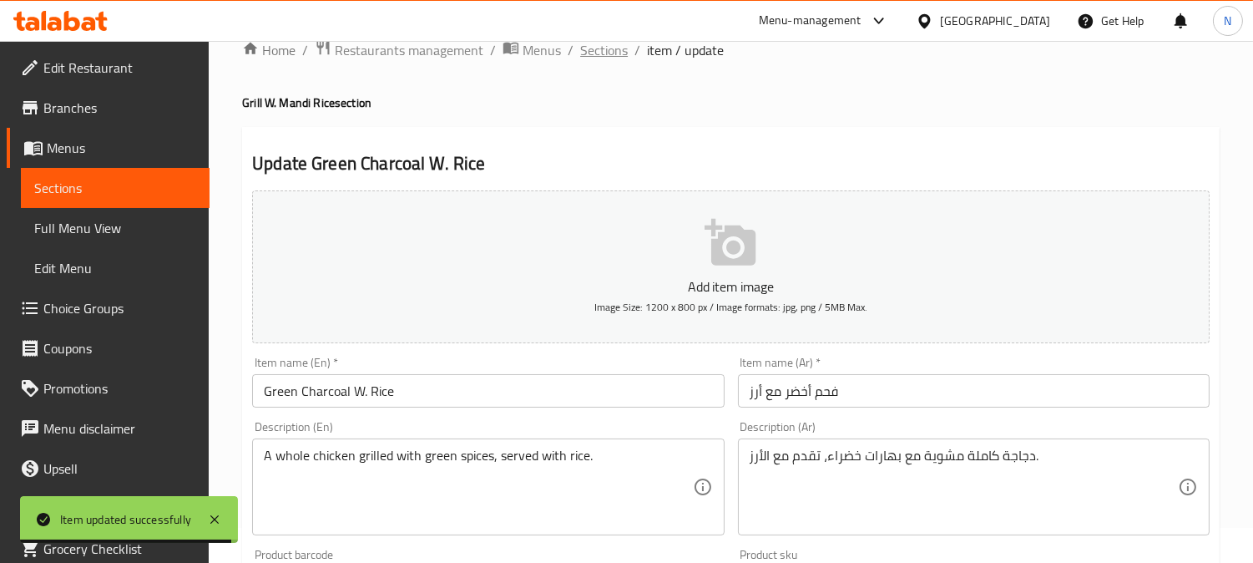
click at [604, 59] on span "Sections" at bounding box center [604, 50] width 48 height 20
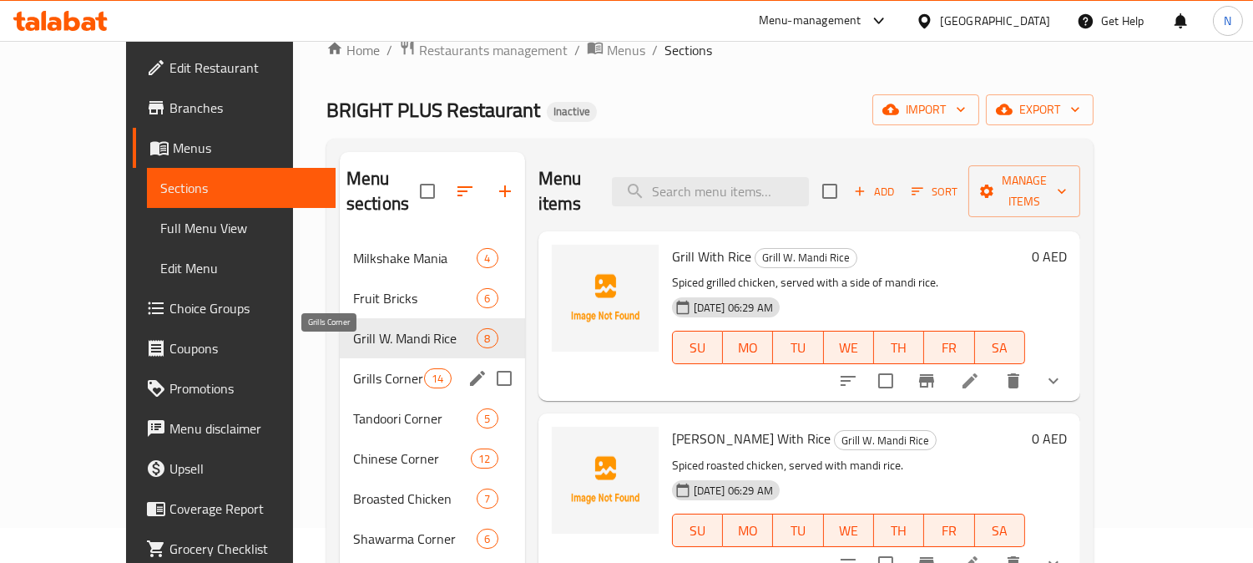
click at [353, 368] on span "Grills Corner" at bounding box center [388, 378] width 71 height 20
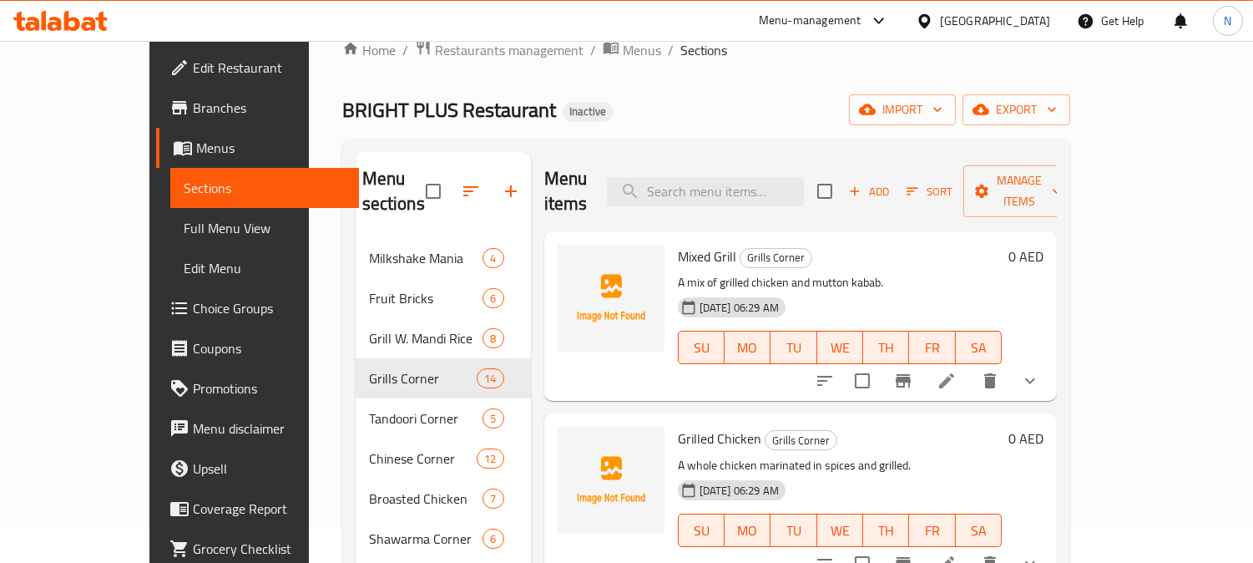
click at [970, 366] on li at bounding box center [946, 381] width 47 height 30
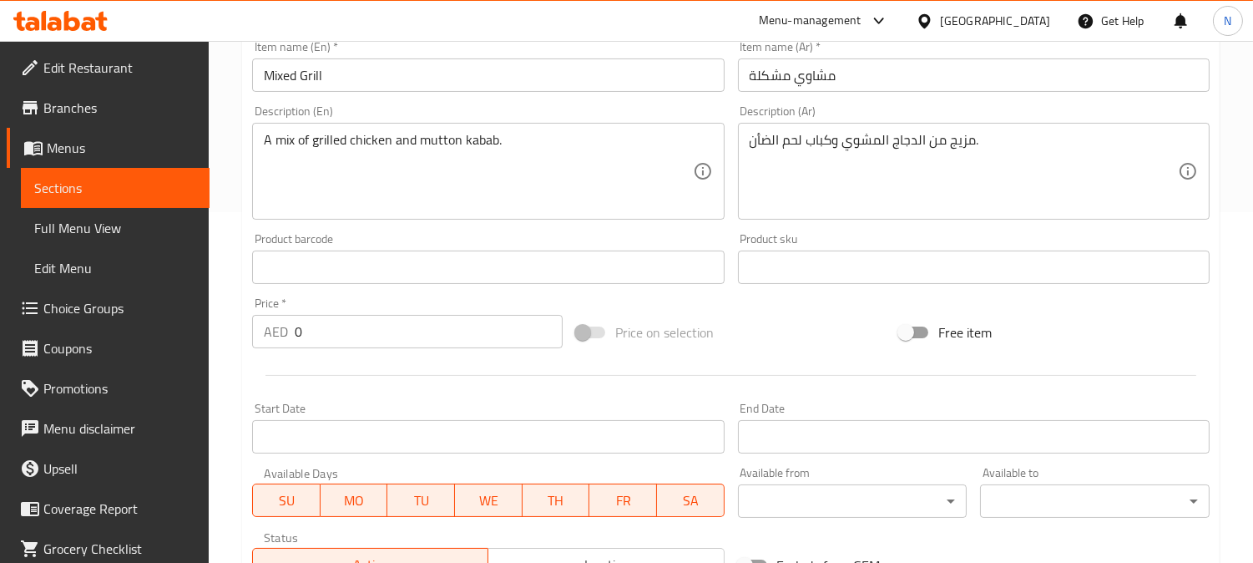
scroll to position [703, 0]
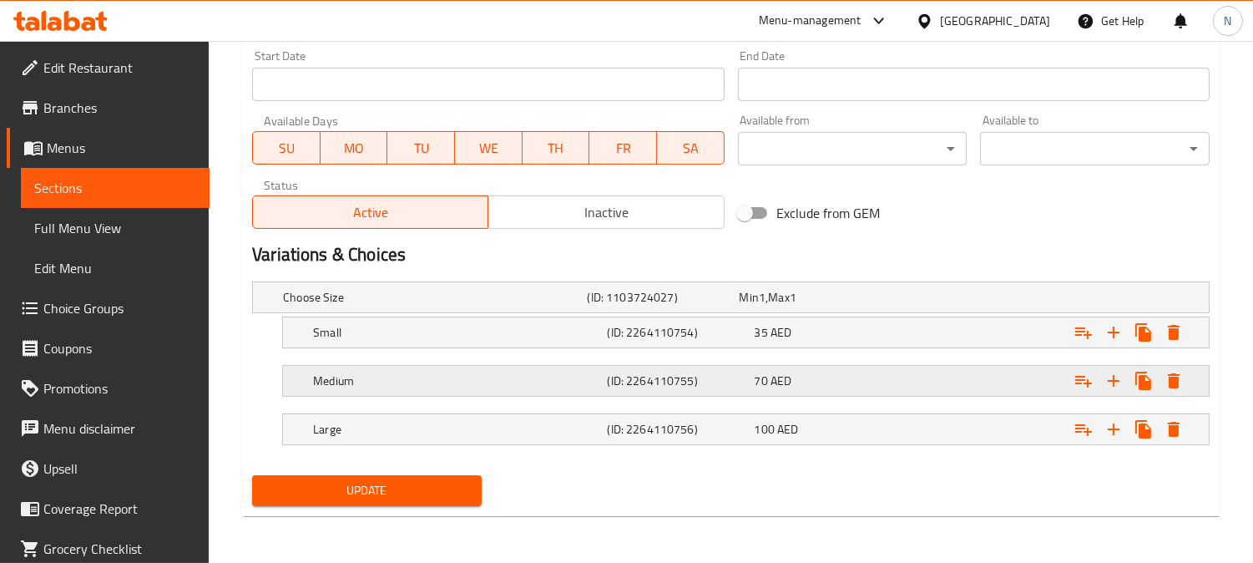
click at [646, 395] on div "Medium (ID: 2264110755) 70 AED" at bounding box center [751, 380] width 882 height 37
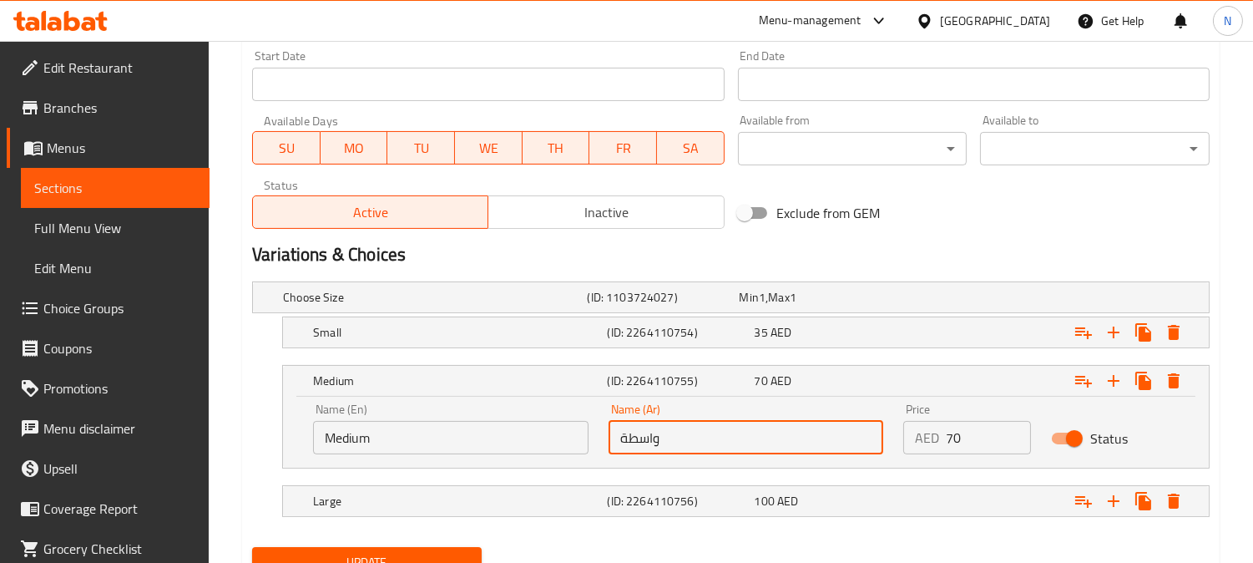
click at [628, 438] on input "واسطة" at bounding box center [745, 437] width 275 height 33
type input "واسط"
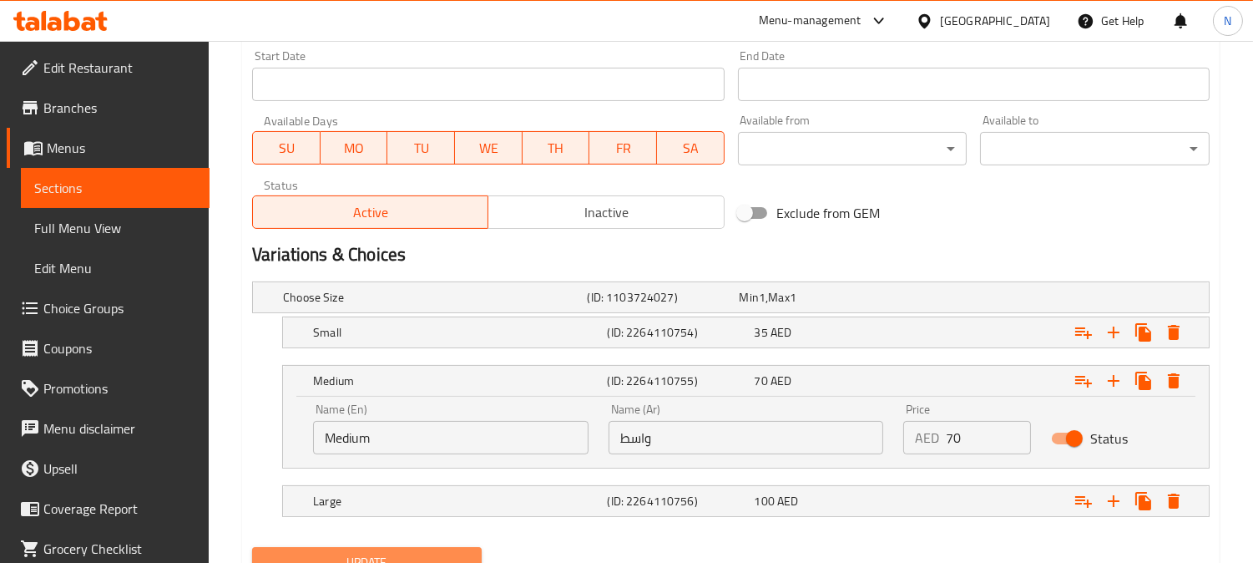
click at [426, 552] on span "Update" at bounding box center [366, 562] width 203 height 21
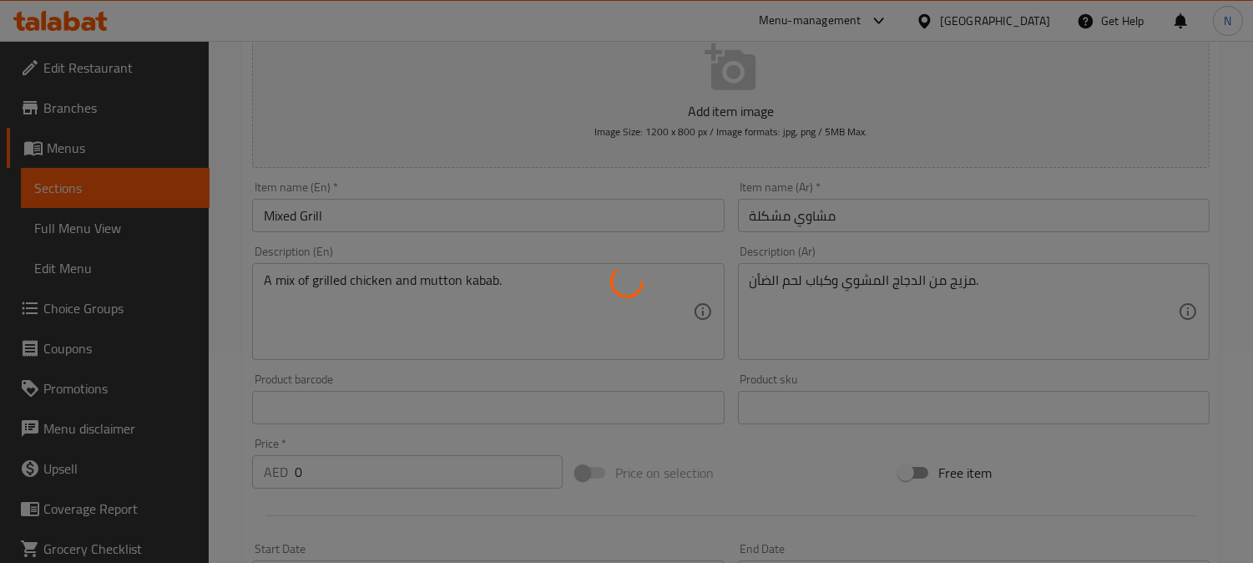
scroll to position [0, 0]
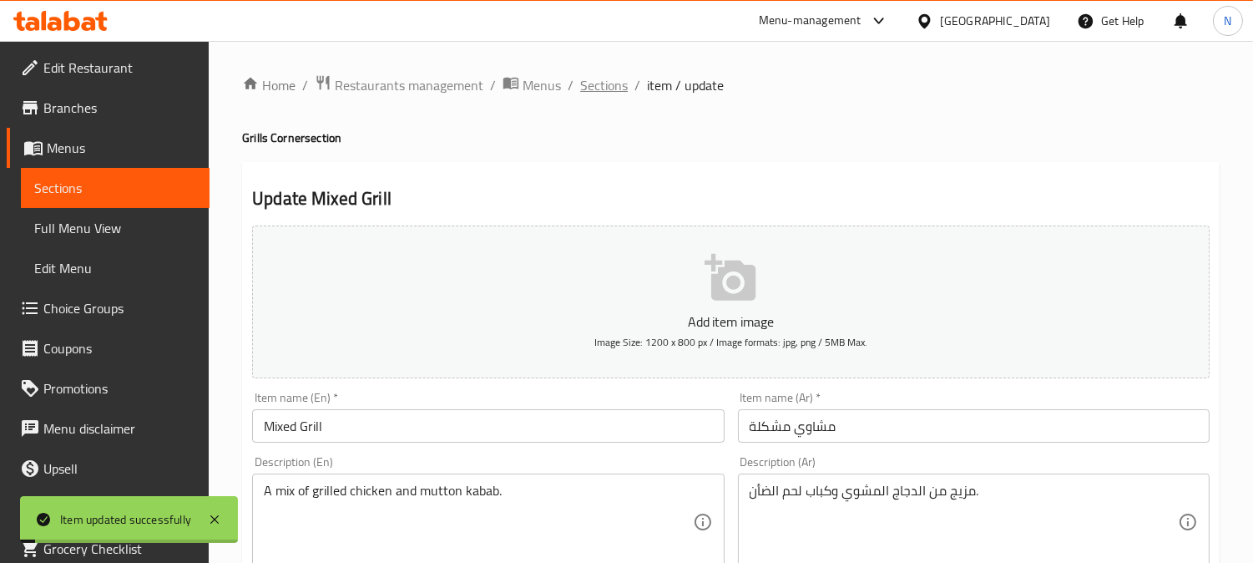
click at [589, 83] on span "Sections" at bounding box center [604, 85] width 48 height 20
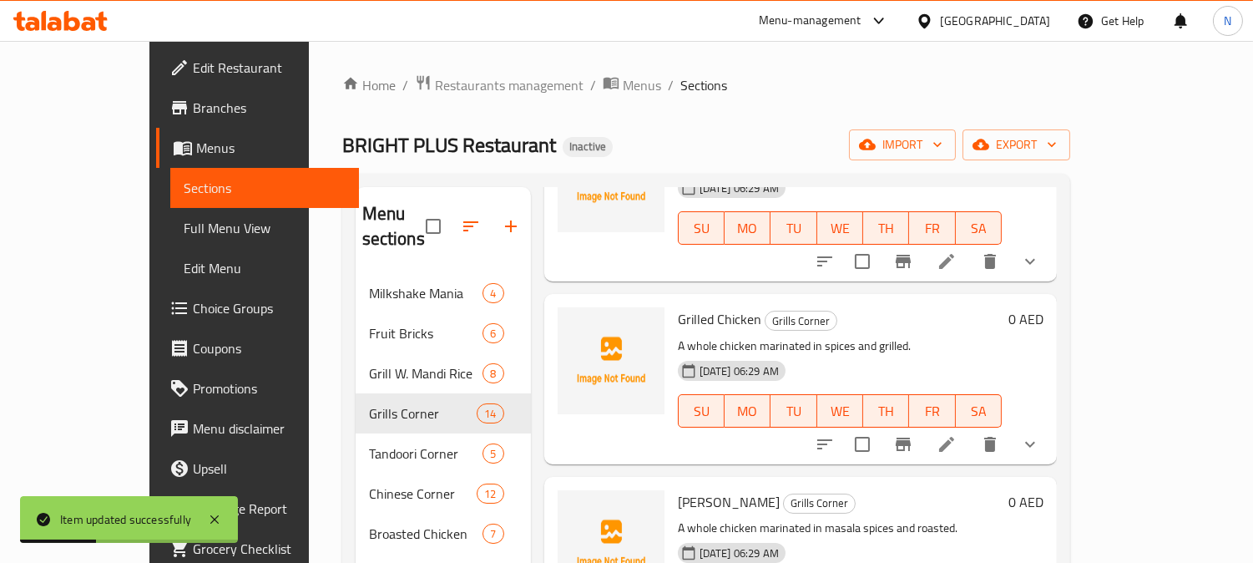
scroll to position [159, 0]
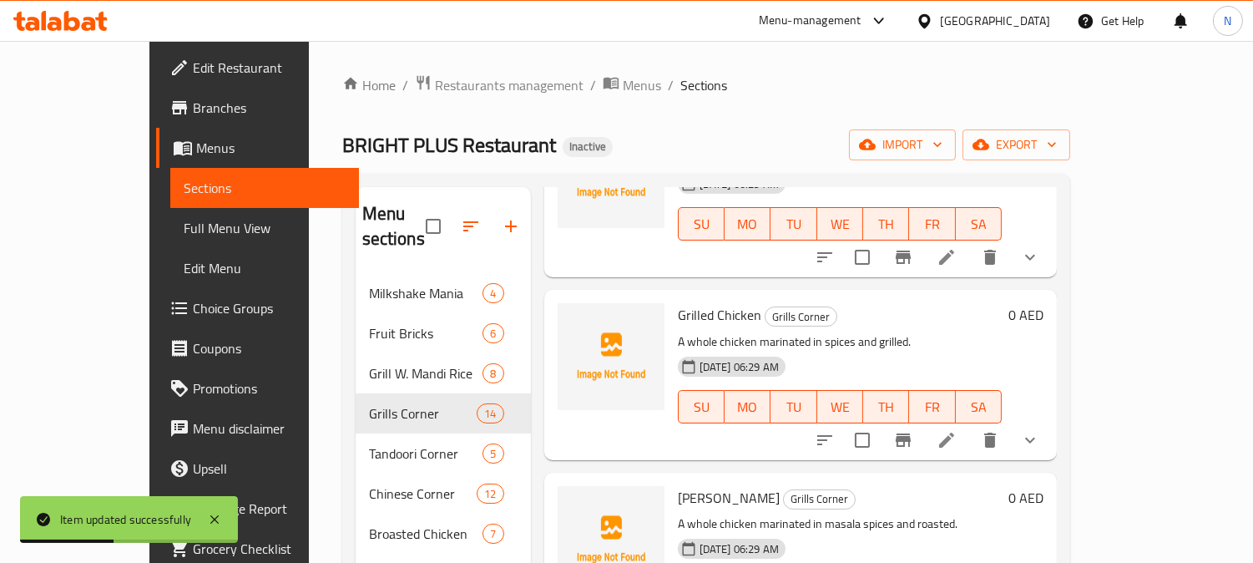
click at [956, 430] on icon at bounding box center [946, 440] width 20 height 20
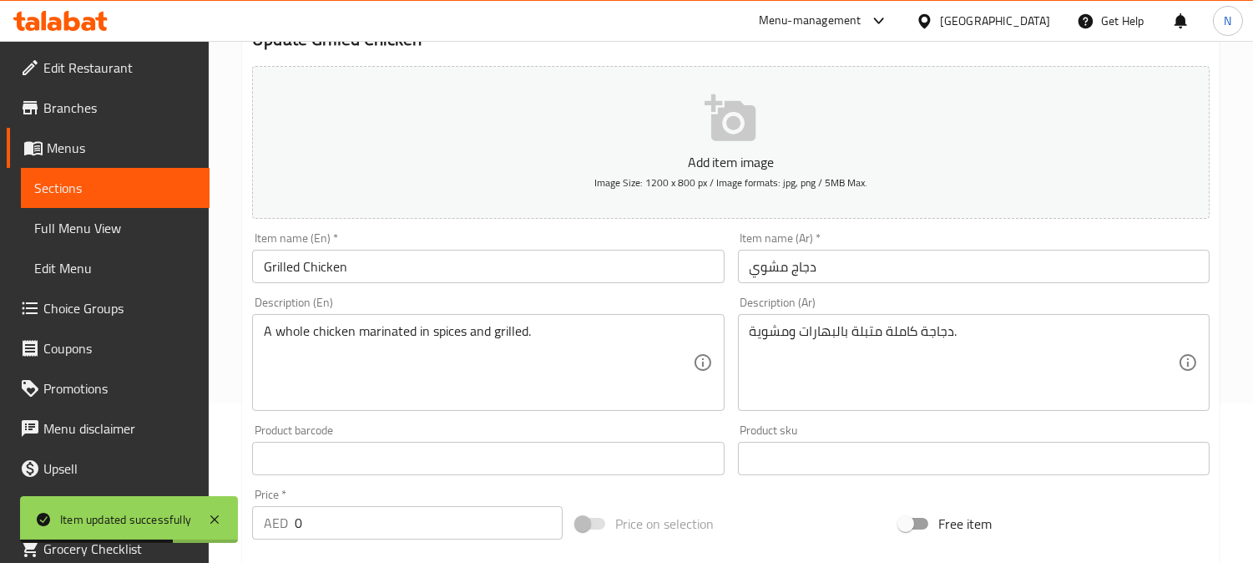
scroll to position [47, 0]
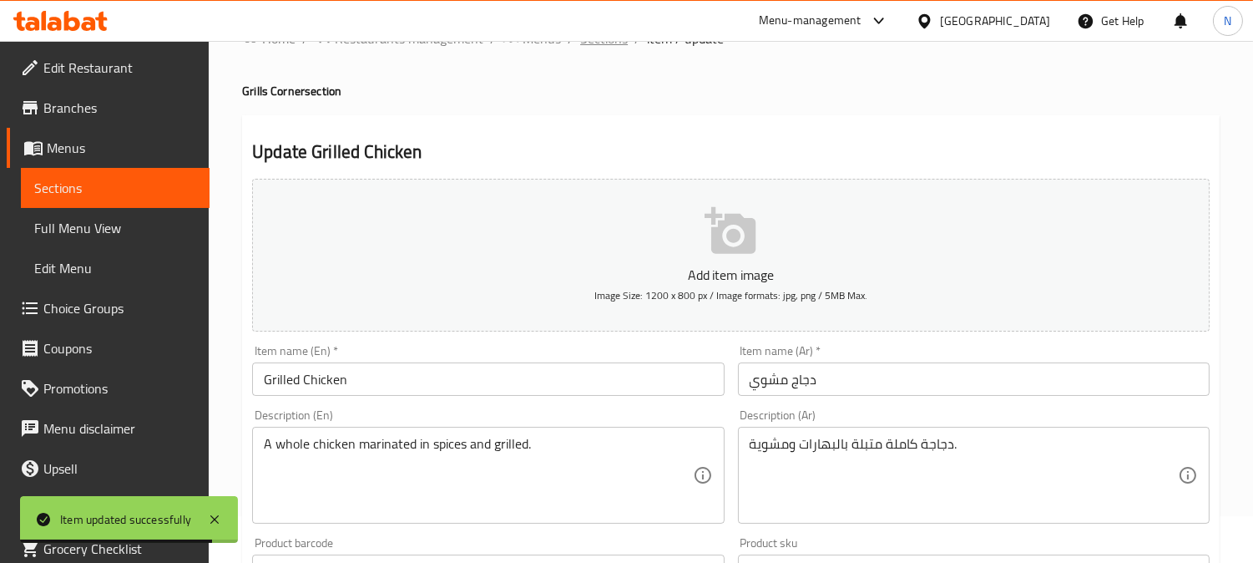
click at [602, 44] on span "Sections" at bounding box center [604, 38] width 48 height 20
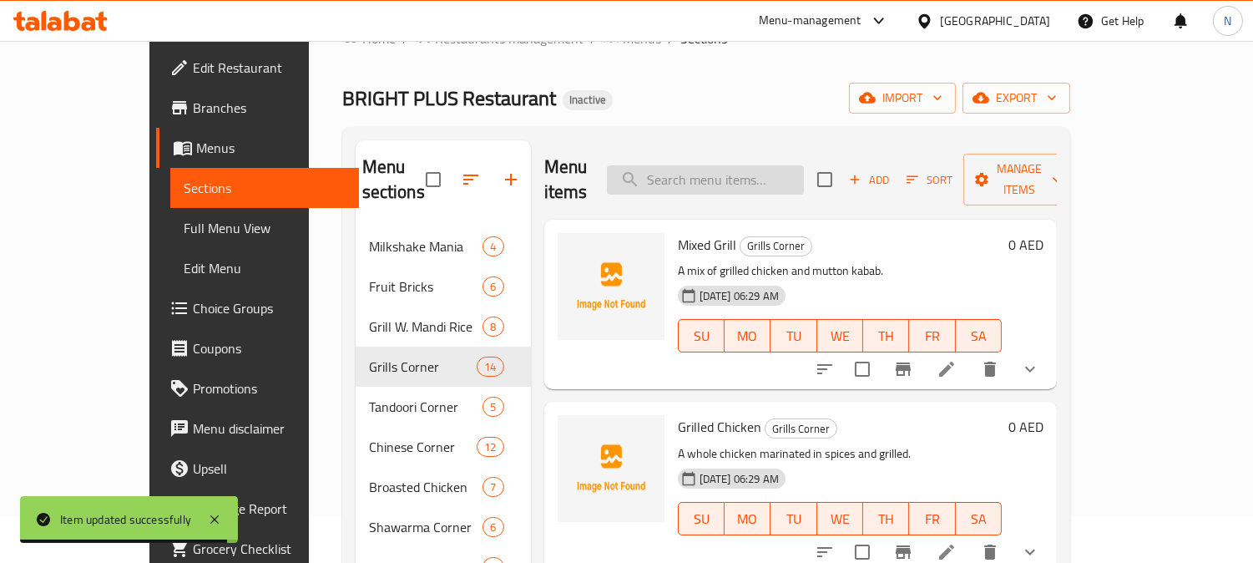
click at [760, 178] on input "search" at bounding box center [705, 179] width 197 height 29
paste input "ة"
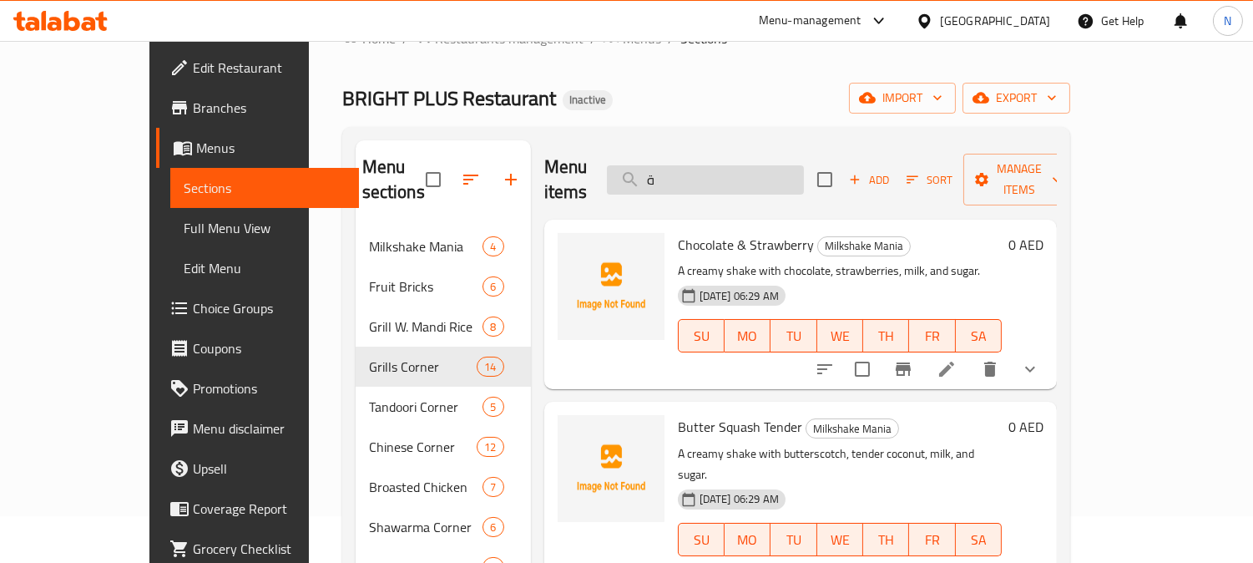
click at [781, 173] on input "ة" at bounding box center [705, 179] width 197 height 29
paste input "search"
paste input "Birghtplus Sp. [GEOGRAPHIC_DATA]"
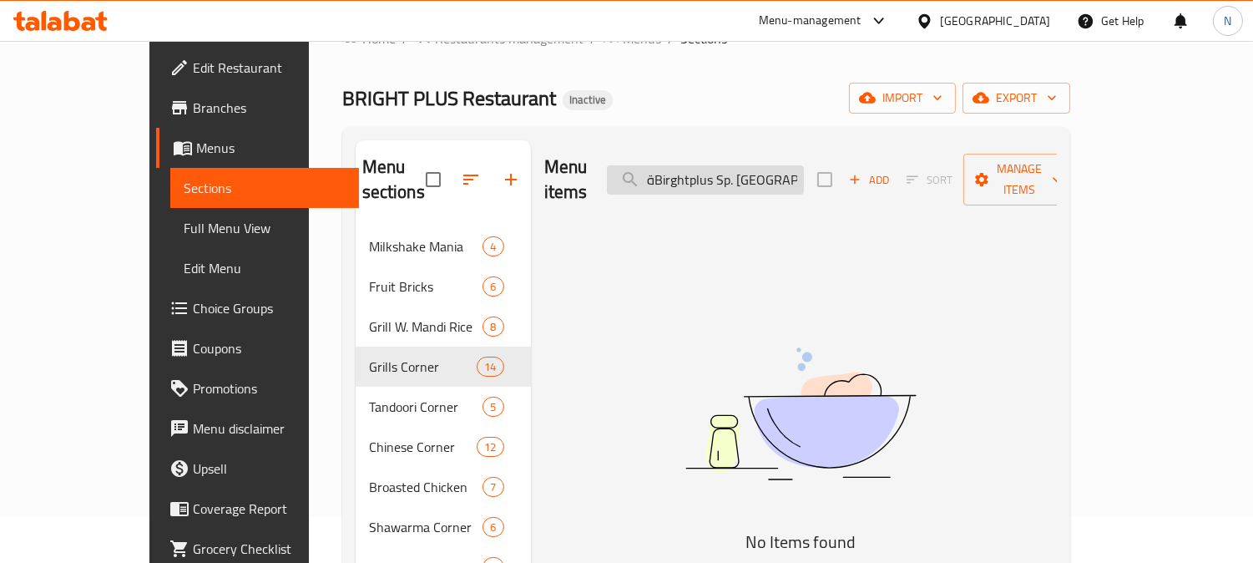
click at [794, 165] on input "ةBirghtplus Sp. [GEOGRAPHIC_DATA]" at bounding box center [705, 179] width 197 height 29
paste input "search"
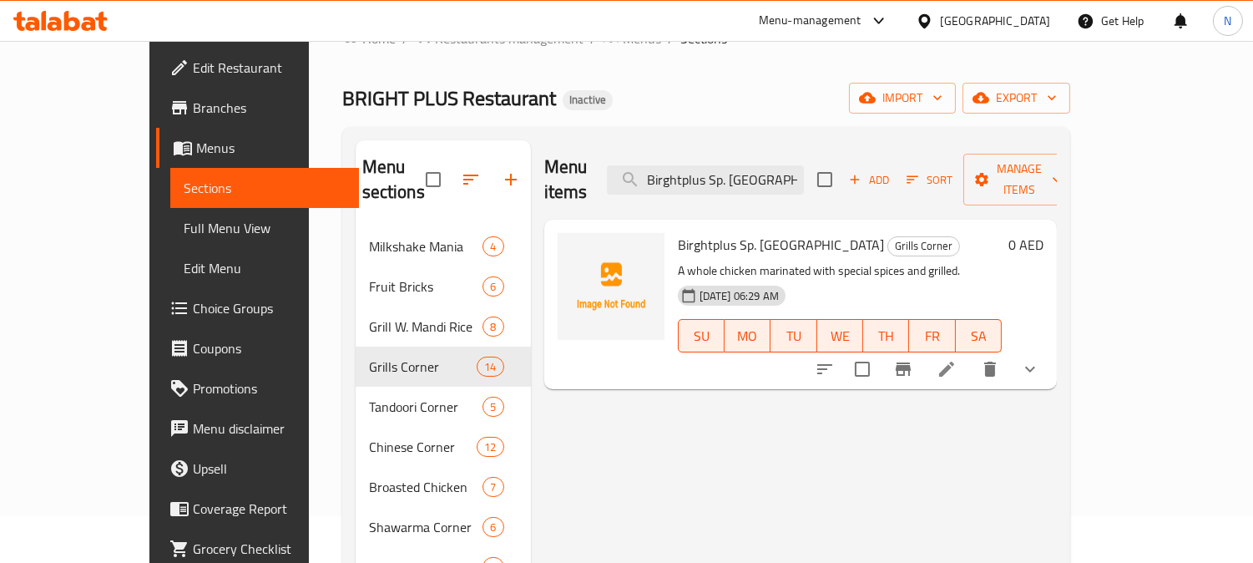
type input "Birghtplus Sp. [GEOGRAPHIC_DATA]"
click at [956, 359] on icon at bounding box center [946, 369] width 20 height 20
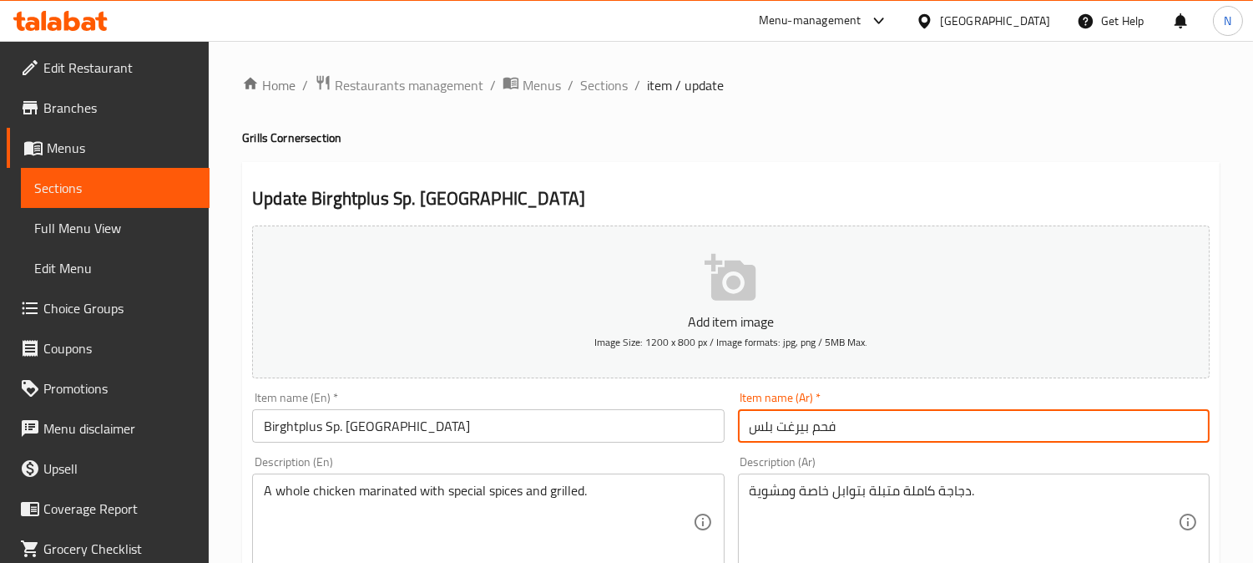
click at [795, 431] on input "فحم بيرغت بلس" at bounding box center [974, 425] width 472 height 33
click at [783, 436] on input "فحم بيرغت بلس" at bounding box center [974, 425] width 472 height 33
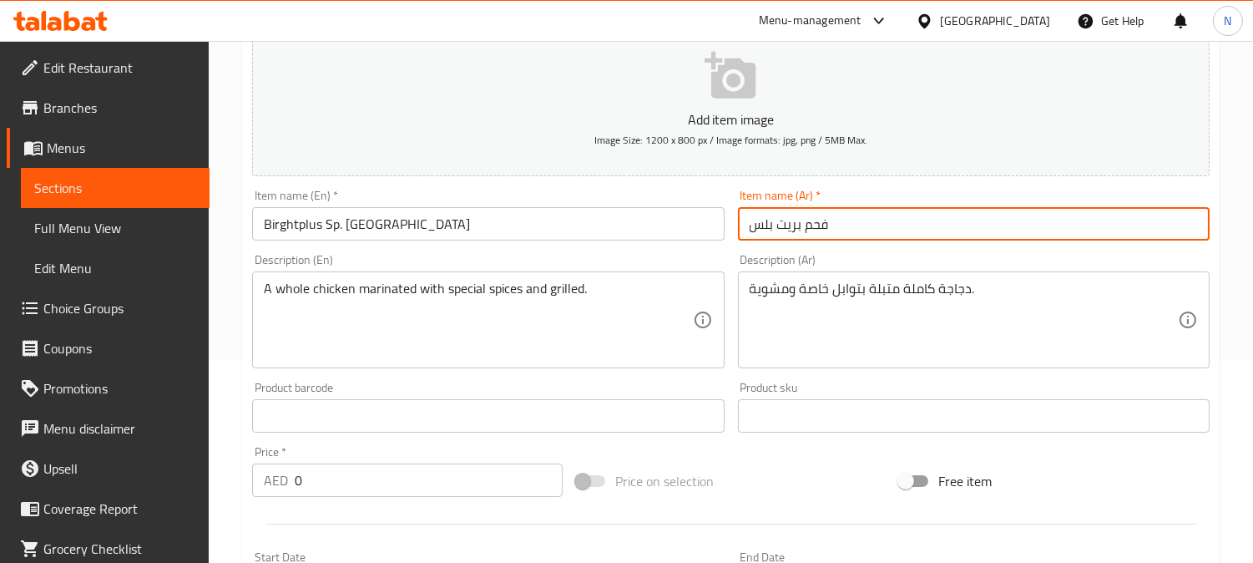
scroll to position [195, 0]
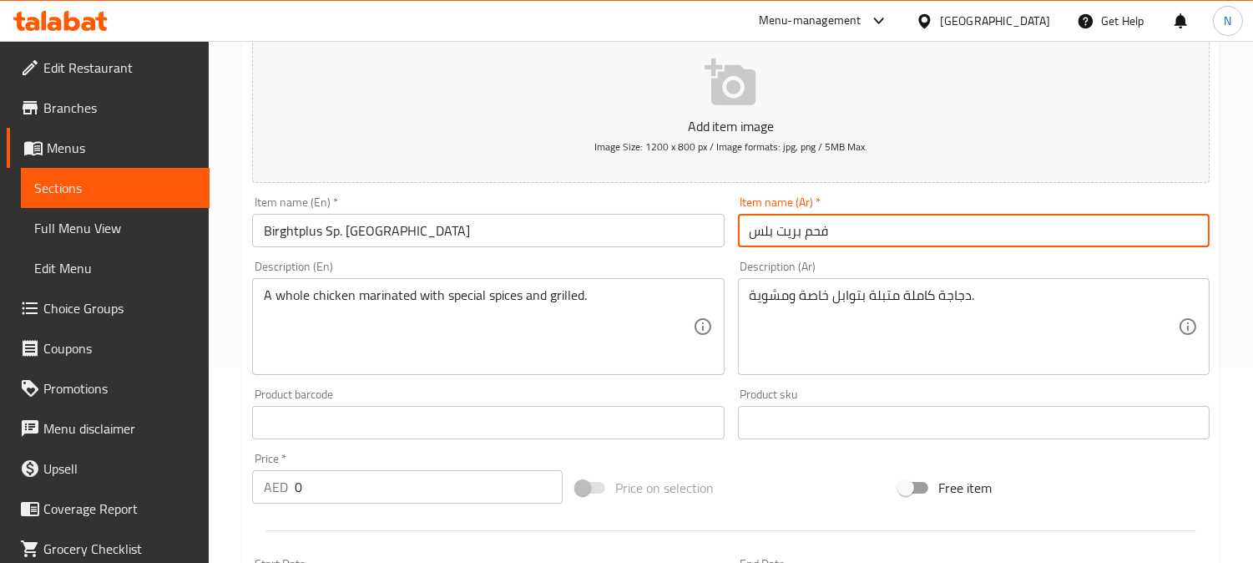
click at [891, 237] on input "فحم بريت بلس" at bounding box center [974, 230] width 472 height 33
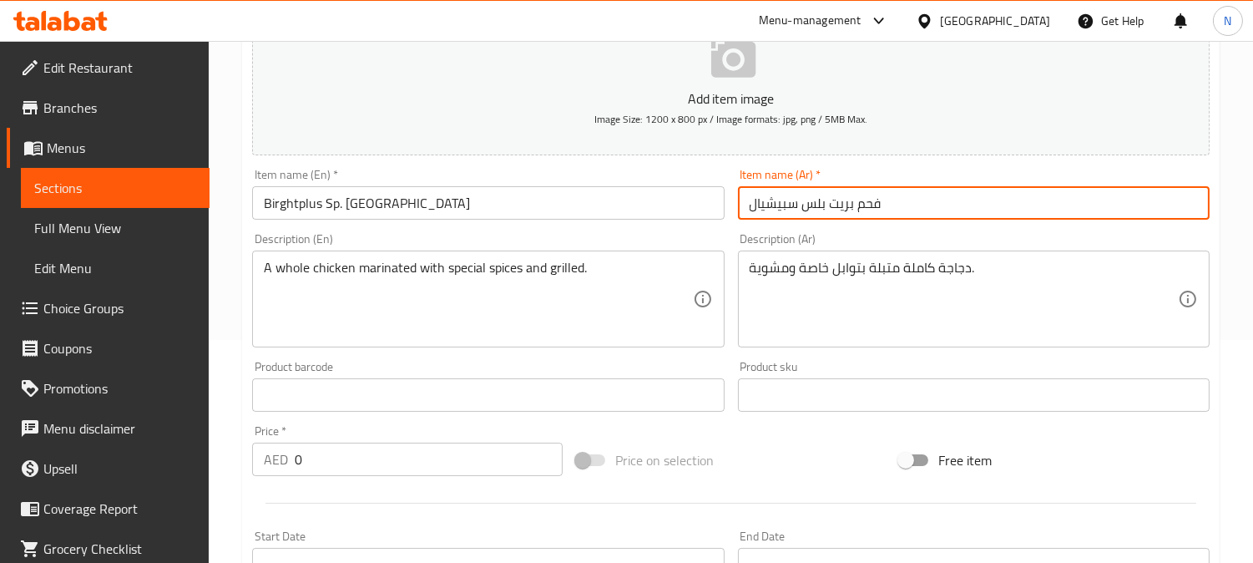
scroll to position [653, 0]
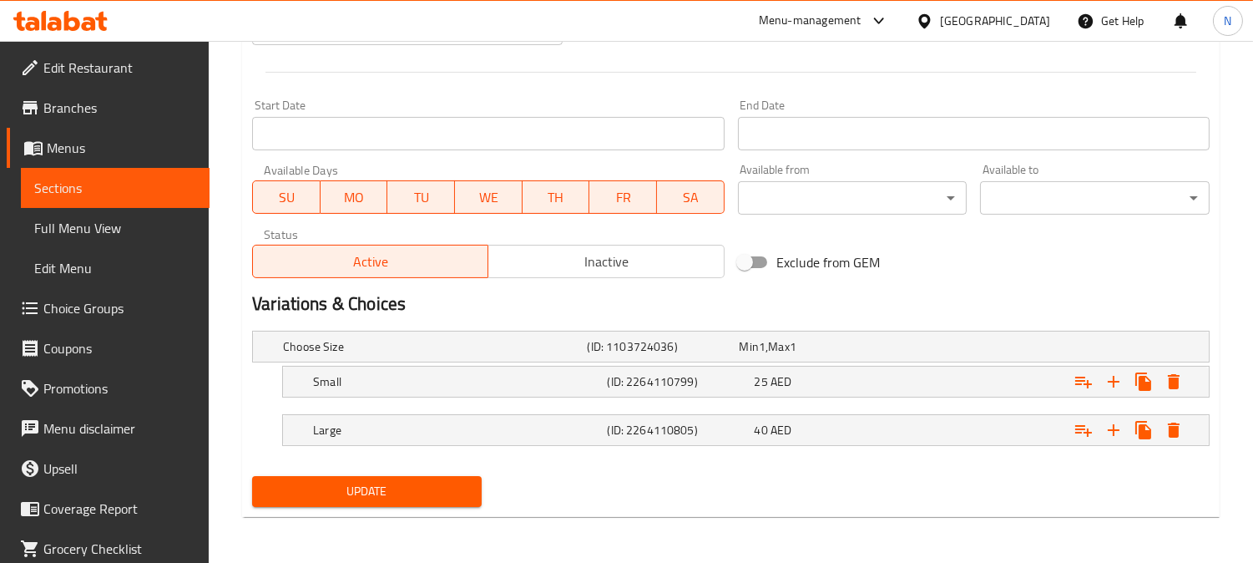
type input "فحم بريت بلس سبيشيال"
click at [460, 502] on button "Update" at bounding box center [367, 491] width 230 height 31
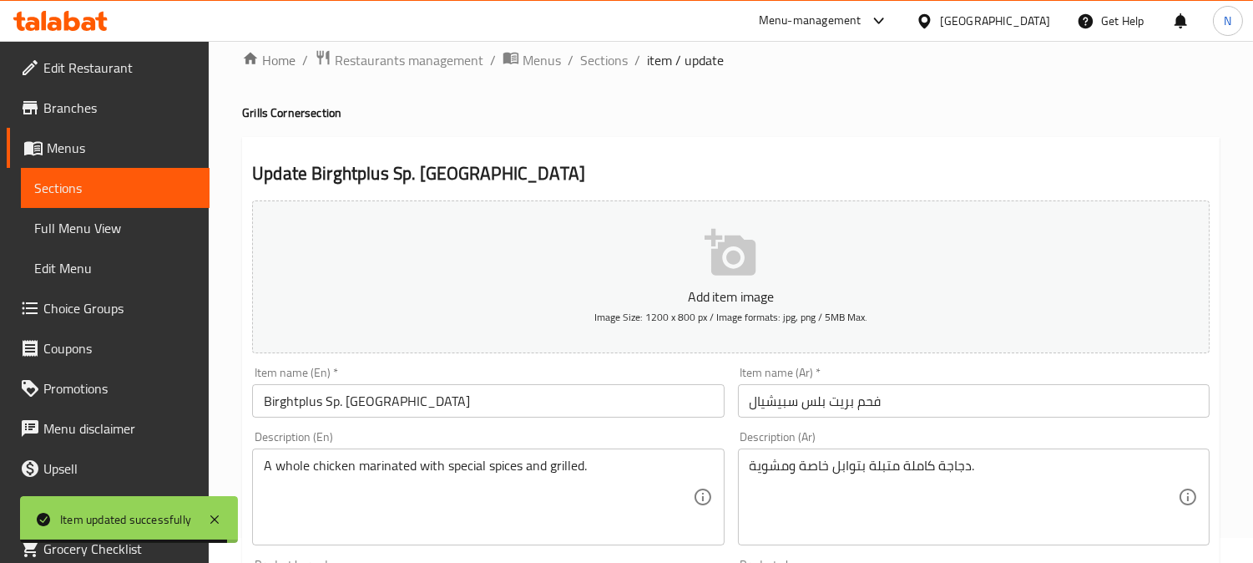
scroll to position [0, 0]
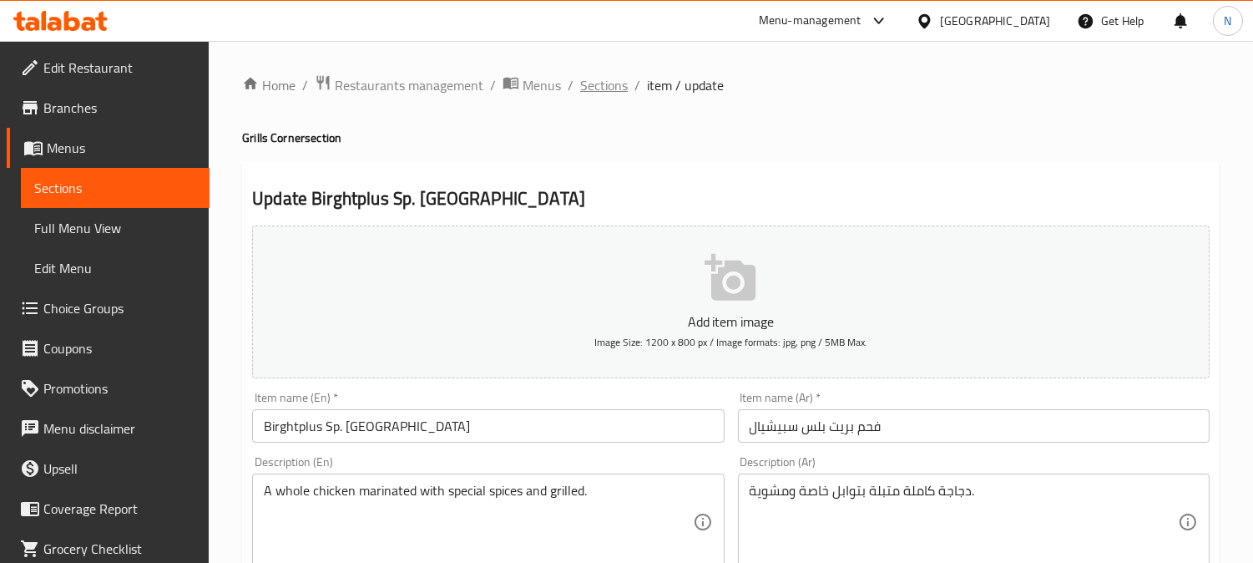
click at [598, 89] on span "Sections" at bounding box center [604, 85] width 48 height 20
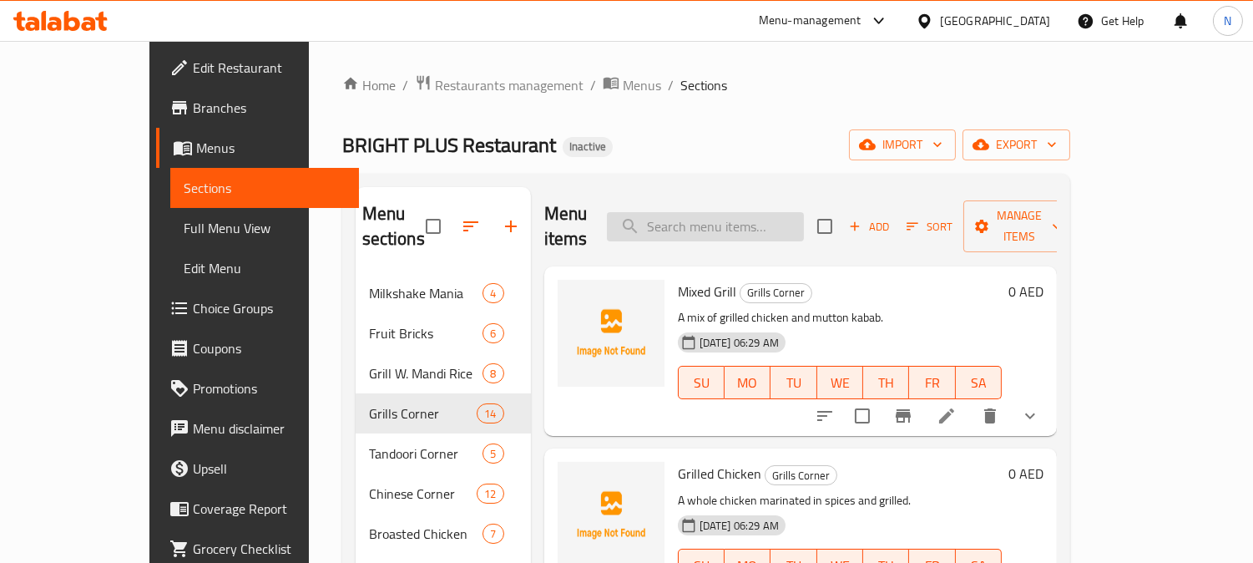
click at [744, 212] on input "search" at bounding box center [705, 226] width 197 height 29
paste input "Shawarma Roll + [PERSON_NAME]"
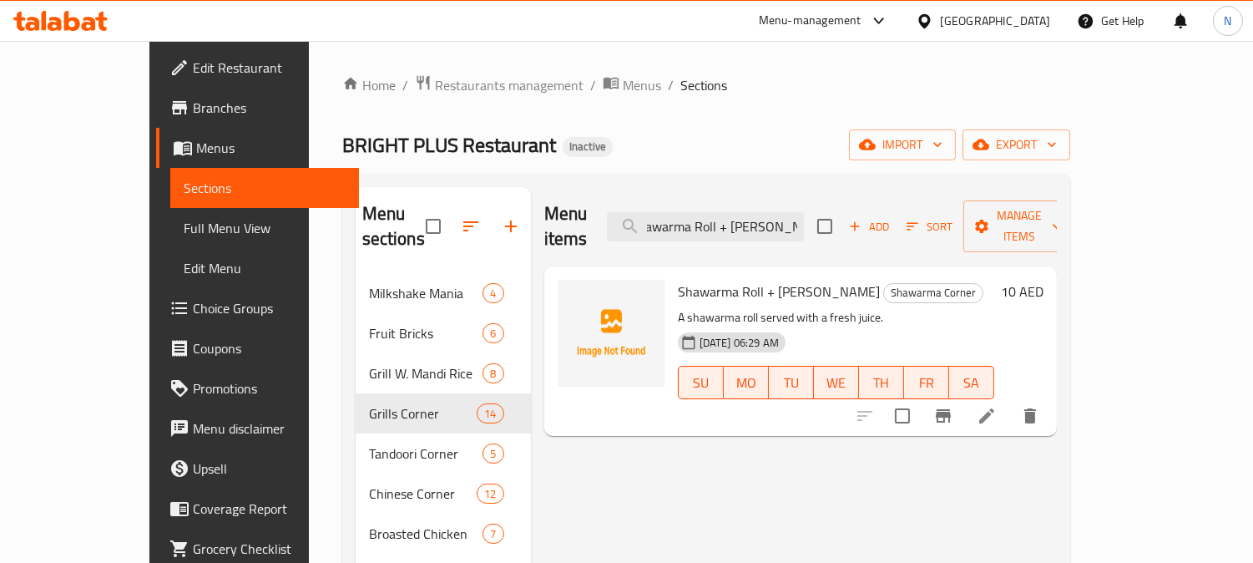
type input "Shawarma Roll + [PERSON_NAME]"
click at [997, 406] on icon at bounding box center [986, 416] width 20 height 20
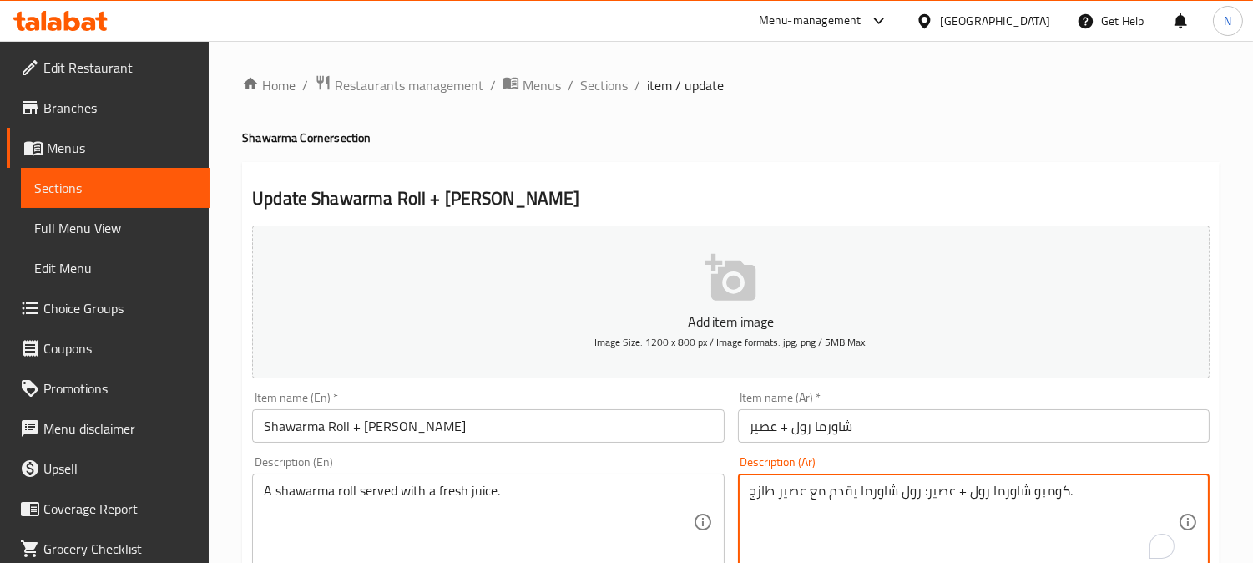
drag, startPoint x: 920, startPoint y: 496, endPoint x: 1072, endPoint y: 491, distance: 152.0
click at [1047, 493] on textarea "كومبو شاورما رول + عصير: رول شاورما يقدم مع عصير طازج." at bounding box center [963, 521] width 428 height 79
drag, startPoint x: 921, startPoint y: 498, endPoint x: 1067, endPoint y: 501, distance: 145.2
click at [1067, 501] on textarea "كومبو شاورما رول + عصير: رول شاورما يقدم مع عصير طازج." at bounding box center [963, 521] width 428 height 79
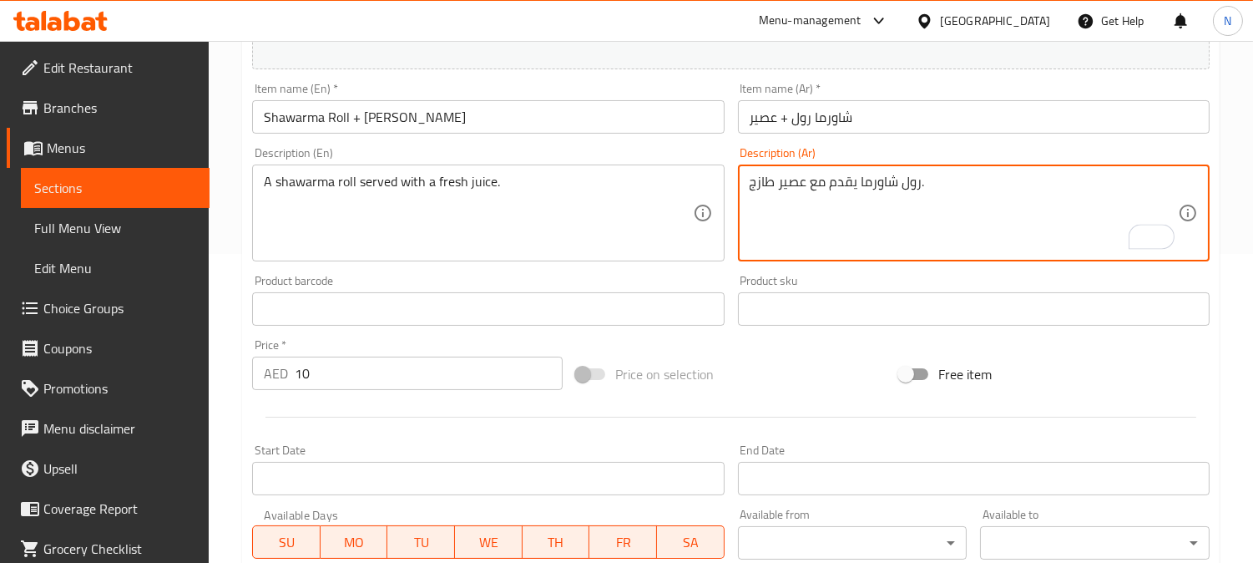
scroll to position [613, 0]
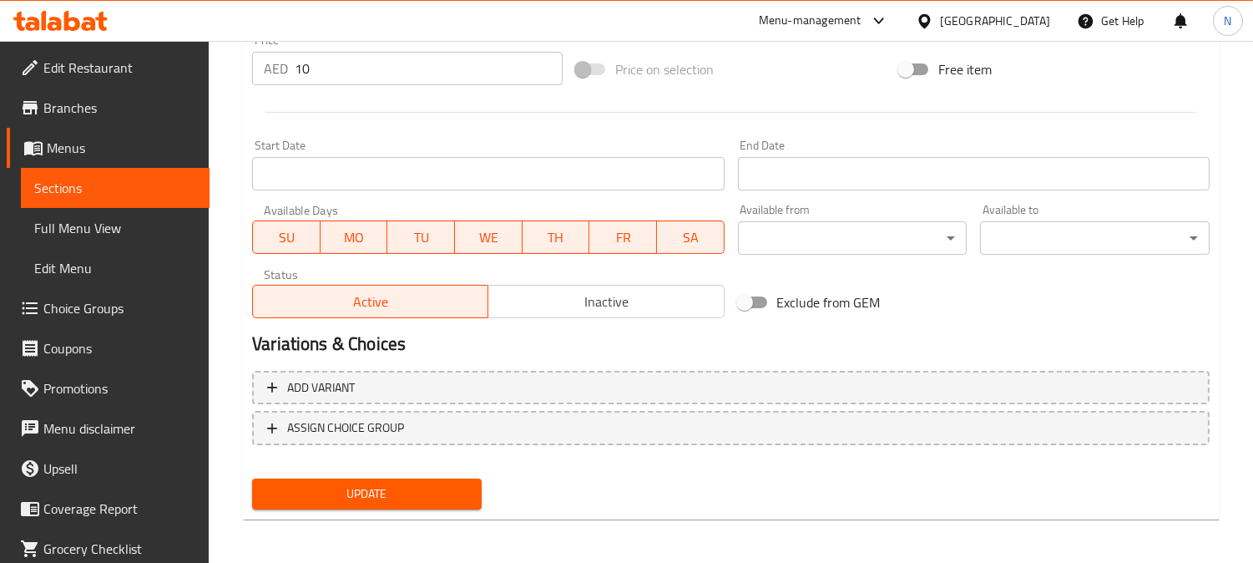
type textarea "رول شاورما يقدم مع عصير طازج."
click at [285, 478] on button "Update" at bounding box center [367, 493] width 230 height 31
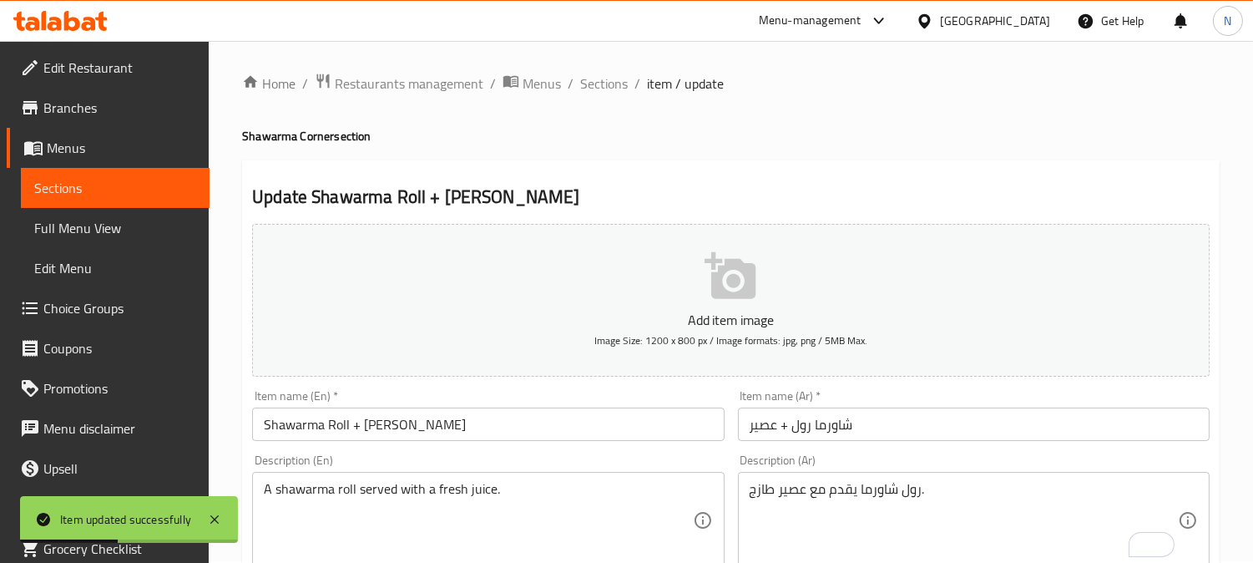
scroll to position [0, 0]
click at [613, 82] on span "Sections" at bounding box center [604, 85] width 48 height 20
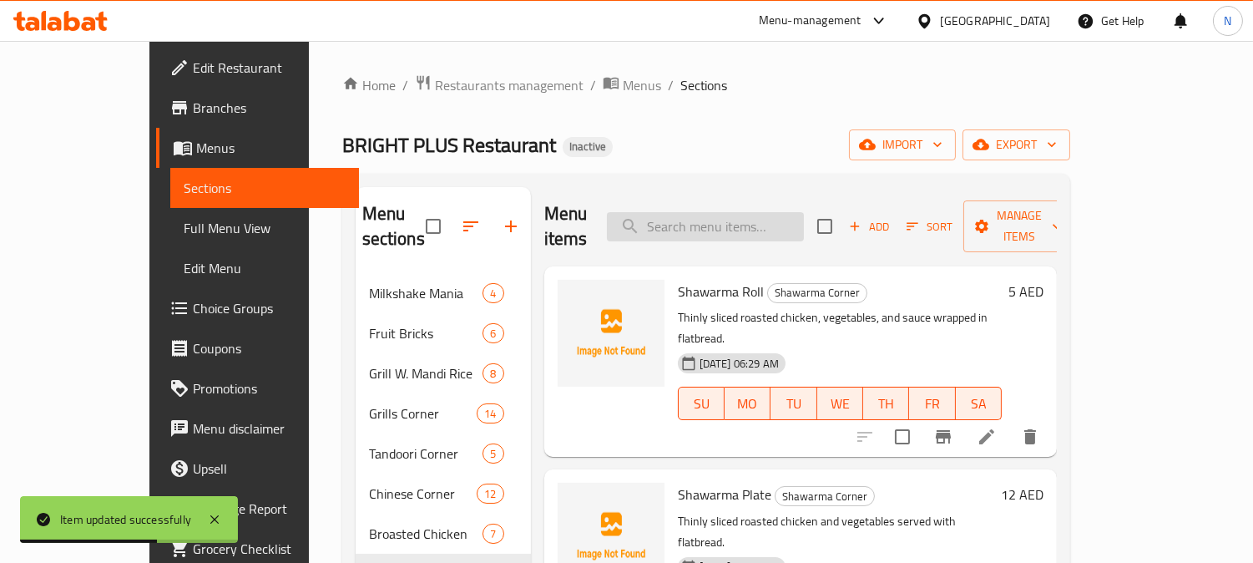
click at [804, 212] on input "search" at bounding box center [705, 226] width 197 height 29
paste input "tender"
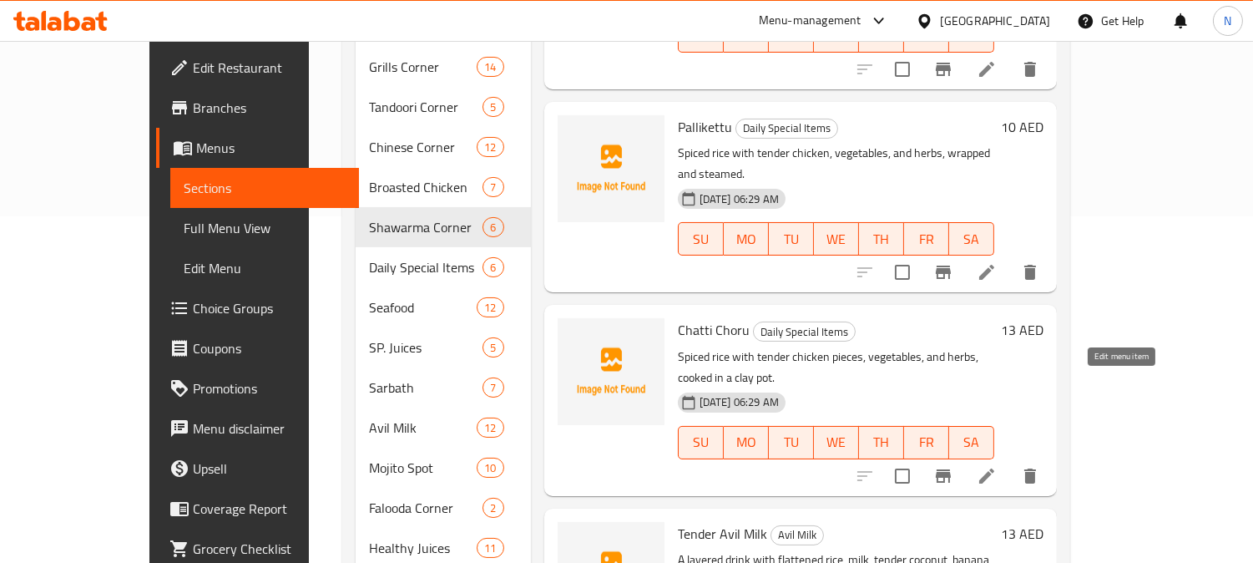
scroll to position [419, 0]
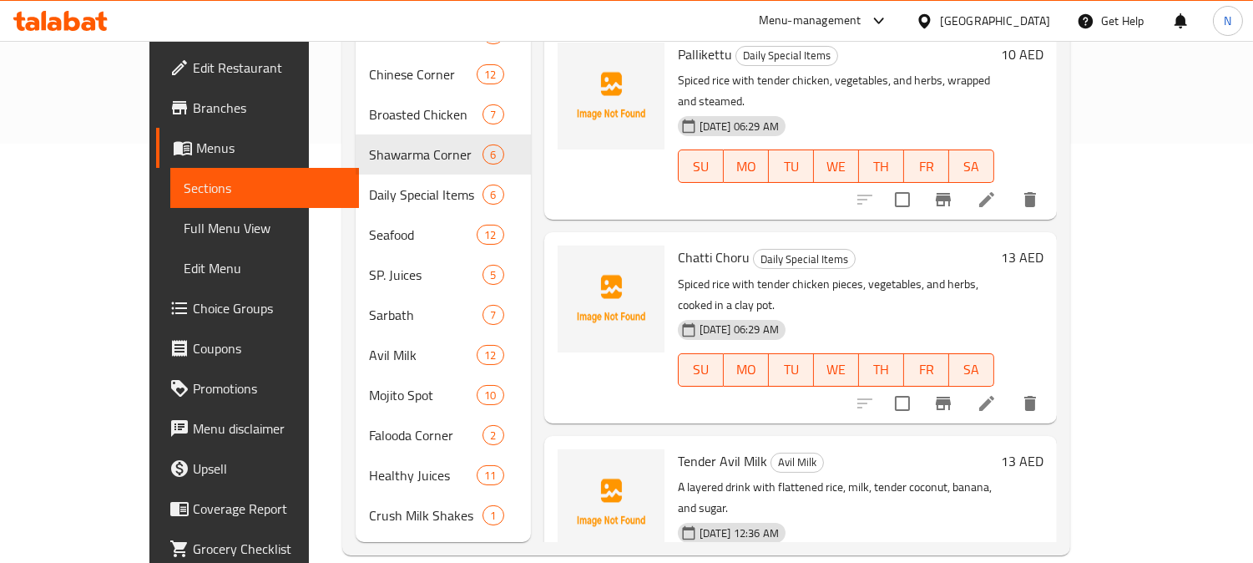
drag, startPoint x: 1133, startPoint y: 490, endPoint x: 1124, endPoint y: 498, distance: 11.8
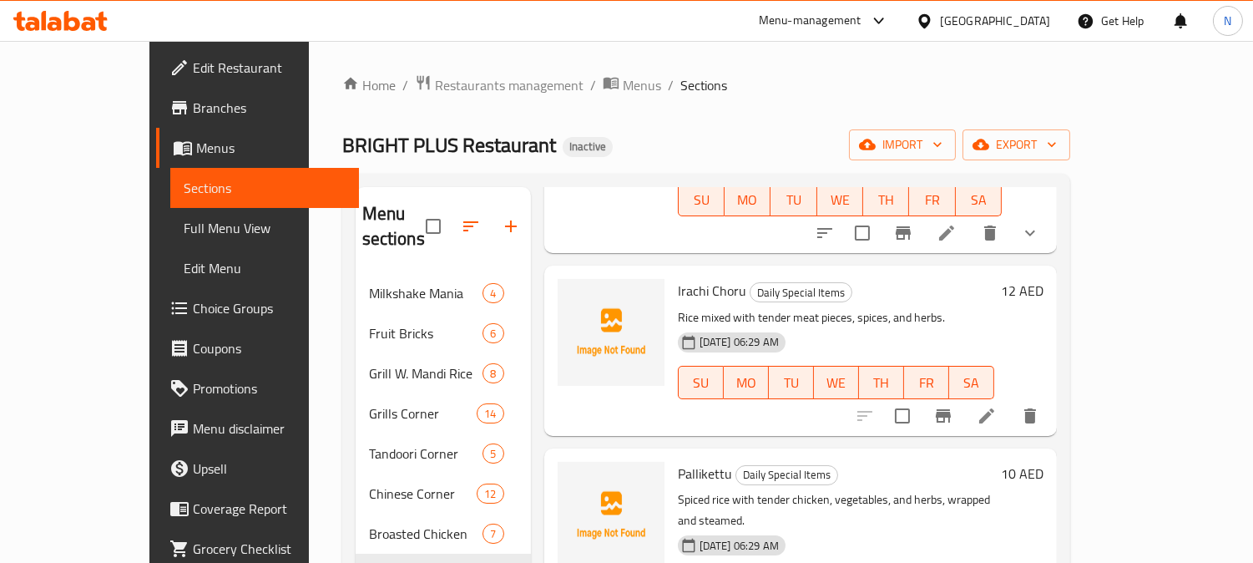
scroll to position [0, 0]
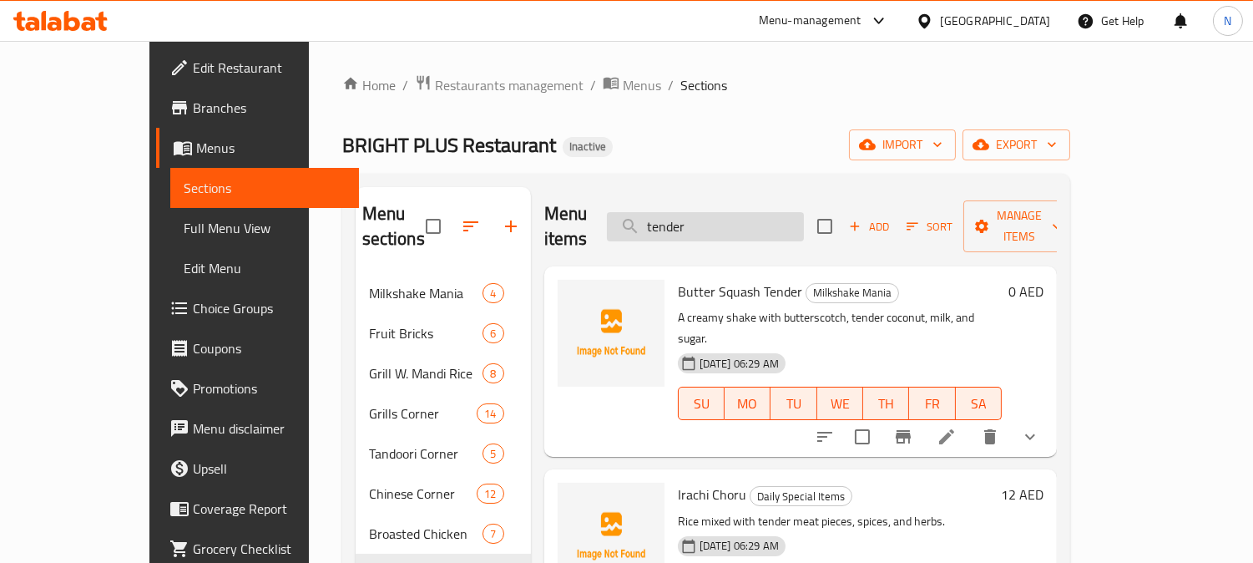
click at [789, 217] on input "tender" at bounding box center [705, 226] width 197 height 29
paste input "Chi. Hyderabadi Biriyani"
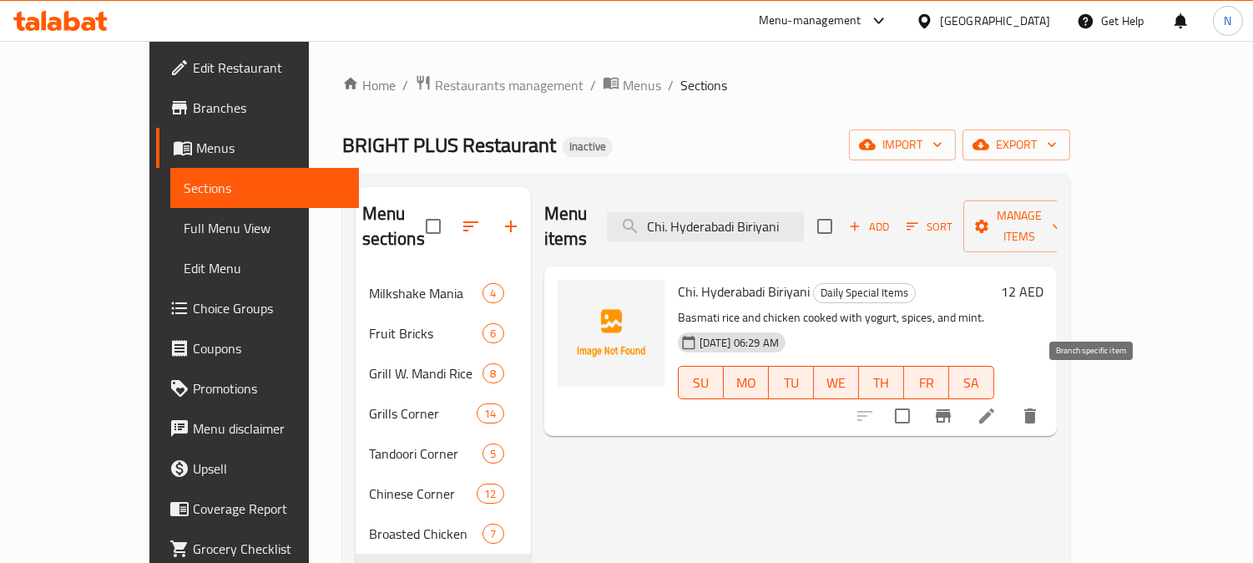
type input "Chi. Hyderabadi Biriyani"
click at [997, 406] on icon at bounding box center [986, 416] width 20 height 20
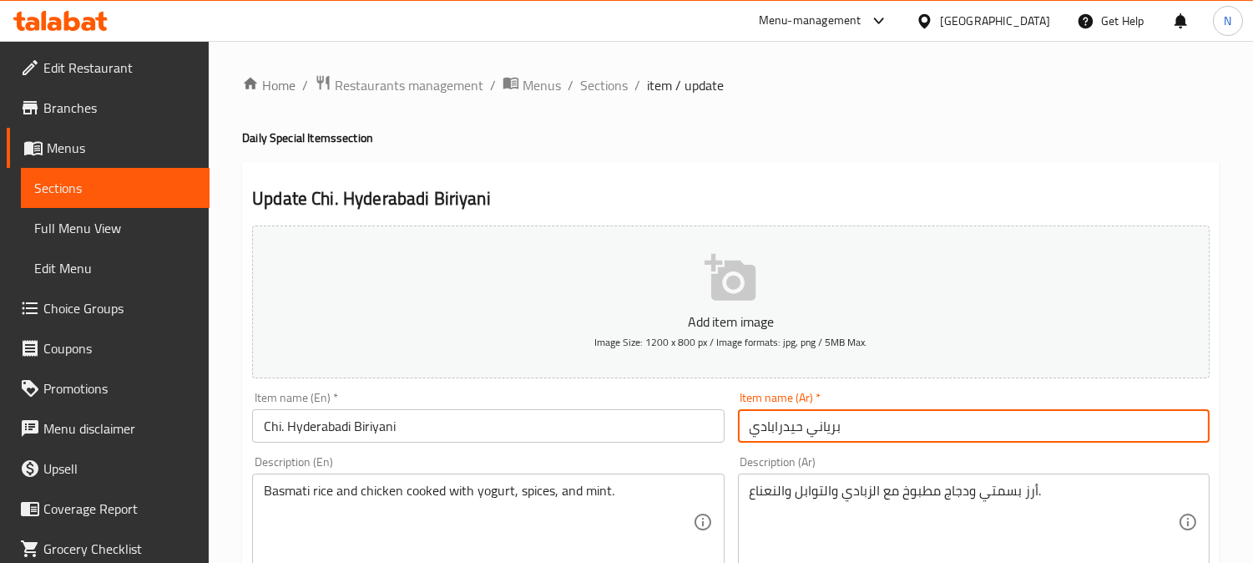
click at [1025, 428] on input "برياني حيدرابادي" at bounding box center [974, 425] width 472 height 33
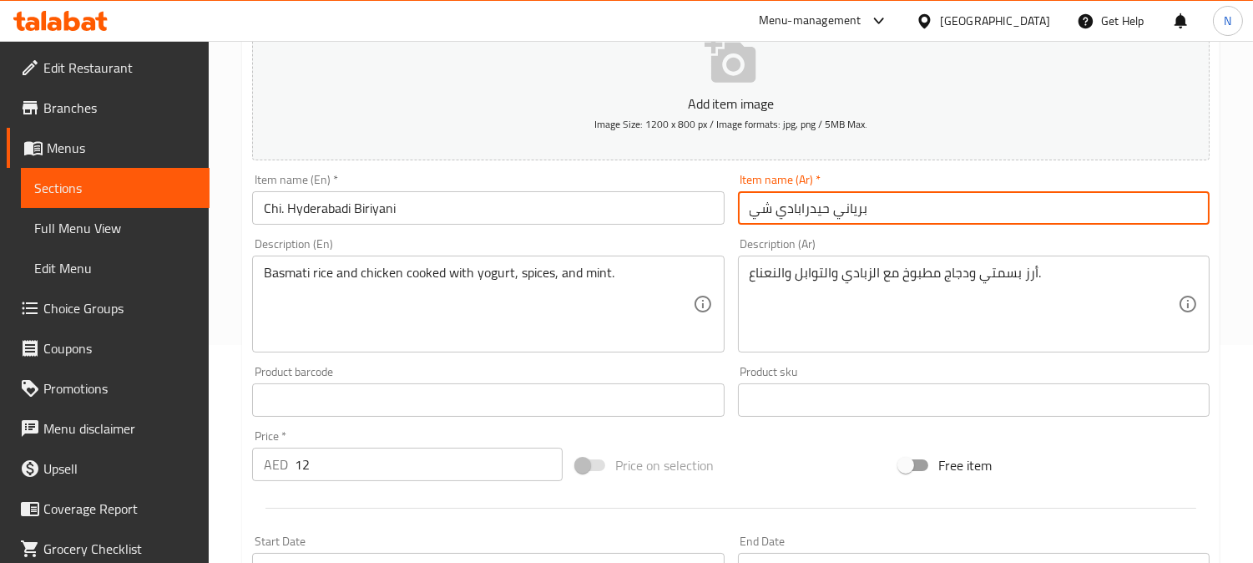
scroll to position [613, 0]
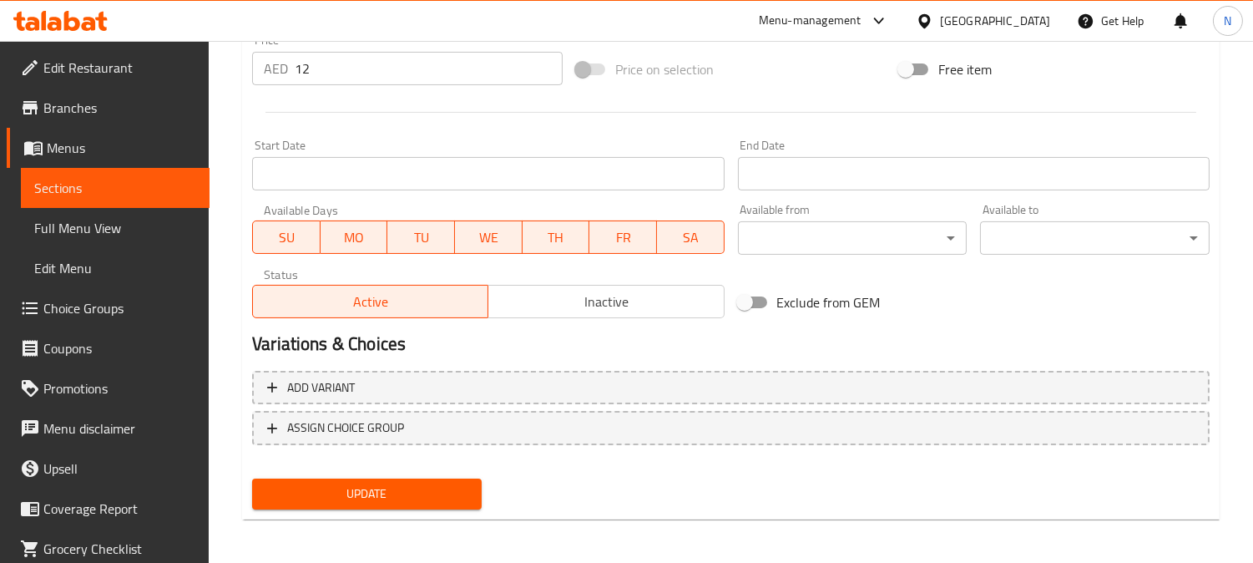
type input "برياني حيدرابادي شي"
click at [444, 488] on span "Update" at bounding box center [366, 493] width 203 height 21
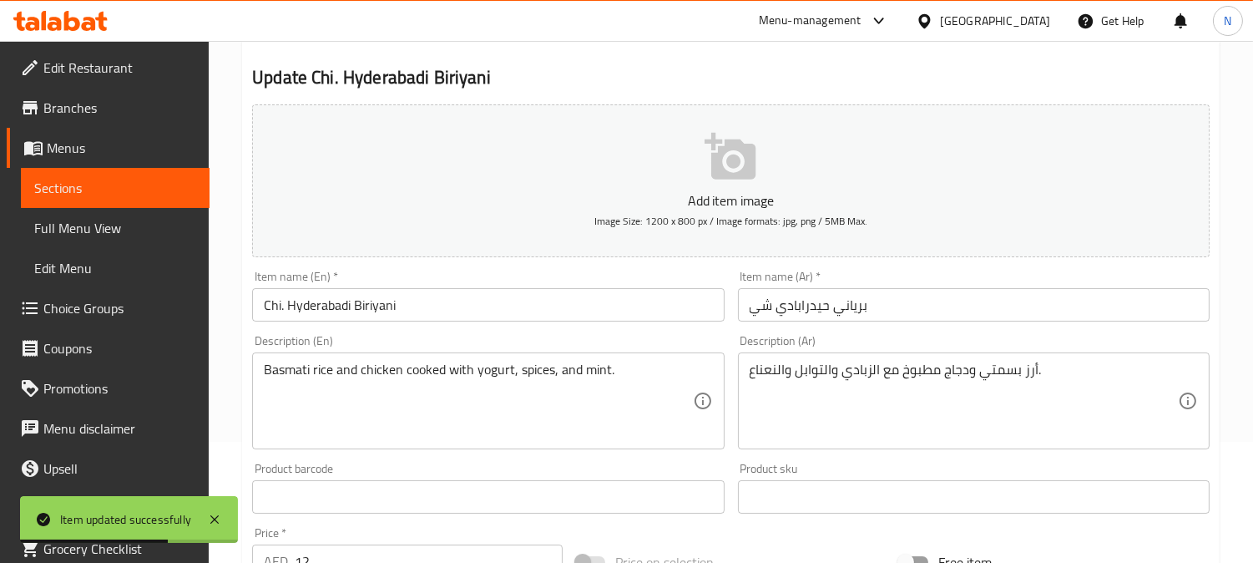
scroll to position [0, 0]
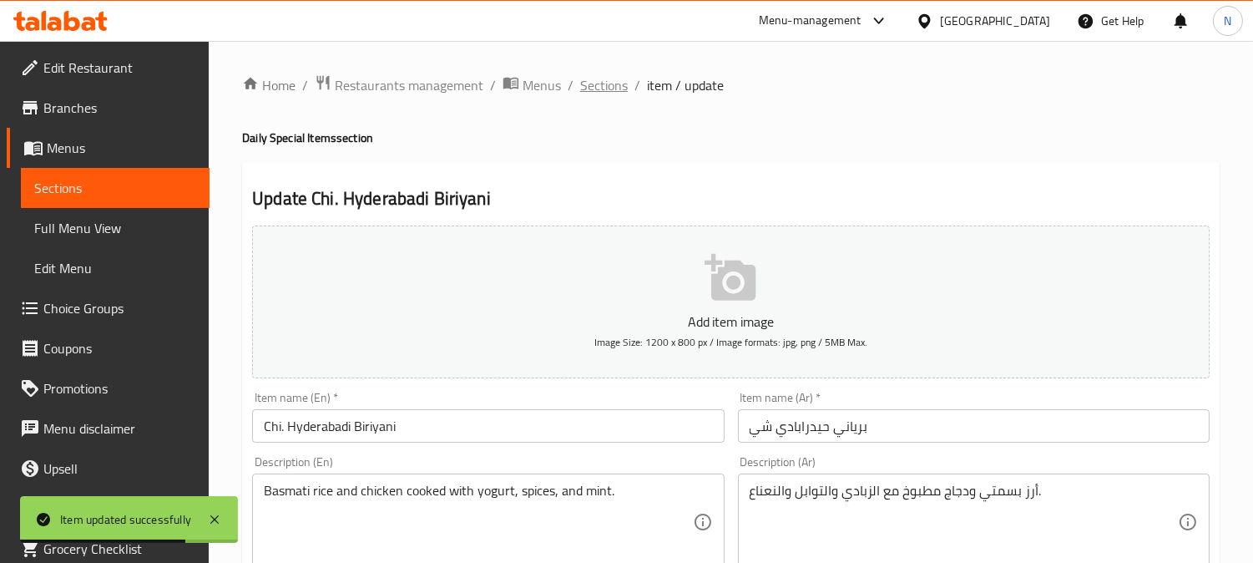
click at [614, 95] on span "Sections" at bounding box center [604, 85] width 48 height 20
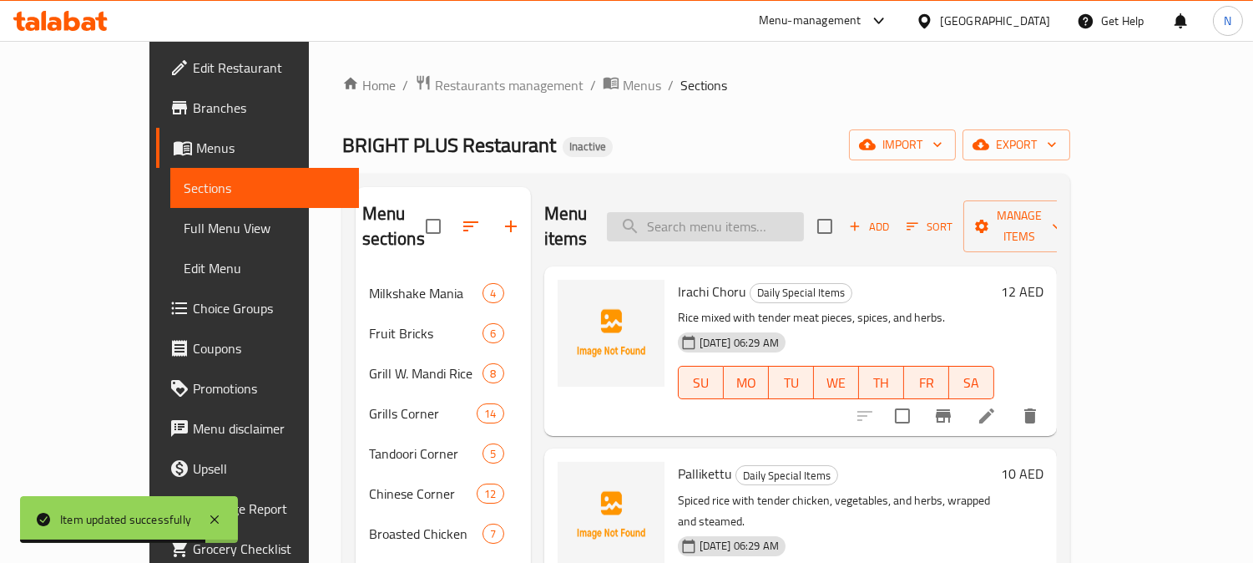
click at [768, 212] on input "search" at bounding box center [705, 226] width 197 height 29
paste input "Prawns Curry"
type input "Prawns Curry"
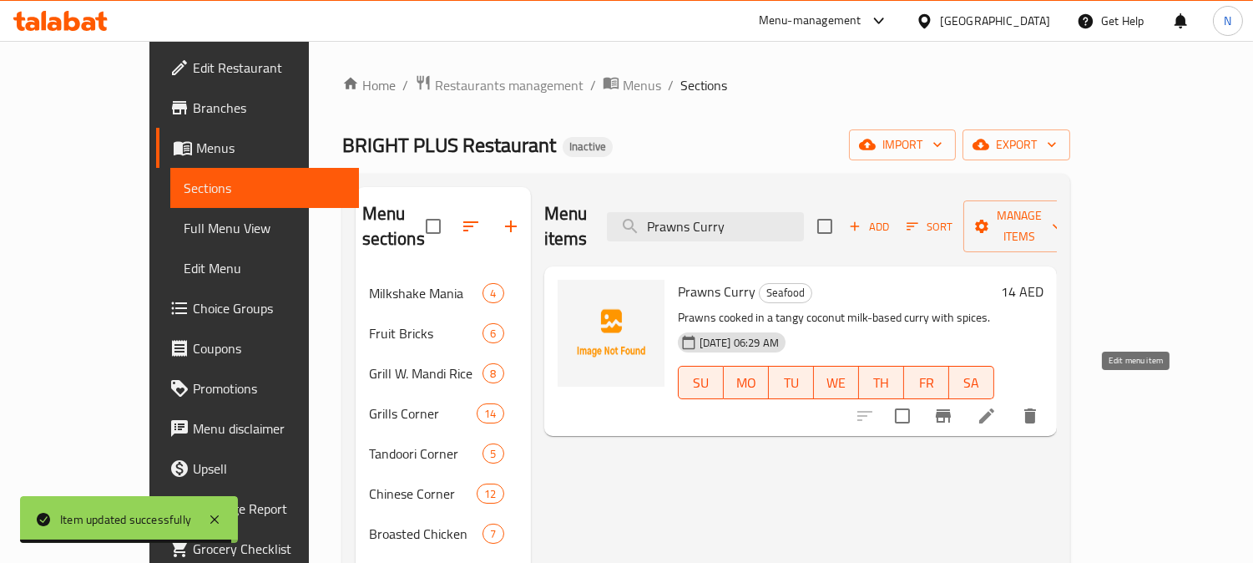
click at [997, 406] on icon at bounding box center [986, 416] width 20 height 20
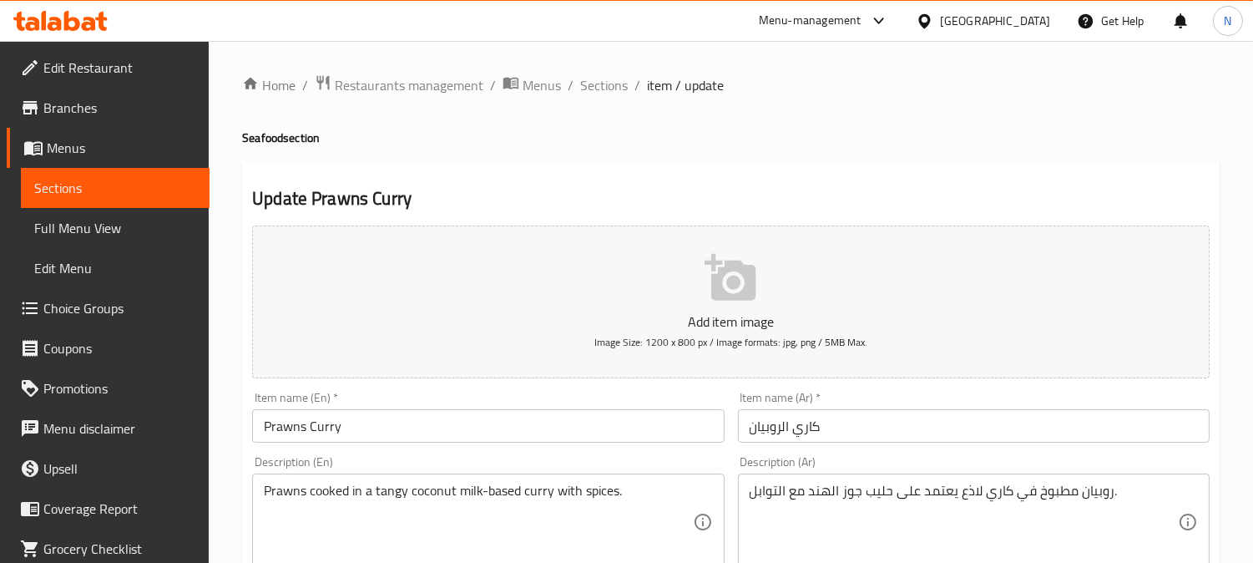
click at [971, 486] on textarea "روبيان مطبوخ في كاري لاذع يعتمد على حليب جوز الهند مع التوابل." at bounding box center [963, 521] width 428 height 79
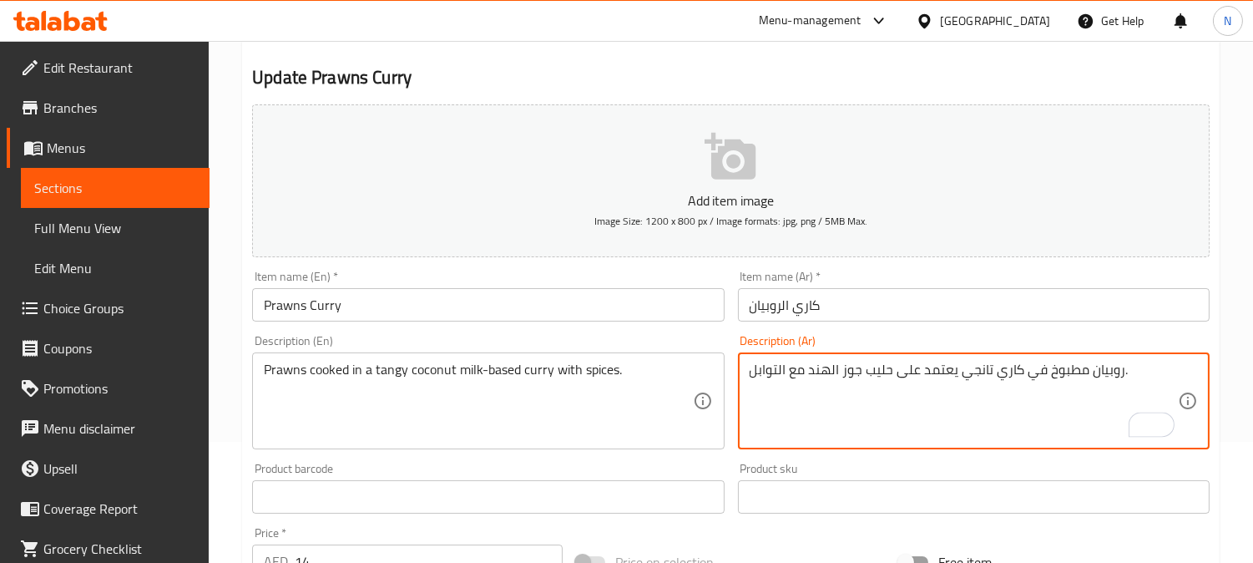
scroll to position [613, 0]
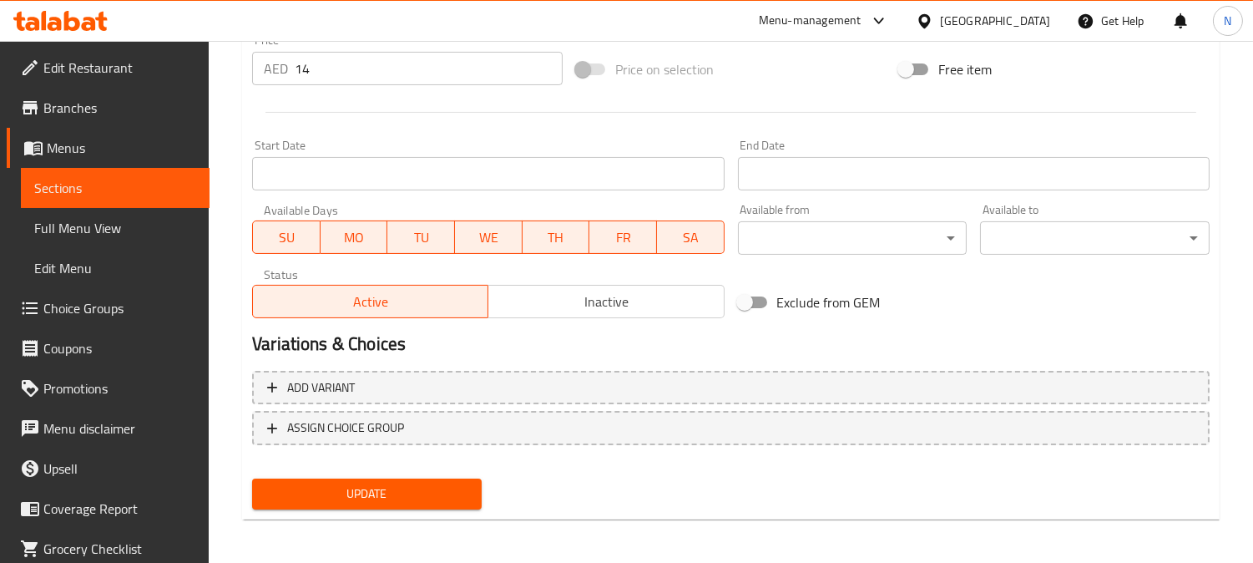
type textarea "روبيان مطبوخ في كاري تانجي يعتمد على حليب جوز الهند مع التوابل."
drag, startPoint x: 462, startPoint y: 491, endPoint x: 320, endPoint y: 154, distance: 364.7
click at [461, 491] on span "Update" at bounding box center [366, 493] width 203 height 21
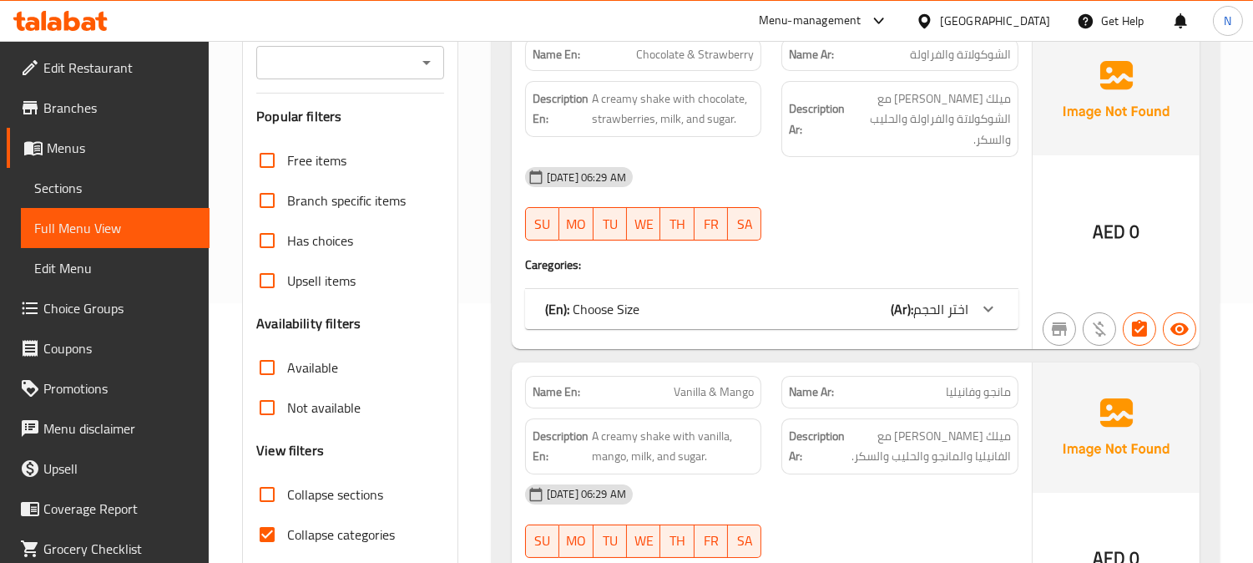
scroll to position [296, 0]
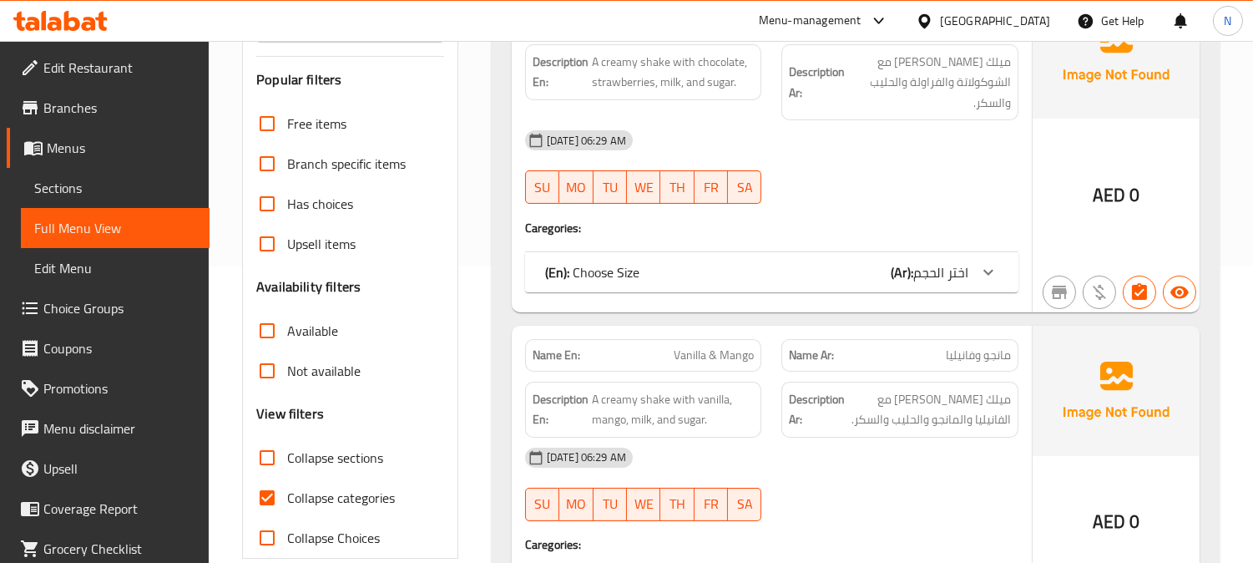
click at [260, 494] on input "Collapse categories" at bounding box center [267, 497] width 40 height 40
checkbox input "false"
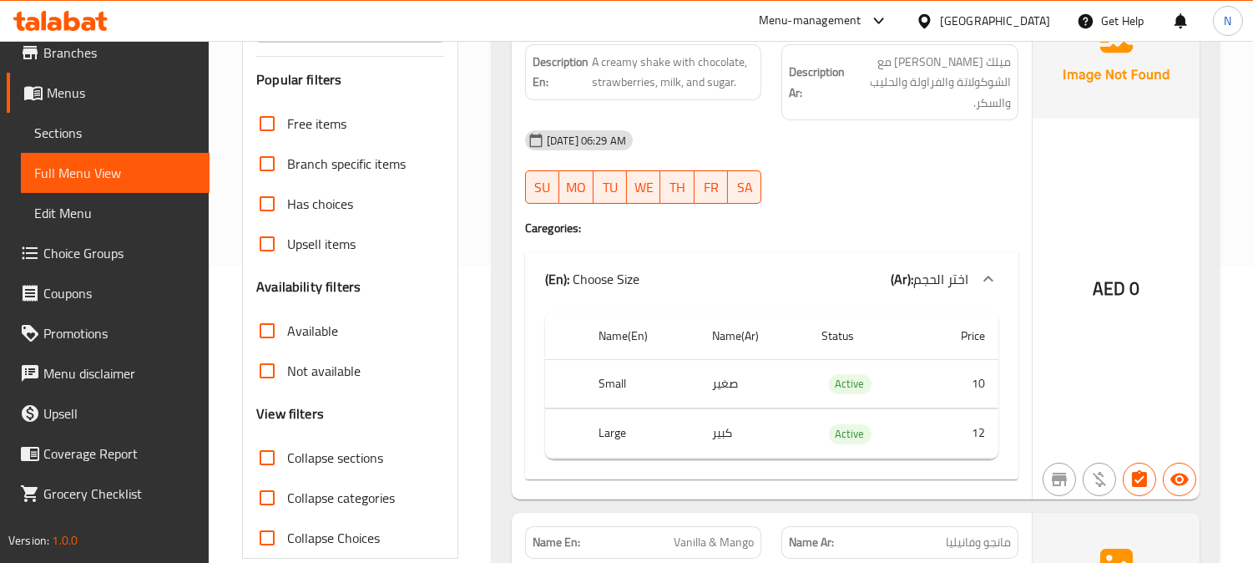
scroll to position [0, 0]
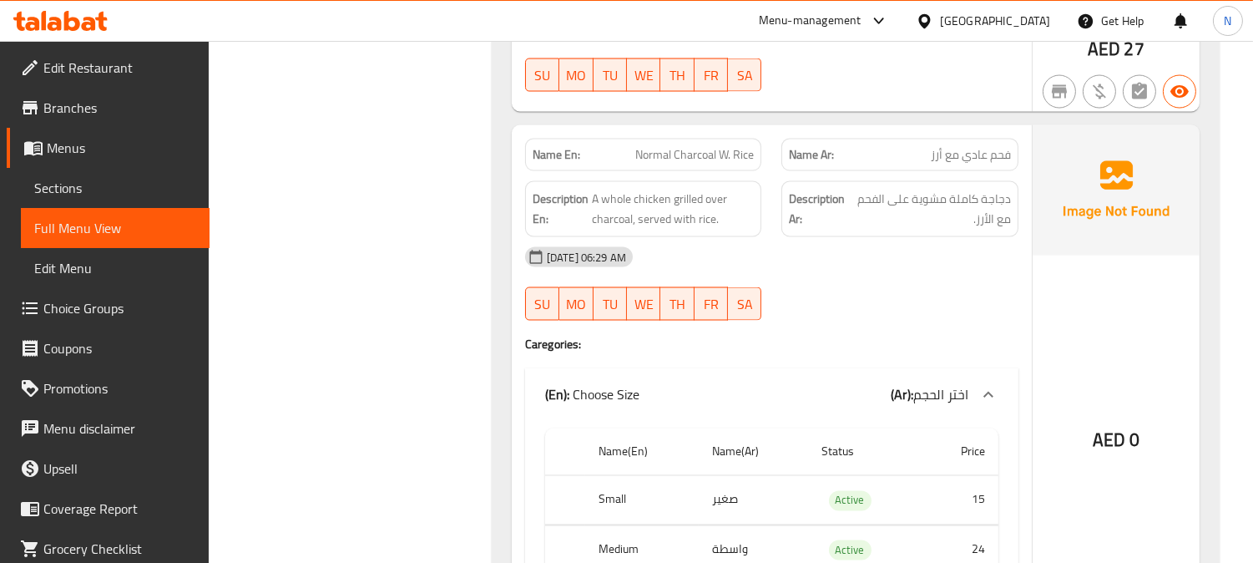
scroll to position [5397, 0]
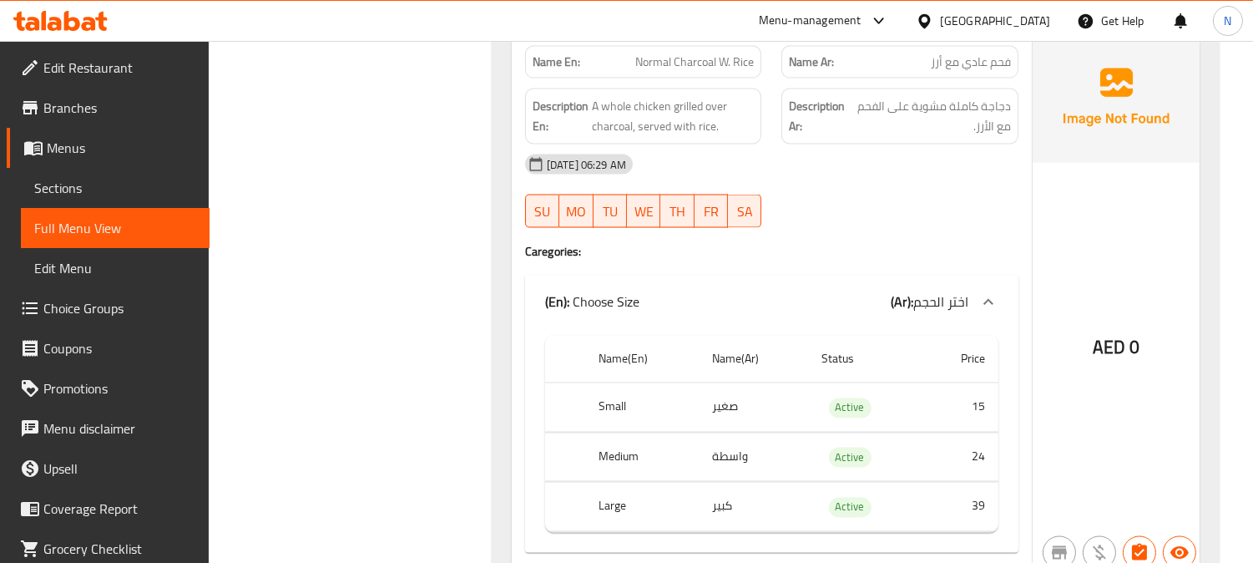
click at [737, 53] on span "Normal Charcoal W. Rice" at bounding box center [694, 62] width 119 height 18
copy span "Normal Charcoal W. Rice"
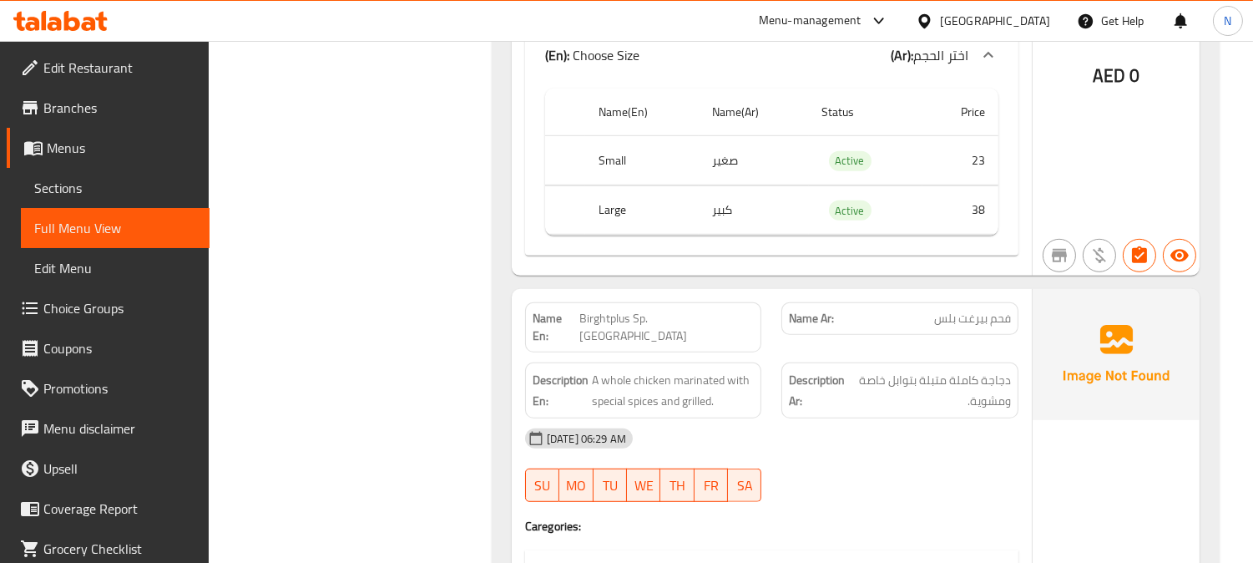
scroll to position [13182, 0]
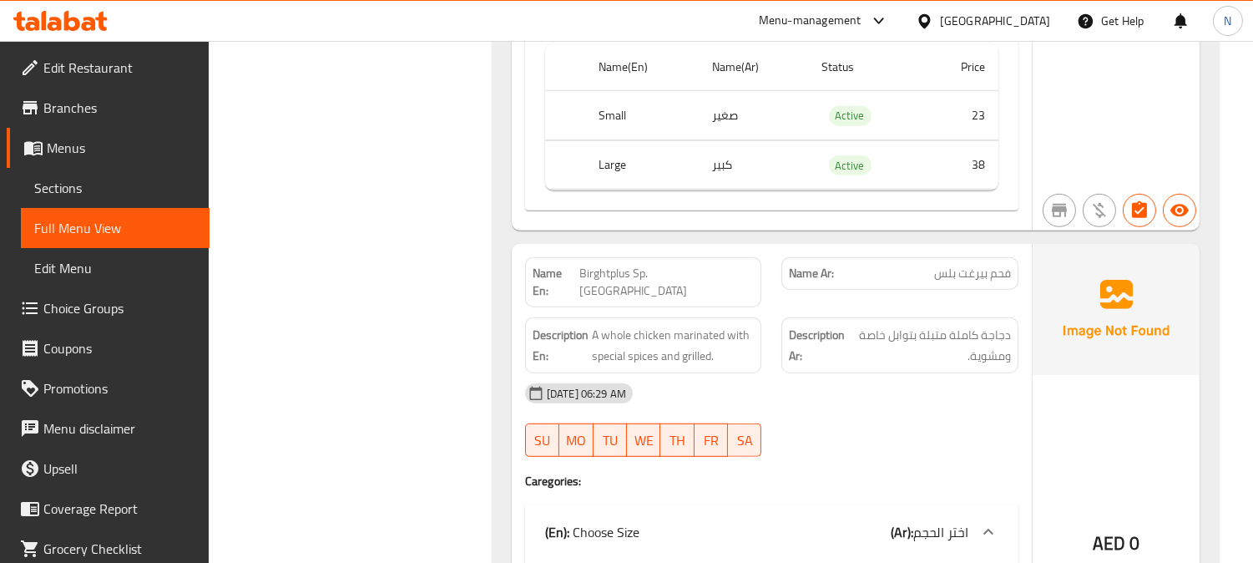
click at [729, 265] on span "Birghtplus Sp. [GEOGRAPHIC_DATA]" at bounding box center [666, 282] width 175 height 35
copy span "Birghtplus Sp. [GEOGRAPHIC_DATA]"
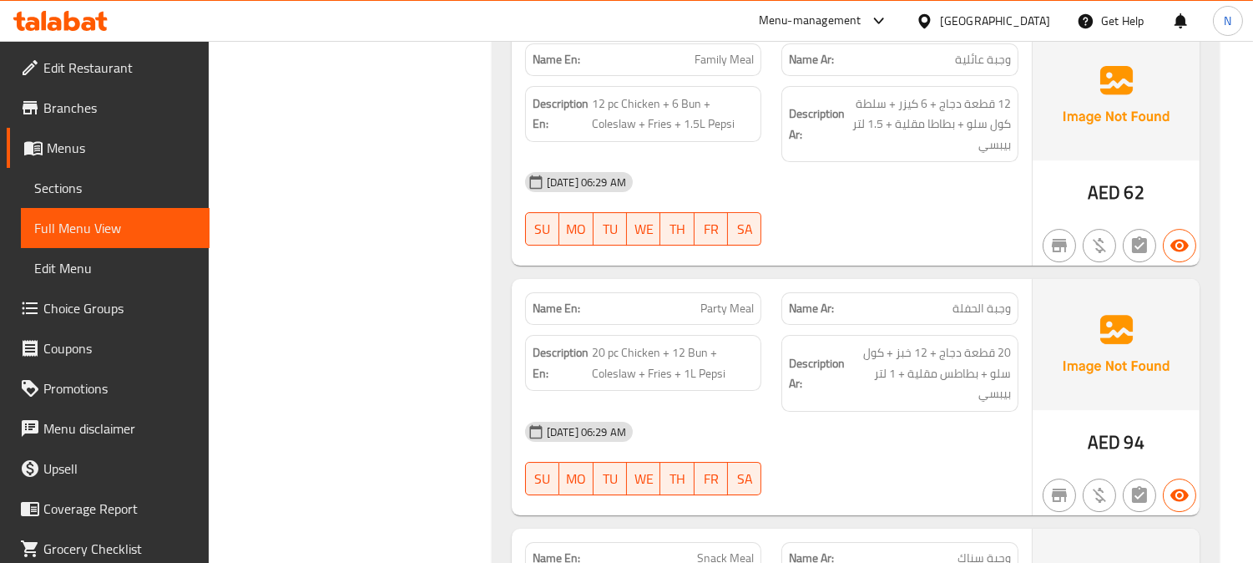
scroll to position [21250, 0]
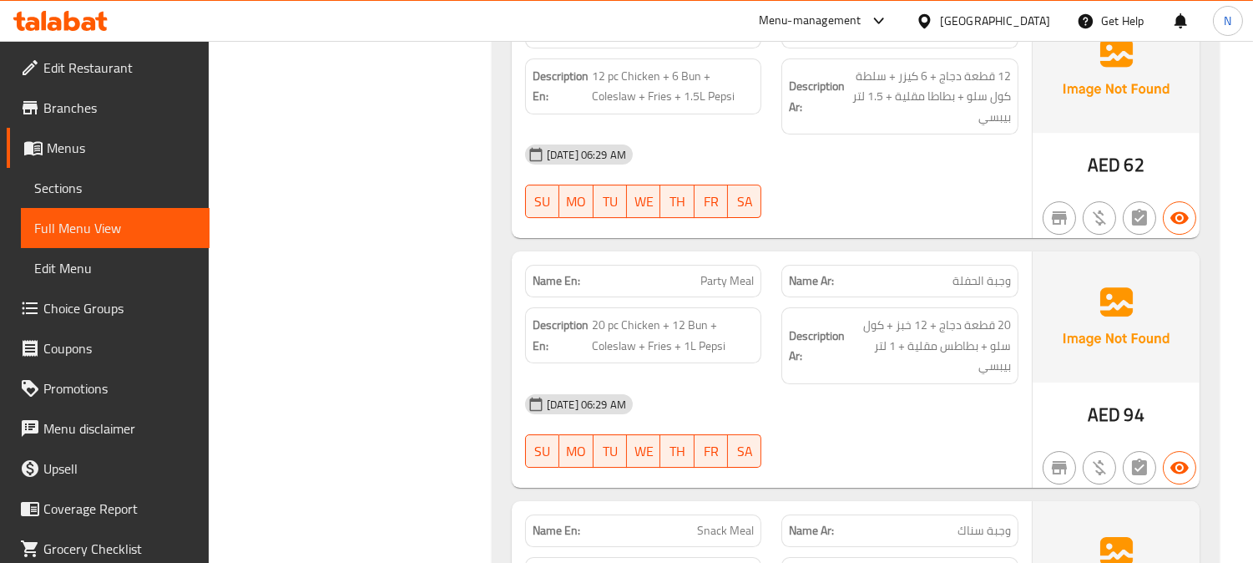
click at [780, 255] on div "Name Ar: وجبة الحفلة" at bounding box center [899, 281] width 257 height 53
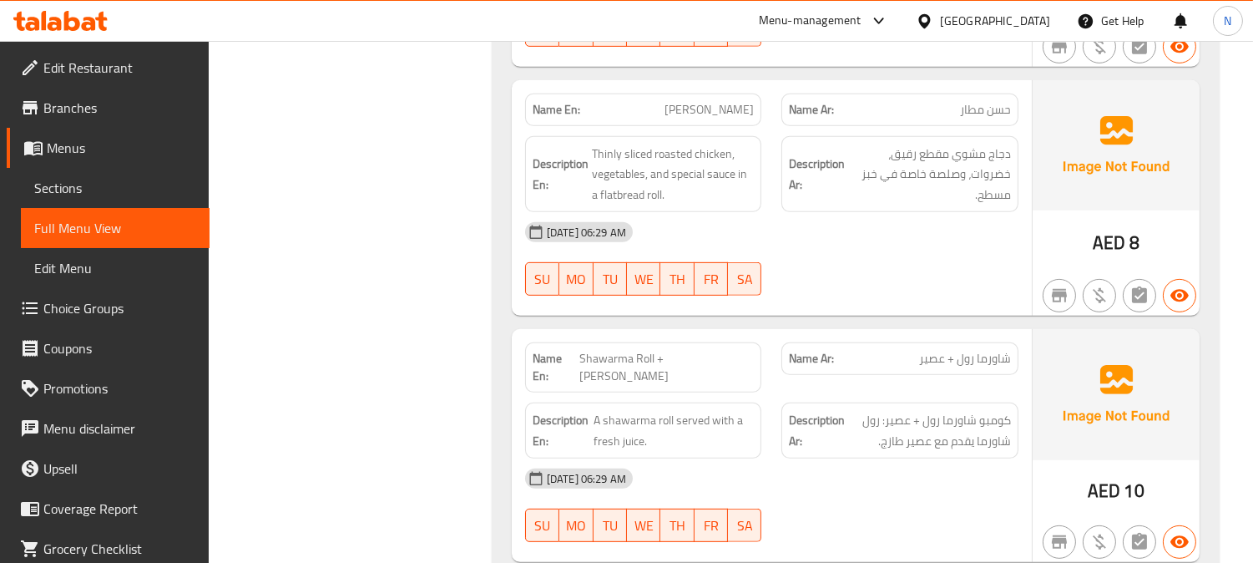
scroll to position [23939, 0]
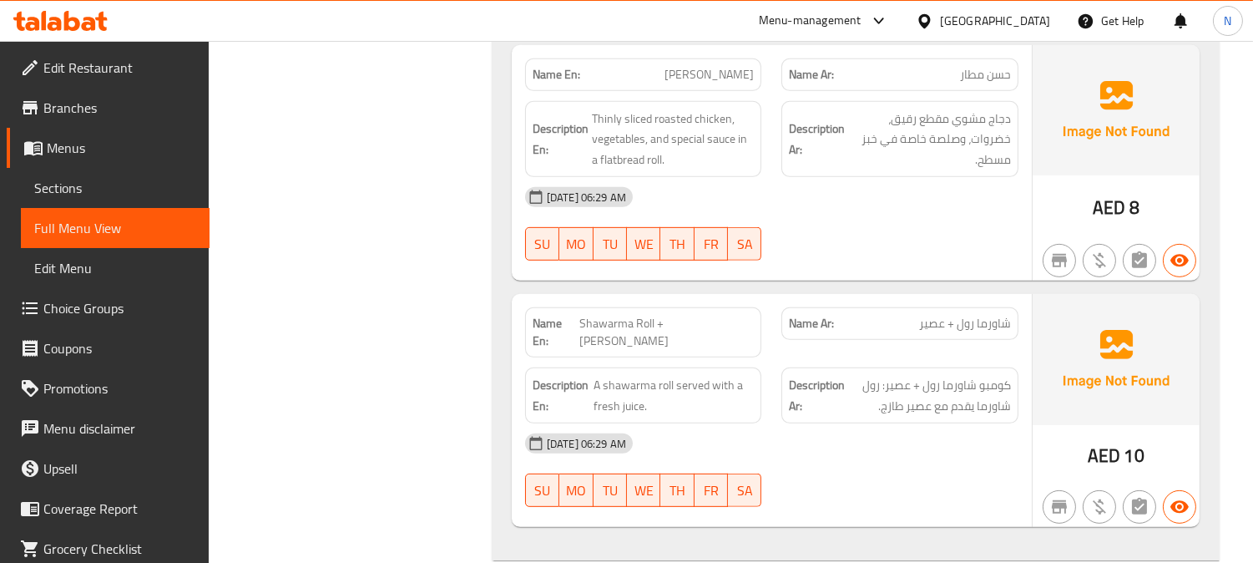
click at [702, 315] on span "Shawarma Roll + [PERSON_NAME]" at bounding box center [666, 332] width 174 height 35
copy span "Shawarma Roll + [PERSON_NAME]"
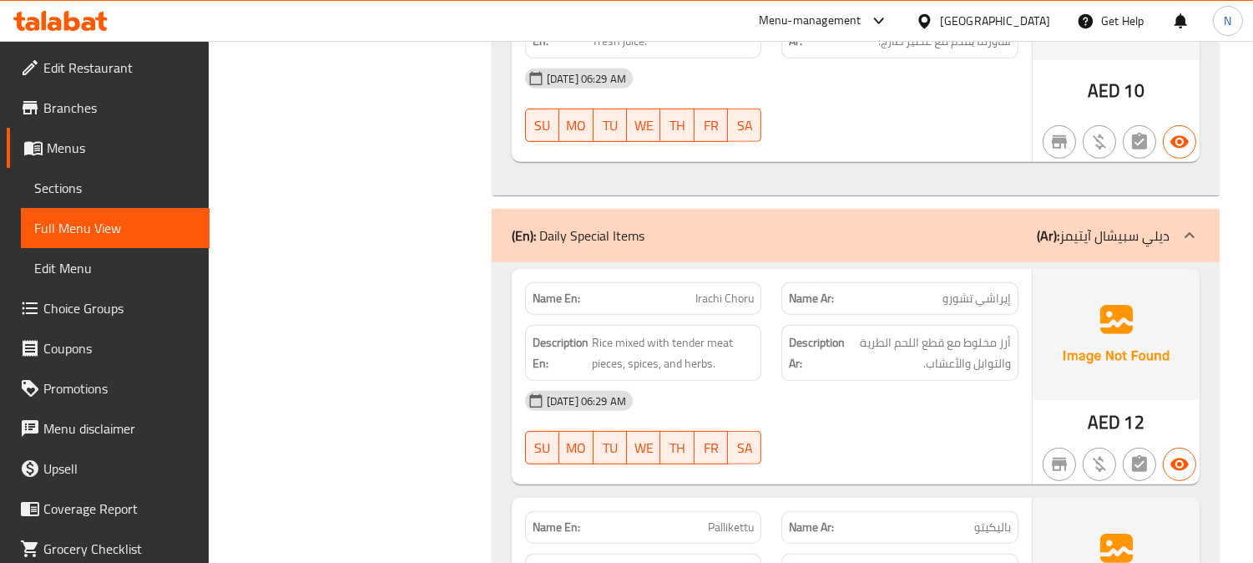
scroll to position [24402, 0]
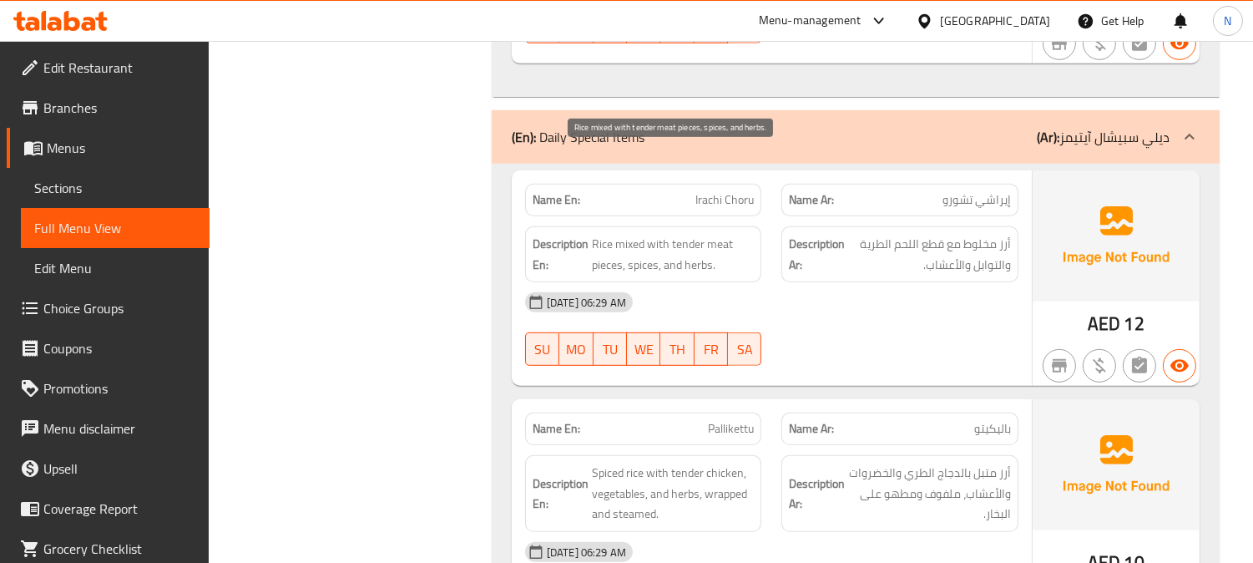
click at [689, 234] on span "Rice mixed with tender meat pieces, spices, and herbs." at bounding box center [673, 254] width 163 height 41
copy span "Shawarma Roll + [PERSON_NAME]"
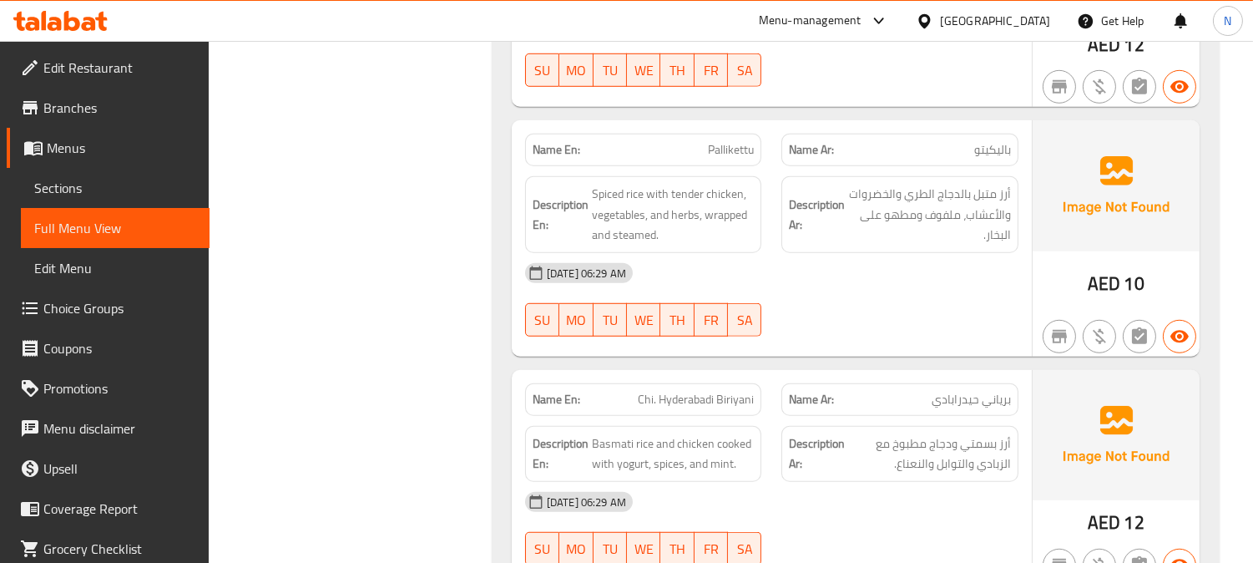
scroll to position [24774, 0]
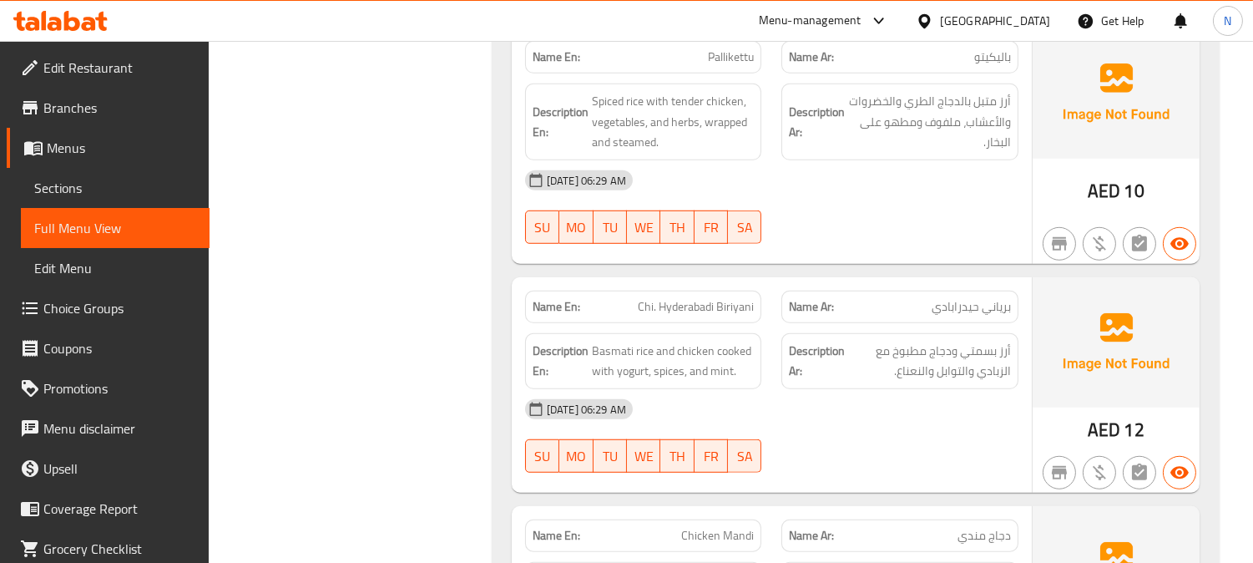
click at [737, 298] on span "Chi. Hyderabadi Biriyani" at bounding box center [696, 307] width 116 height 18
copy span "Chi. Hyderabadi Biriyani"
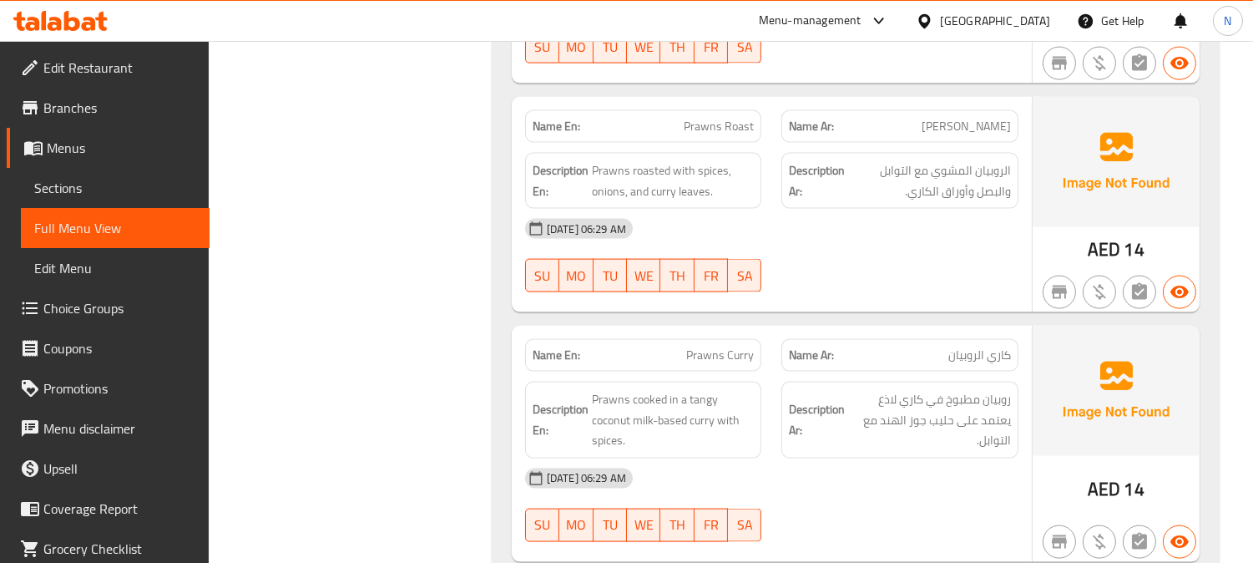
scroll to position [26906, 0]
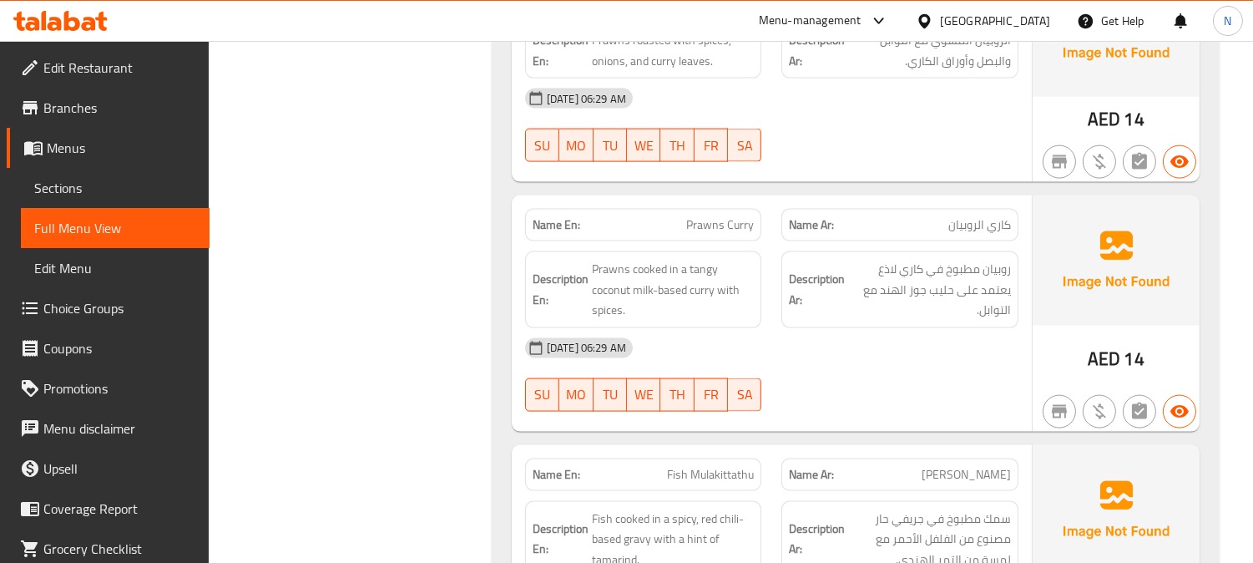
click at [723, 216] on span "Prawns Curry" at bounding box center [720, 225] width 68 height 18
copy span "Prawns Curry"
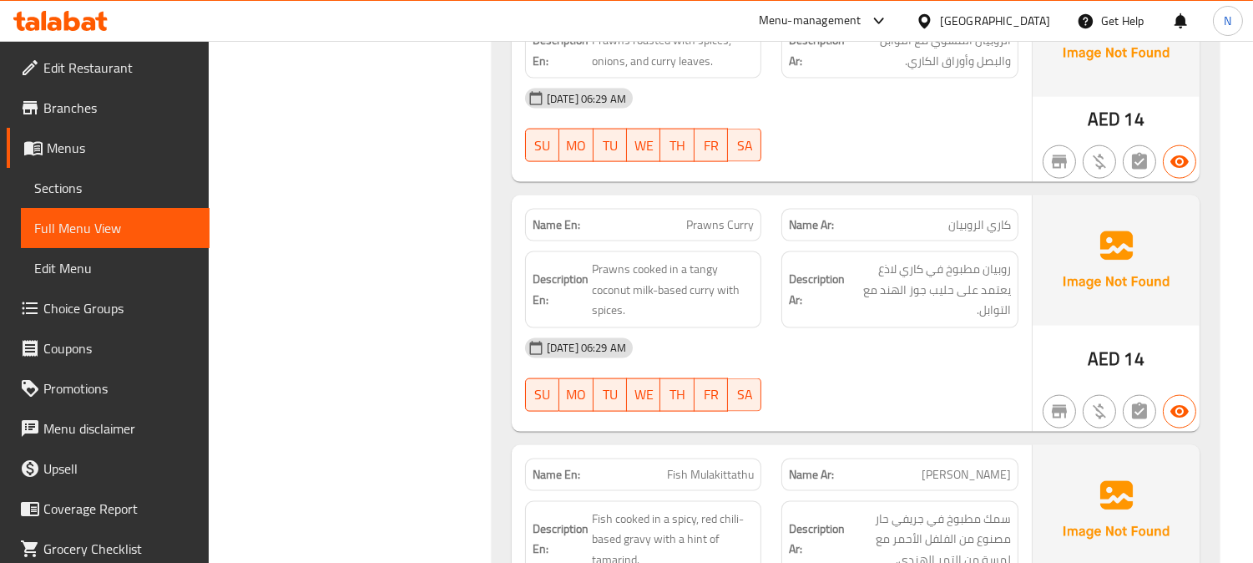
click at [768, 328] on div "[DATE] 06:29 AM" at bounding box center [771, 348] width 513 height 40
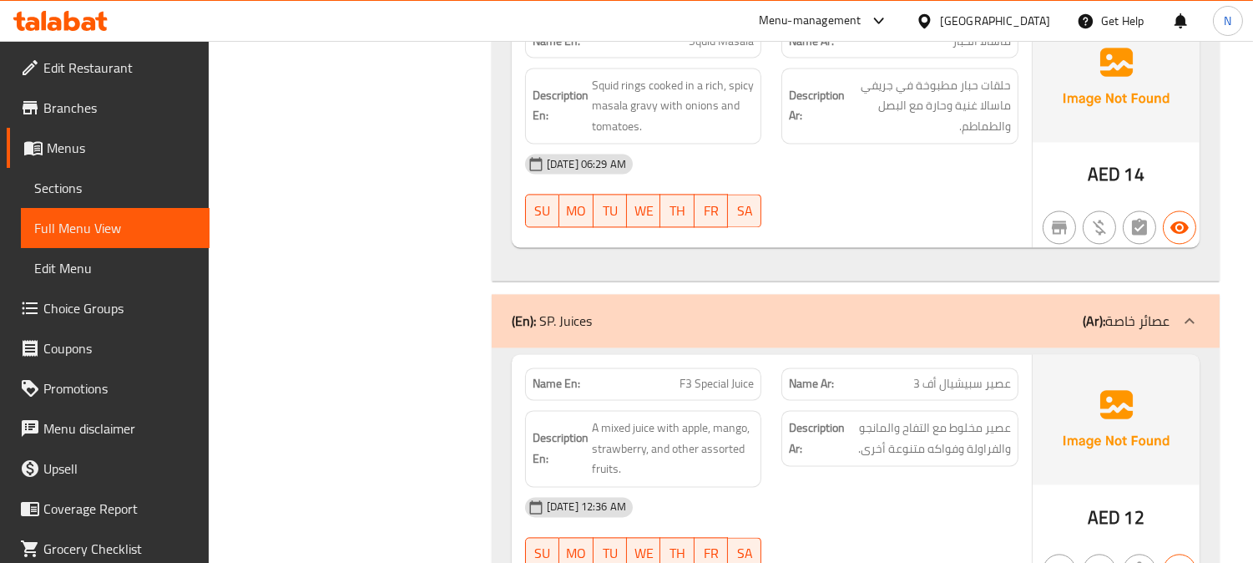
scroll to position [29039, 0]
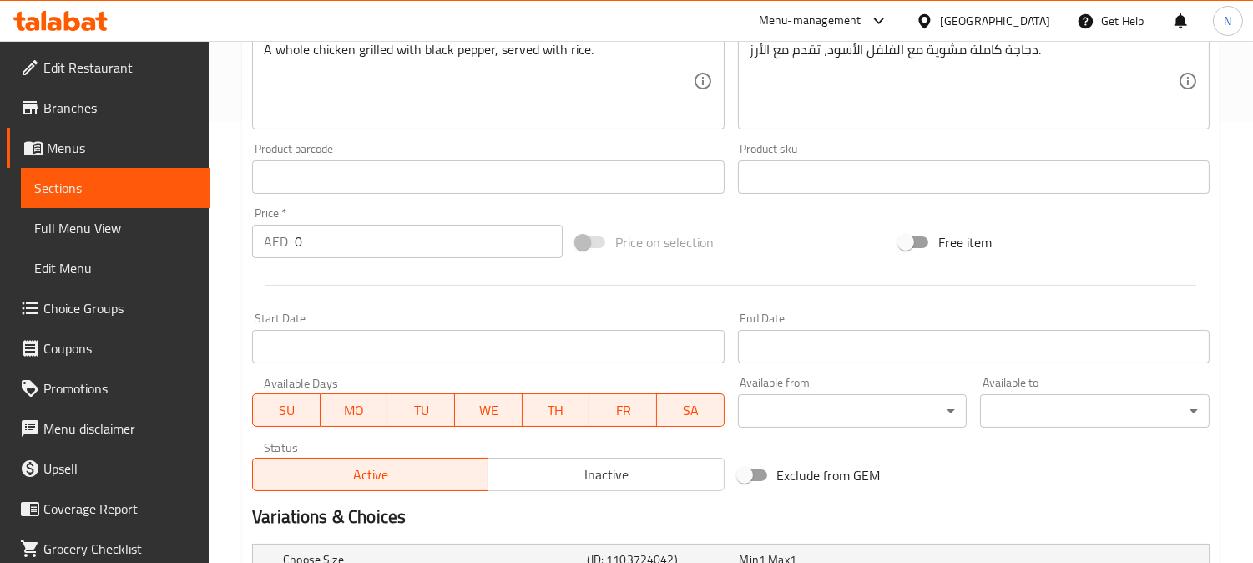
scroll to position [703, 0]
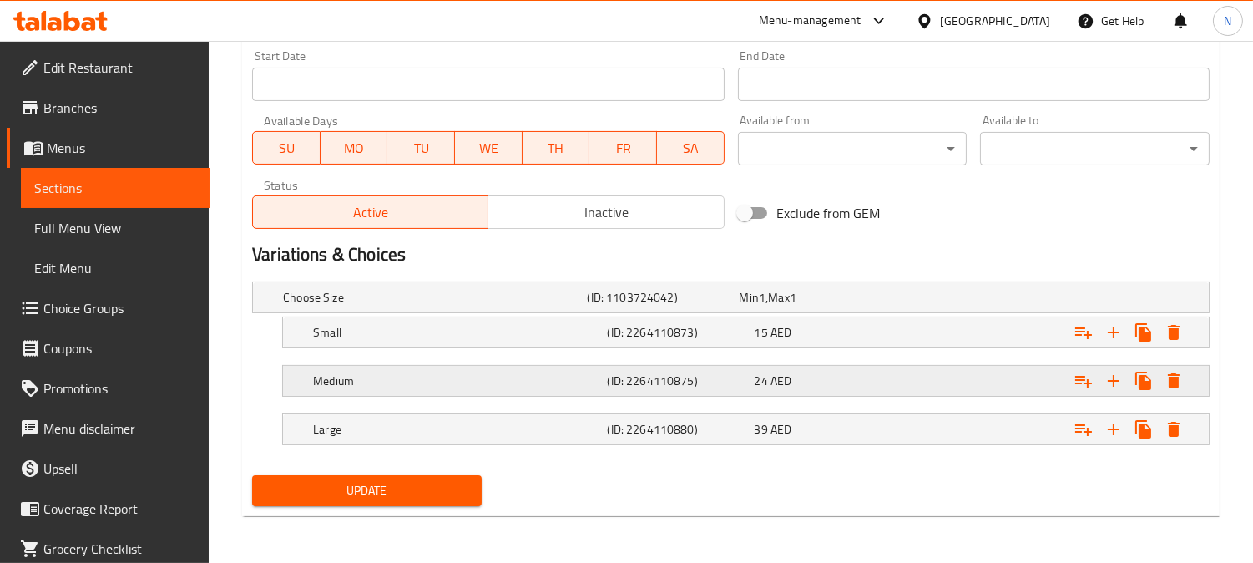
click at [704, 386] on h5 "(ID: 2264110875)" at bounding box center [677, 380] width 140 height 17
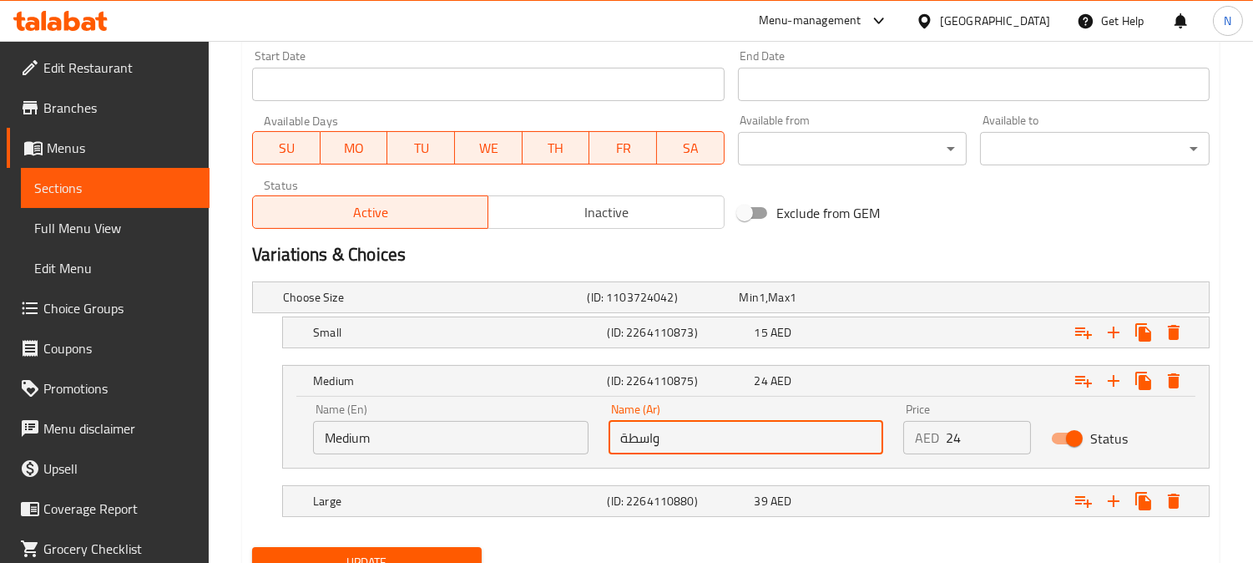
click at [626, 443] on input "واسطة" at bounding box center [745, 437] width 275 height 33
type input "واسط"
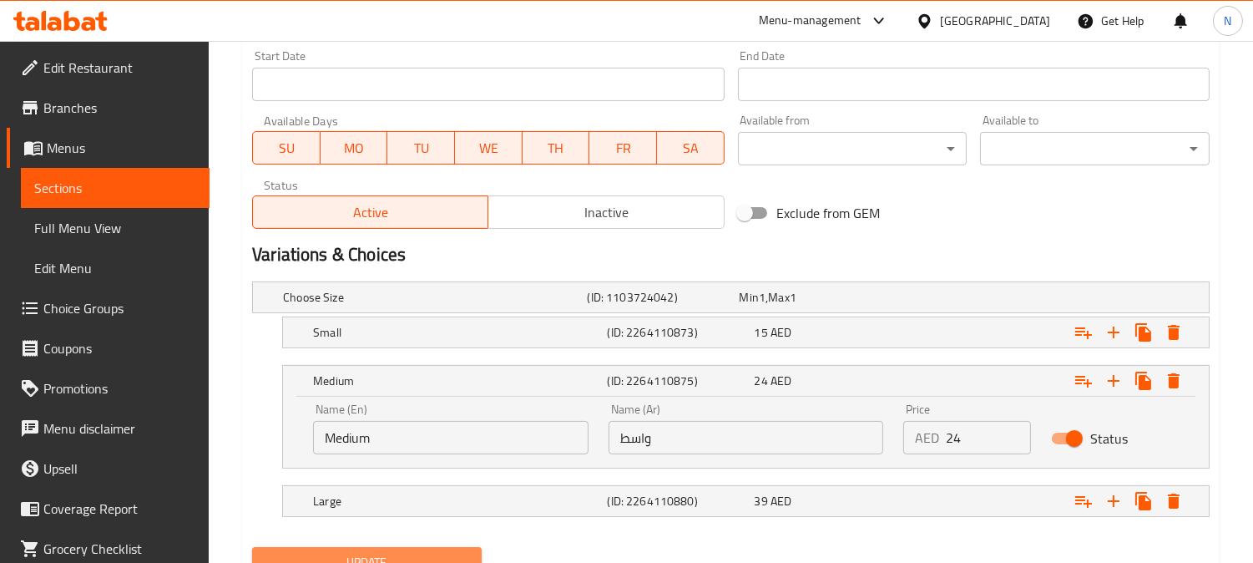
click at [411, 548] on button "Update" at bounding box center [367, 562] width 230 height 31
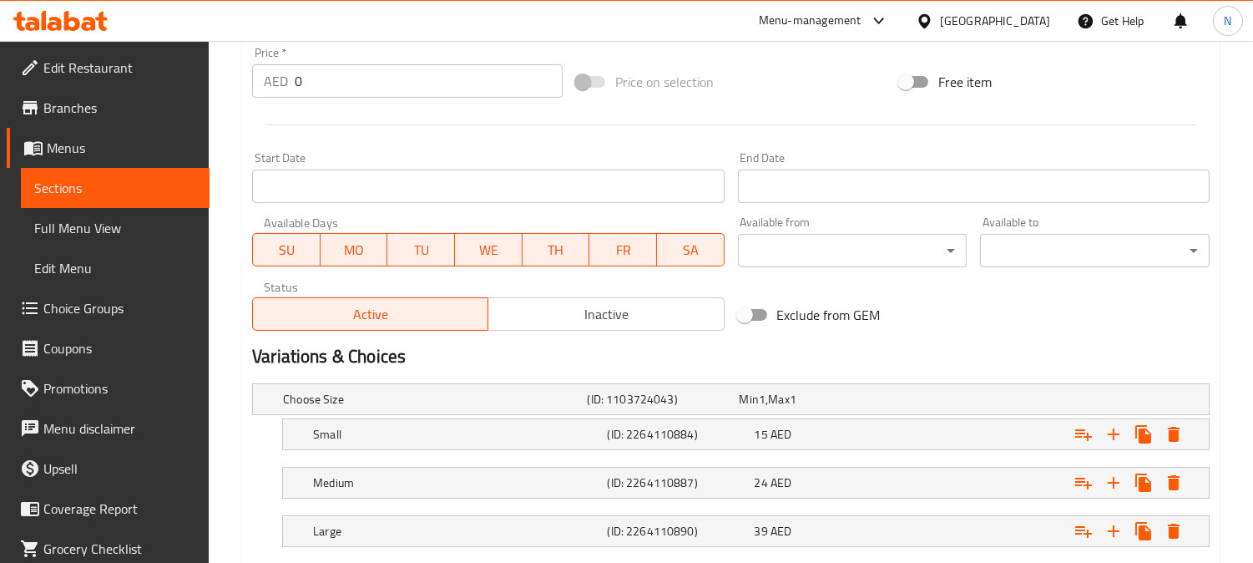
scroll to position [703, 0]
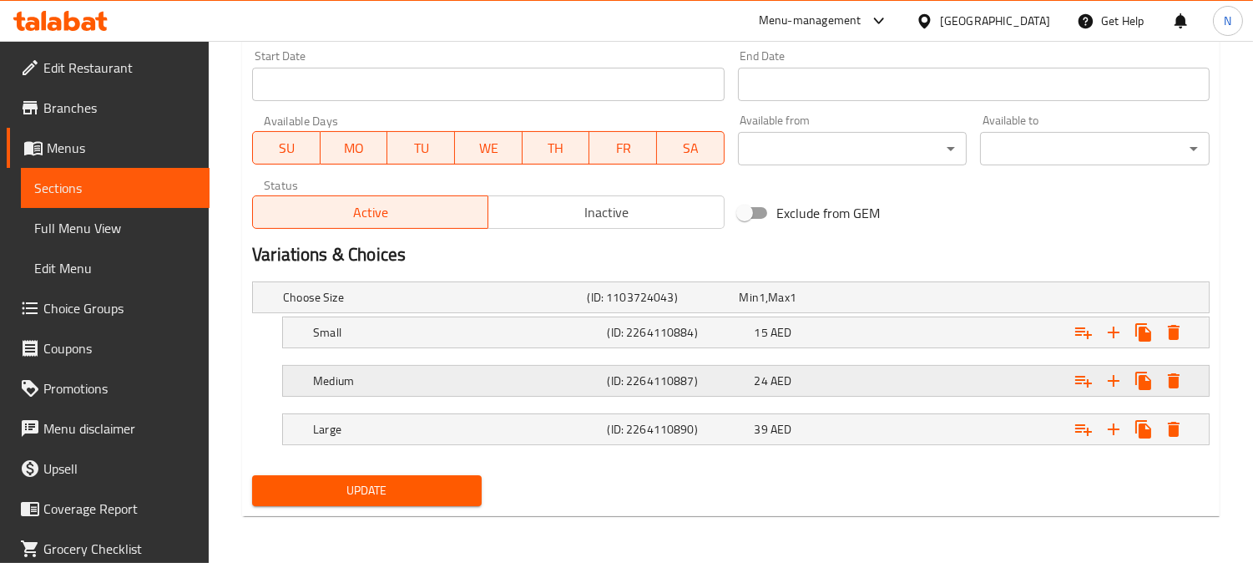
click at [753, 378] on div "24 AED" at bounding box center [824, 380] width 147 height 23
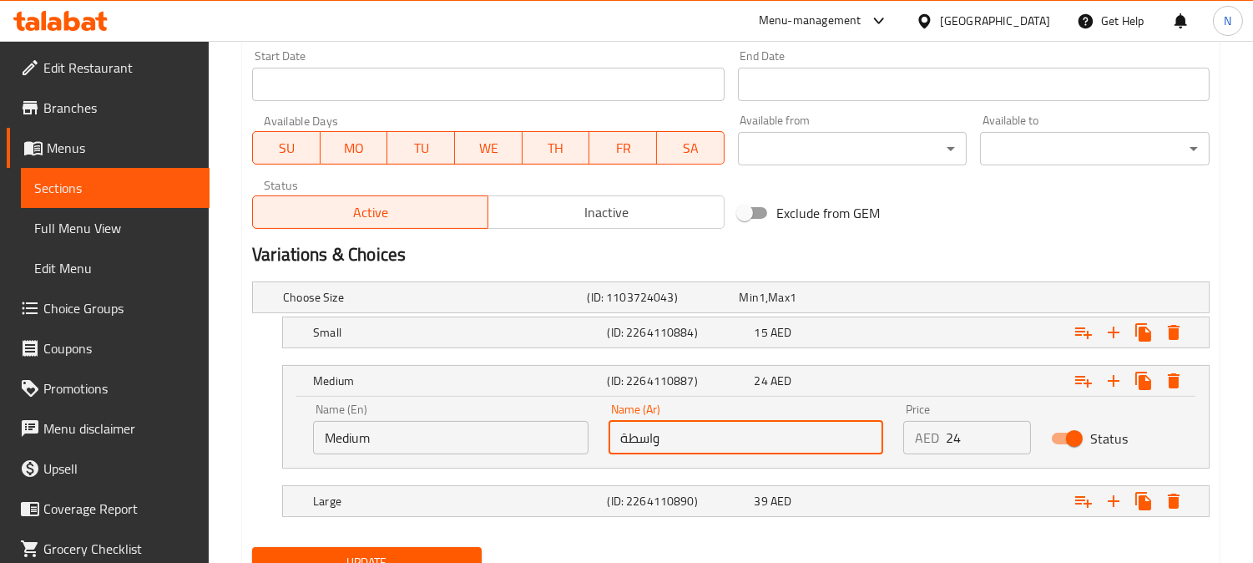
click at [623, 442] on input "واسطة" at bounding box center [745, 437] width 275 height 33
type input "واسط"
click at [401, 553] on span "Update" at bounding box center [366, 562] width 203 height 21
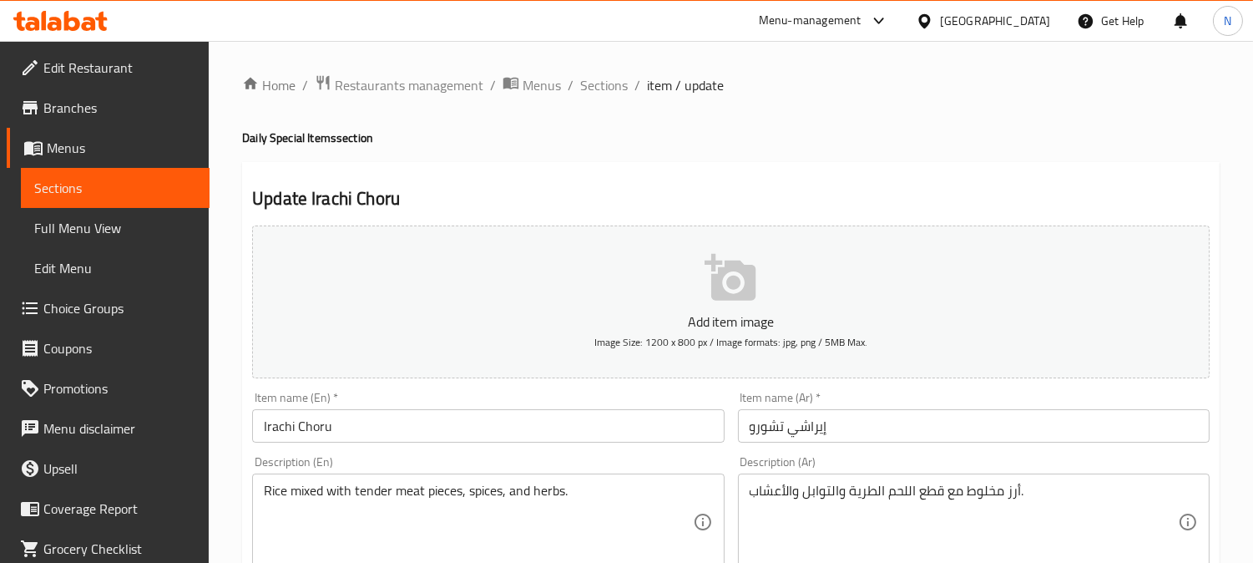
click at [870, 497] on textarea "أرز مخلوط مع قطع اللحم الطرية والتوابل والأعشاب." at bounding box center [963, 521] width 428 height 79
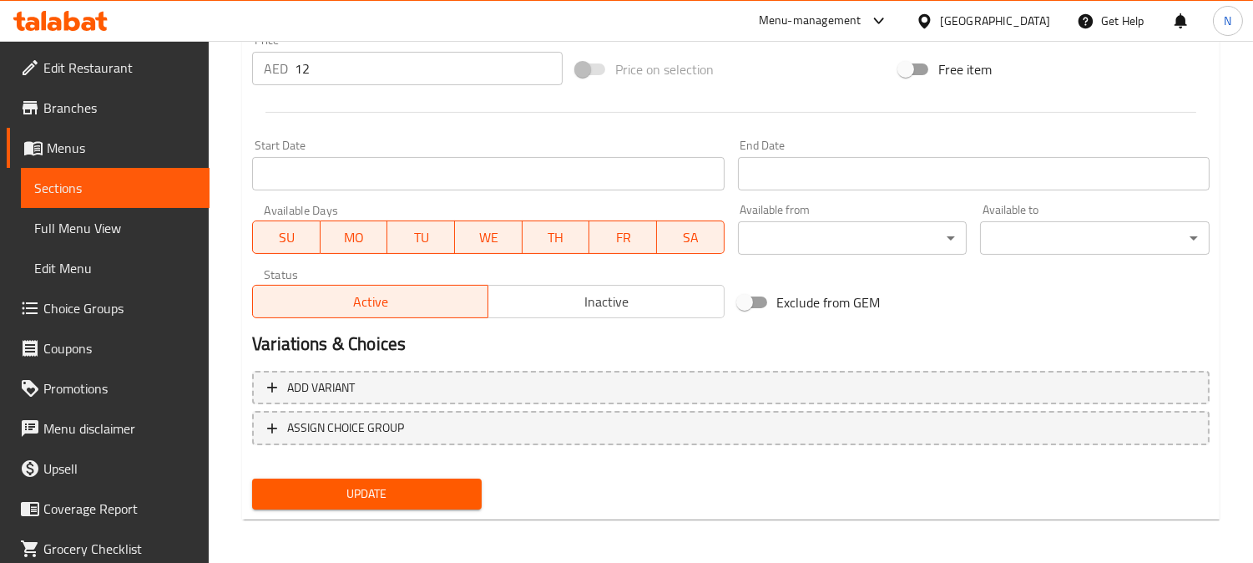
type textarea "أرز مخلوط مع قطع اللحم تندر والتوابل والأعشاب."
click at [472, 482] on button "Update" at bounding box center [367, 493] width 230 height 31
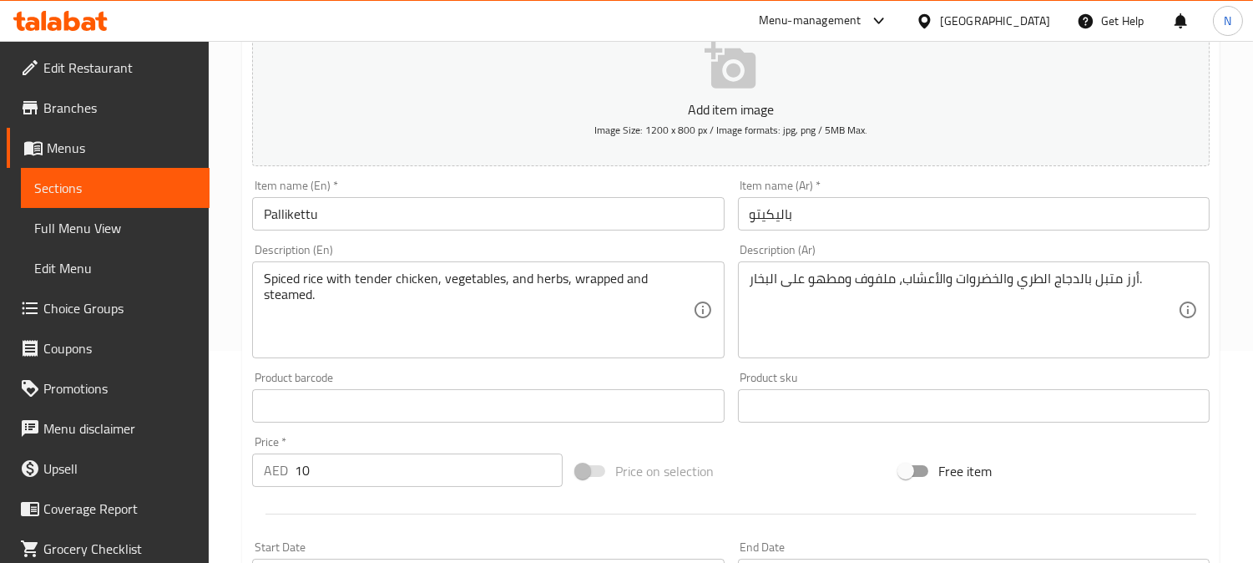
scroll to position [215, 0]
click at [1036, 276] on textarea "أرز متبل بالدجاج الطري والخضروات والأعشاب، ملفوف ومطهو على البخار." at bounding box center [963, 306] width 428 height 79
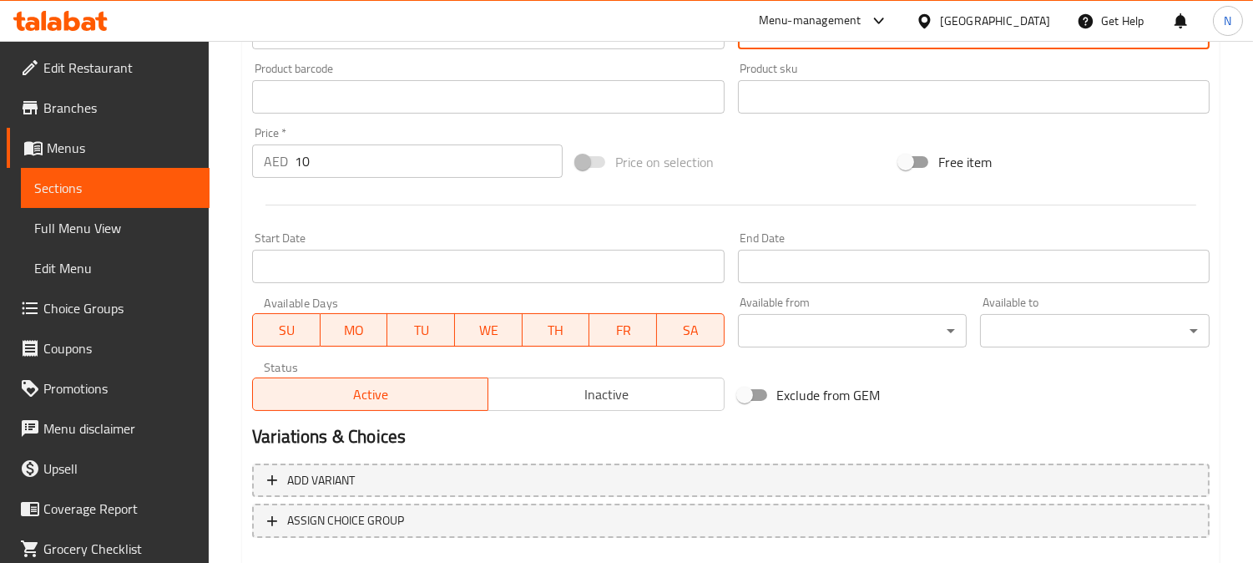
scroll to position [613, 0]
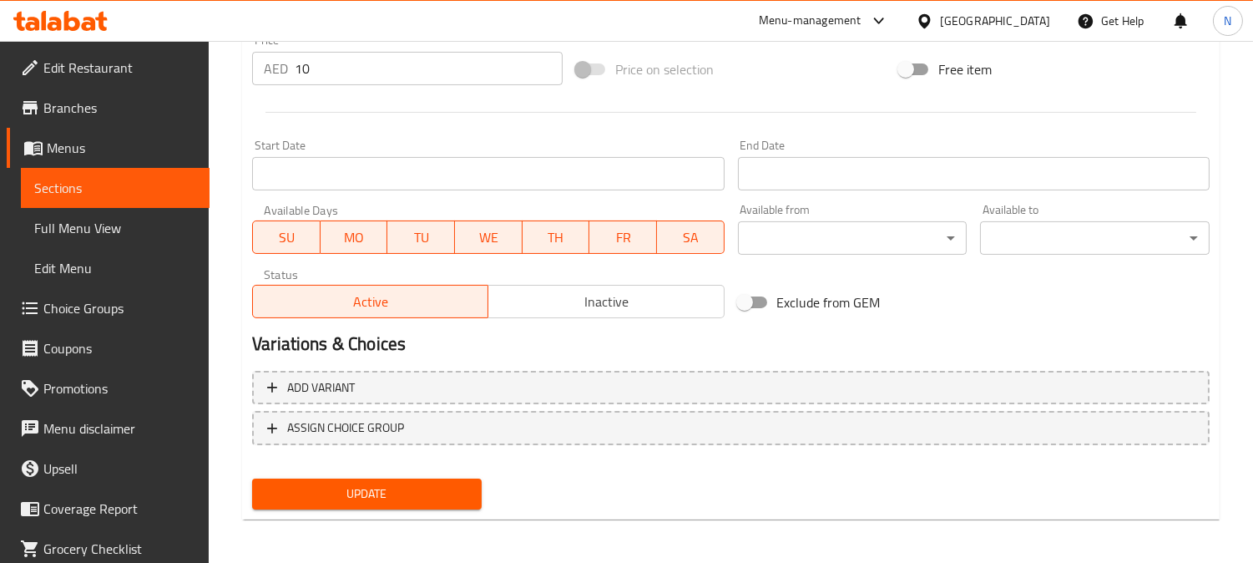
type textarea "أرز متبل بالدجاج تندر والخضروات والأعشاب، ملفوف ومطهو على البخار."
click at [385, 492] on span "Update" at bounding box center [366, 493] width 203 height 21
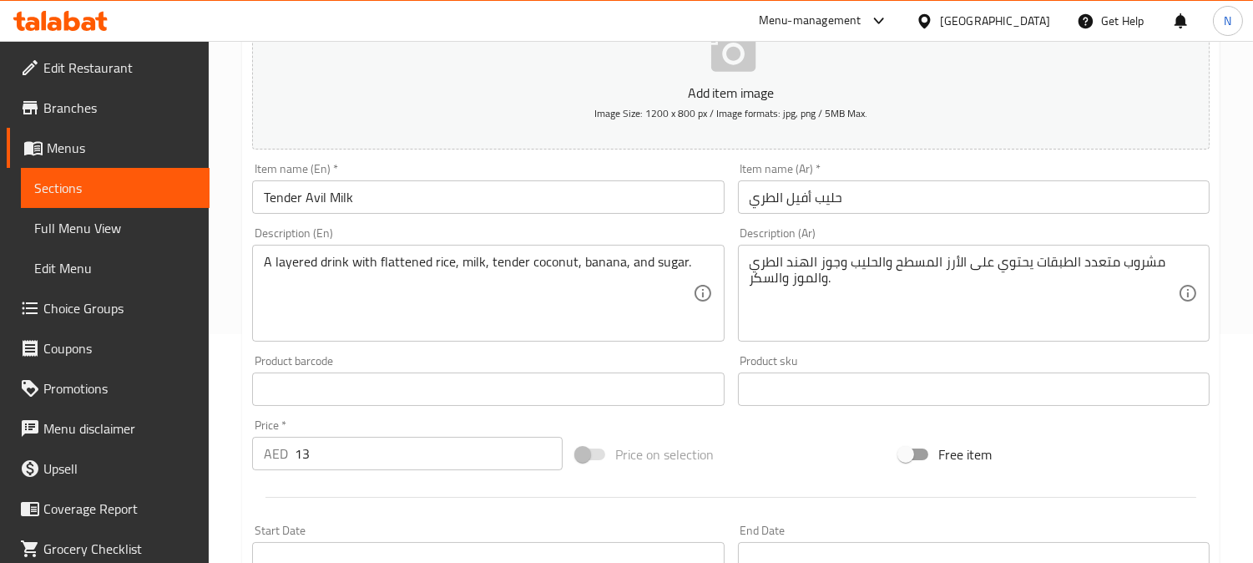
scroll to position [222, 0]
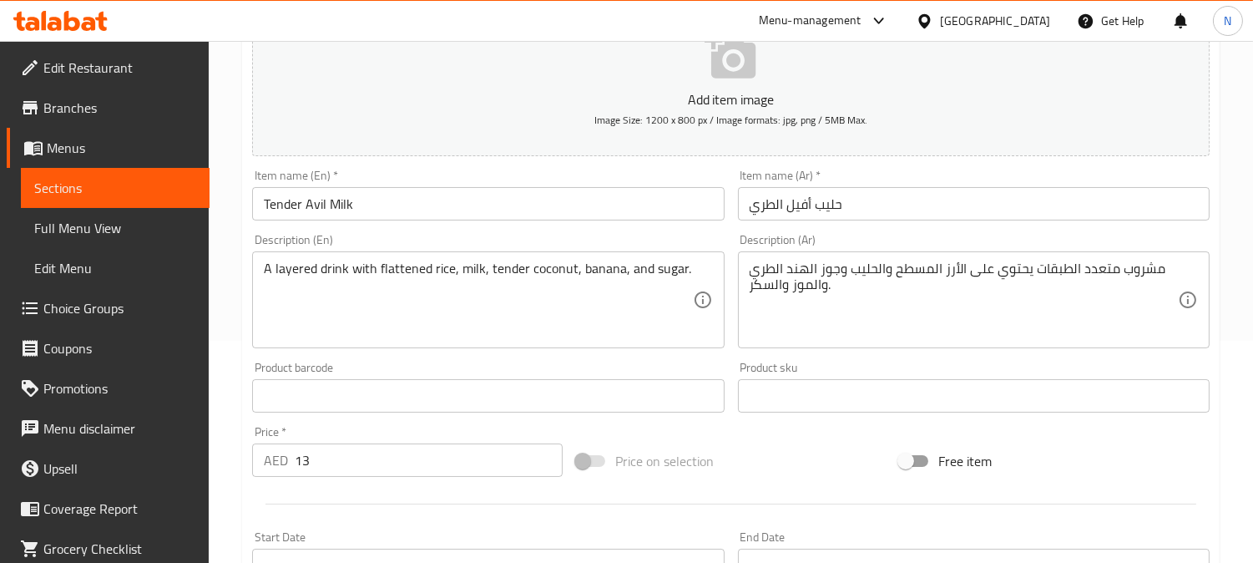
click at [759, 272] on textarea "مشروب متعدد الطبقات يحتوي على الأرز المسطح والحليب وجوز الهند الطري والموز والس…" at bounding box center [963, 299] width 428 height 79
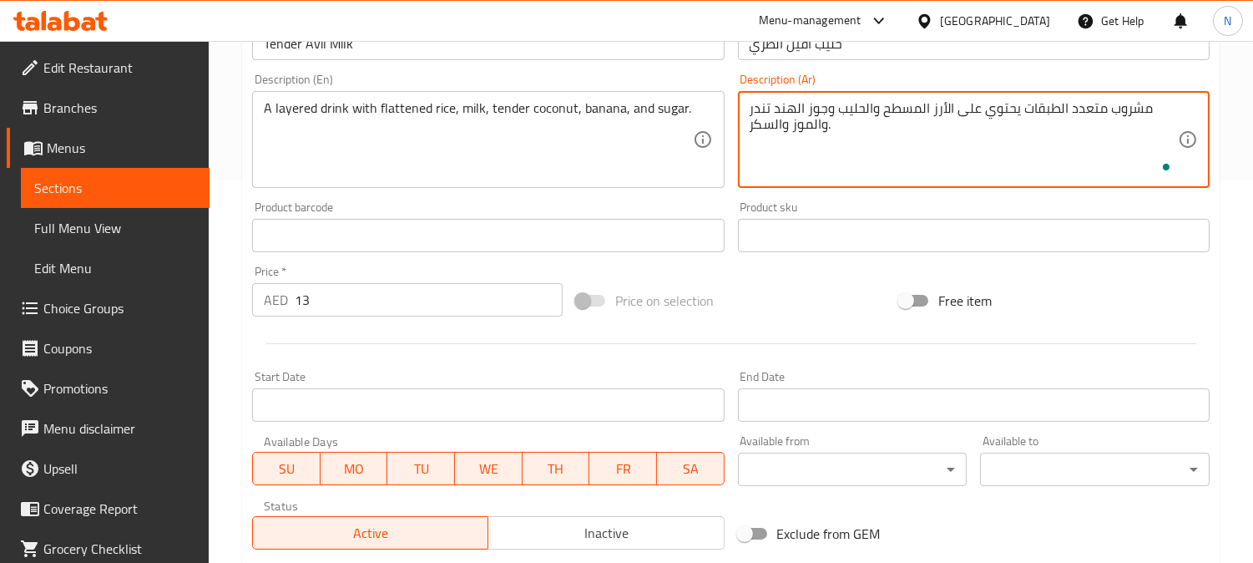
scroll to position [613, 0]
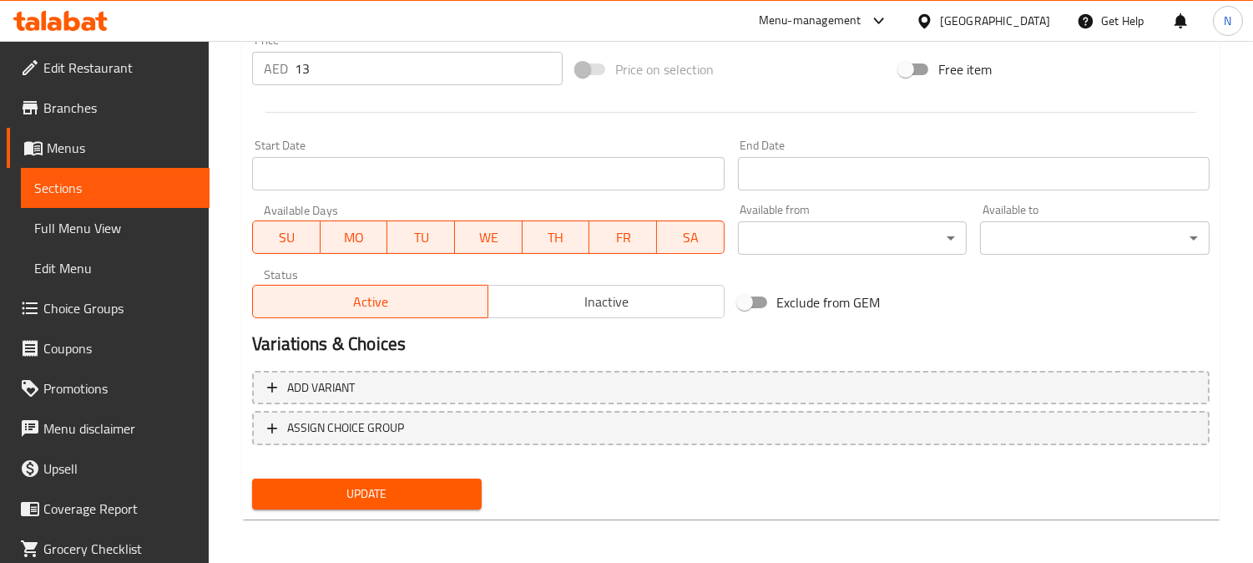
type textarea "مشروب متعدد الطبقات يحتوي على الأرز المسطح والحليب وجوز الهند تندر والموز والسك…"
click at [346, 487] on span "Update" at bounding box center [366, 493] width 203 height 21
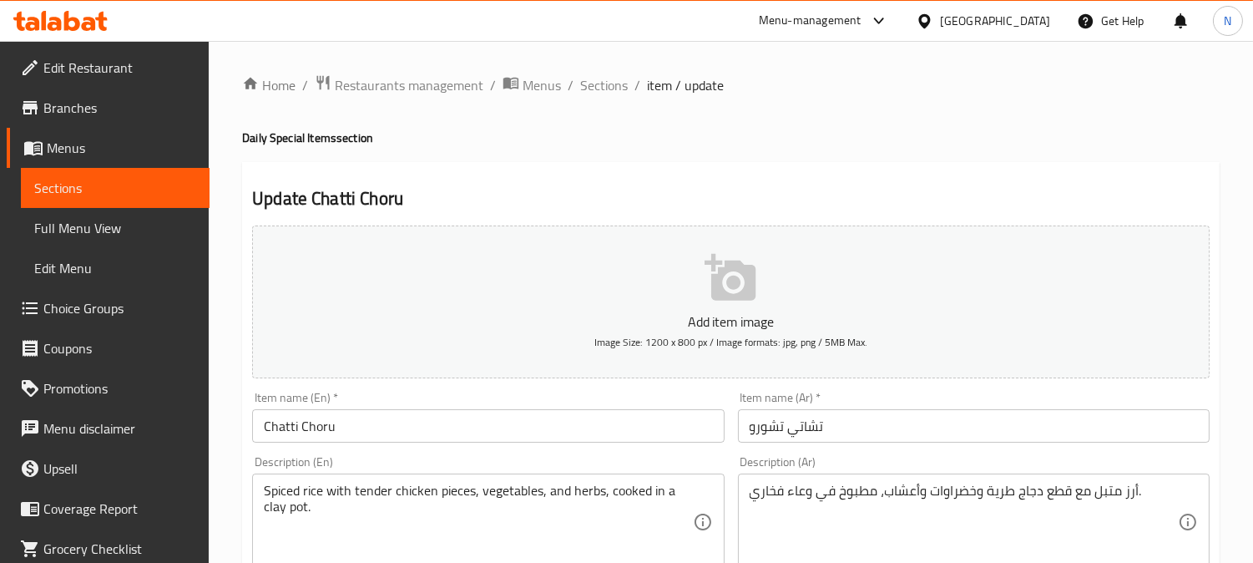
click at [998, 490] on textarea "أرز متبل مع قطع دجاج طرية وخضراوات وأعشاب، مطبوخ في وعاء فخاري." at bounding box center [963, 521] width 428 height 79
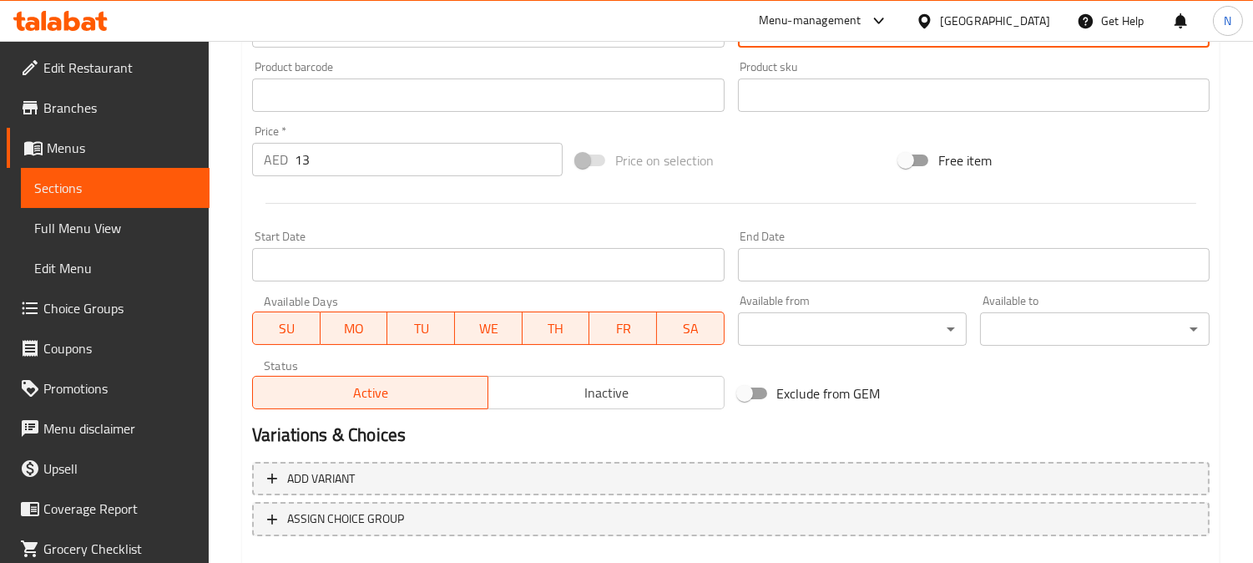
scroll to position [554, 0]
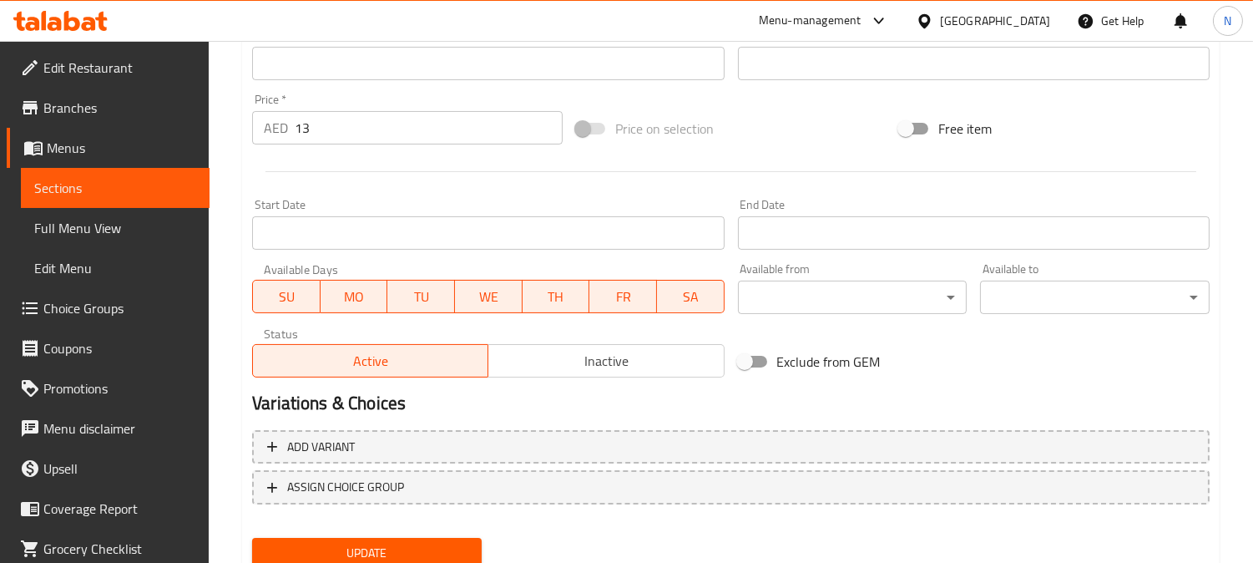
type textarea "أرز متبل مع قطع دجاج تندر وخضراوات وأعشاب، مطبوخ في وعاء فخاري."
click at [460, 542] on span "Update" at bounding box center [366, 552] width 203 height 21
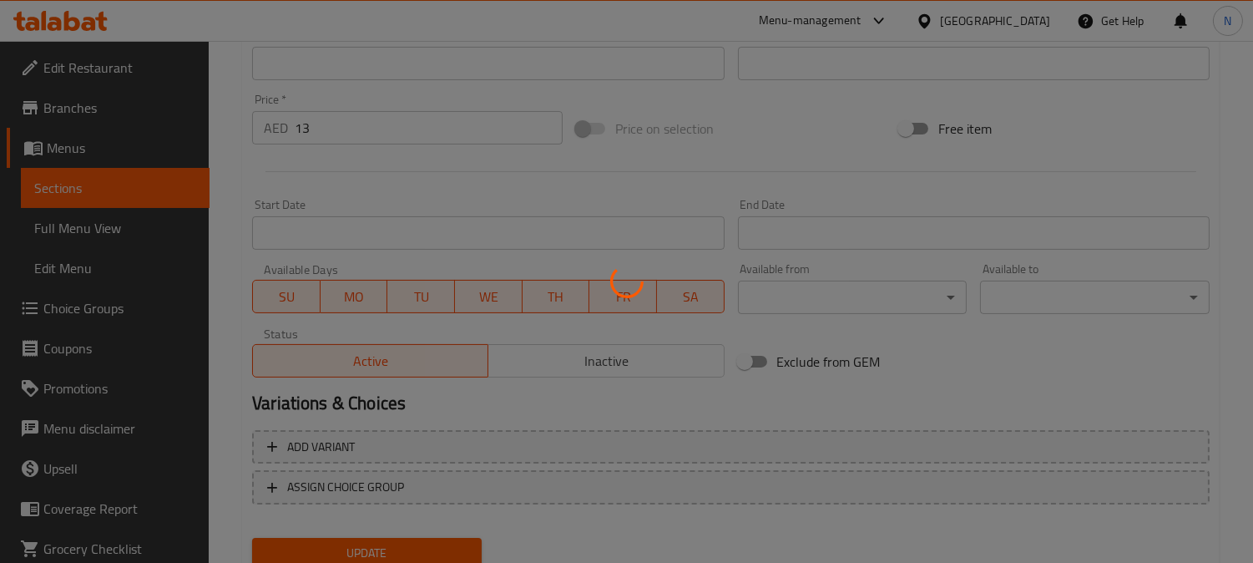
scroll to position [556, 0]
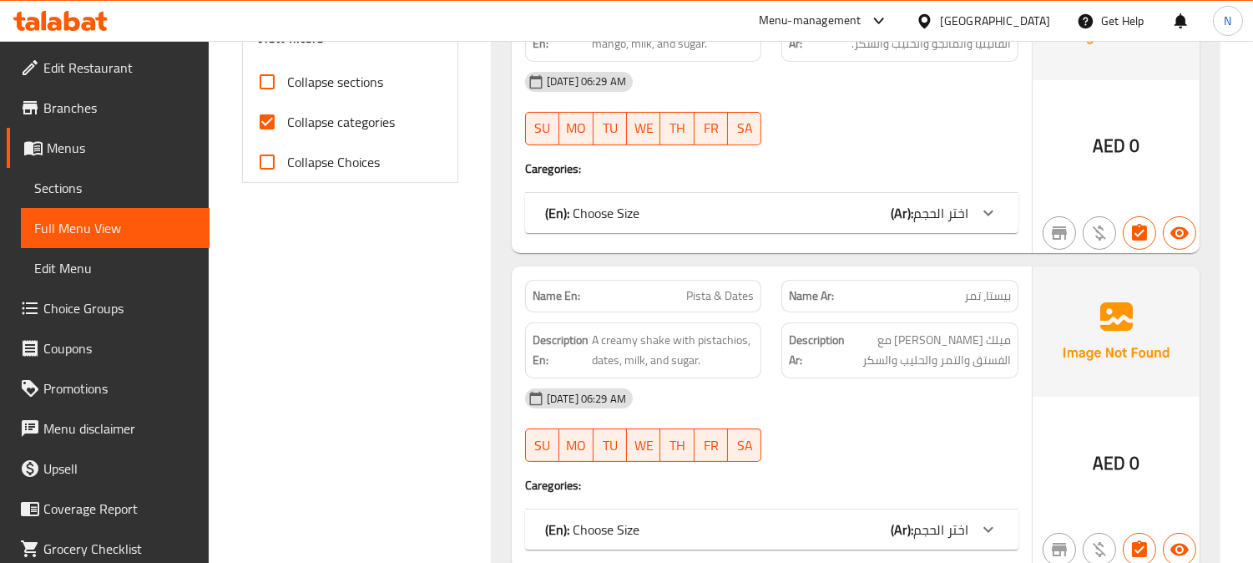
scroll to position [610, 0]
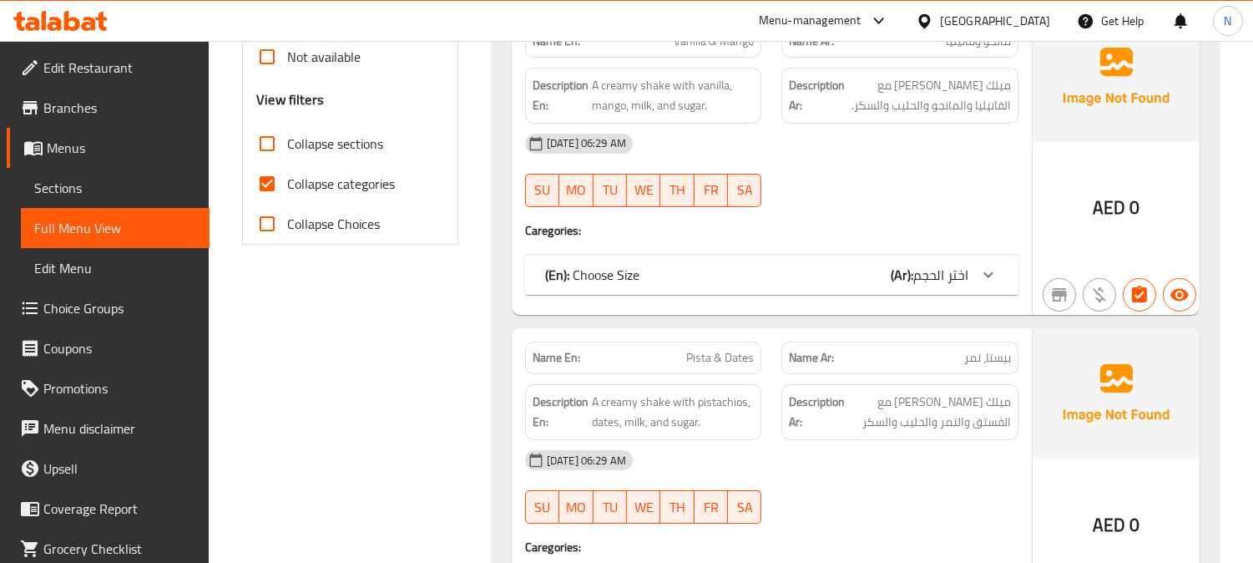
click at [272, 189] on input "Collapse categories" at bounding box center [267, 184] width 40 height 40
checkbox input "false"
click at [265, 144] on input "Collapse sections" at bounding box center [267, 144] width 40 height 40
checkbox input "true"
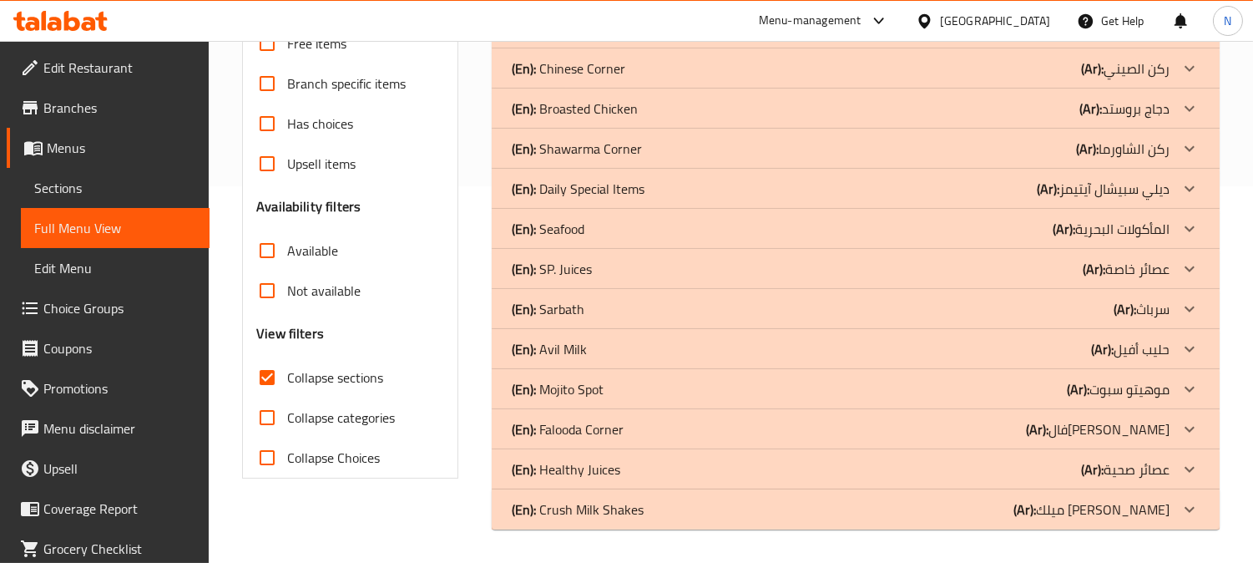
scroll to position [376, 0]
click at [703, 234] on div "(En): Seafood (Ar): المأكولات البحرية" at bounding box center [841, 229] width 658 height 20
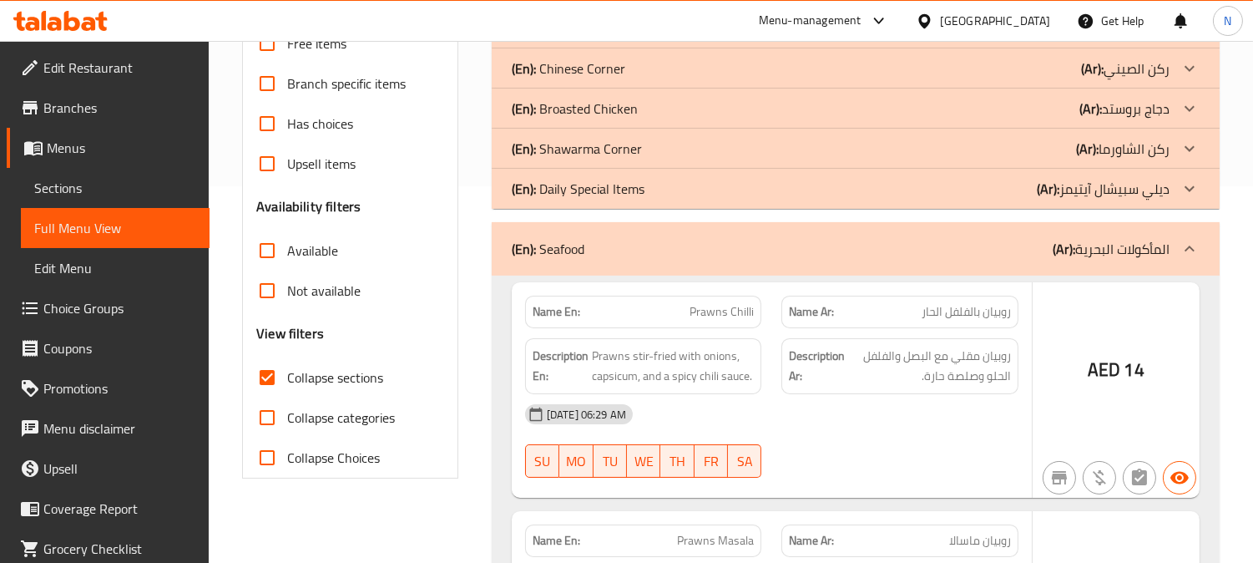
click at [698, 189] on div "(En): Daily Special Items (Ar): ديلي سبيشال آيتيمز" at bounding box center [841, 189] width 658 height 20
click at [697, 149] on div "(En): Shawarma Corner (Ar): ركن الشاورما" at bounding box center [841, 149] width 658 height 20
click at [678, 109] on div "(En): Broasted Chicken (Ar): دجاج بروستد" at bounding box center [841, 108] width 658 height 20
click at [674, 62] on div "(En): Chinese Corner (Ar): ركن الصيني" at bounding box center [841, 68] width 658 height 20
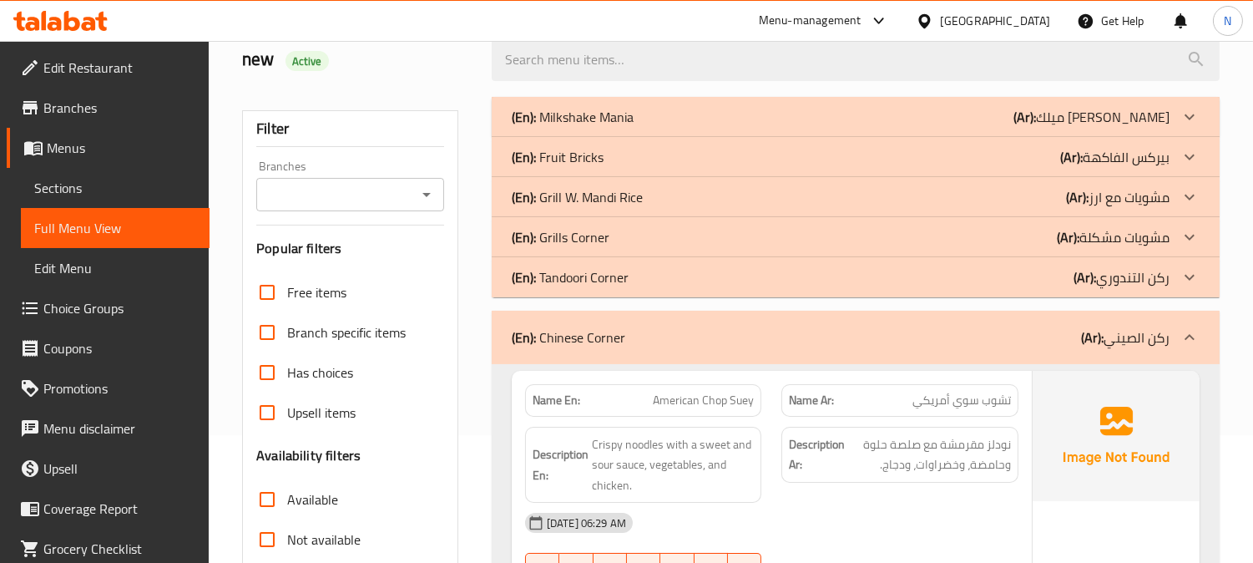
scroll to position [37, 0]
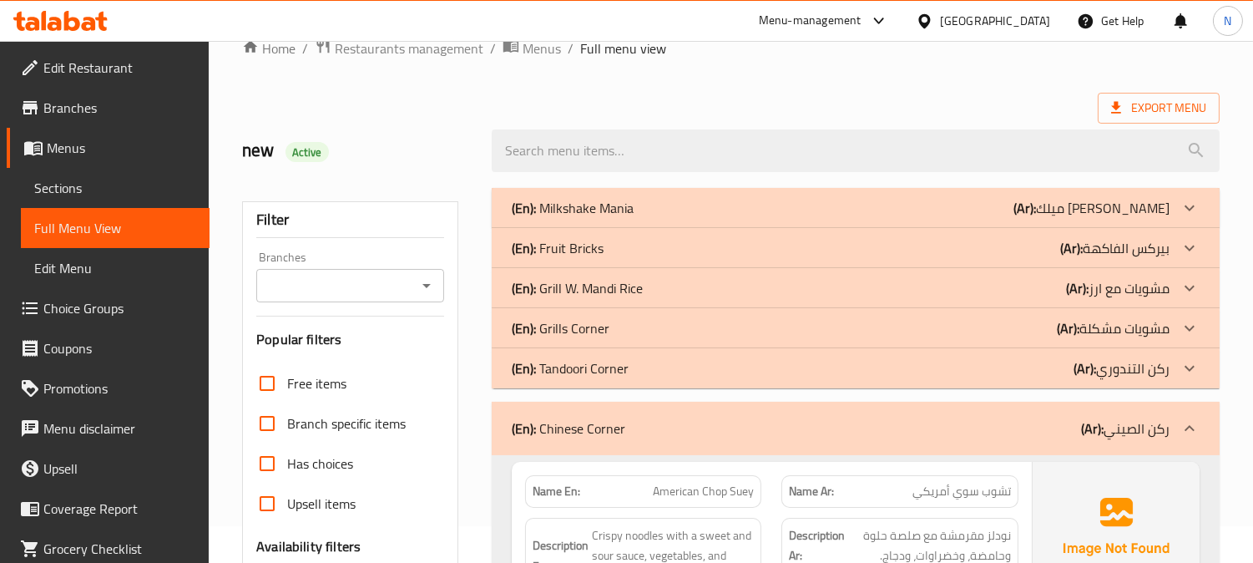
click at [703, 377] on div "(En): Tandoori Corner (Ar): ركن التندوري" at bounding box center [841, 368] width 658 height 20
click at [673, 330] on div "(En): Grills Corner (Ar): مشويات مشكلة" at bounding box center [841, 328] width 658 height 20
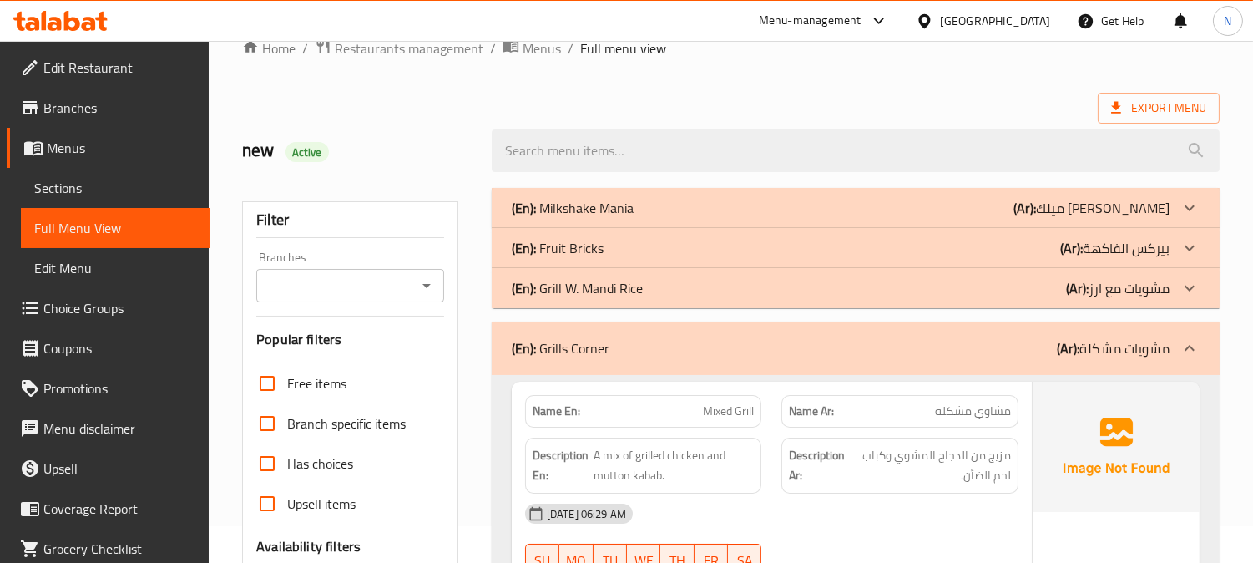
click at [678, 292] on div "(En): [PERSON_NAME] [PERSON_NAME] (Ar): مشويات مع ارز" at bounding box center [841, 288] width 658 height 20
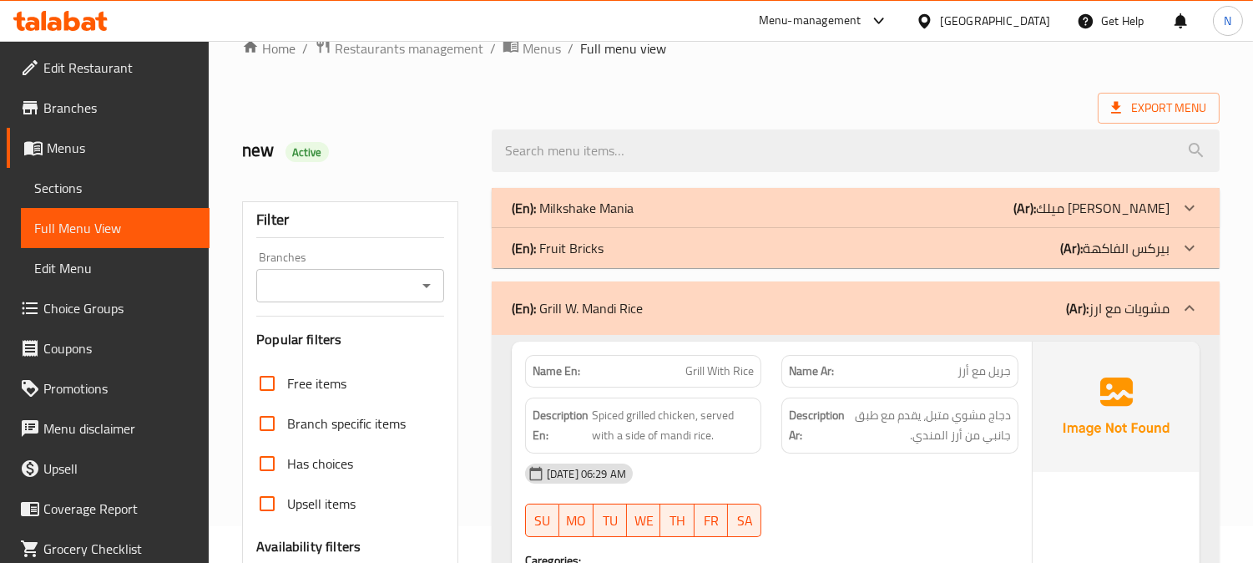
click at [679, 248] on div "(En): Fruit Bricks (Ar): بيركس الفاكهة" at bounding box center [841, 248] width 658 height 20
click at [698, 204] on div "(En): Milkshake Mania (Ar): ميلك [PERSON_NAME]" at bounding box center [841, 208] width 658 height 20
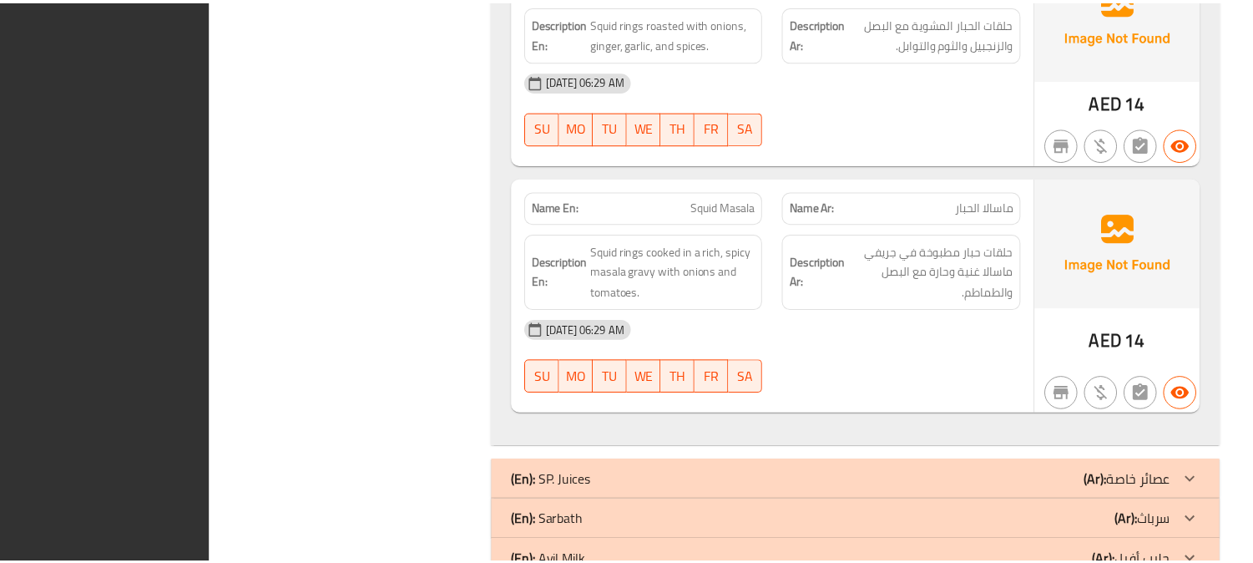
scroll to position [28923, 0]
